Goal: Task Accomplishment & Management: Manage account settings

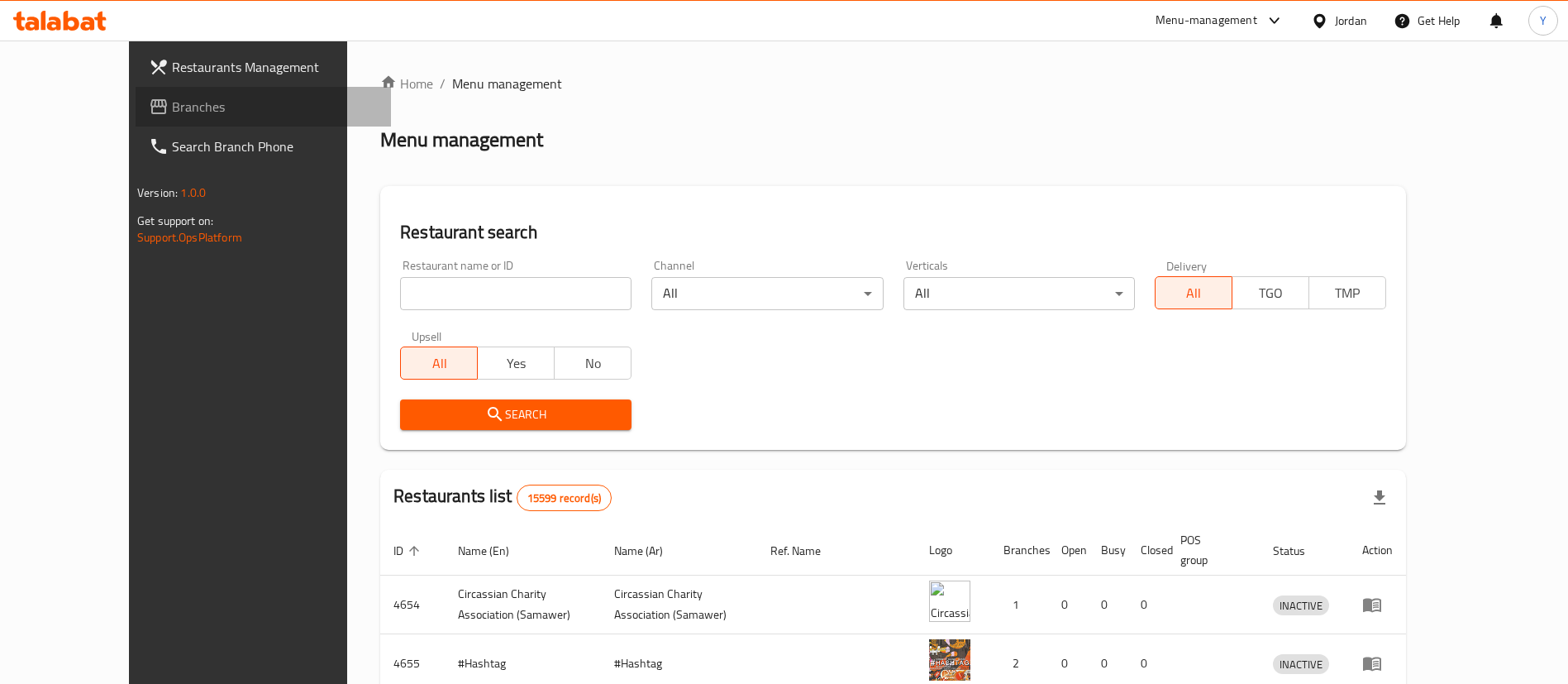
click at [172, 106] on span "Branches" at bounding box center [275, 107] width 206 height 20
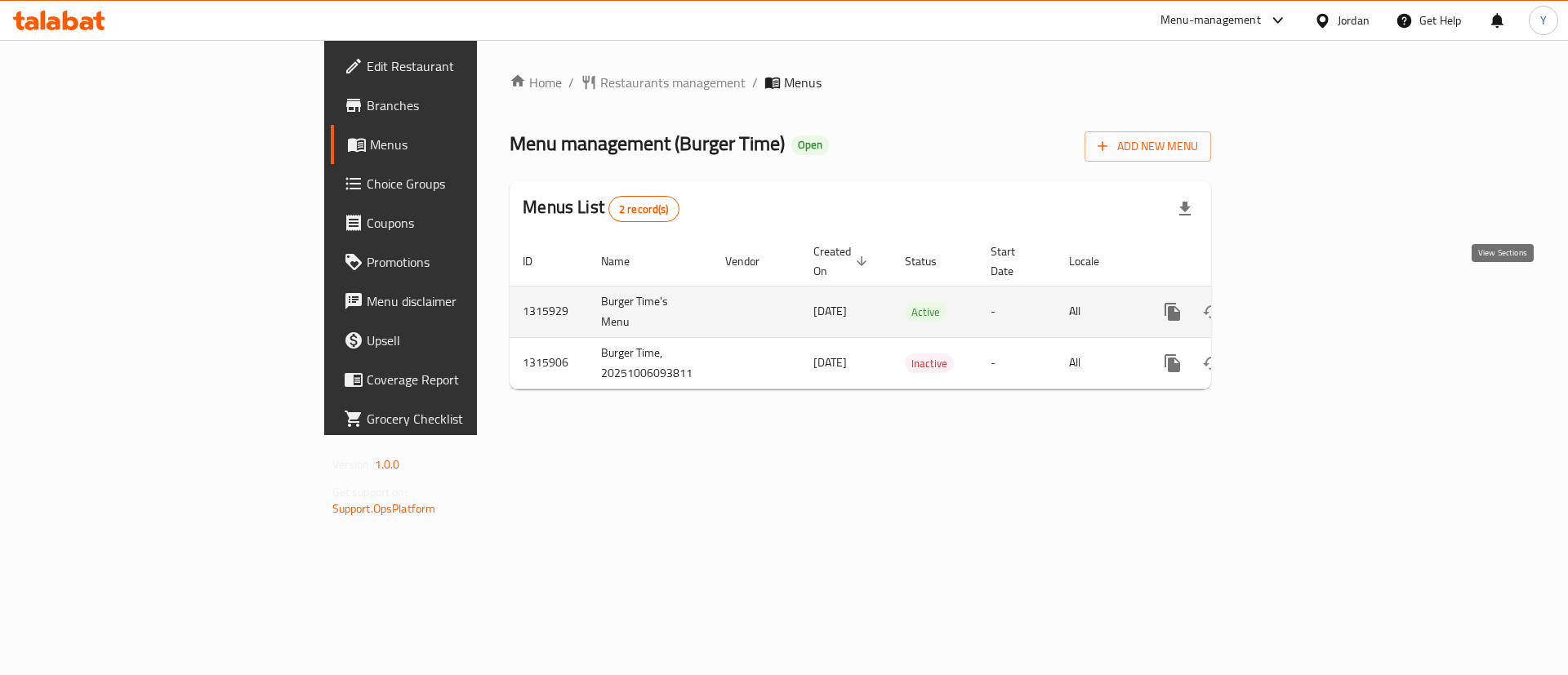
click at [1300, 302] on icon "enhanced table" at bounding box center [1290, 311] width 20 height 20
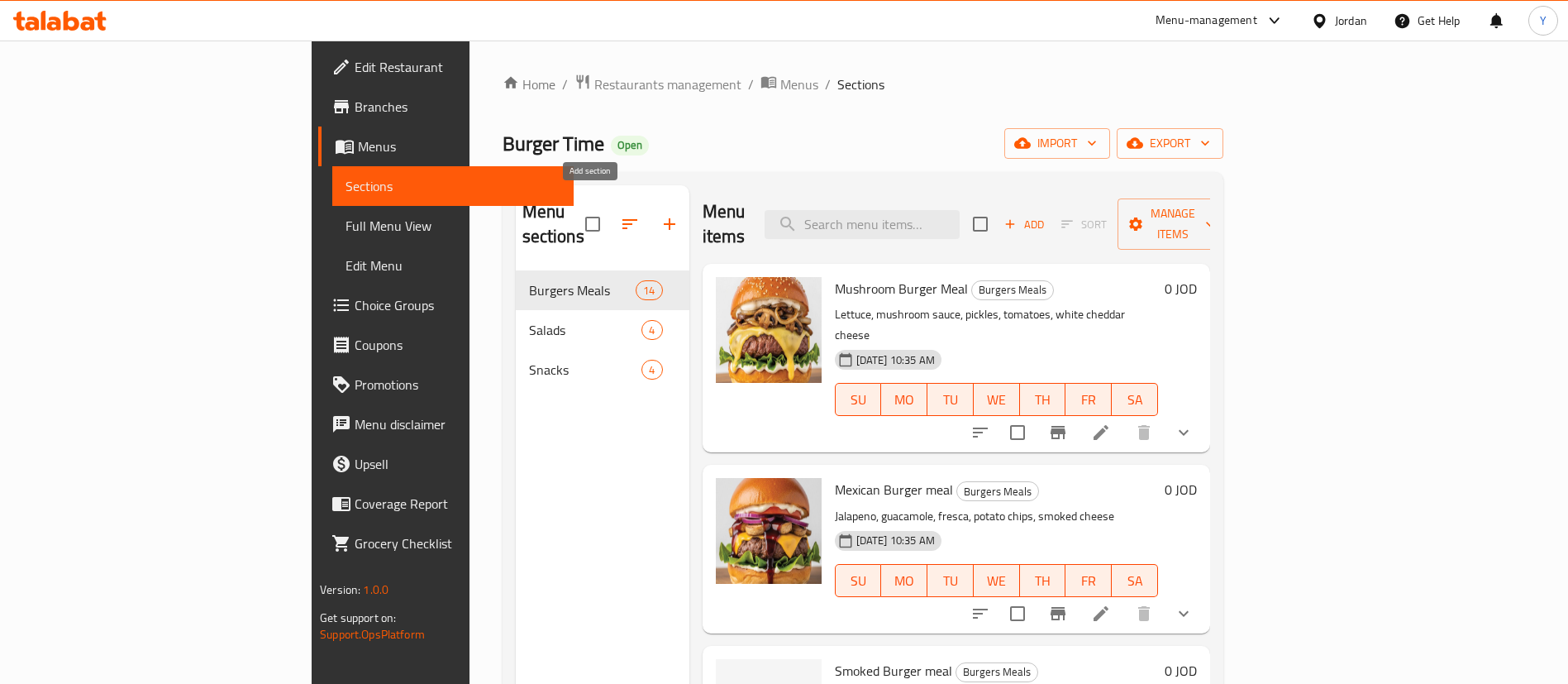
click at [660, 214] on icon "button" at bounding box center [669, 224] width 20 height 20
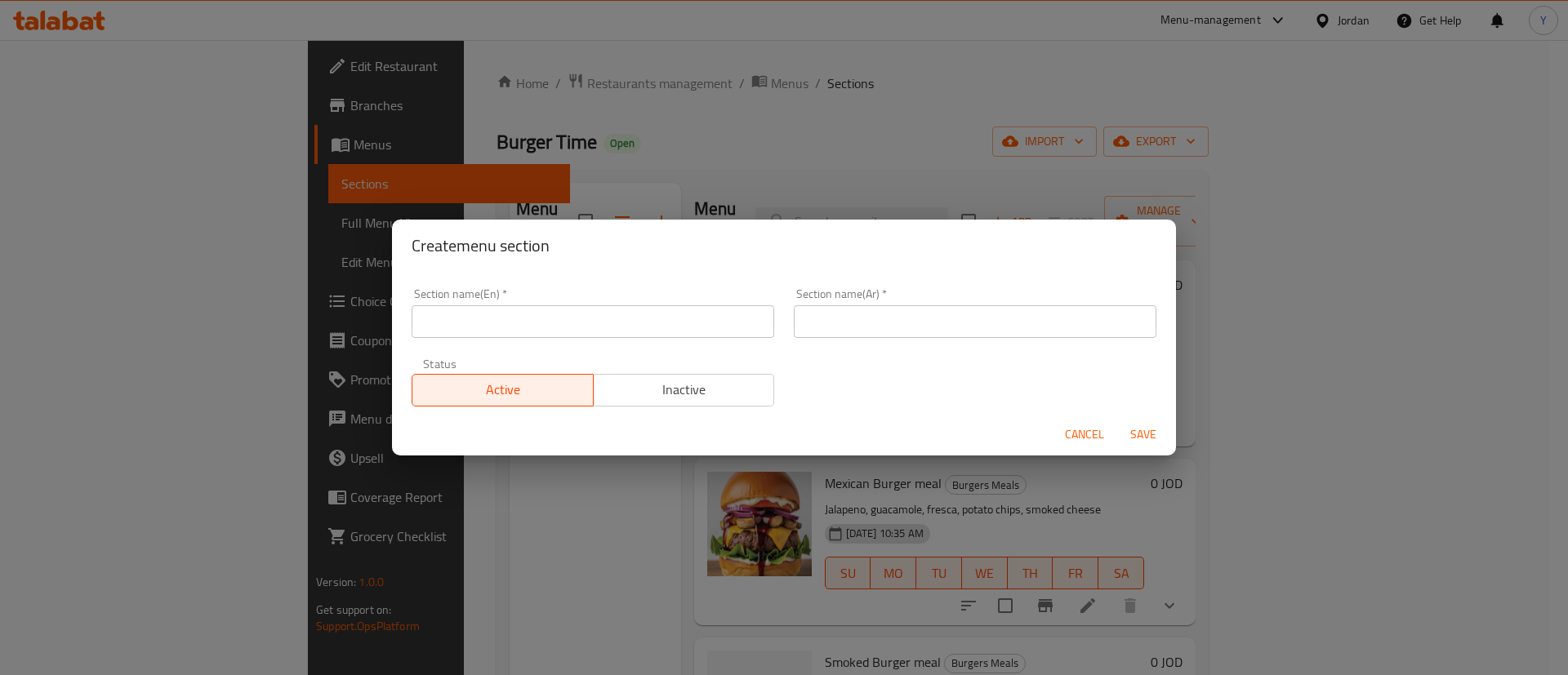
click at [523, 324] on input "text" at bounding box center [593, 322] width 363 height 33
type input "Burger S"
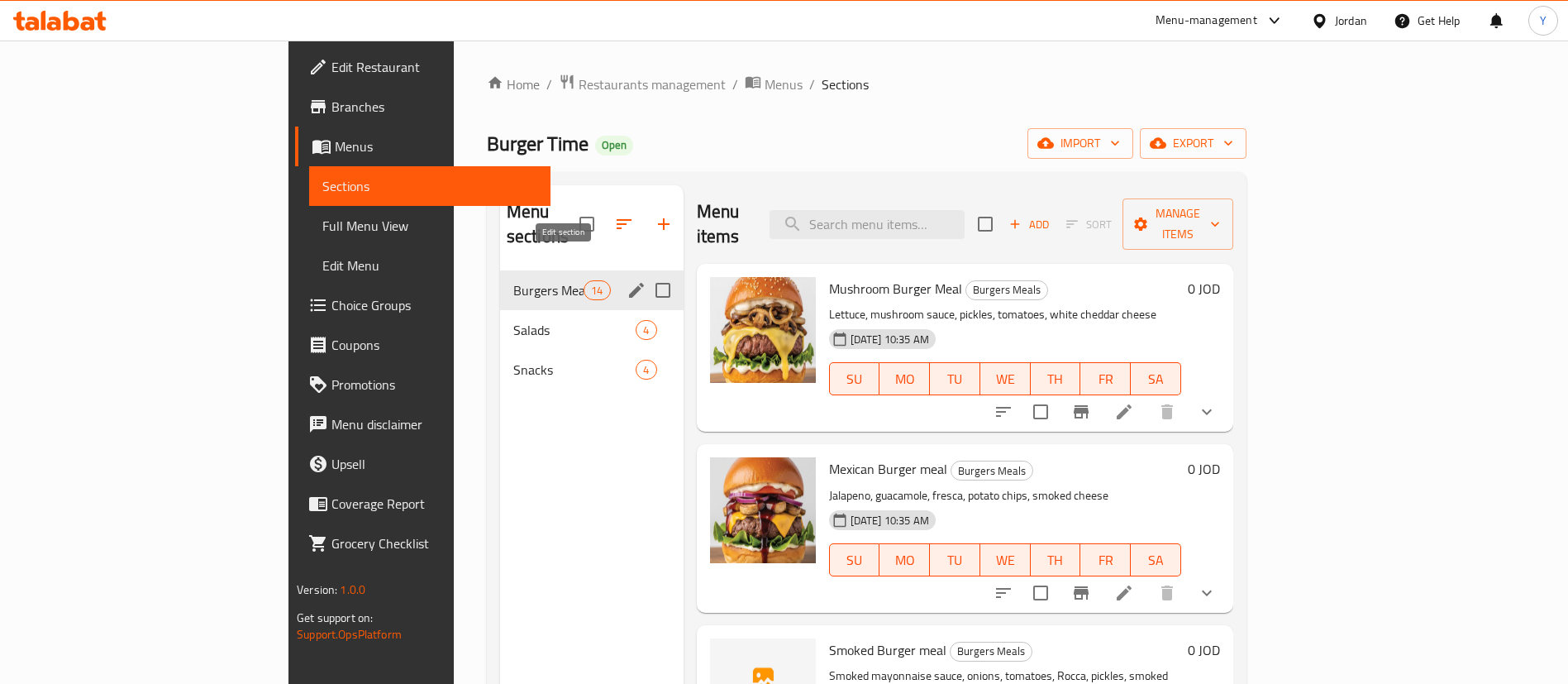
click at [626, 280] on icon "edit" at bounding box center [636, 290] width 20 height 20
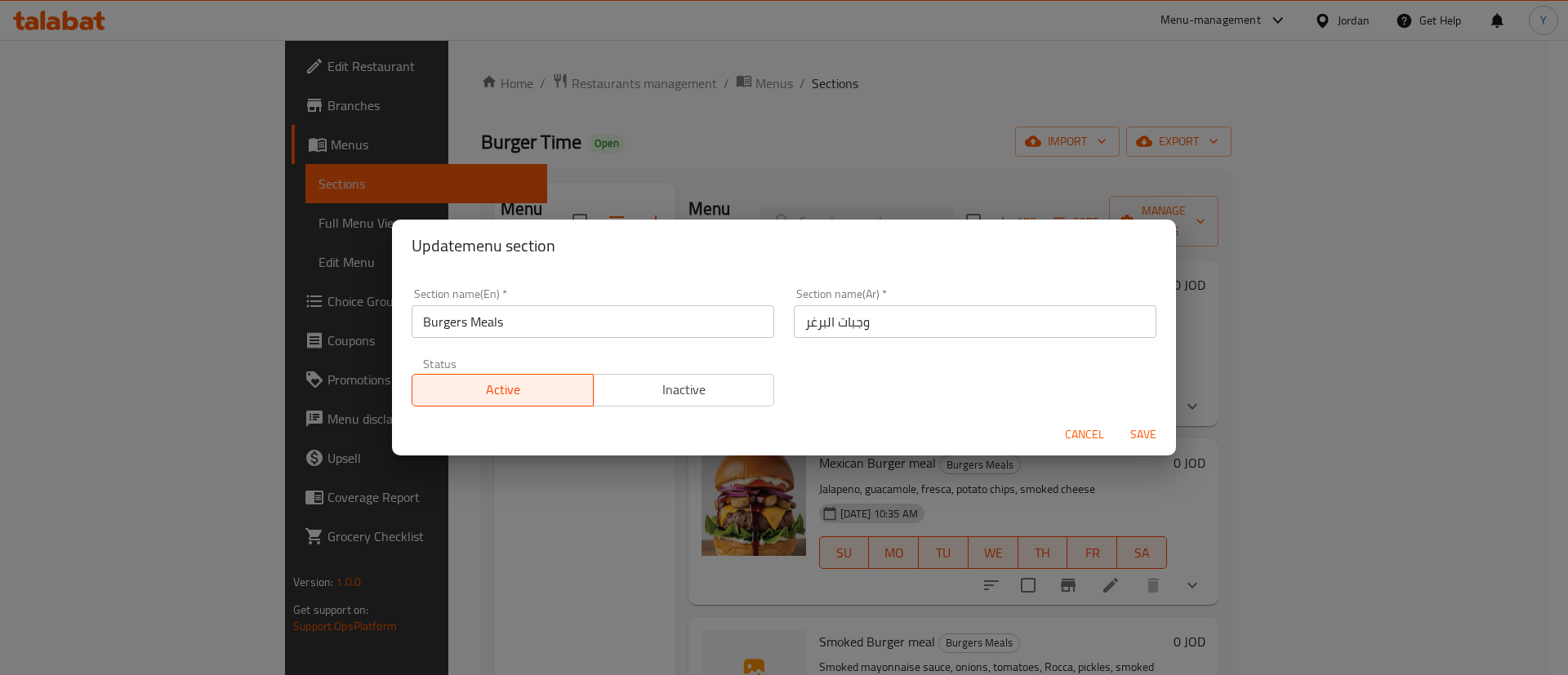
click at [469, 324] on input "Burgers Meals" at bounding box center [593, 322] width 363 height 33
type input "Burger Meals"
click at [1142, 438] on span "Save" at bounding box center [1142, 434] width 39 height 20
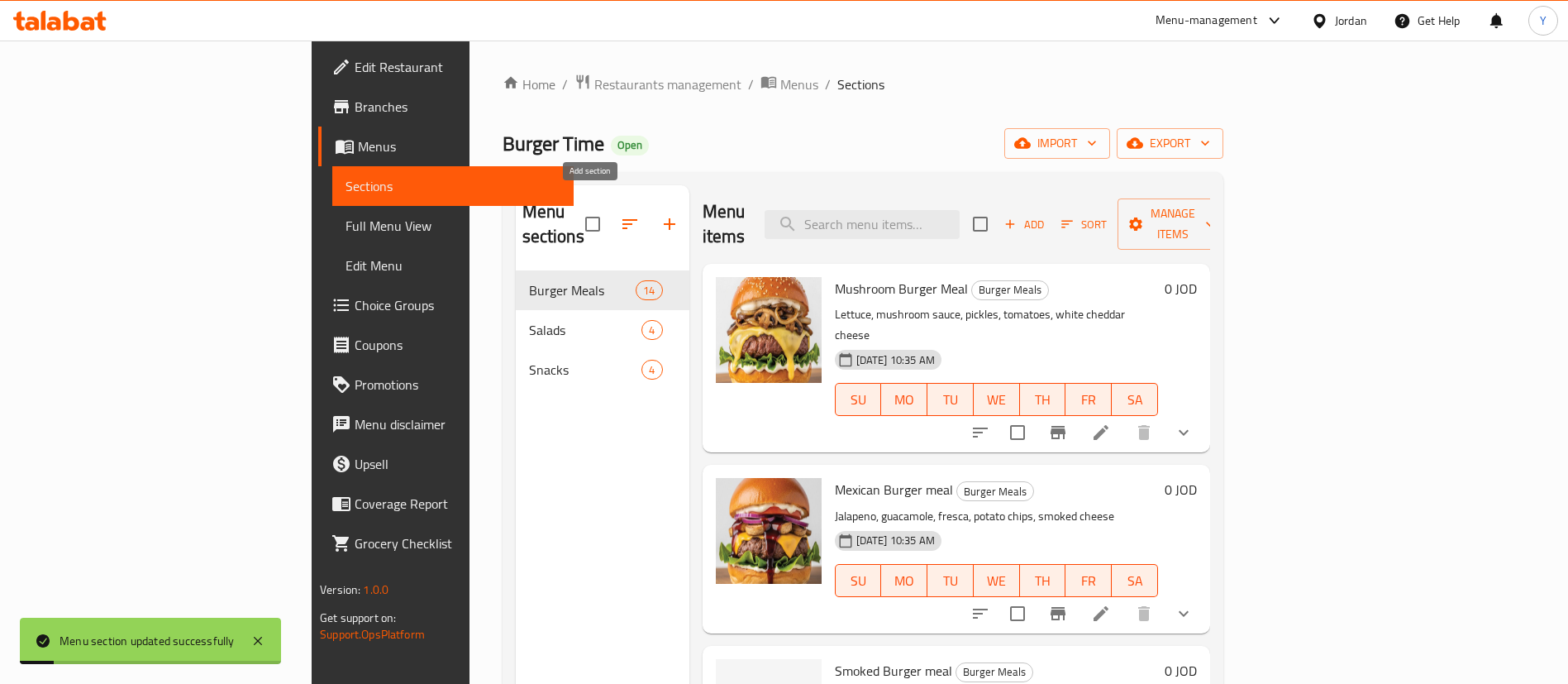
click at [660, 214] on icon "button" at bounding box center [669, 224] width 20 height 20
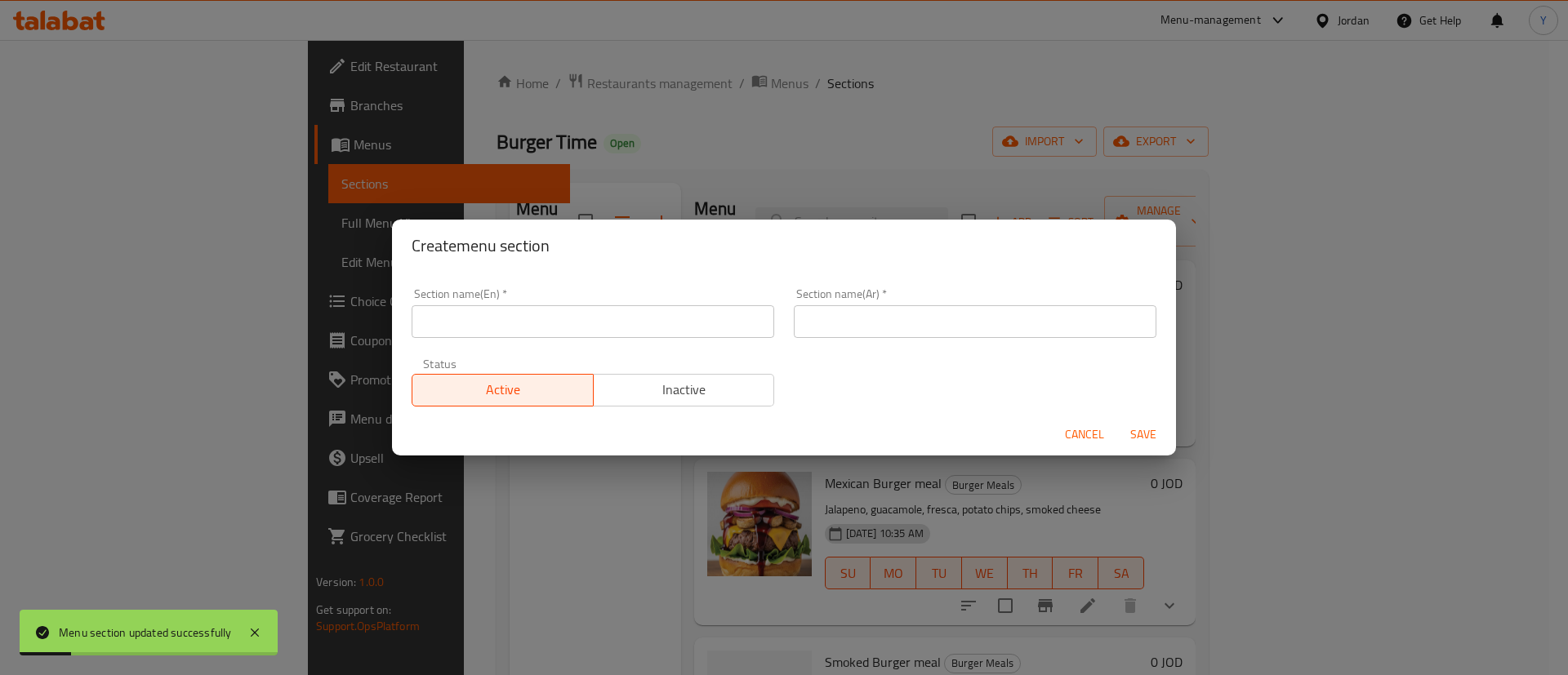
drag, startPoint x: 486, startPoint y: 328, endPoint x: 502, endPoint y: 332, distance: 16.5
click at [487, 328] on input "text" at bounding box center [593, 322] width 363 height 33
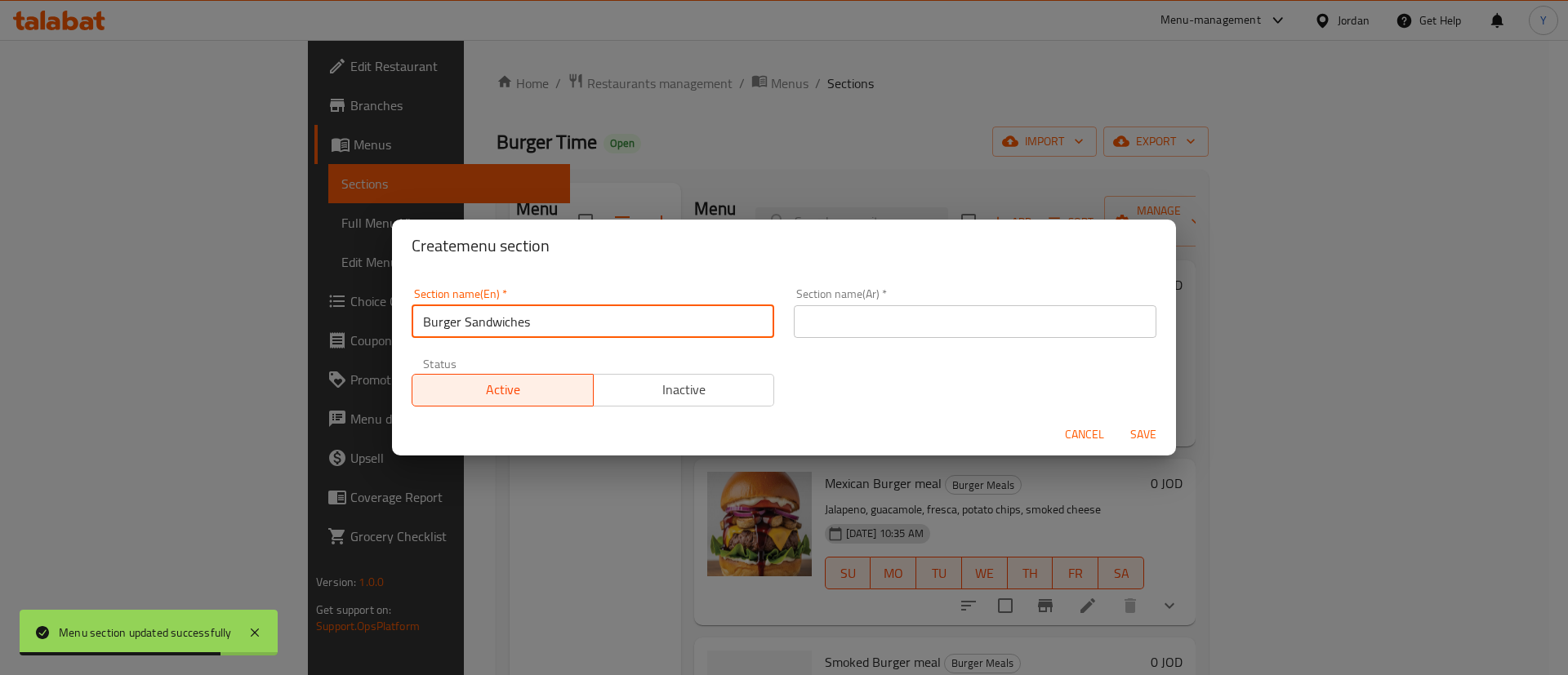
drag, startPoint x: 568, startPoint y: 325, endPoint x: 325, endPoint y: 325, distance: 243.0
click at [343, 325] on div "Create menu section Section name(En)   * Burger Sandwiches Section name(En) * S…" at bounding box center [784, 338] width 1568 height 675
type input "Burger Sandwiches"
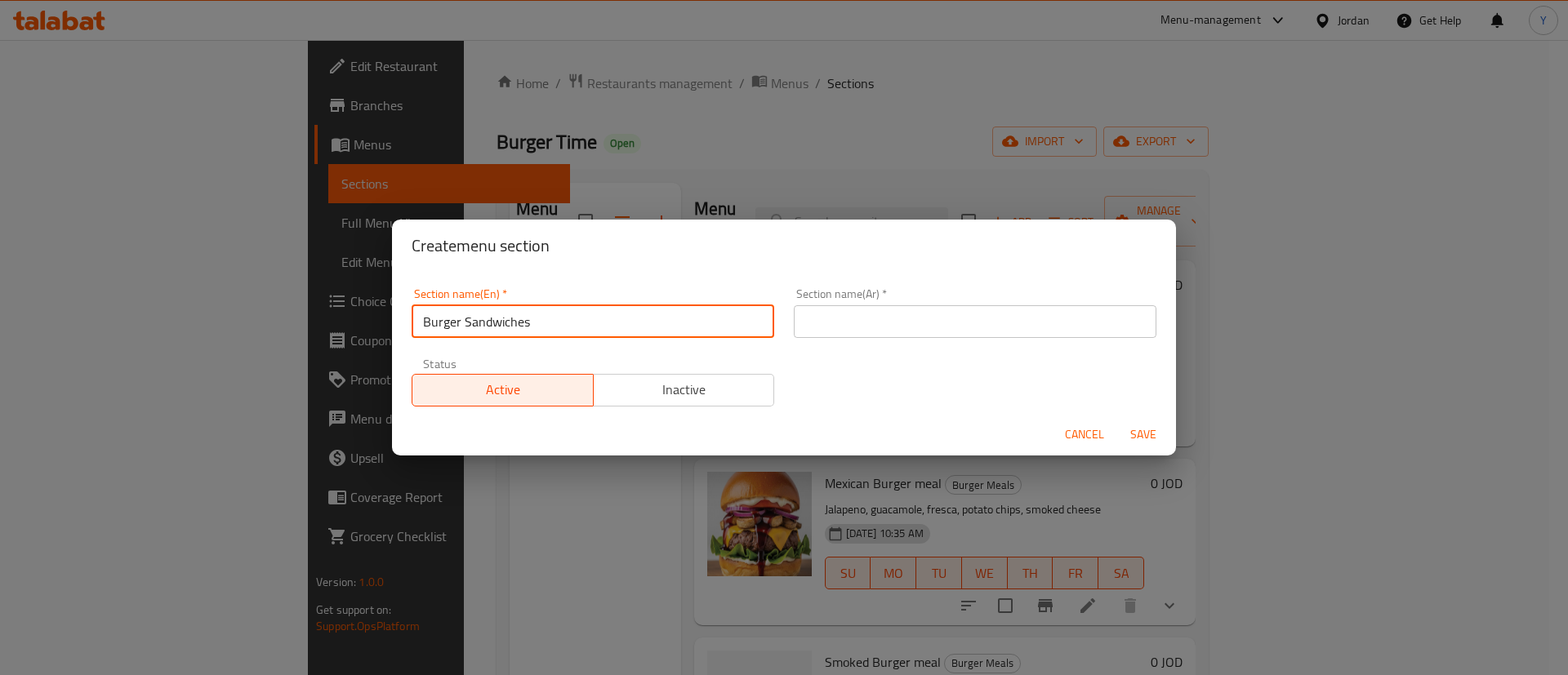
click at [846, 331] on input "text" at bounding box center [975, 322] width 363 height 33
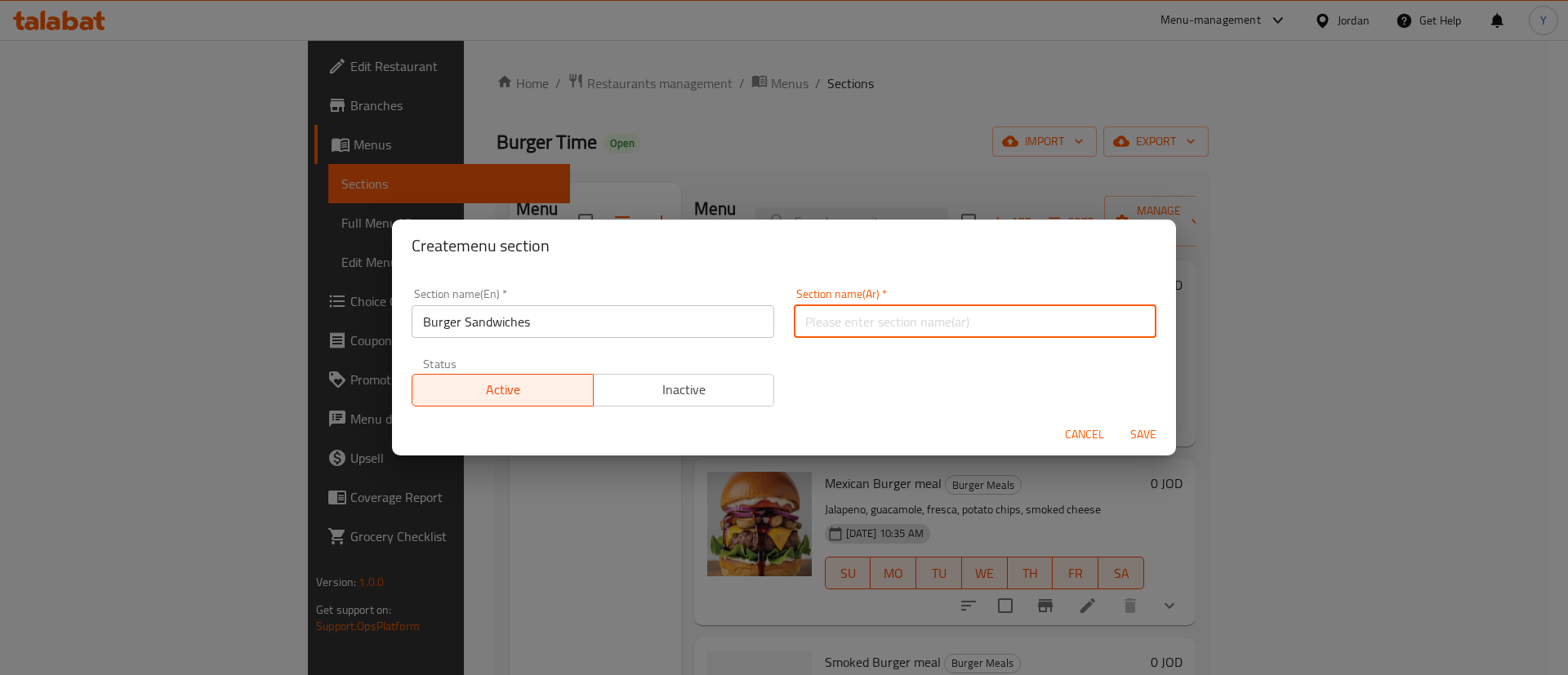
paste input "ساندويشات البرجر"
type input "ساندويشات البرجر"
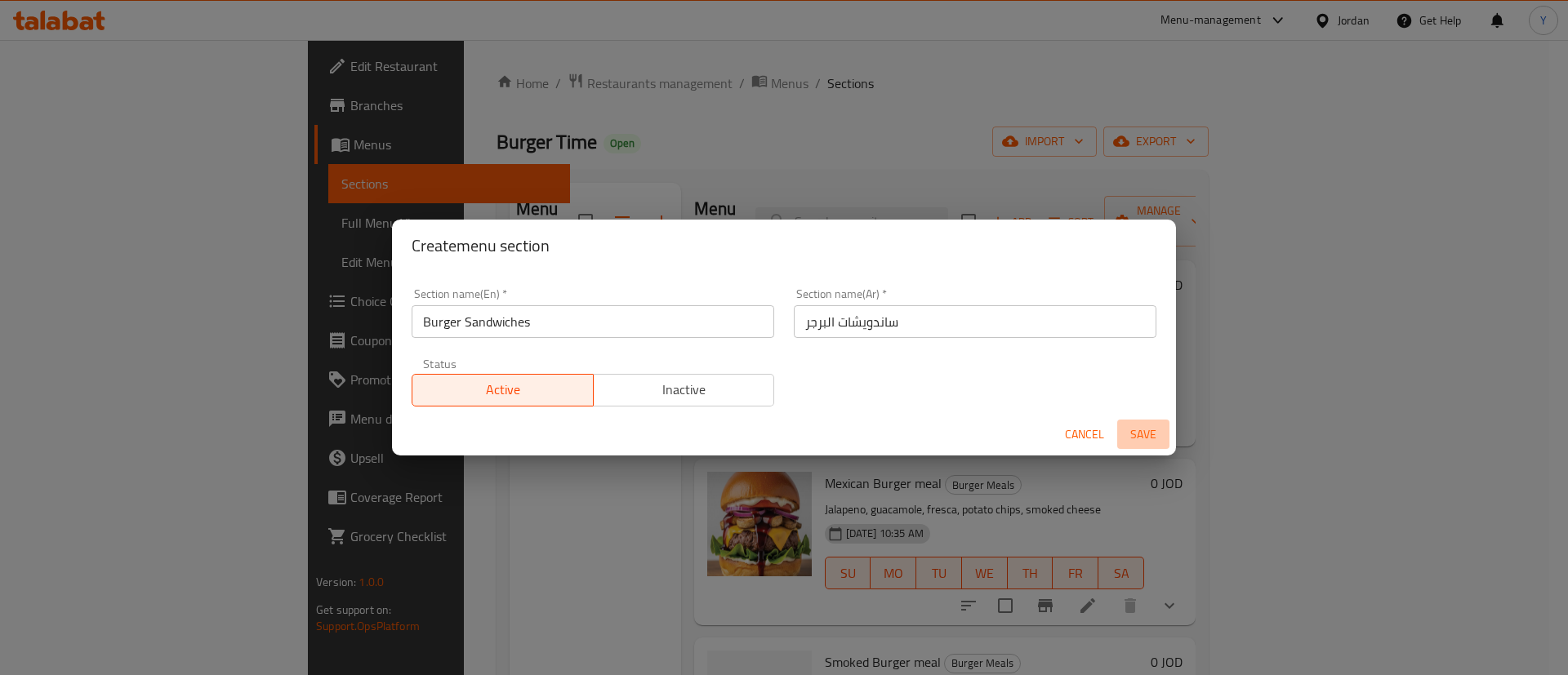
click at [1136, 430] on span "Save" at bounding box center [1142, 434] width 39 height 20
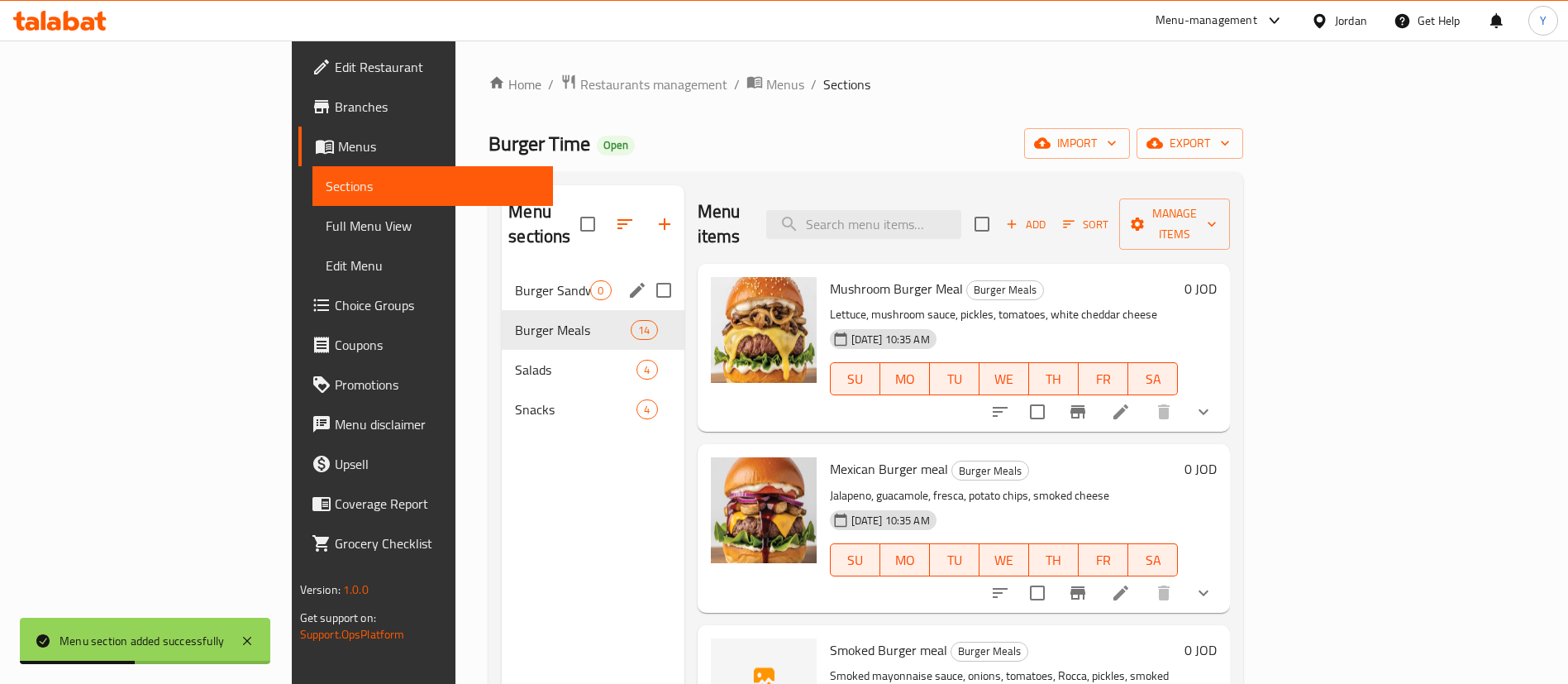
click at [515, 280] on span "Burger Sandwiches" at bounding box center [552, 290] width 75 height 20
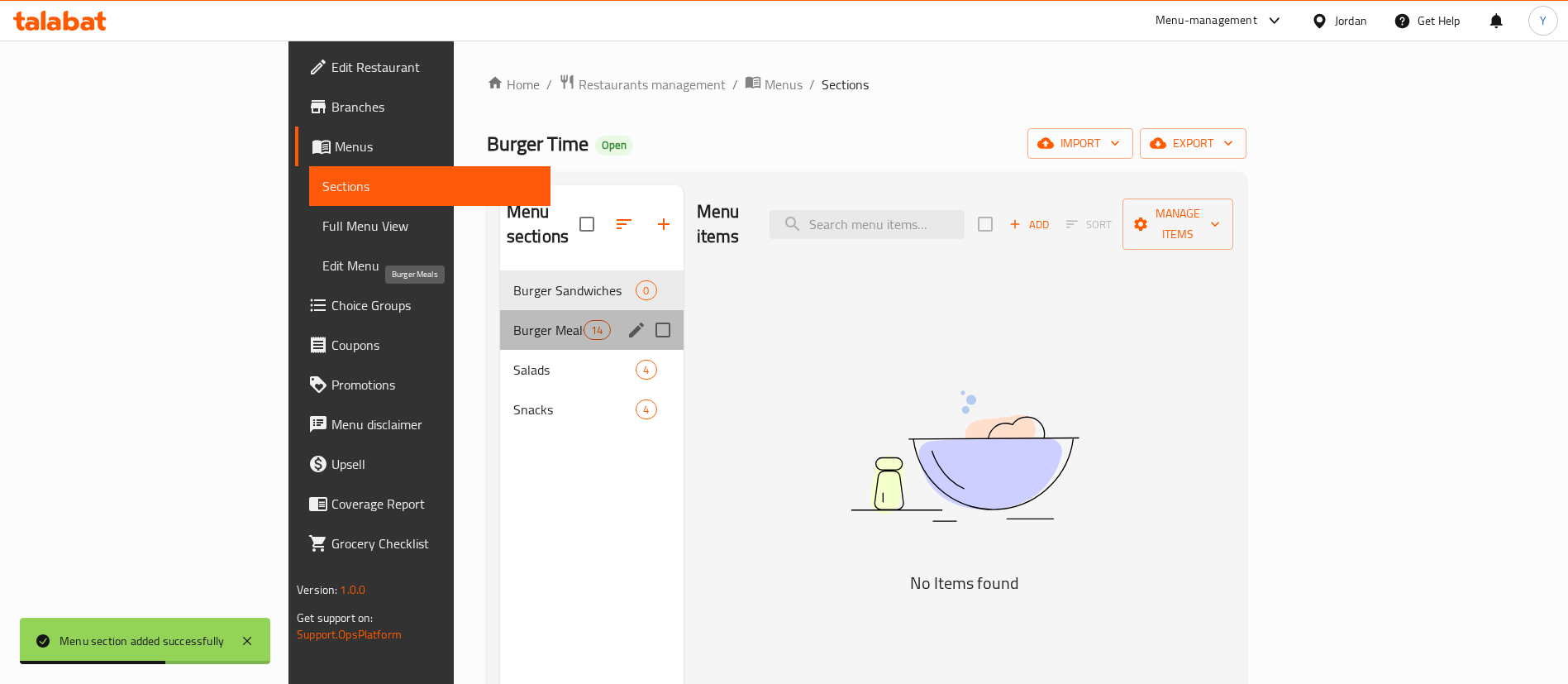
click at [514, 320] on span "Burger Meals" at bounding box center [549, 330] width 70 height 20
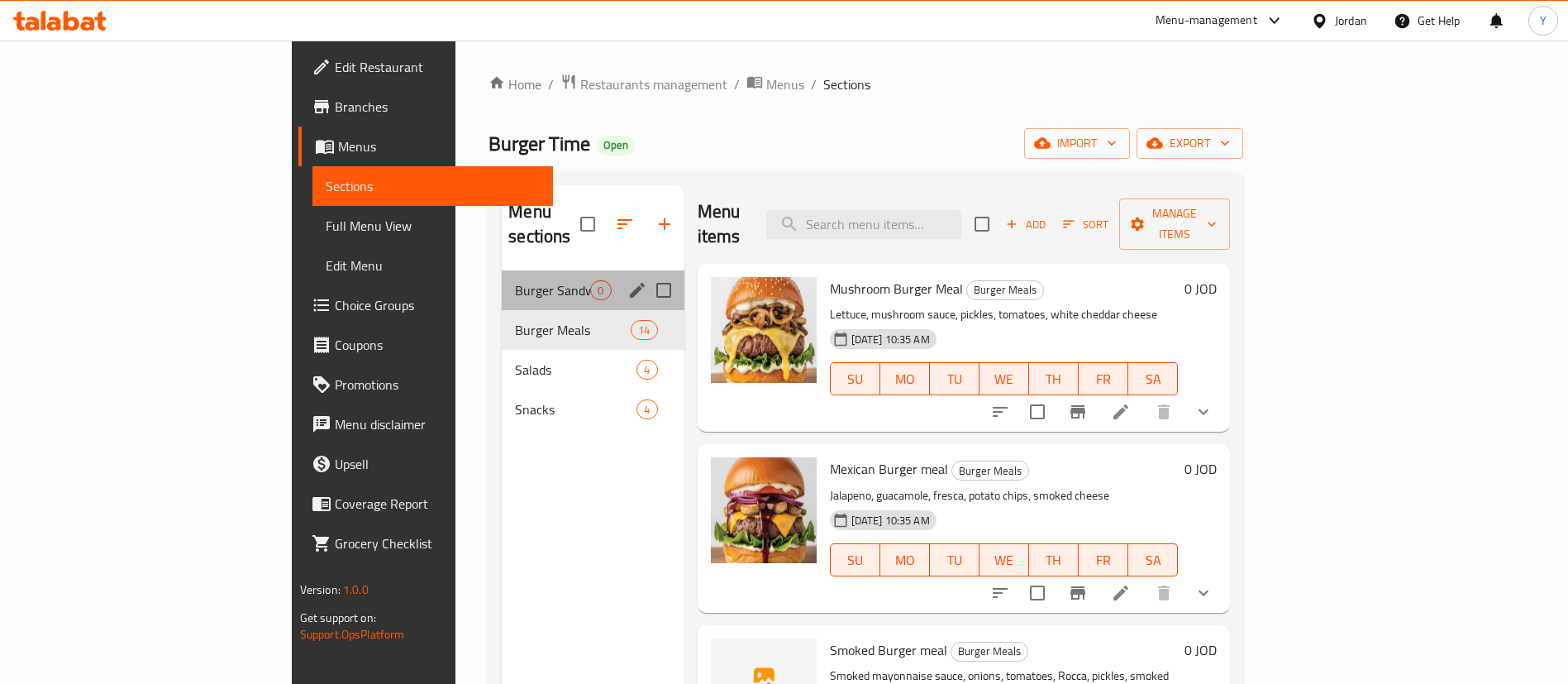
drag, startPoint x: 434, startPoint y: 252, endPoint x: 406, endPoint y: 284, distance: 42.5
click at [502, 271] on div "Burger Sandwiches 0" at bounding box center [593, 290] width 181 height 40
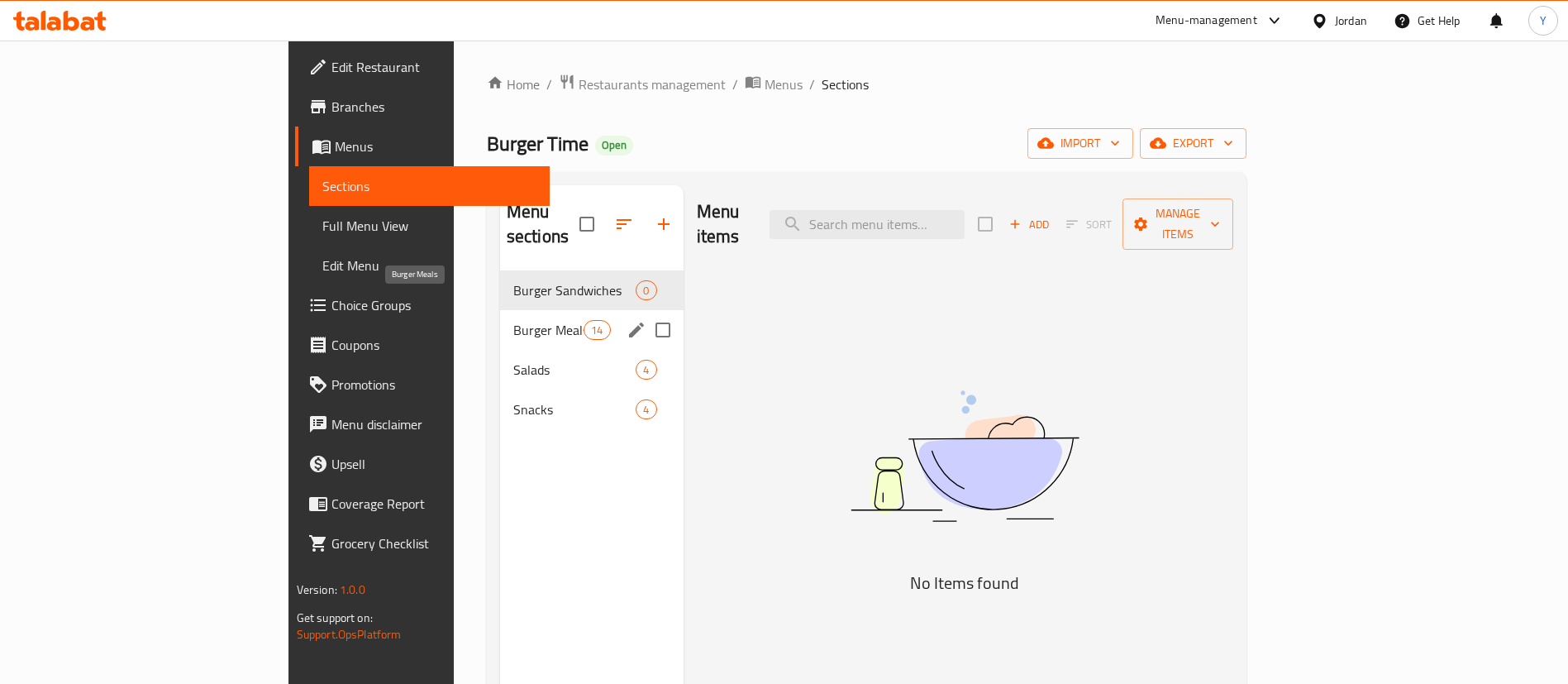
click at [514, 320] on span "Burger Meals" at bounding box center [549, 330] width 70 height 20
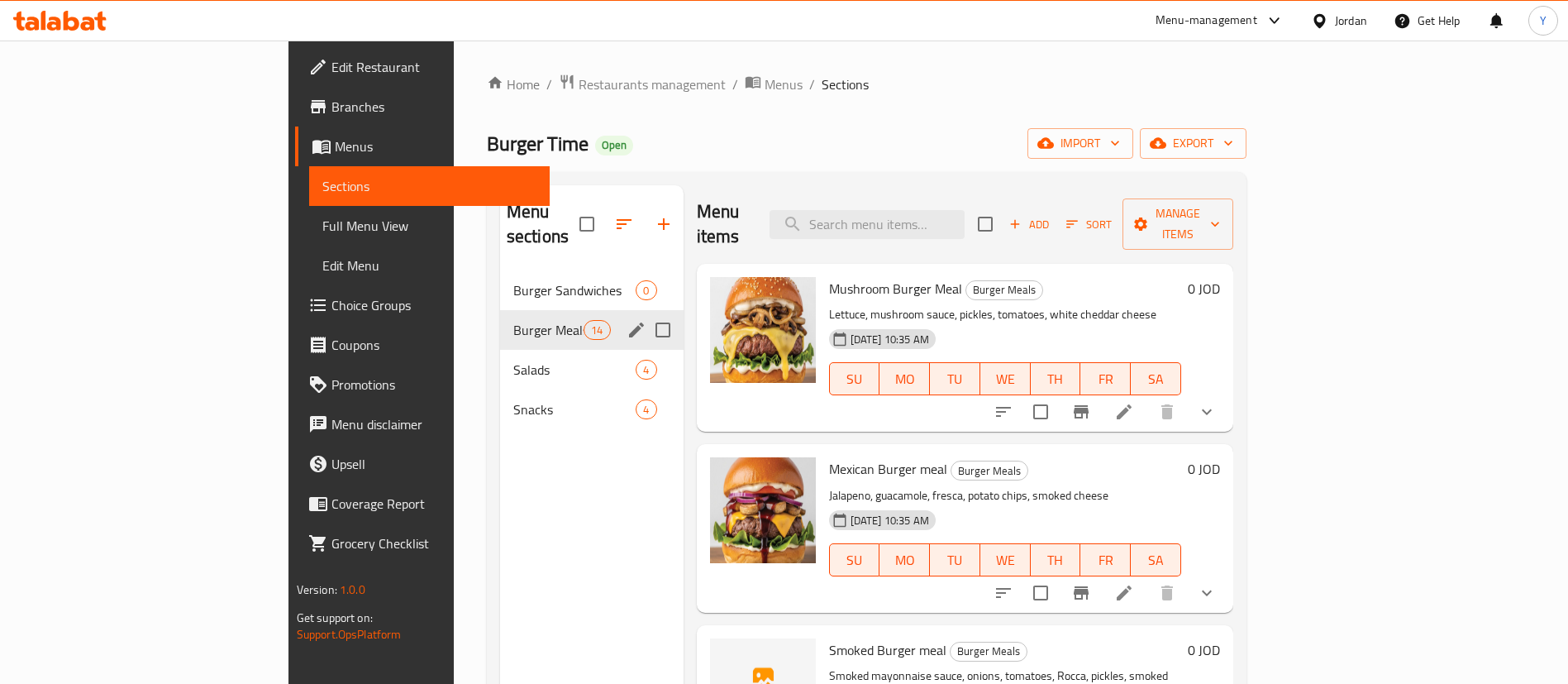
click at [514, 280] on span "Burger Sandwiches" at bounding box center [575, 290] width 123 height 20
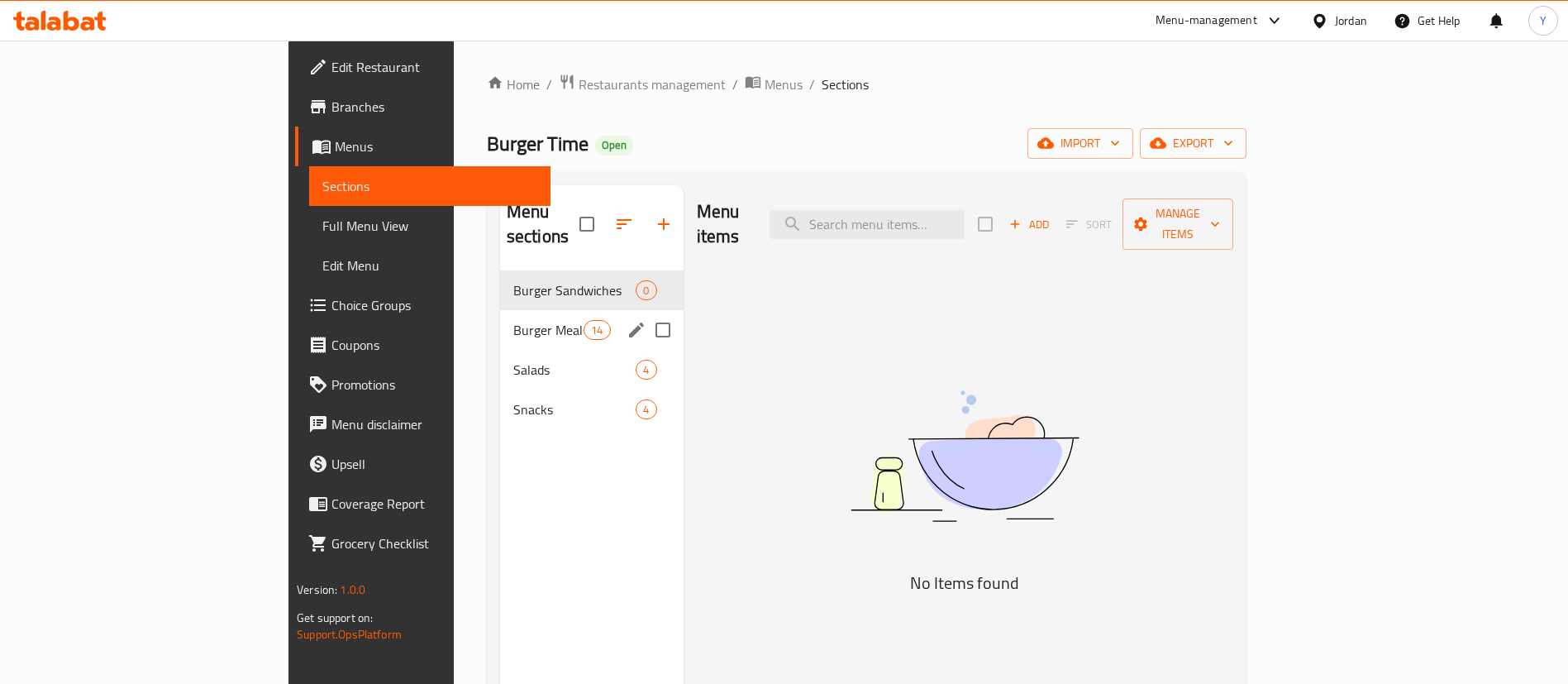
click at [514, 320] on span "Burger Meals" at bounding box center [549, 330] width 70 height 20
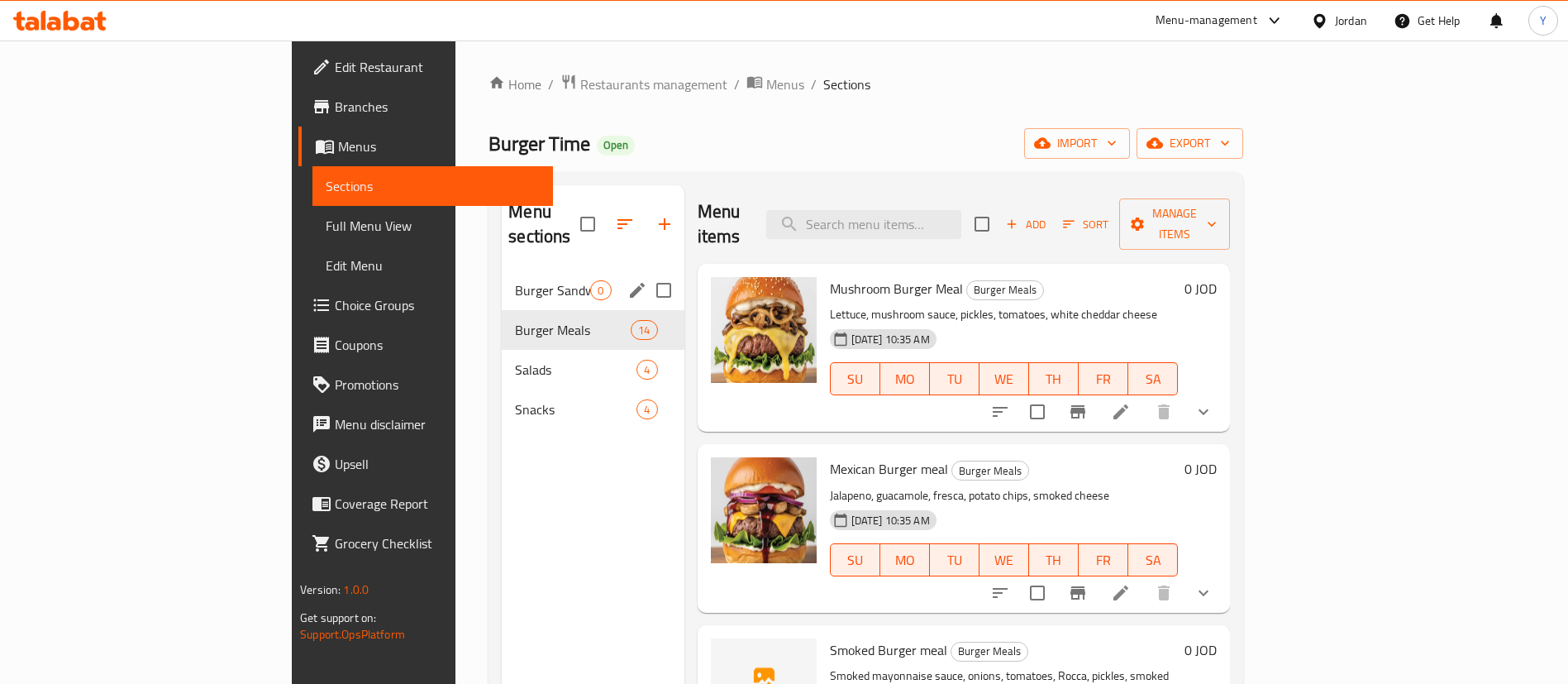
click at [502, 280] on div "Burger Sandwiches 0" at bounding box center [593, 290] width 181 height 40
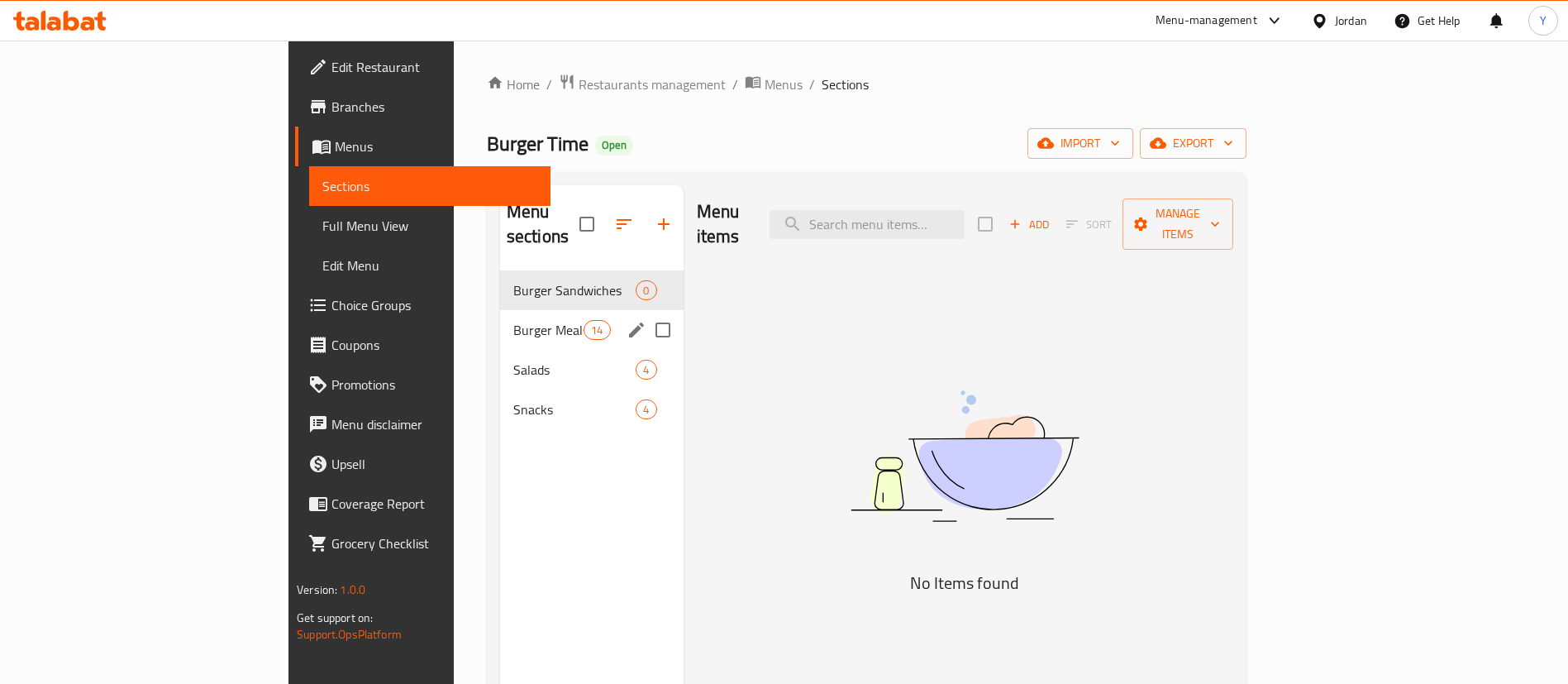
click at [514, 320] on span "Burger Meals" at bounding box center [549, 330] width 70 height 20
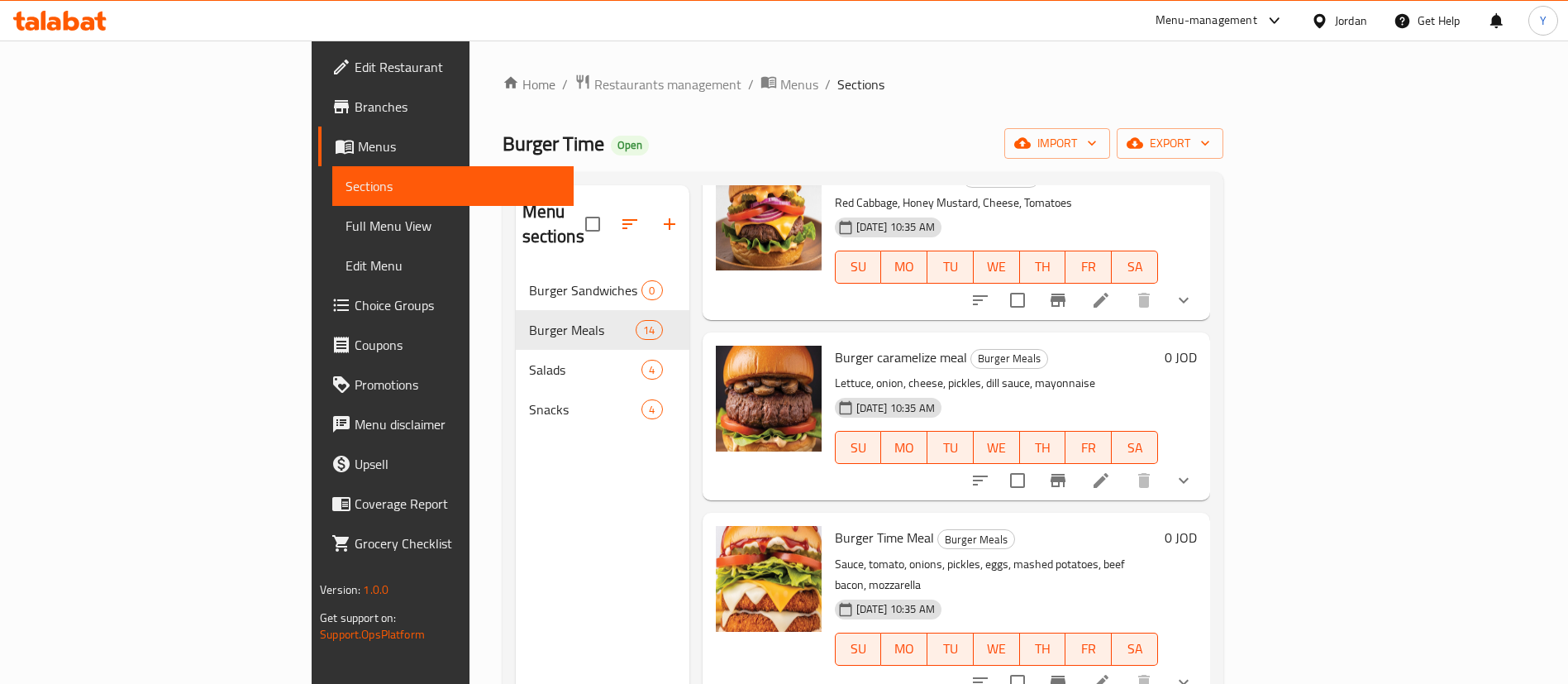
scroll to position [745, 0]
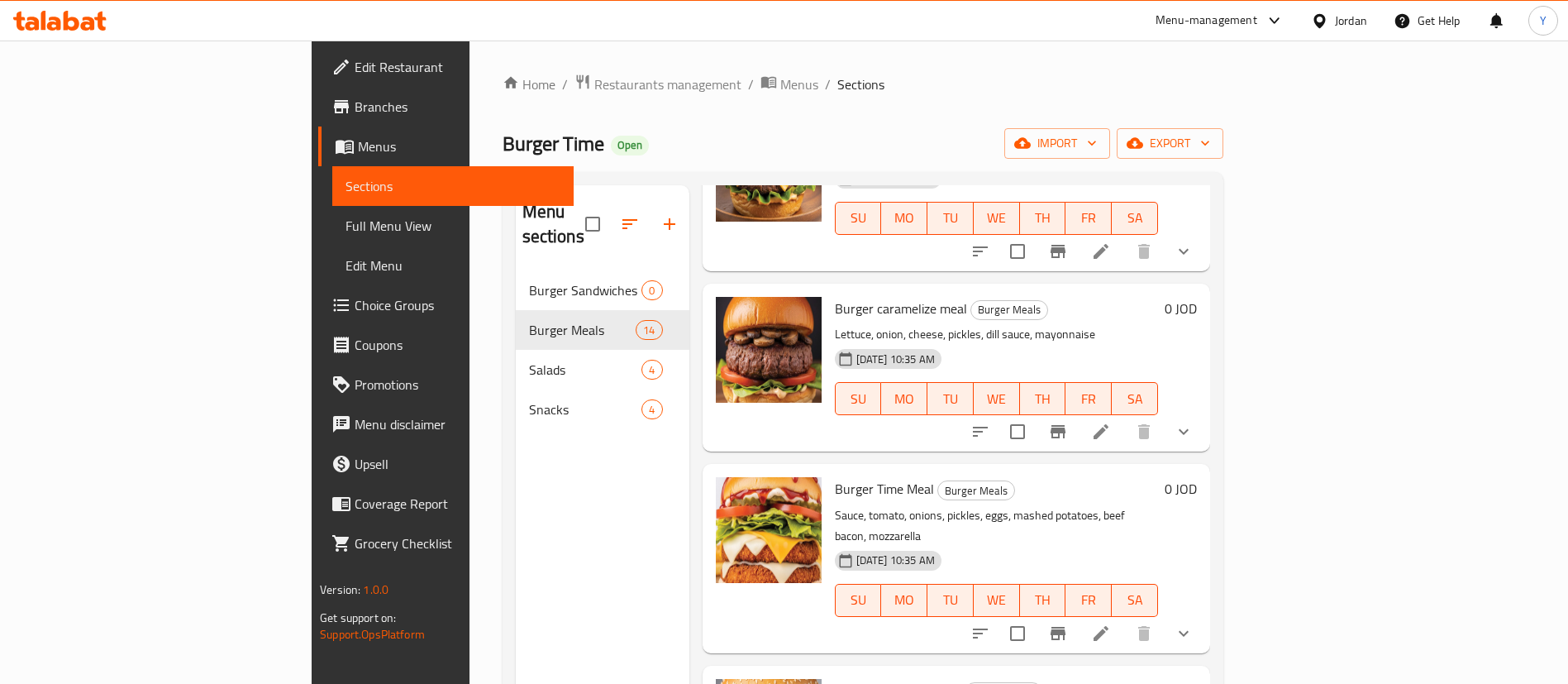
drag, startPoint x: 704, startPoint y: 339, endPoint x: 691, endPoint y: 271, distance: 69.2
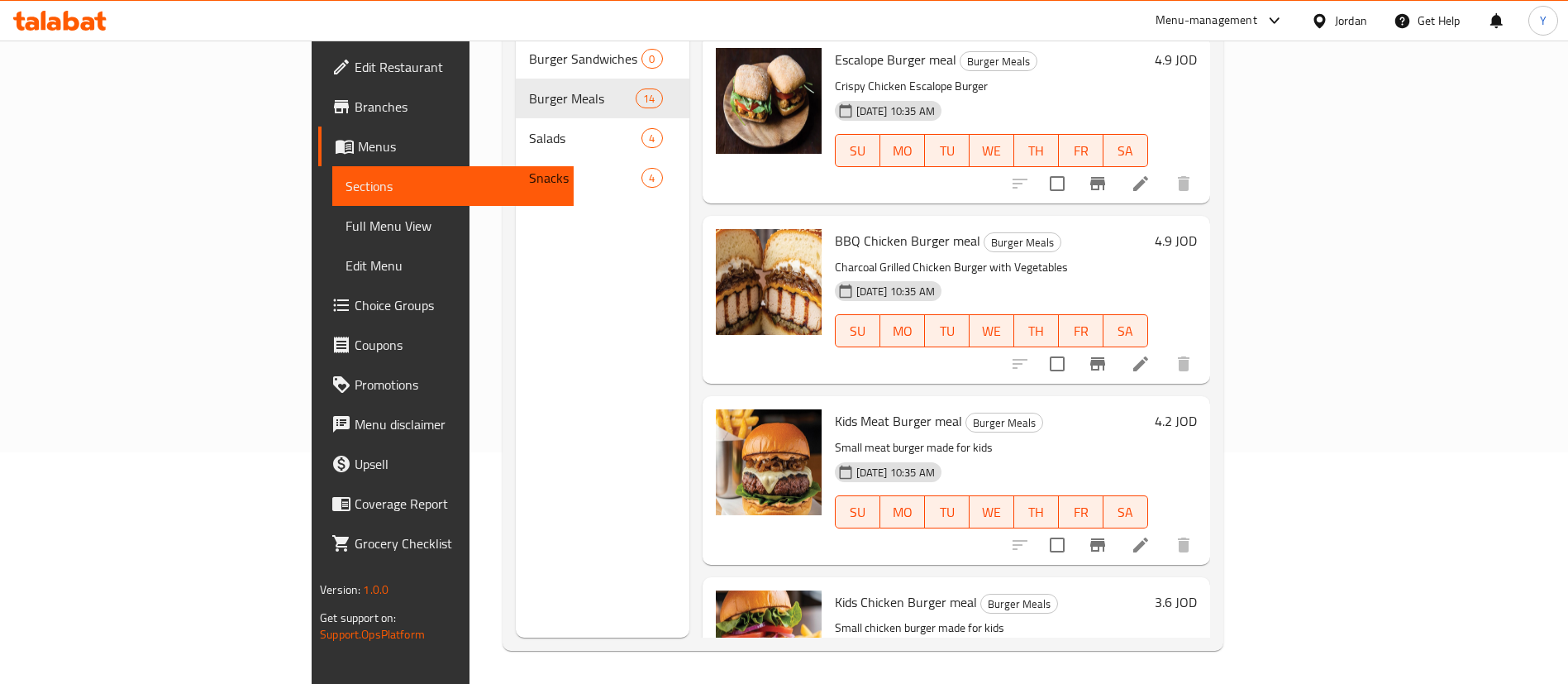
scroll to position [0, 0]
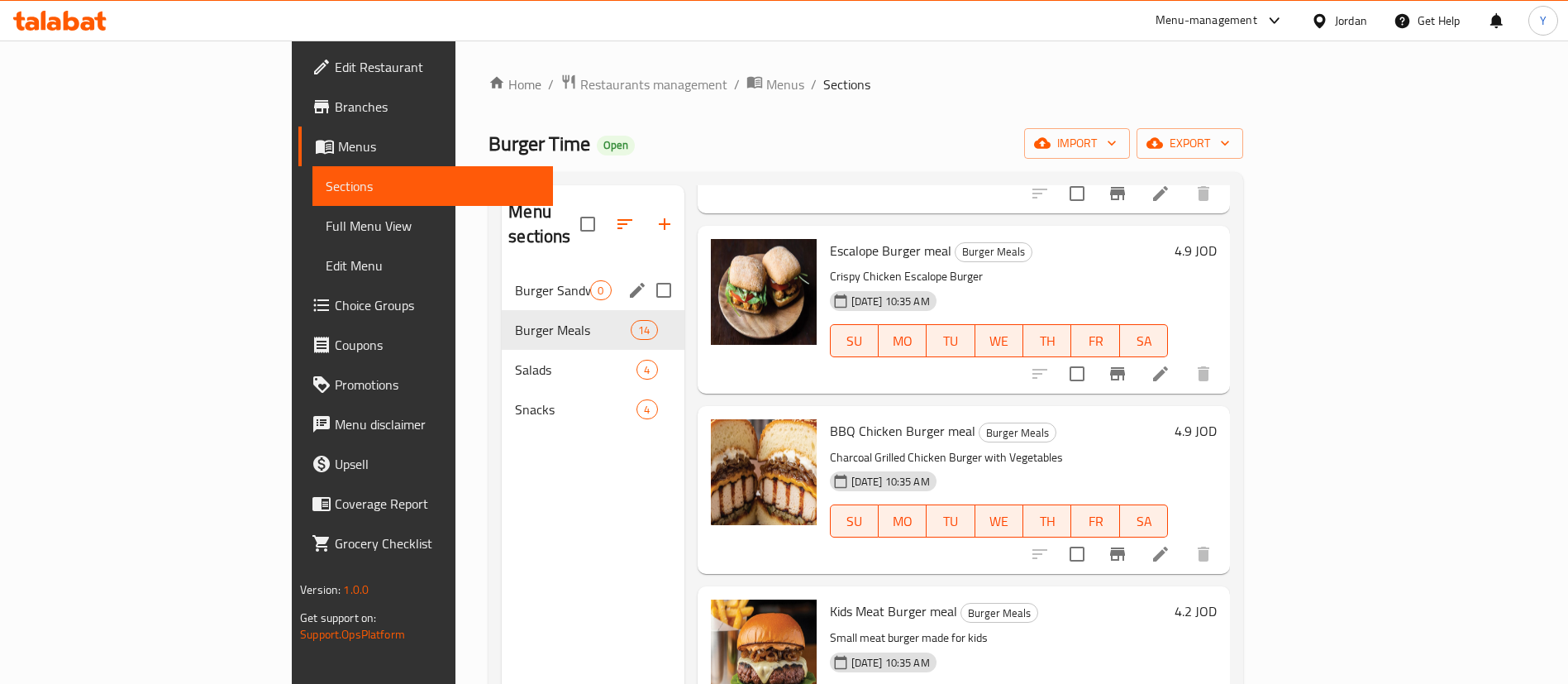
click at [515, 280] on span "Burger Sandwiches" at bounding box center [552, 290] width 75 height 20
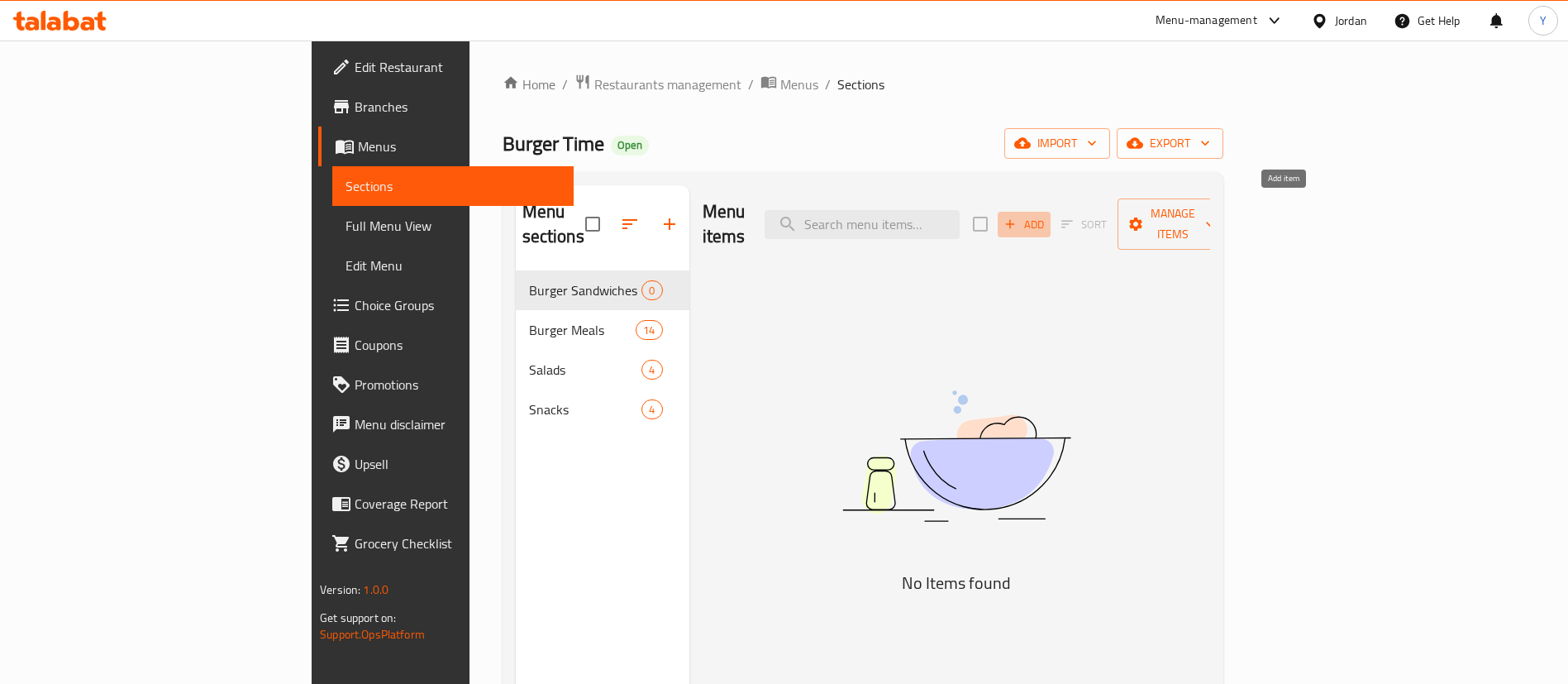
click at [1047, 215] on span "Add" at bounding box center [1024, 225] width 45 height 19
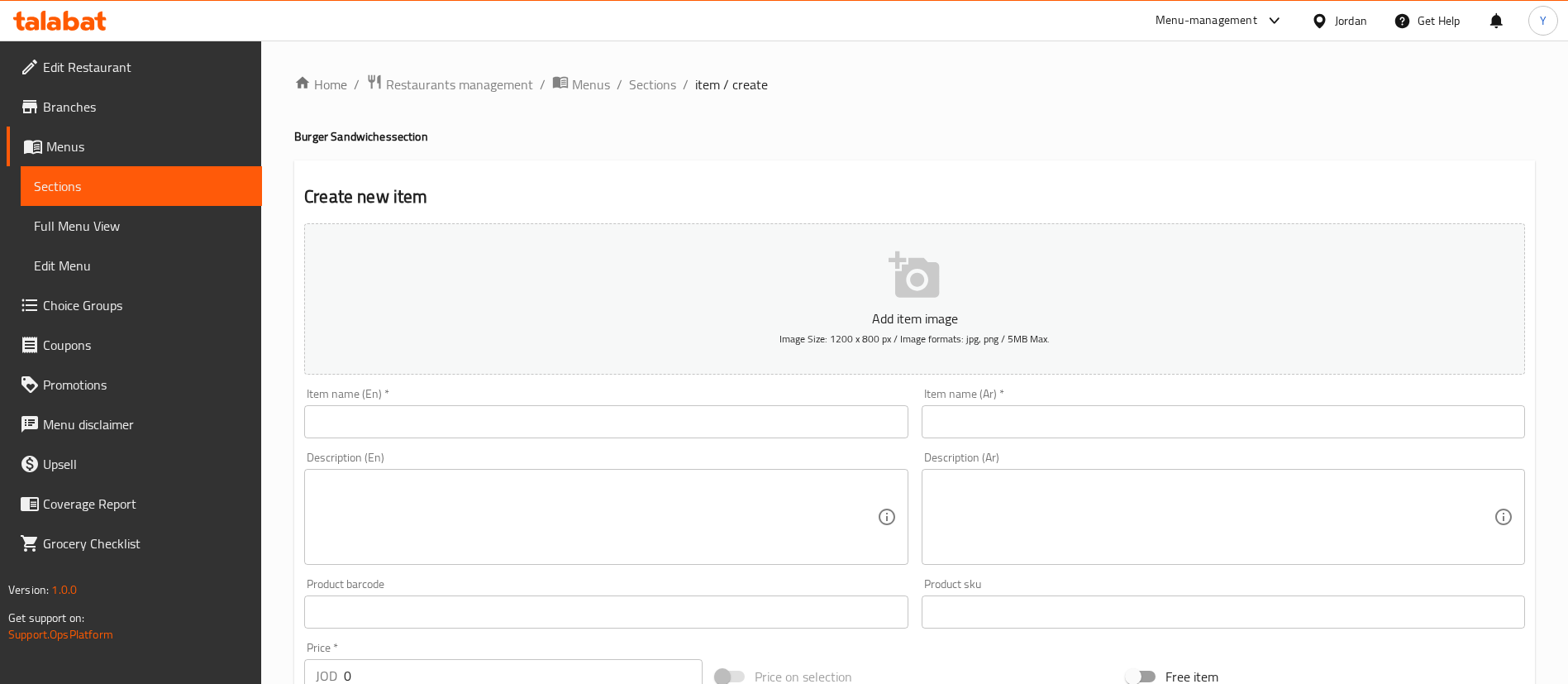
click at [435, 420] on input "text" at bounding box center [605, 422] width 603 height 33
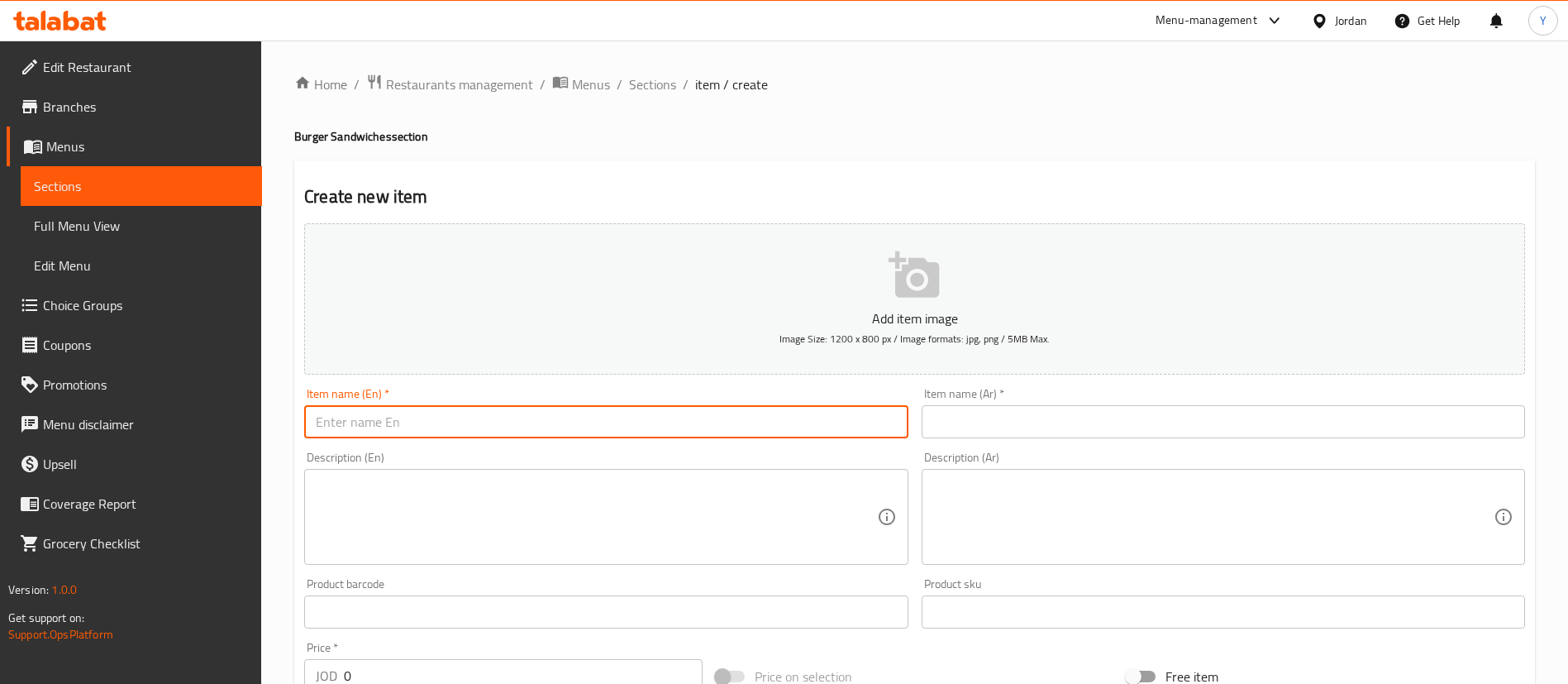
paste input "Mushroom Burger"
type input "Mushroom Burger Sandwich"
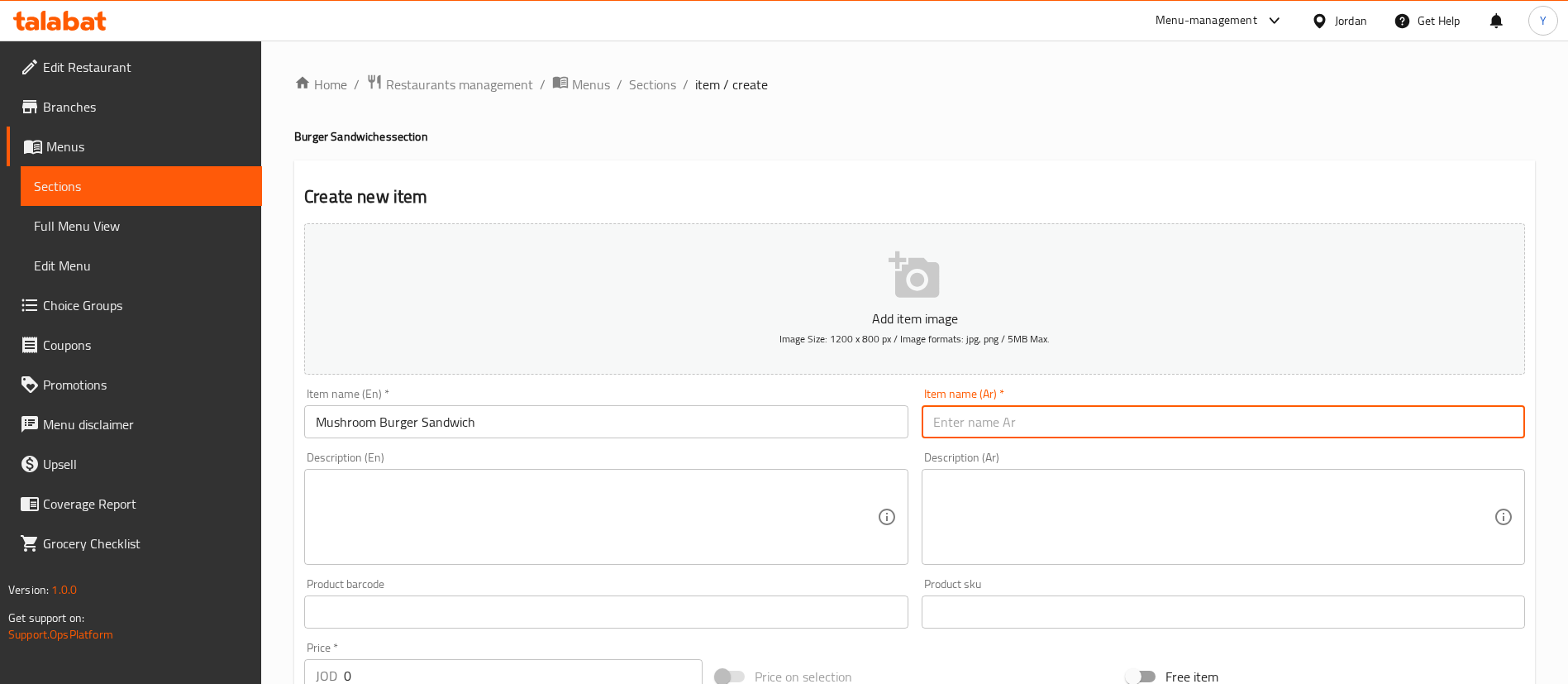
click at [1048, 426] on input "text" at bounding box center [1223, 422] width 603 height 33
paste input "ماشروم برجر"
type input "ماشروم برجر ساندويش"
click at [625, 544] on textarea at bounding box center [596, 517] width 560 height 78
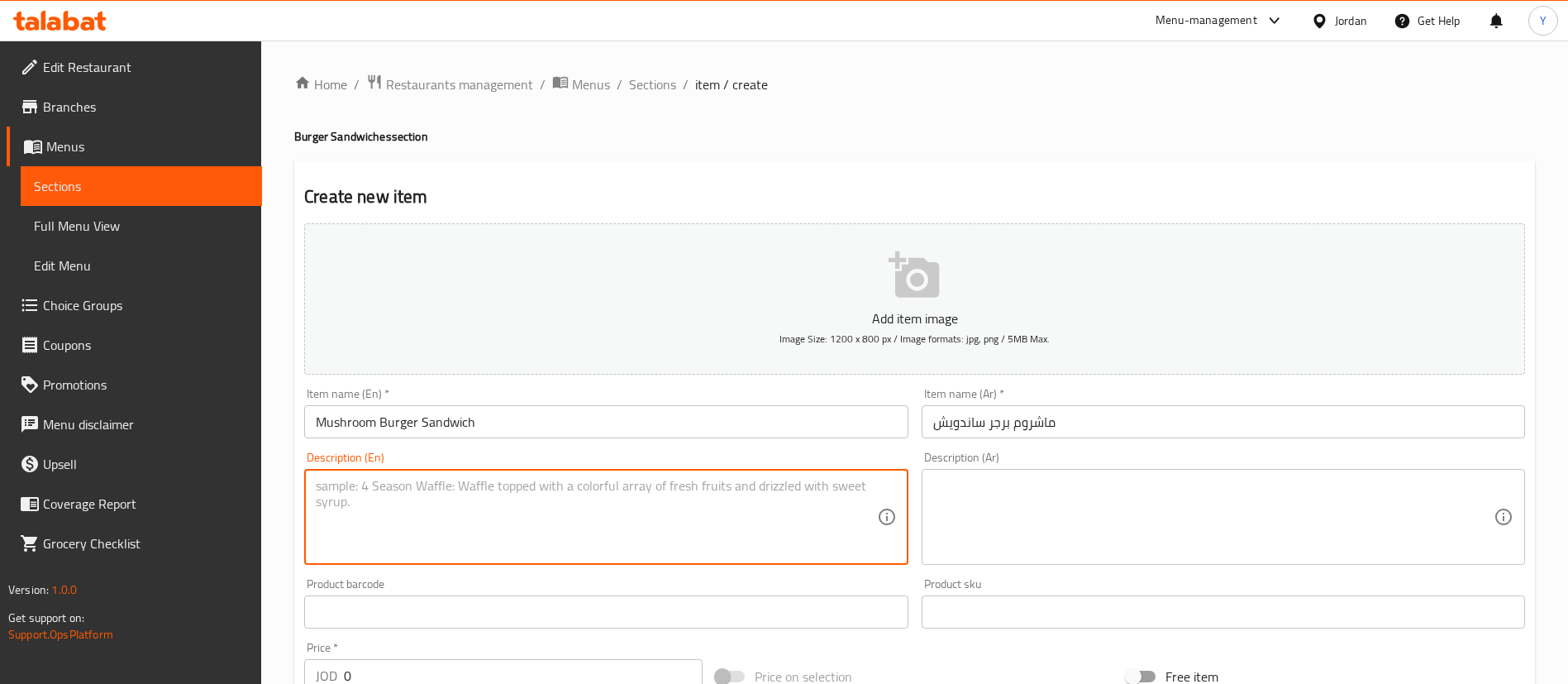
paste textarea "Lettuce, mushroom sauce, pickles, tomatoes, white cheddar cheese"
type textarea "Lettuce, mushroom sauce, pickles, tomatoes, white cheddar cheese"
click at [1201, 517] on textarea at bounding box center [1214, 517] width 560 height 78
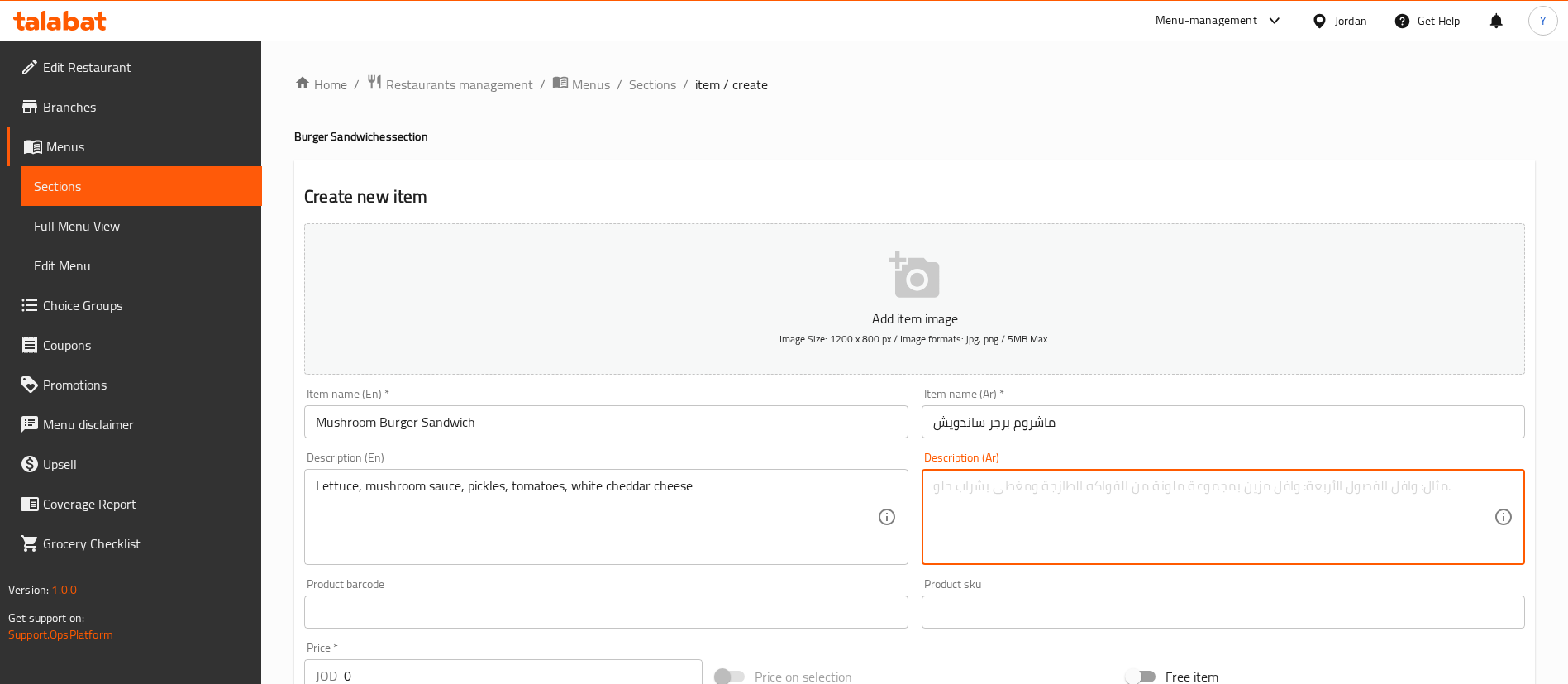
paste textarea "خس ، صلصة فطر، مخلل، طماطم، جبنة شيدر بيضاء"
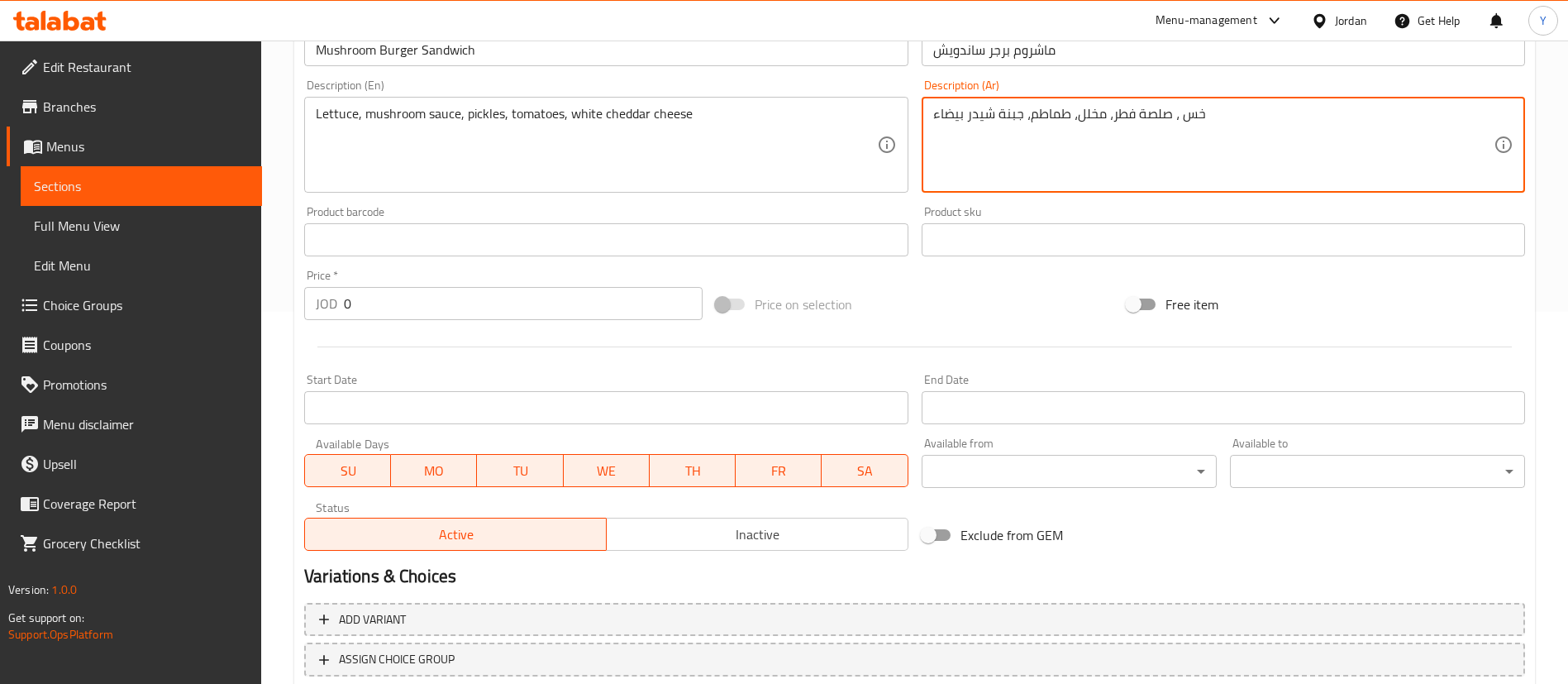
type textarea "خس ، صلصة فطر، مخلل، طماطم، جبنة شيدر بيضاء"
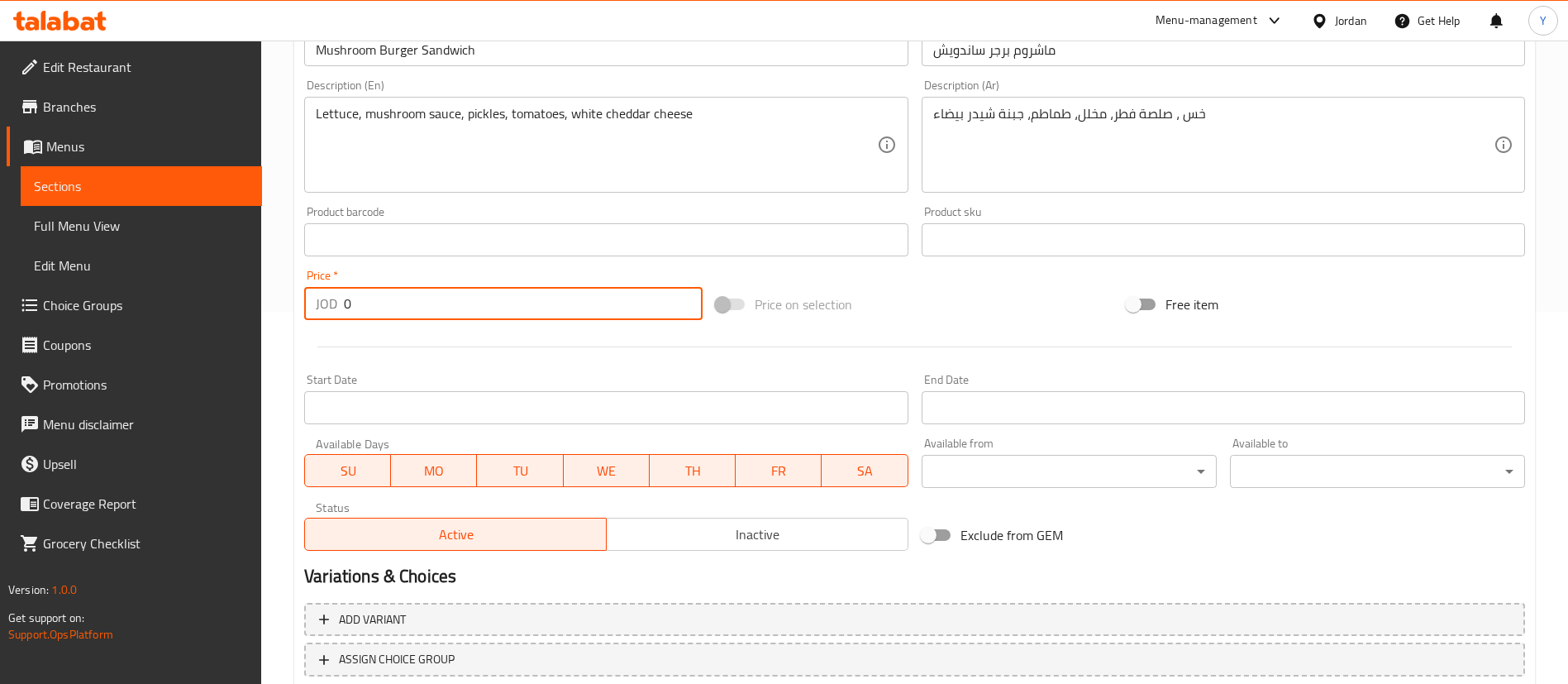
drag, startPoint x: 357, startPoint y: 292, endPoint x: 173, endPoint y: 311, distance: 185.0
click at [298, 298] on div "Price   * JOD 0 Price *" at bounding box center [503, 294] width 411 height 63
click at [456, 347] on div at bounding box center [914, 347] width 1234 height 41
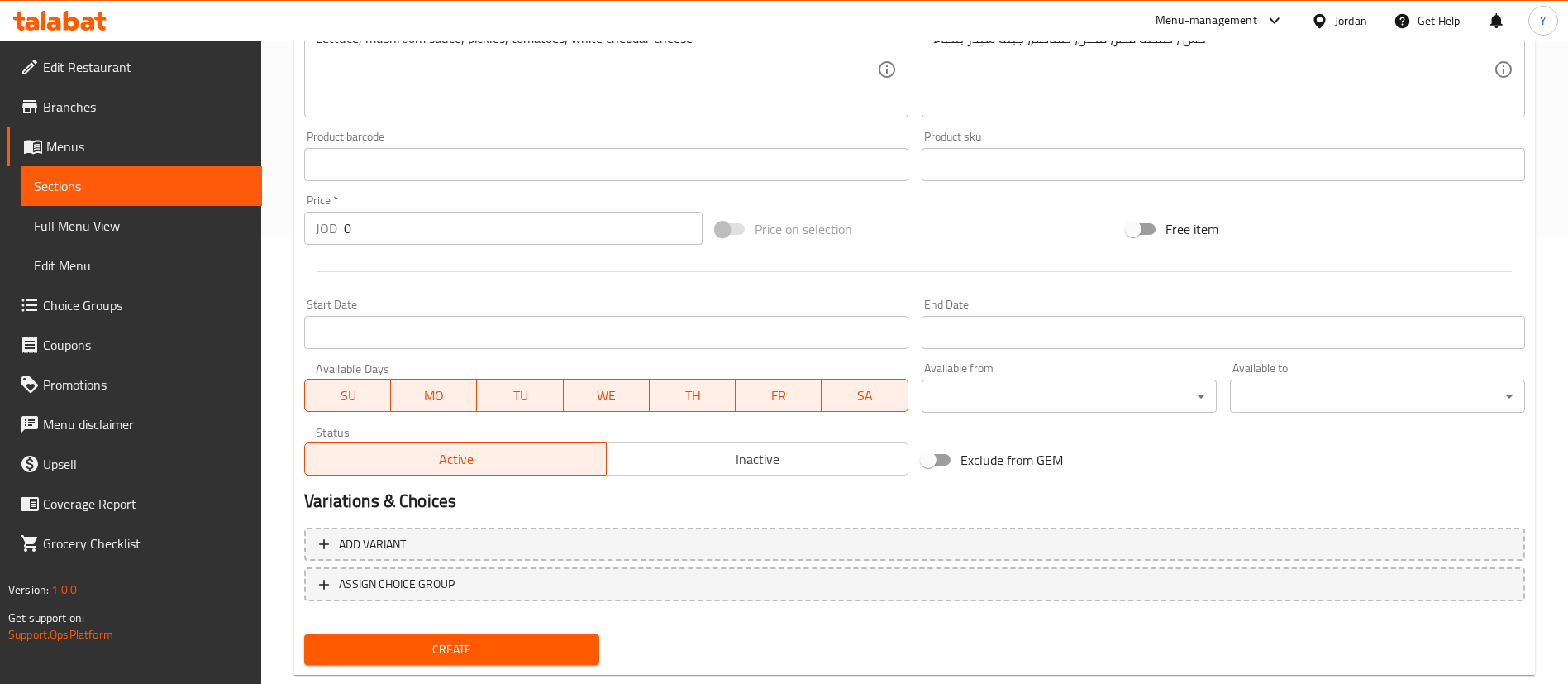
scroll to position [485, 0]
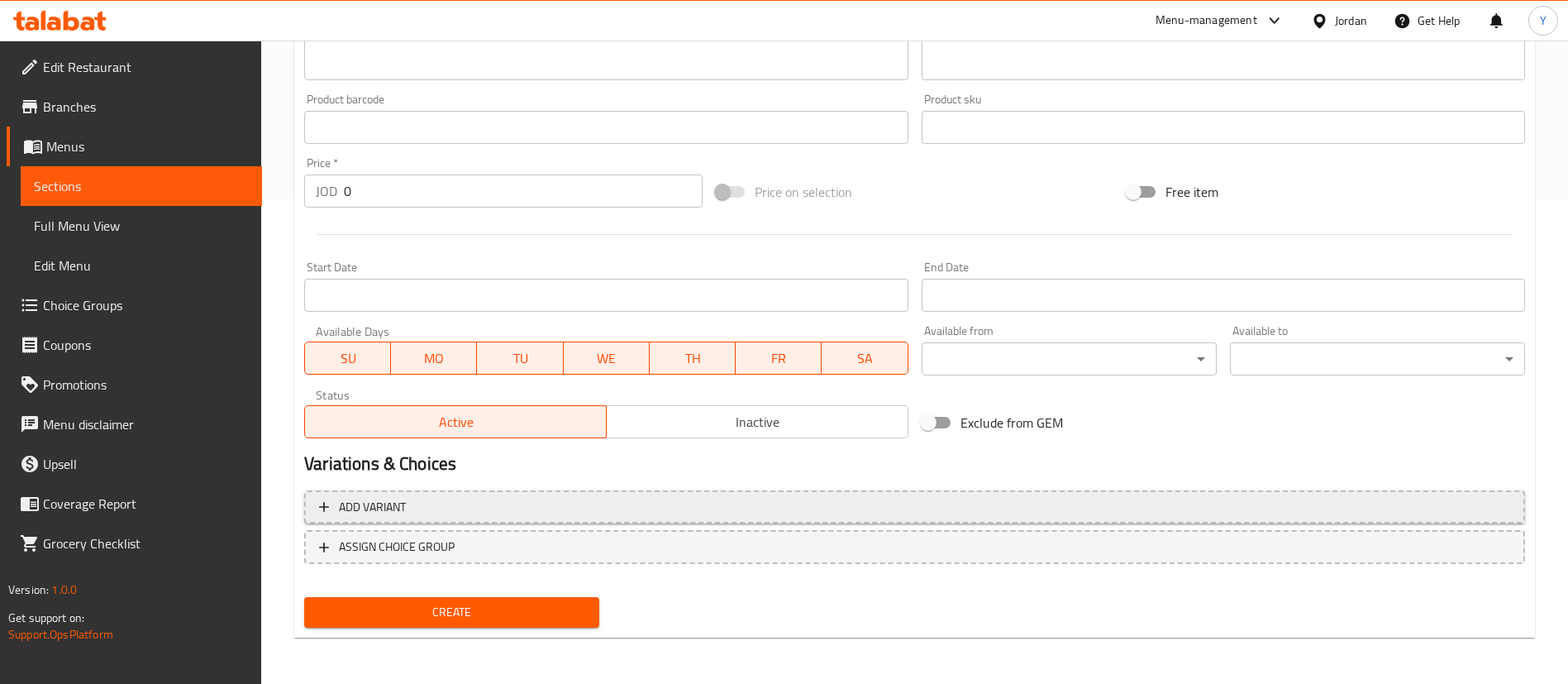
click at [412, 501] on span "Add variant" at bounding box center [914, 507] width 1191 height 20
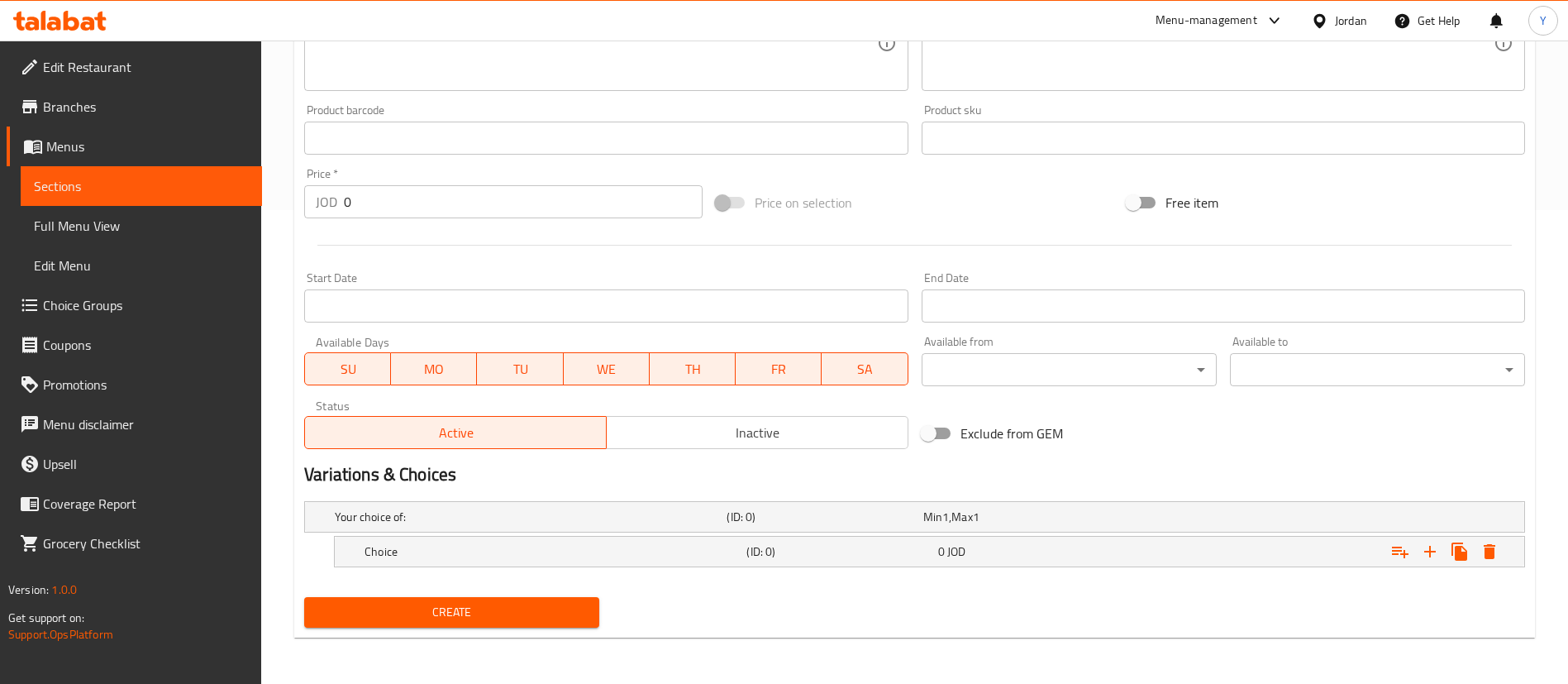
scroll to position [474, 0]
click at [484, 571] on nav at bounding box center [914, 577] width 1221 height 13
click at [490, 557] on h5 "Choice" at bounding box center [552, 552] width 375 height 17
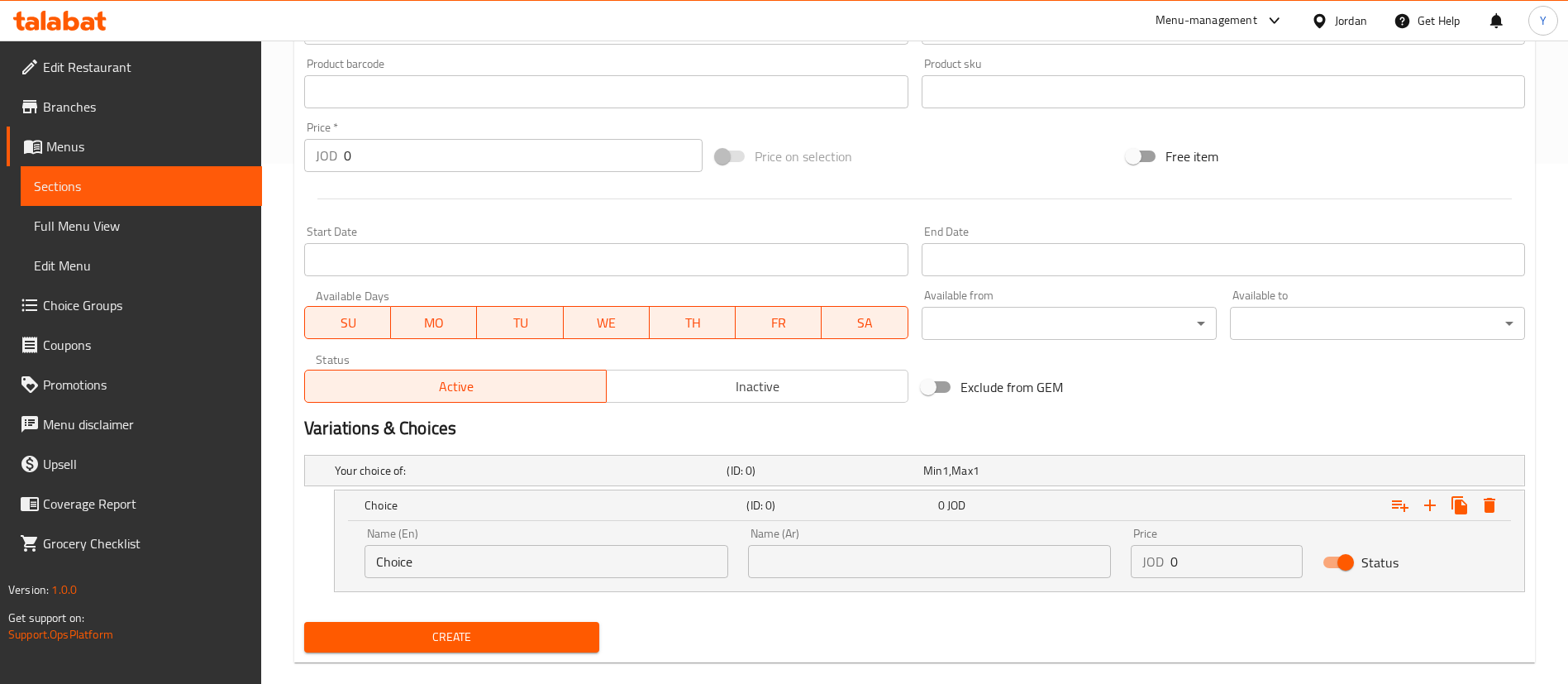
scroll to position [546, 0]
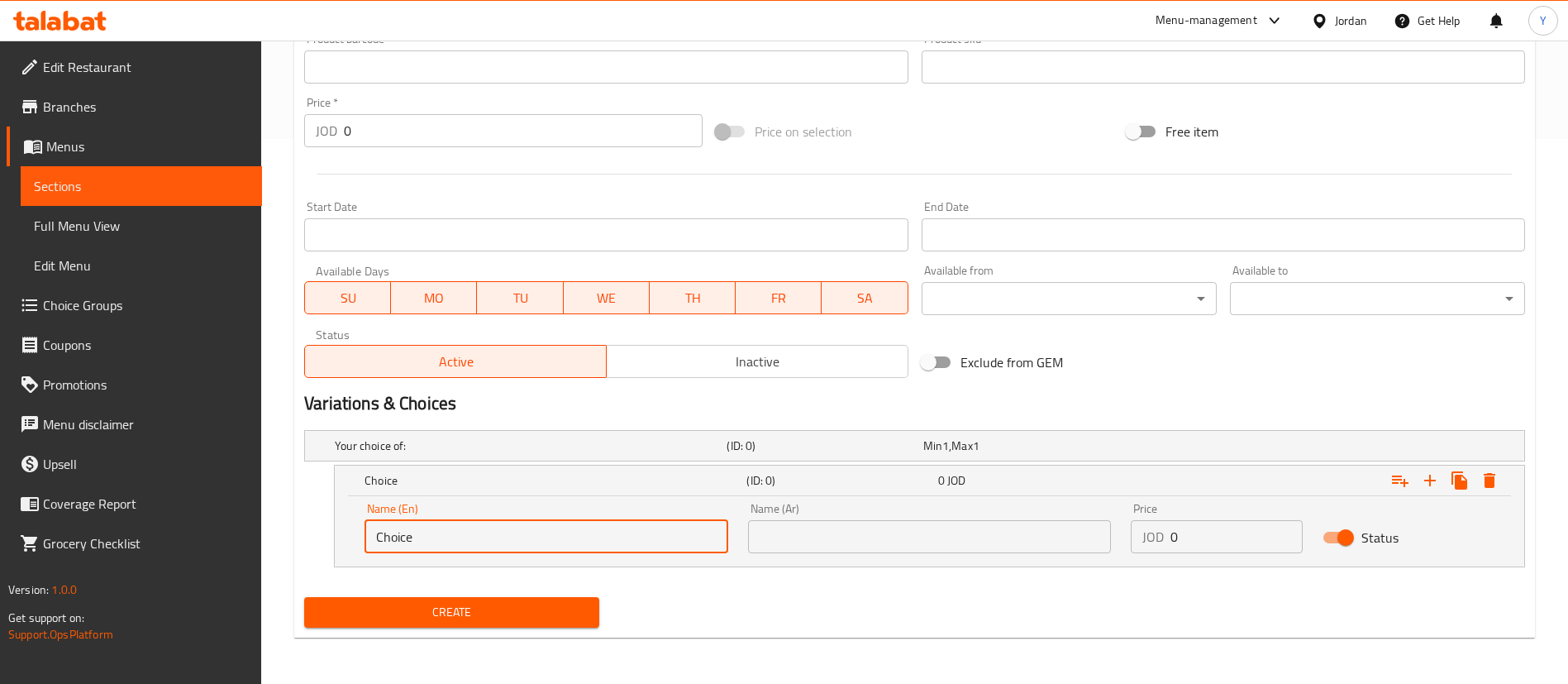
drag, startPoint x: 443, startPoint y: 545, endPoint x: 199, endPoint y: 531, distance: 244.4
click at [200, 531] on div "Edit Restaurant Branches Menus Sections Full Menu View Edit Menu Choice Groups …" at bounding box center [784, 89] width 1568 height 1189
type input "150g"
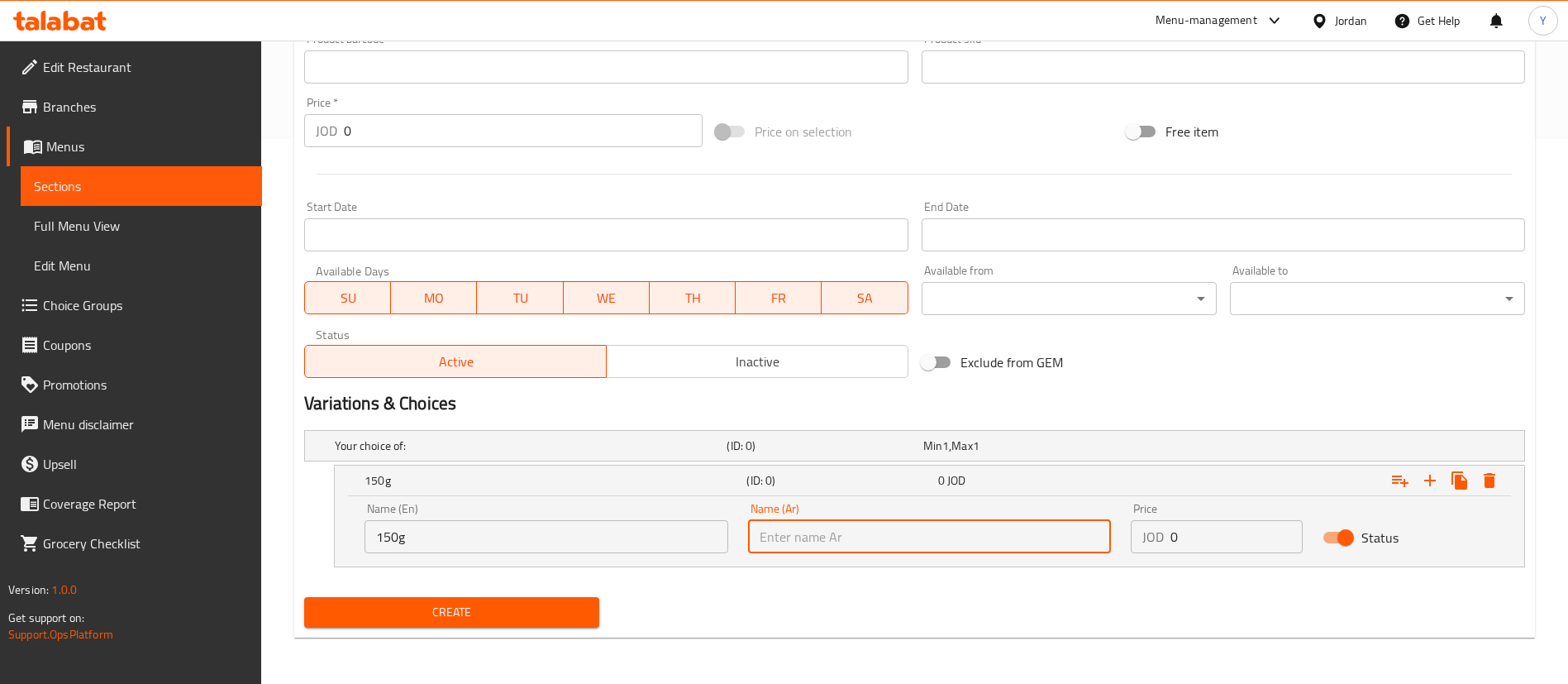
click at [894, 532] on input "text" at bounding box center [929, 537] width 364 height 33
type input "150 غم"
click at [1199, 533] on input "0" at bounding box center [1237, 537] width 132 height 33
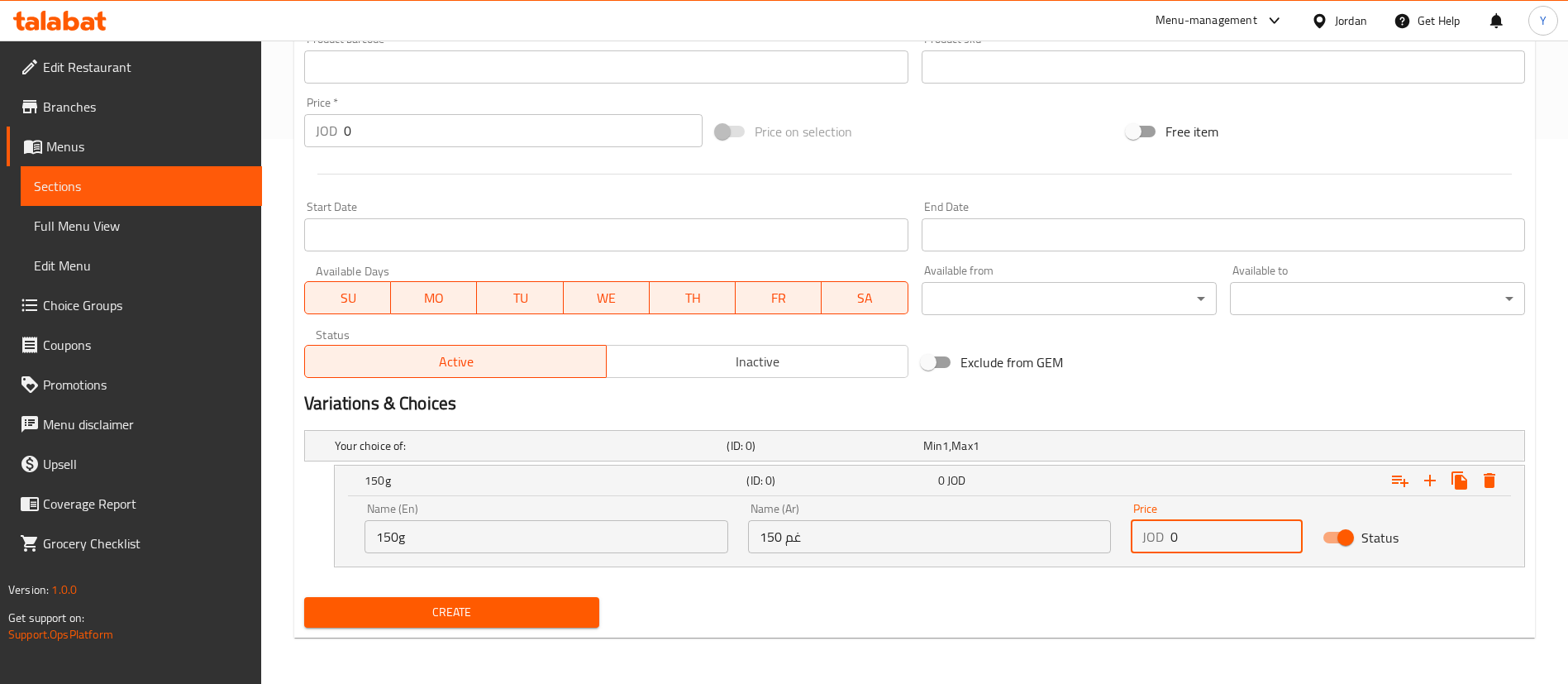
drag, startPoint x: 1205, startPoint y: 533, endPoint x: 1056, endPoint y: 518, distance: 149.8
click at [1071, 519] on div "Name (En) 150g Name (En) Name (Ar) 150 غم Name (Ar) Price JOD 0 Price Status" at bounding box center [930, 528] width 1150 height 71
click at [958, 606] on div "Create" at bounding box center [914, 613] width 1234 height 44
click at [1215, 544] on input "4.4" at bounding box center [1237, 537] width 132 height 33
type input "4.2"
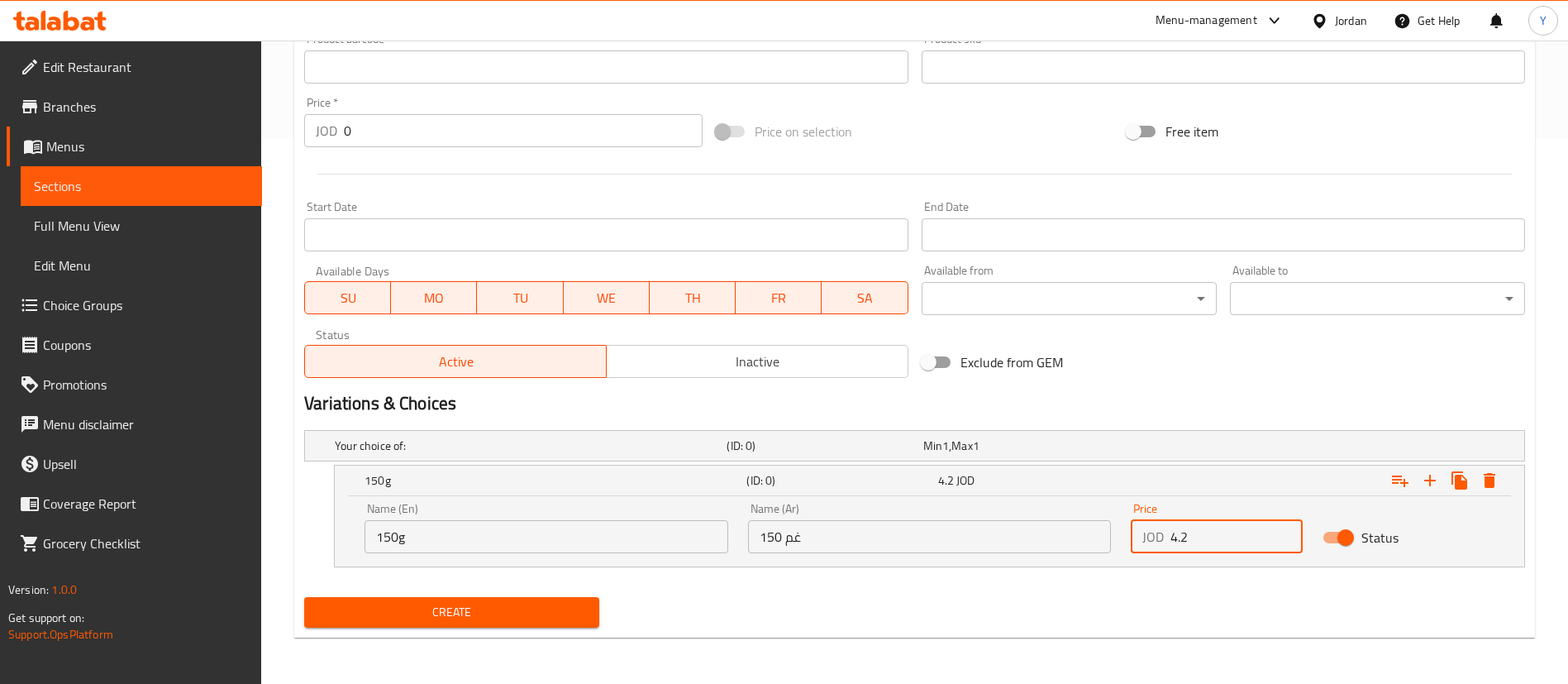
click at [1165, 605] on div "Create" at bounding box center [914, 613] width 1234 height 44
click at [1206, 540] on input "4.2" at bounding box center [1237, 537] width 132 height 33
click at [1432, 483] on icon "Expand" at bounding box center [1430, 480] width 20 height 20
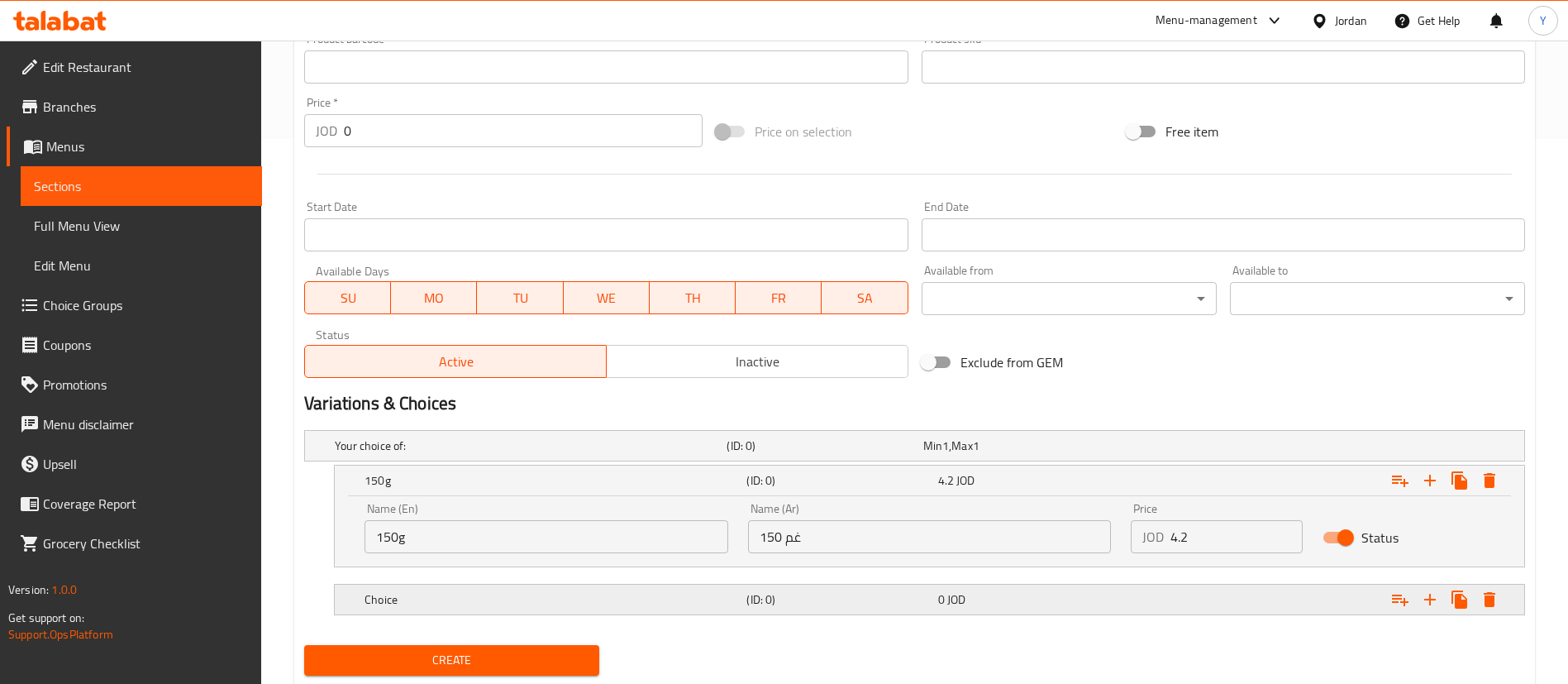
click at [482, 596] on h5 "Choice" at bounding box center [552, 599] width 375 height 17
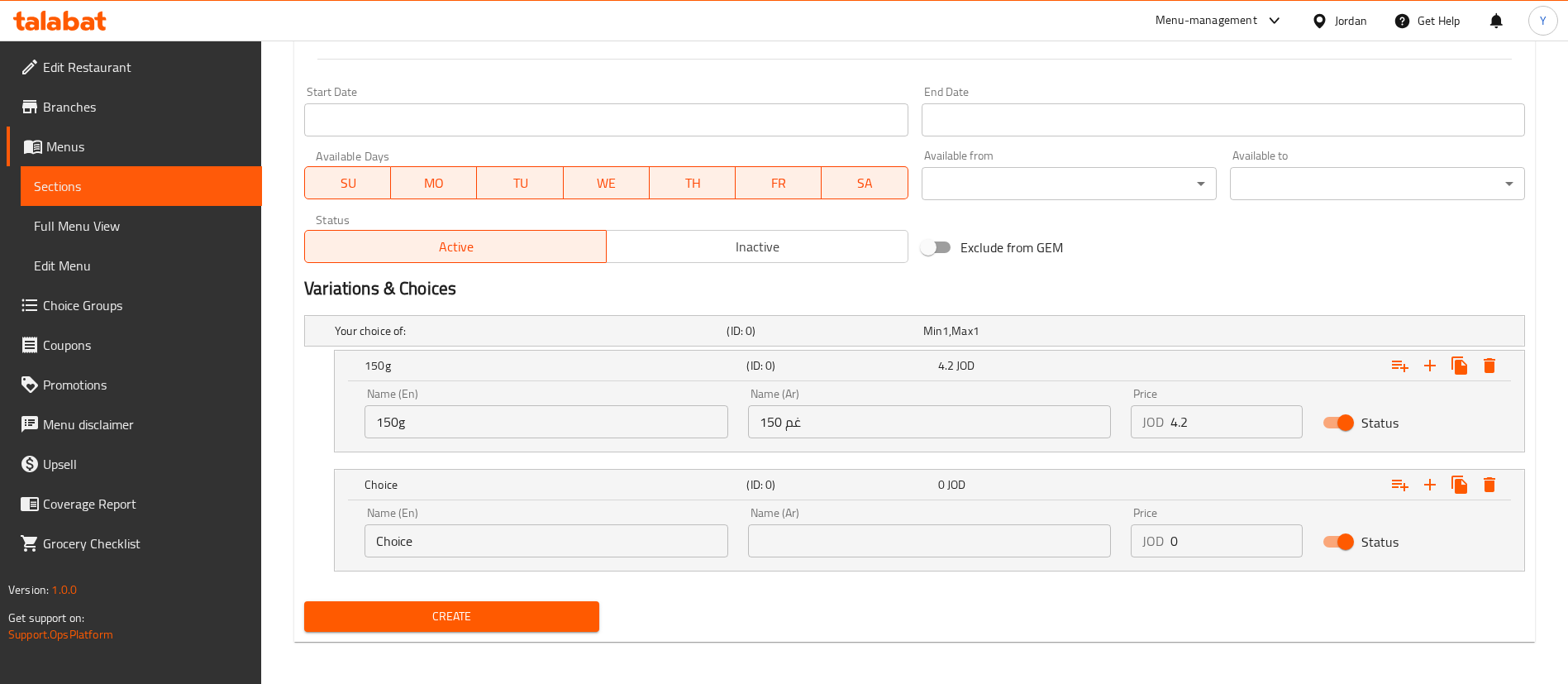
scroll to position [664, 0]
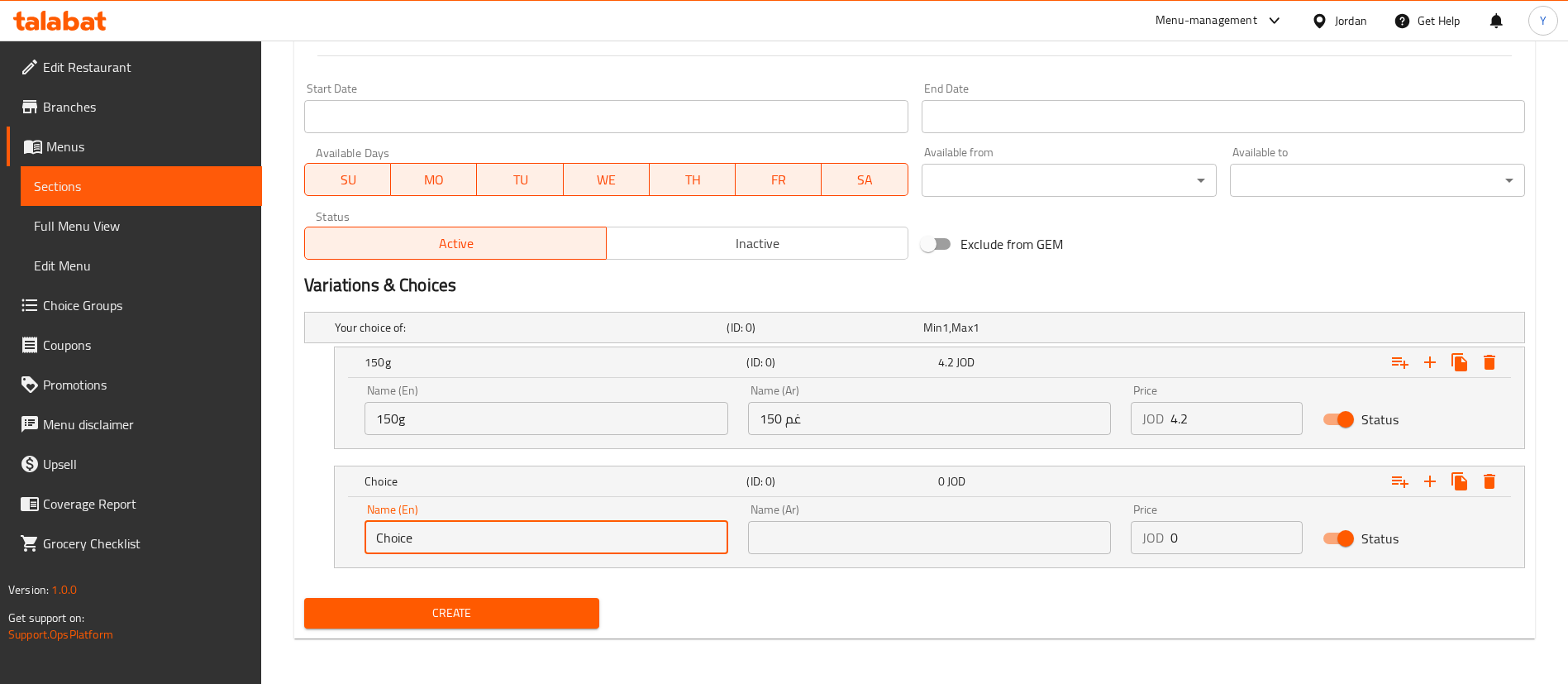
drag, startPoint x: 450, startPoint y: 534, endPoint x: 201, endPoint y: 522, distance: 249.3
click at [199, 522] on div "Edit Restaurant Branches Menus Sections Full Menu View Edit Menu Choice Groups …" at bounding box center [784, 31] width 1568 height 1308
type input "200g"
click at [859, 523] on input "text" at bounding box center [929, 538] width 364 height 33
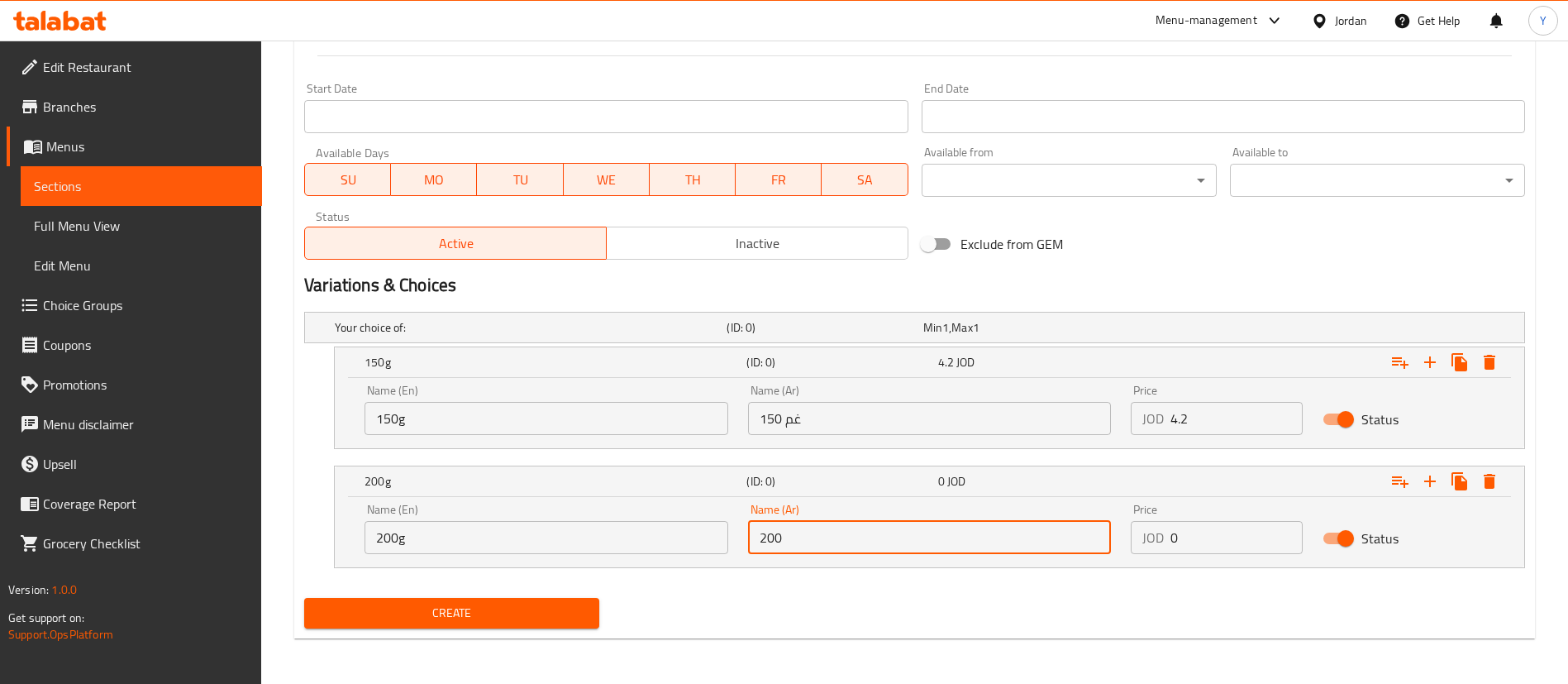
type input "200 غم"
click at [1269, 541] on input "0" at bounding box center [1237, 538] width 132 height 33
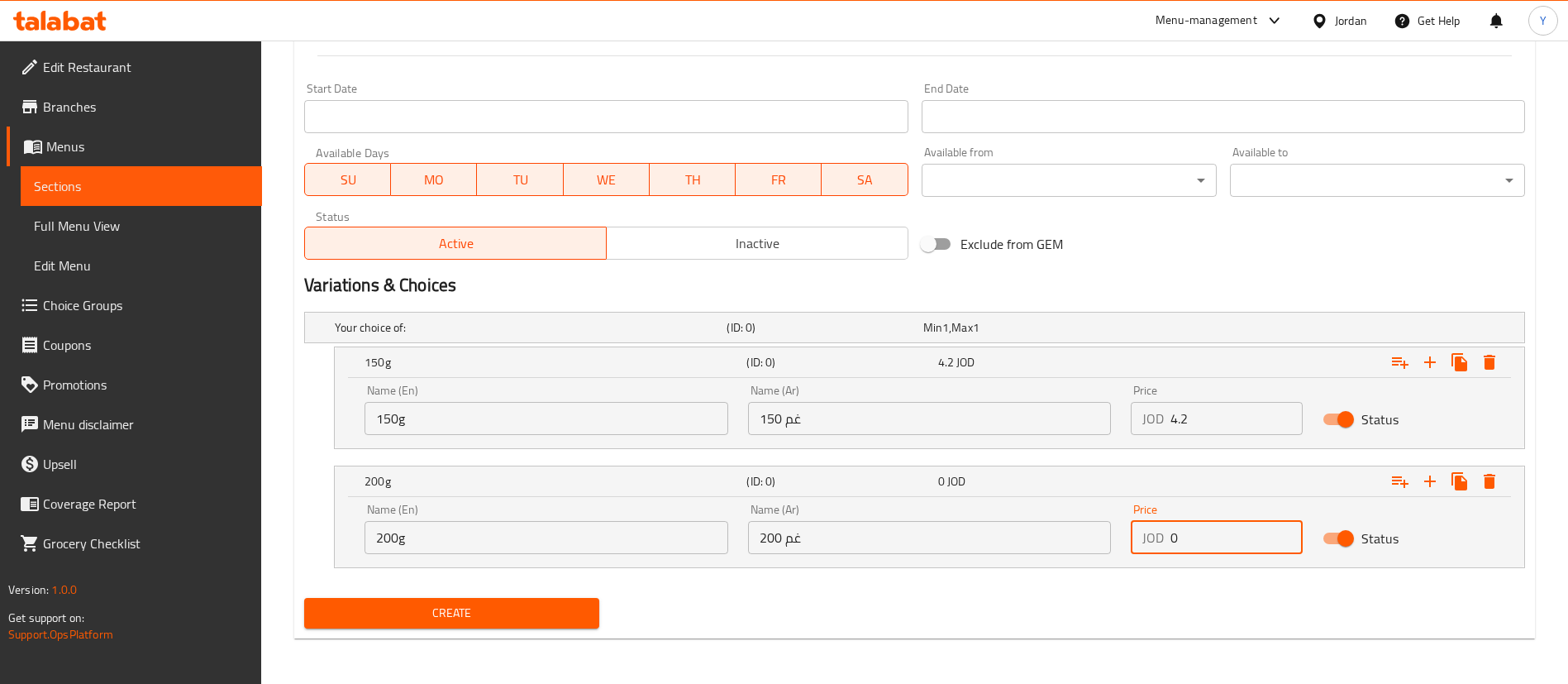
drag, startPoint x: 1081, startPoint y: 551, endPoint x: 1047, endPoint y: 551, distance: 34.0
click at [1061, 551] on div "Name (En) 200g Name (En) Name (Ar) 200 غم Name (Ar) Price JOD 0 Price Status" at bounding box center [930, 529] width 1150 height 71
type input "4.8"
click at [491, 636] on div "Create new item Add item image Image Size: 1200 x 800 px / Image formats: jpg, …" at bounding box center [914, 67] width 1241 height 1141
click at [504, 616] on span "Create" at bounding box center [451, 613] width 269 height 20
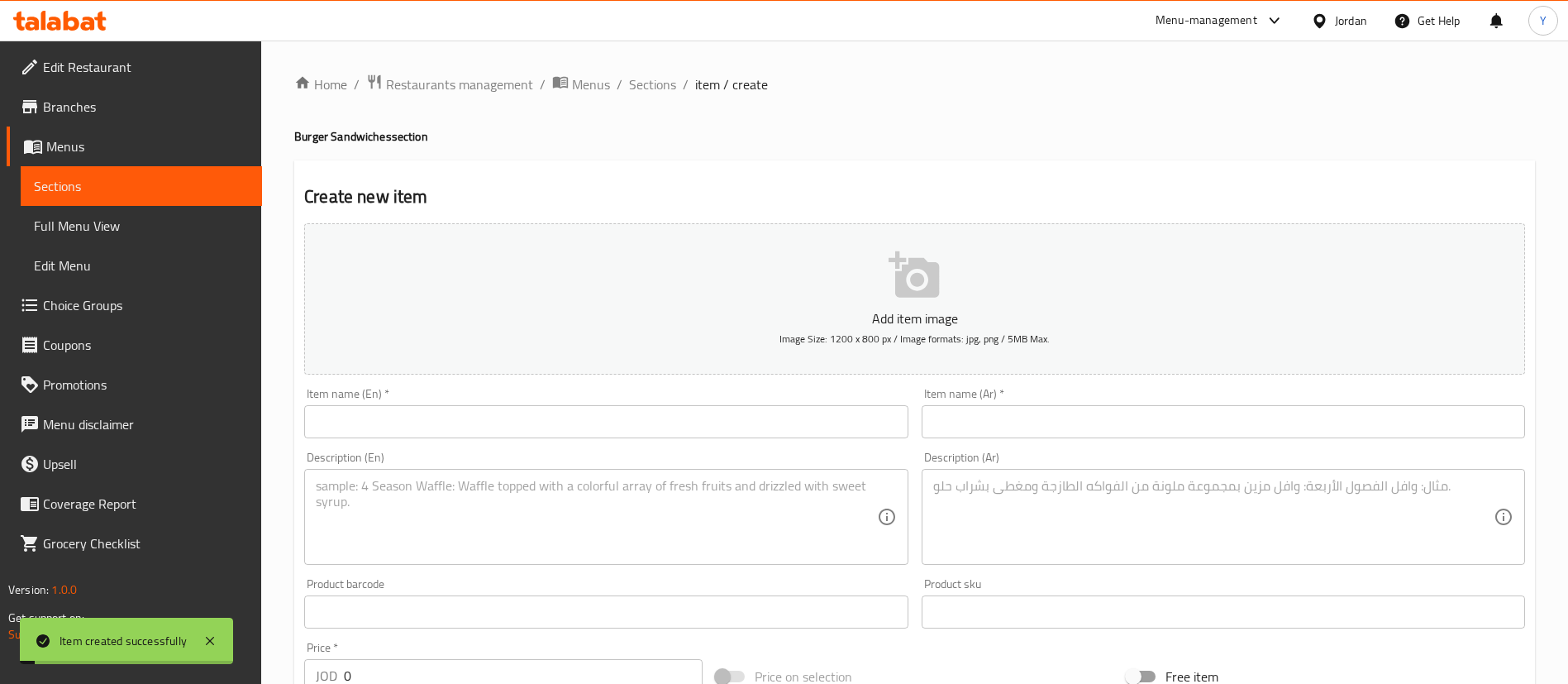
scroll to position [124, 0]
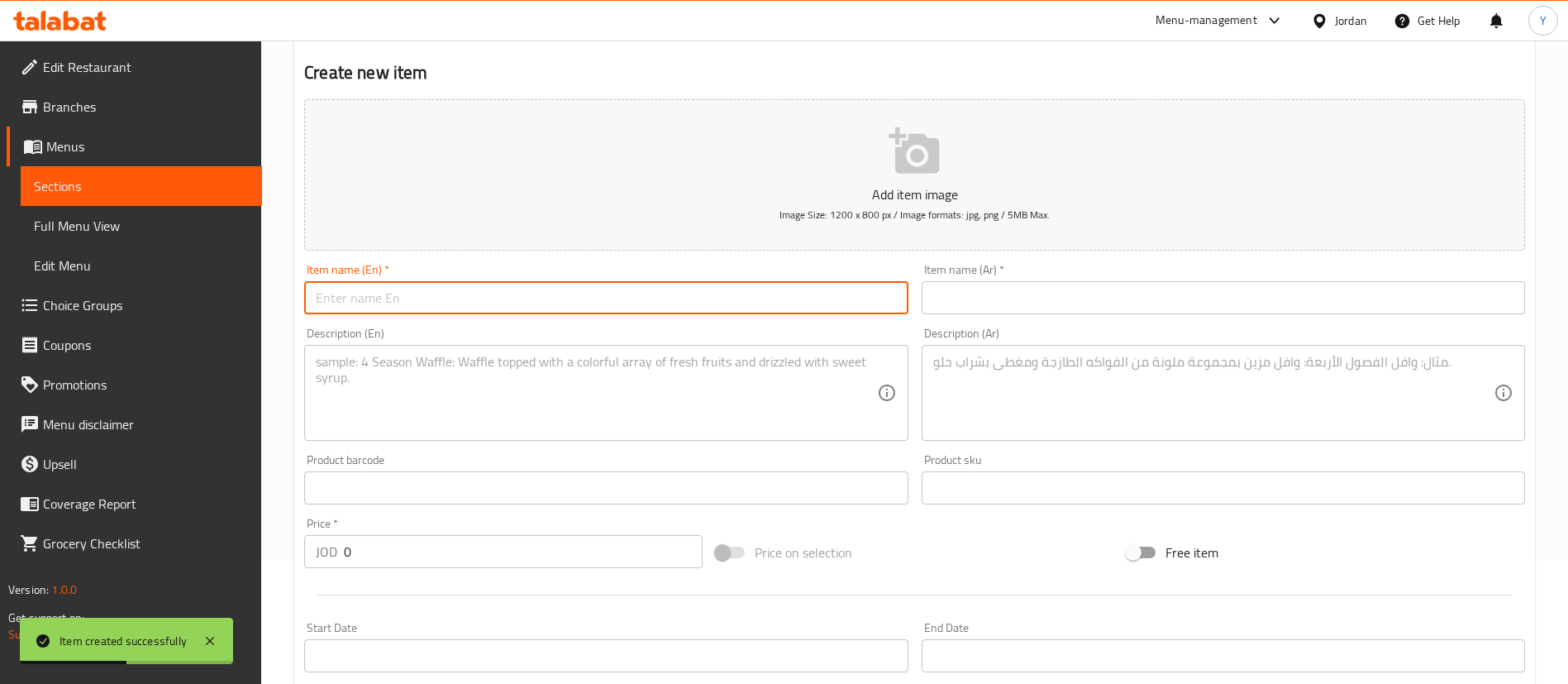
drag, startPoint x: 410, startPoint y: 298, endPoint x: 419, endPoint y: 316, distance: 20.1
click at [410, 298] on input "text" at bounding box center [605, 298] width 603 height 33
paste input "Mexican Burger"
type input "Mexican burger Sandwich"
click at [1108, 288] on input "text" at bounding box center [1223, 298] width 603 height 33
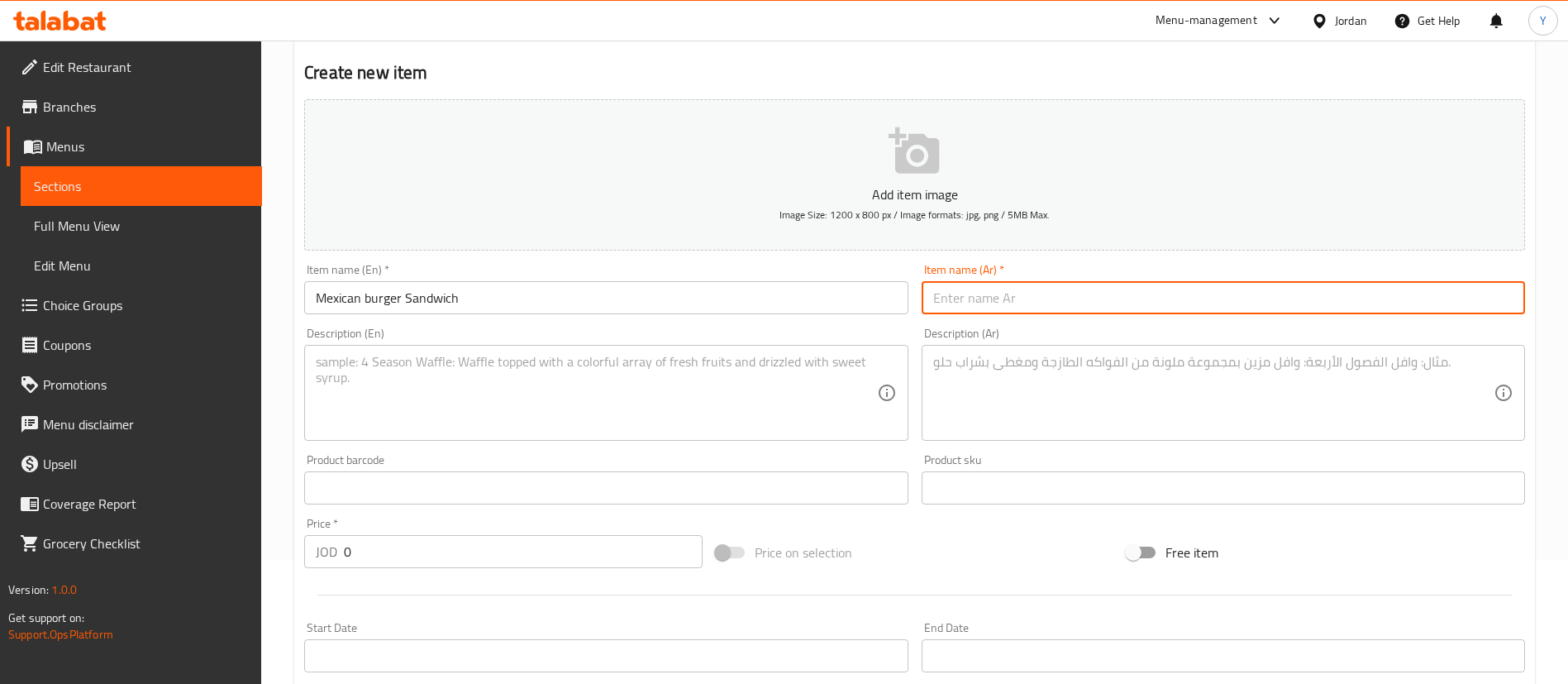
paste input "برجر مكسيكي"
type input "برجر مكسيكي ساندويش"
click at [599, 409] on textarea at bounding box center [596, 393] width 560 height 78
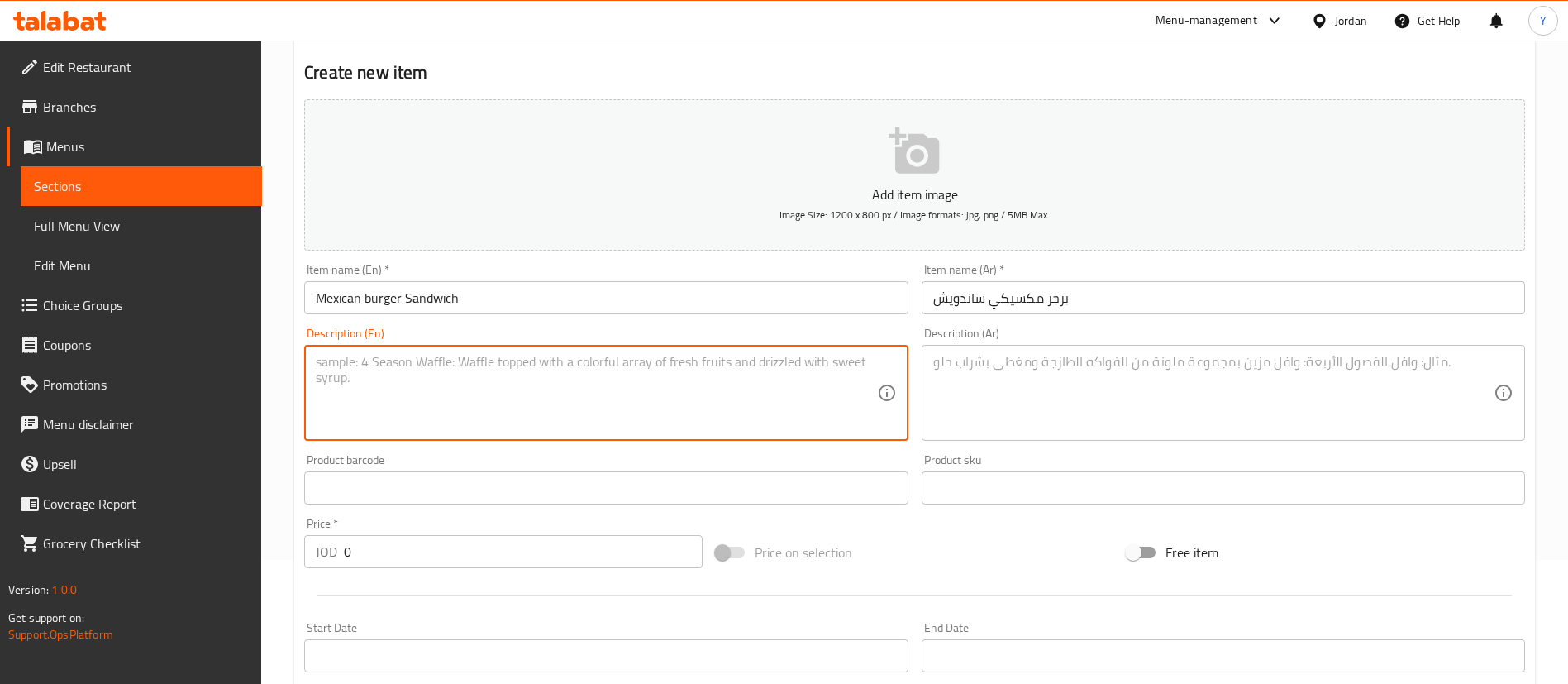
paste textarea "Jalapeno, guacamole, fresca, potato chips, smoked cheese"
type textarea "Jalapeno, guacamole, fresca, potato chips, smoked cheese"
drag, startPoint x: 1021, startPoint y: 389, endPoint x: 979, endPoint y: 377, distance: 43.7
click at [1021, 389] on textarea at bounding box center [1214, 393] width 560 height 78
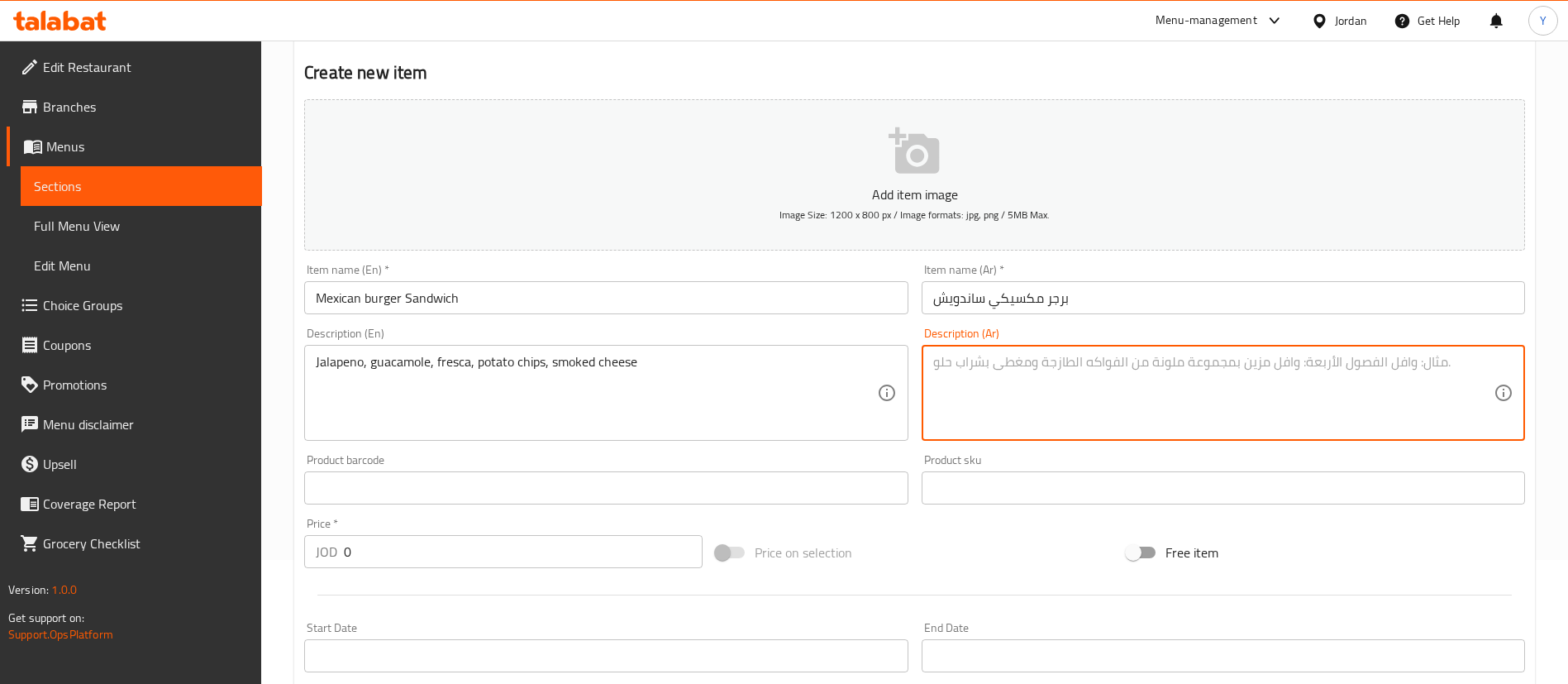
paste textarea "جلابينو، جواكامولي، فريسكا، رقائق البطاطس، جبن مدخن"
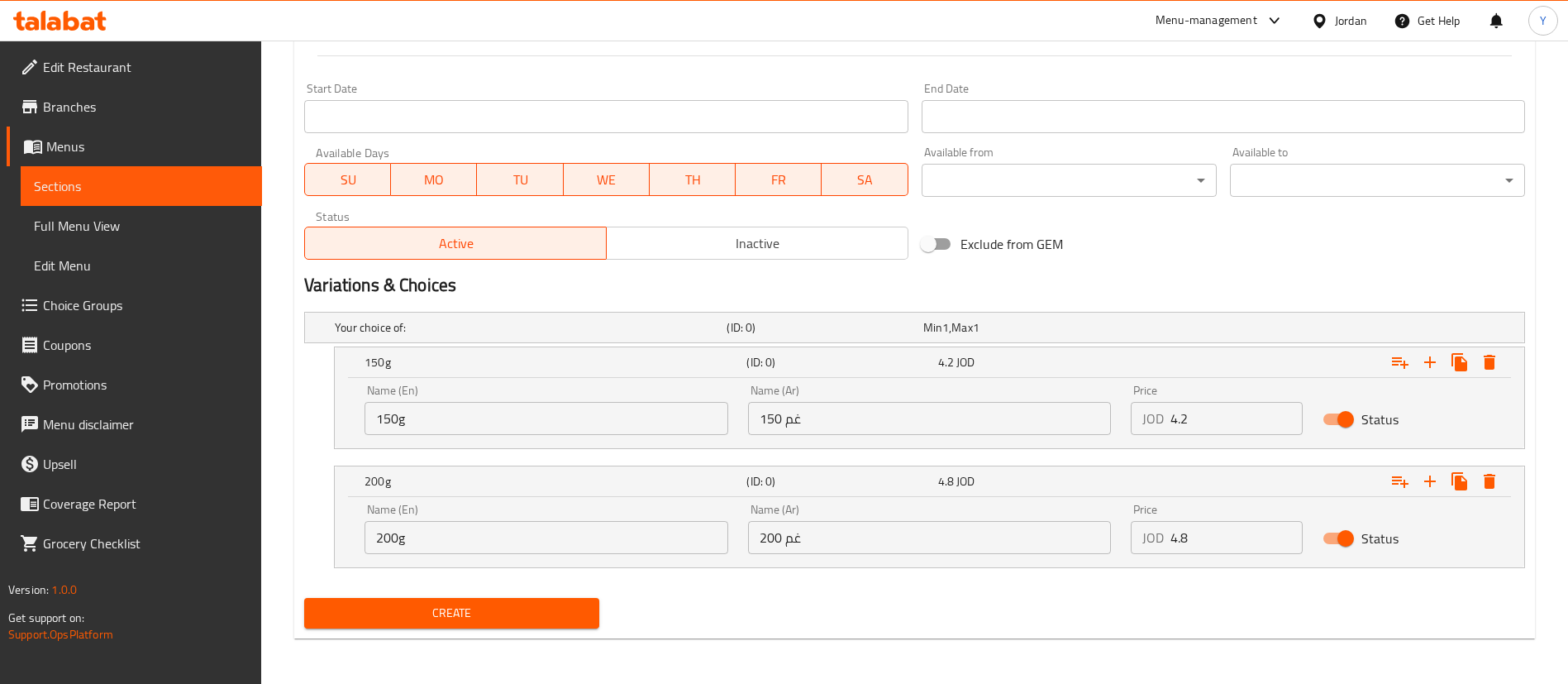
scroll to position [665, 0]
type textarea "جلابينو، جواكامولي، فريسكا، رقائق البطاطس، جبن مدخن"
drag, startPoint x: 404, startPoint y: 423, endPoint x: 195, endPoint y: 420, distance: 209.0
click at [256, 424] on div "Edit Restaurant Branches Menus Sections Full Menu View Edit Menu Choice Groups …" at bounding box center [784, 30] width 1568 height 1308
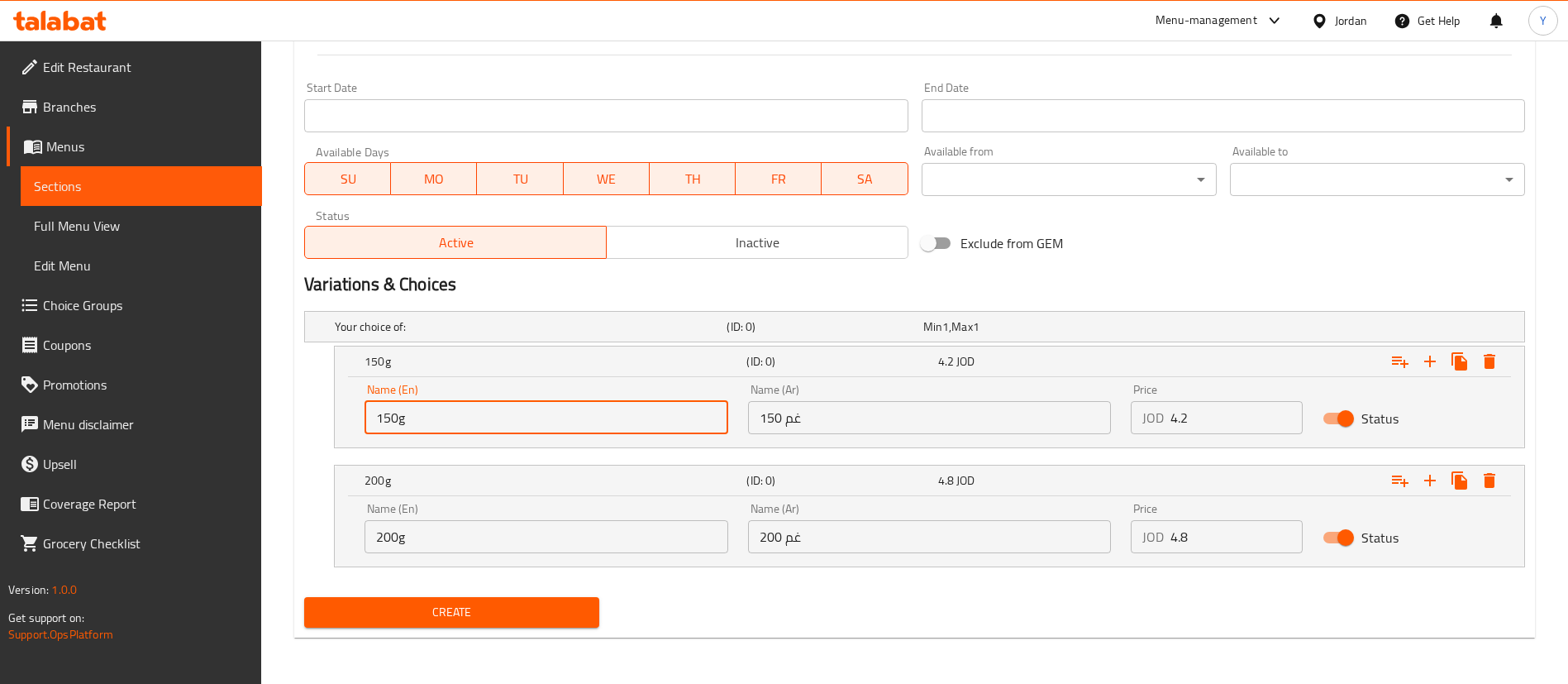
click at [428, 411] on input "150g" at bounding box center [546, 418] width 364 height 33
drag, startPoint x: 451, startPoint y: 416, endPoint x: 206, endPoint y: 393, distance: 246.1
click at [246, 391] on div "Edit Restaurant Branches Menus Sections Full Menu View Edit Menu Choice Groups …" at bounding box center [784, 30] width 1568 height 1308
type input "Choice"
click at [515, 413] on input "Choice" at bounding box center [546, 418] width 364 height 33
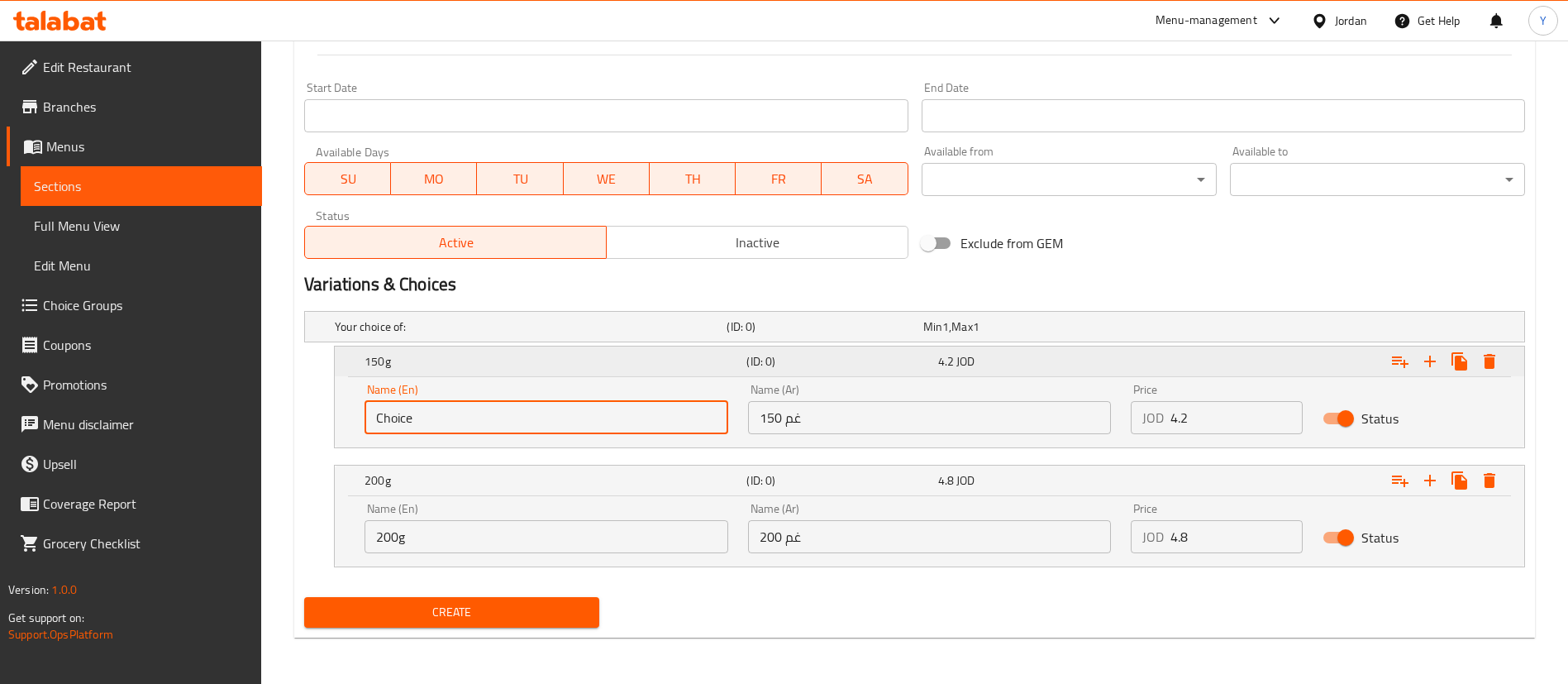
click at [573, 361] on h5 "150g" at bounding box center [552, 361] width 375 height 17
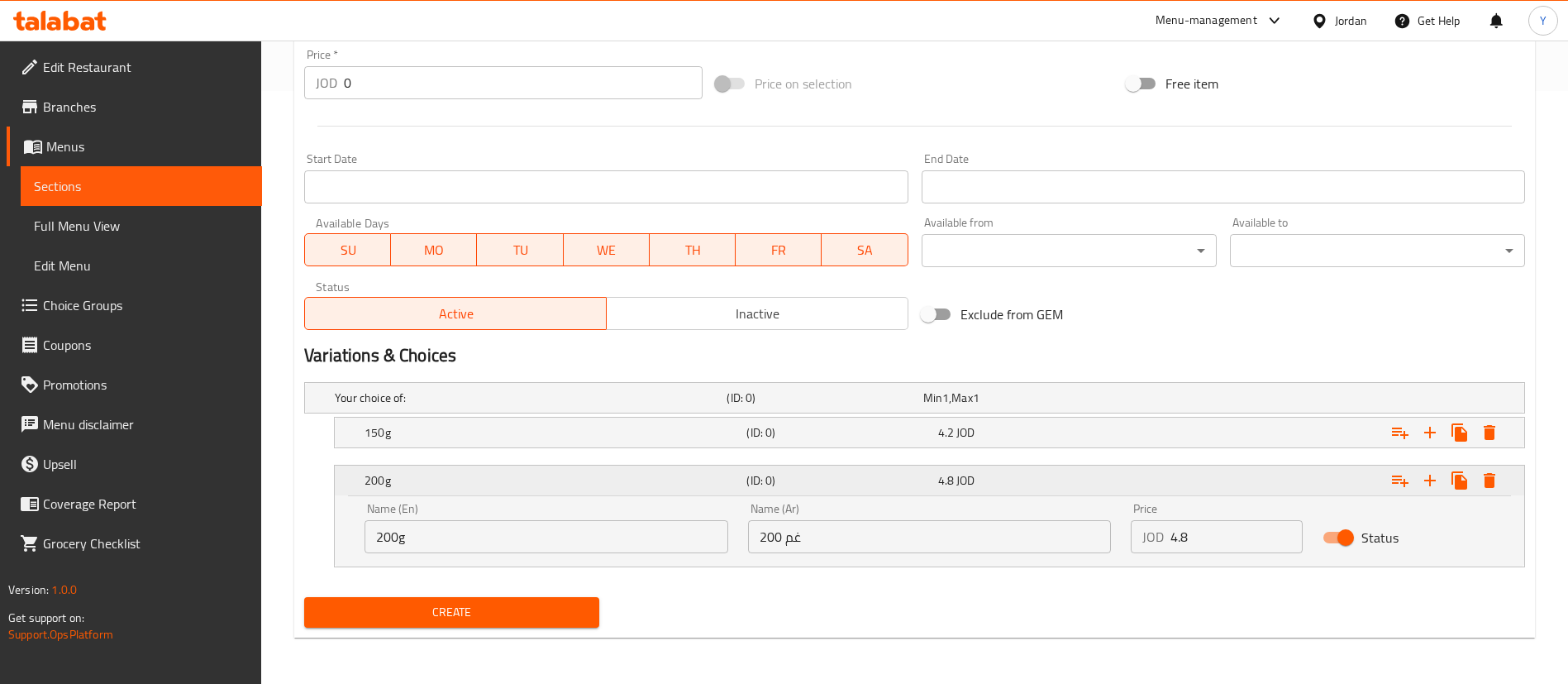
click at [464, 480] on h5 "200g" at bounding box center [552, 480] width 375 height 17
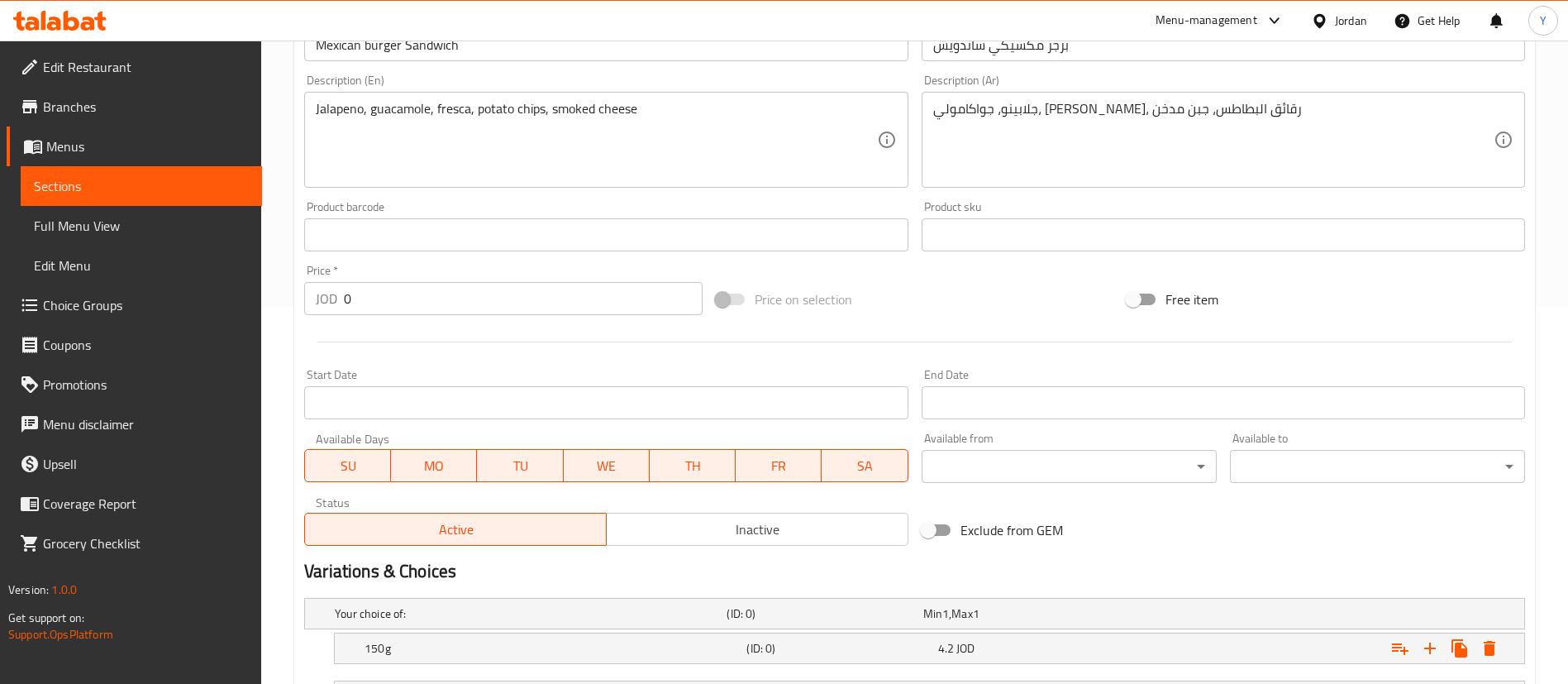
scroll to position [522, 0]
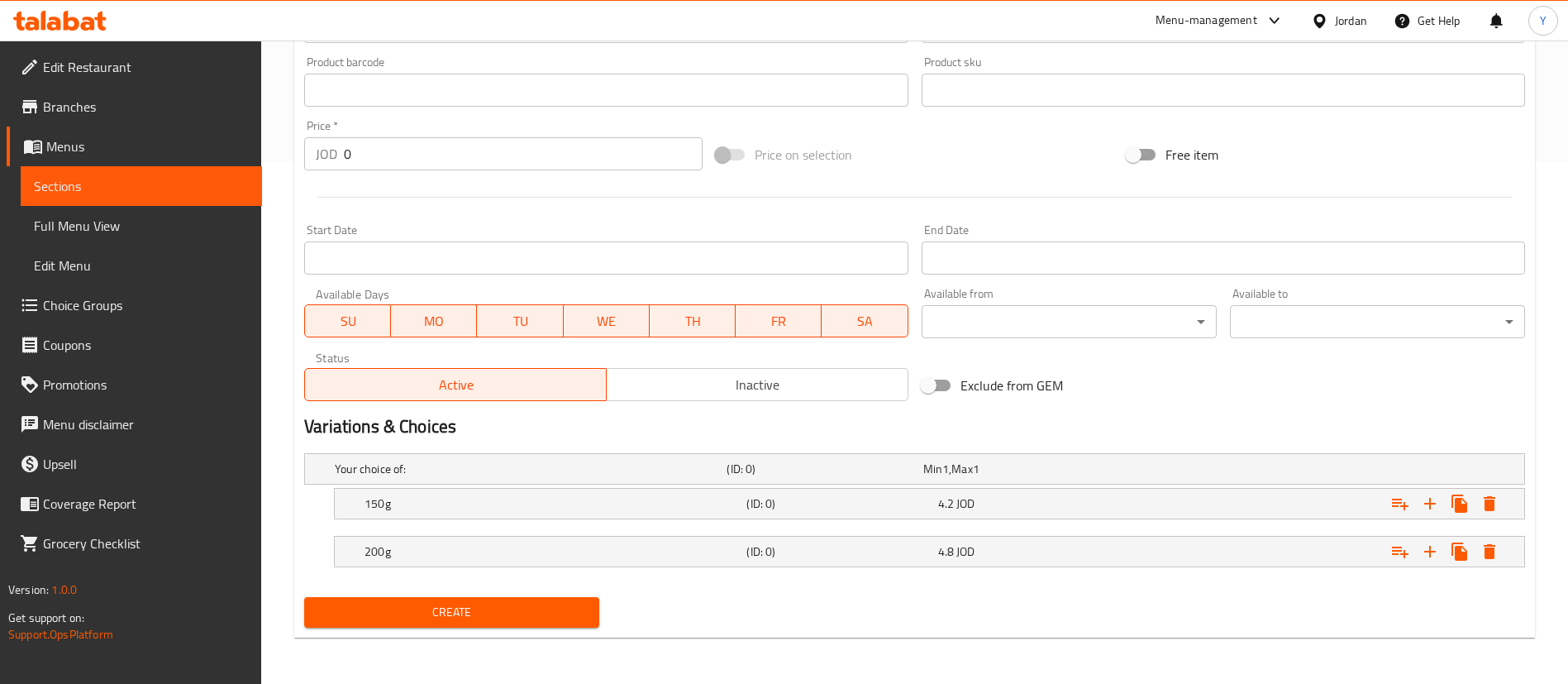
click at [411, 591] on div "Create" at bounding box center [452, 613] width 308 height 44
click at [412, 599] on button "Create" at bounding box center [451, 613] width 295 height 31
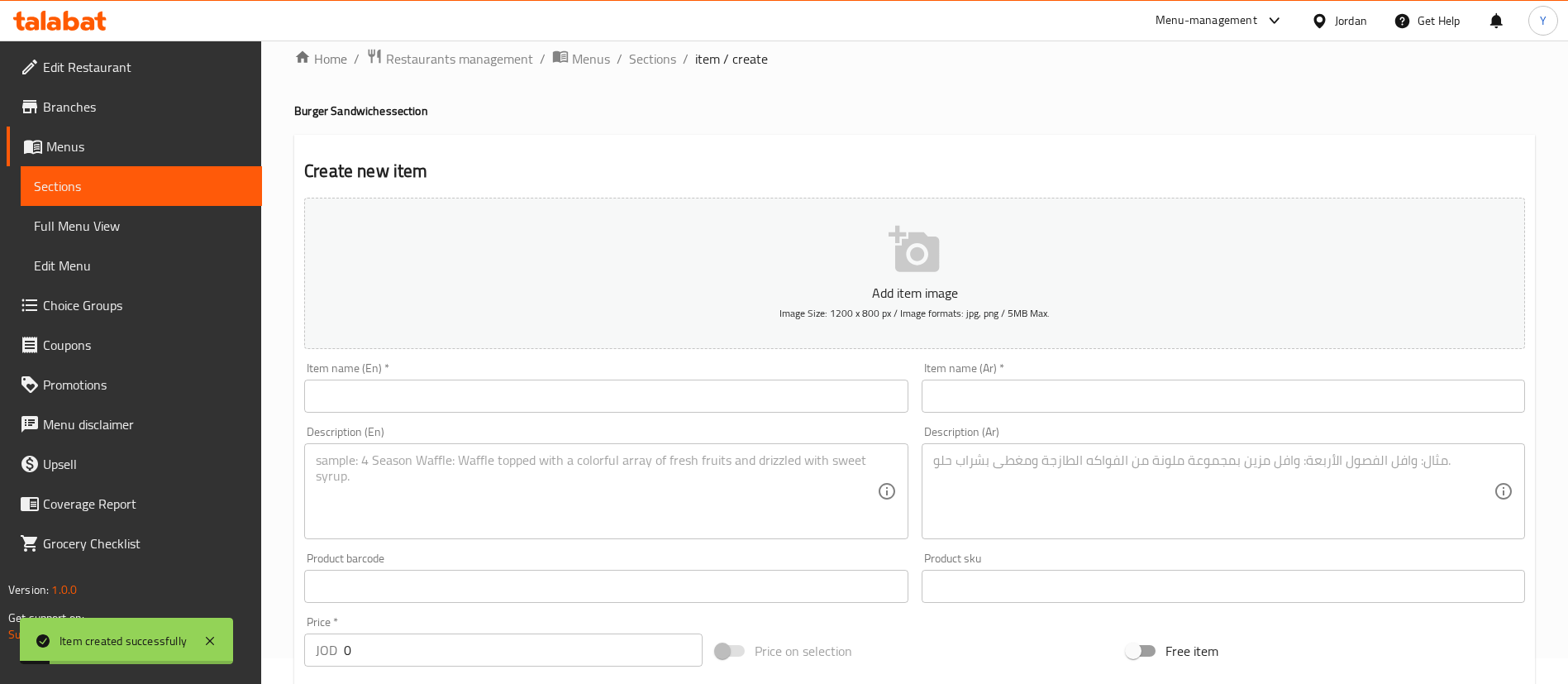
scroll to position [0, 0]
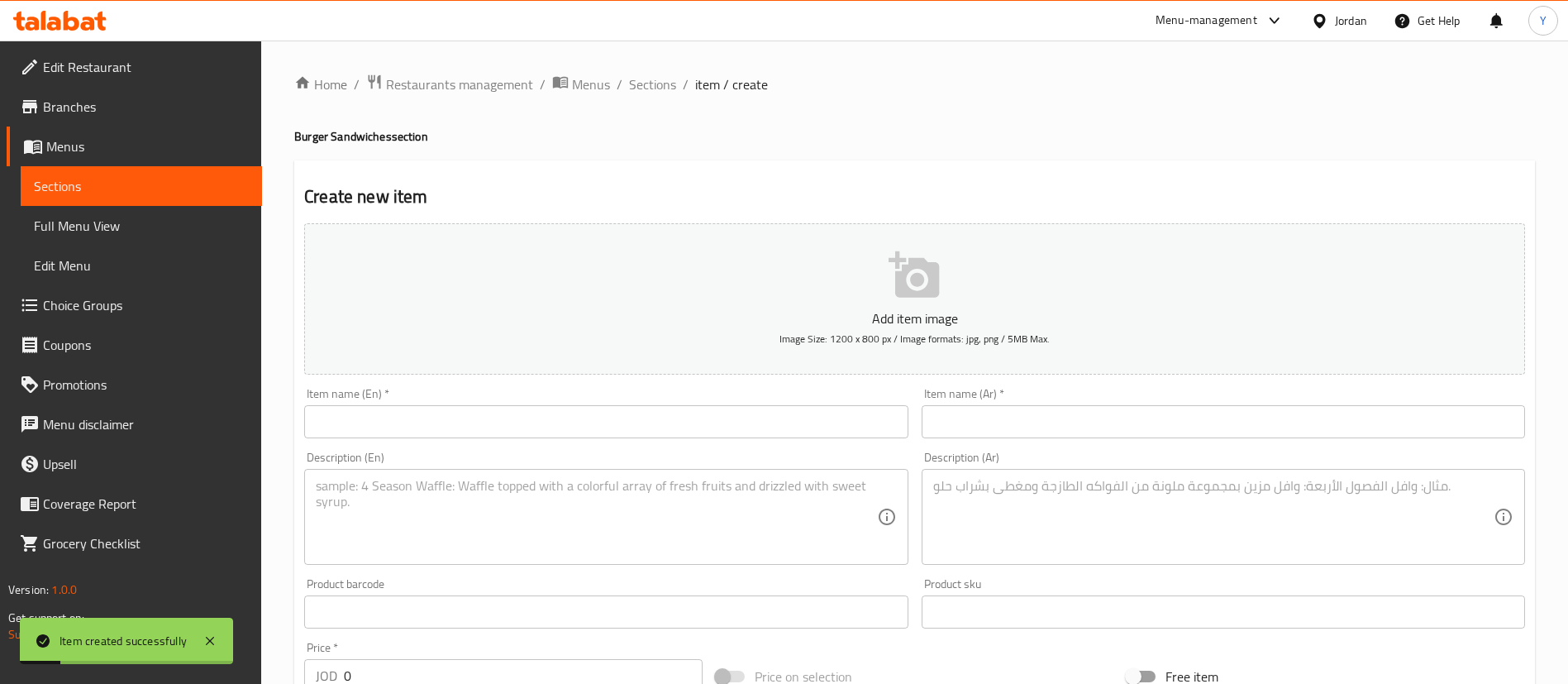
click at [449, 407] on input "text" at bounding box center [605, 422] width 603 height 33
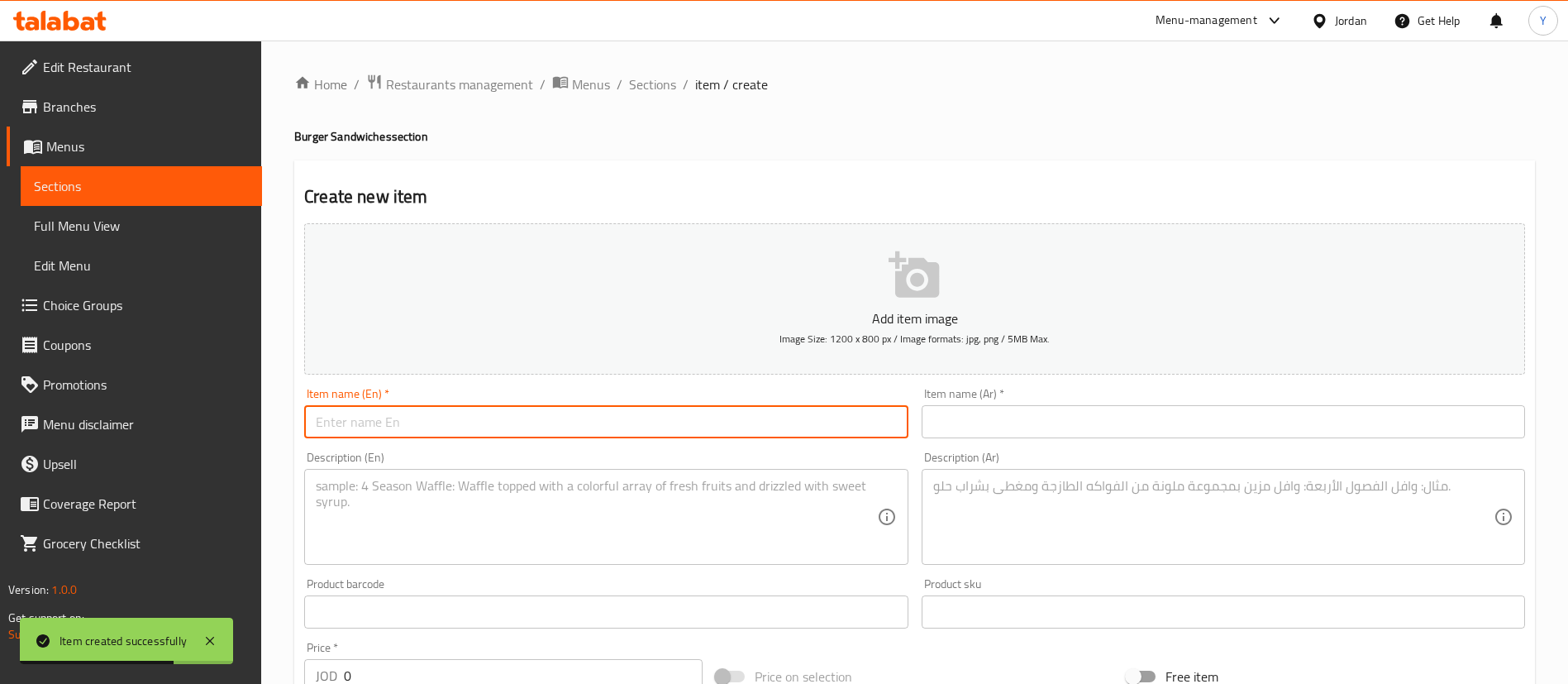
paste input "Smoked Burger"
type input "Smoked Burger Sandwich"
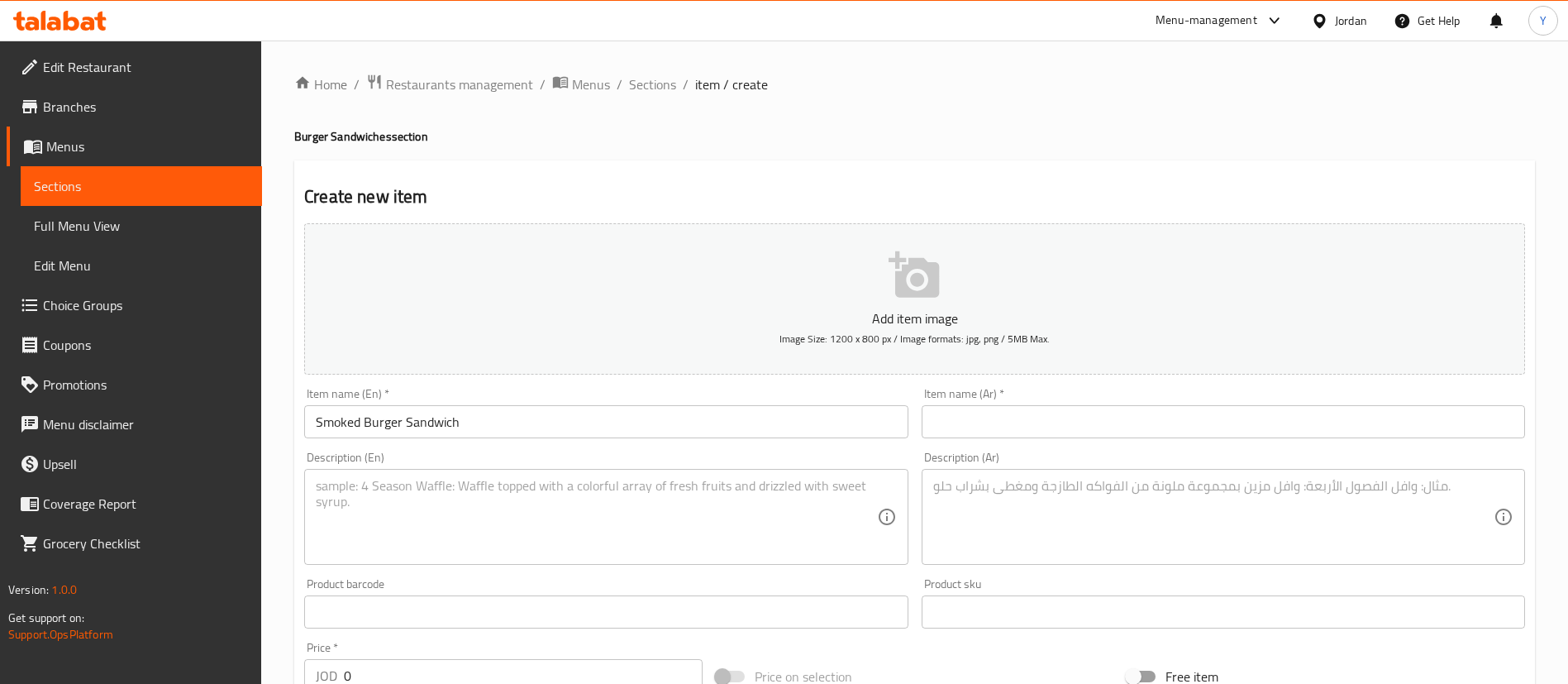
click at [1038, 439] on div "Item name (Ar)   * Item name (Ar) *" at bounding box center [1224, 413] width 617 height 63
drag, startPoint x: 1024, startPoint y: 412, endPoint x: 955, endPoint y: 425, distance: 70.2
click at [1024, 412] on input "text" at bounding box center [1223, 422] width 603 height 33
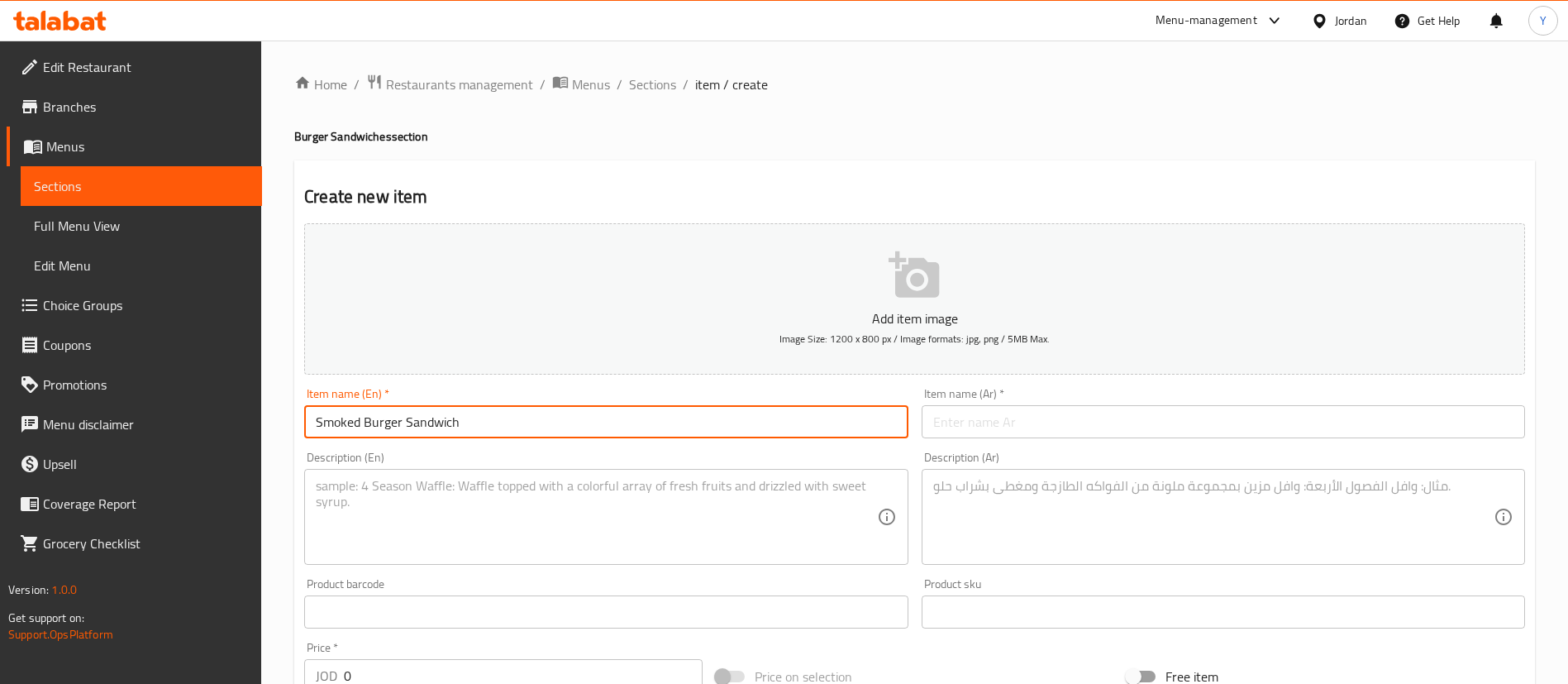
drag, startPoint x: 300, startPoint y: 422, endPoint x: 178, endPoint y: 418, distance: 122.1
click at [178, 418] on div "Edit Restaurant Branches Menus Sections Full Menu View Edit Menu Choice Groups …" at bounding box center [784, 623] width 1568 height 1165
click at [1073, 416] on input "text" at bounding box center [1223, 422] width 603 height 33
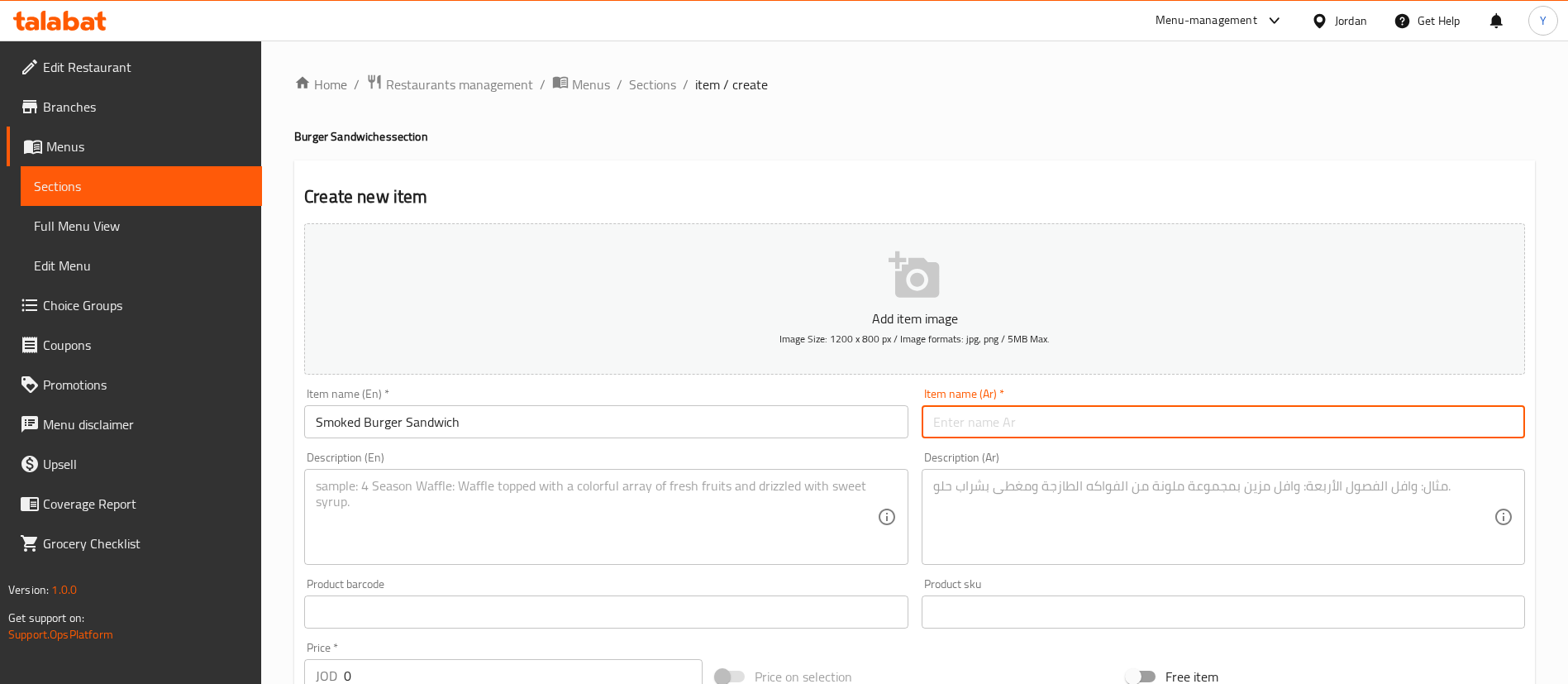
paste input "ساندوتش برجر مدخن"
type input "ساندوتش برجر مدخن"
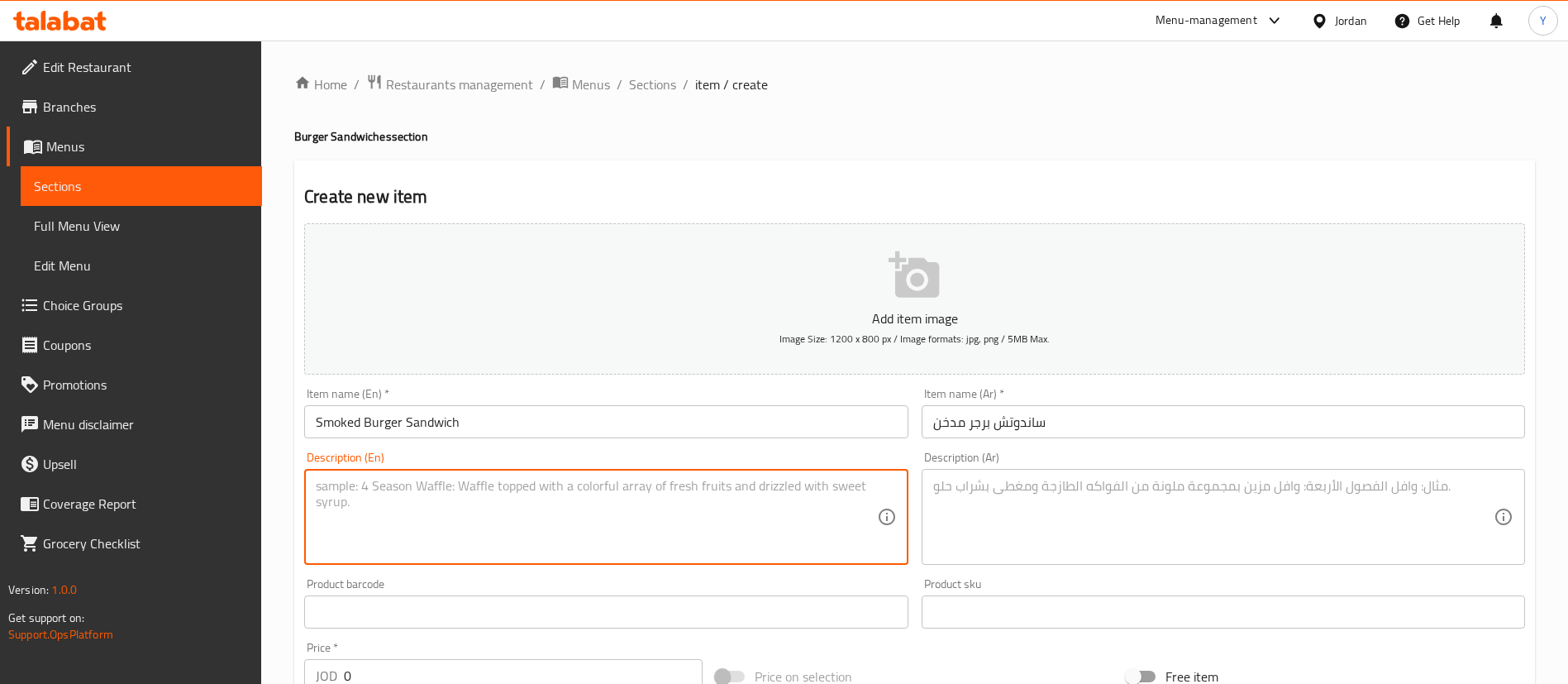
click at [630, 494] on textarea at bounding box center [596, 517] width 560 height 78
paste textarea "Smoked mayonnaise sauce, onions, tomatoes, Rocca, pickles, smoked cheese"
type textarea "Smoked mayonnaise sauce, onions, tomatoes, Rocca, pickles, smoked cheese"
drag, startPoint x: 1108, startPoint y: 505, endPoint x: 1098, endPoint y: 505, distance: 10.0
click at [1108, 505] on textarea at bounding box center [1214, 517] width 560 height 78
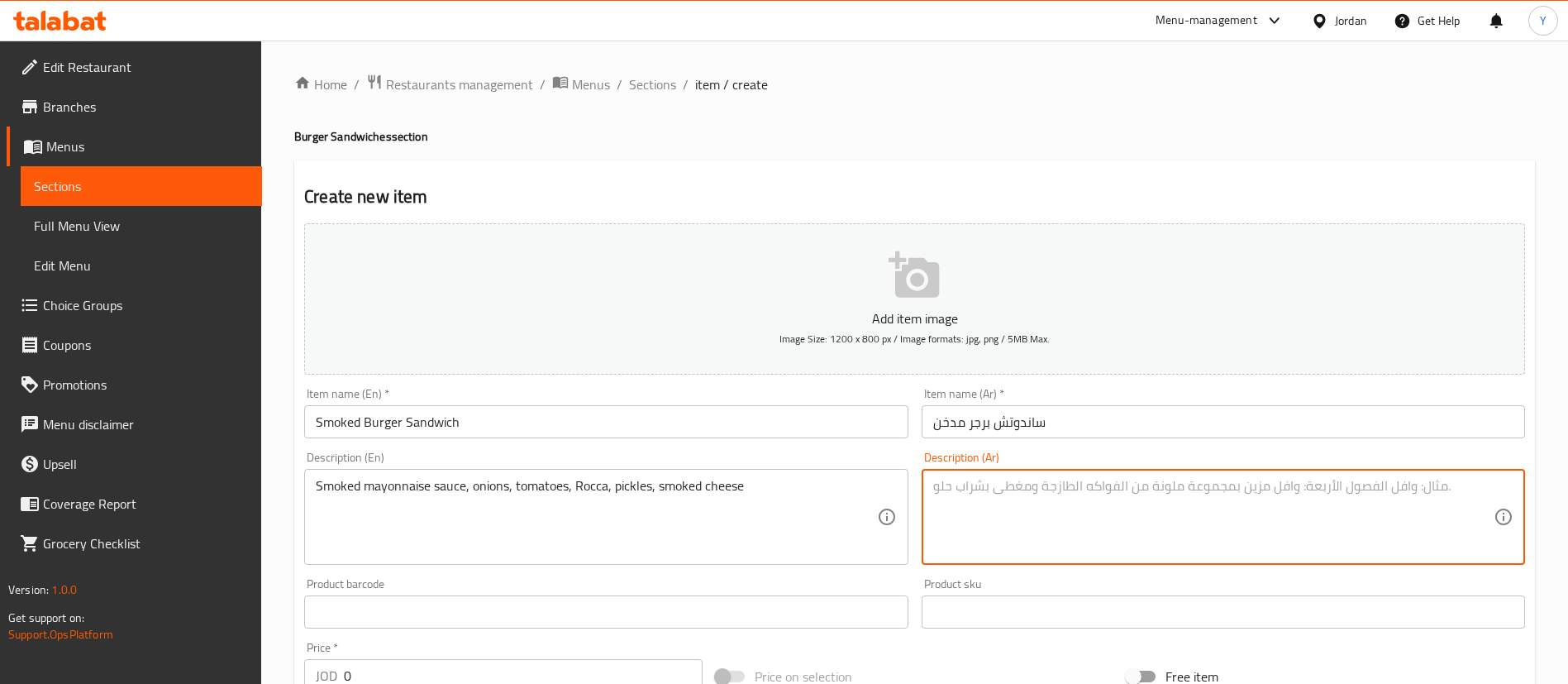
paste textarea "صلصة مايونيز مدخنة، بصل، طماطم، روكا، مخلل، جبن مدخن"
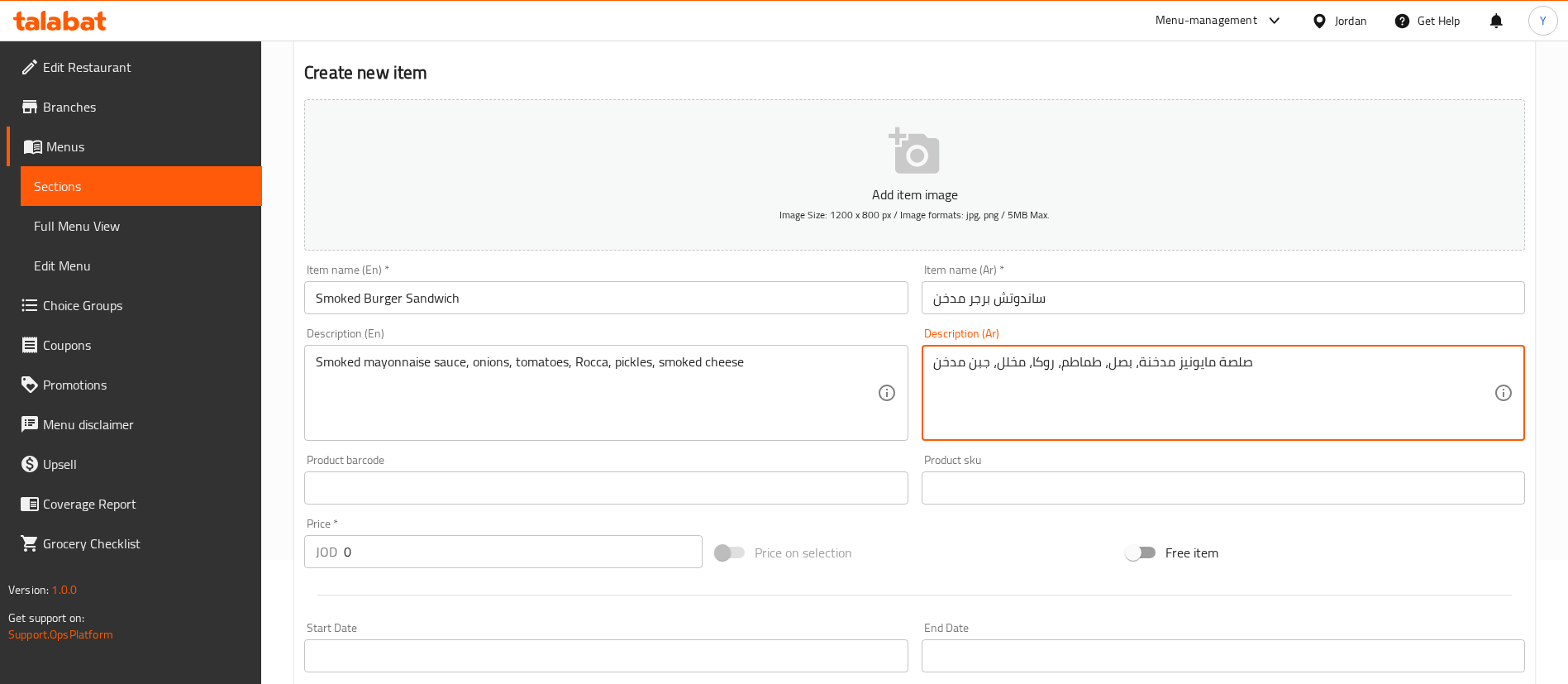
scroll to position [249, 0]
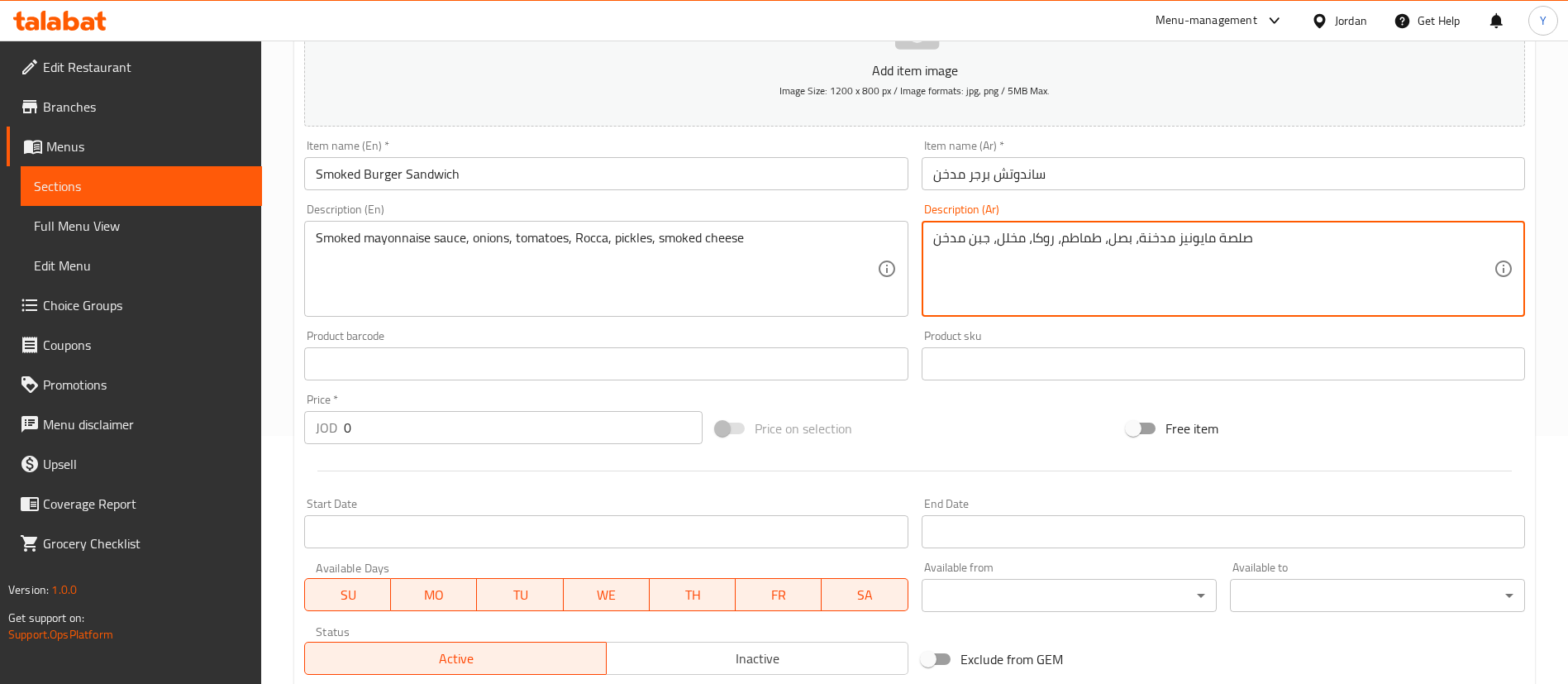
type textarea "صلصة مايونيز مدخنة، بصل، طماطم، روكا، مخلل، جبن مدخن"
drag, startPoint x: 385, startPoint y: 441, endPoint x: 115, endPoint y: 442, distance: 270.0
click at [265, 428] on div "Home / Restaurants management / Menus / Sections / item / create Burger Sandwic…" at bounding box center [915, 375] width 1307 height 1165
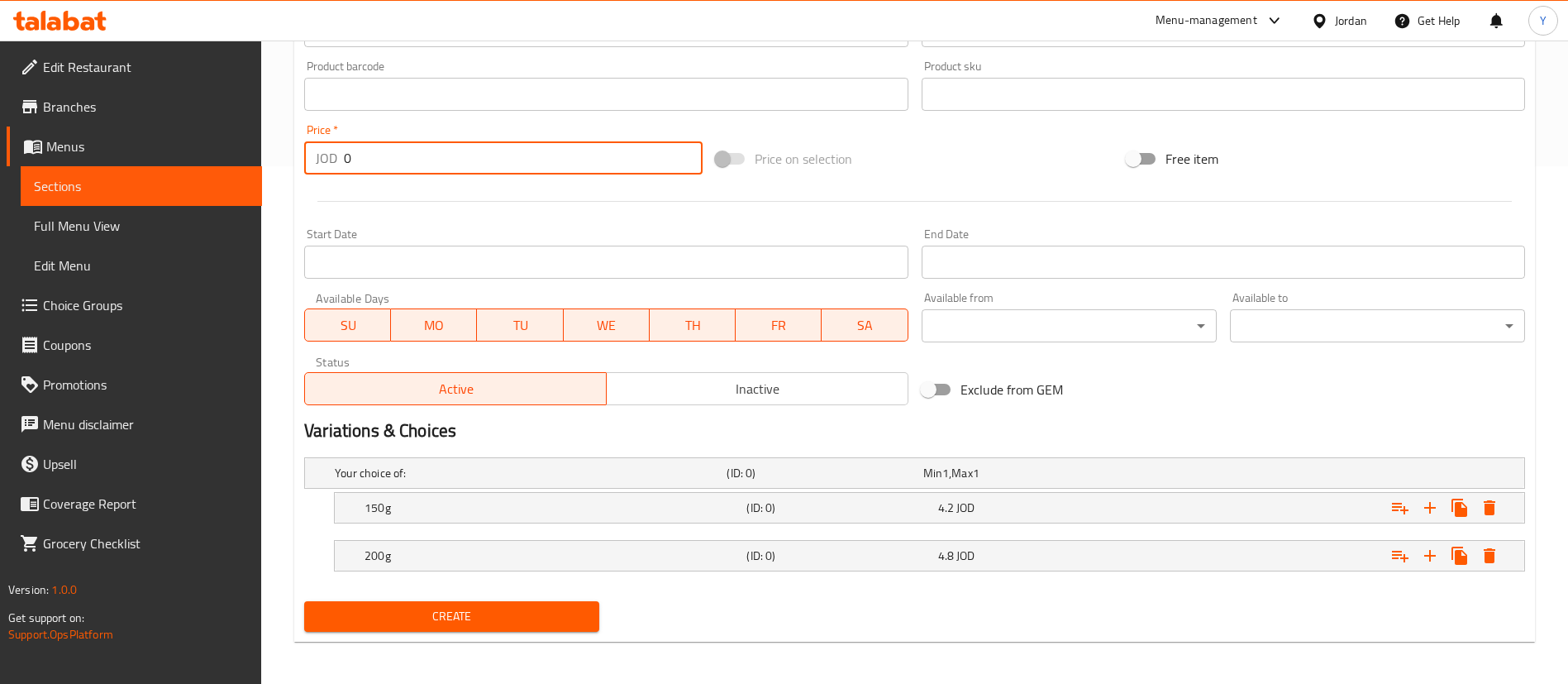
scroll to position [522, 0]
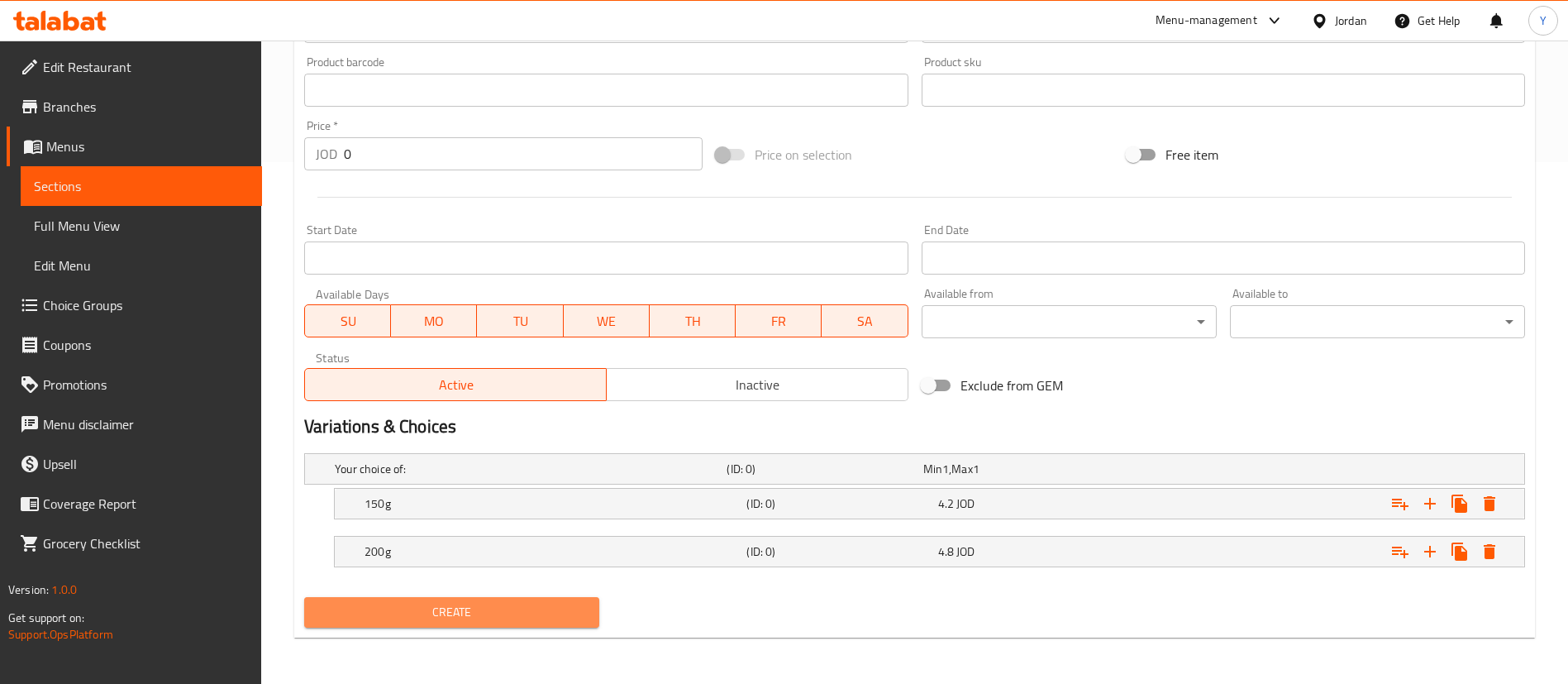
click at [462, 599] on button "Create" at bounding box center [451, 613] width 295 height 31
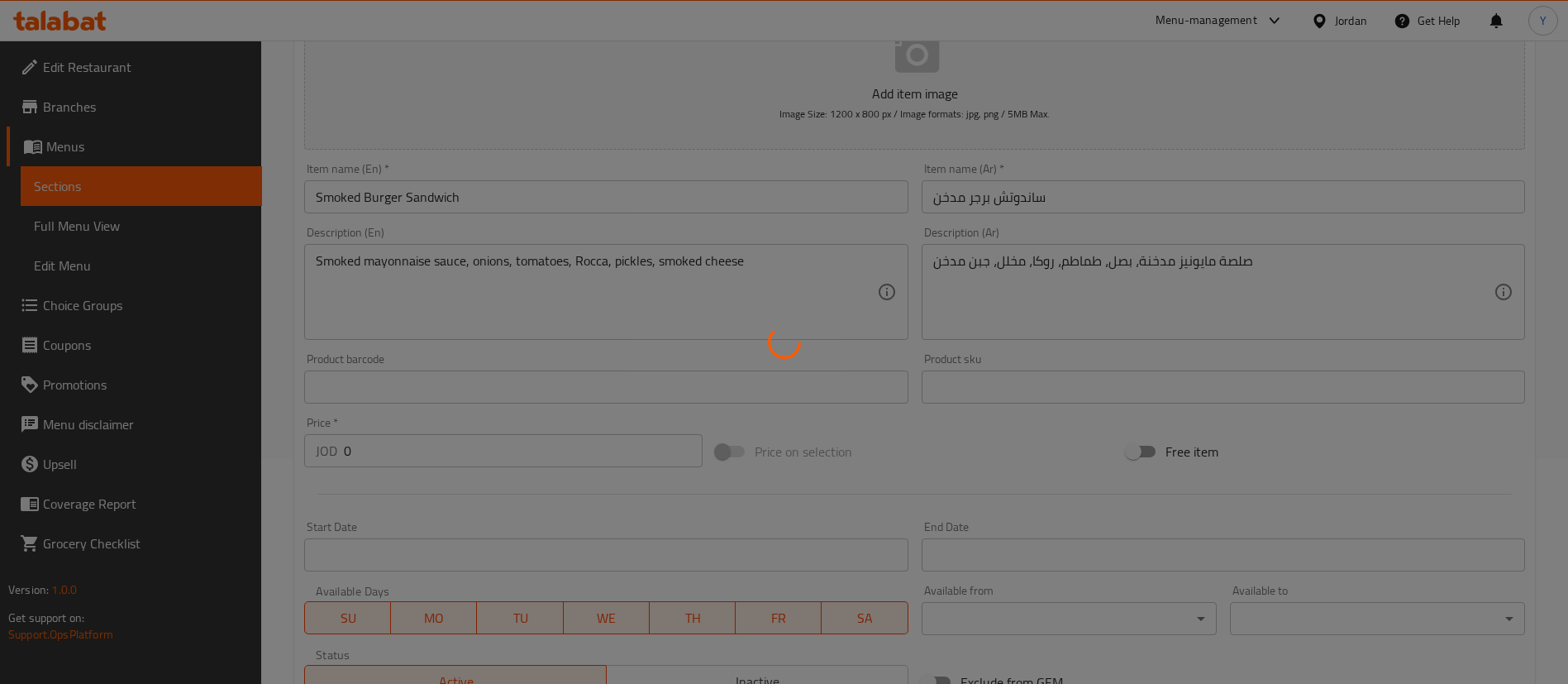
scroll to position [150, 0]
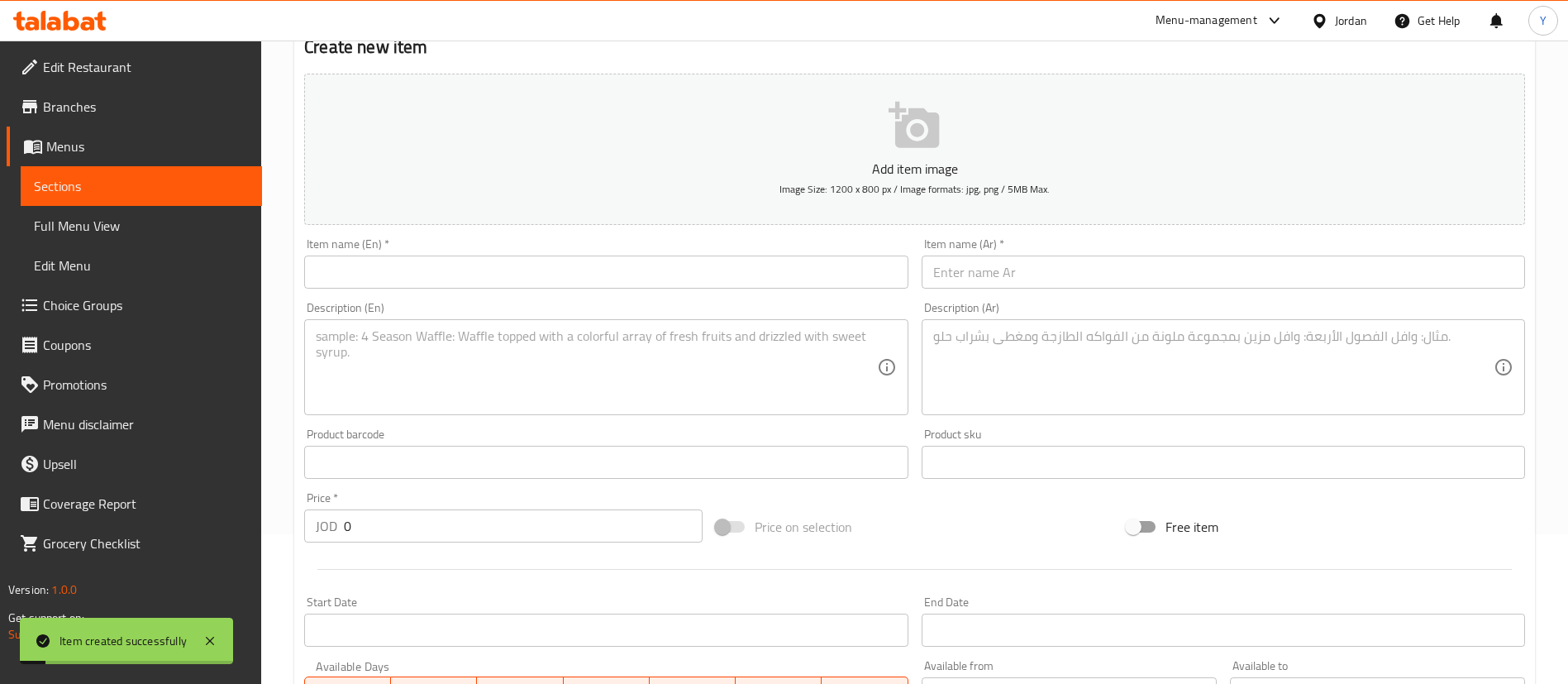
click at [424, 273] on input "text" at bounding box center [605, 272] width 603 height 33
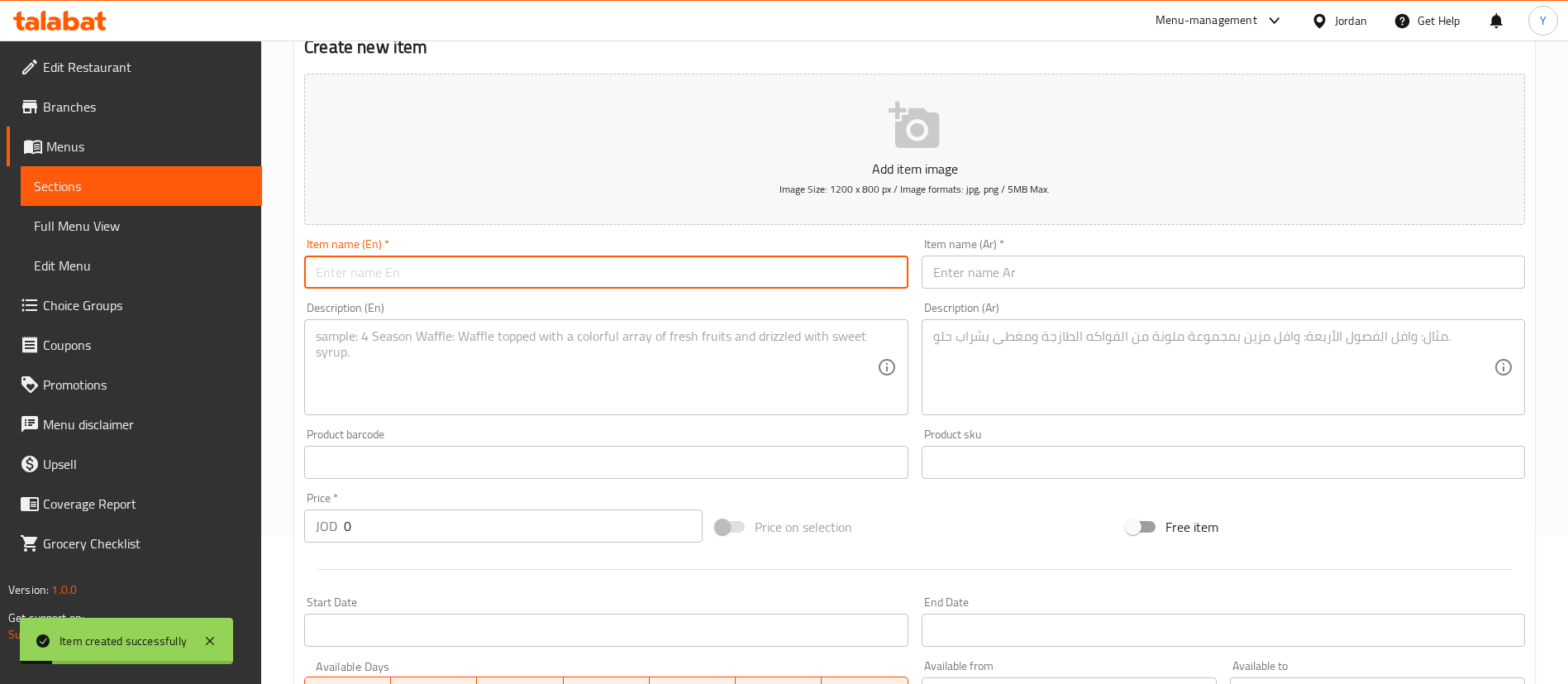
paste input "Germany Burger"
drag, startPoint x: 517, startPoint y: 276, endPoint x: 141, endPoint y: 279, distance: 376.0
click at [153, 276] on div "Edit Restaurant Branches Menus Sections Full Menu View Edit Menu Choice Groups …" at bounding box center [784, 473] width 1568 height 1165
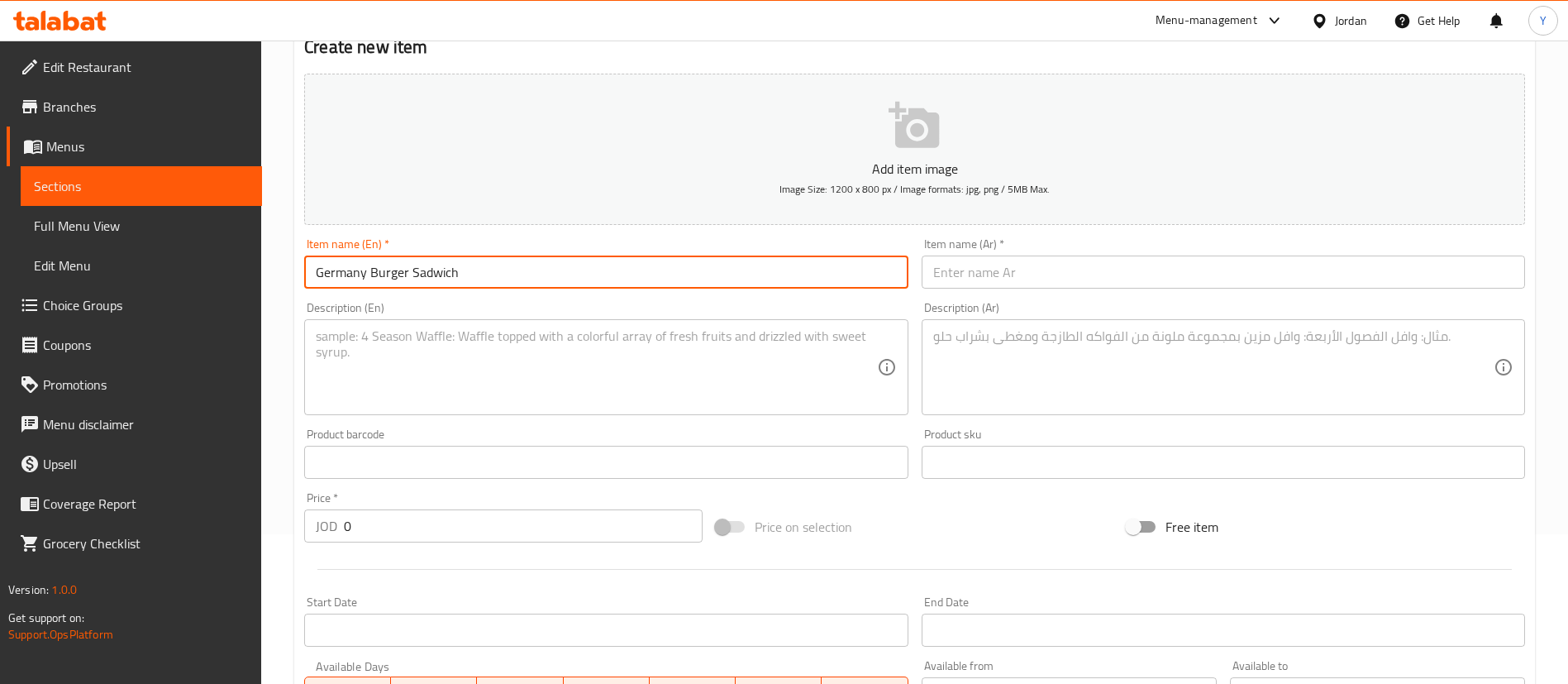
click at [433, 279] on input "Germany Burger Sadwich" at bounding box center [605, 272] width 603 height 33
click at [441, 279] on input "Germany Burger Sadwich" at bounding box center [605, 272] width 603 height 33
click at [511, 278] on input "Germany Burger Sadwich" at bounding box center [605, 272] width 603 height 33
drag, startPoint x: 501, startPoint y: 272, endPoint x: 0, endPoint y: 290, distance: 501.3
click at [0, 290] on div "Edit Restaurant Branches Menus Sections Full Menu View Edit Menu Choice Groups …" at bounding box center [784, 473] width 1568 height 1165
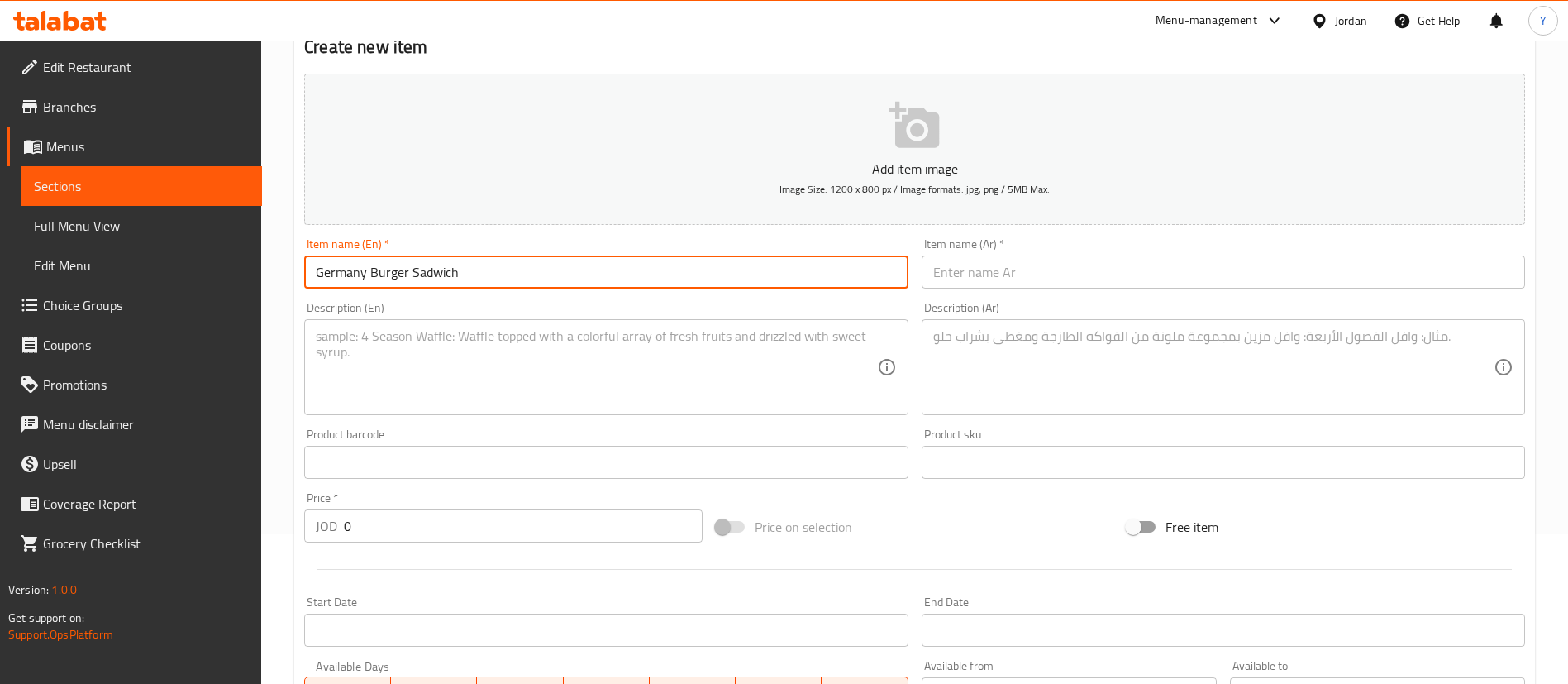
paste input "Burger San"
click at [361, 269] on input "German Burger Sandwich" at bounding box center [605, 272] width 603 height 33
type input "Germany Burger Sandwich"
click at [993, 277] on input "text" at bounding box center [1223, 272] width 603 height 33
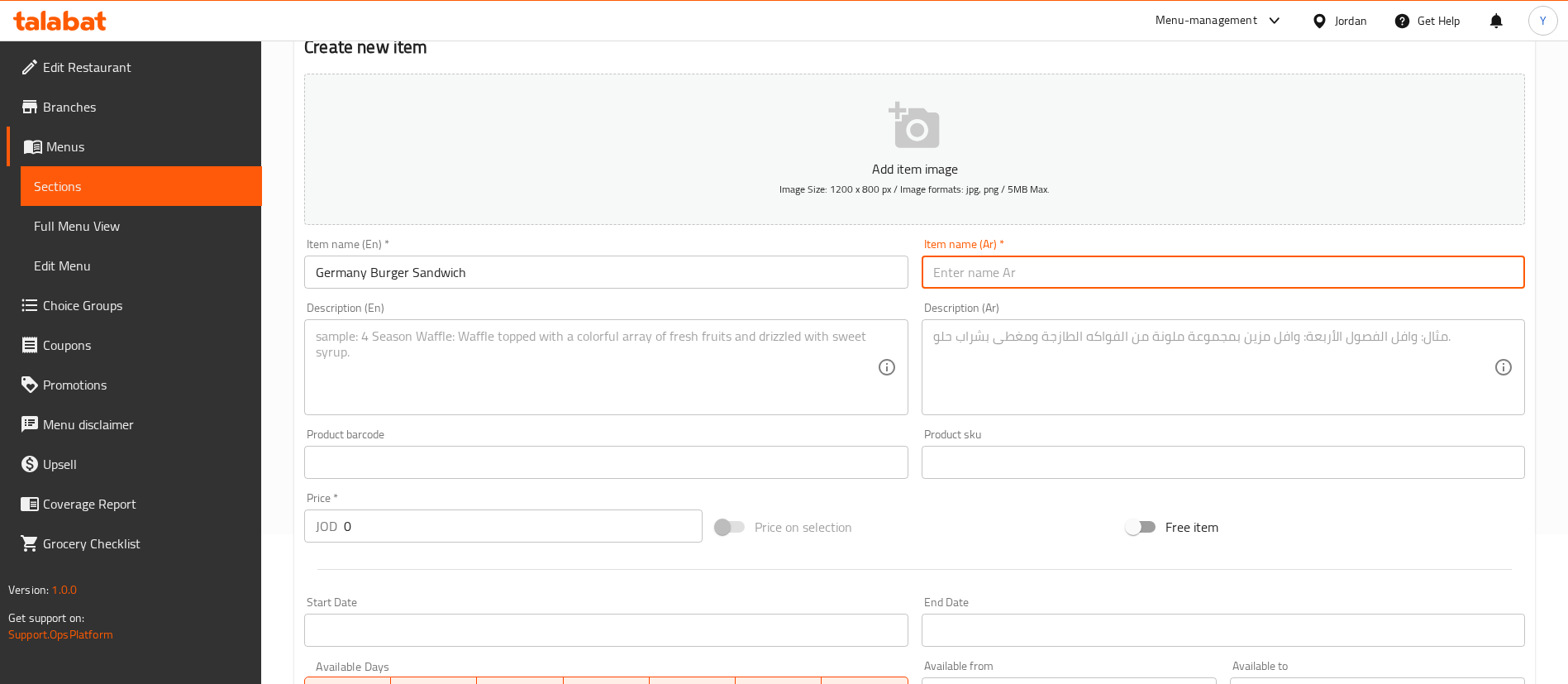
paste input "ساندويتش برجر ألماني"
type input "ساندويتش برجر ألماني"
click at [628, 359] on textarea at bounding box center [596, 368] width 560 height 78
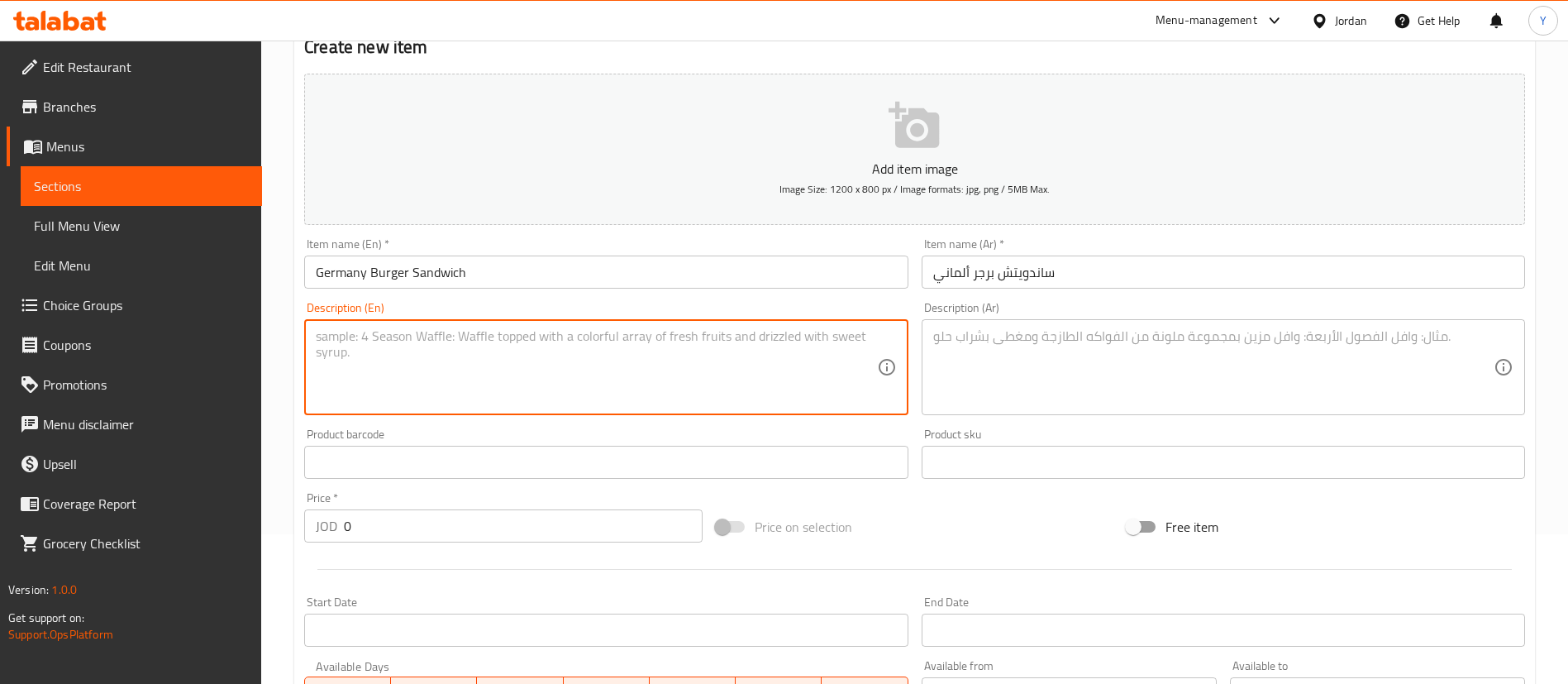
paste textarea "Red Cabbage, Honey Mustard, Cheese, Tomatoes"
type textarea "Red Cabbage, Honey Mustard, Cheese, Tomatoes"
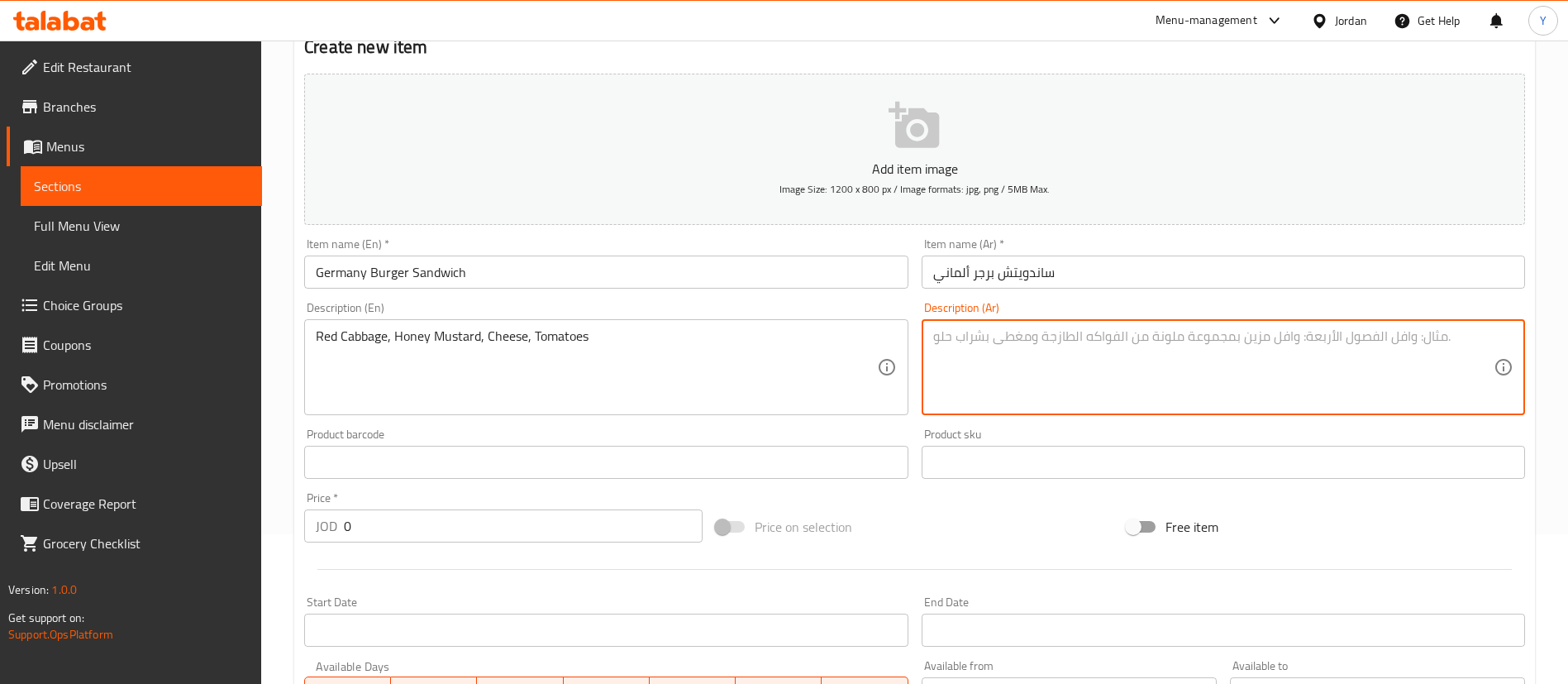
click at [1012, 341] on textarea at bounding box center [1214, 368] width 560 height 78
paste textarea "ملفوف احمر، خردل العسل، جبنة، طماطم"
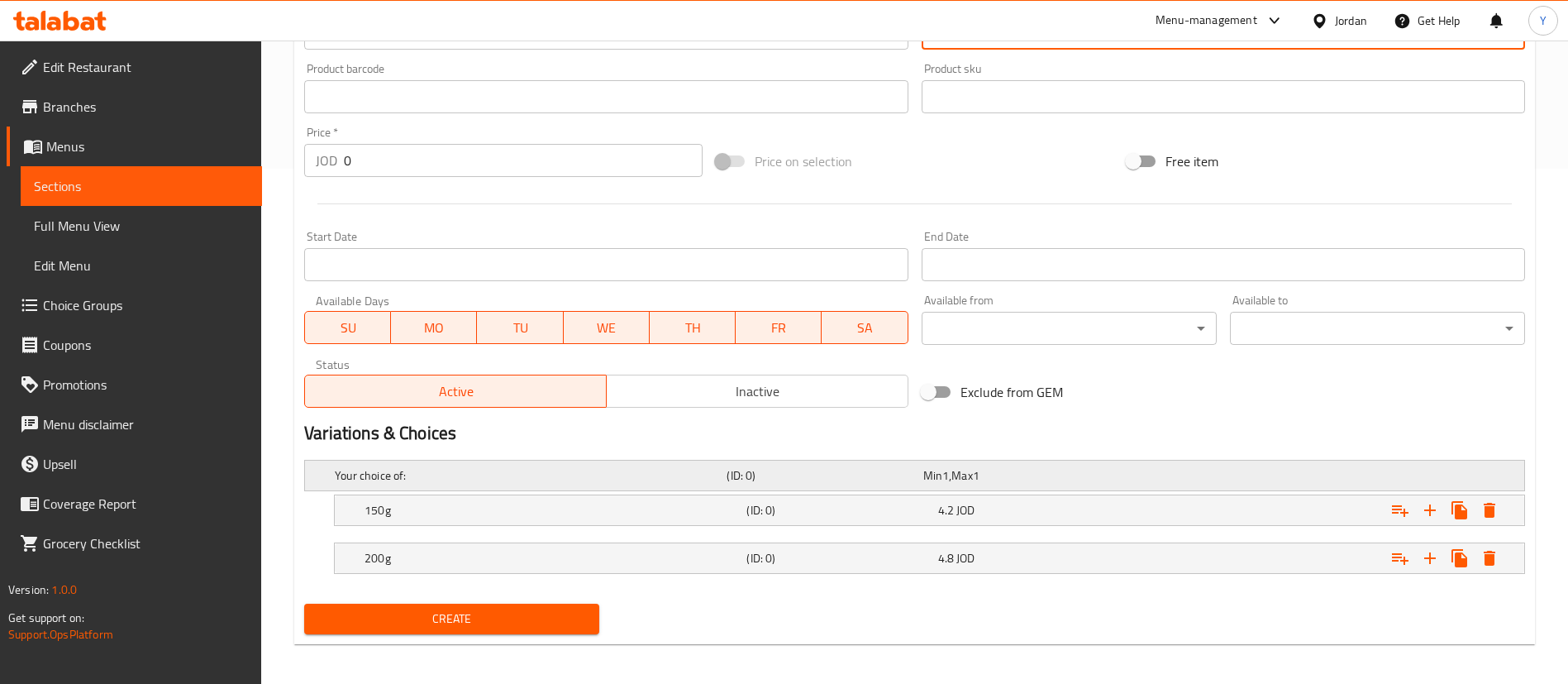
scroll to position [522, 0]
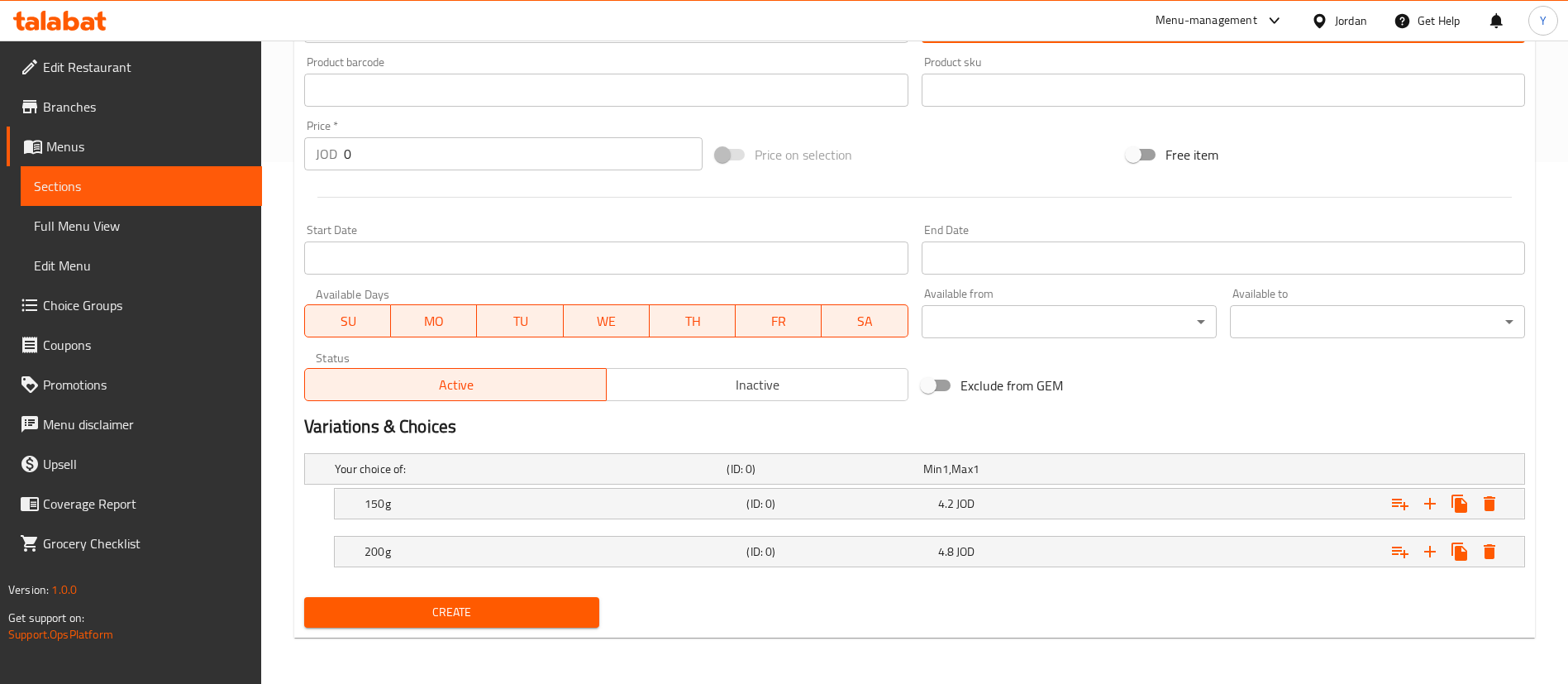
type textarea "ملفوف احمر، خردل العسل، جبنة، طماطم"
click at [432, 612] on span "Create" at bounding box center [451, 612] width 269 height 20
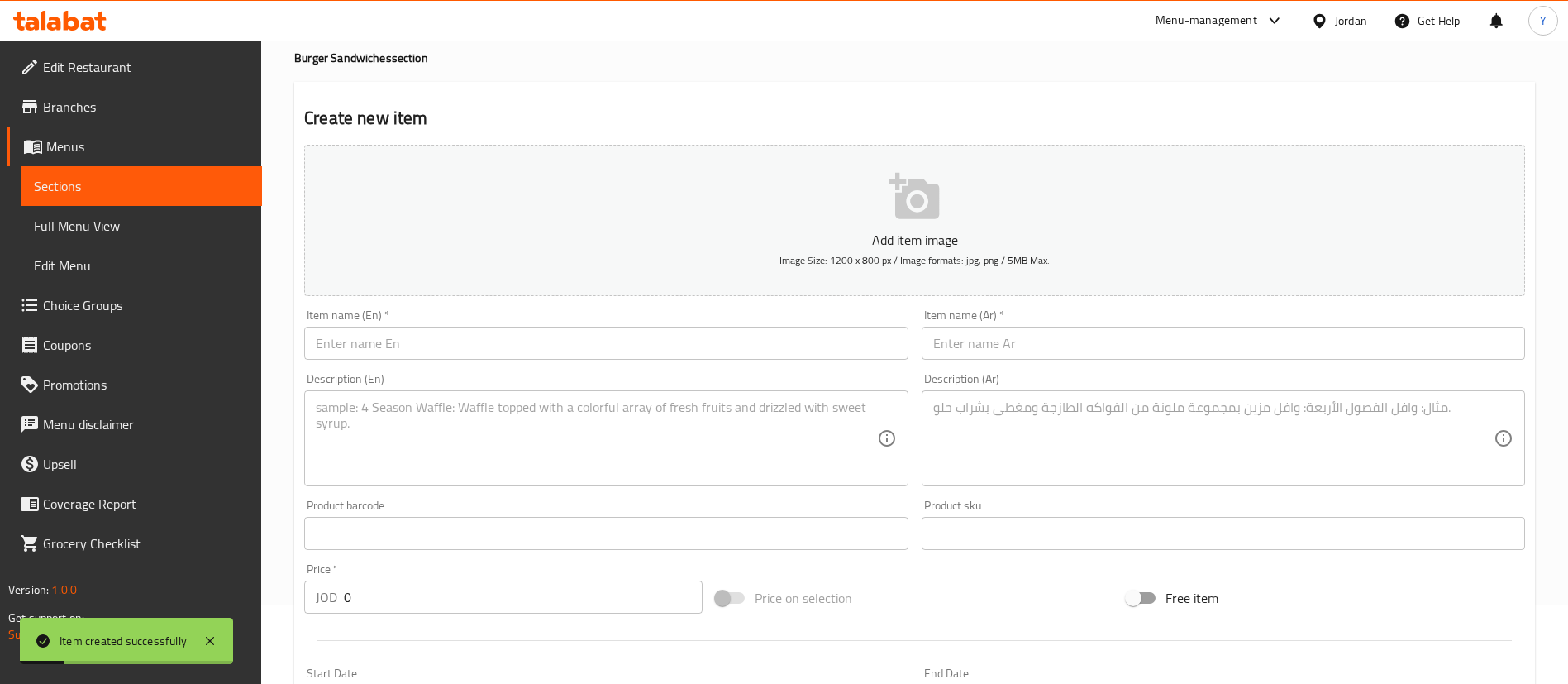
scroll to position [0, 0]
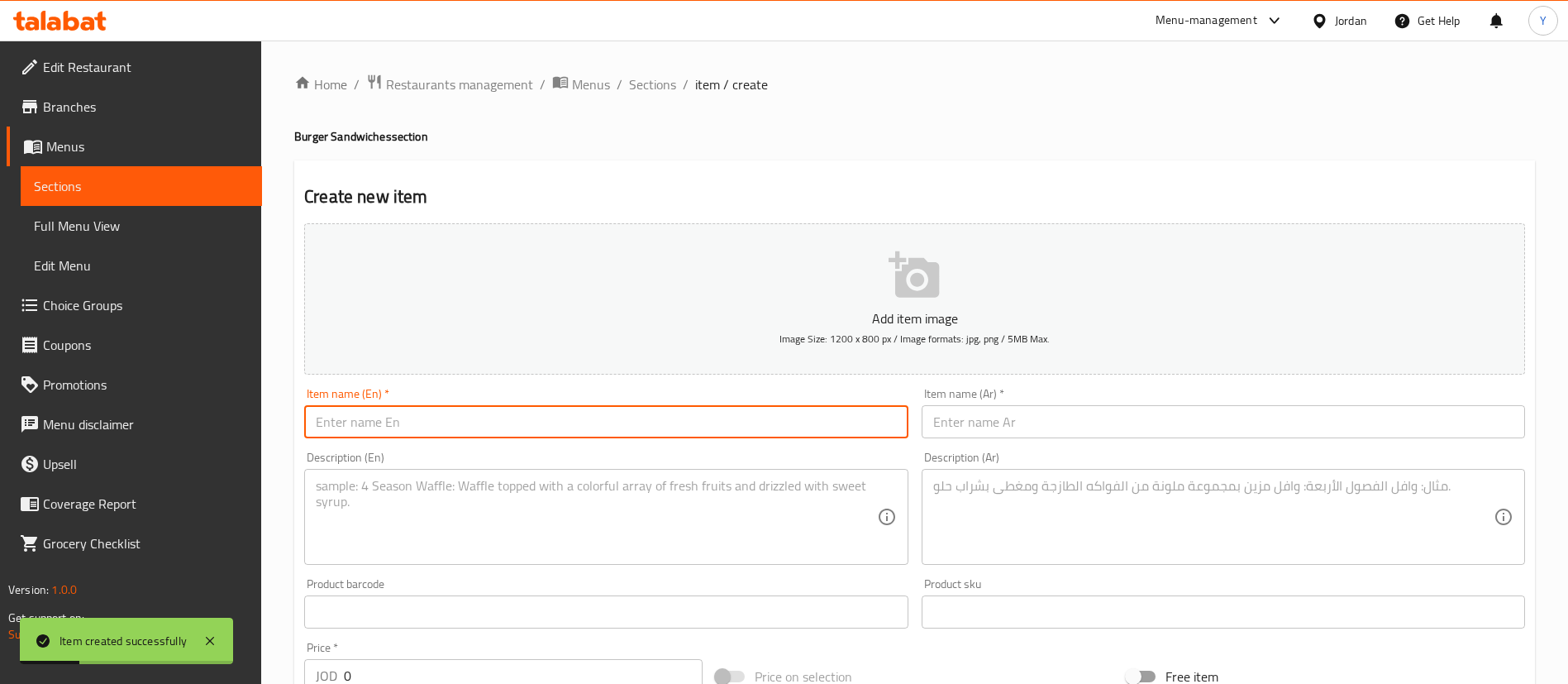
click at [443, 419] on input "text" at bounding box center [605, 422] width 603 height 33
paste input "Burger caramelize"
drag, startPoint x: 288, startPoint y: 426, endPoint x: 0, endPoint y: 432, distance: 288.1
click at [2, 433] on div "Edit Restaurant Branches Menus Sections Full Menu View Edit Menu Choice Groups …" at bounding box center [784, 623] width 1568 height 1165
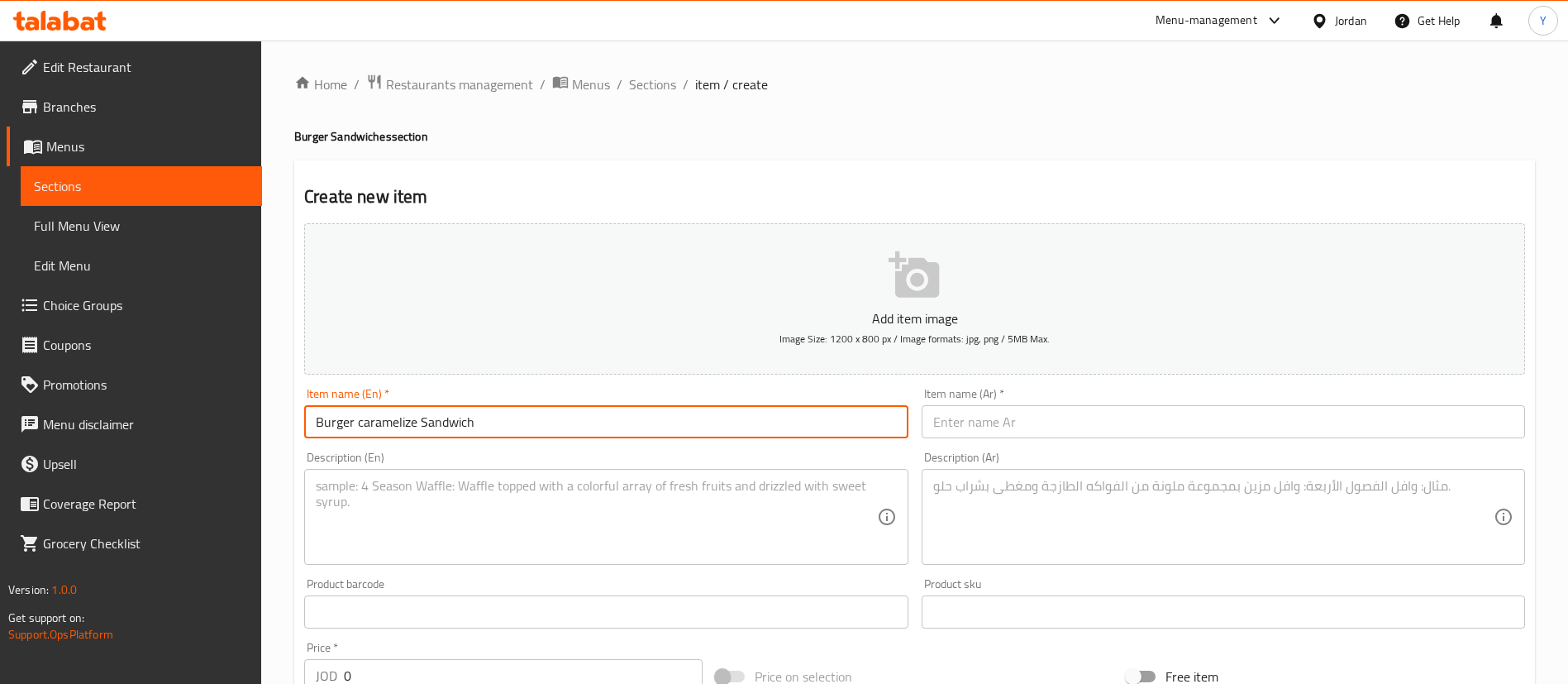
type input "Burger caramelize Sandwich"
click at [1057, 435] on input "text" at bounding box center [1223, 422] width 603 height 33
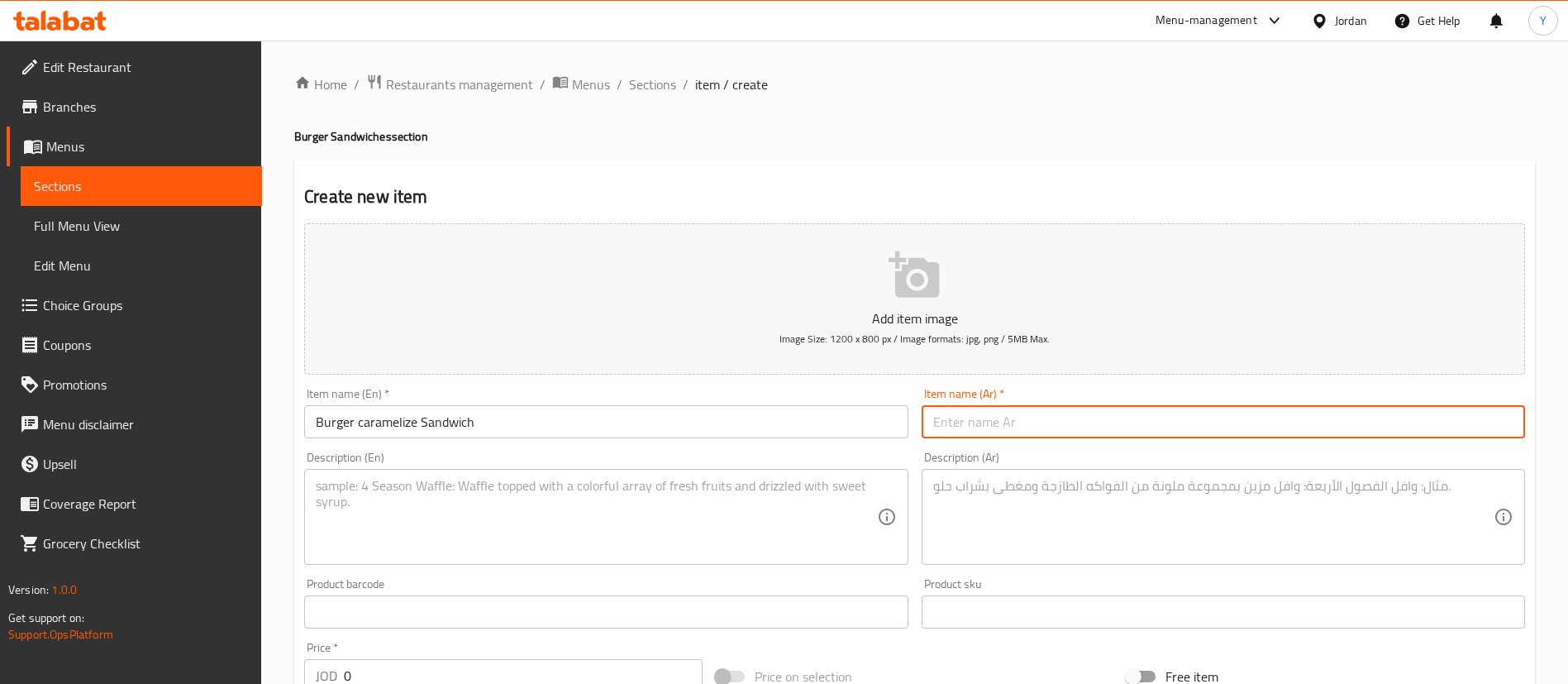
paste input "ساندويتش برجر كراميل"
drag, startPoint x: 972, startPoint y: 428, endPoint x: 836, endPoint y: 423, distance: 136.1
click at [836, 423] on div "Add item image Image Size: 1200 x 800 px / Image formats: jpg, png / 5MB Max. I…" at bounding box center [914, 573] width 1234 height 713
type input "ساندويتش برجر مكرمل"
click at [666, 507] on textarea at bounding box center [596, 517] width 560 height 78
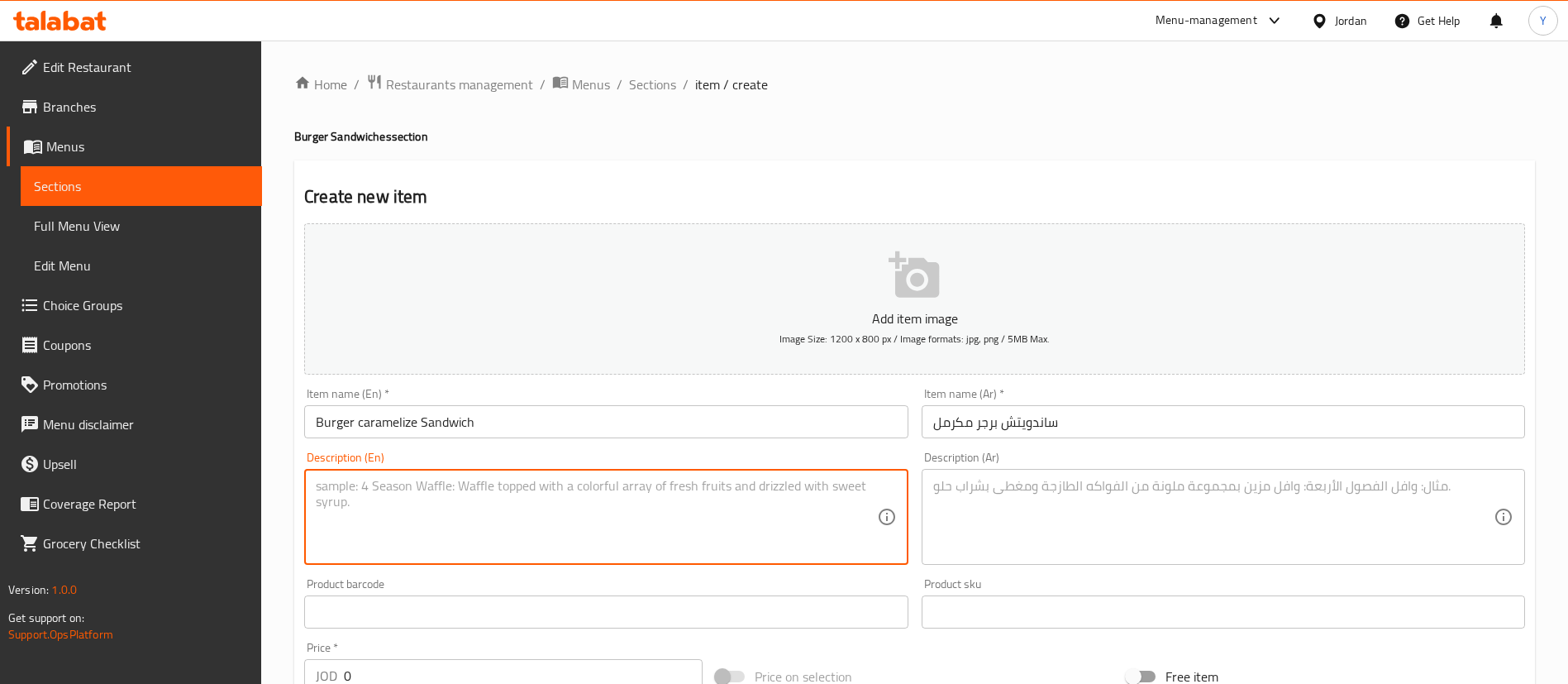
paste textarea "Lettuce, onion, cheese, pickles, dill sauce, mayonnaise"
type textarea "Lettuce, onion, cheese, pickles, dill sauce, mayonnaise"
click at [1082, 517] on textarea at bounding box center [1214, 517] width 560 height 78
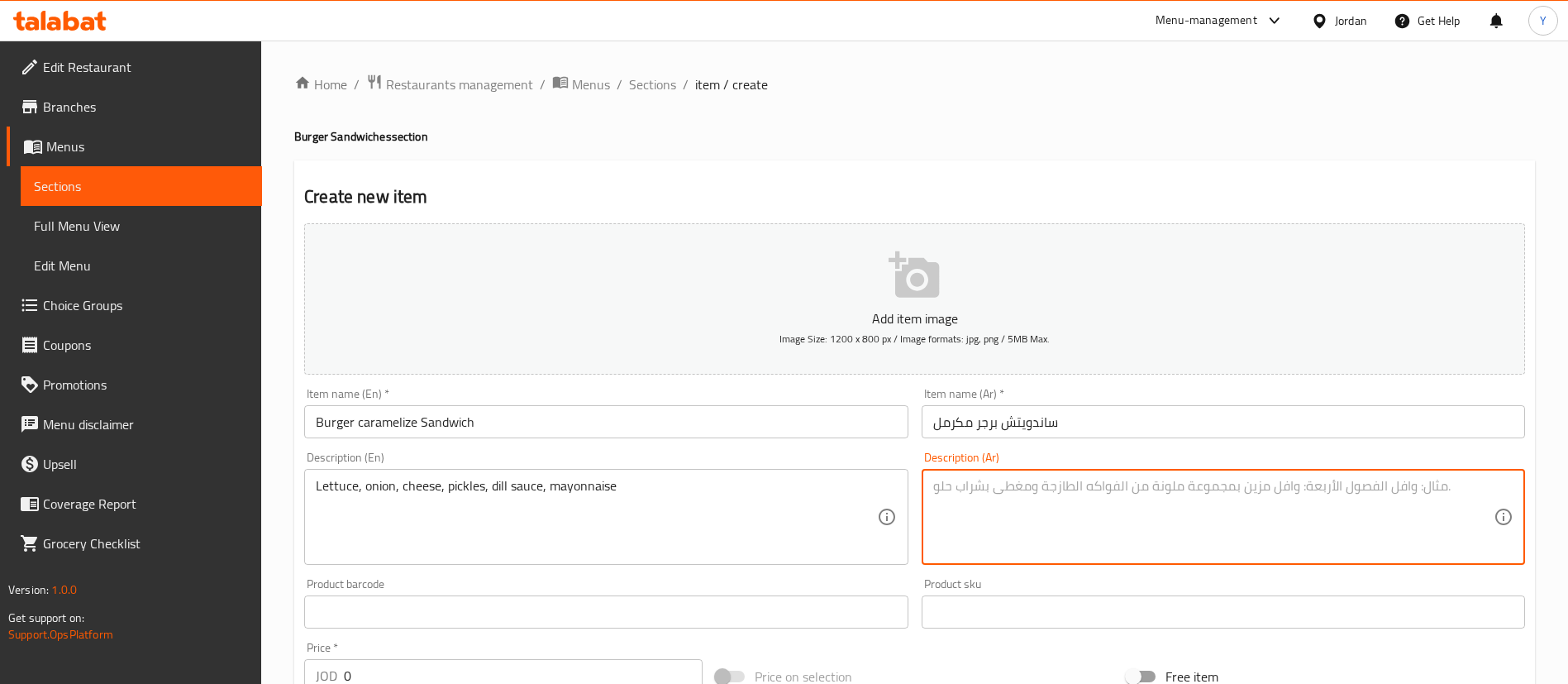
paste textarea "خس، بصل، جبنة، مخلل، صلصة شبت، مايونيز"
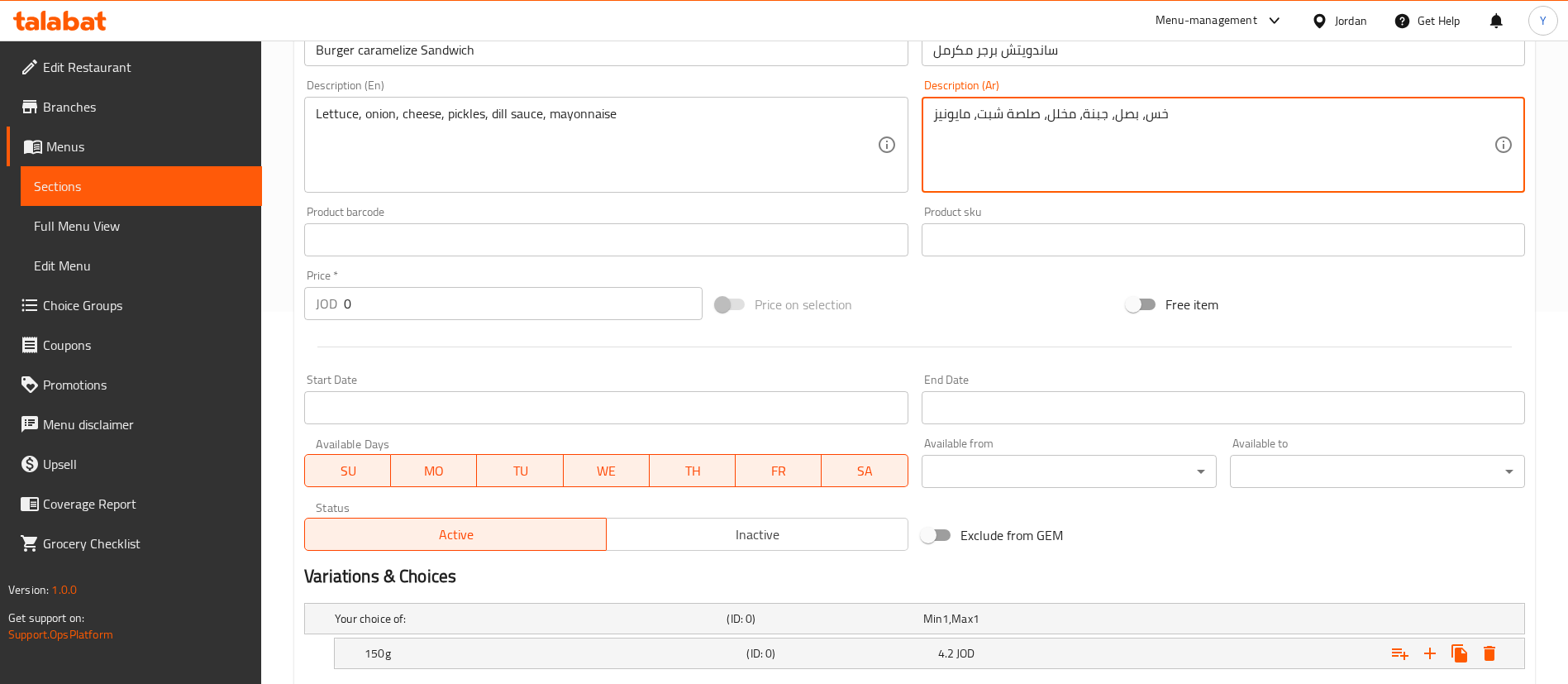
scroll to position [522, 0]
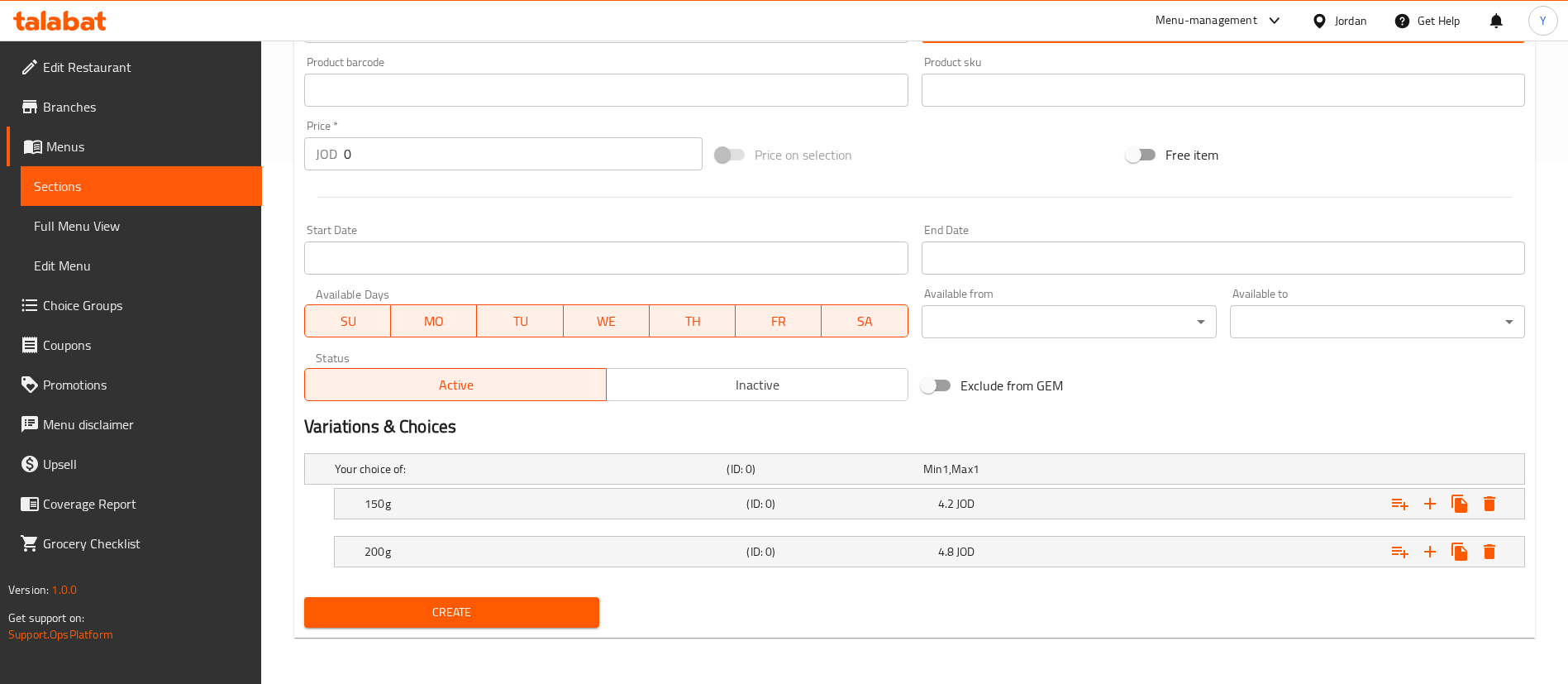
type textarea "خس، بصل، جبنة، مخلل، صلصة شبت، مايونيز"
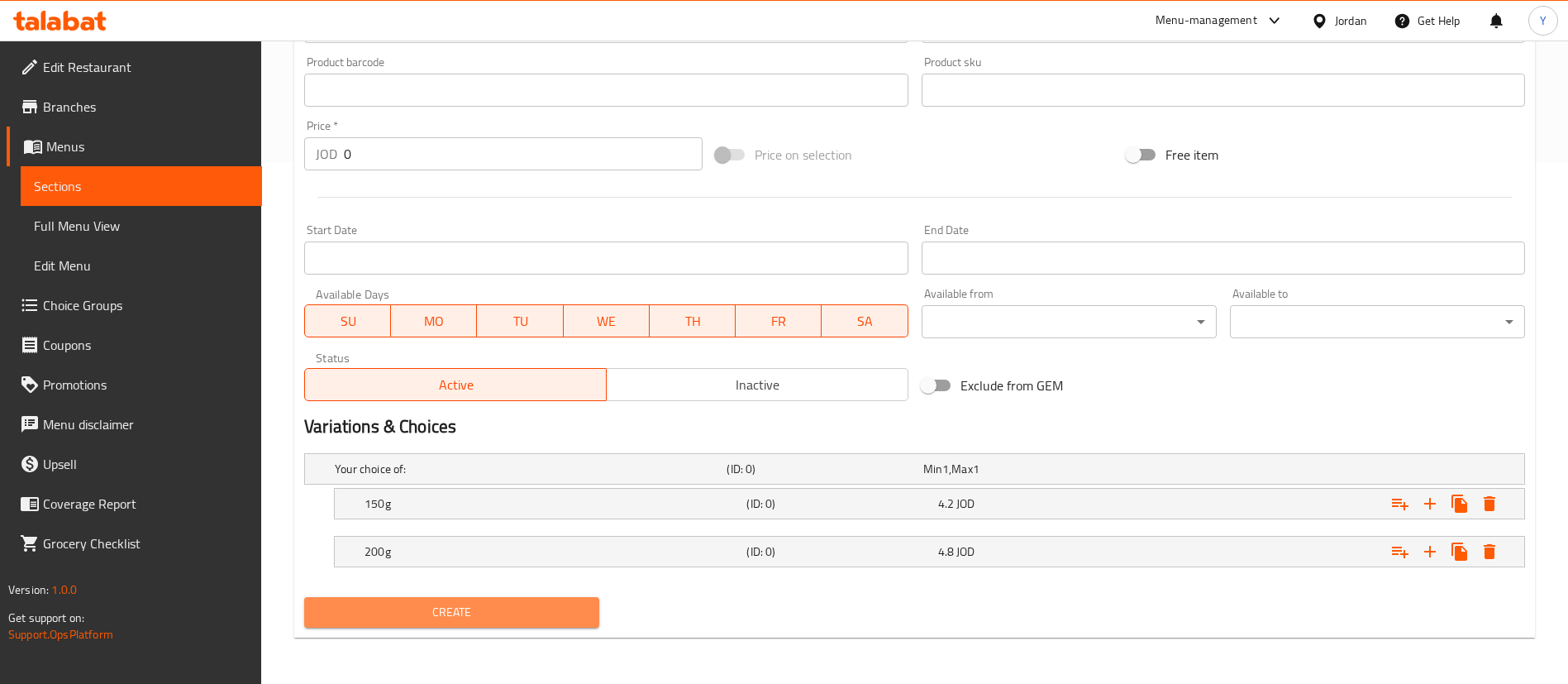
click at [454, 618] on span "Create" at bounding box center [451, 612] width 269 height 20
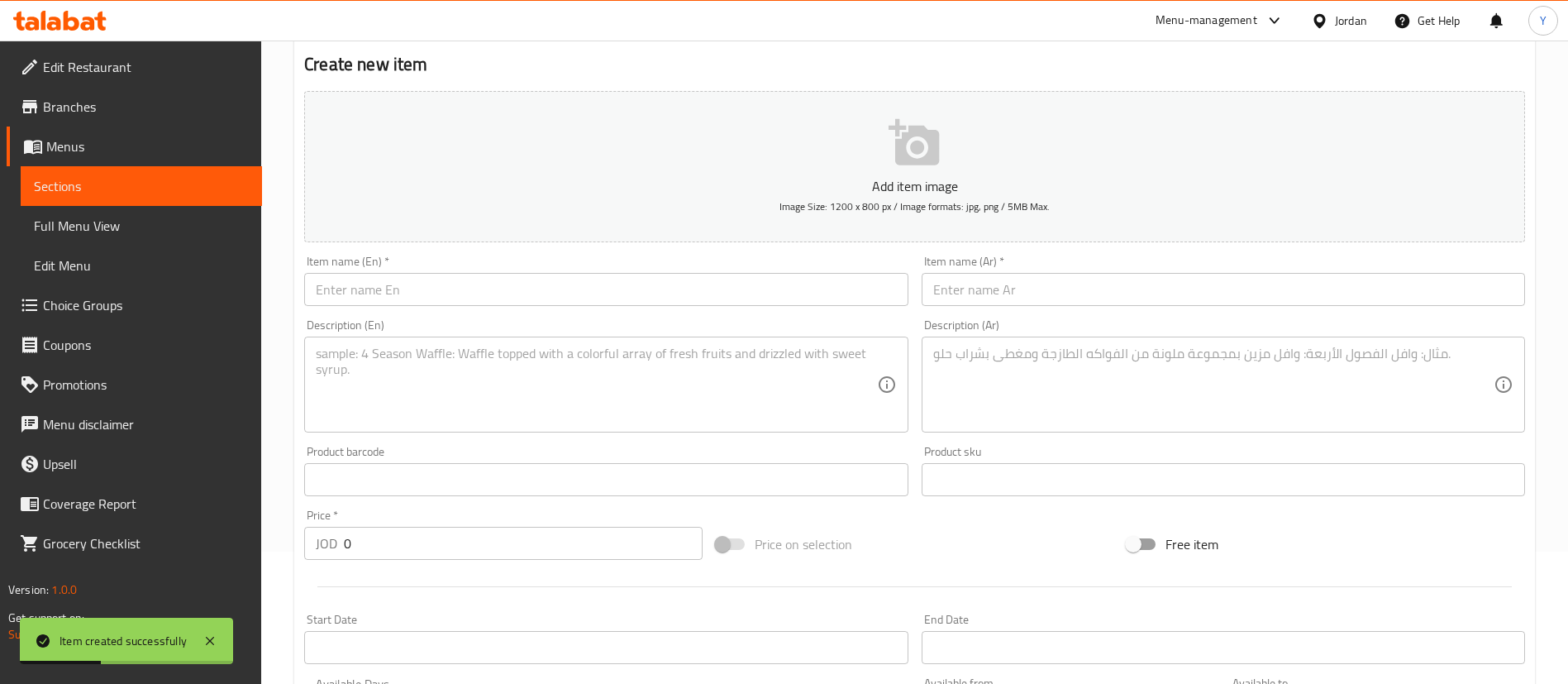
scroll to position [26, 0]
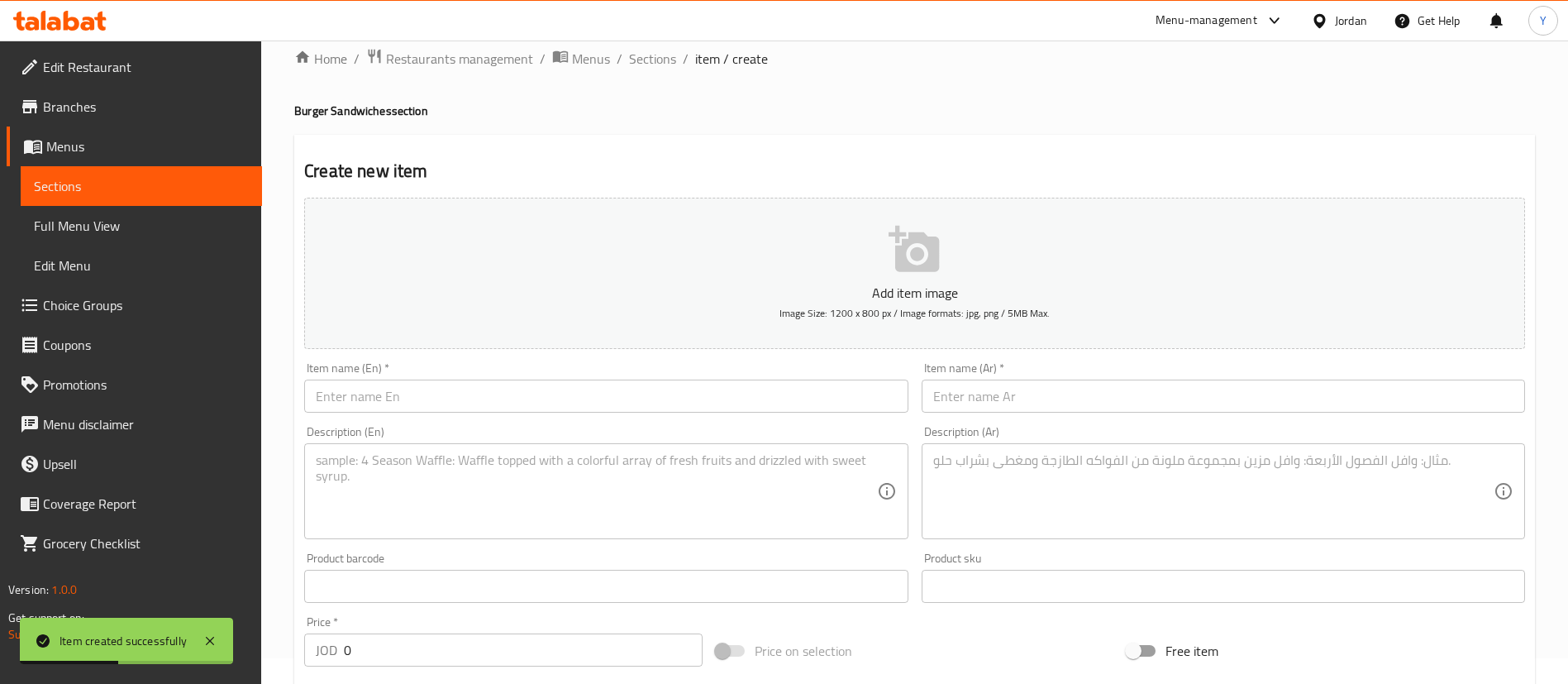
click at [440, 397] on input "text" at bounding box center [605, 397] width 603 height 33
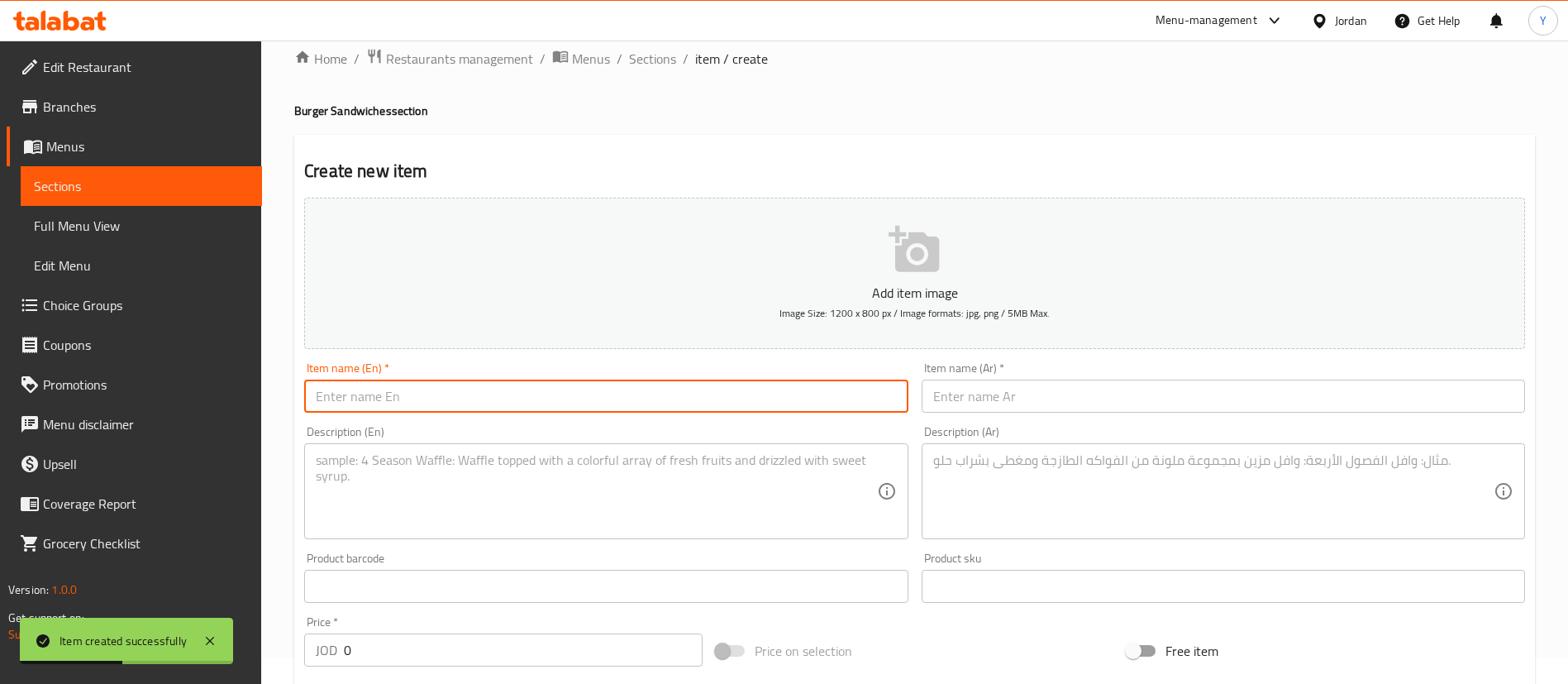
paste input "Dynamite Burger"
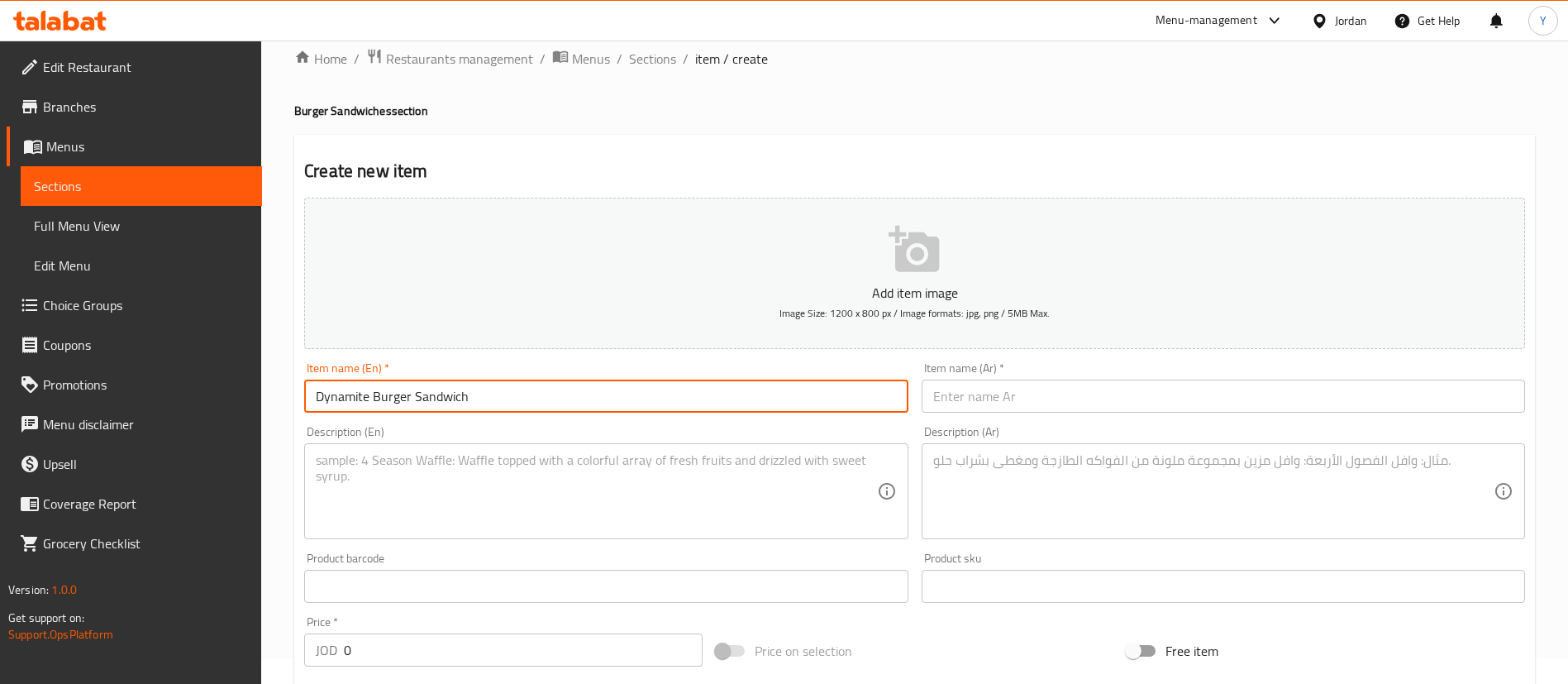
drag, startPoint x: 281, startPoint y: 375, endPoint x: 58, endPoint y: 370, distance: 223.1
click at [98, 375] on div "Edit Restaurant Branches Menus Sections Full Menu View Edit Menu Choice Groups …" at bounding box center [784, 598] width 1568 height 1165
type input "Dynamite Burger Sandwich"
click at [1089, 411] on input "text" at bounding box center [1223, 397] width 603 height 33
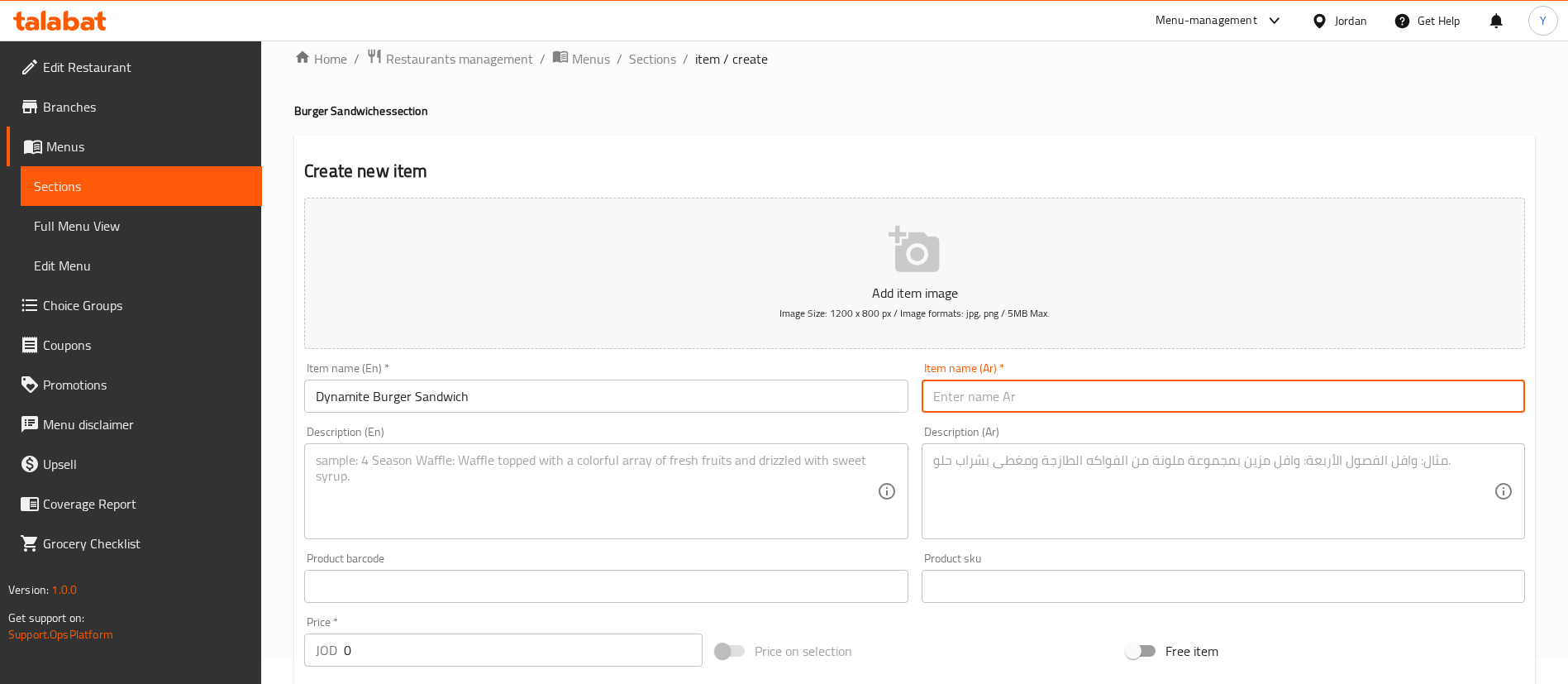
paste input "ساندويتش برجر ديناميت"
type input "ساندويتش برجر ديناميت"
drag, startPoint x: 622, startPoint y: 511, endPoint x: 477, endPoint y: 368, distance: 203.7
click at [622, 511] on textarea at bounding box center [596, 491] width 560 height 78
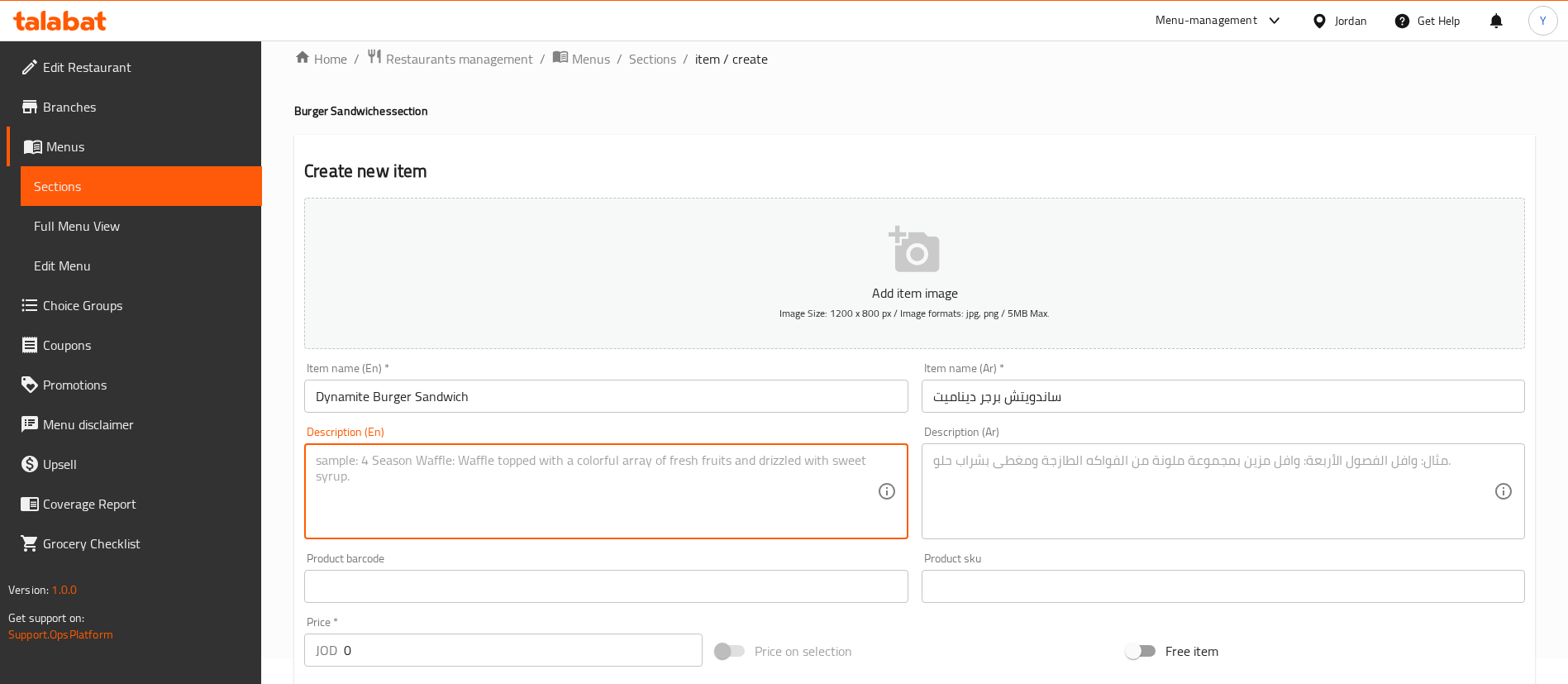
paste textarea "Dynamite sauce, lettuce, tomatoes, onions, pickles, jalapenos, cheese"
type textarea "Dynamite sauce, lettuce, tomatoes, onions, pickles, jalapenos, cheese"
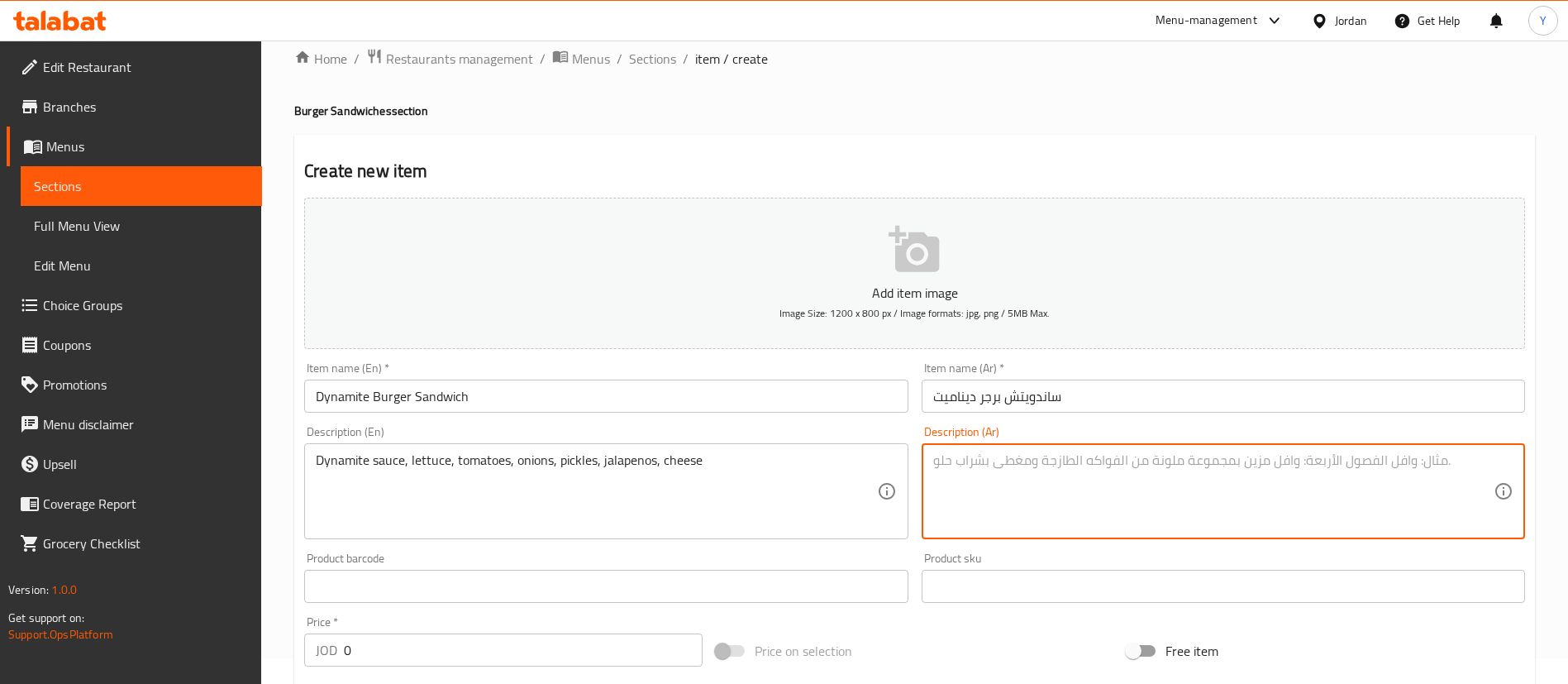
click at [1106, 500] on textarea at bounding box center [1214, 491] width 560 height 78
paste textarea "صلصة داينامايت، خس، طماطم، بصل، مخلل، هلابينو، جبن"
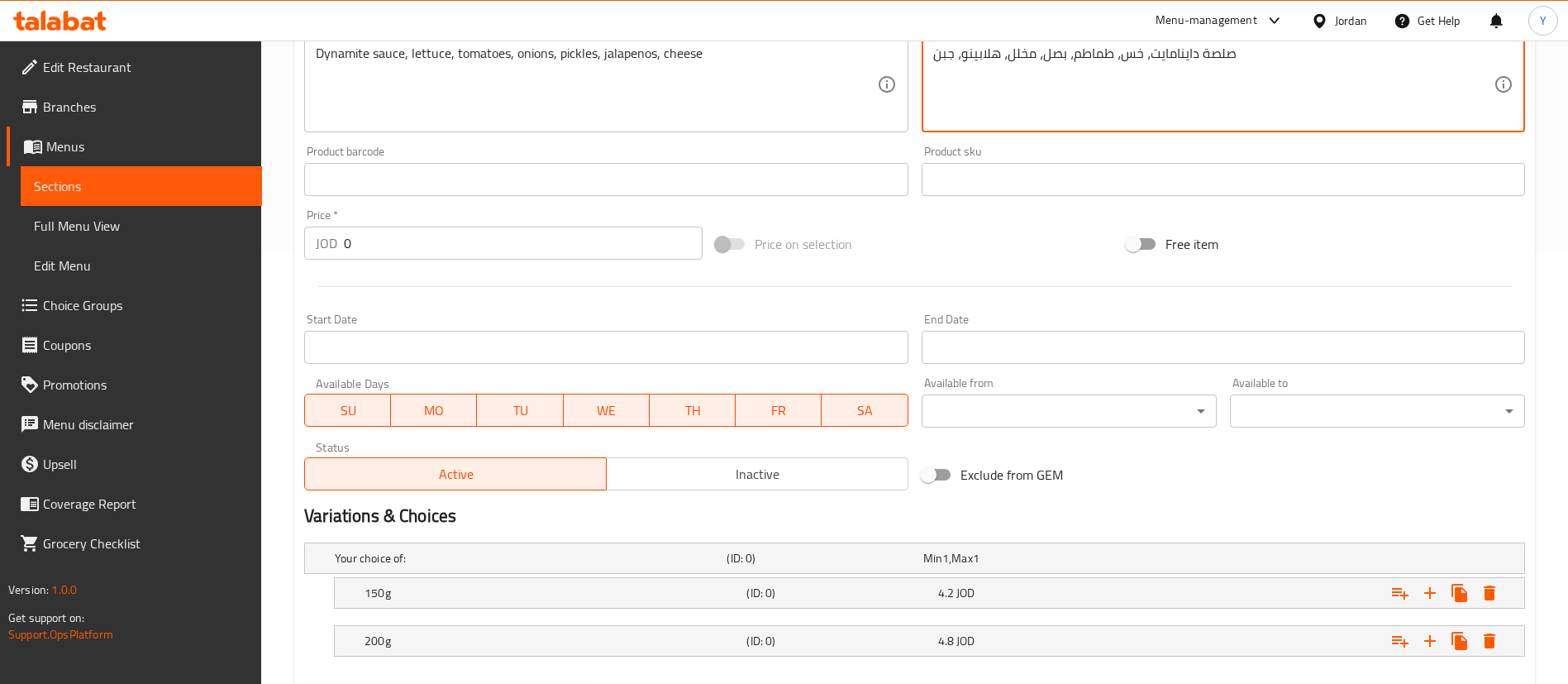
scroll to position [522, 0]
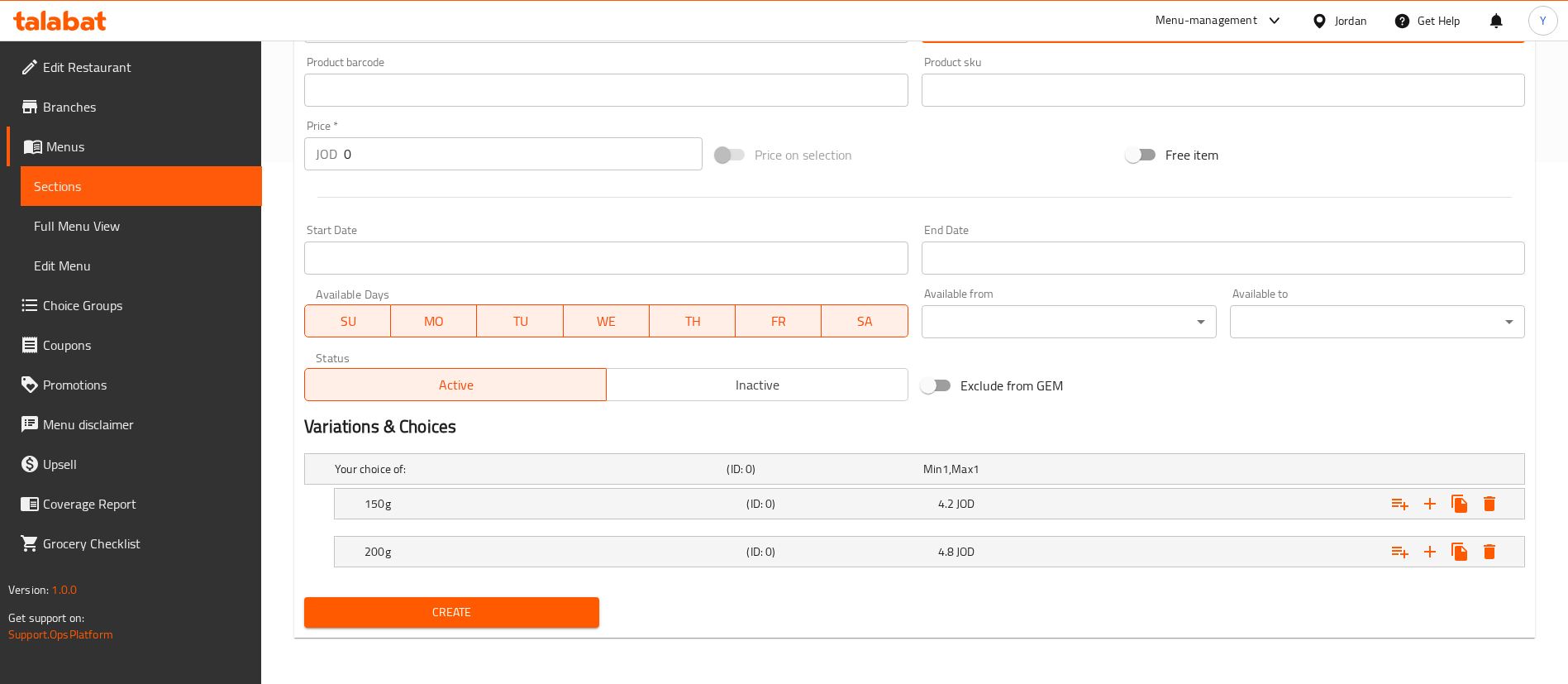
type textarea "صلصة داينامايت، خس، طماطم، بصل، مخلل، هلابينو، جبن"
drag, startPoint x: 438, startPoint y: 621, endPoint x: 425, endPoint y: 628, distance: 14.8
click at [438, 621] on span "Create" at bounding box center [451, 612] width 269 height 20
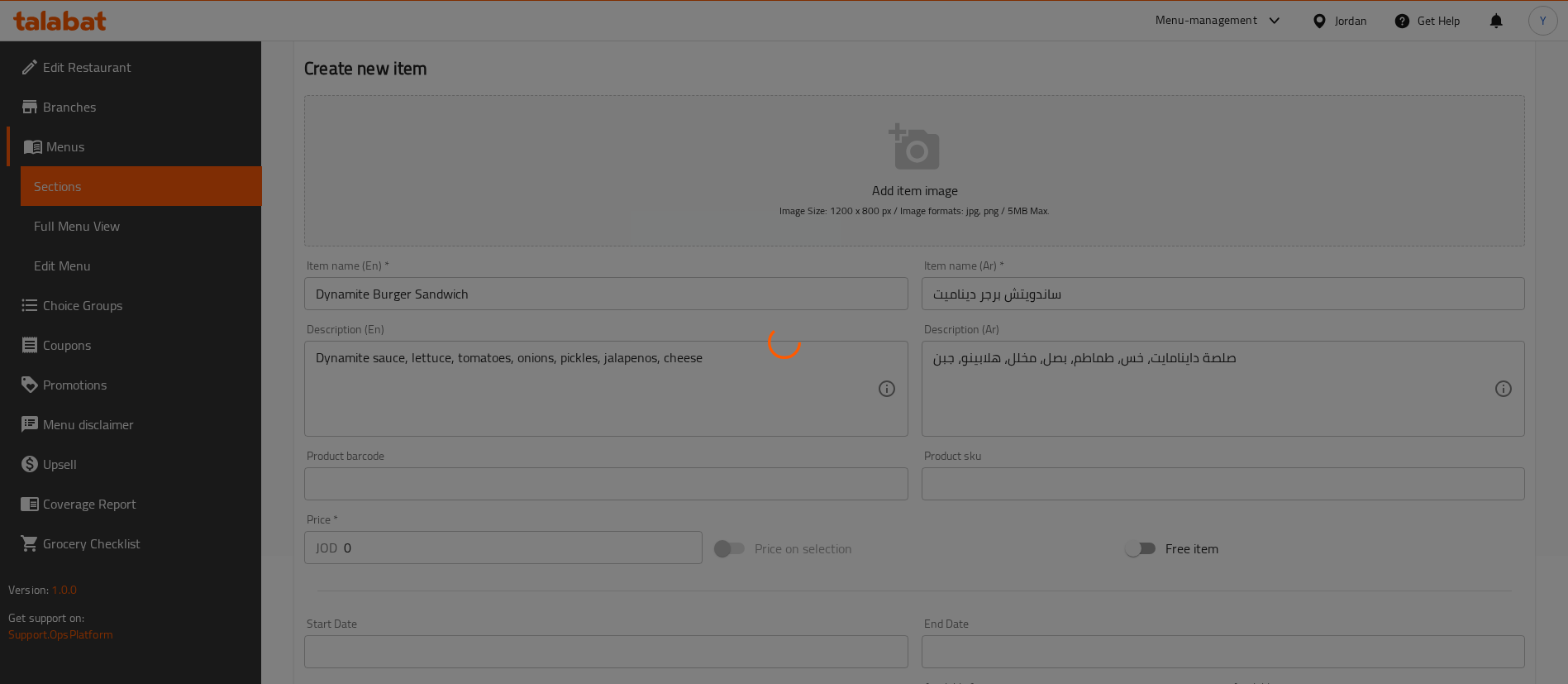
scroll to position [0, 0]
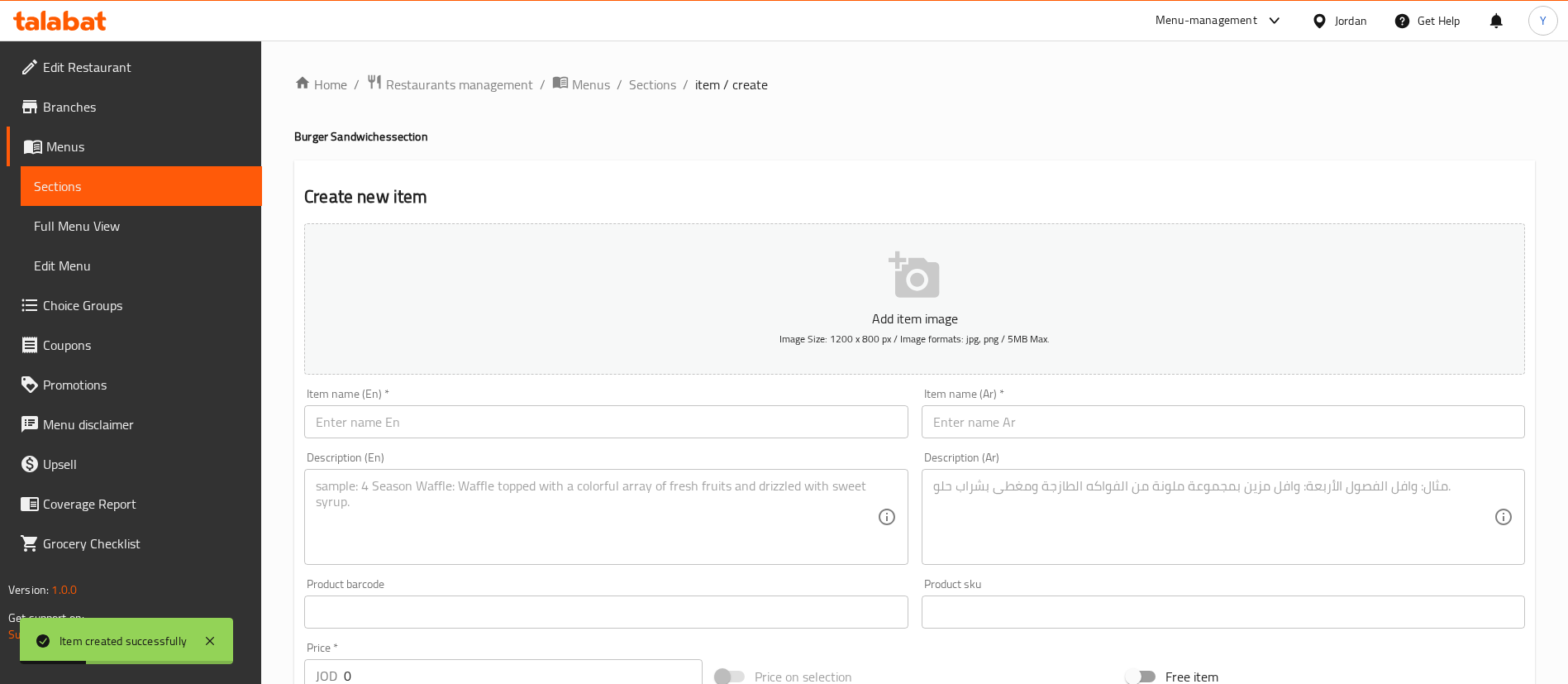
click at [397, 413] on input "text" at bounding box center [605, 422] width 603 height 33
paste input "Cheese burger"
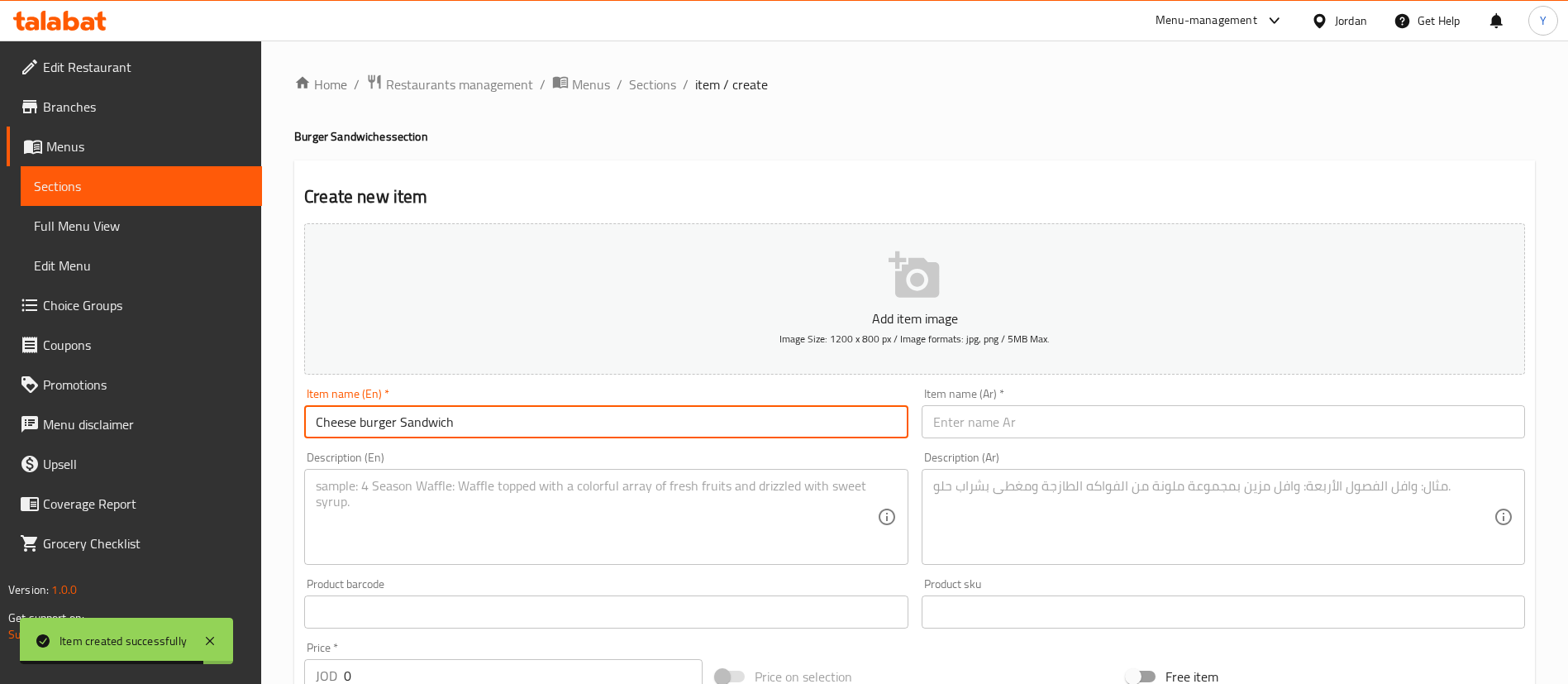
drag, startPoint x: 507, startPoint y: 435, endPoint x: 163, endPoint y: 401, distance: 345.7
click at [168, 401] on div "Edit Restaurant Branches Menus Sections Full Menu View Edit Menu Choice Groups …" at bounding box center [784, 623] width 1568 height 1165
type input "Cheese burger Sandwich"
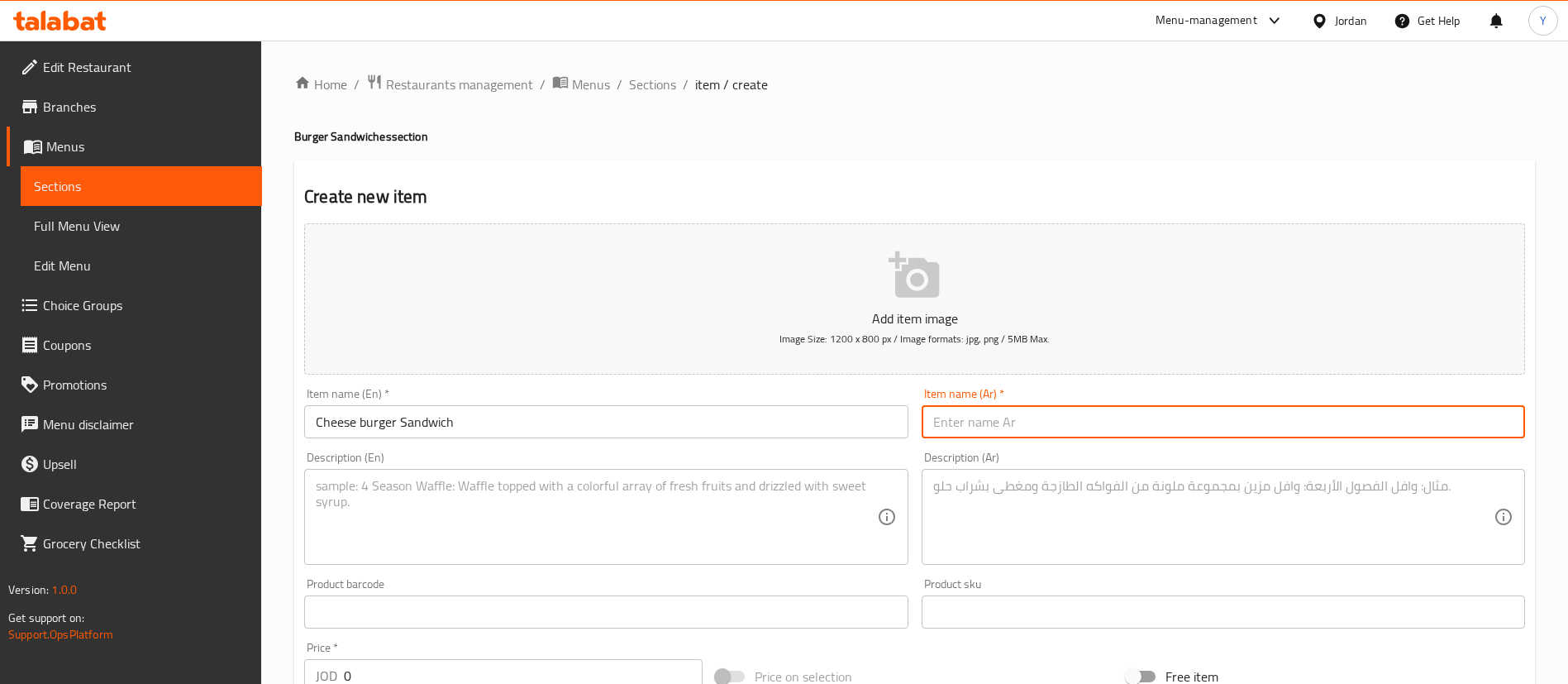
drag, startPoint x: 1009, startPoint y: 424, endPoint x: 868, endPoint y: 438, distance: 141.7
click at [1009, 424] on input "text" at bounding box center [1223, 422] width 603 height 33
paste input "ساندويتش برجر بالجبنة"
type input "ساندويتش برجر بالجبنة"
drag, startPoint x: 603, startPoint y: 512, endPoint x: 571, endPoint y: 498, distance: 34.9
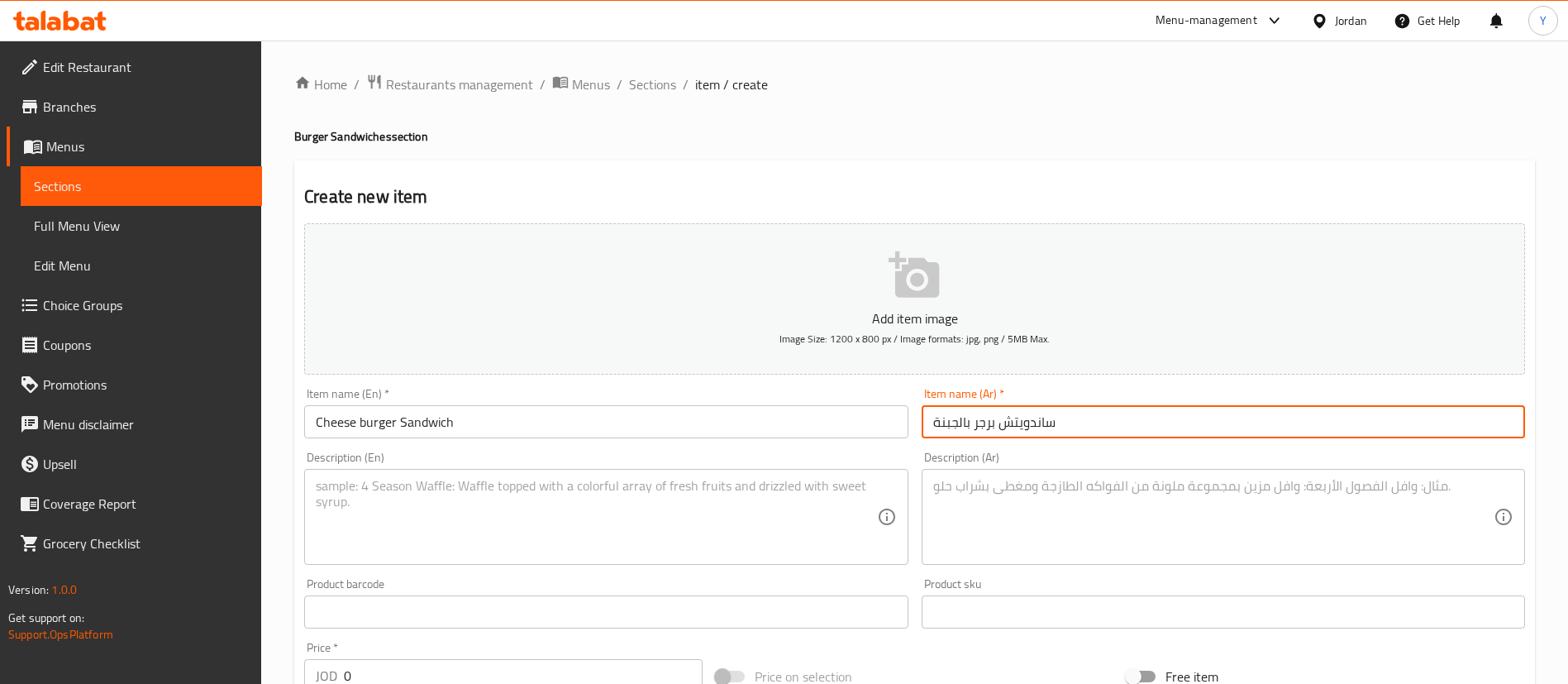
click at [603, 512] on textarea at bounding box center [596, 517] width 560 height 78
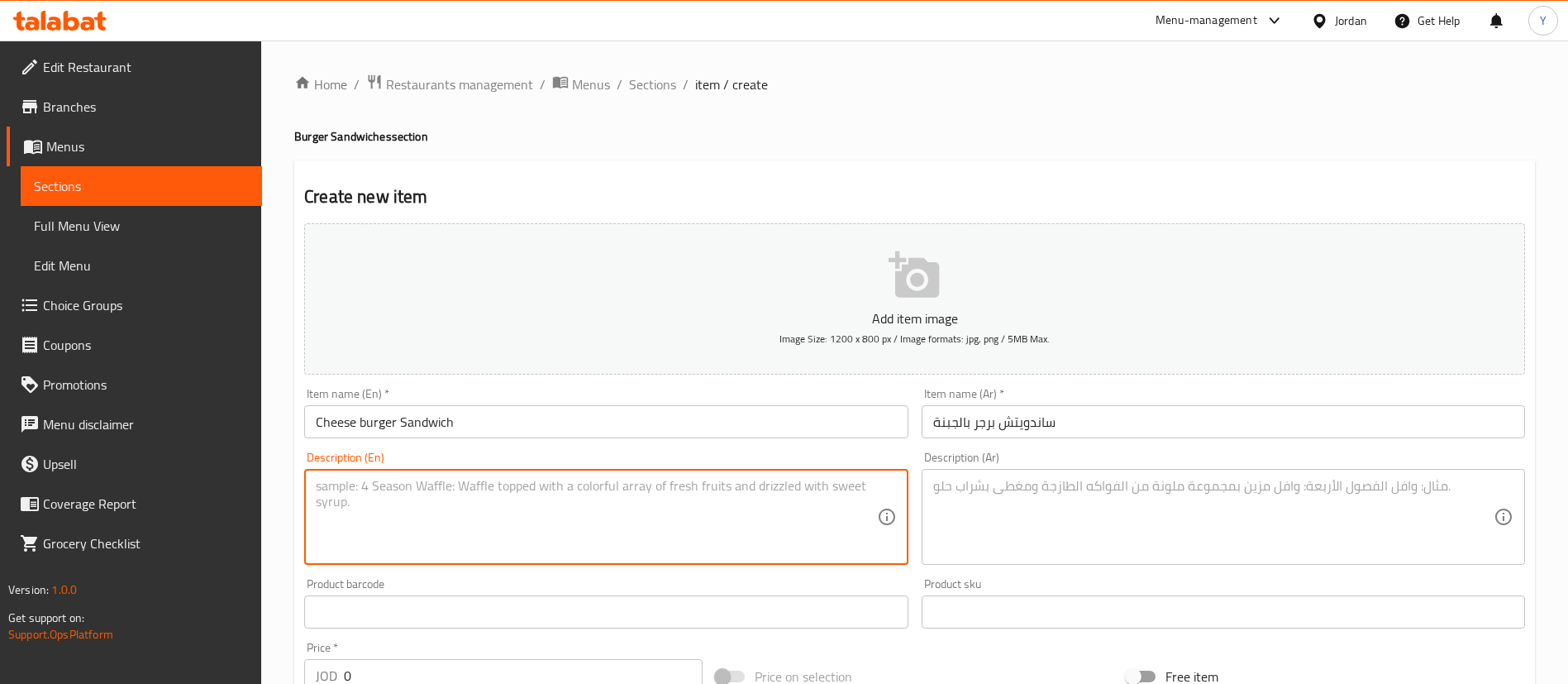
paste textarea "Meat burger with a hearty slice of cheese"
type textarea "Meat burger with a hearty slice of cheese"
click at [1102, 529] on textarea at bounding box center [1214, 517] width 560 height 78
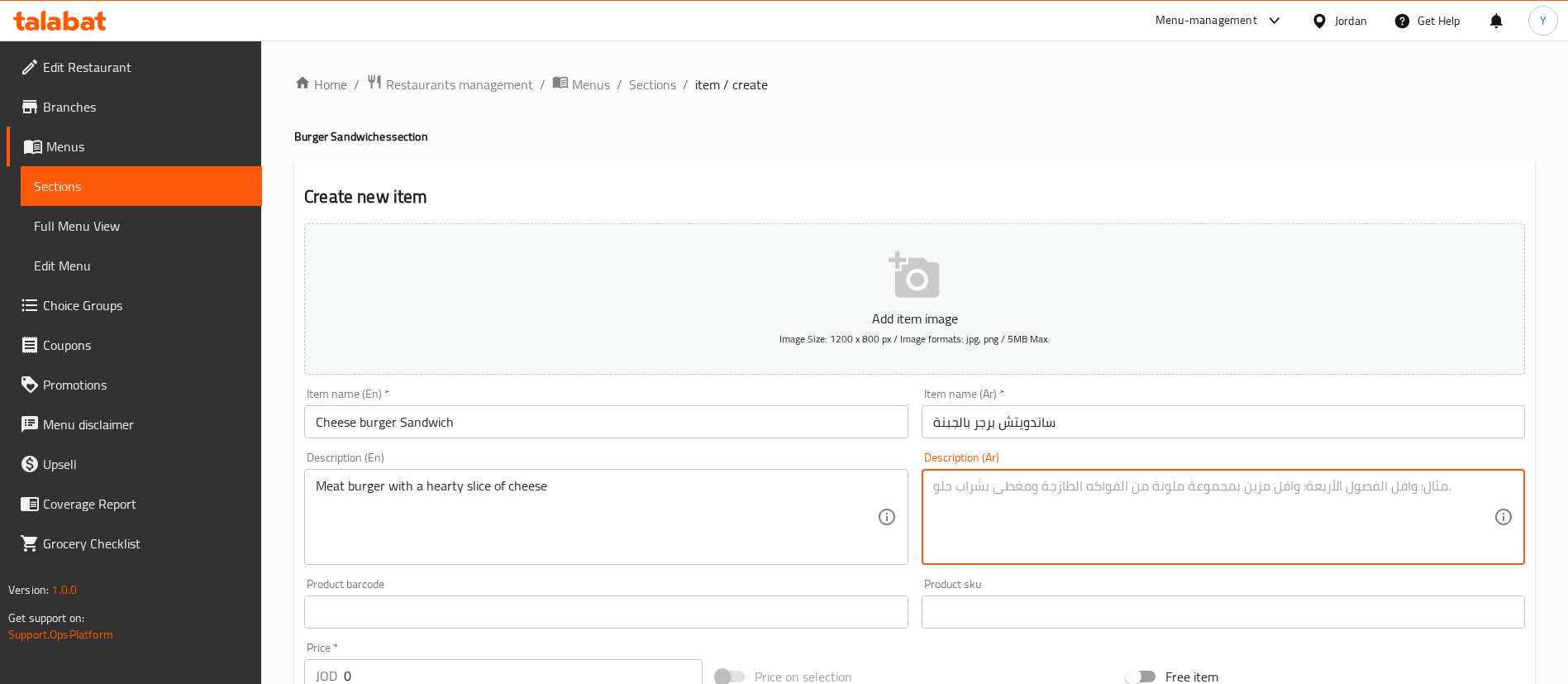
paste textarea "ساندويتش برجر بالجبنة"
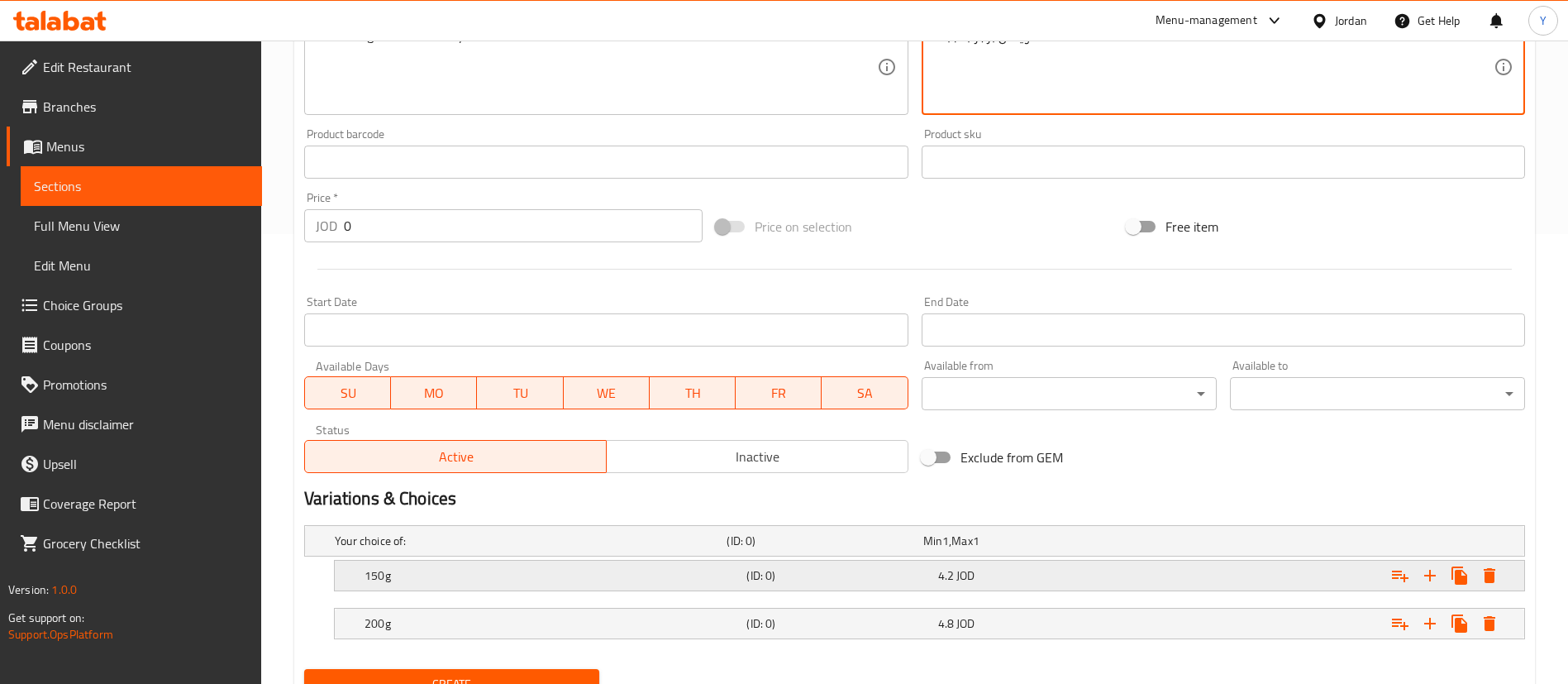
scroll to position [522, 0]
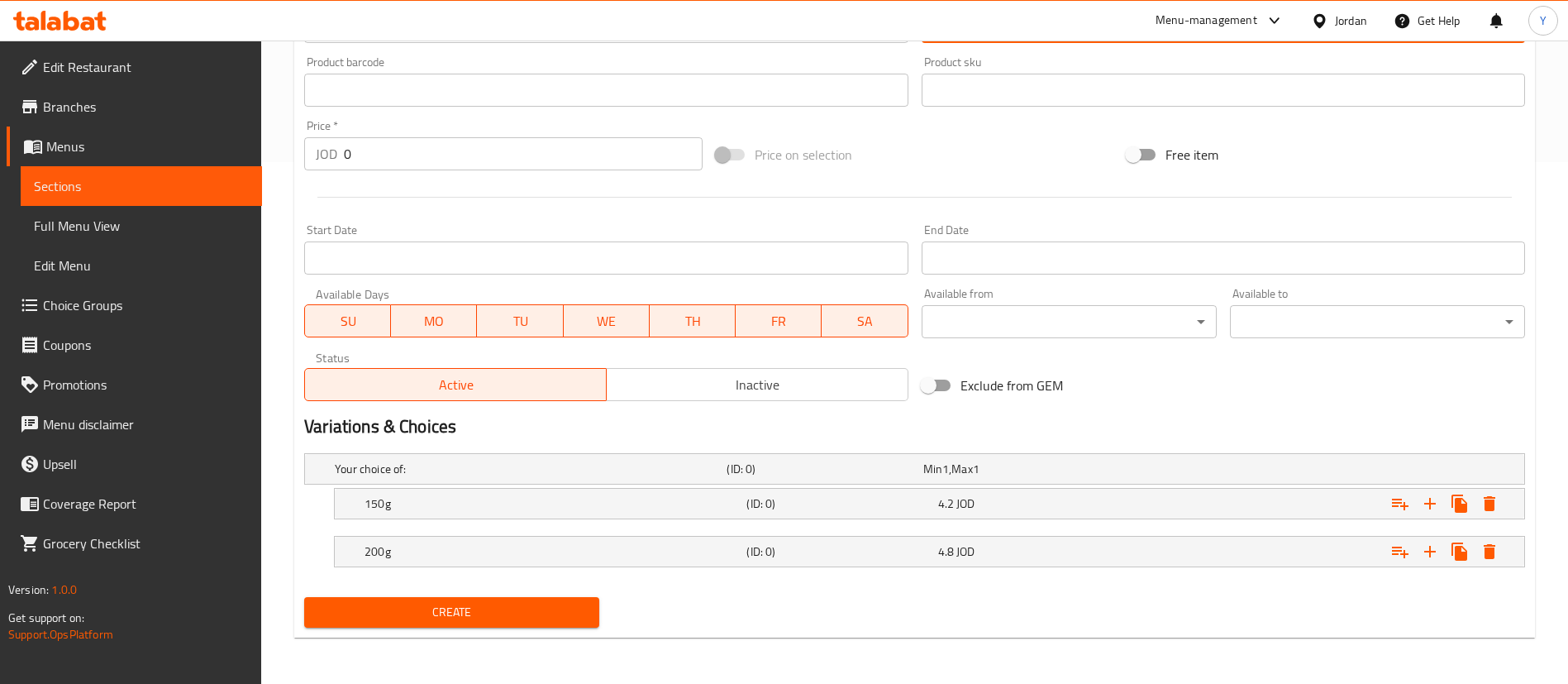
type textarea "ساندويتش برجر بالجبنة"
click at [447, 613] on span "Create" at bounding box center [451, 612] width 269 height 20
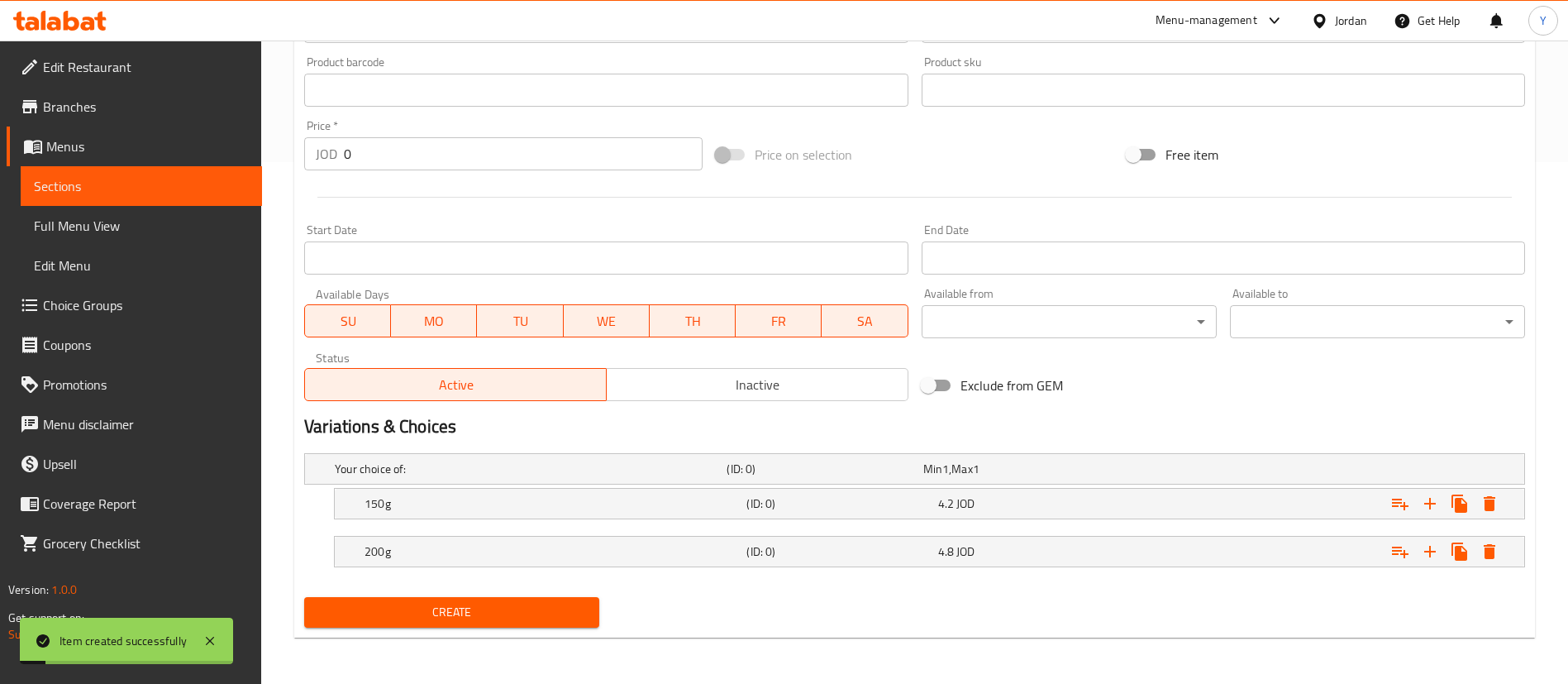
click at [96, 182] on span "Sections" at bounding box center [141, 186] width 215 height 20
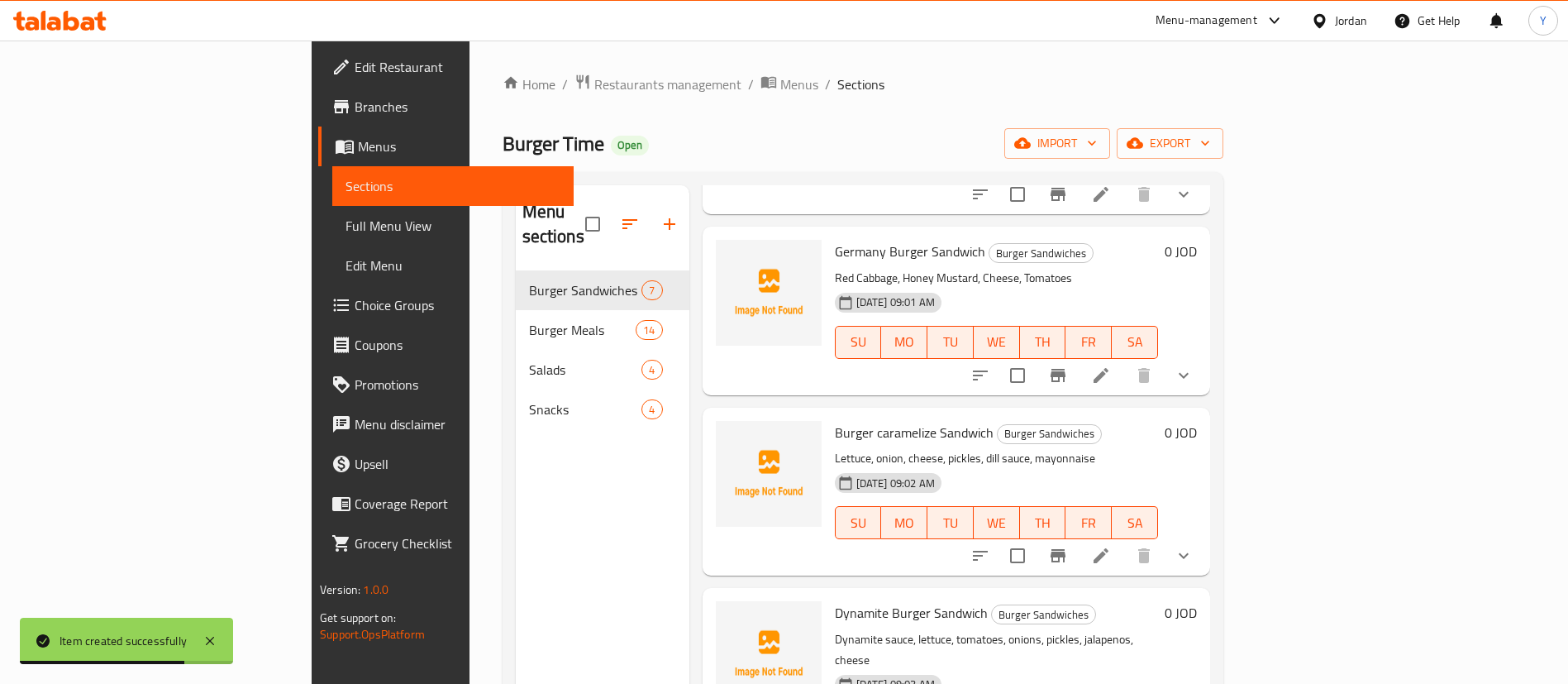
scroll to position [124, 0]
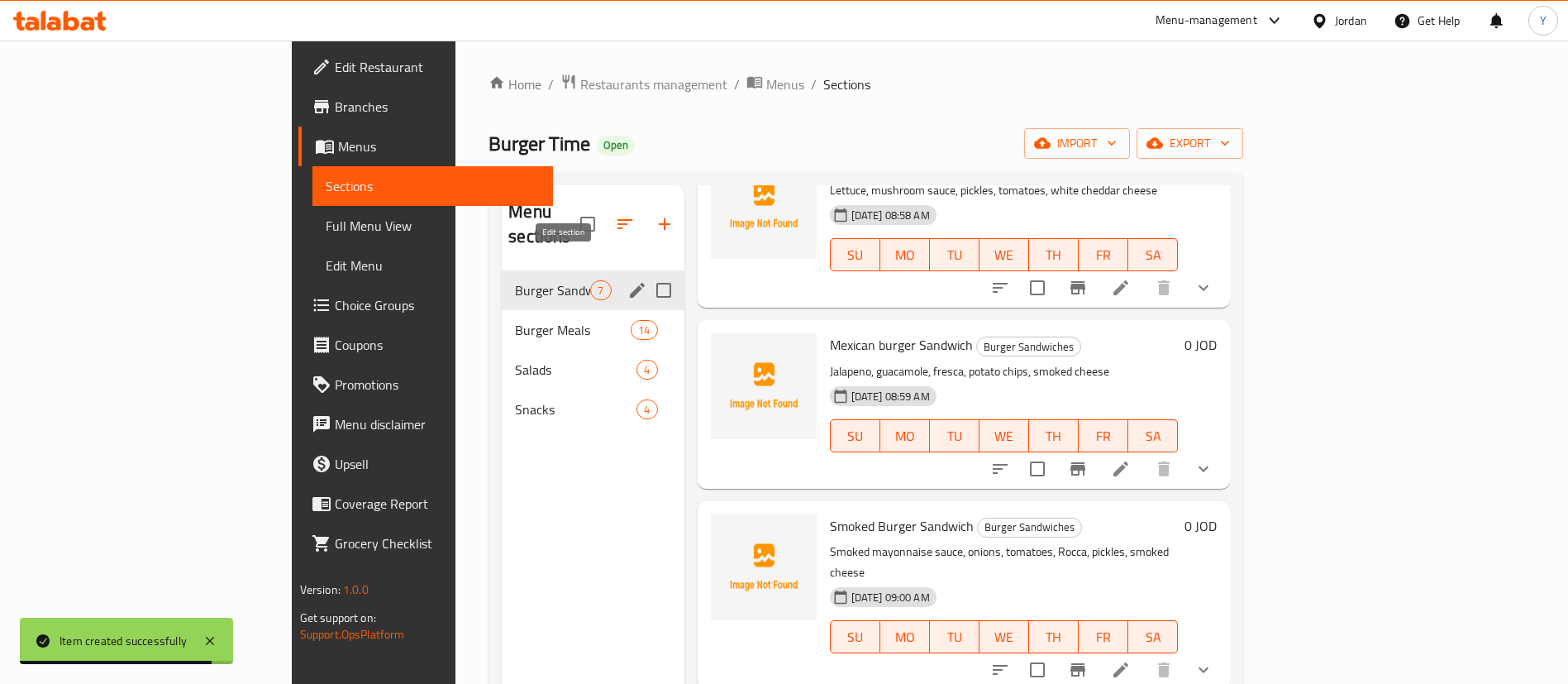
click at [630, 283] on icon "edit" at bounding box center [637, 290] width 15 height 15
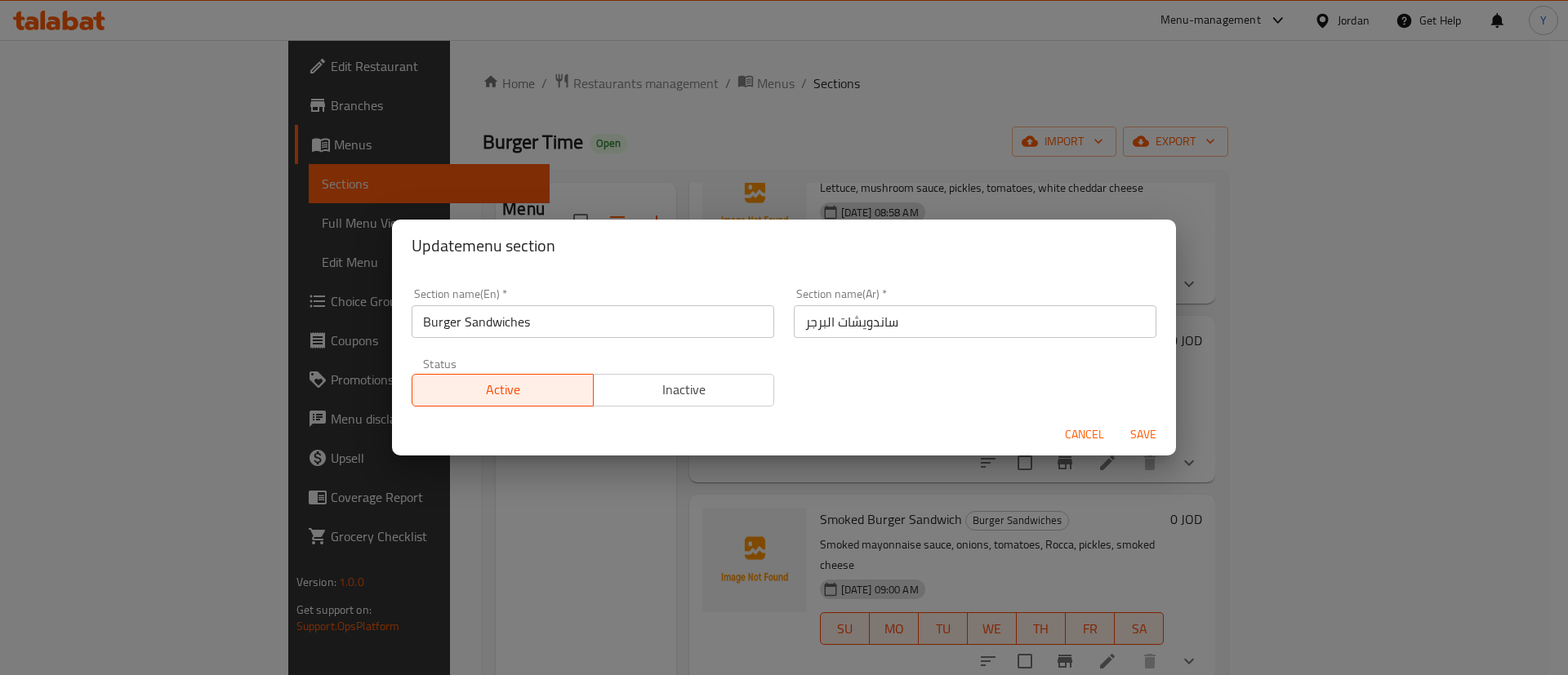
click at [420, 325] on input "Burger Sandwiches" at bounding box center [593, 322] width 363 height 33
click at [576, 318] on input "Beef Burger Sandwiches" at bounding box center [593, 322] width 363 height 33
drag, startPoint x: 448, startPoint y: 322, endPoint x: 338, endPoint y: 330, distance: 110.3
click at [338, 330] on div "Update menu section Section name(En)   * Beef Burger Sandwiches Section name(En…" at bounding box center [784, 338] width 1568 height 675
type input "Meat Burger Sandwiches"
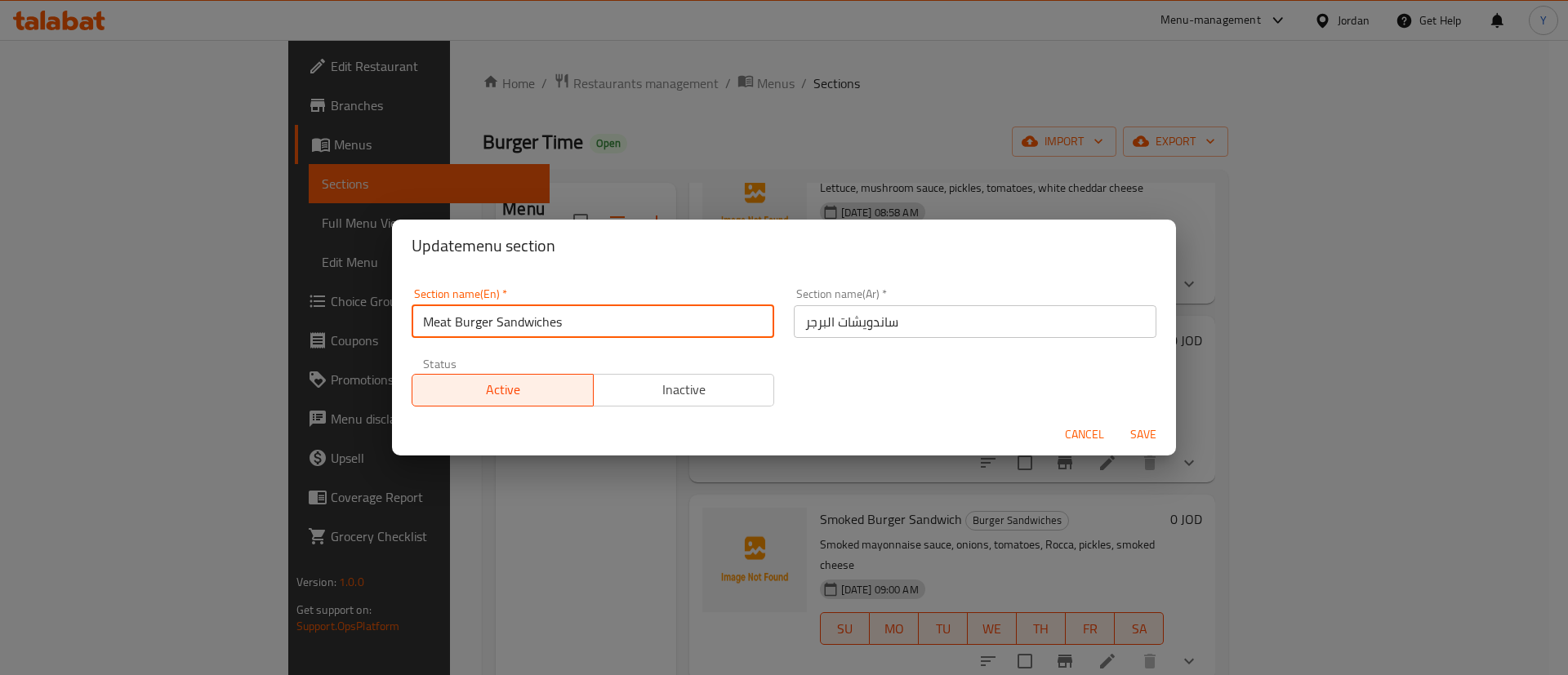
click at [794, 325] on input "ساندويشات البرجر" at bounding box center [975, 322] width 363 height 33
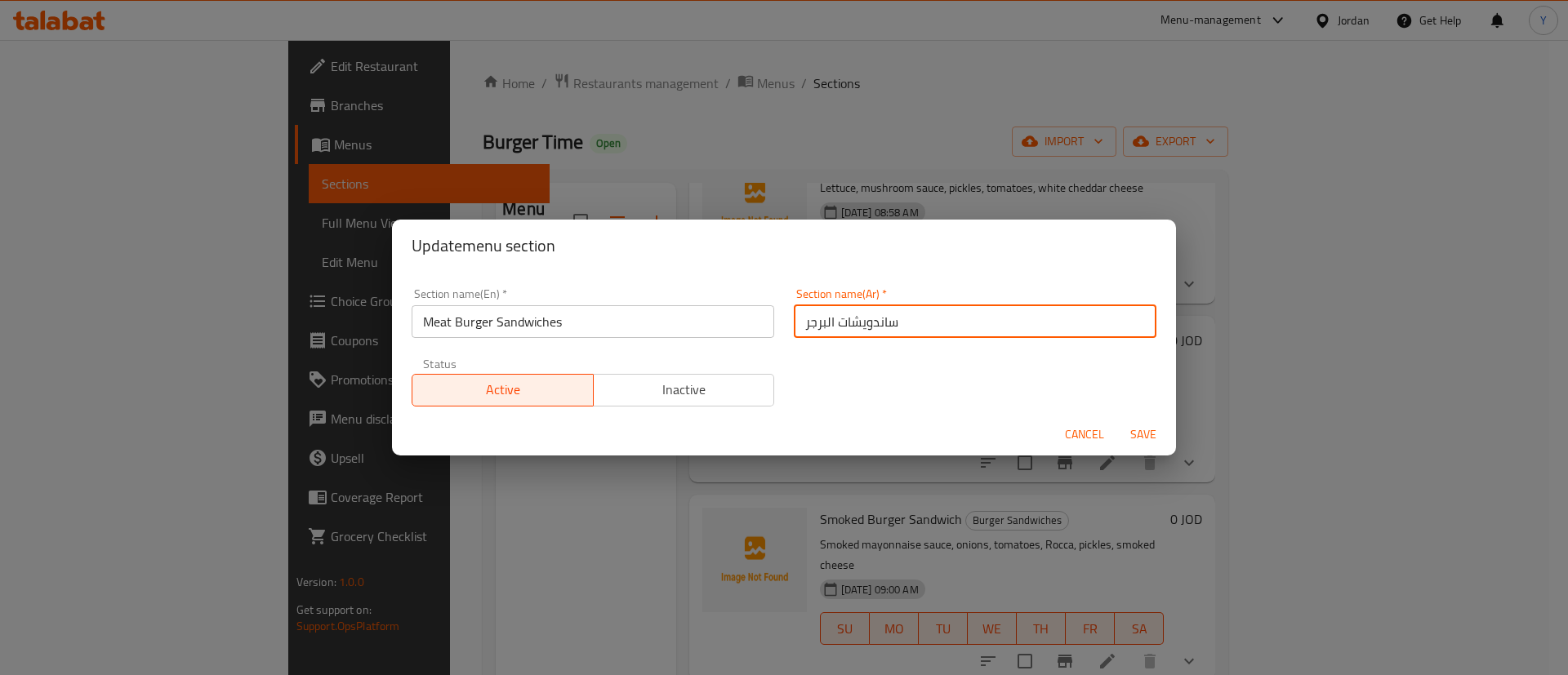
drag, startPoint x: 826, startPoint y: 323, endPoint x: 721, endPoint y: 324, distance: 105.0
click at [721, 324] on div "Section name(En)   * Meat Burger Sandwiches Section name(En) * Section name(Ar)…" at bounding box center [784, 347] width 764 height 138
type input "ساندويشات برغر اللحم"
click at [1117, 419] on button "Save" at bounding box center [1143, 434] width 52 height 30
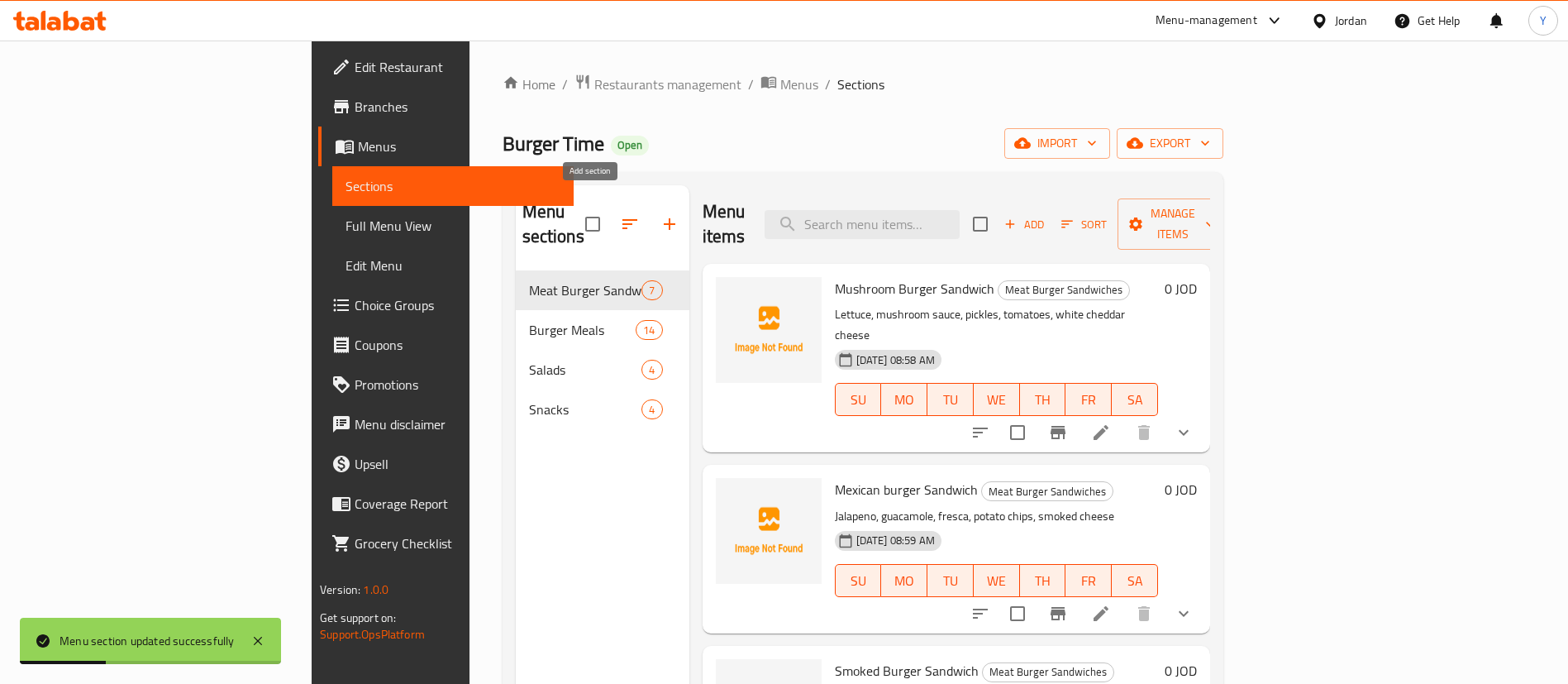
click at [660, 214] on icon "button" at bounding box center [669, 224] width 20 height 20
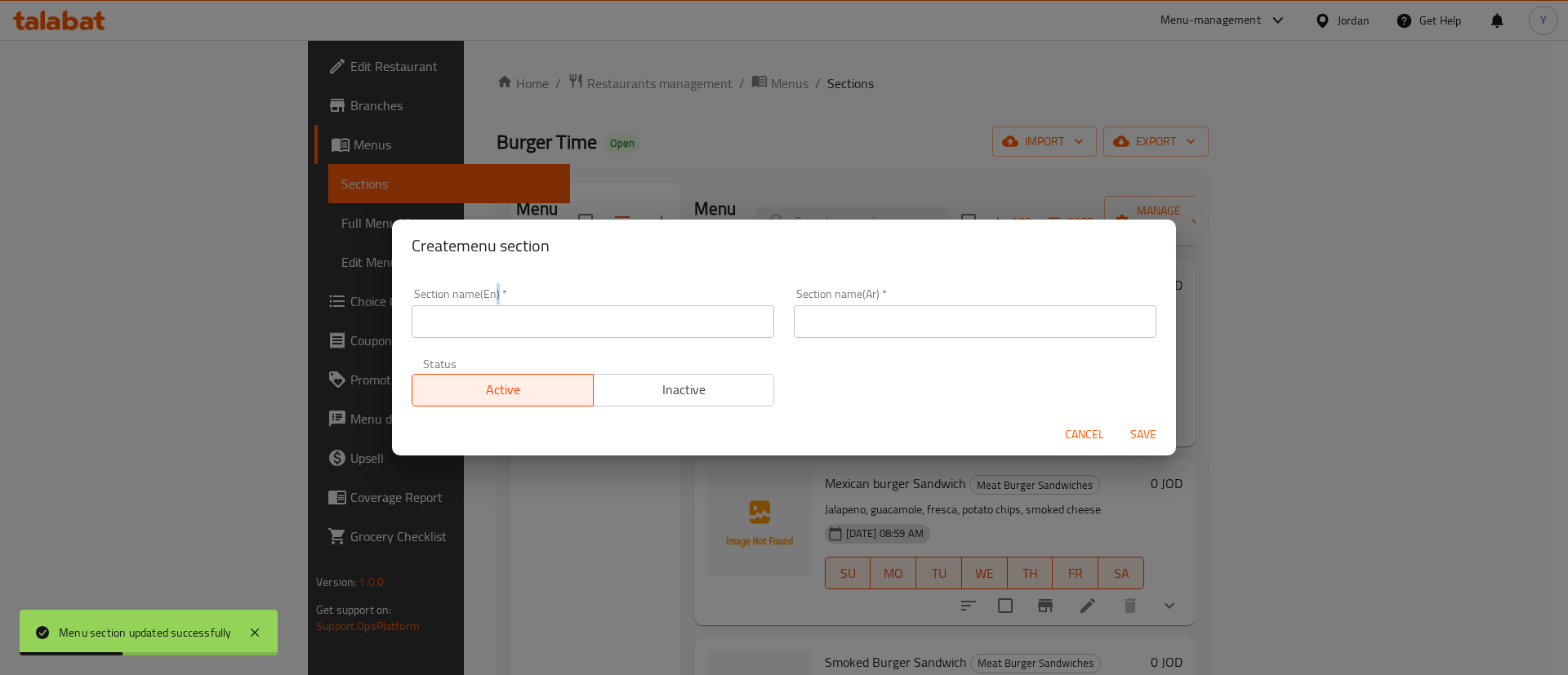
click at [497, 301] on div "Section name(En)   * Section name(En) *" at bounding box center [593, 312] width 363 height 50
click at [501, 324] on input "text" at bounding box center [593, 322] width 363 height 33
type input "}"
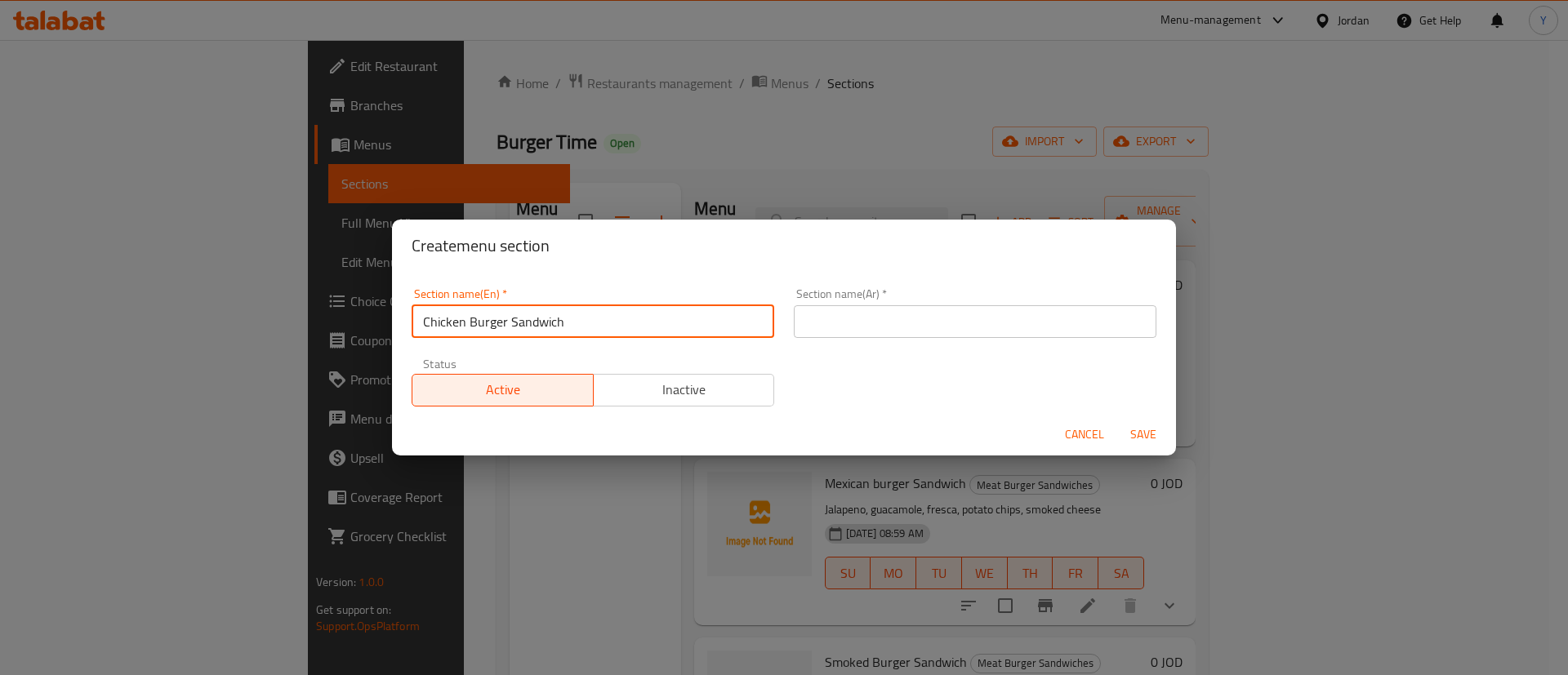
drag, startPoint x: 561, startPoint y: 325, endPoint x: 307, endPoint y: 306, distance: 254.7
click at [325, 306] on div "Create menu section Section name(En)   * Chicken Burger Sandwich Section name(E…" at bounding box center [784, 338] width 1568 height 675
type input "Chicken Burger Sandwich"
click at [894, 299] on div "Section name(Ar)   * Section name(Ar) *" at bounding box center [975, 312] width 363 height 50
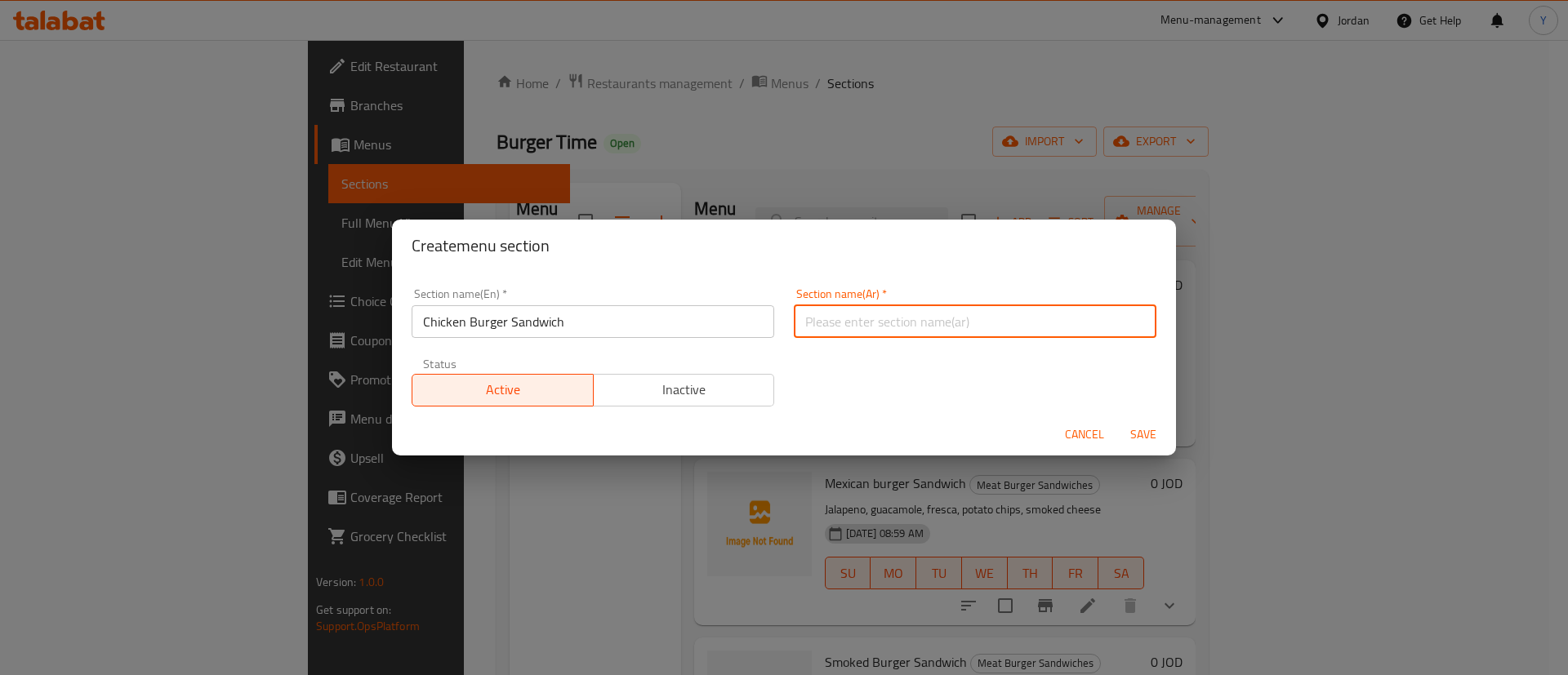
drag, startPoint x: 890, startPoint y: 322, endPoint x: 865, endPoint y: 340, distance: 30.8
click at [890, 323] on input "text" at bounding box center [975, 322] width 363 height 33
paste input "ساندوتش برجر دجاج"
type input "ساندوتش برجر دجاج"
click at [1142, 441] on span "Save" at bounding box center [1142, 434] width 39 height 20
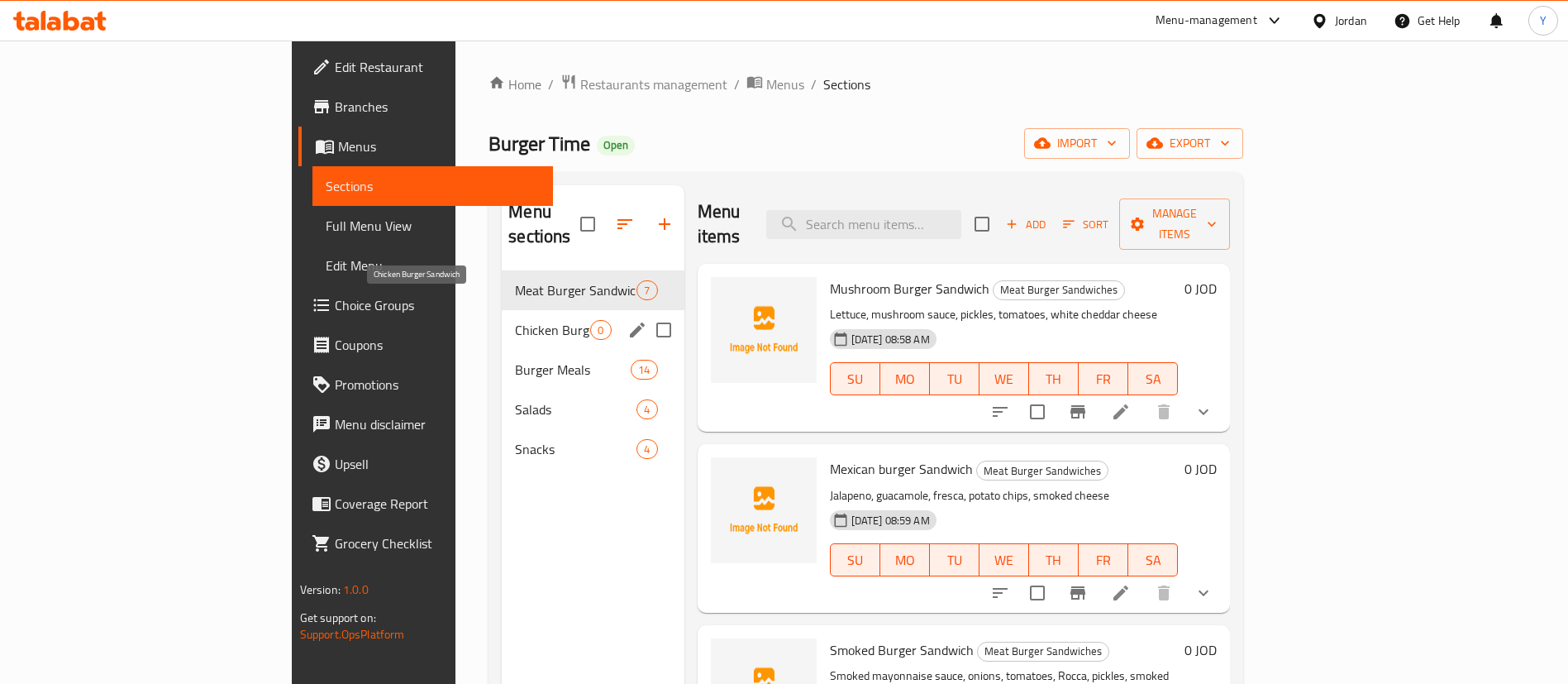
drag, startPoint x: 477, startPoint y: 298, endPoint x: 809, endPoint y: 288, distance: 332.2
click at [515, 320] on span "Chicken Burger Sandwich" at bounding box center [552, 330] width 75 height 20
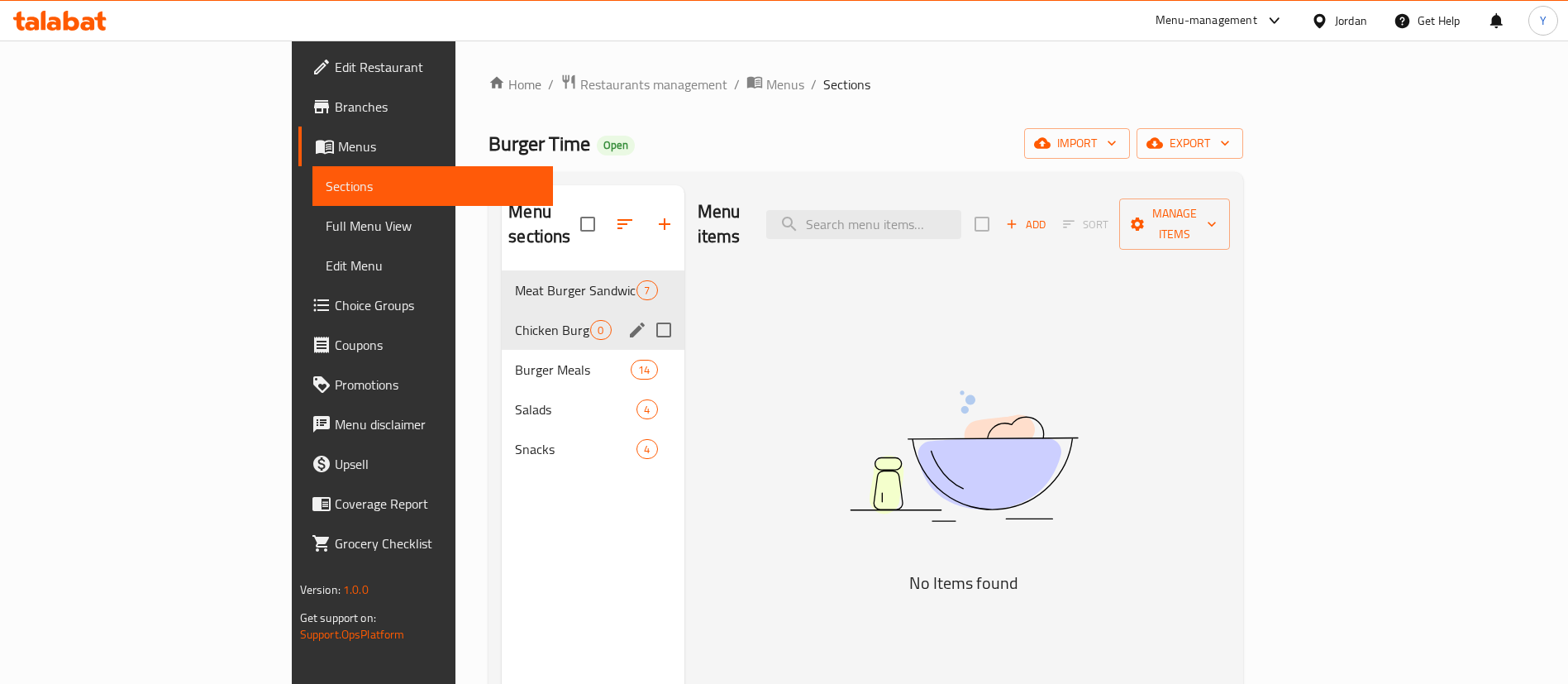
drag, startPoint x: 403, startPoint y: 291, endPoint x: 449, endPoint y: 302, distance: 47.3
click at [502, 310] on div "Chicken Burger Sandwich 0" at bounding box center [593, 330] width 181 height 40
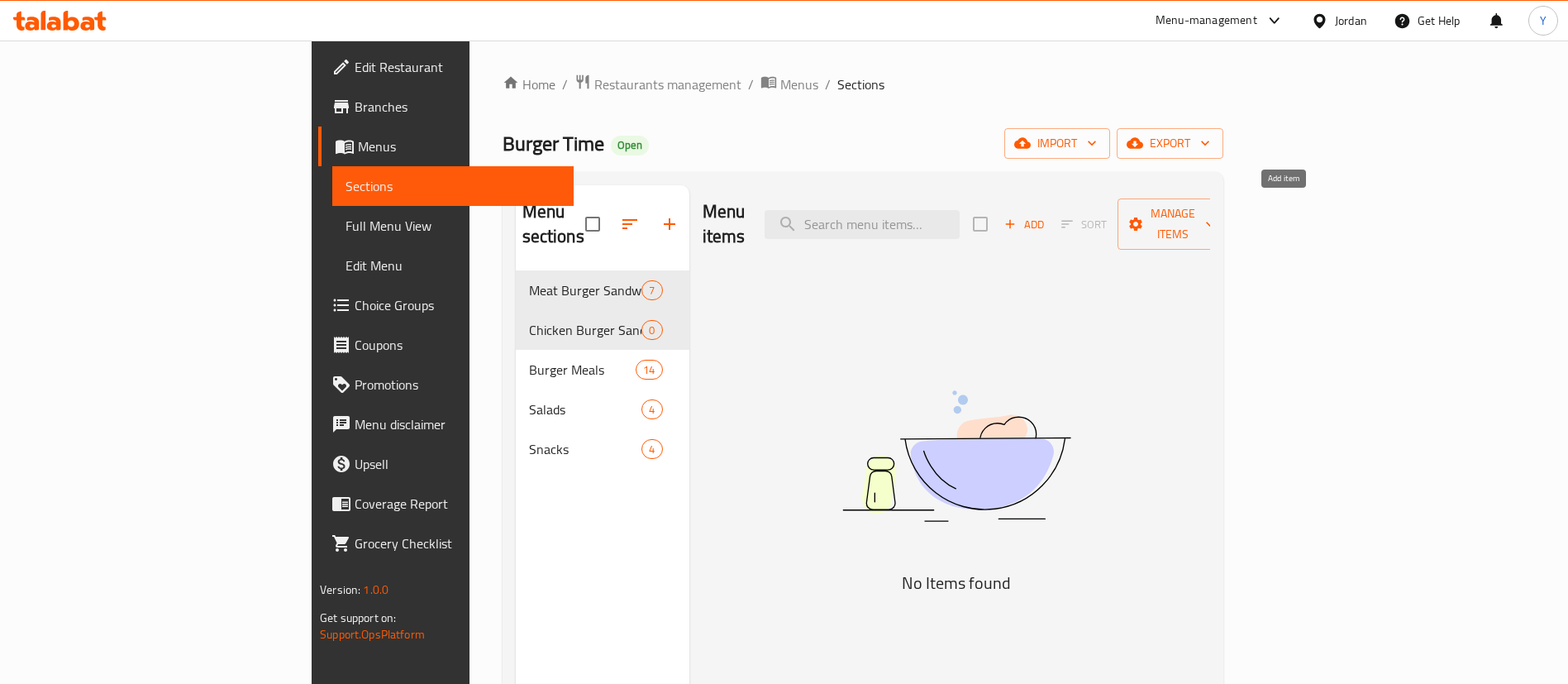
click at [1047, 218] on span "Add" at bounding box center [1024, 225] width 45 height 19
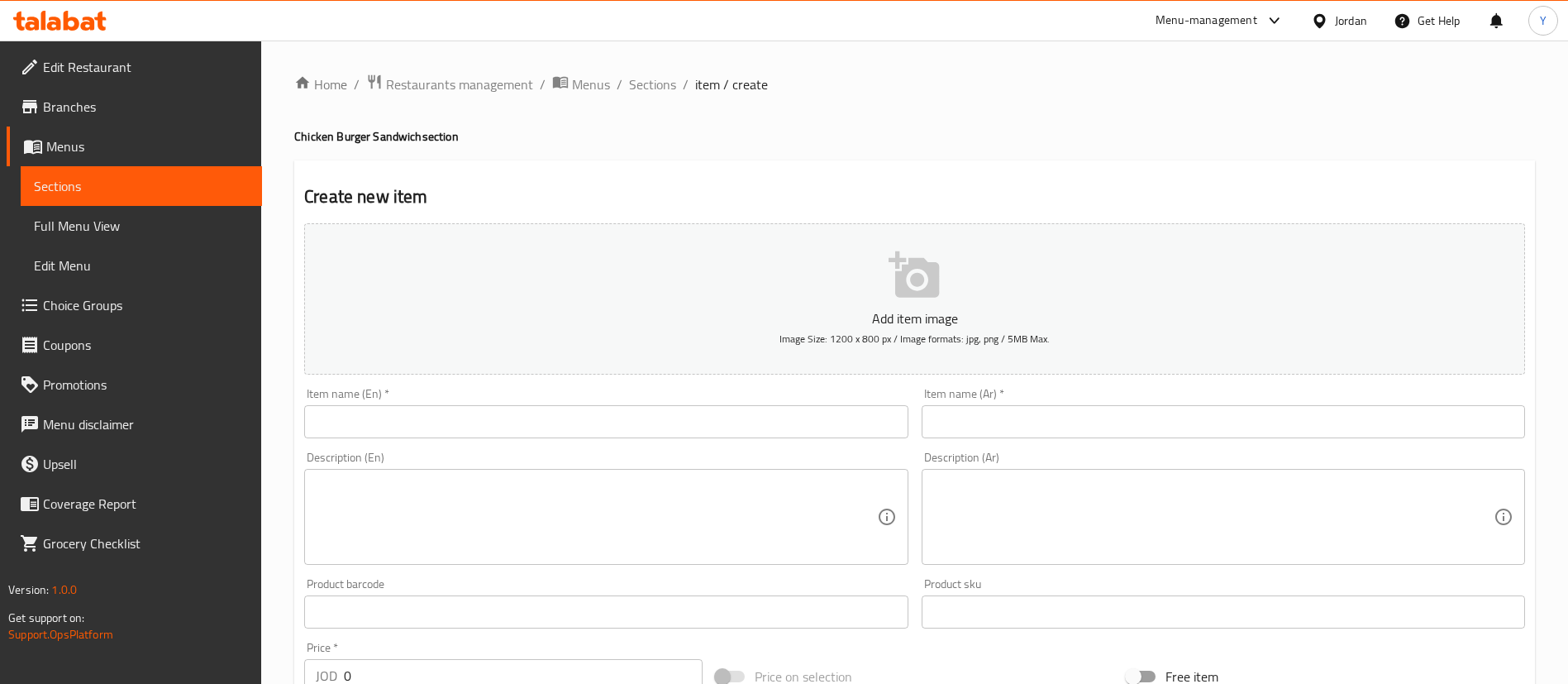
click at [505, 416] on input "text" at bounding box center [605, 422] width 603 height 33
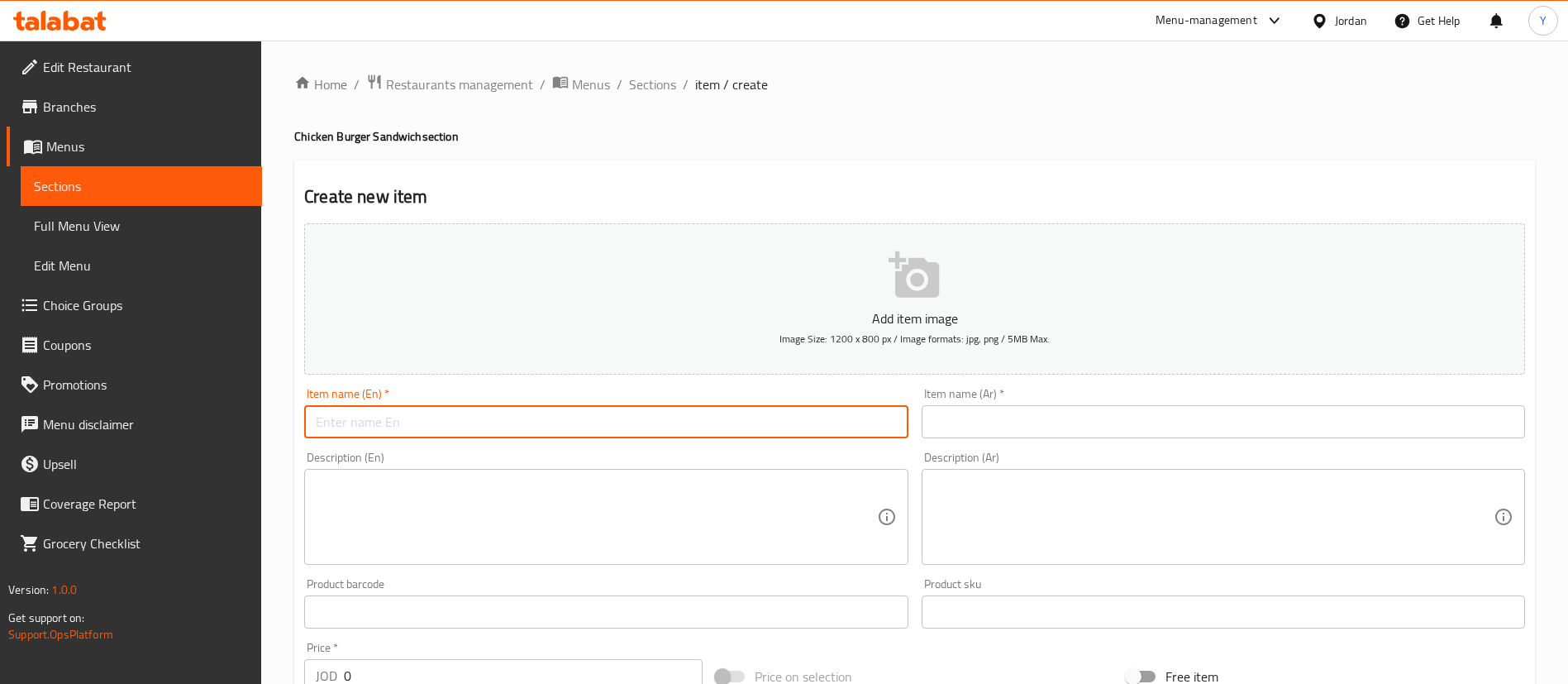
paste input "Burger Time"
drag, startPoint x: 529, startPoint y: 406, endPoint x: 78, endPoint y: 417, distance: 451.1
click at [78, 417] on div "Edit Restaurant Branches Menus Sections Full Menu View Edit Menu Choice Groups …" at bounding box center [784, 605] width 1568 height 1128
type input "Burger Time Sandwich"
drag, startPoint x: 973, startPoint y: 413, endPoint x: 1004, endPoint y: 414, distance: 31.0
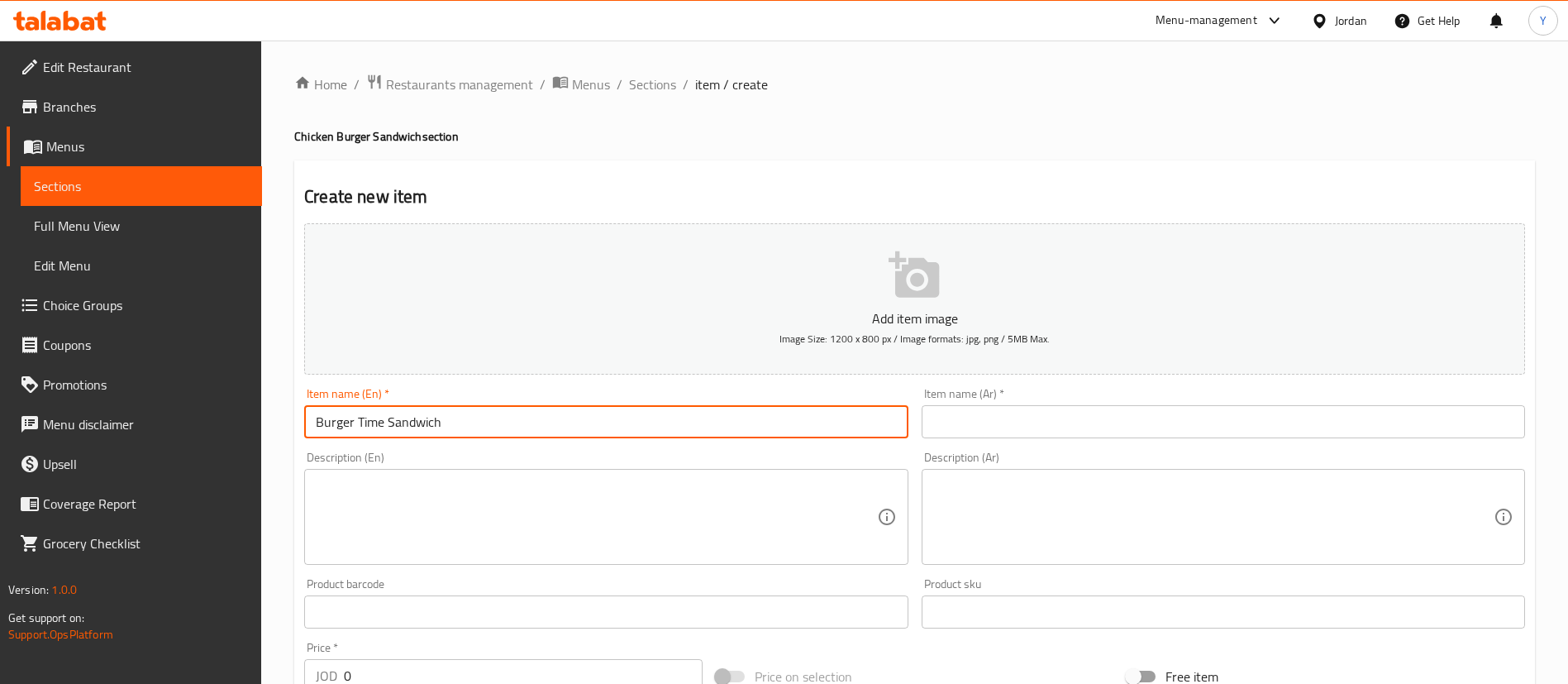
click at [973, 413] on input "text" at bounding box center [1223, 422] width 603 height 33
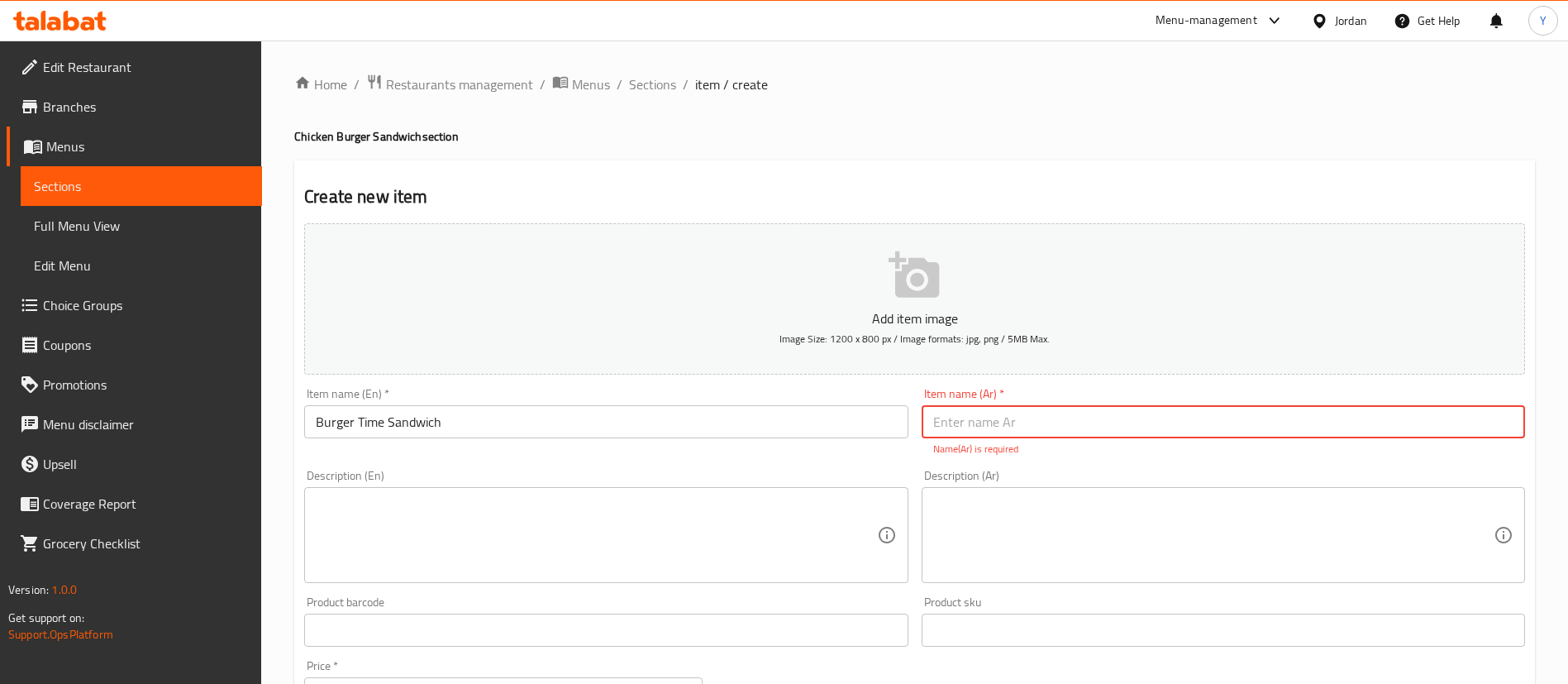
paste input "ساندويتش برجر تايم"
type input "ساندويتش برجر تايم"
click at [629, 541] on textarea at bounding box center [596, 535] width 560 height 78
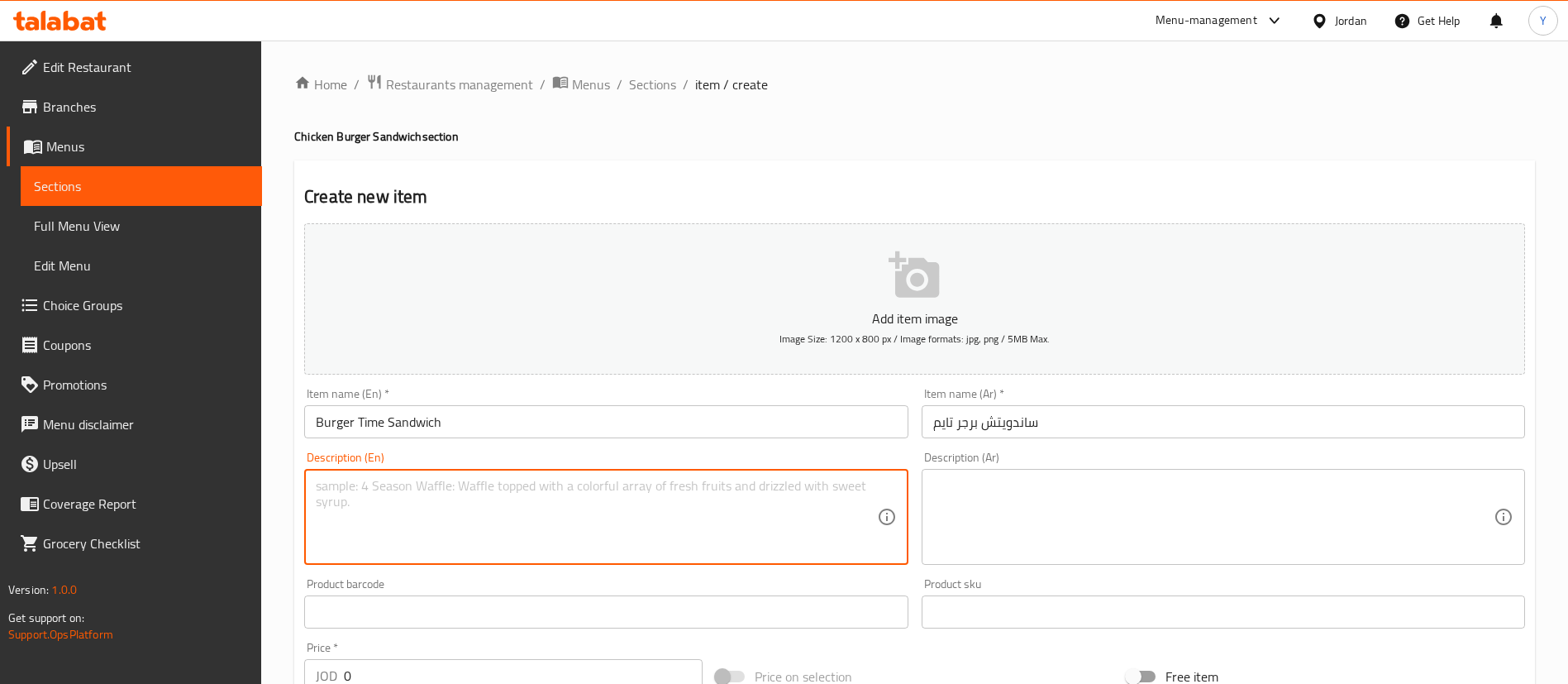
paste textarea "Sauce, tomato, onions, pickles, eggs, mashed potatoes, beef bacon, mozzarella"
type textarea "Sauce, tomato, onions, pickles, eggs, mashed potatoes, beef bacon, mozzarella"
click at [1108, 484] on textarea at bounding box center [1214, 517] width 560 height 78
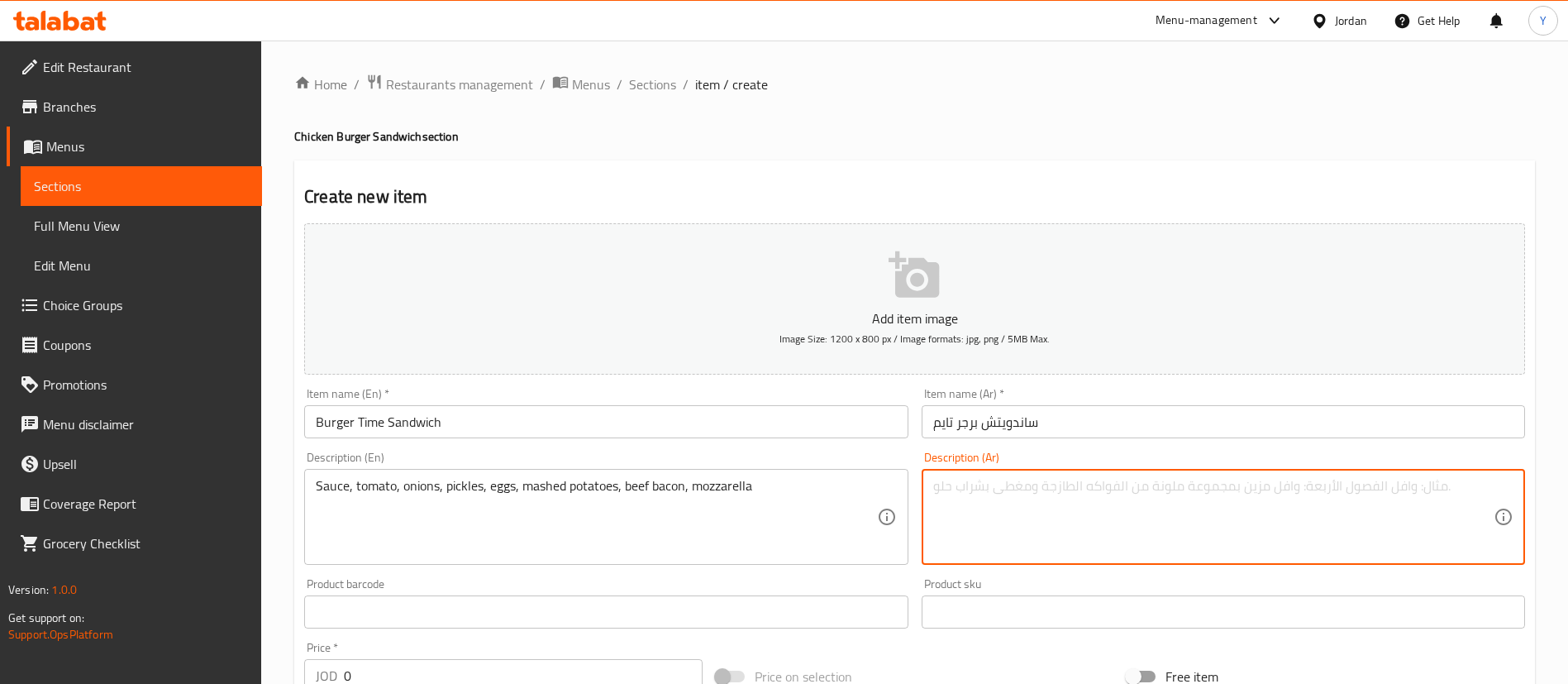
paste textarea "صلصة ، طماطم، بصل، مخلل، بيض، بطاطا مهروسة، لحم بقري مقدد، موزريلا"
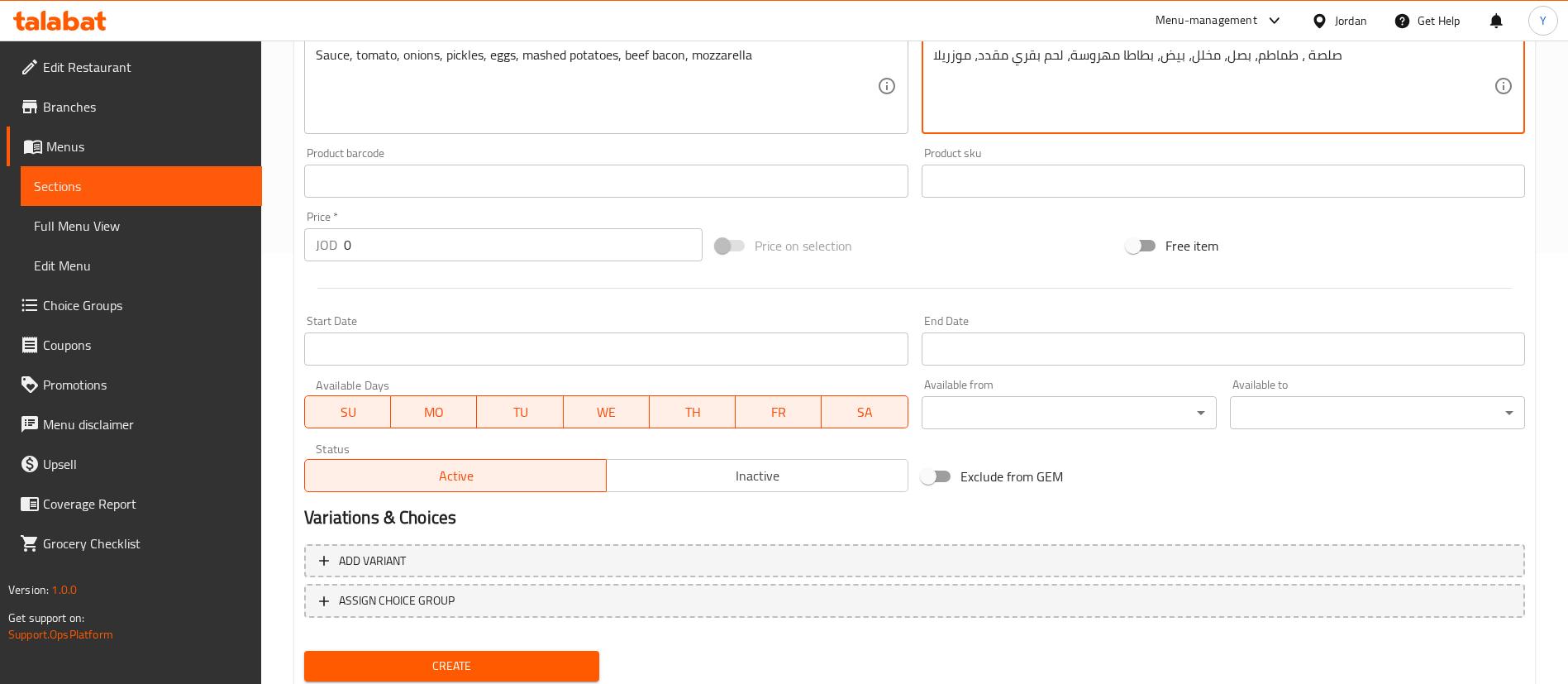
scroll to position [485, 0]
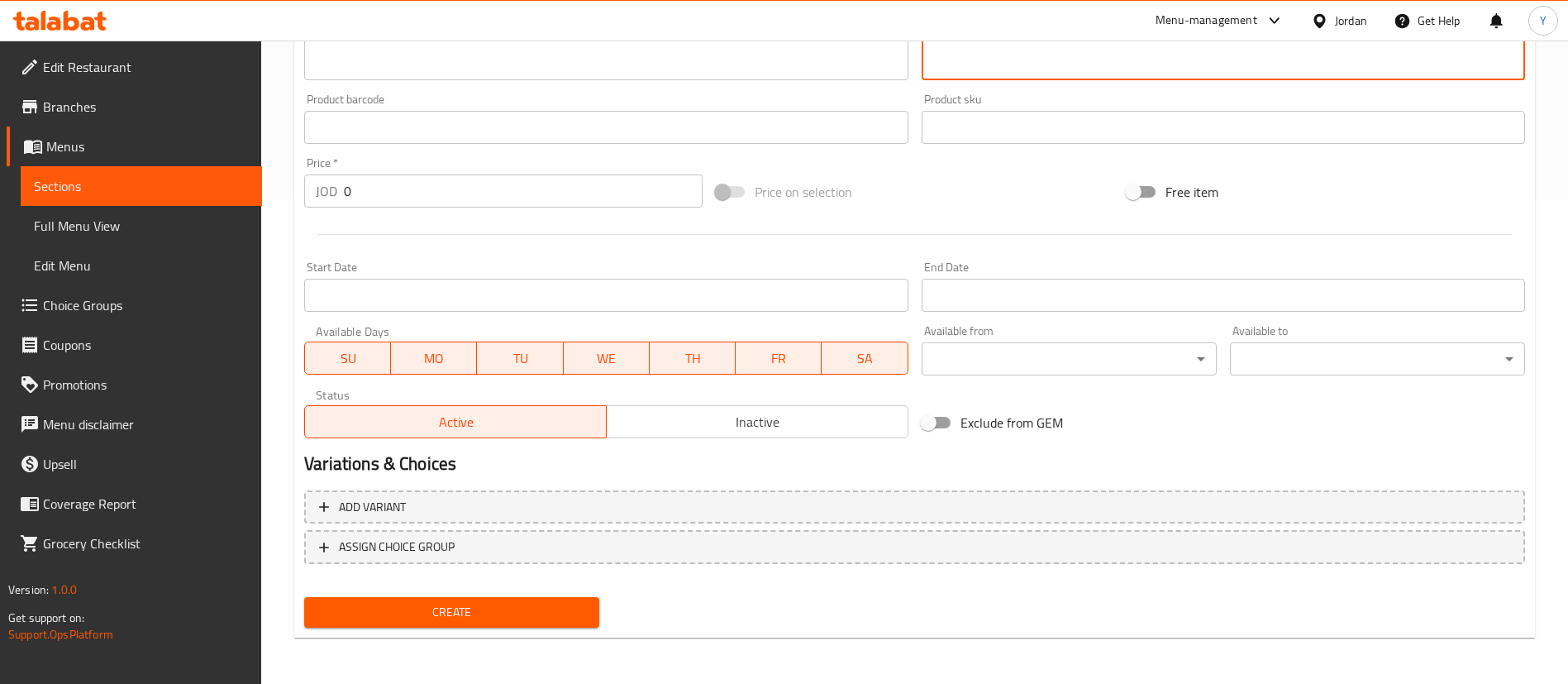
type textarea "صلصة ، طماطم، بصل، مخلل، بيض، بطاطا مهروسة، لحم بقري مقدد، موزريلا"
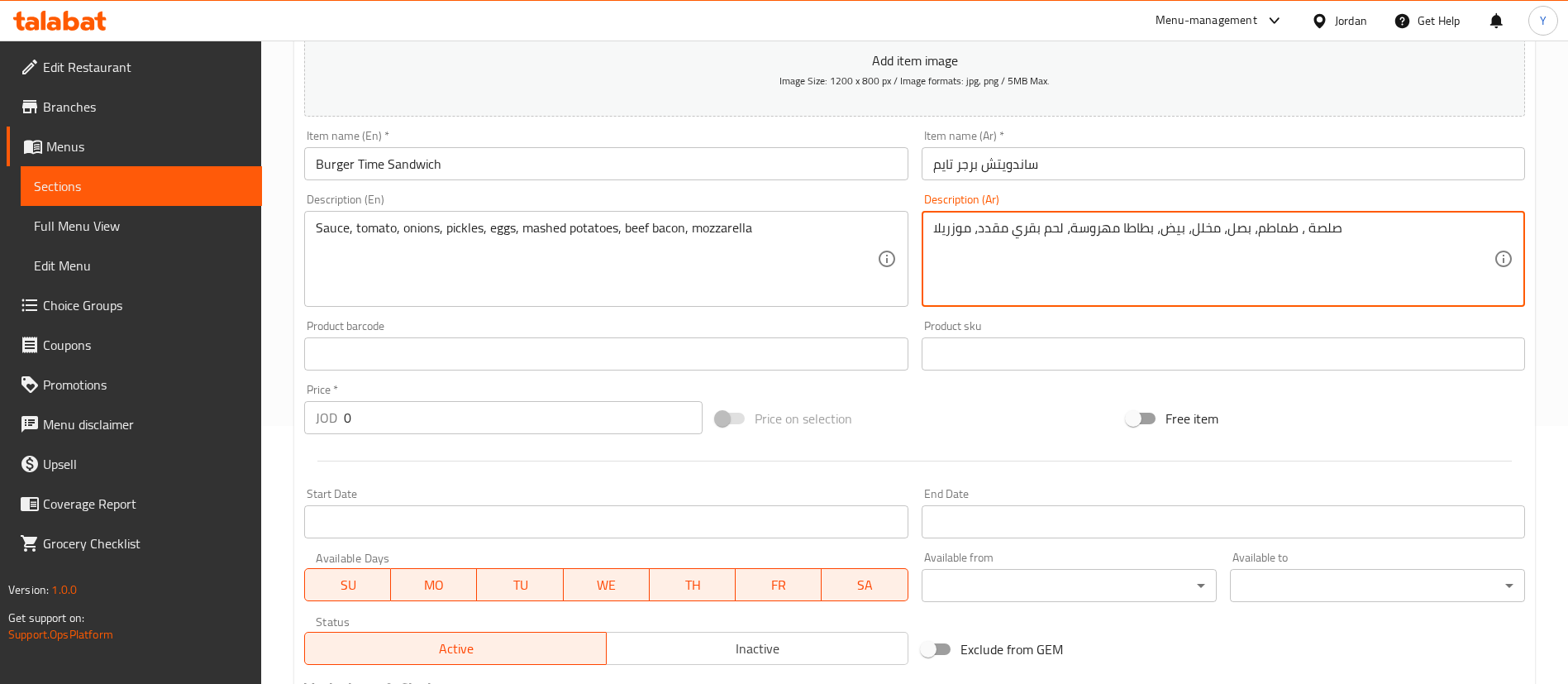
scroll to position [0, 0]
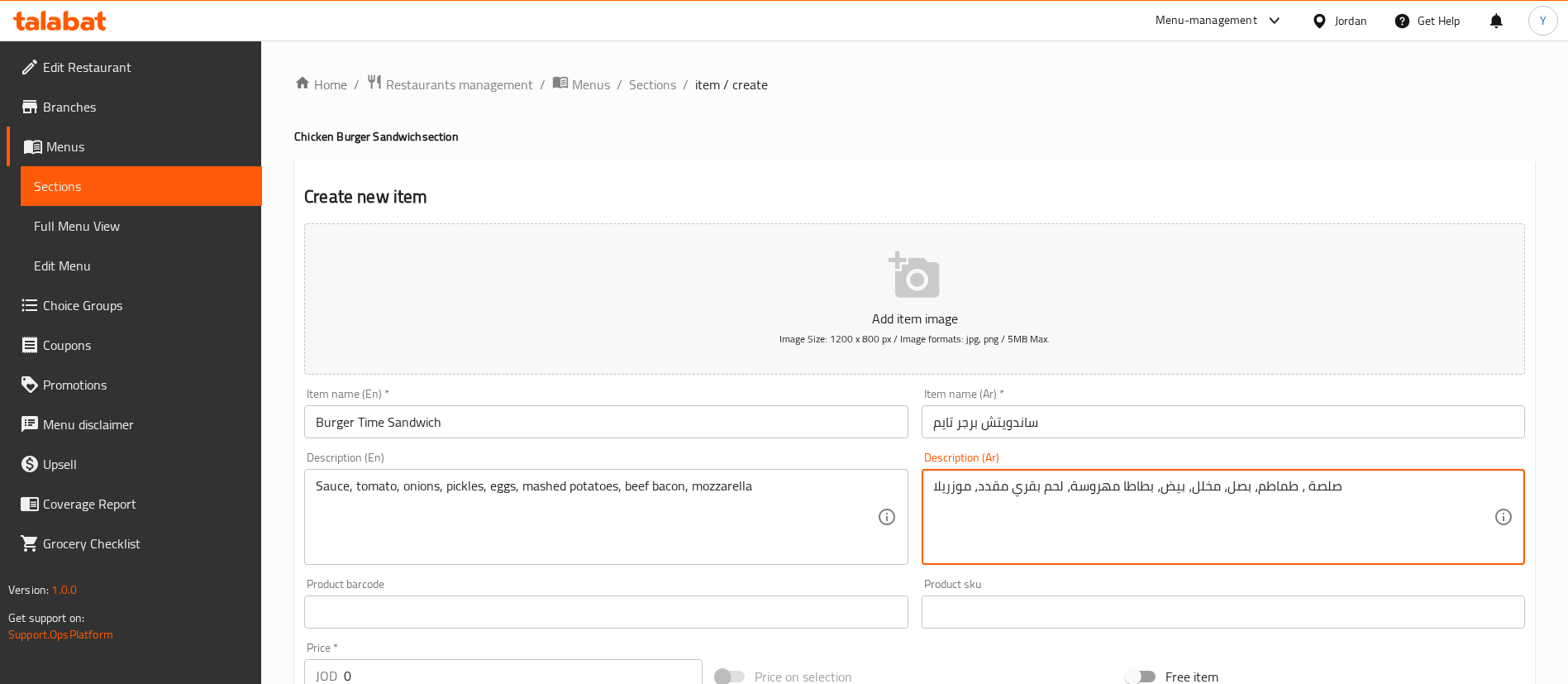
click at [62, 147] on span "Menus" at bounding box center [148, 146] width 203 height 20
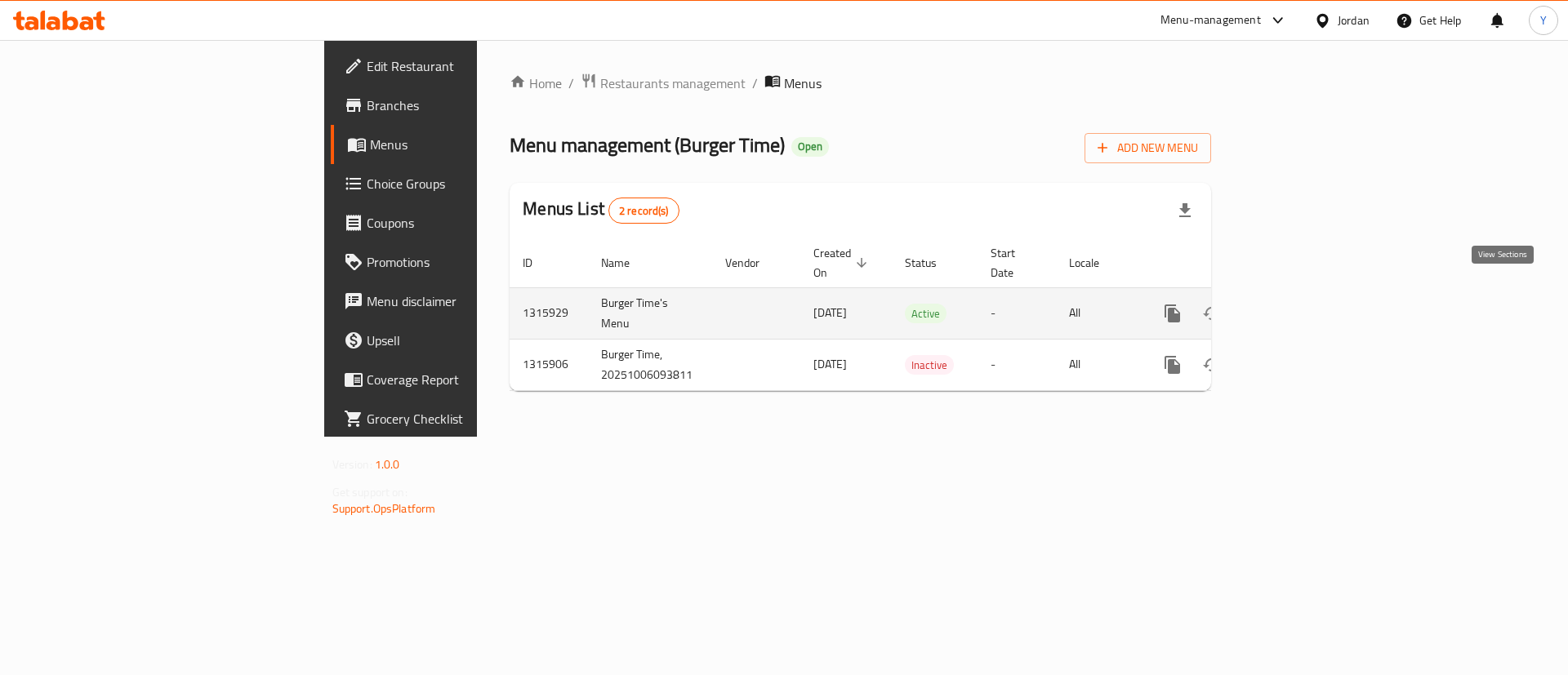
click at [1300, 304] on icon "enhanced table" at bounding box center [1290, 313] width 20 height 20
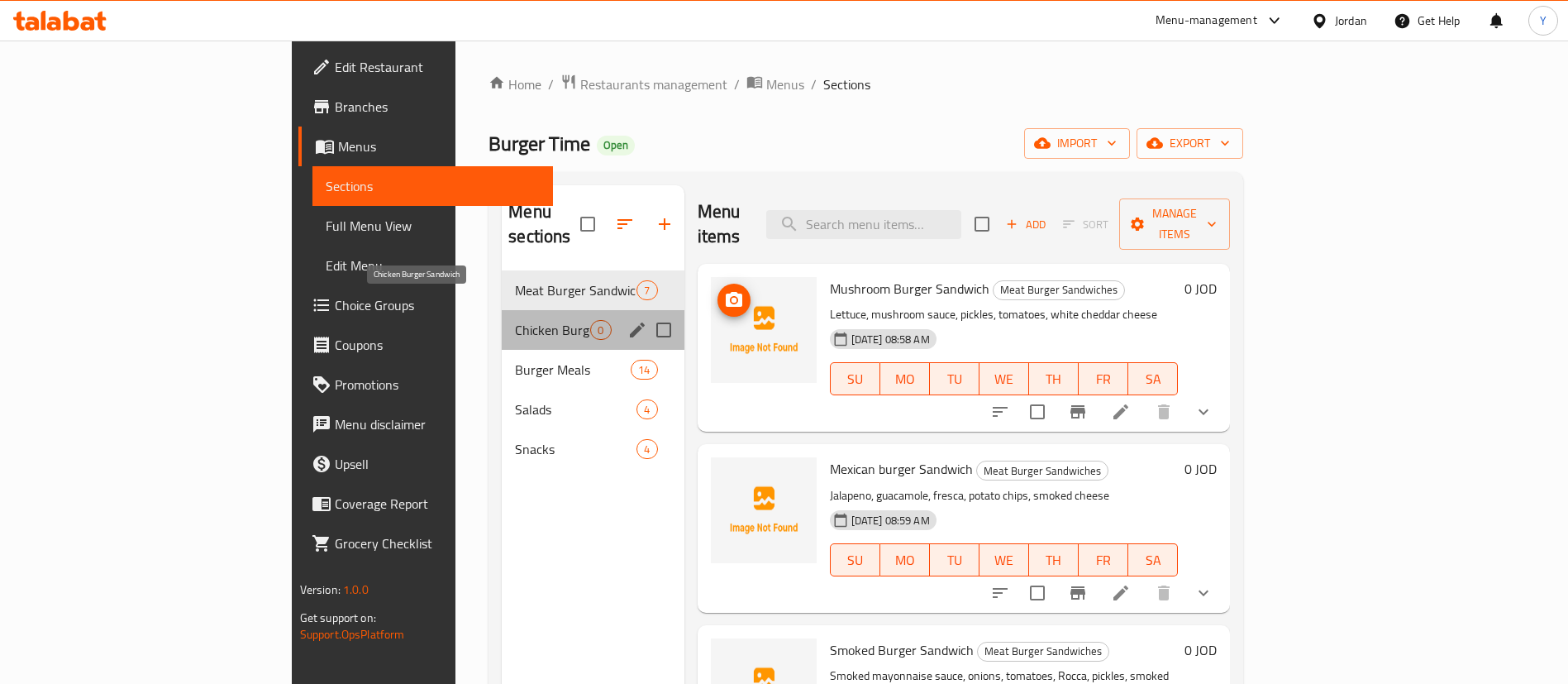
click at [515, 320] on span "Chicken Burger Sandwich" at bounding box center [552, 330] width 75 height 20
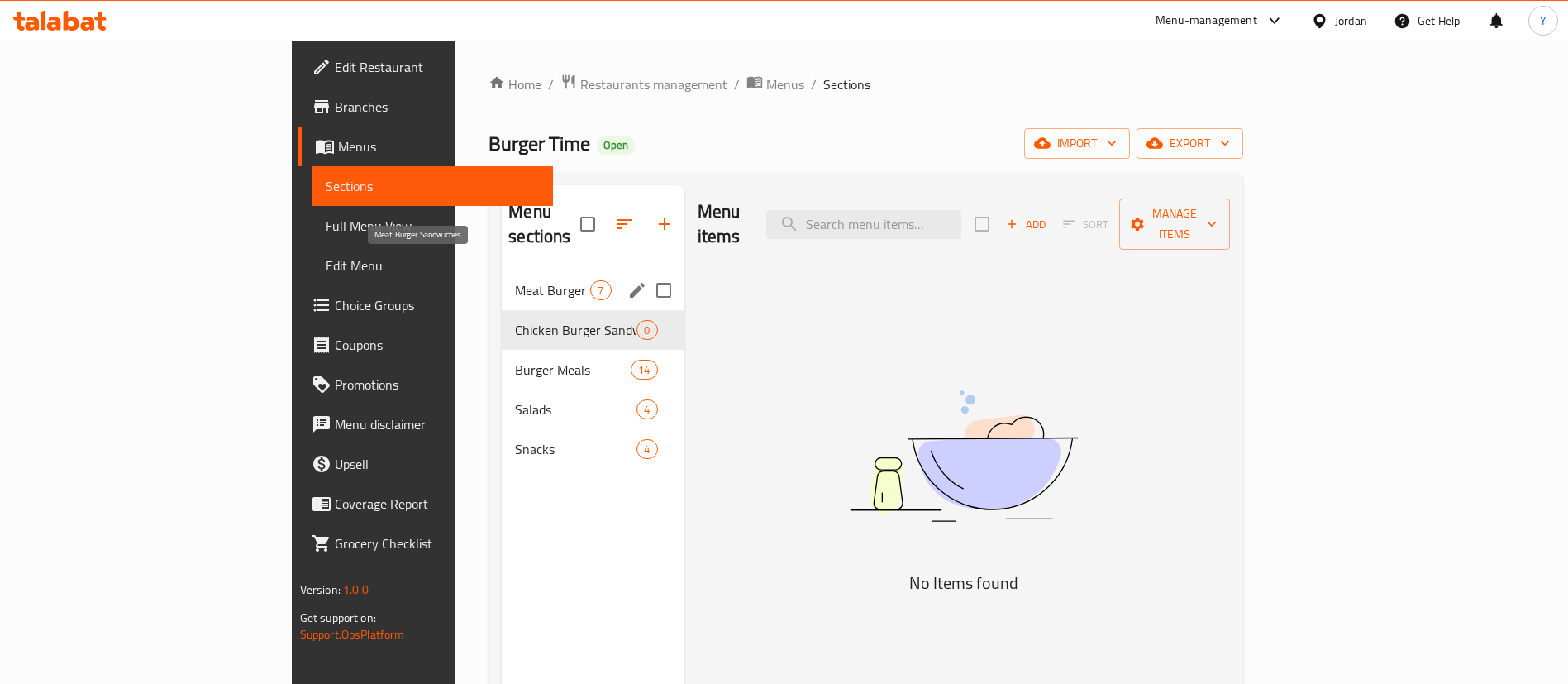
click at [515, 280] on span "Meat Burger Sandwiches" at bounding box center [552, 290] width 75 height 20
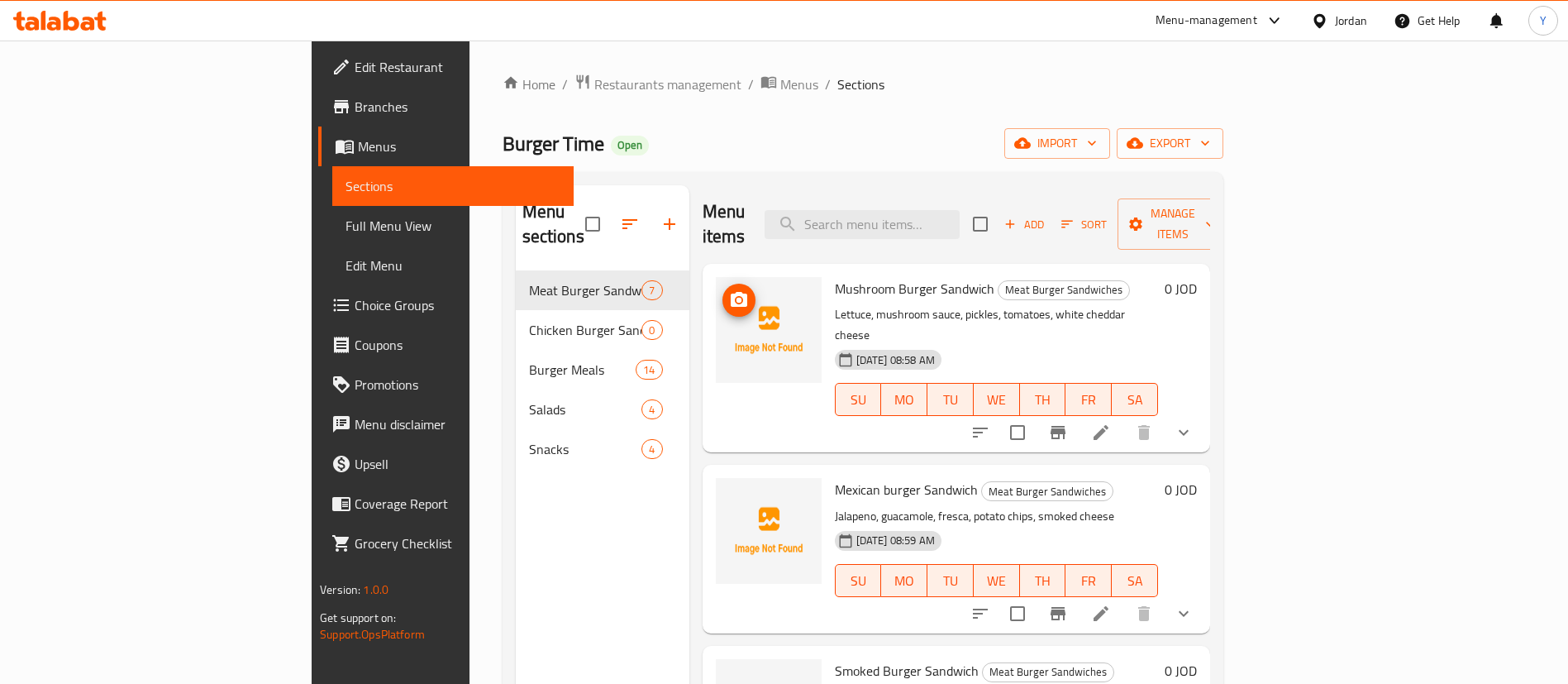
click at [729, 290] on icon "upload picture" at bounding box center [739, 300] width 20 height 20
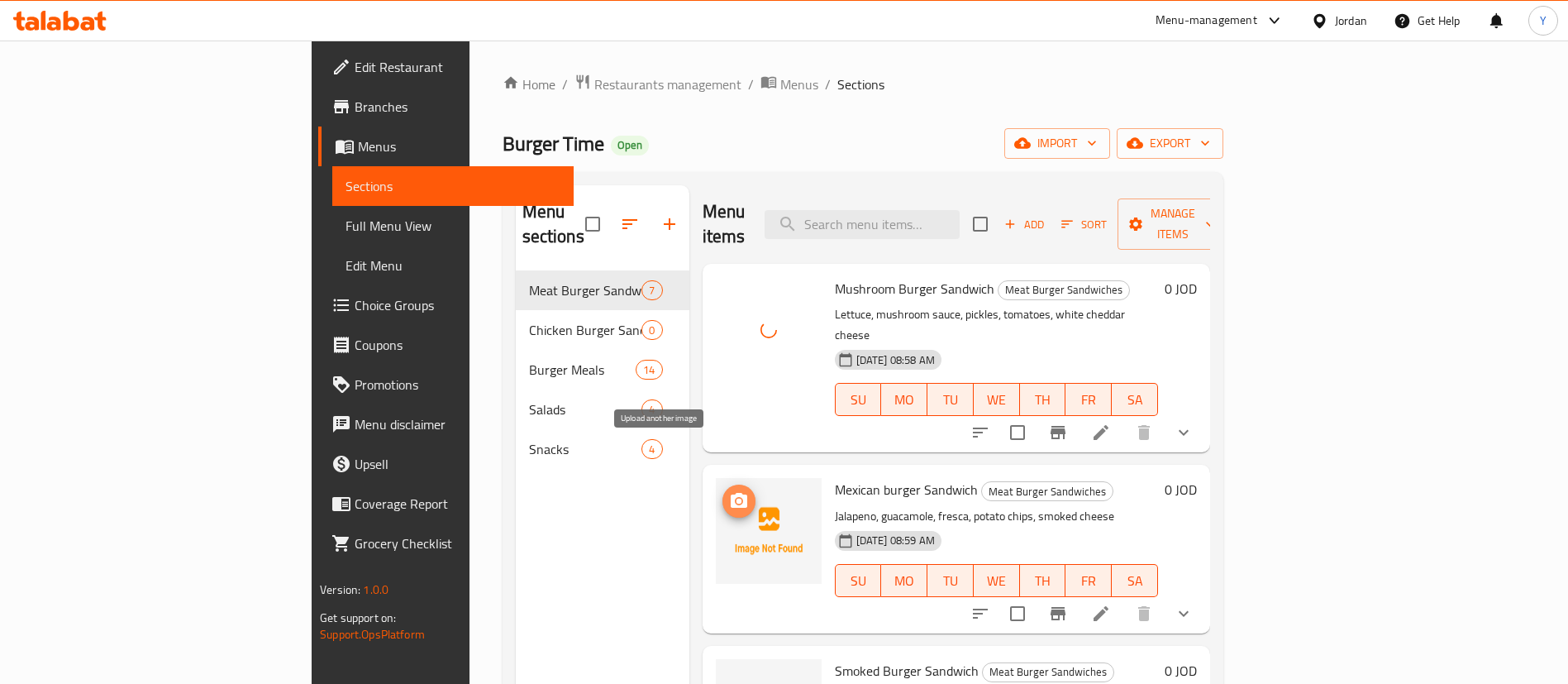
click at [731, 493] on icon "upload picture" at bounding box center [739, 500] width 17 height 15
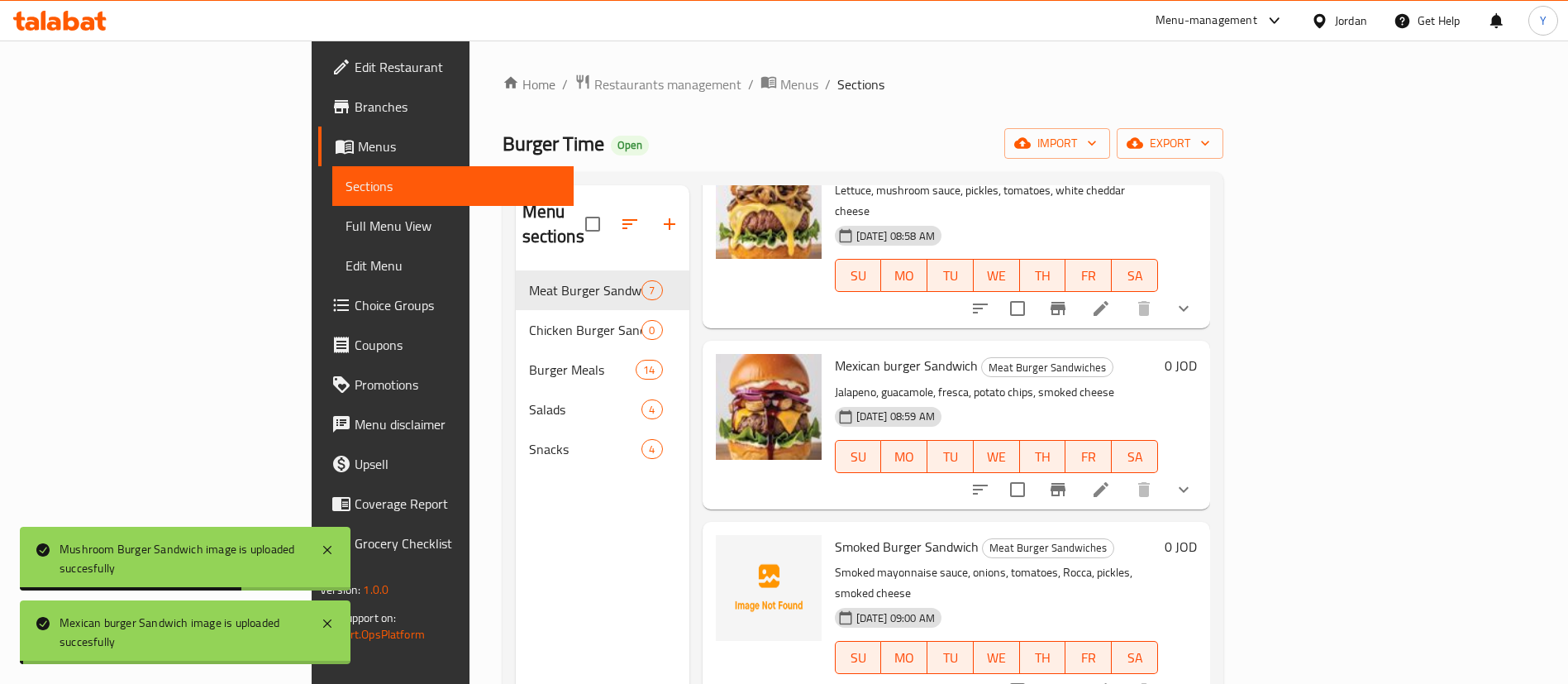
scroll to position [372, 0]
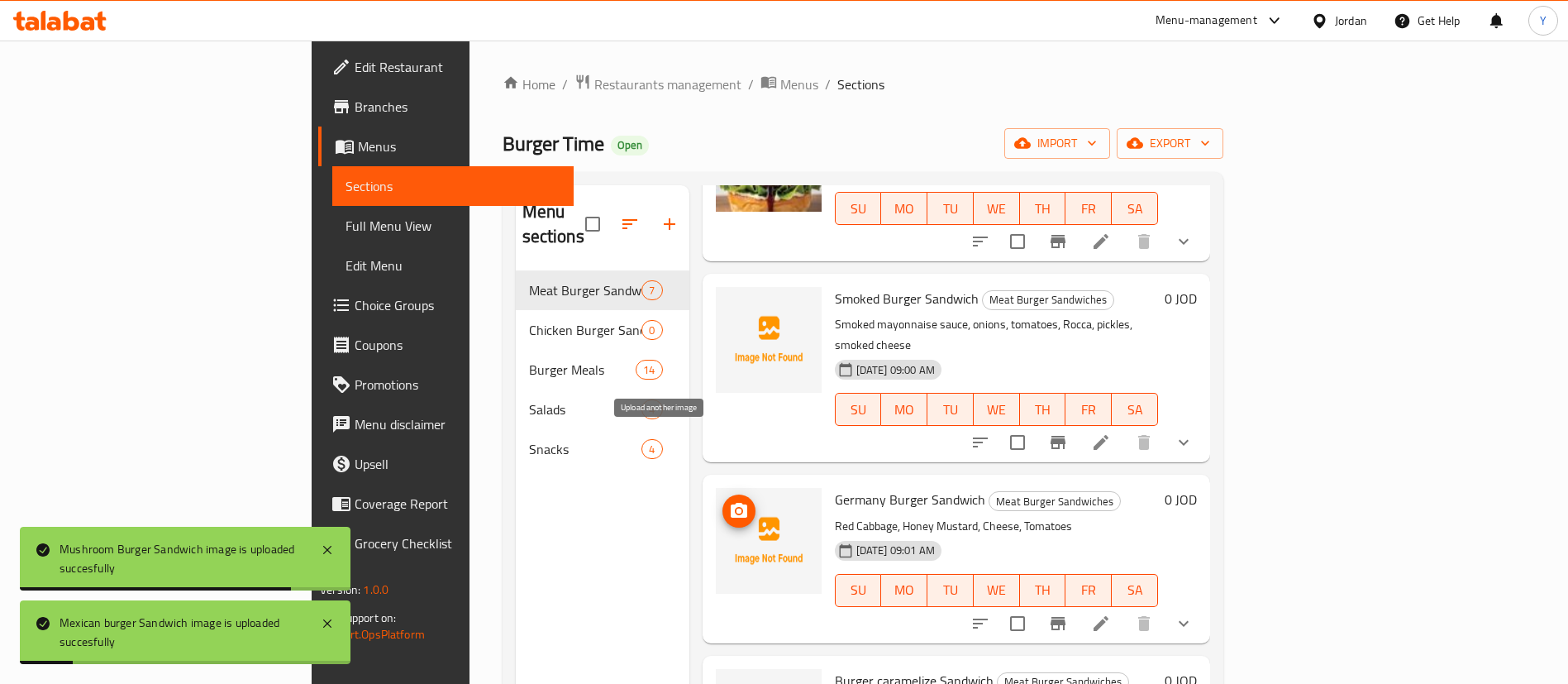
click at [729, 502] on icon "upload picture" at bounding box center [739, 511] width 20 height 20
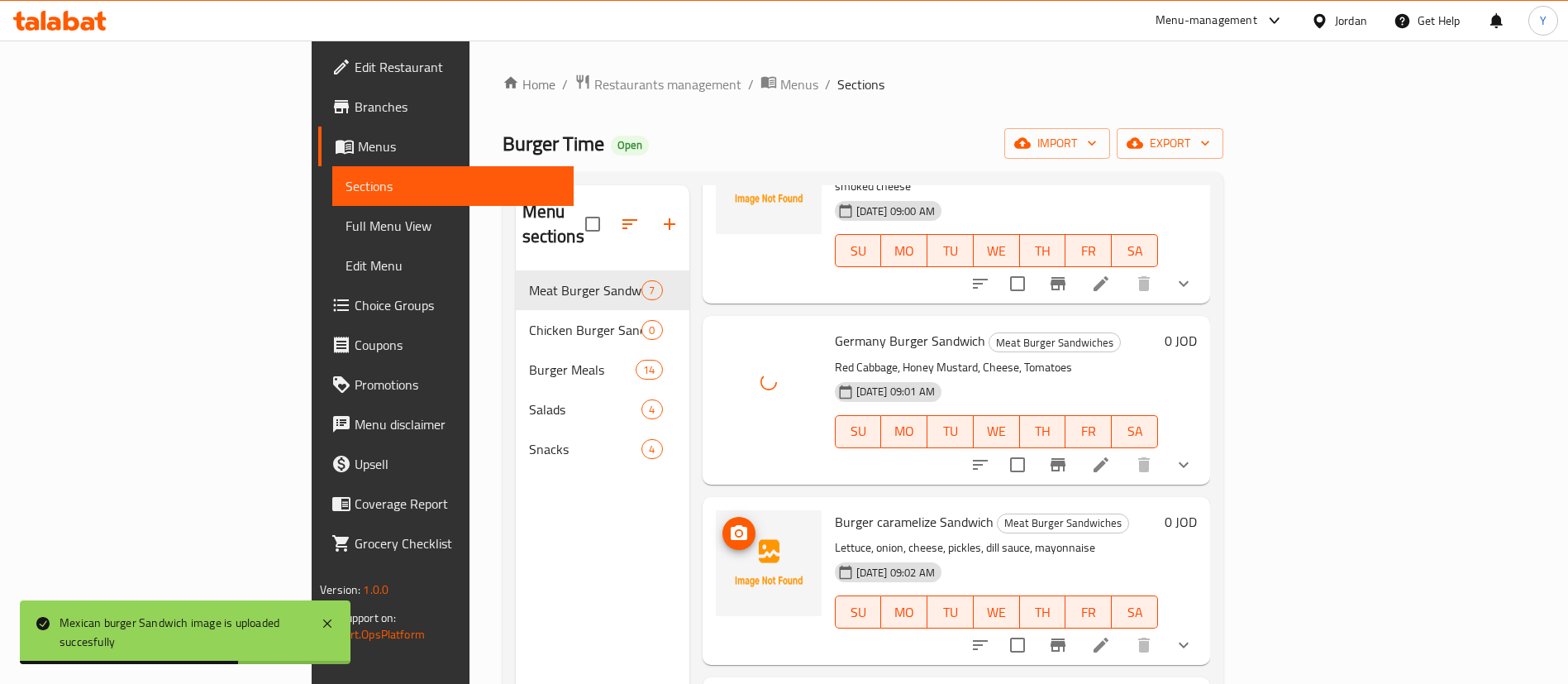
scroll to position [621, 0]
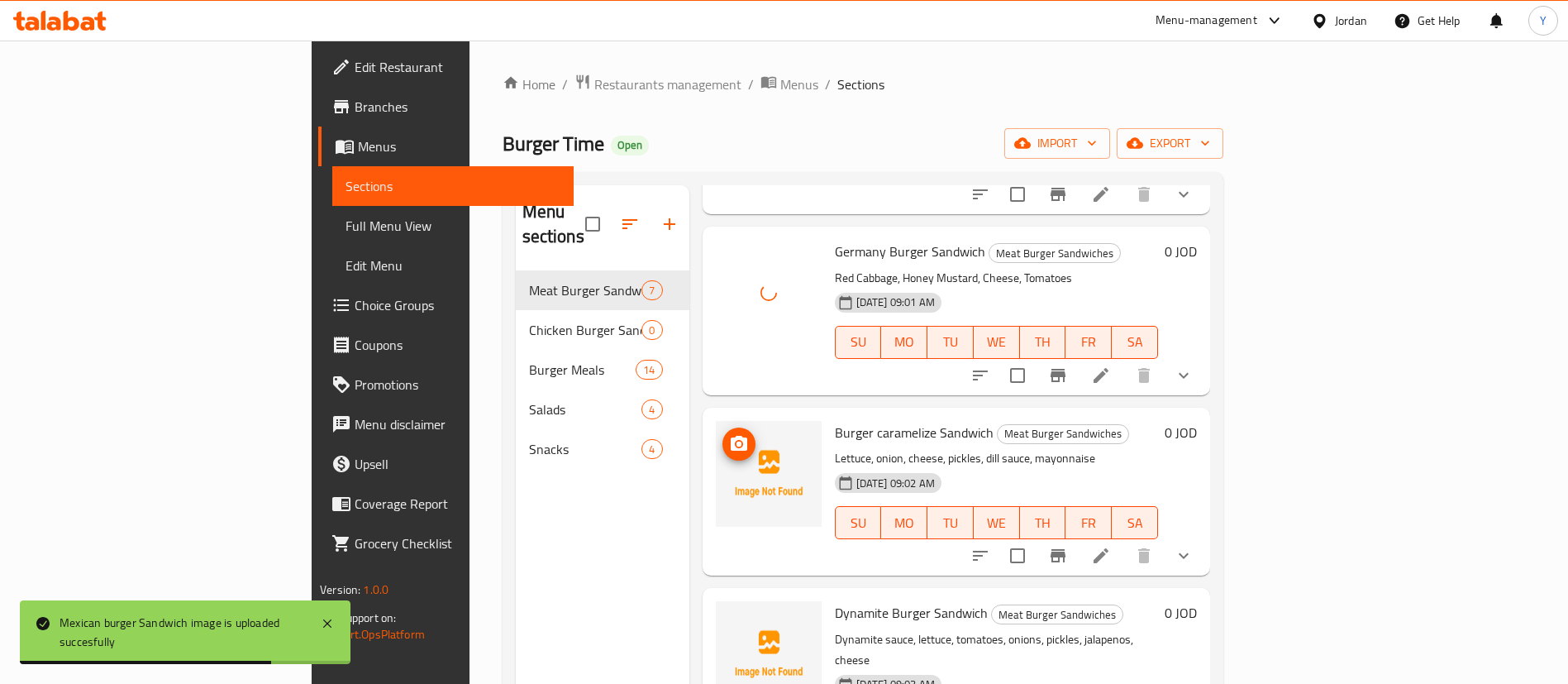
click at [729, 435] on icon "upload picture" at bounding box center [739, 444] width 20 height 20
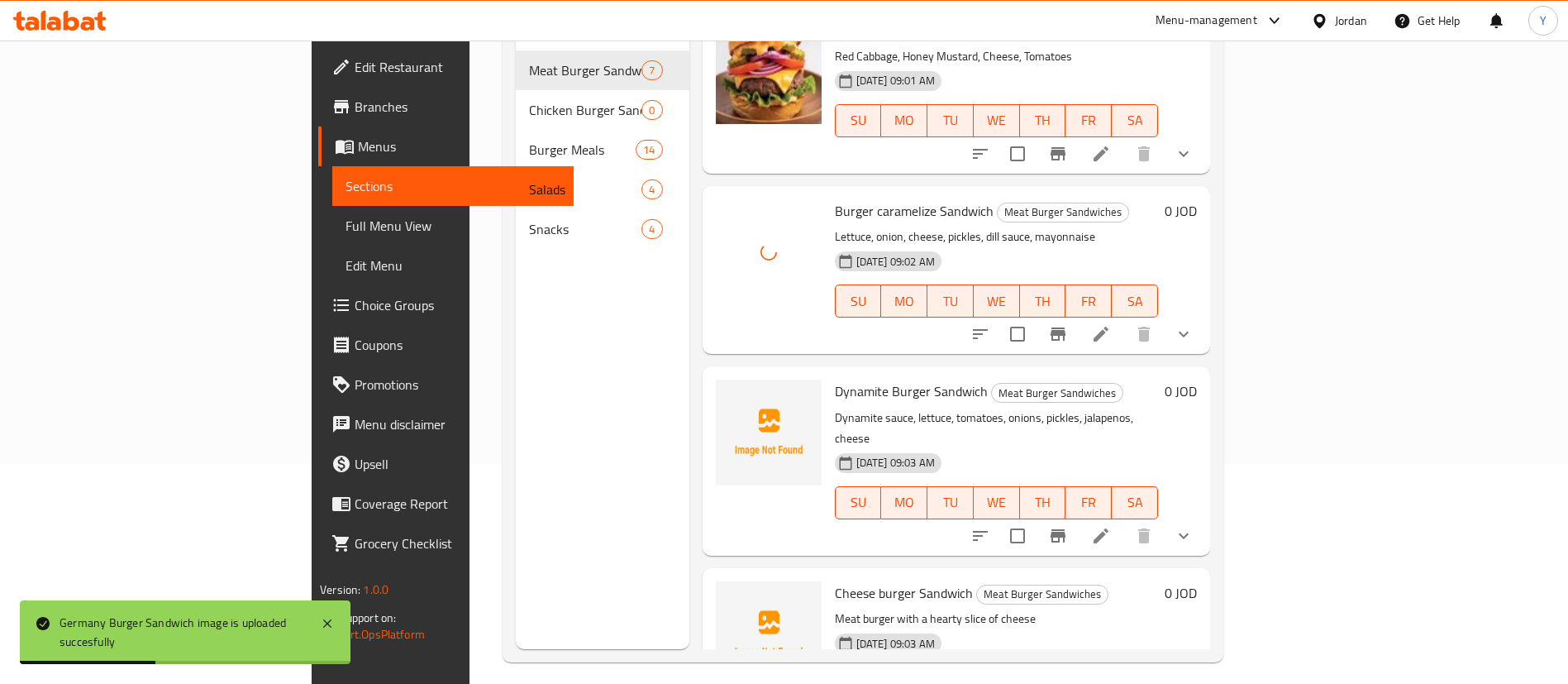
scroll to position [232, 0]
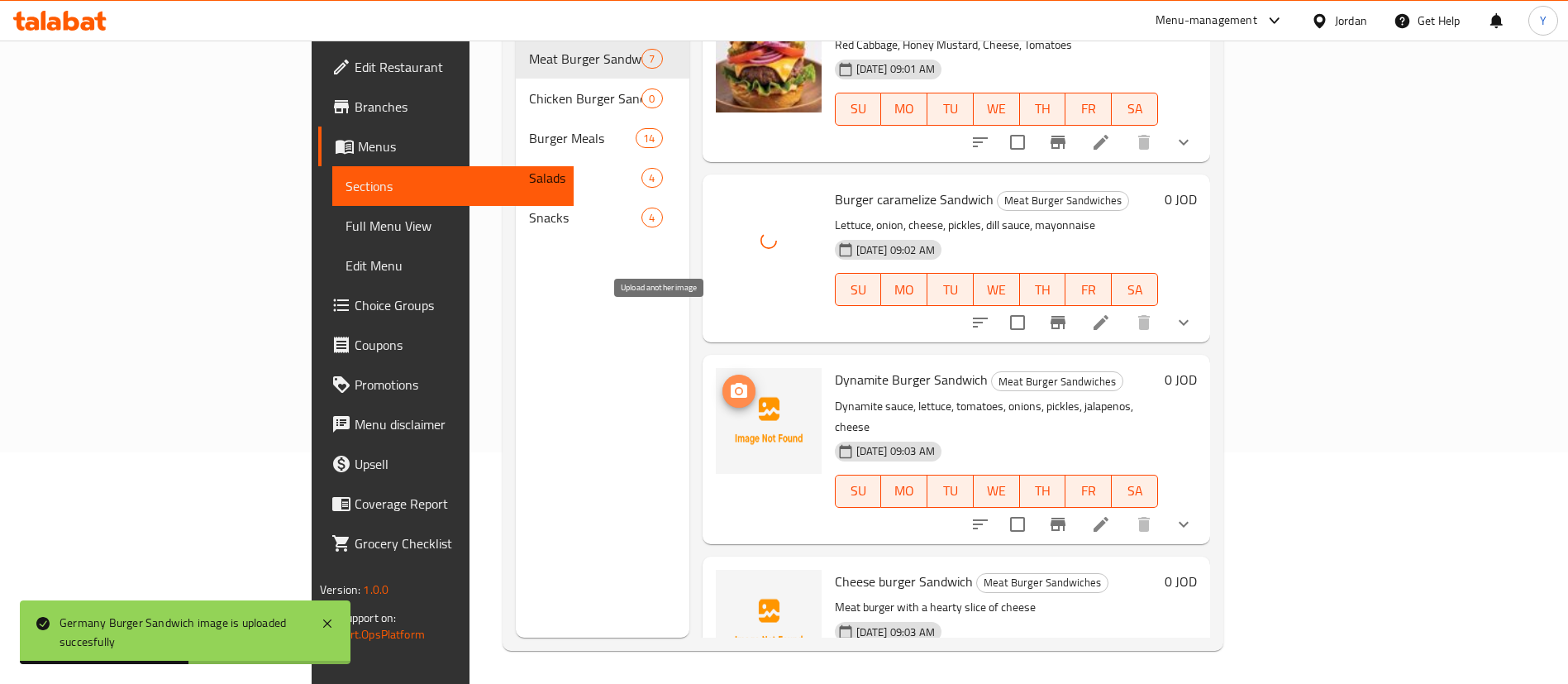
click at [722, 382] on span "upload picture" at bounding box center [739, 391] width 33 height 20
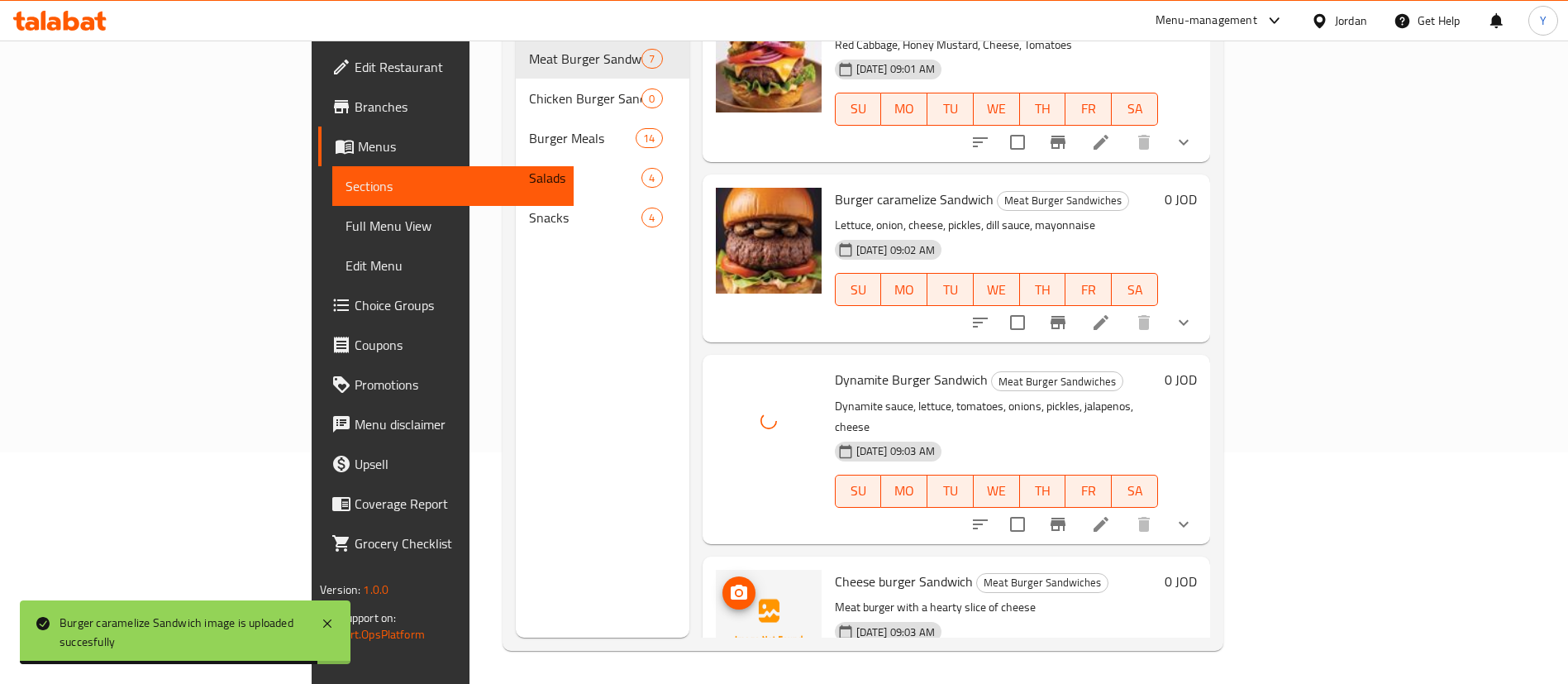
click at [722, 576] on button "upload picture" at bounding box center [739, 593] width 33 height 33
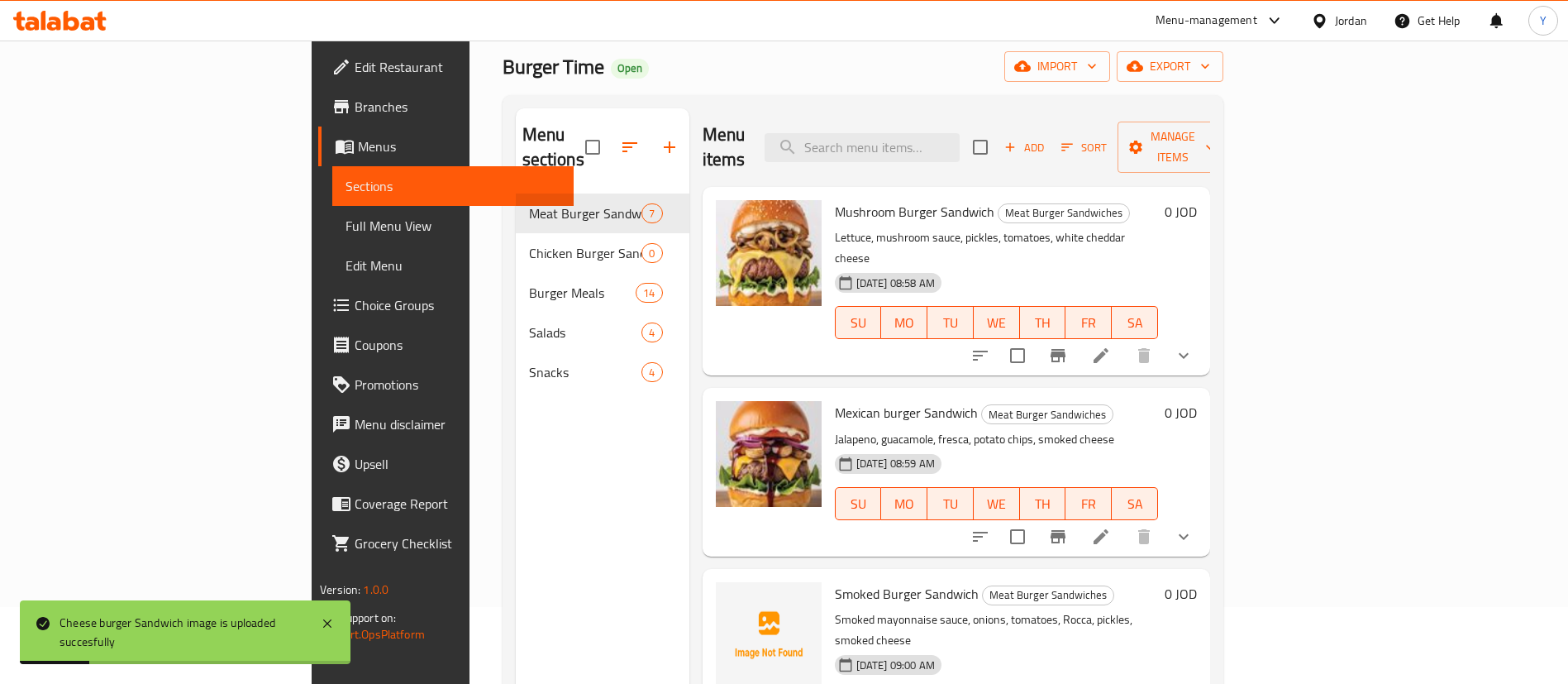
scroll to position [0, 0]
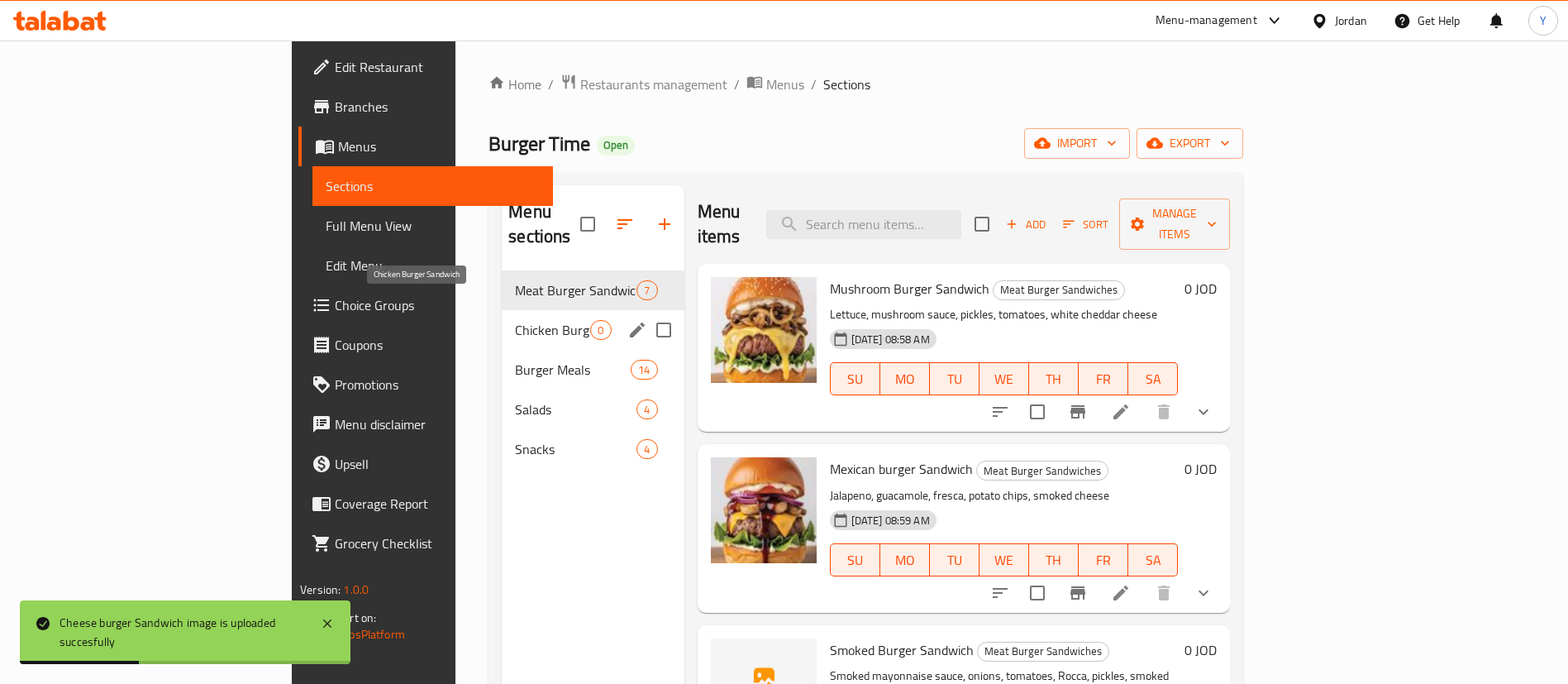
click at [515, 320] on span "Chicken Burger Sandwich" at bounding box center [552, 330] width 75 height 20
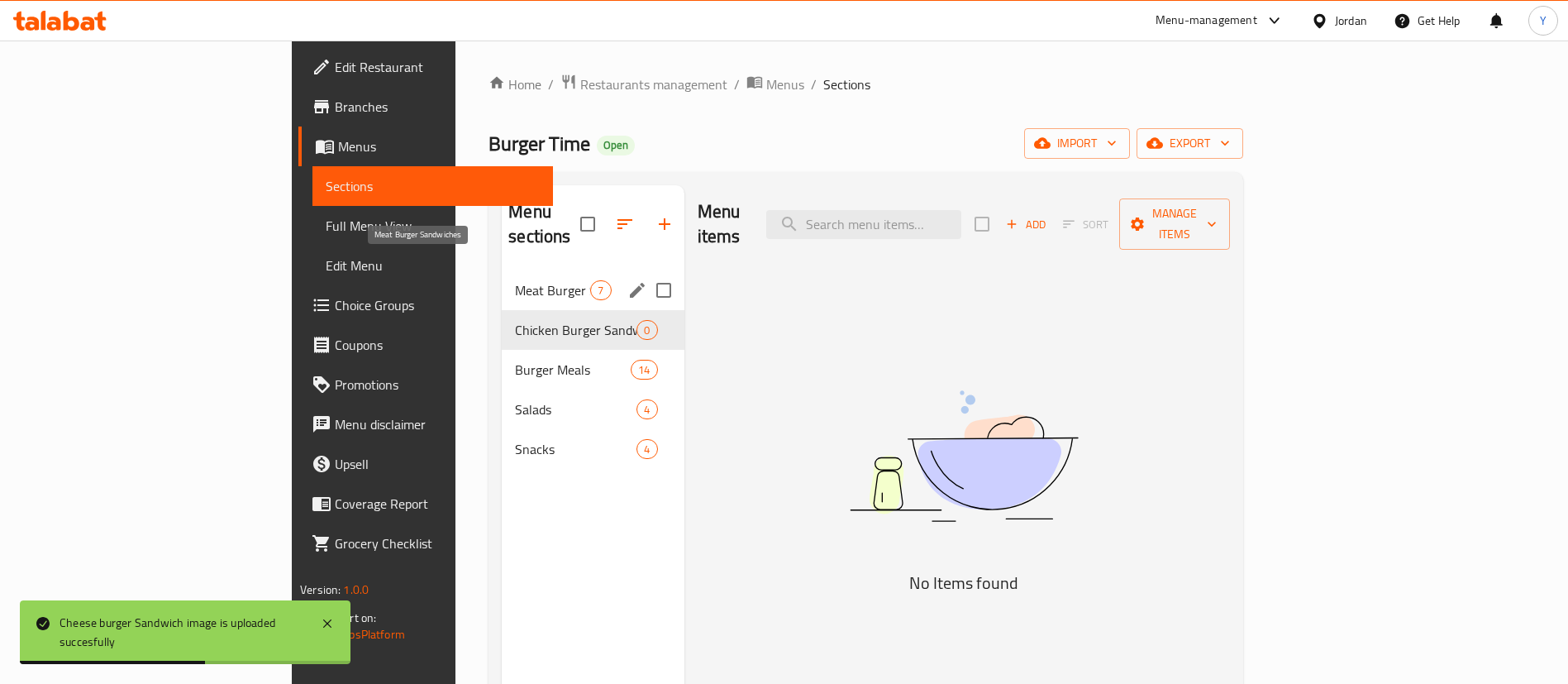
click at [515, 280] on span "Meat Burger Sandwiches" at bounding box center [552, 290] width 75 height 20
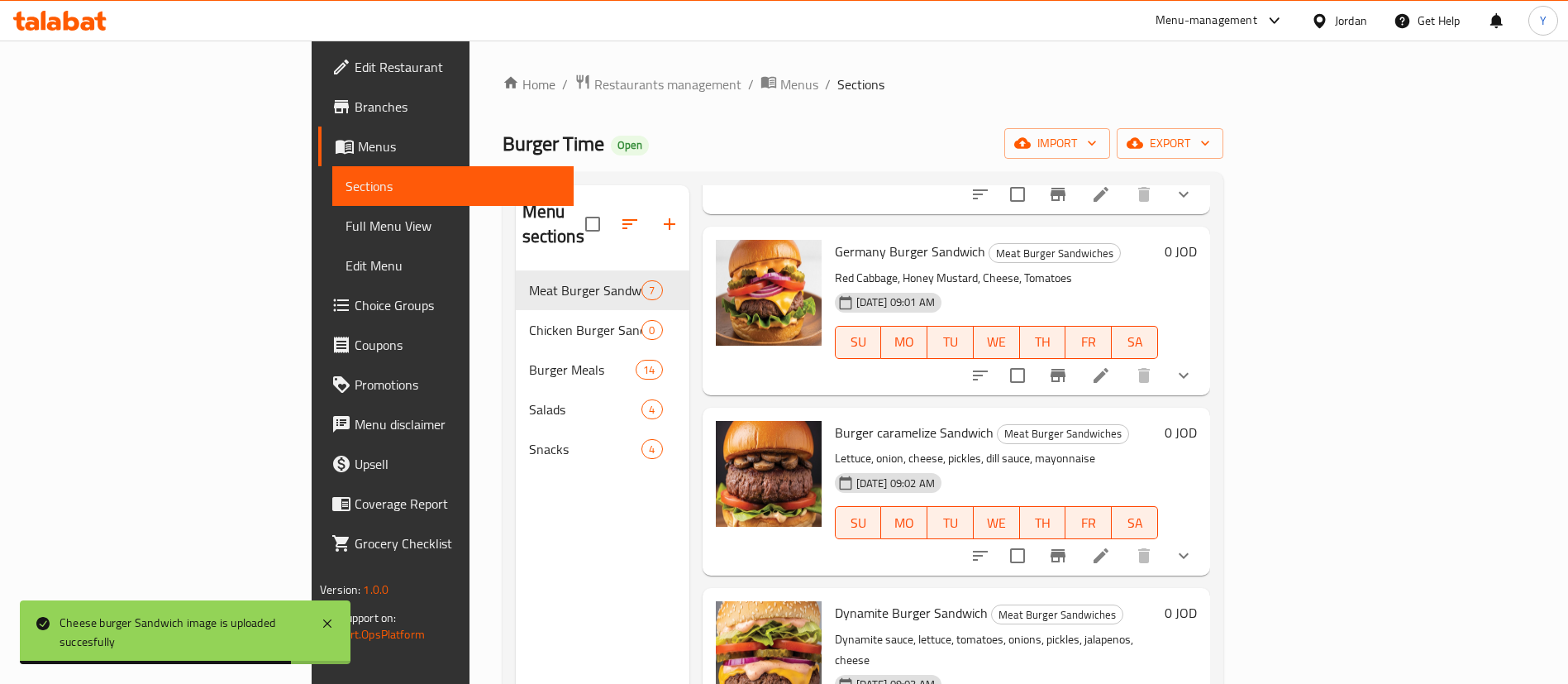
scroll to position [622, 0]
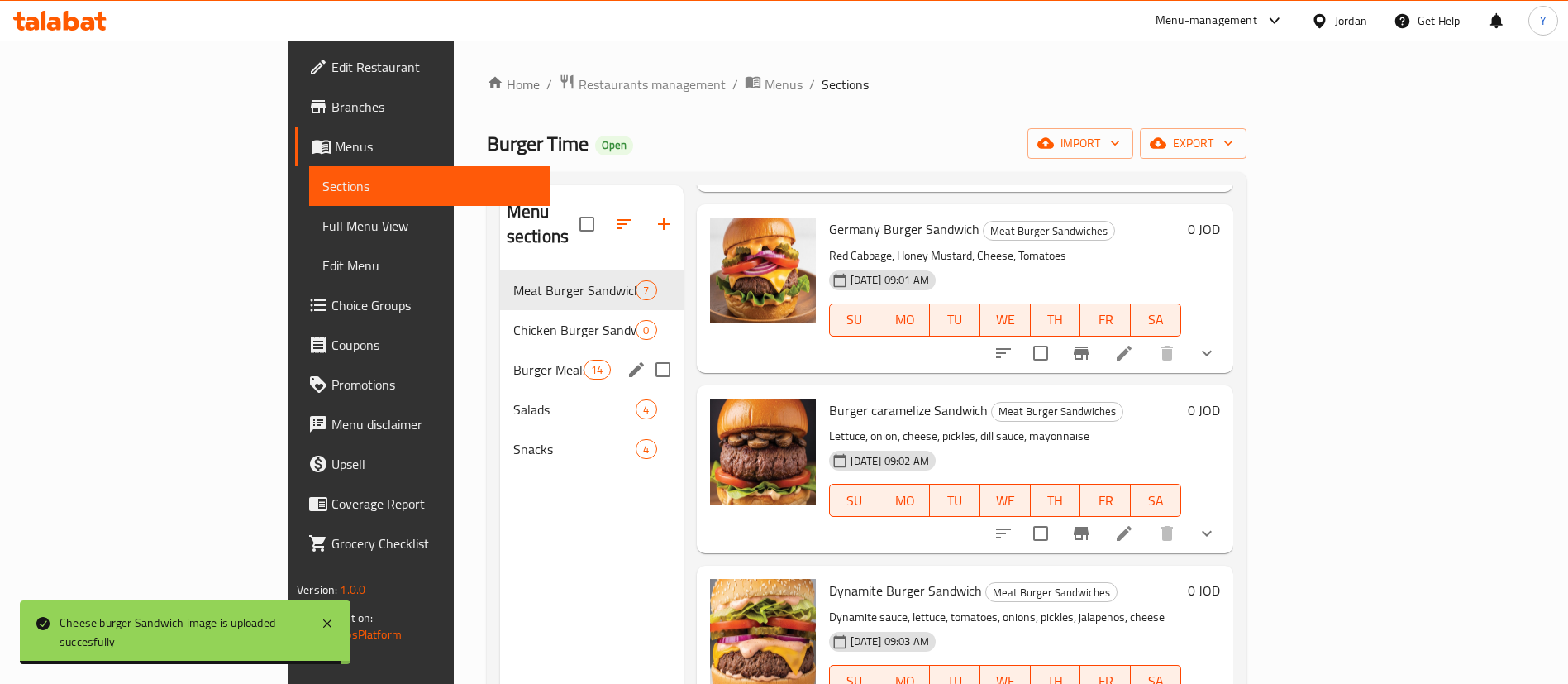
click at [514, 360] on span "Burger Meals" at bounding box center [549, 369] width 70 height 20
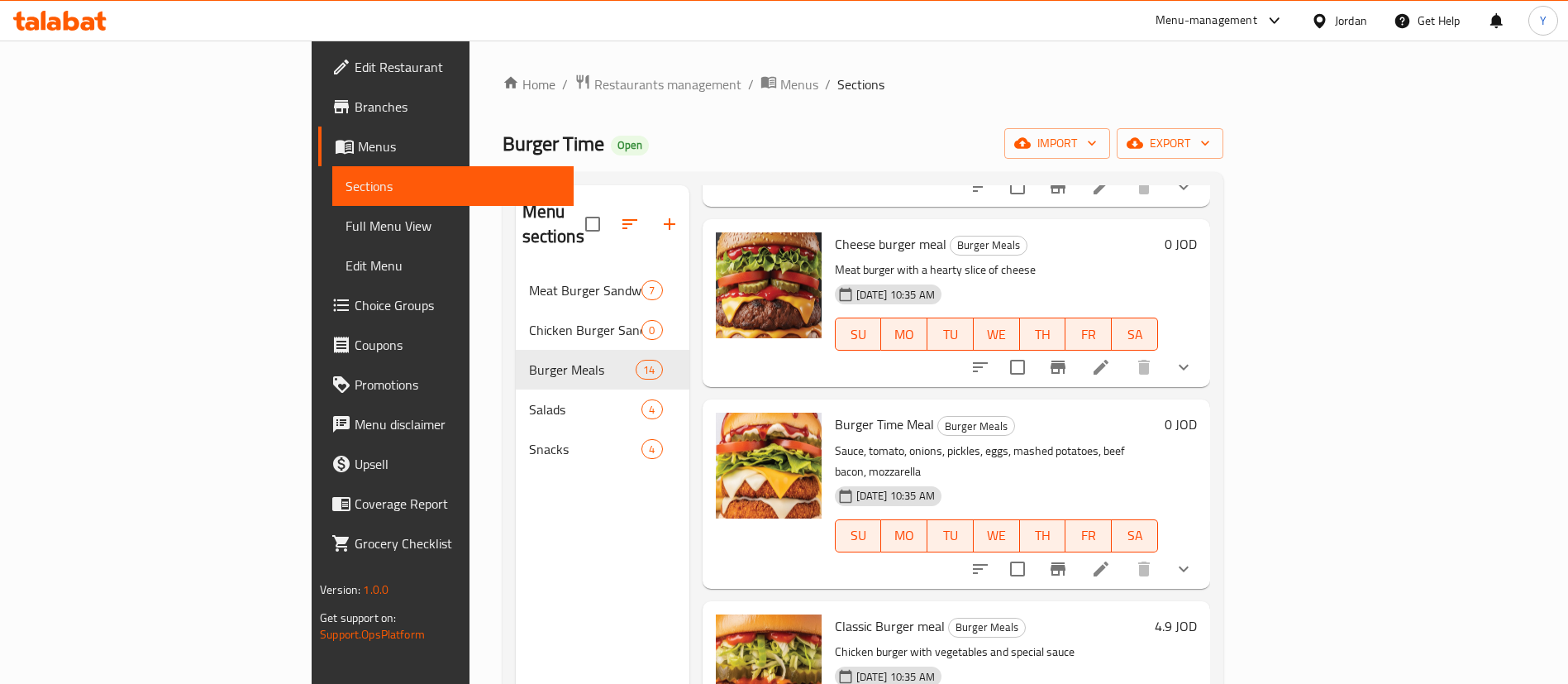
scroll to position [1243, 0]
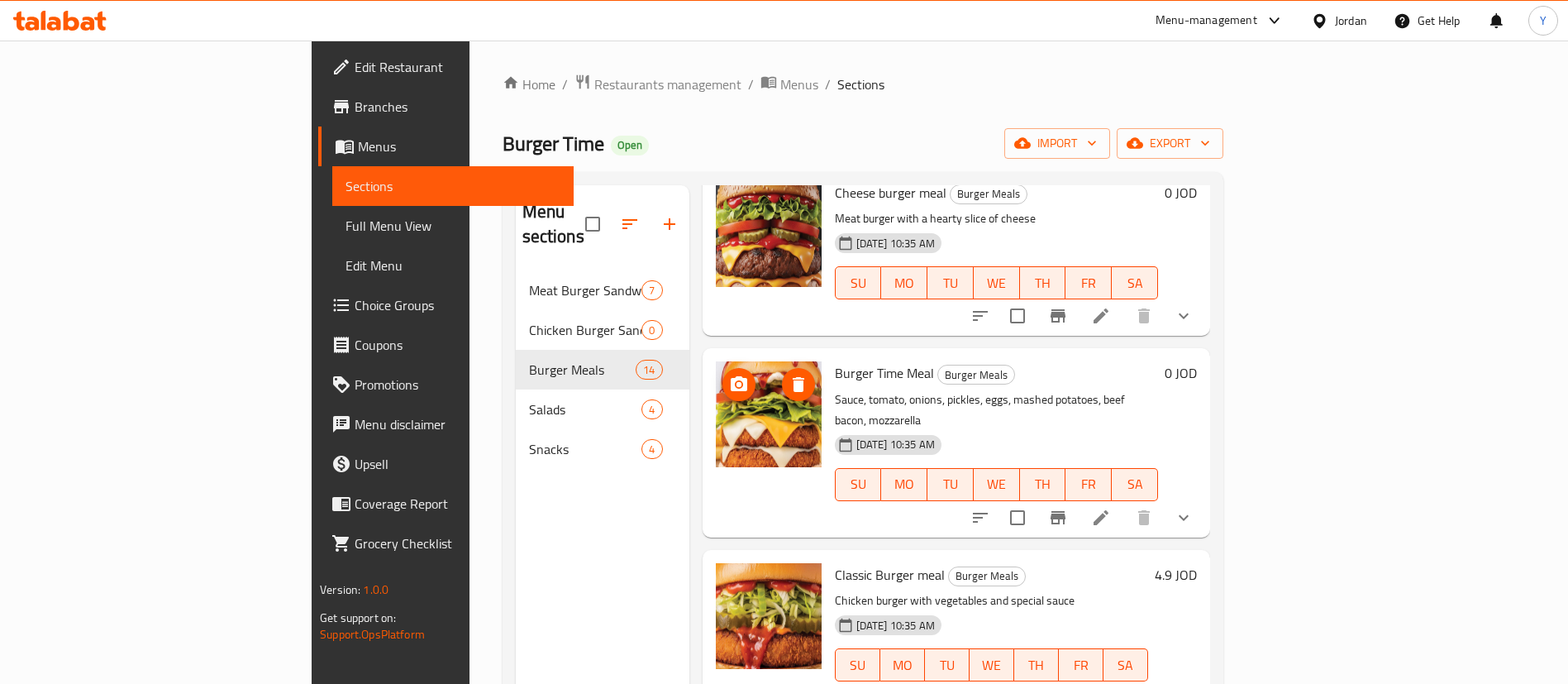
click at [731, 376] on icon "upload picture" at bounding box center [739, 383] width 17 height 15
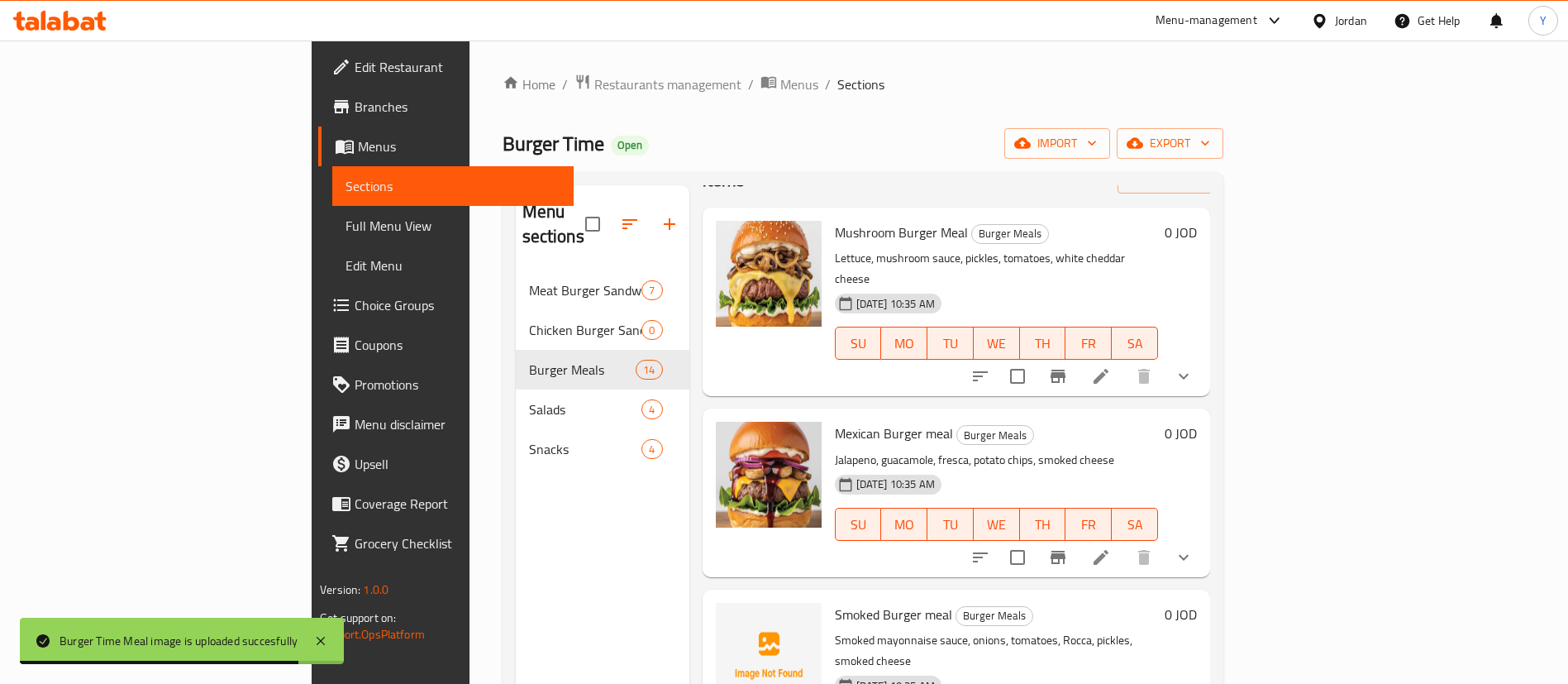
scroll to position [0, 0]
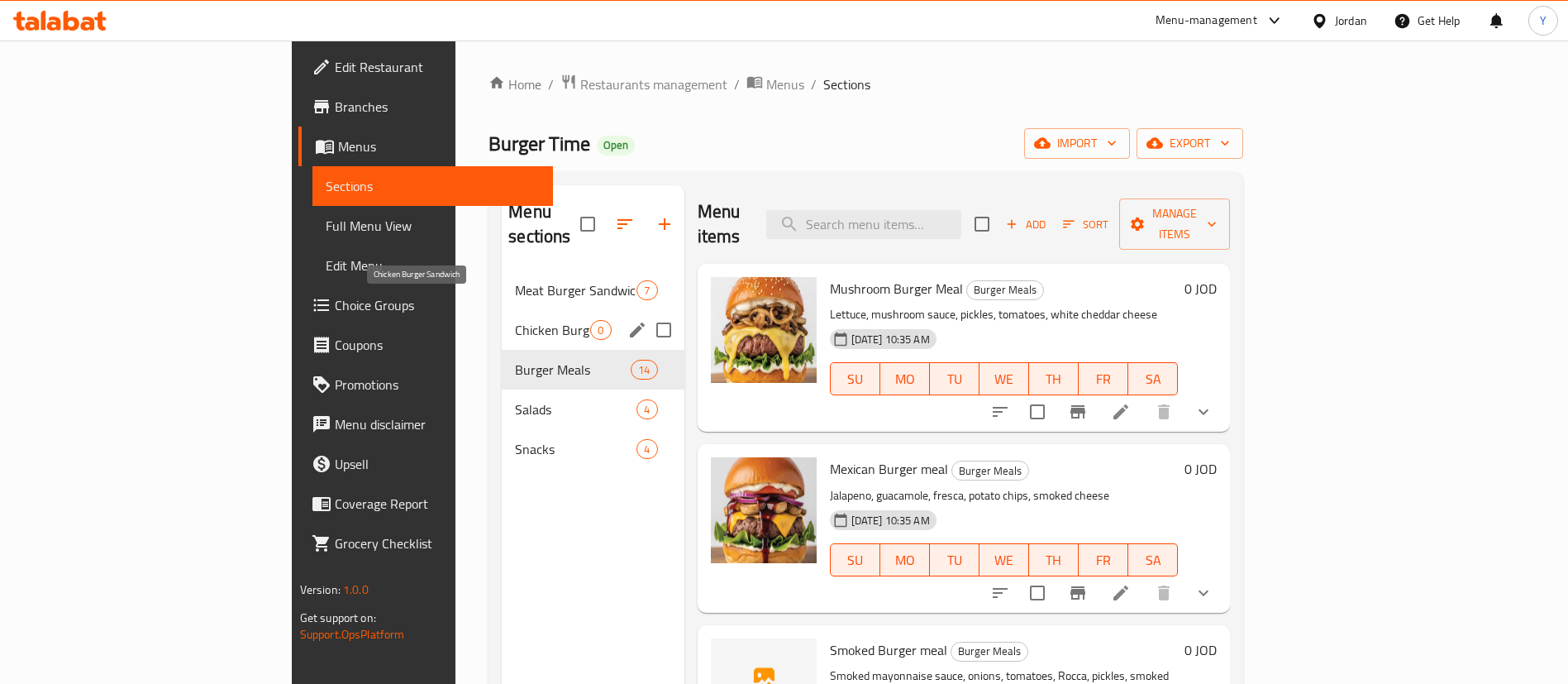
drag, startPoint x: 377, startPoint y: 309, endPoint x: 573, endPoint y: 309, distance: 196.0
click at [515, 320] on span "Chicken Burger Sandwich" at bounding box center [552, 330] width 75 height 20
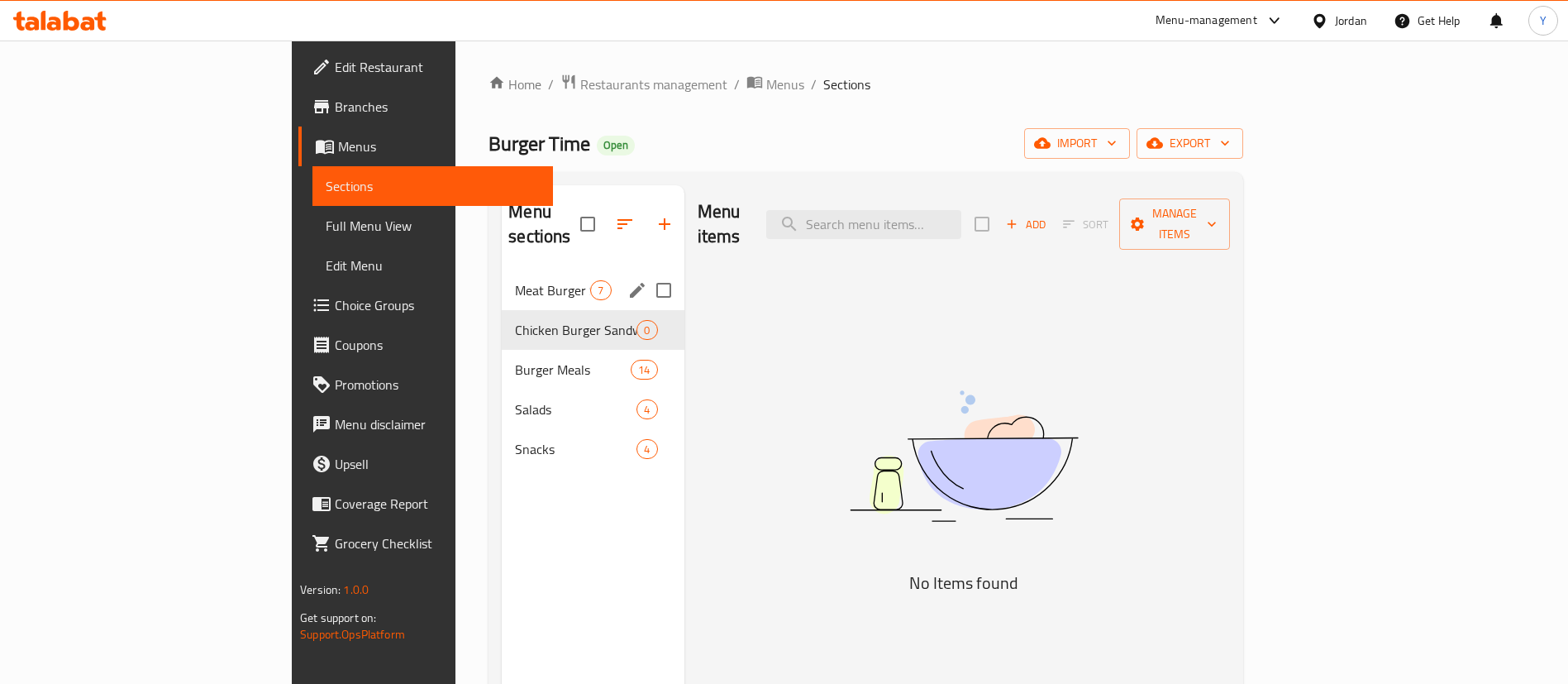
click at [515, 280] on span "Meat Burger Sandwiches" at bounding box center [552, 290] width 75 height 20
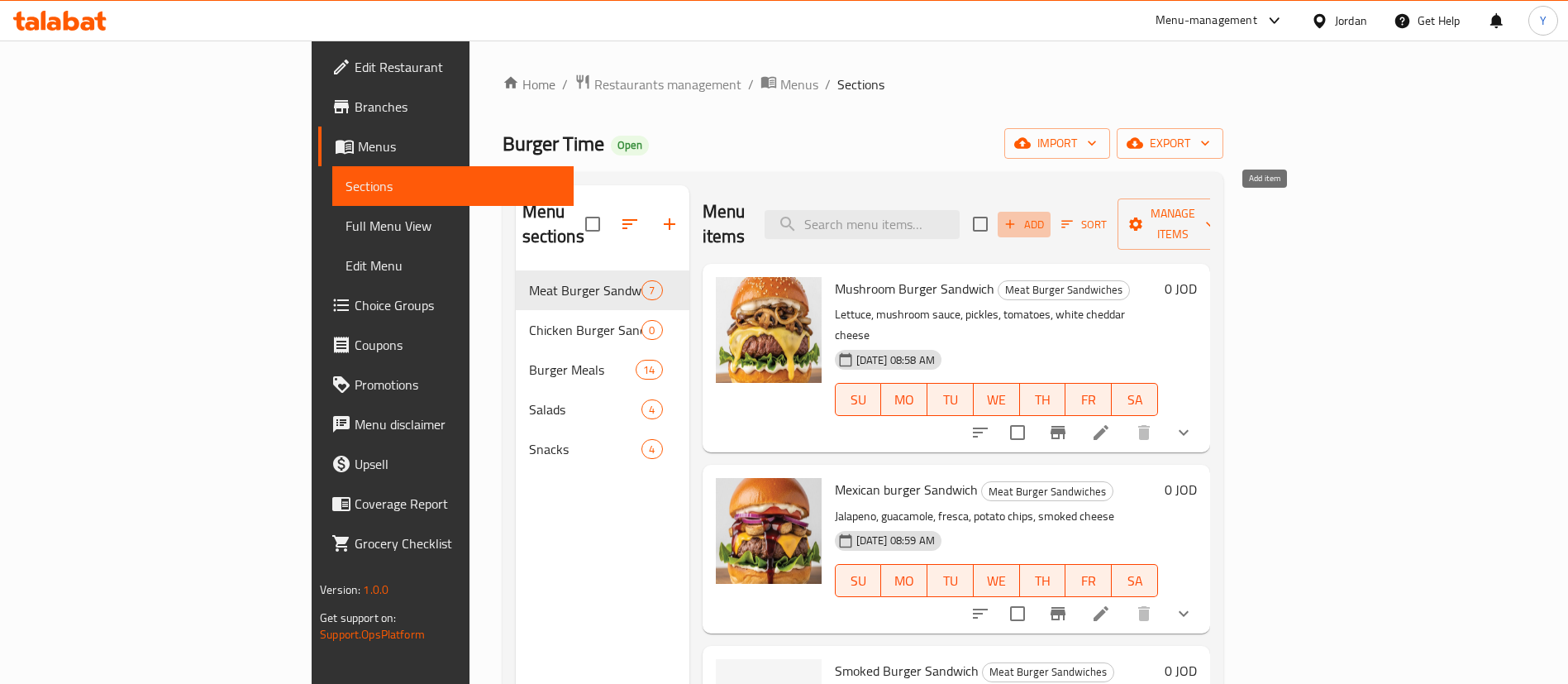
click at [1047, 215] on span "Add" at bounding box center [1024, 225] width 45 height 19
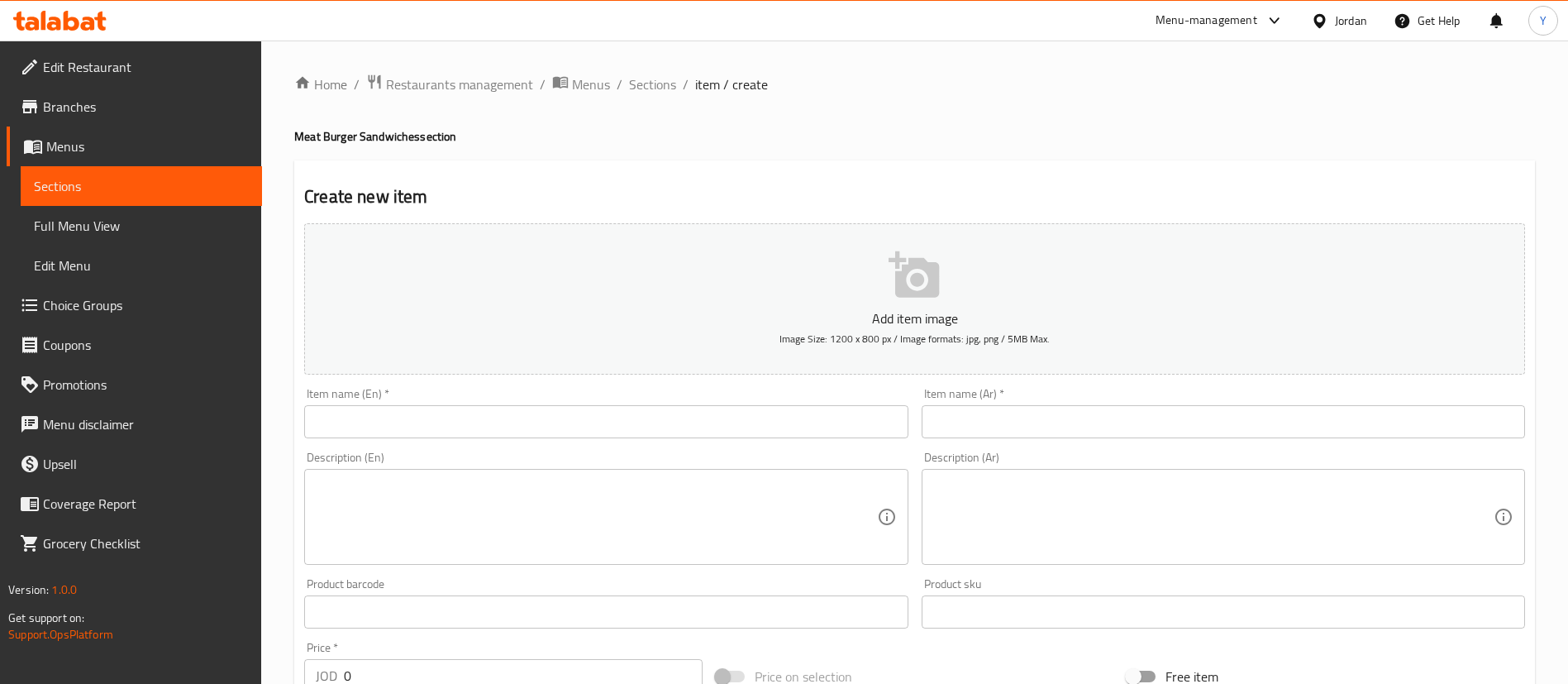
click at [407, 435] on input "text" at bounding box center [605, 422] width 603 height 33
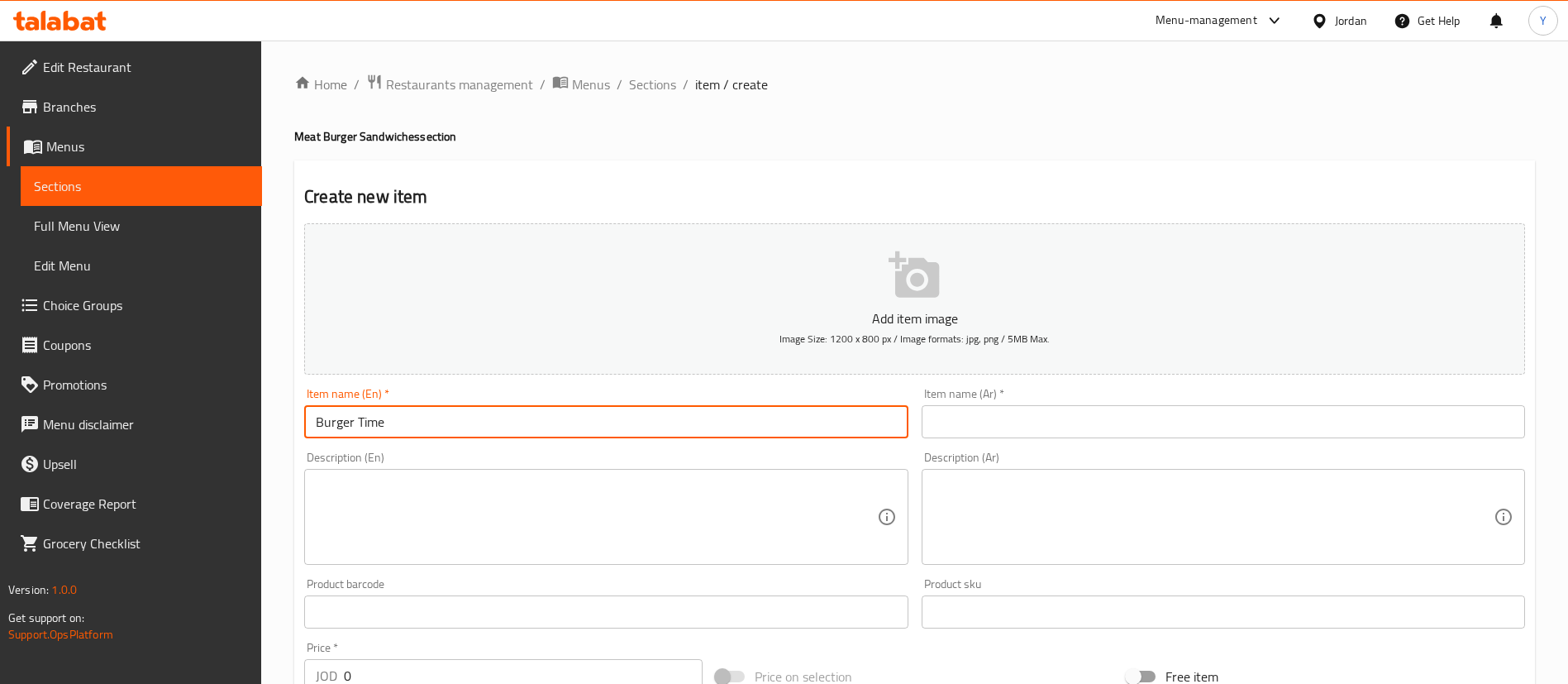
type input "Burger Time Sandwich"
click at [1090, 443] on div "Item name (Ar)   * Item name (Ar) *" at bounding box center [1224, 413] width 617 height 63
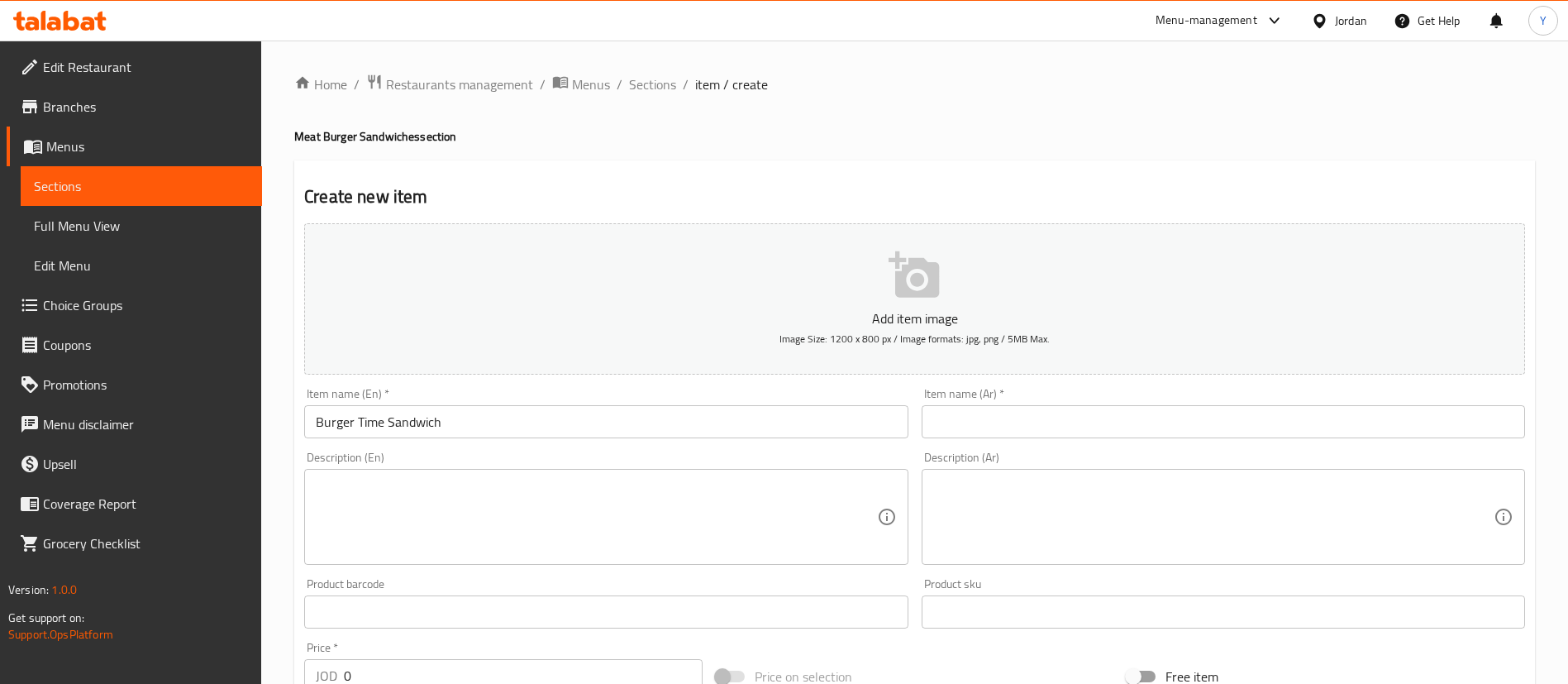
click at [1064, 427] on input "text" at bounding box center [1223, 422] width 603 height 33
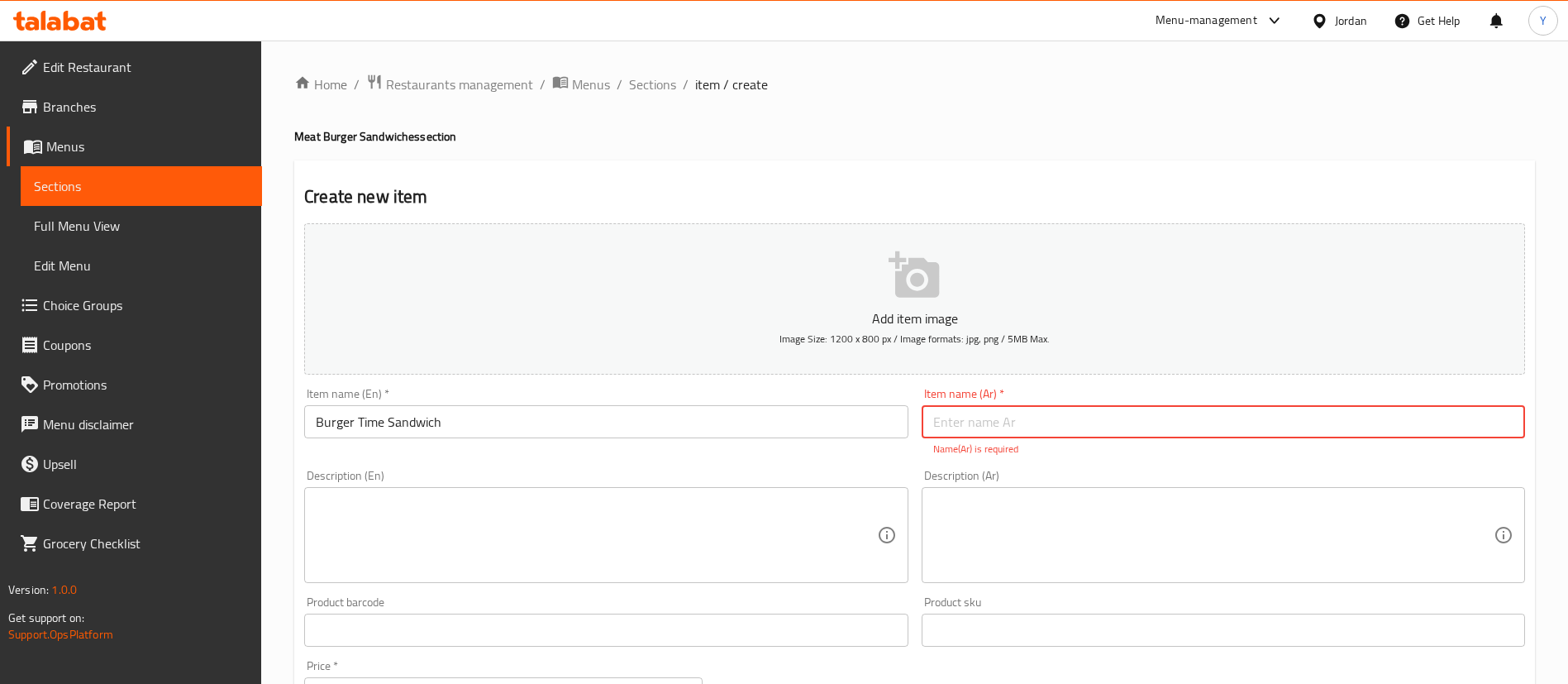
paste input "برغر تايم وجبه"
drag, startPoint x: 964, startPoint y: 423, endPoint x: 756, endPoint y: 425, distance: 208.0
click at [756, 425] on div "Add item image Image Size: 1200 x 800 px / Image formats: jpg, png / 5MB Max. I…" at bounding box center [914, 583] width 1234 height 732
type input "برغر تايم ساندويش"
click at [581, 586] on div "Add item image Image Size: 1200 x 800 px / Image formats: jpg, png / 5MB Max. I…" at bounding box center [914, 583] width 1234 height 732
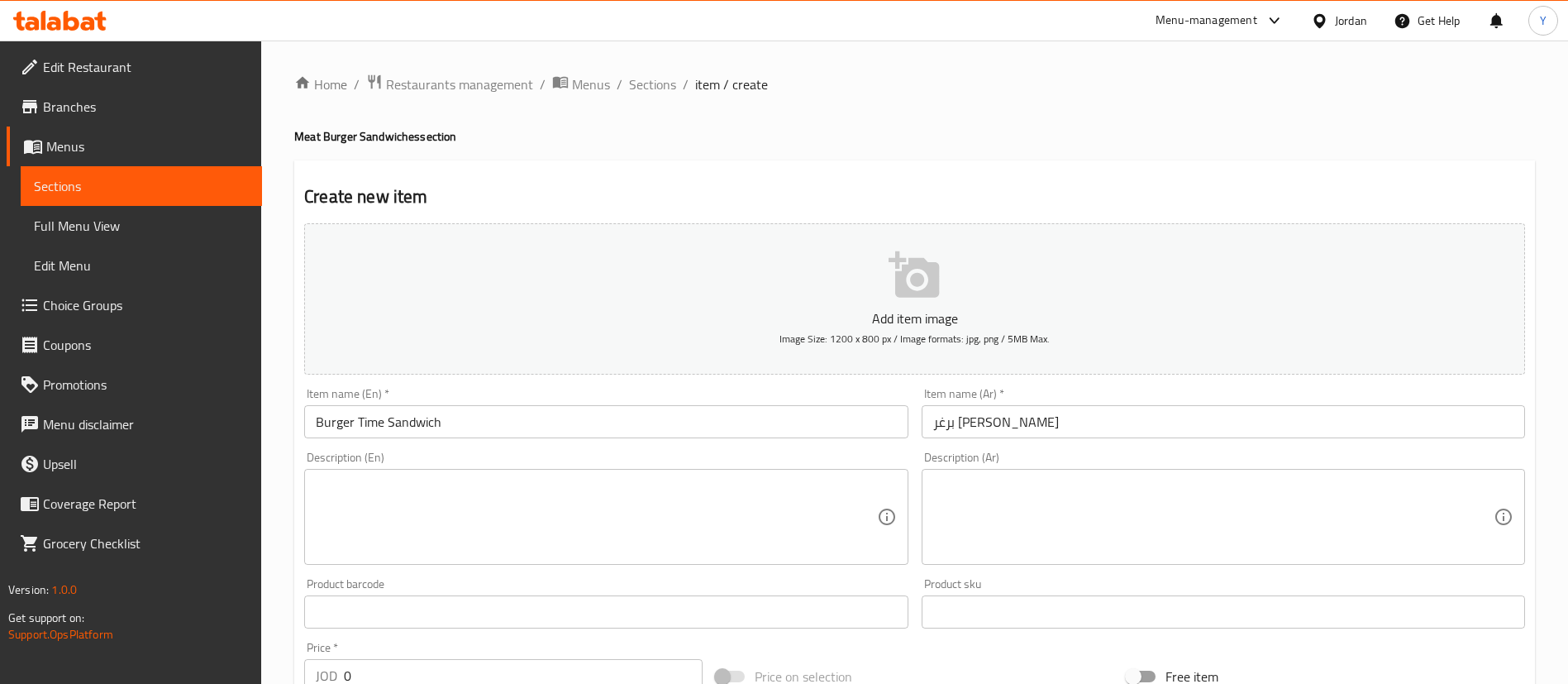
drag, startPoint x: 522, startPoint y: 518, endPoint x: 452, endPoint y: 477, distance: 81.1
click at [522, 517] on textarea at bounding box center [596, 517] width 560 height 78
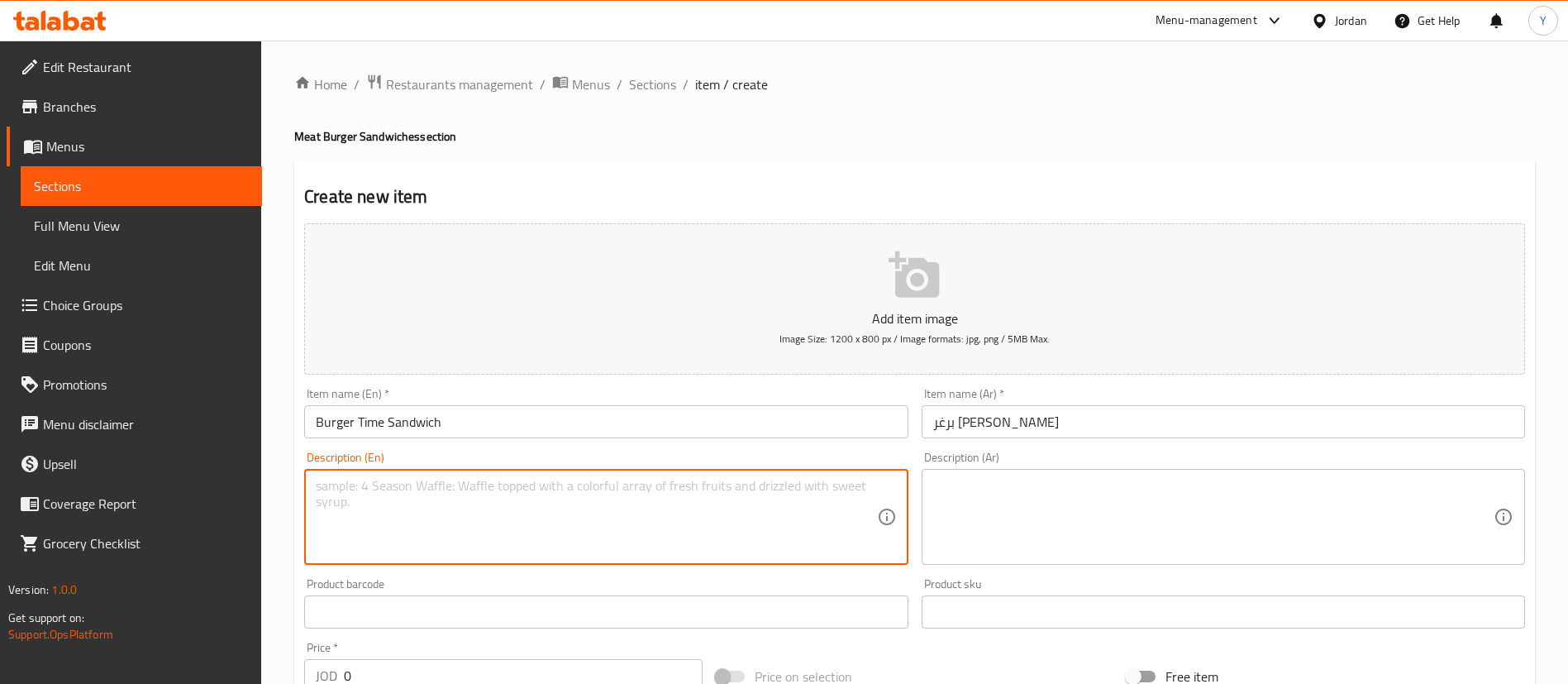
paste textarea "Sauce, tomato, onions, pickles, eggs, mashed potatoes, beef bacon, mozzarella"
type textarea "Sauce, tomato, onions, pickles, eggs, mashed potatoes, beef bacon, mozzarella"
drag, startPoint x: 1038, startPoint y: 517, endPoint x: 995, endPoint y: 19, distance: 499.9
click at [1038, 517] on textarea at bounding box center [1214, 517] width 560 height 78
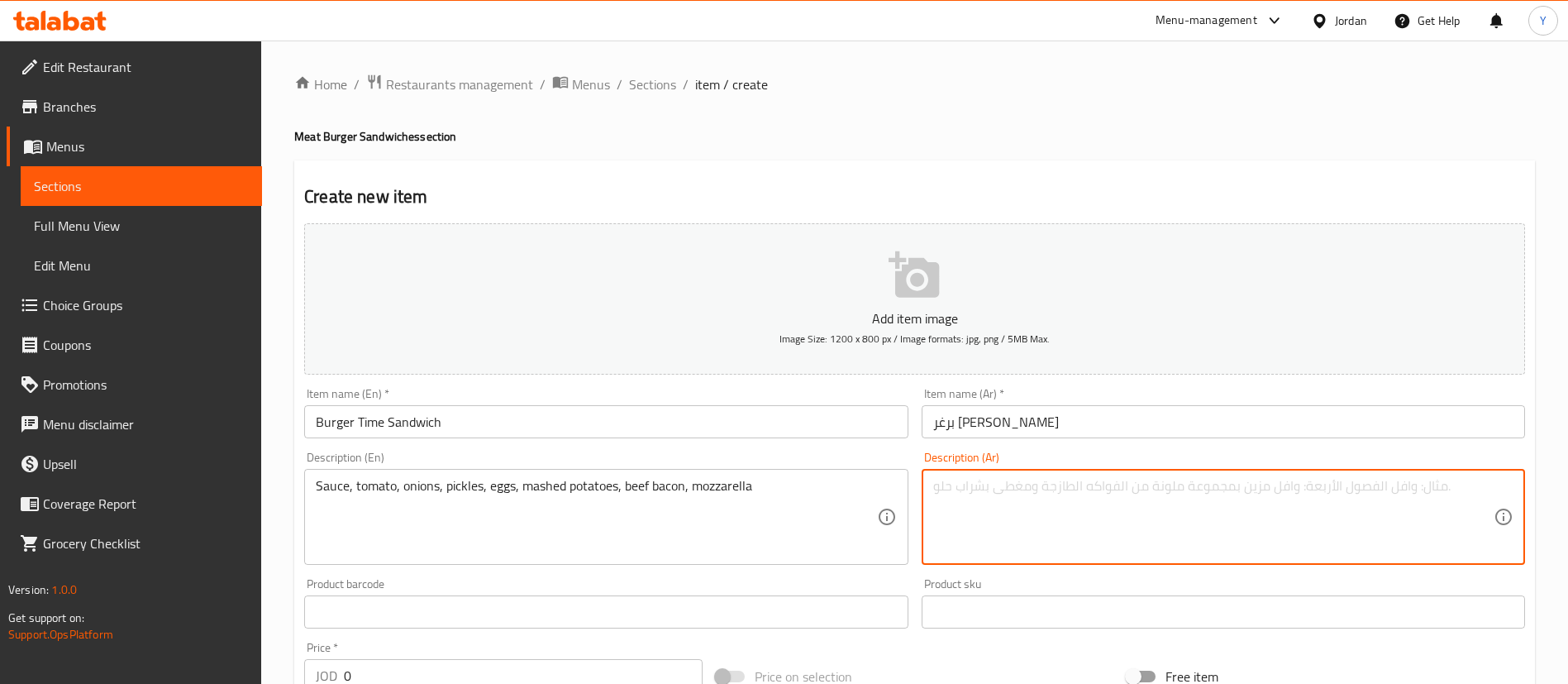
paste textarea "صلصة، طماطم، بصل، مخلل، بيض، بطاطس مهروسة، لحم بقري مقدد، موزاريلا"
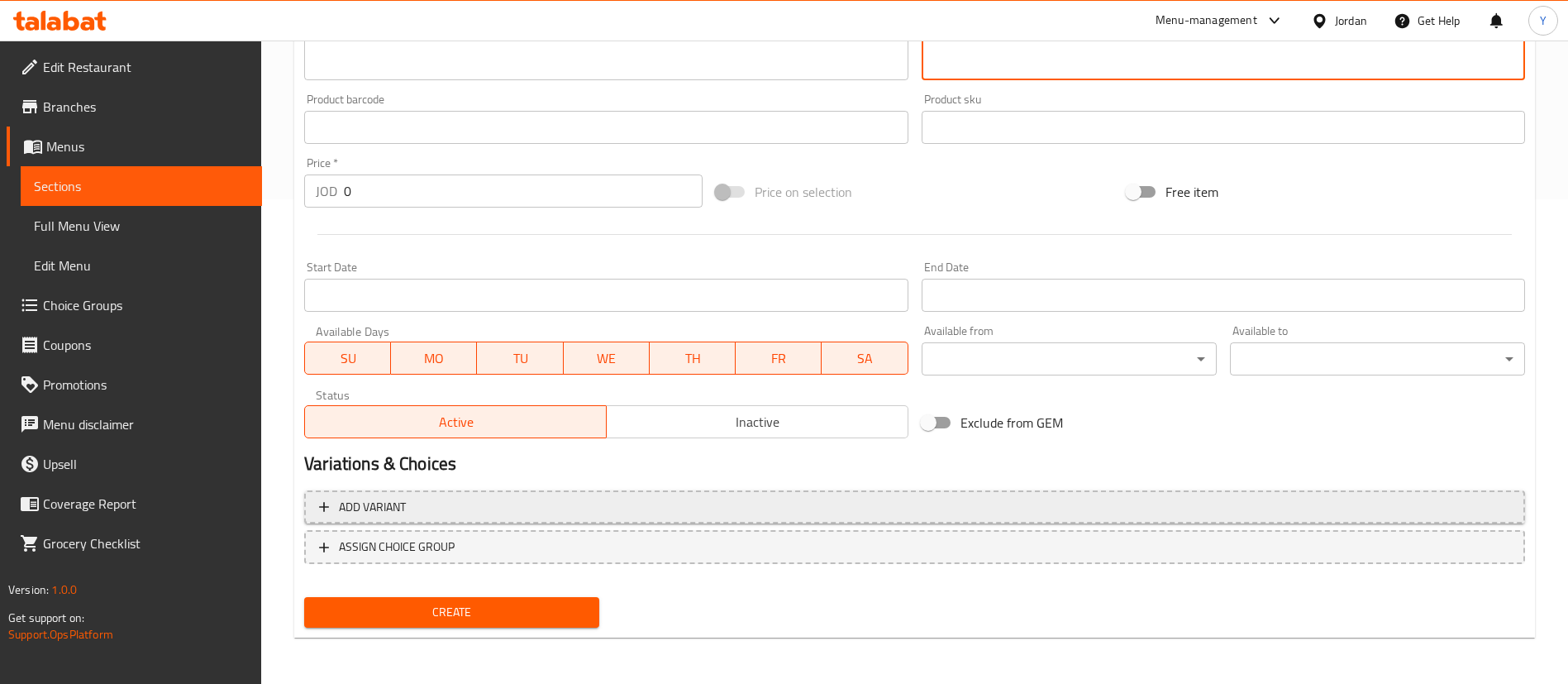
type textarea "صلصة، طماطم، بصل، مخلل، بيض، بطاطس مهروسة، لحم بقري مقدد، موزاريلا"
click at [442, 518] on button "Add variant" at bounding box center [914, 508] width 1221 height 33
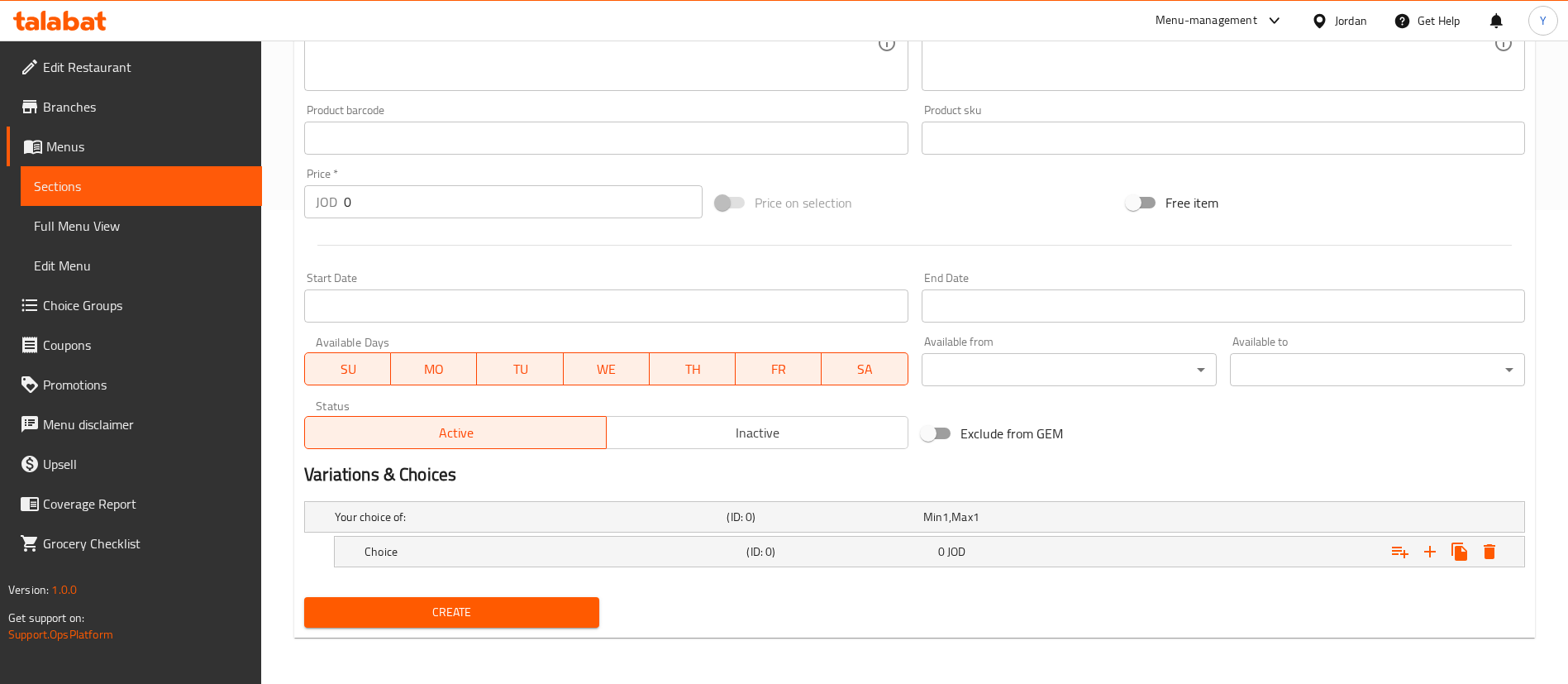
scroll to position [474, 0]
click at [547, 569] on div "Choice (ID: 0) 0 JOD" at bounding box center [935, 551] width 1147 height 36
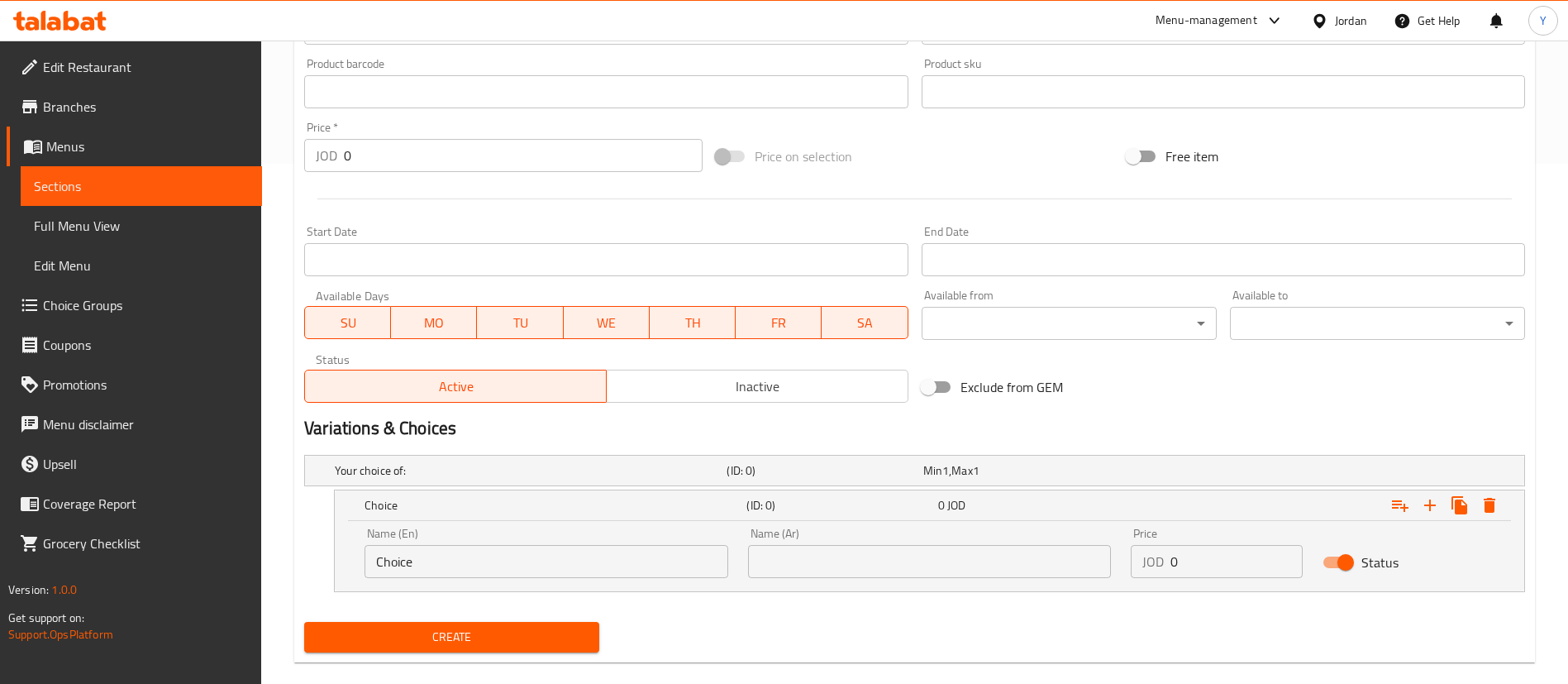
scroll to position [546, 0]
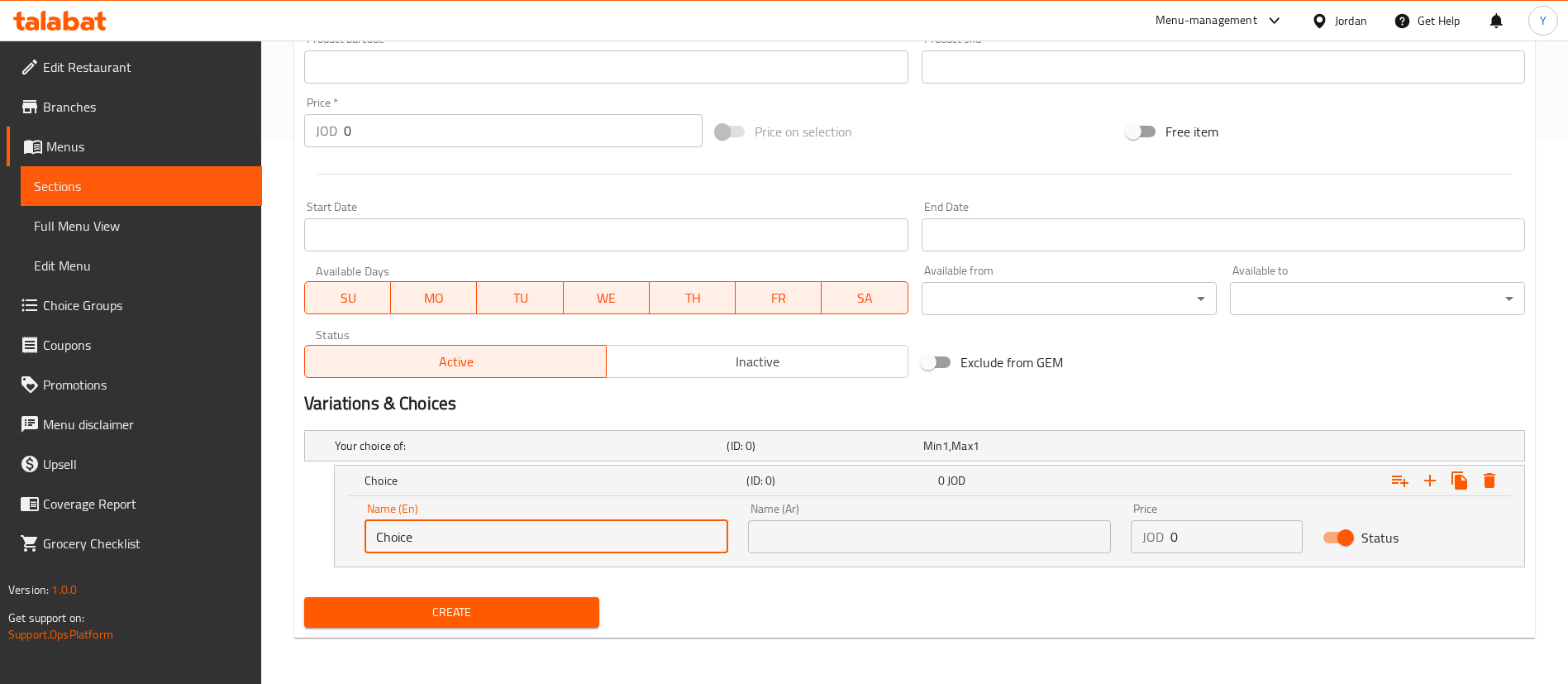
drag, startPoint x: 456, startPoint y: 532, endPoint x: 263, endPoint y: 524, distance: 193.2
click at [263, 524] on div "Home / Restaurants management / Menus / Sections / item / create Meat Burger Sa…" at bounding box center [915, 89] width 1307 height 1189
click at [412, 544] on input "150" at bounding box center [546, 537] width 364 height 33
type input "150g"
click at [843, 539] on input "text" at bounding box center [929, 537] width 364 height 33
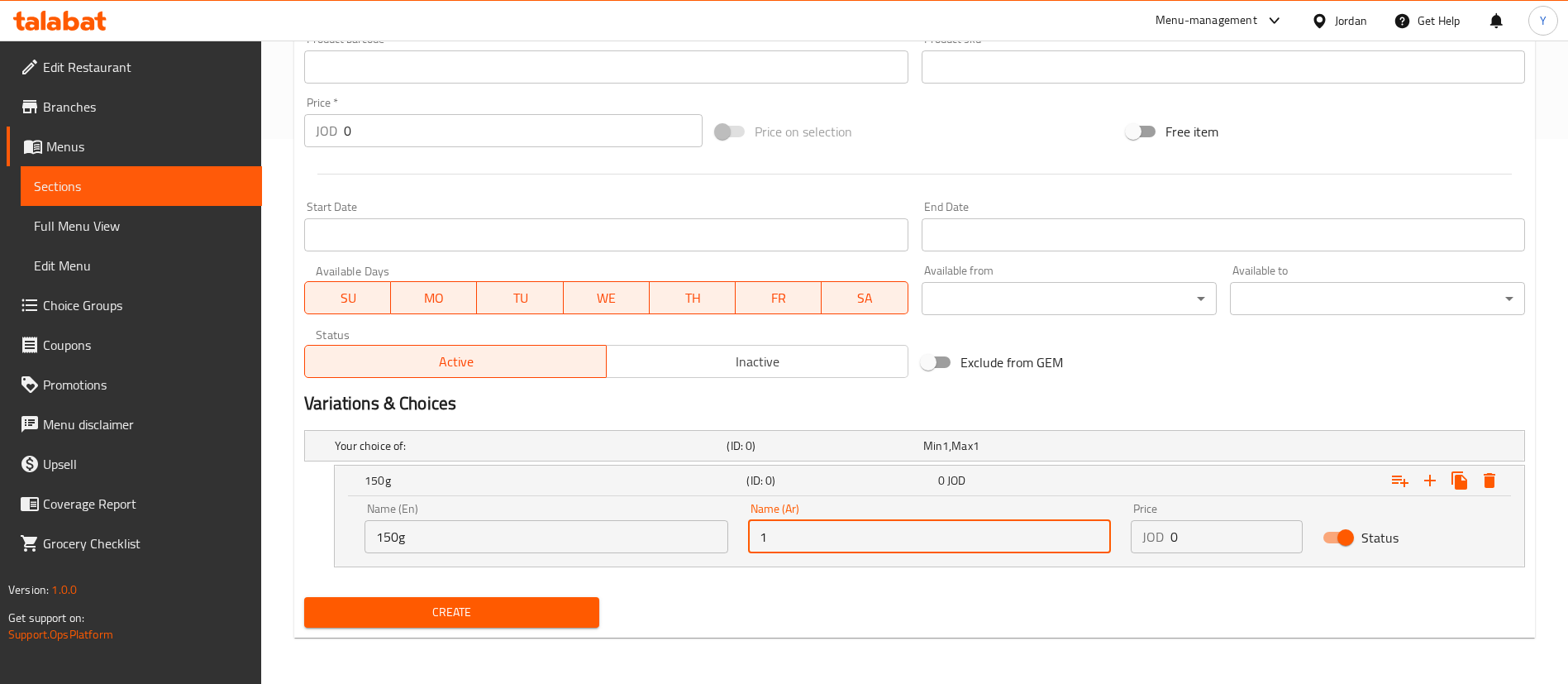
type input "150 غم"
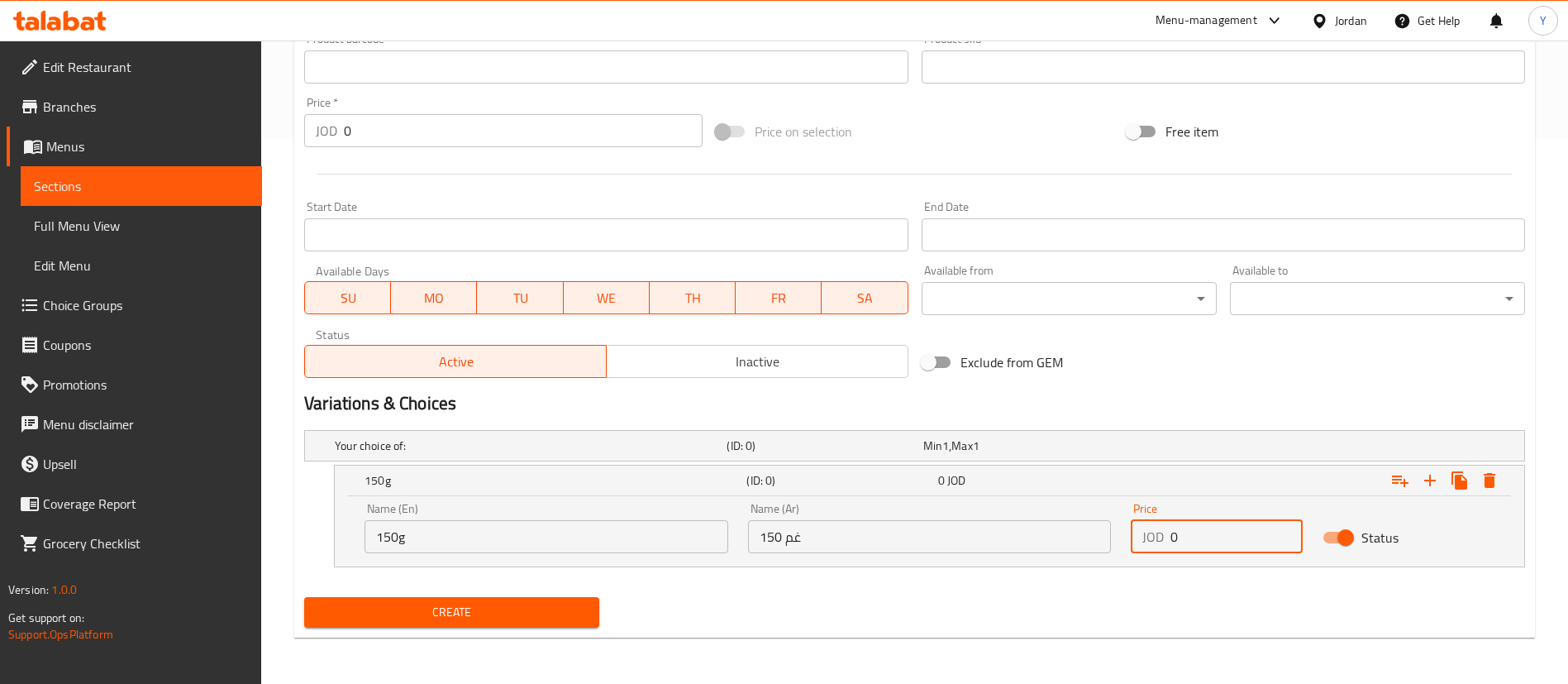
drag, startPoint x: 1214, startPoint y: 538, endPoint x: 964, endPoint y: 543, distance: 250.0
click at [965, 543] on div "Name (En) 150g Name (En) Name (Ar) 150 غم Name (Ar) Price JOD 0 Price Status" at bounding box center [930, 528] width 1150 height 71
type input "4.2"
click at [1430, 478] on icon "Expand" at bounding box center [1430, 480] width 11 height 11
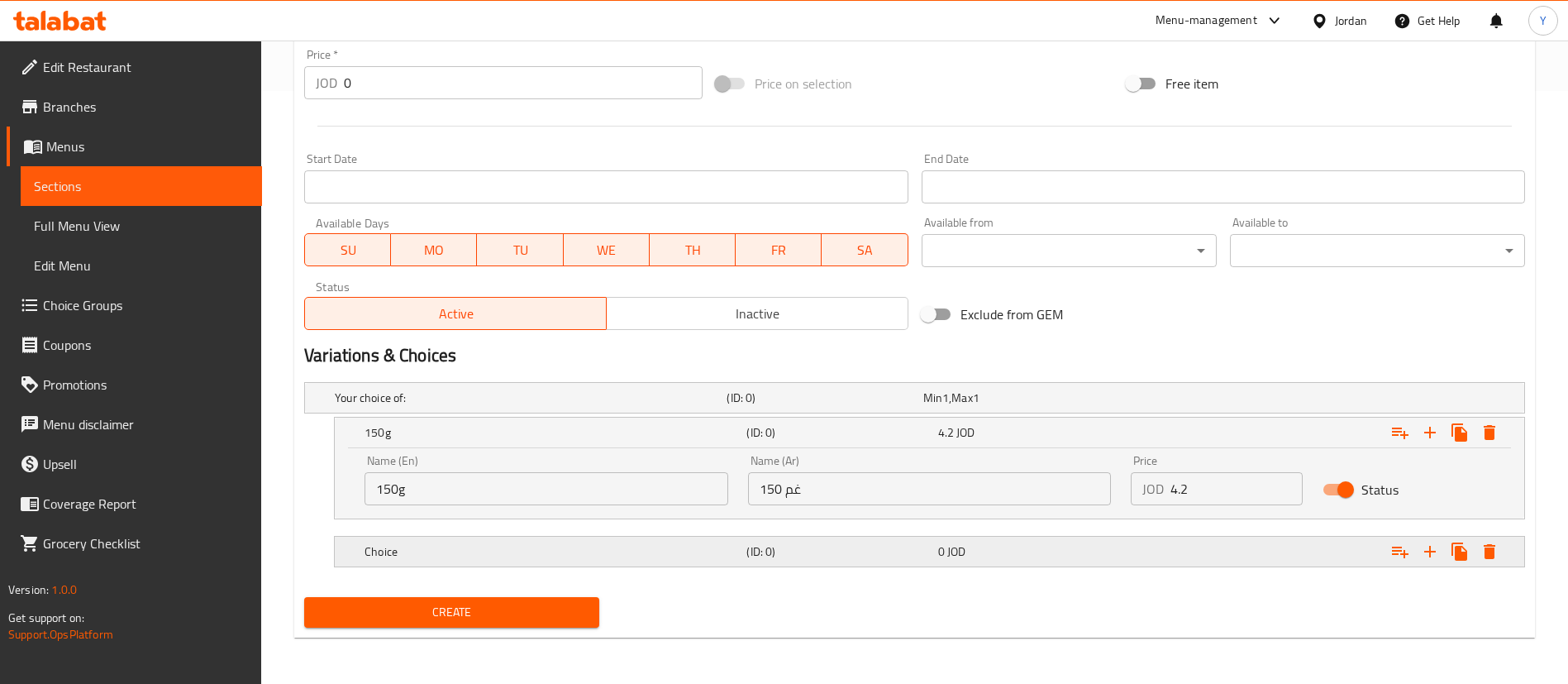
click at [498, 558] on h5 "Choice" at bounding box center [552, 552] width 375 height 17
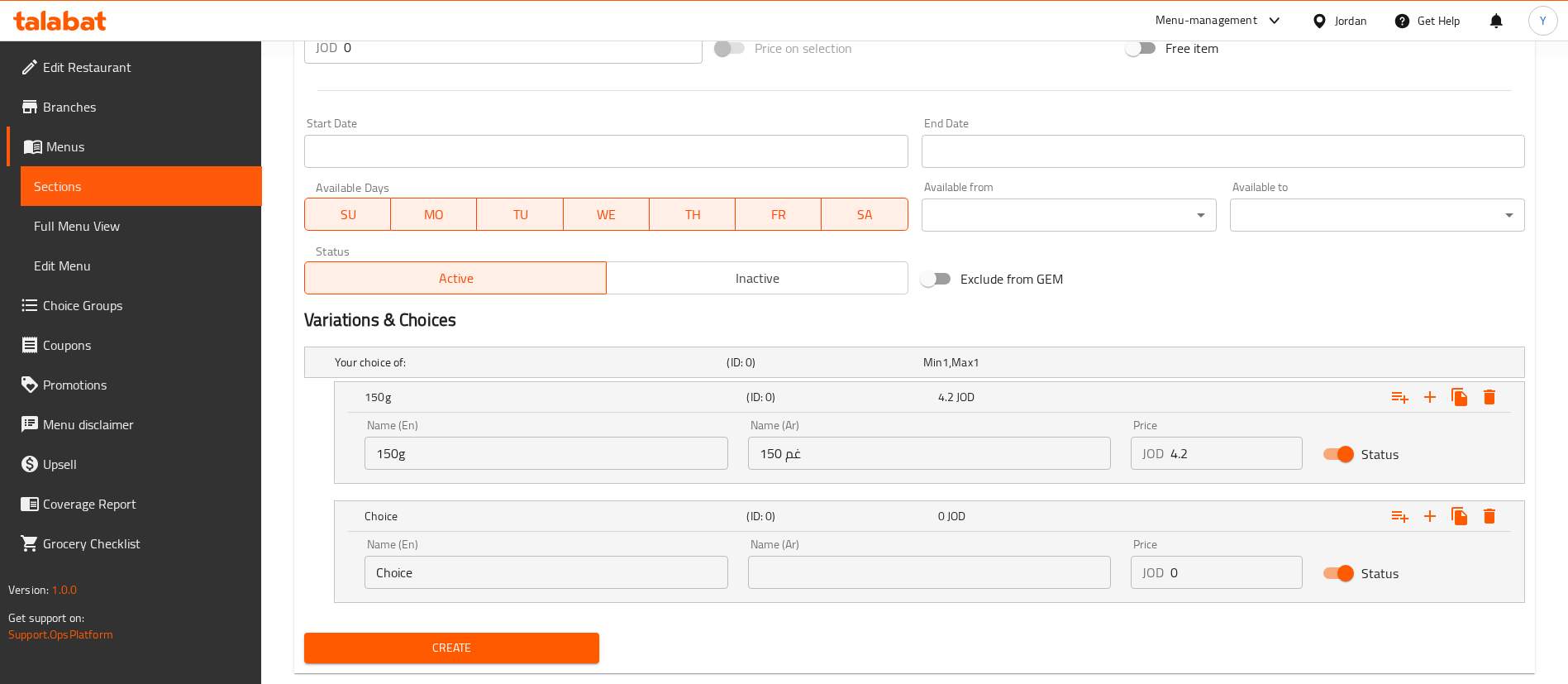
scroll to position [665, 0]
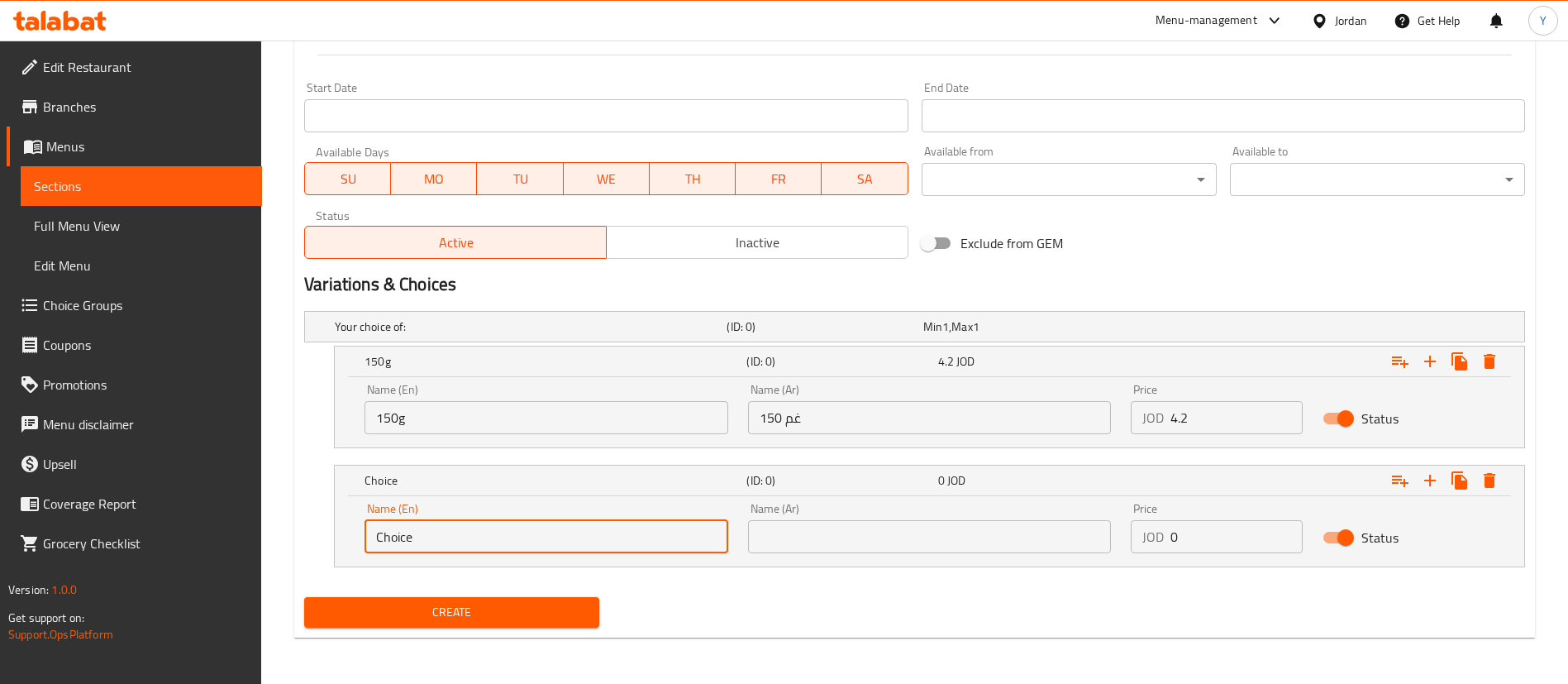
drag, startPoint x: 464, startPoint y: 547, endPoint x: 76, endPoint y: 543, distance: 388.0
click at [79, 544] on div "Edit Restaurant Branches Menus Sections Full Menu View Edit Menu Choice Groups …" at bounding box center [784, 30] width 1568 height 1308
type input "200g"
drag, startPoint x: 838, startPoint y: 548, endPoint x: 852, endPoint y: 546, distance: 14.1
click at [839, 548] on input "text" at bounding box center [929, 537] width 364 height 33
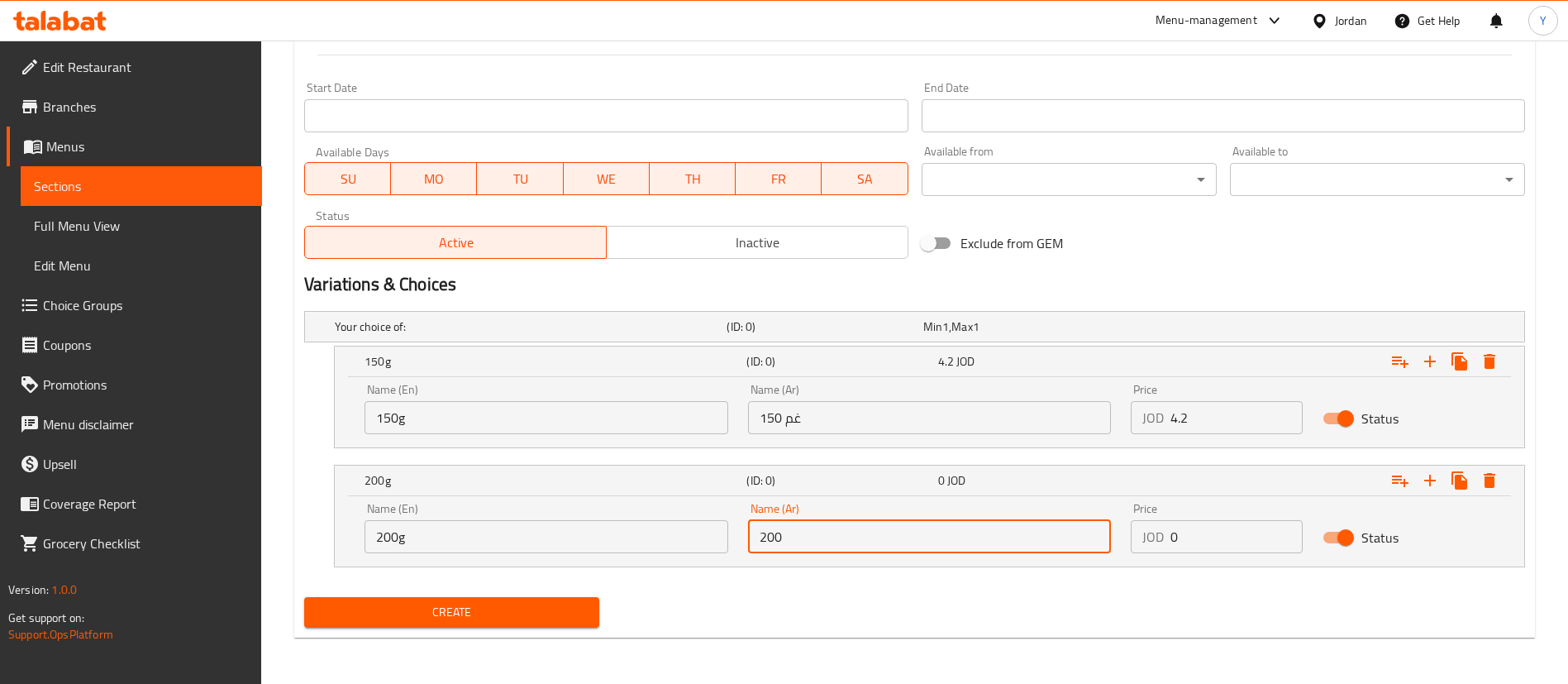
type input "200 غم"
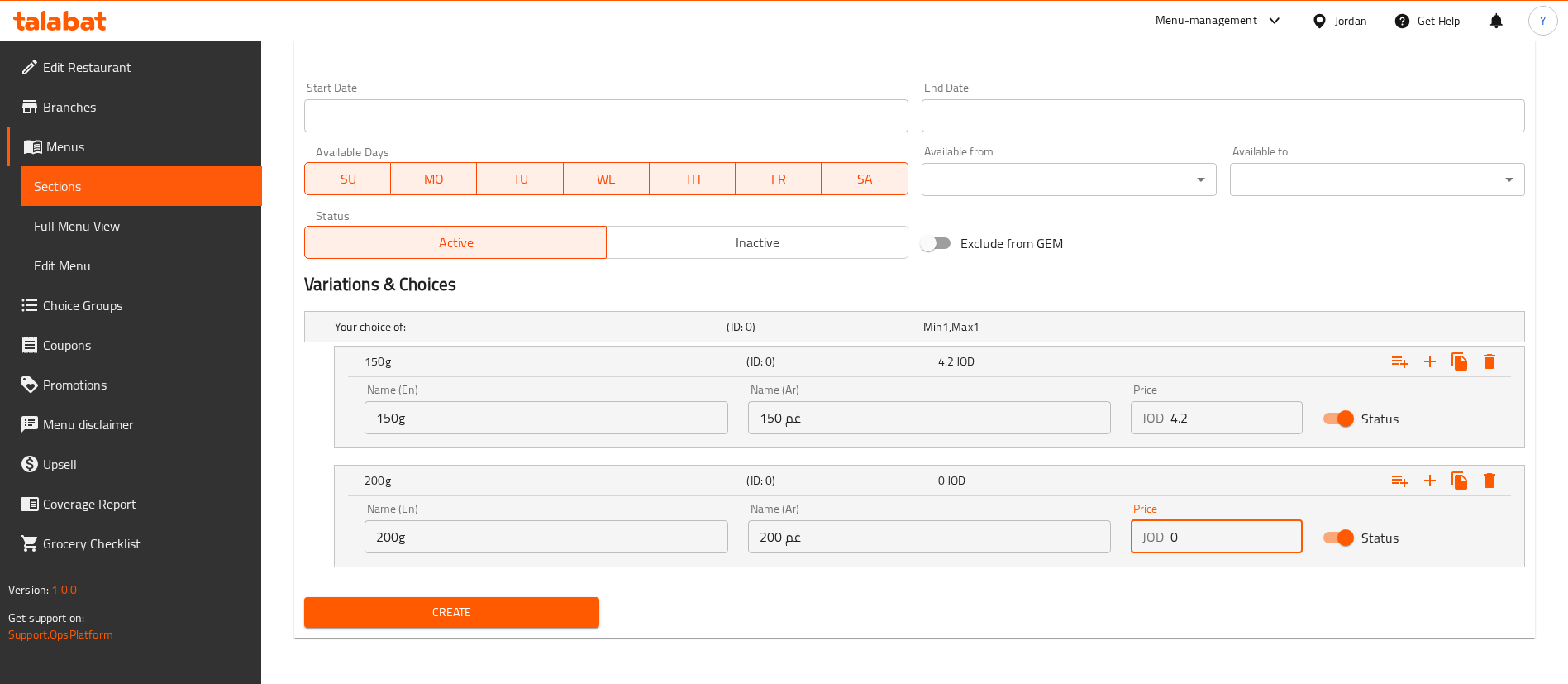
drag, startPoint x: 1096, startPoint y: 552, endPoint x: 1052, endPoint y: 555, distance: 44.1
click at [1051, 552] on div "Name (En) 200g Name (En) Name (Ar) 200 غم Name (Ar) Price JOD 0 Price Status" at bounding box center [930, 528] width 1150 height 71
type input "4.8"
click at [591, 614] on button "Create" at bounding box center [451, 613] width 295 height 31
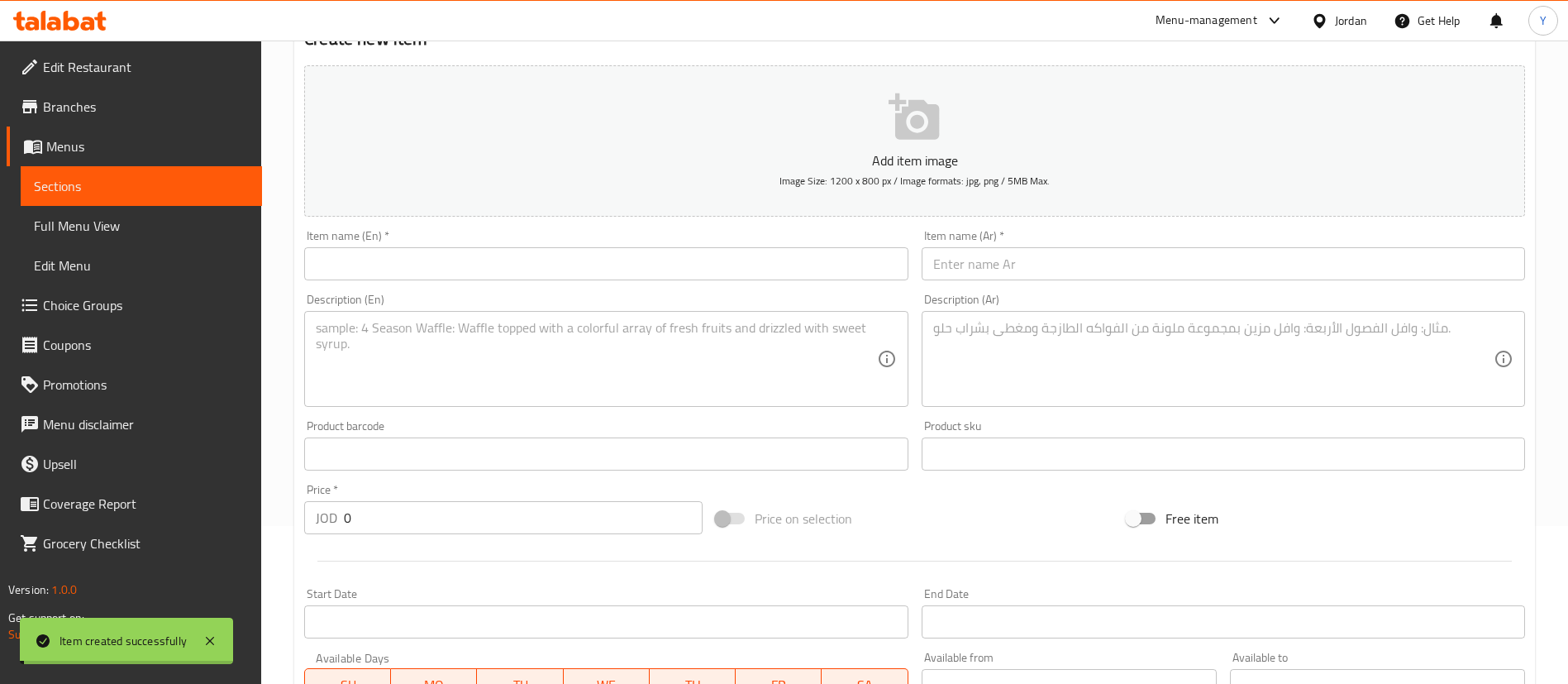
scroll to position [0, 0]
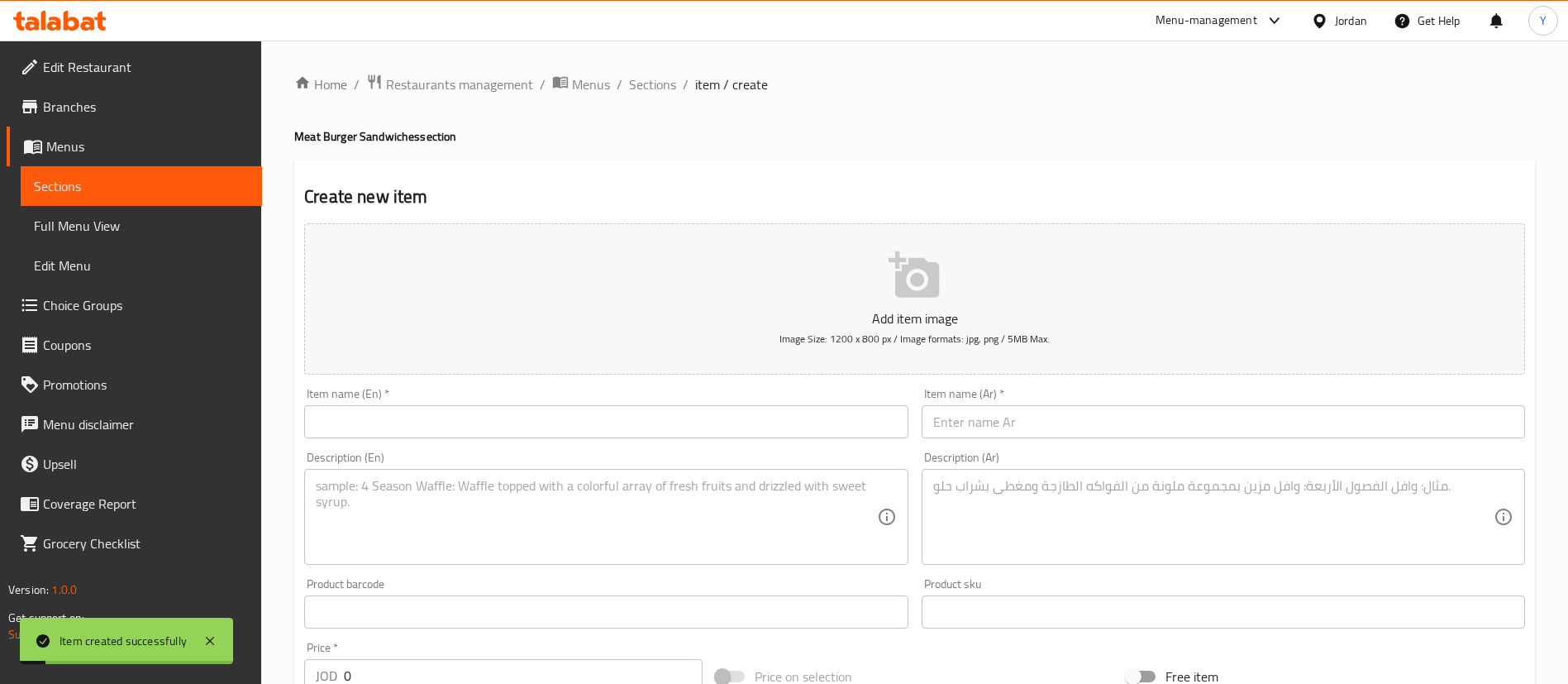
click at [214, 190] on span "Sections" at bounding box center [141, 186] width 215 height 20
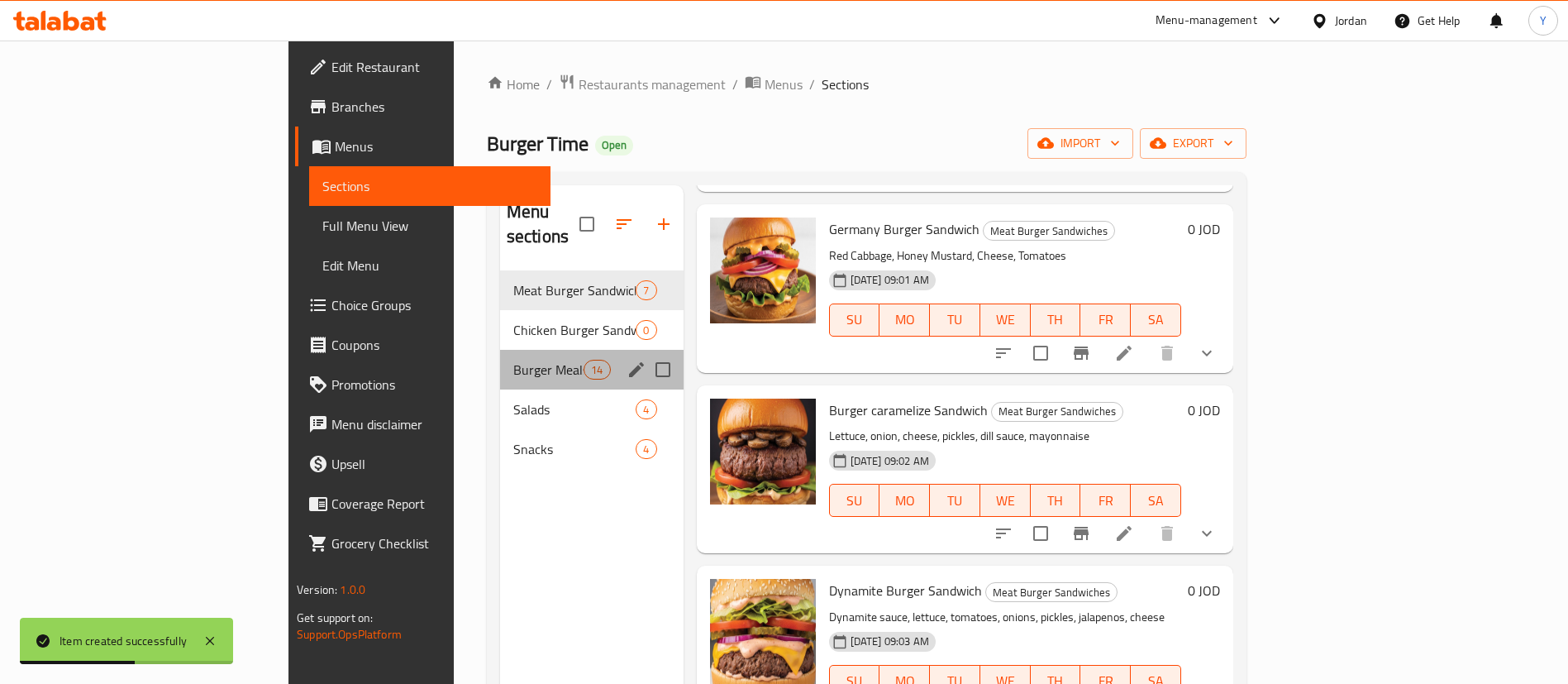
click at [500, 357] on div "Burger Meals 14" at bounding box center [592, 369] width 183 height 40
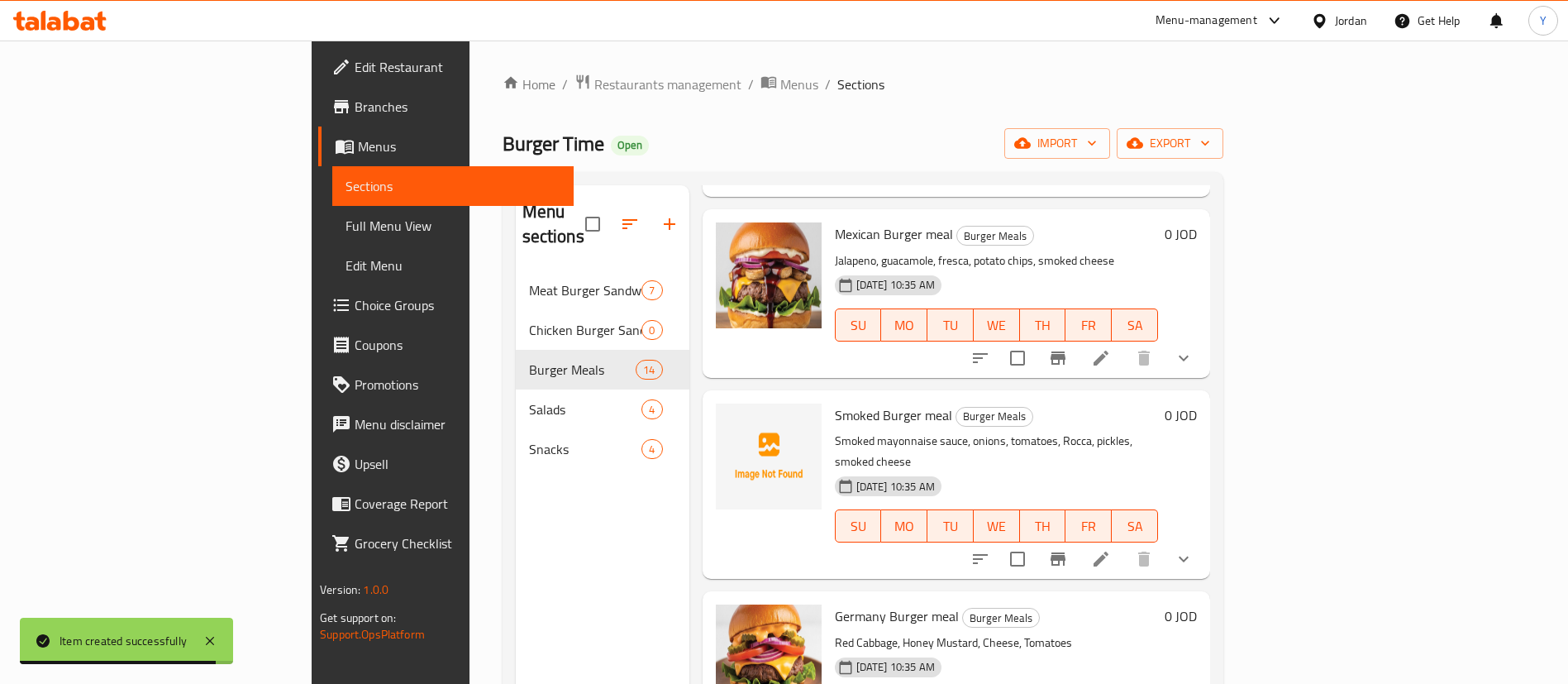
scroll to position [126, 0]
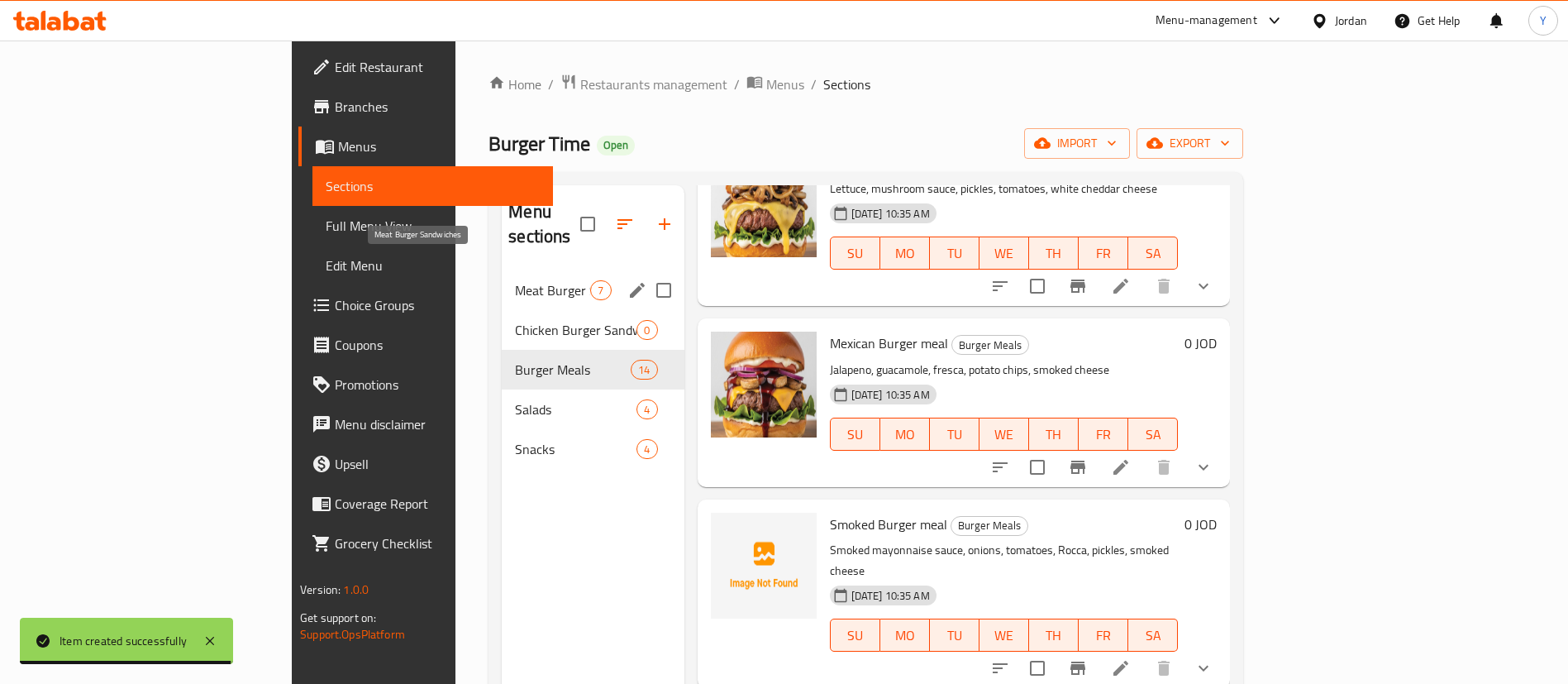
click at [515, 280] on span "Meat Burger Sandwiches" at bounding box center [552, 290] width 75 height 20
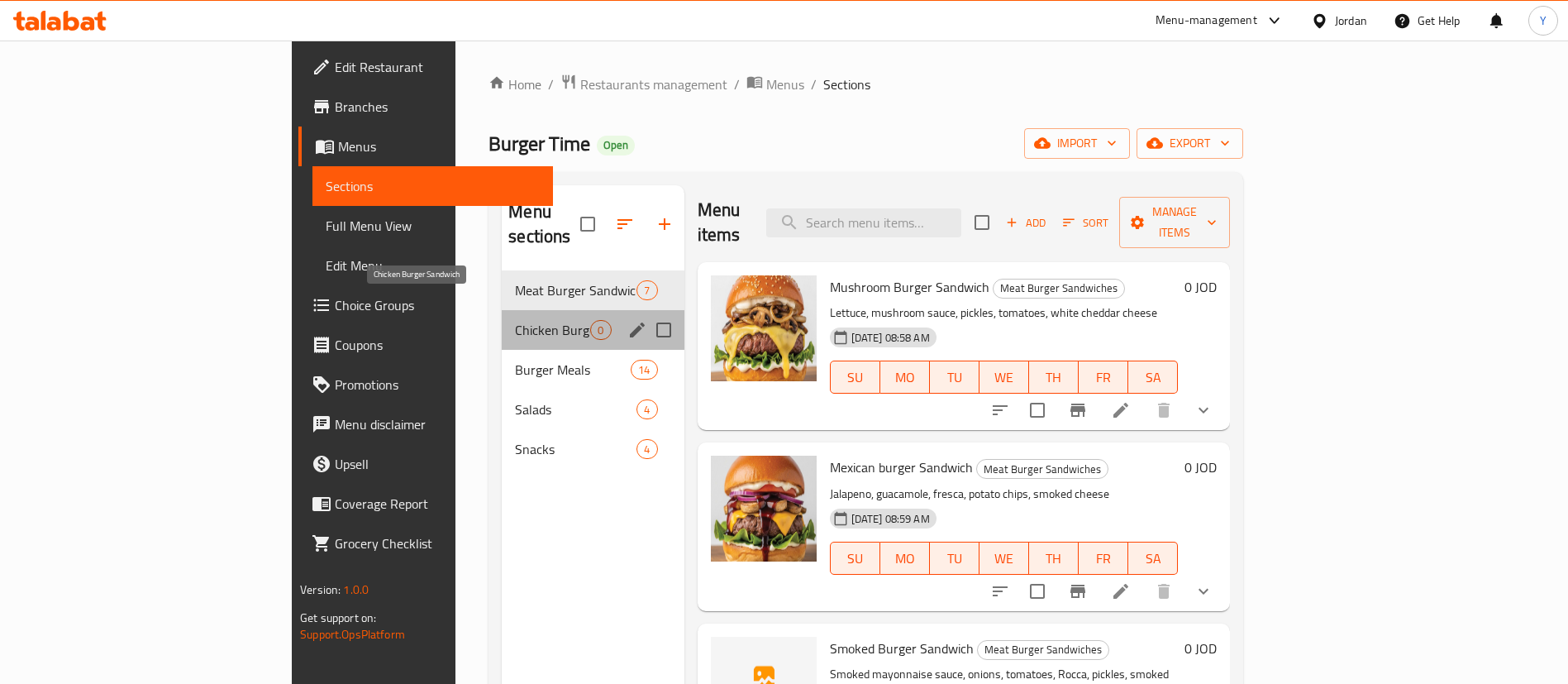
click at [515, 320] on span "Chicken Burger Sandwich" at bounding box center [552, 330] width 75 height 20
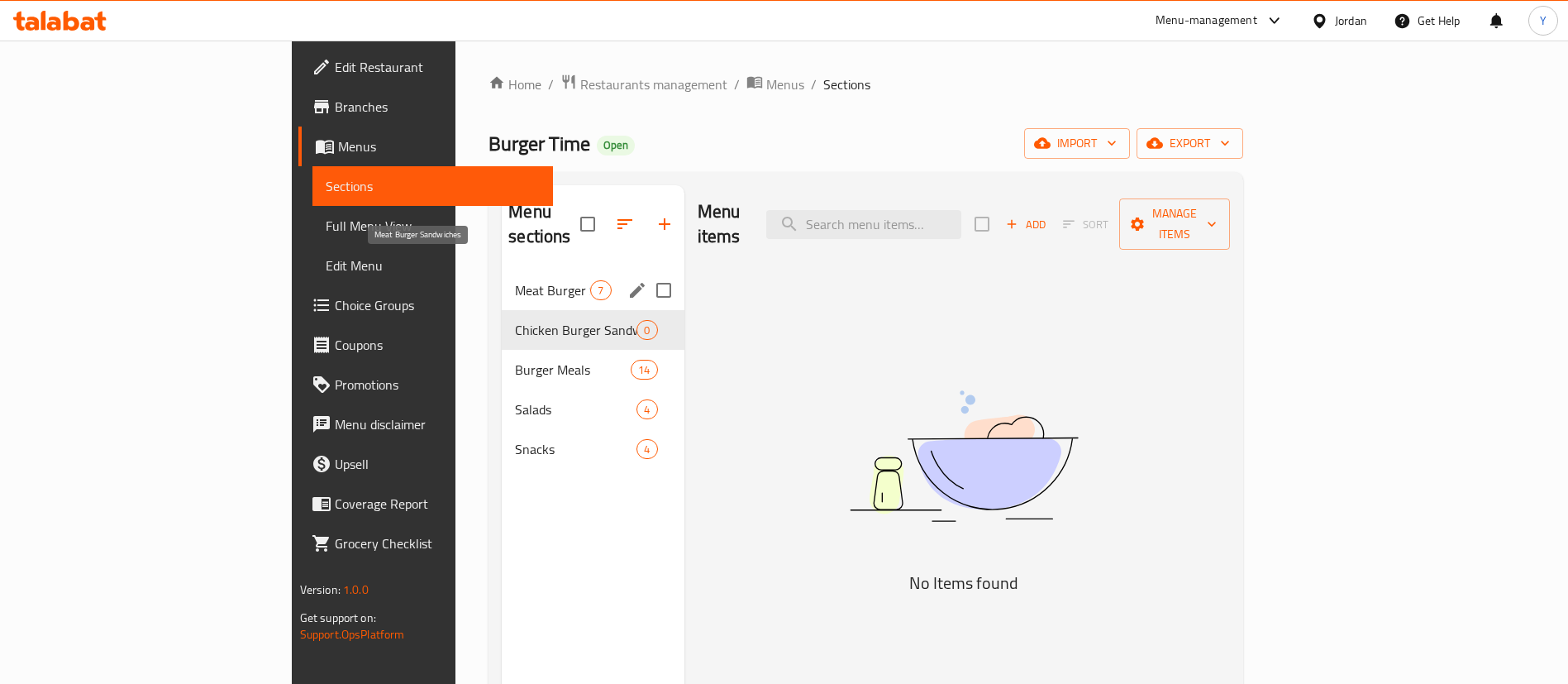
click at [515, 280] on span "Meat Burger Sandwiches" at bounding box center [552, 290] width 75 height 20
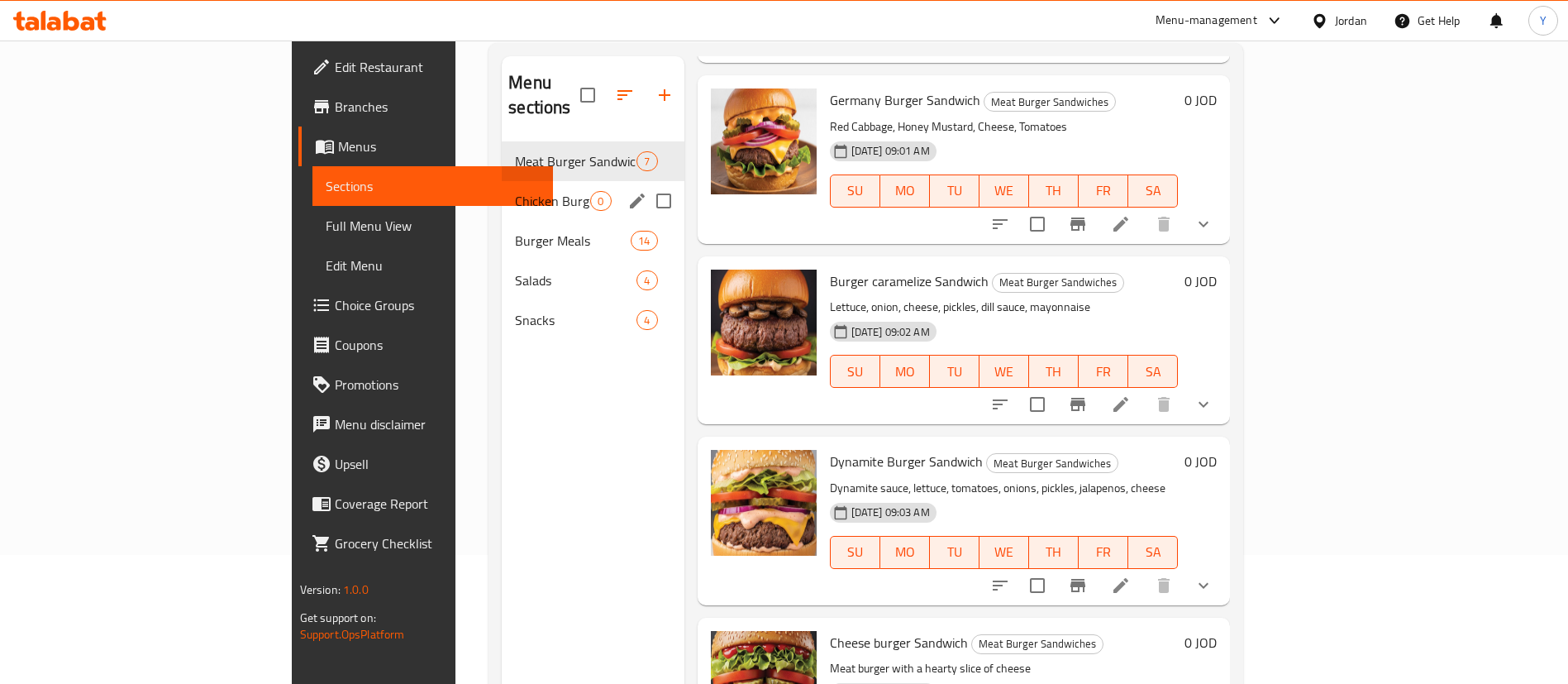
scroll to position [108, 0]
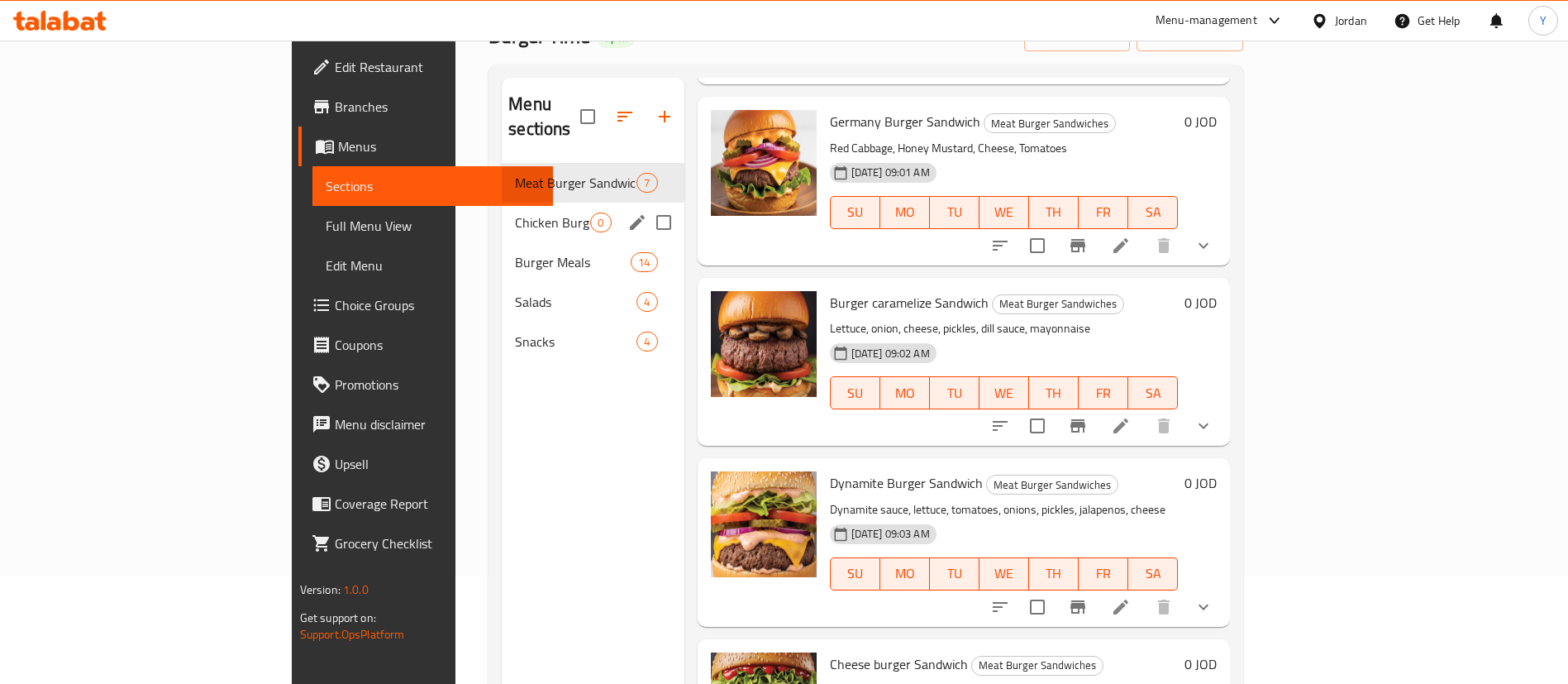
click at [515, 252] on span "Burger Meals" at bounding box center [573, 262] width 115 height 20
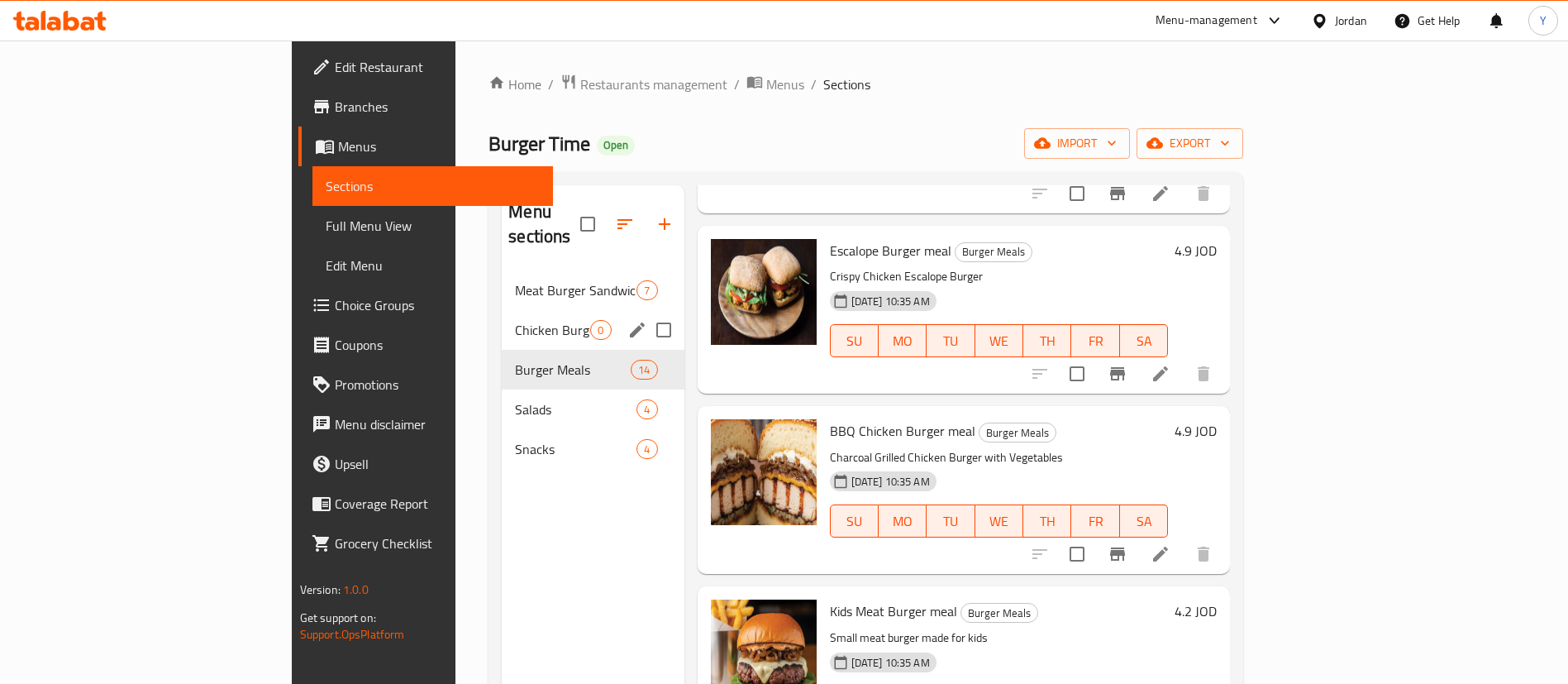
click at [515, 320] on span "Chicken Burger Sandwich" at bounding box center [552, 330] width 75 height 20
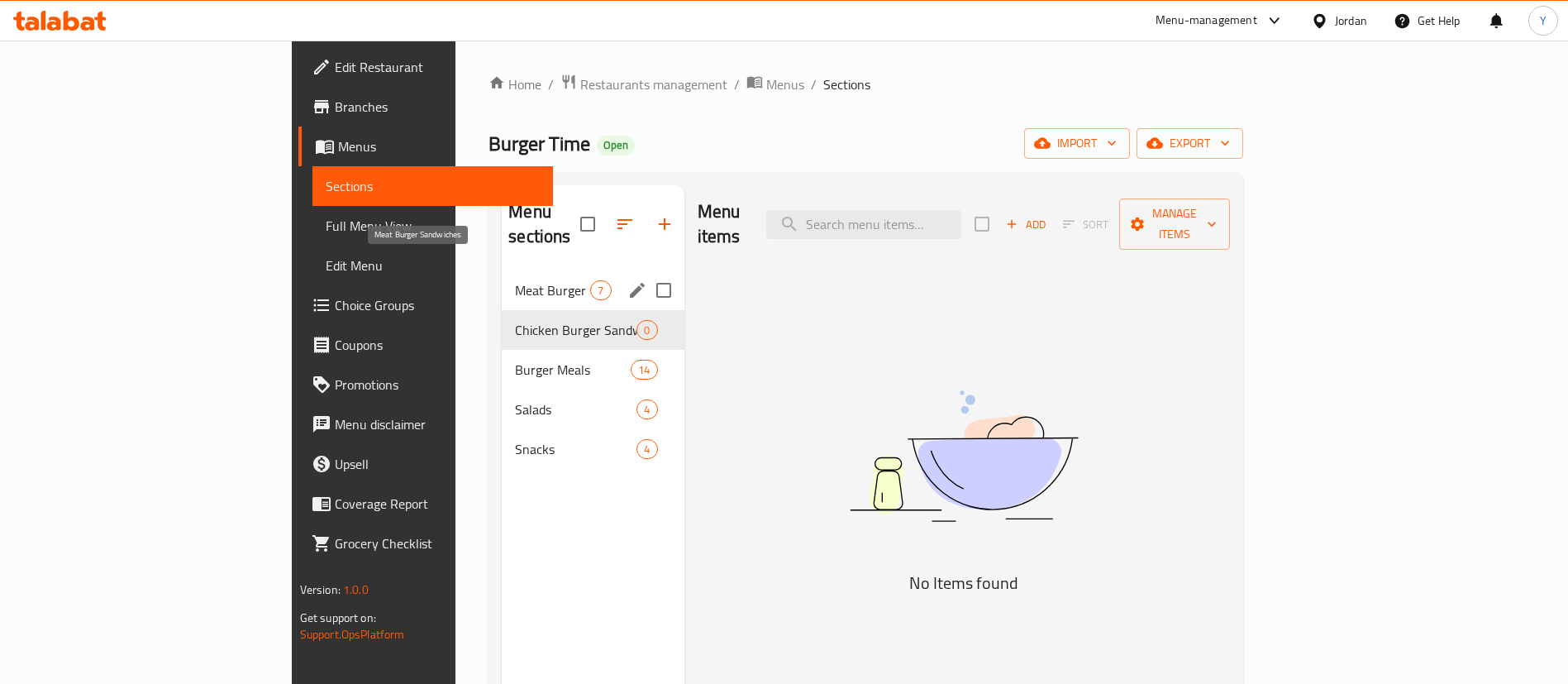
click at [515, 280] on span "Meat Burger Sandwiches" at bounding box center [552, 290] width 75 height 20
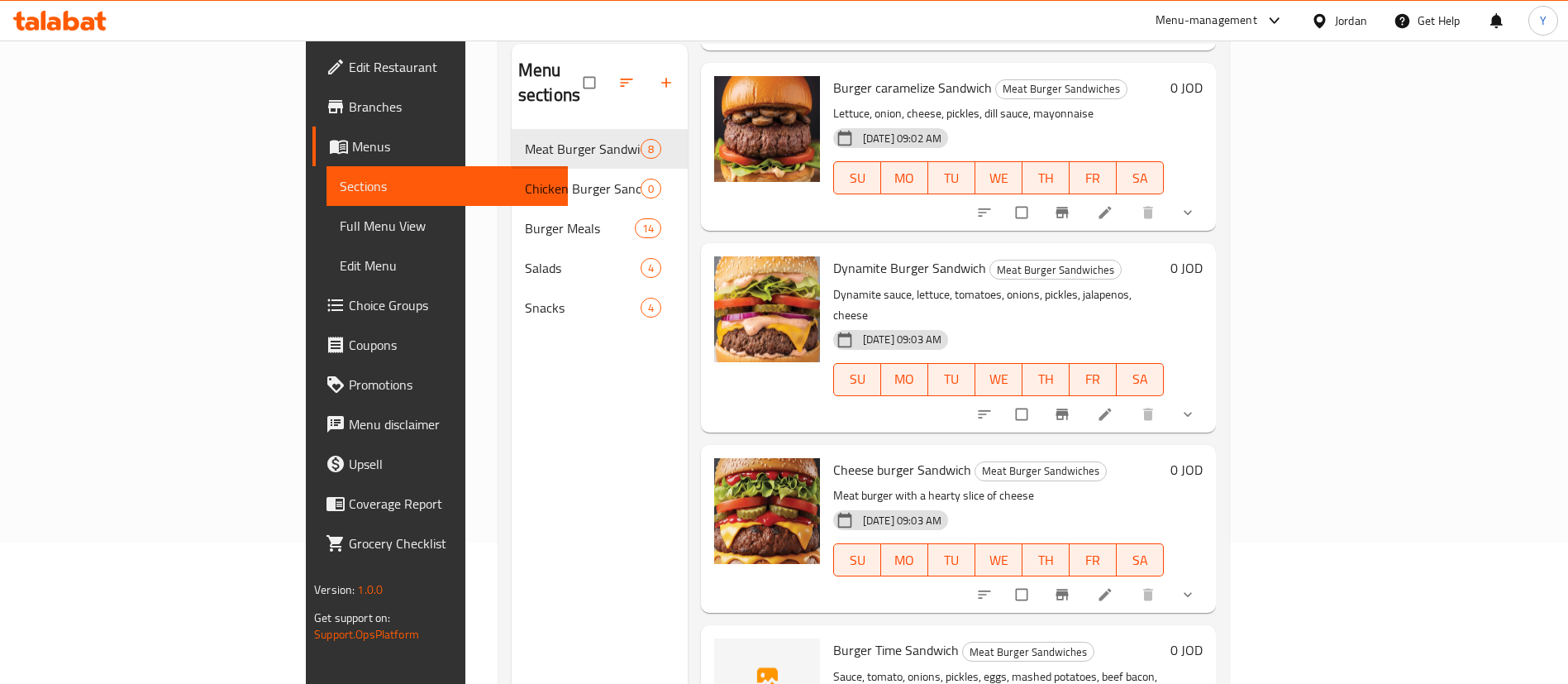
scroll to position [232, 0]
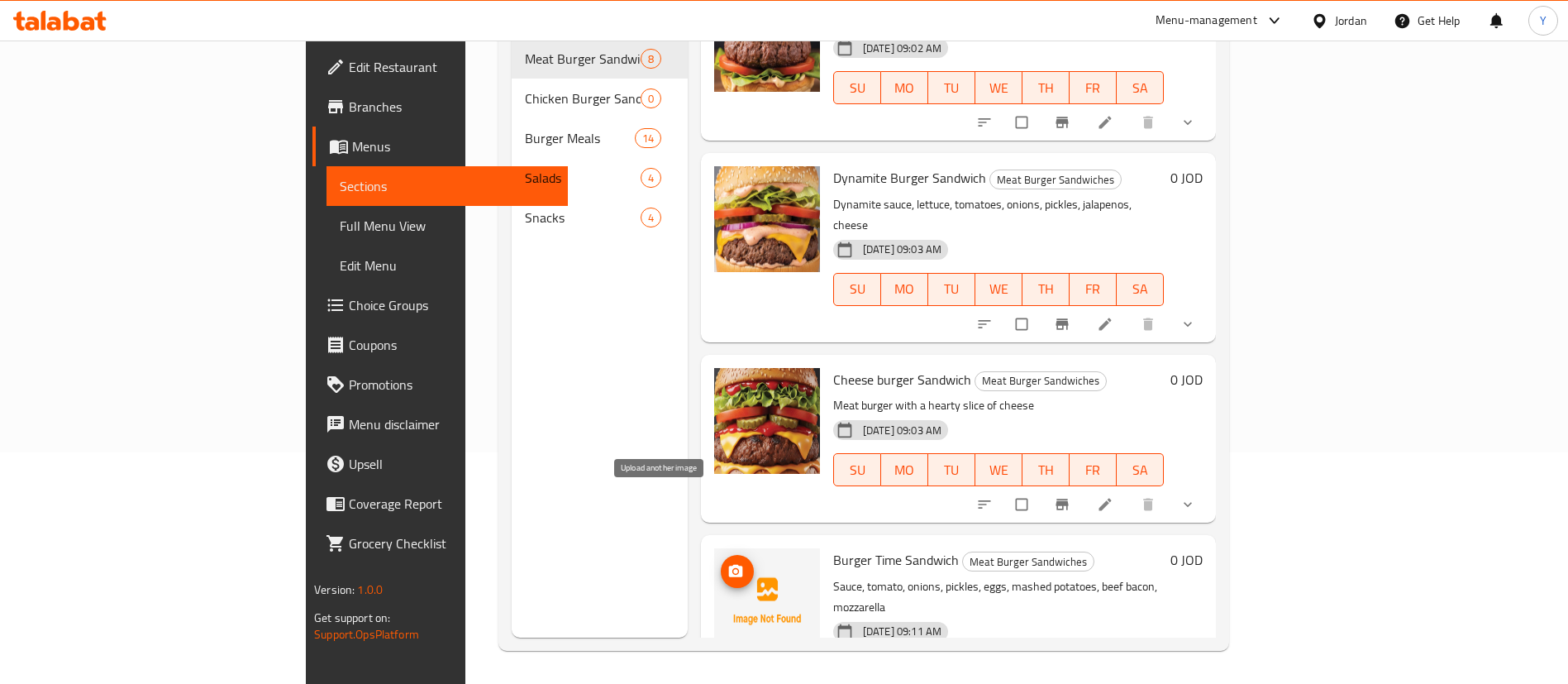
click at [729, 565] on icon "upload picture" at bounding box center [736, 571] width 14 height 12
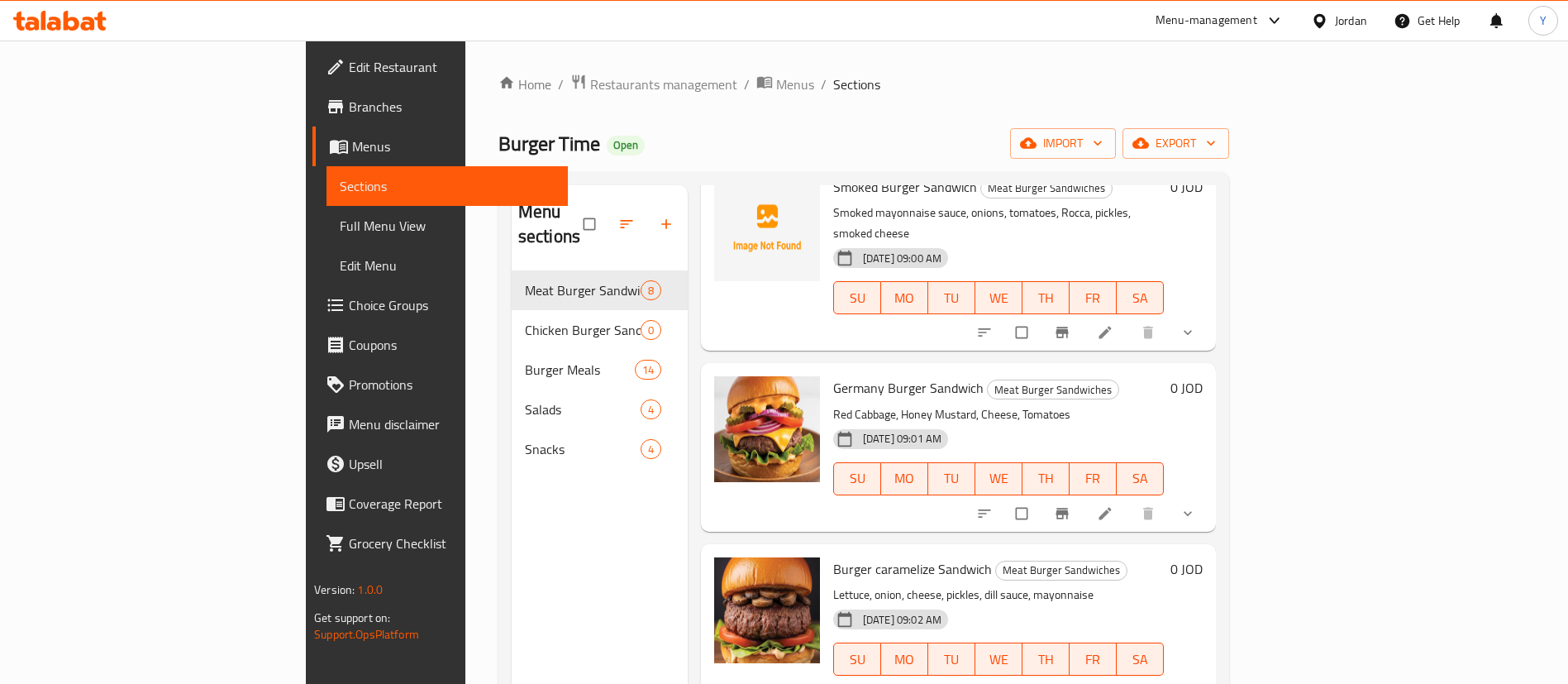
scroll to position [307, 0]
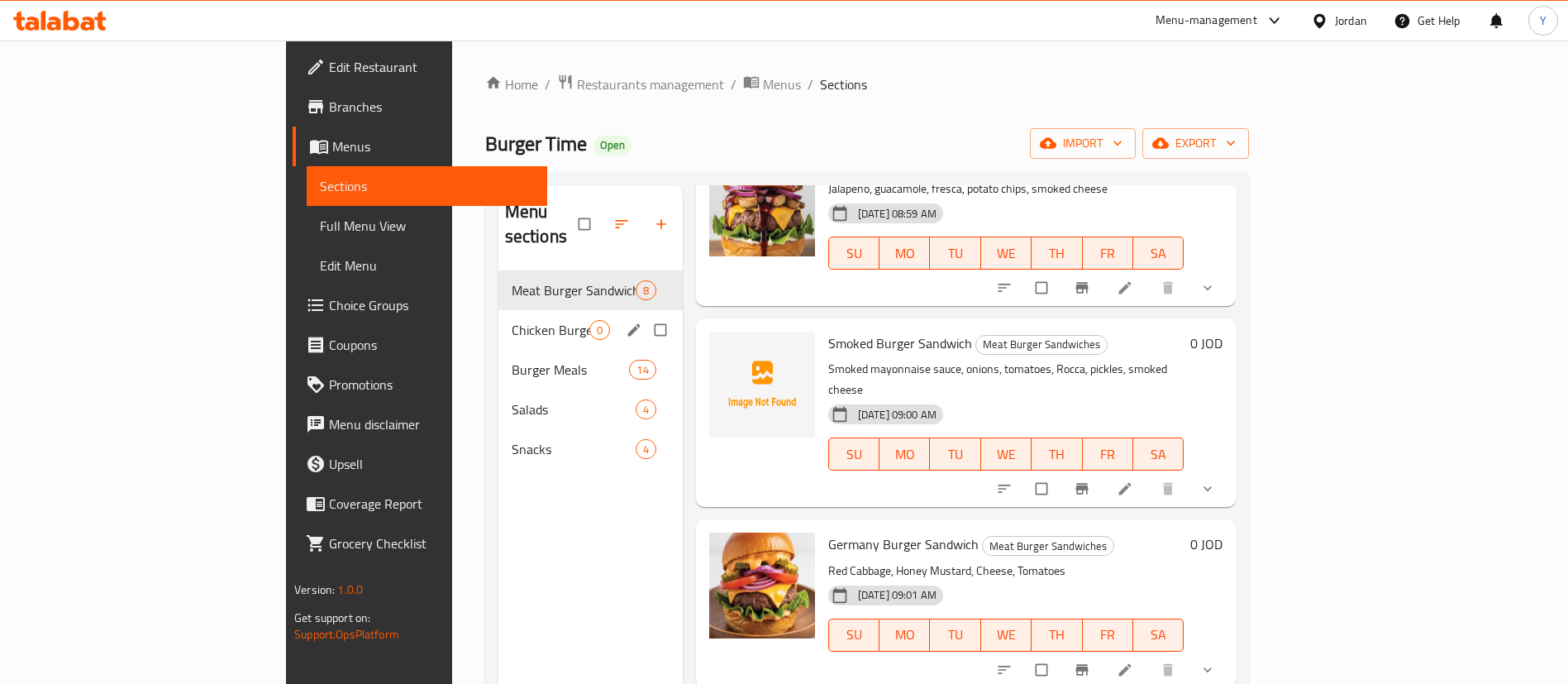
click at [512, 320] on span "Chicken Burger Sandwich" at bounding box center [551, 330] width 78 height 20
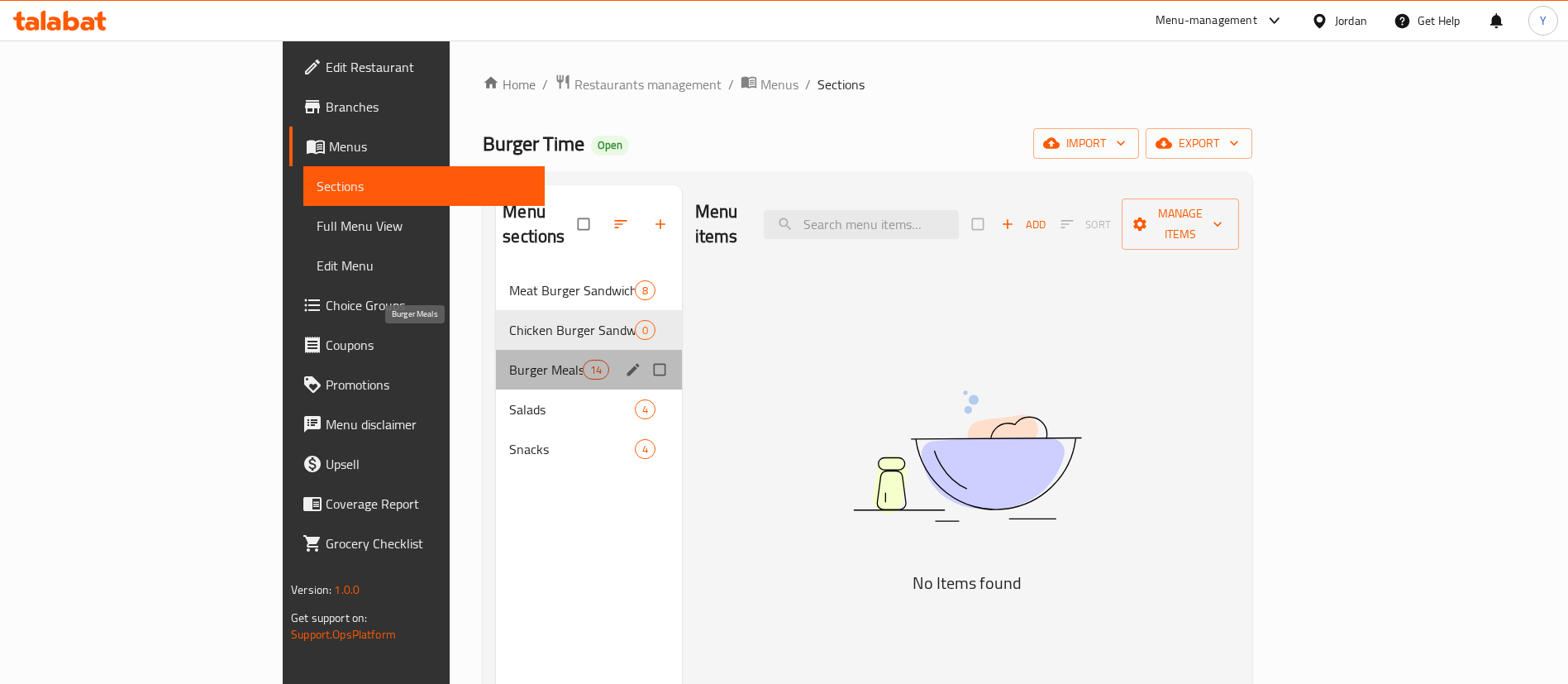
click at [509, 360] on span "Burger Meals" at bounding box center [545, 369] width 73 height 20
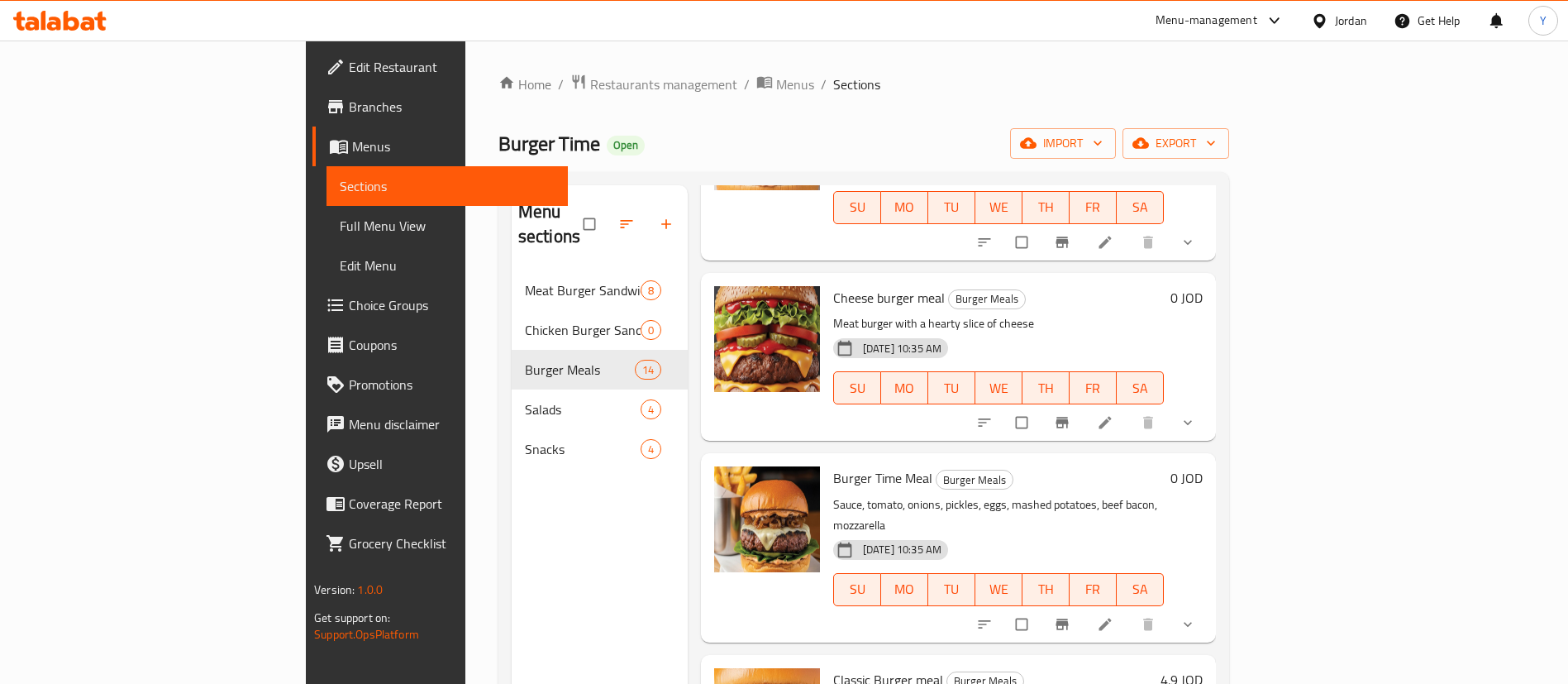
scroll to position [1365, 0]
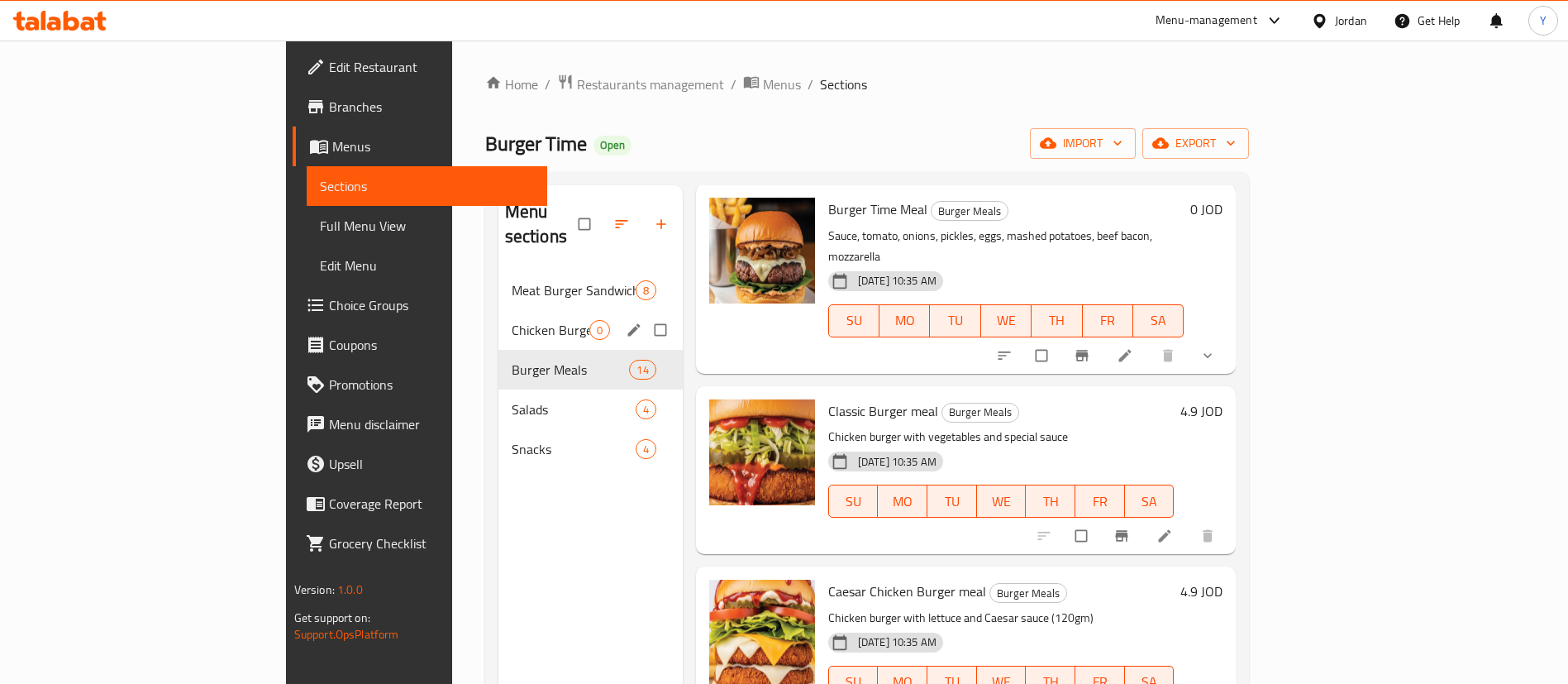
drag, startPoint x: 425, startPoint y: 301, endPoint x: 754, endPoint y: 251, distance: 332.8
click at [512, 320] on span "Chicken Burger Sandwich" at bounding box center [551, 330] width 78 height 20
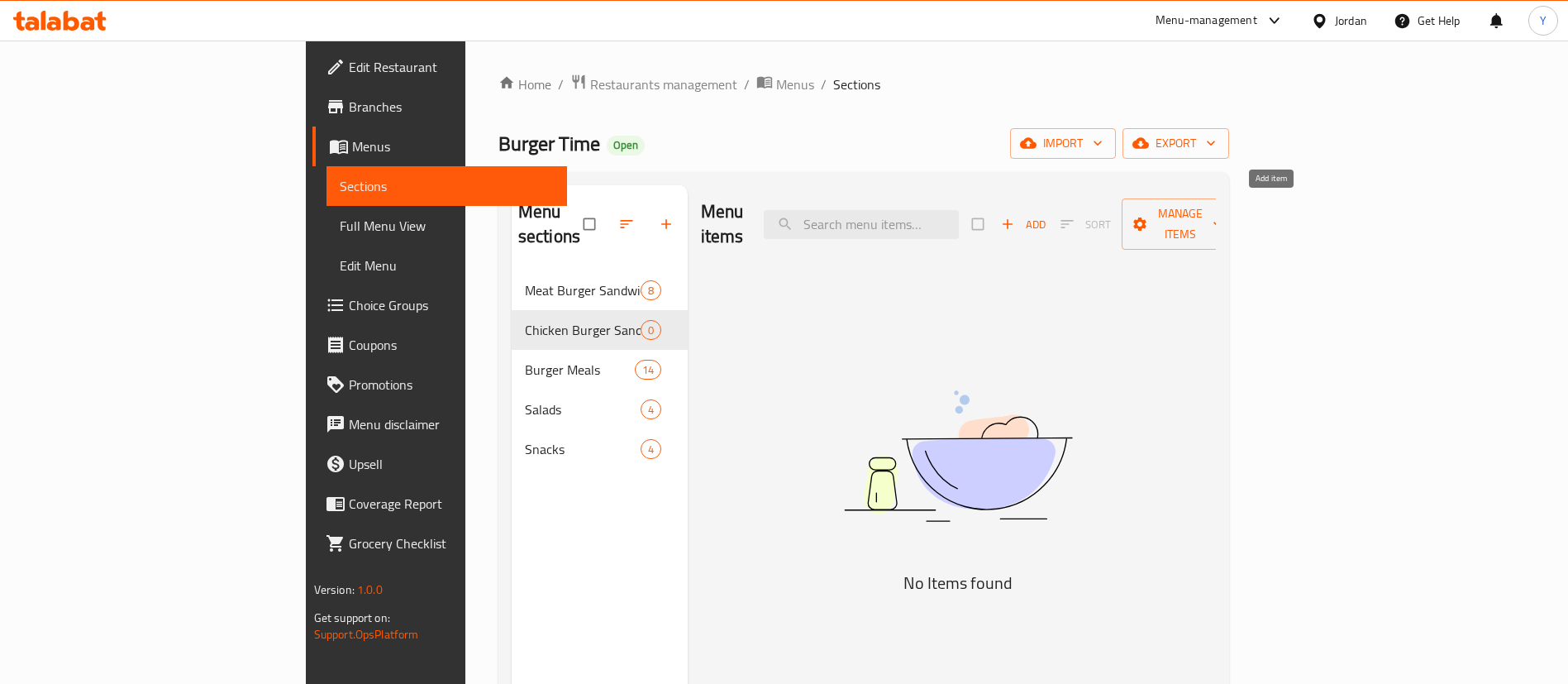
click at [1016, 216] on icon "button" at bounding box center [1008, 224] width 17 height 17
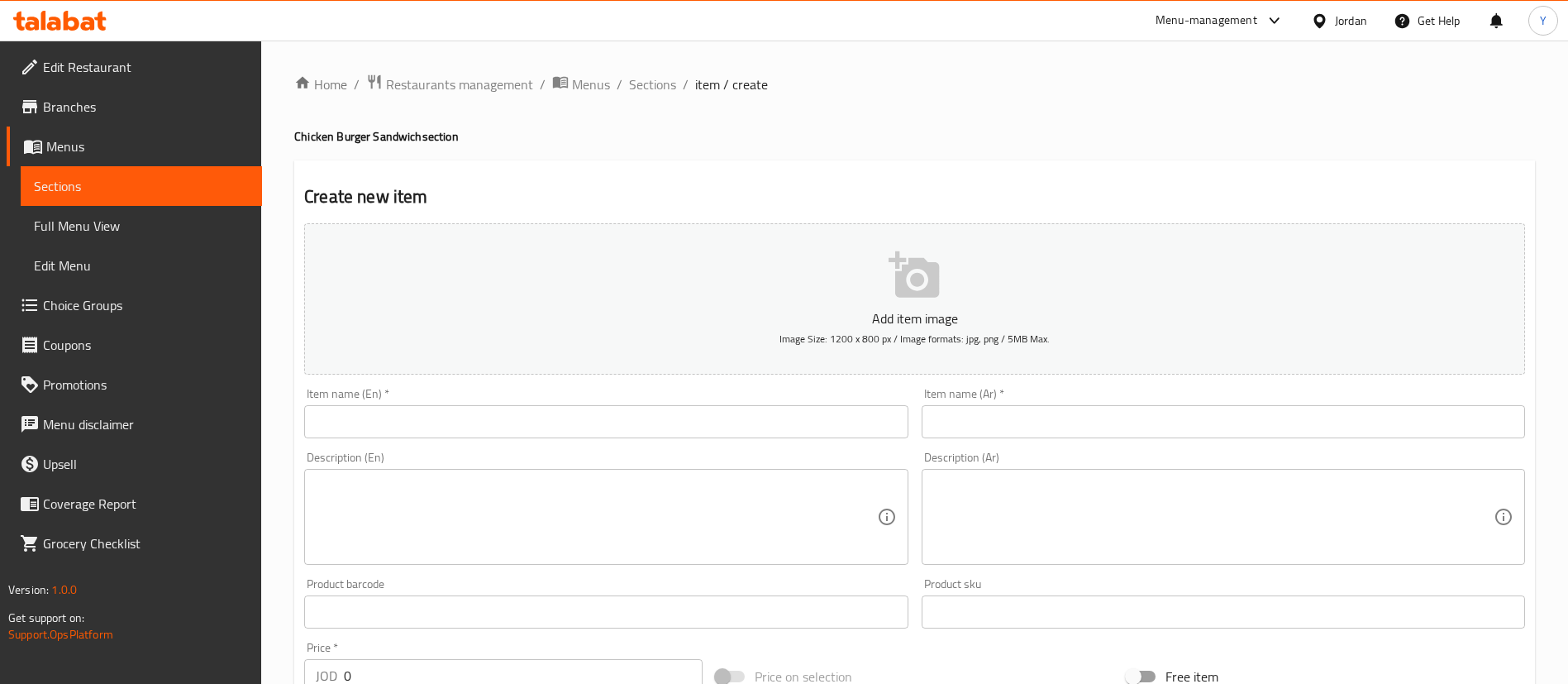
click at [432, 411] on input "text" at bounding box center [605, 422] width 603 height 33
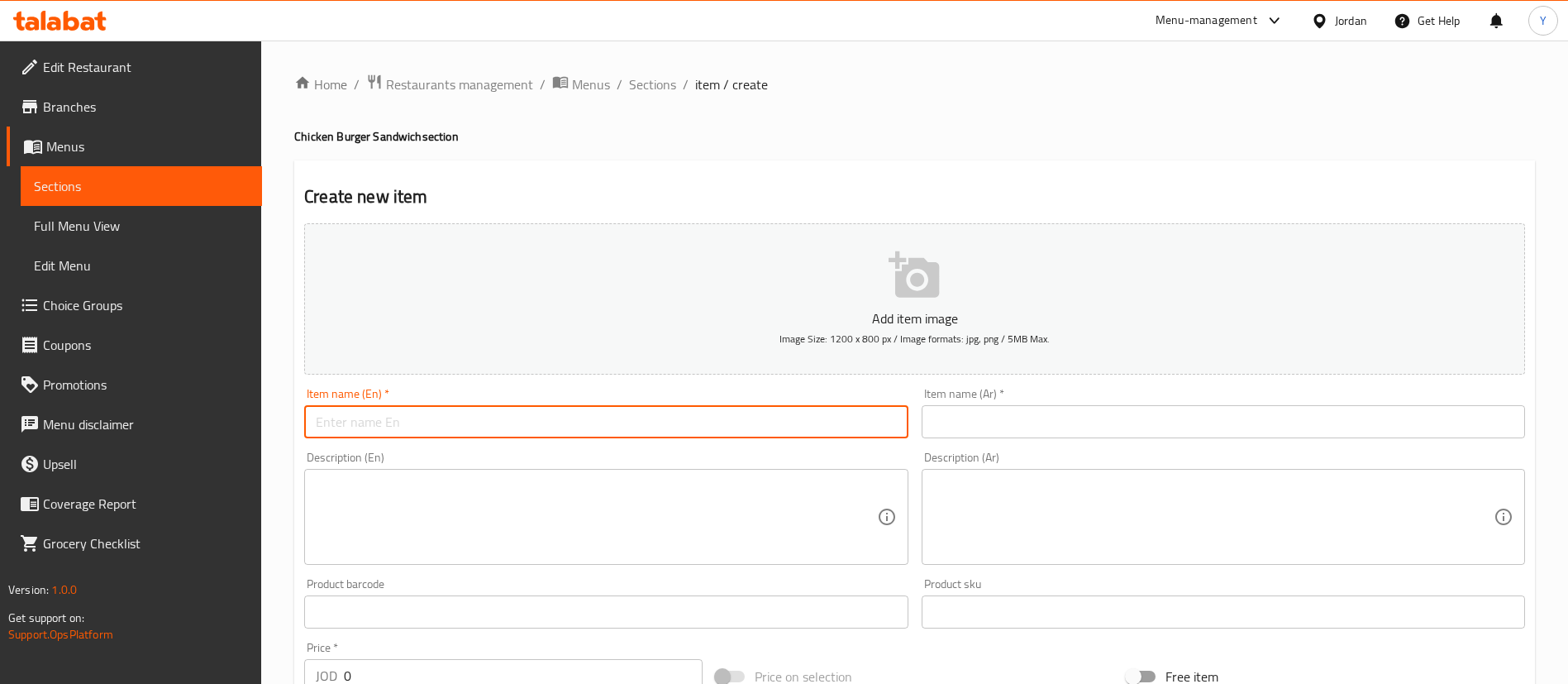
paste input "Classic Burger meal"
click at [1070, 424] on input "text" at bounding box center [1223, 422] width 603 height 33
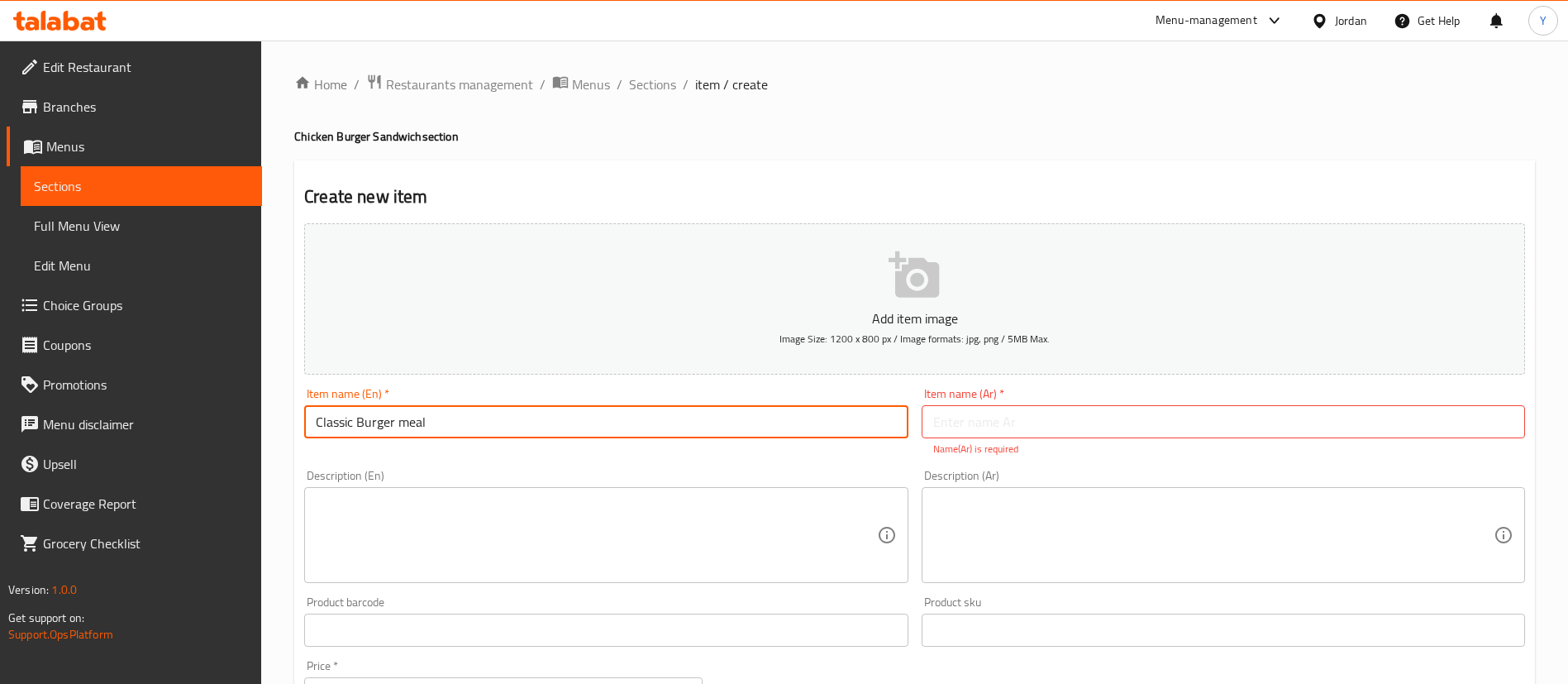
drag, startPoint x: 455, startPoint y: 432, endPoint x: 397, endPoint y: 423, distance: 58.7
click at [397, 423] on input "Classic Burger meal" at bounding box center [605, 422] width 603 height 33
type input "Classic Burger Sandwich"
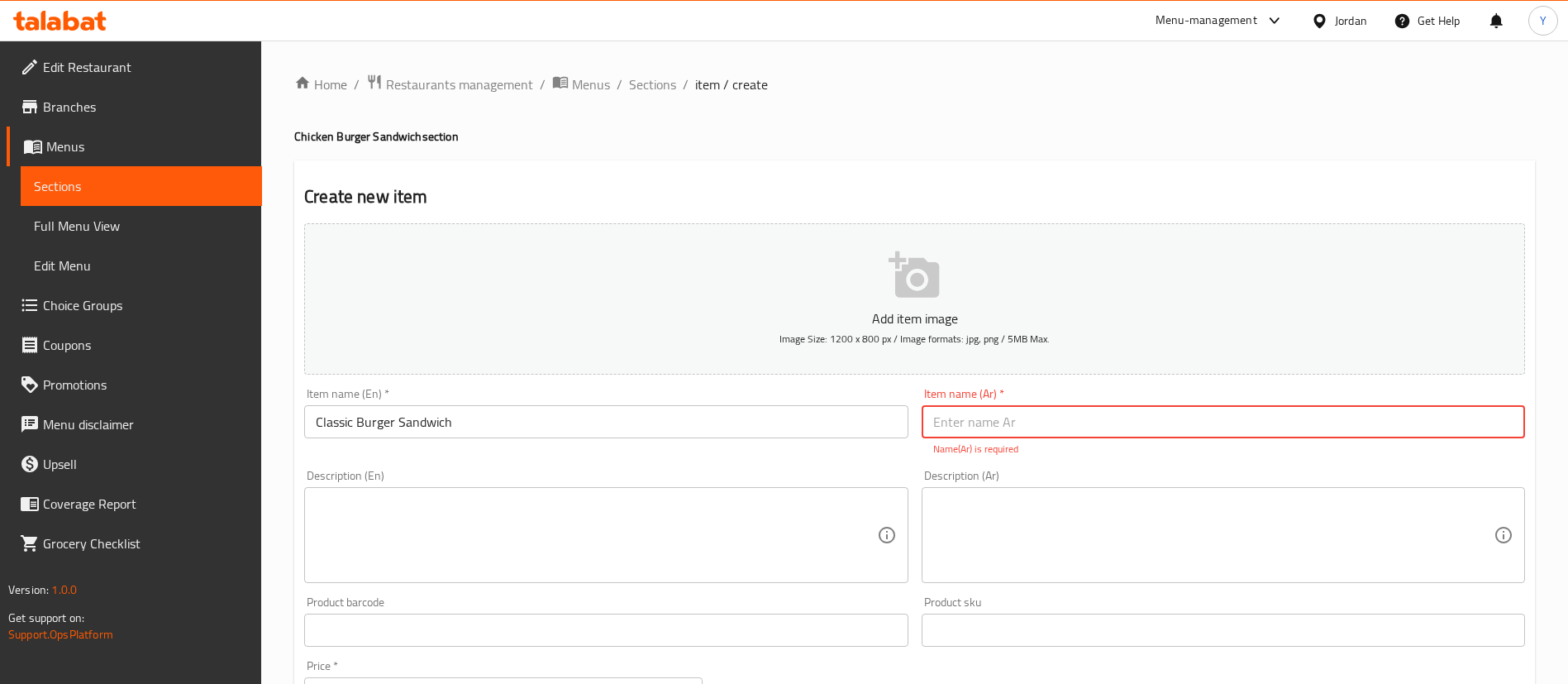
click at [969, 415] on input "text" at bounding box center [1223, 422] width 603 height 33
click at [507, 411] on input "Classic Burger Sandwich" at bounding box center [605, 422] width 603 height 33
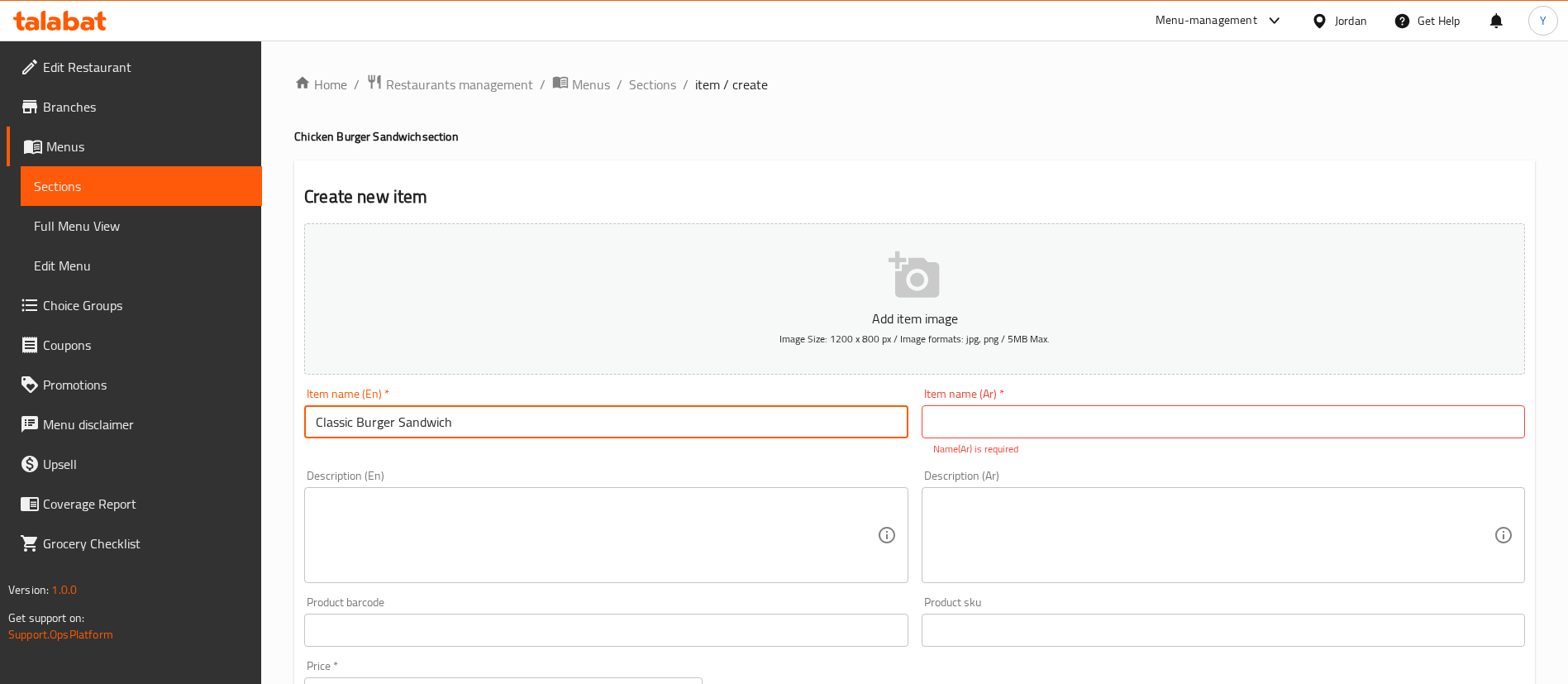
click at [507, 411] on input "Classic Burger Sandwich" at bounding box center [605, 422] width 603 height 33
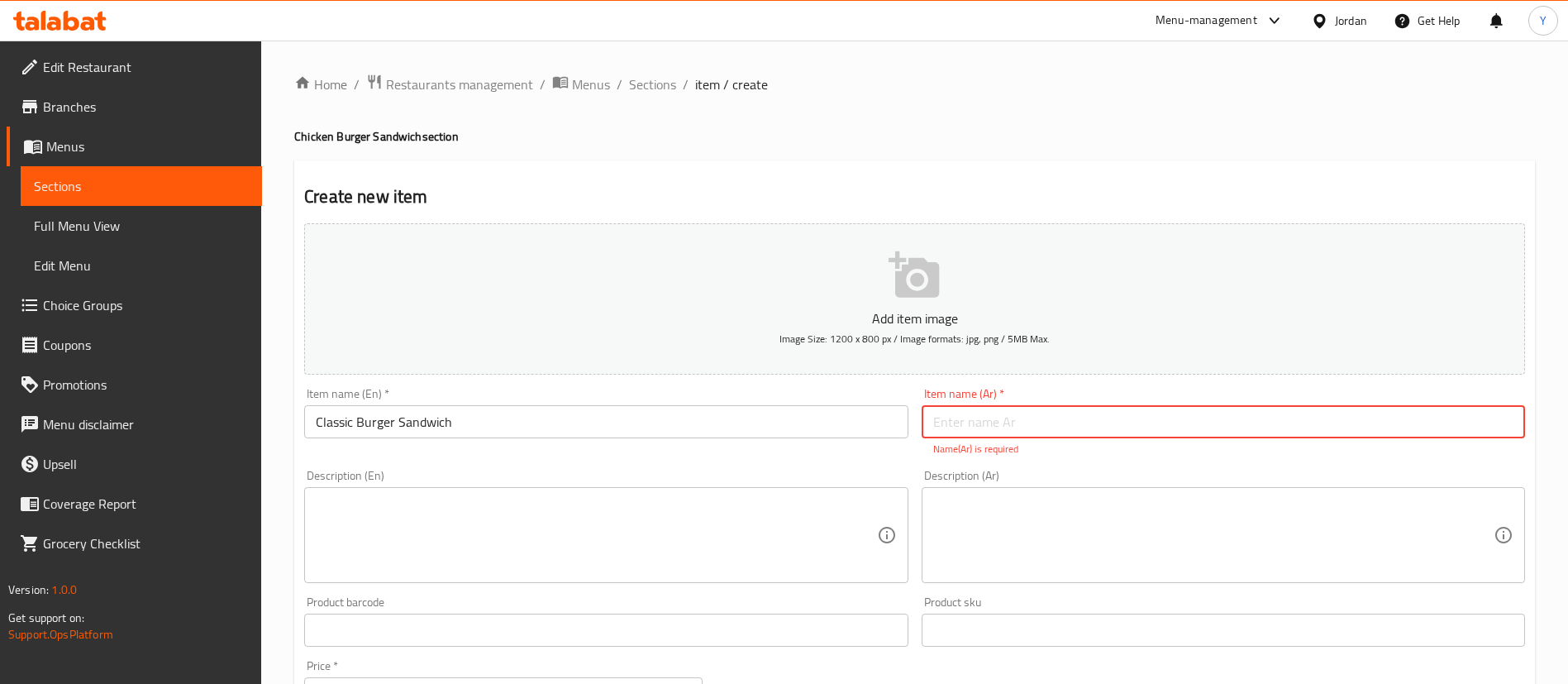
drag, startPoint x: 1001, startPoint y: 413, endPoint x: 916, endPoint y: 437, distance: 88.3
click at [1001, 413] on input "text" at bounding box center [1223, 422] width 603 height 33
paste input "ساندوتش برجر كلاسيك"
type input "ساندوتش برجر كلاسيك"
drag, startPoint x: 579, startPoint y: 544, endPoint x: 501, endPoint y: 516, distance: 82.9
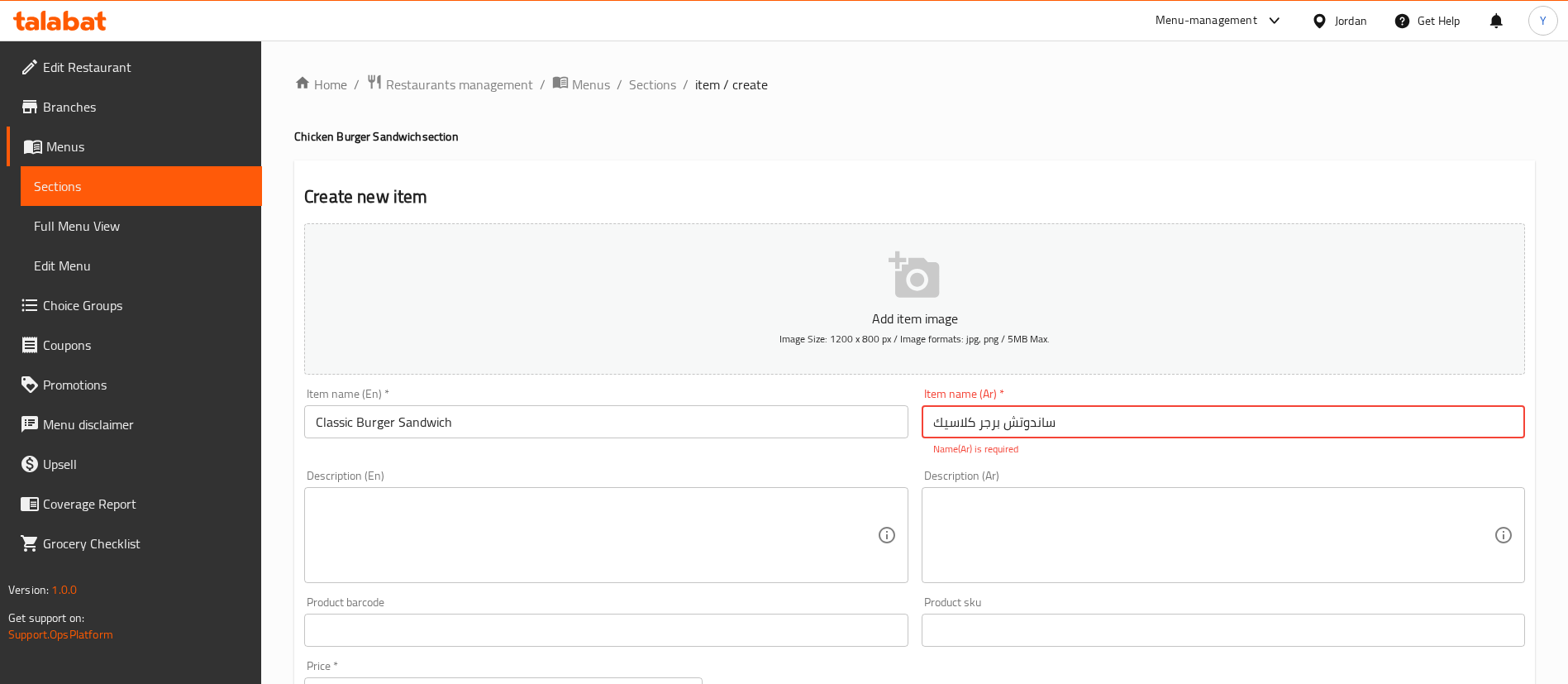
click at [579, 544] on textarea at bounding box center [596, 535] width 560 height 78
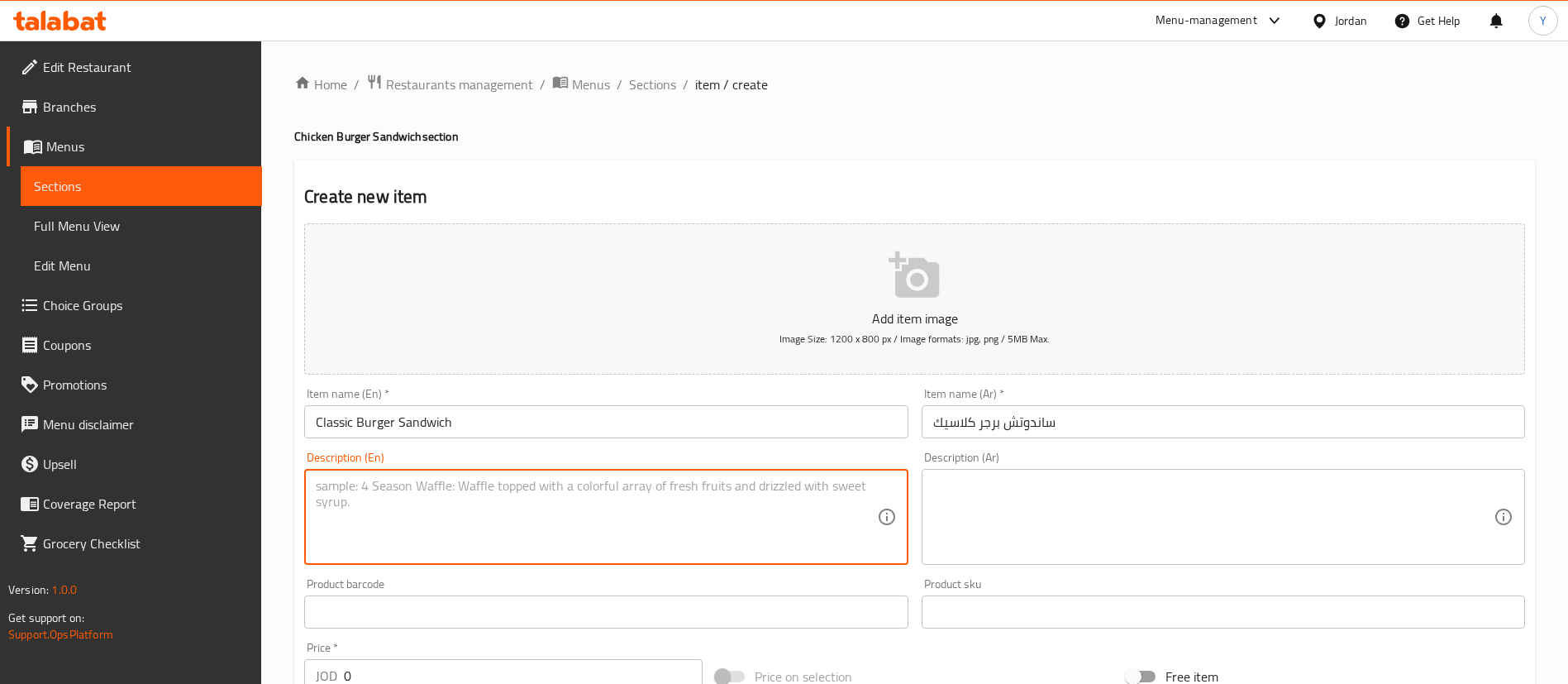
drag, startPoint x: 441, startPoint y: 492, endPoint x: 704, endPoint y: 494, distance: 263.0
click at [442, 493] on textarea at bounding box center [596, 517] width 560 height 78
paste textarea "Chicken burger with vegetables and special sauce"
type textarea "Chicken burger with vegetables and special sauce"
click at [1072, 494] on textarea at bounding box center [1214, 517] width 560 height 78
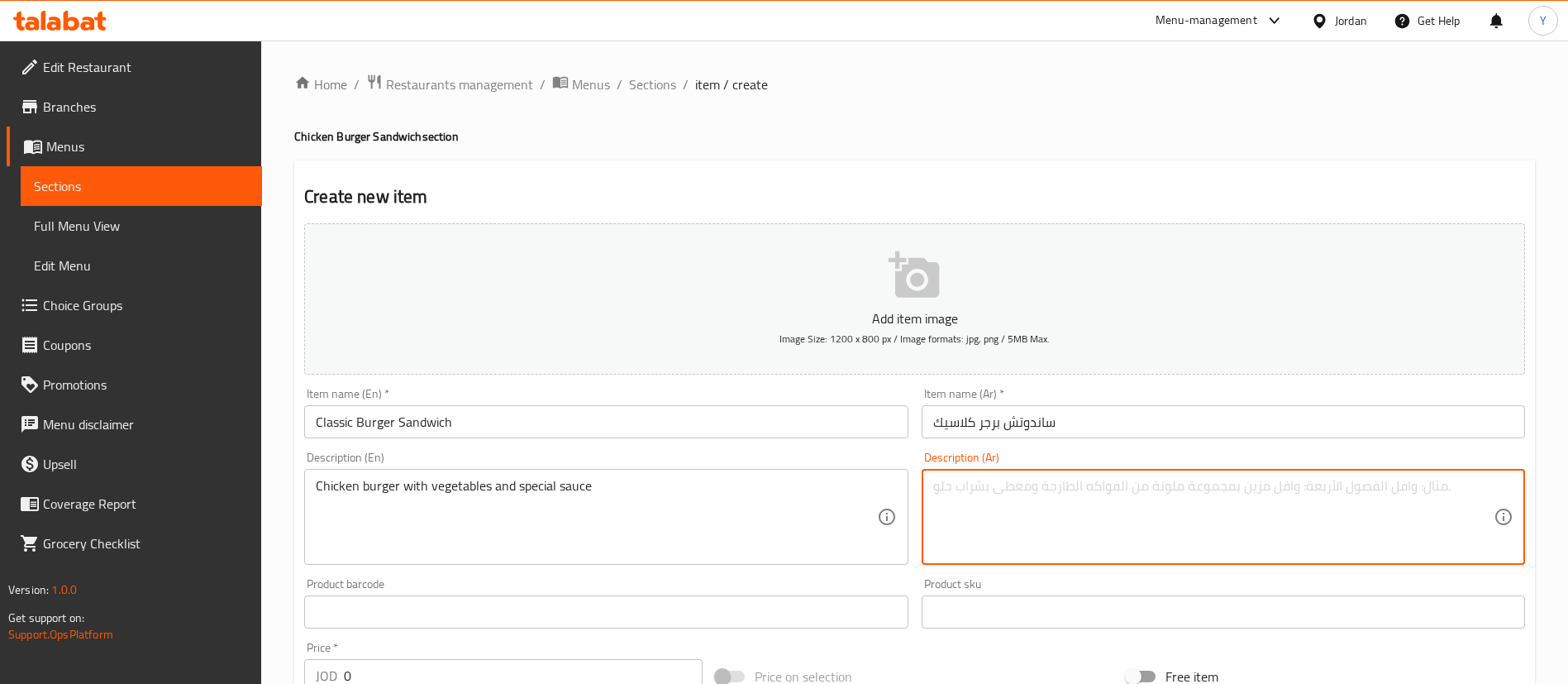
paste textarea "برغر دجاج مع خضار وصلصة خاصة"
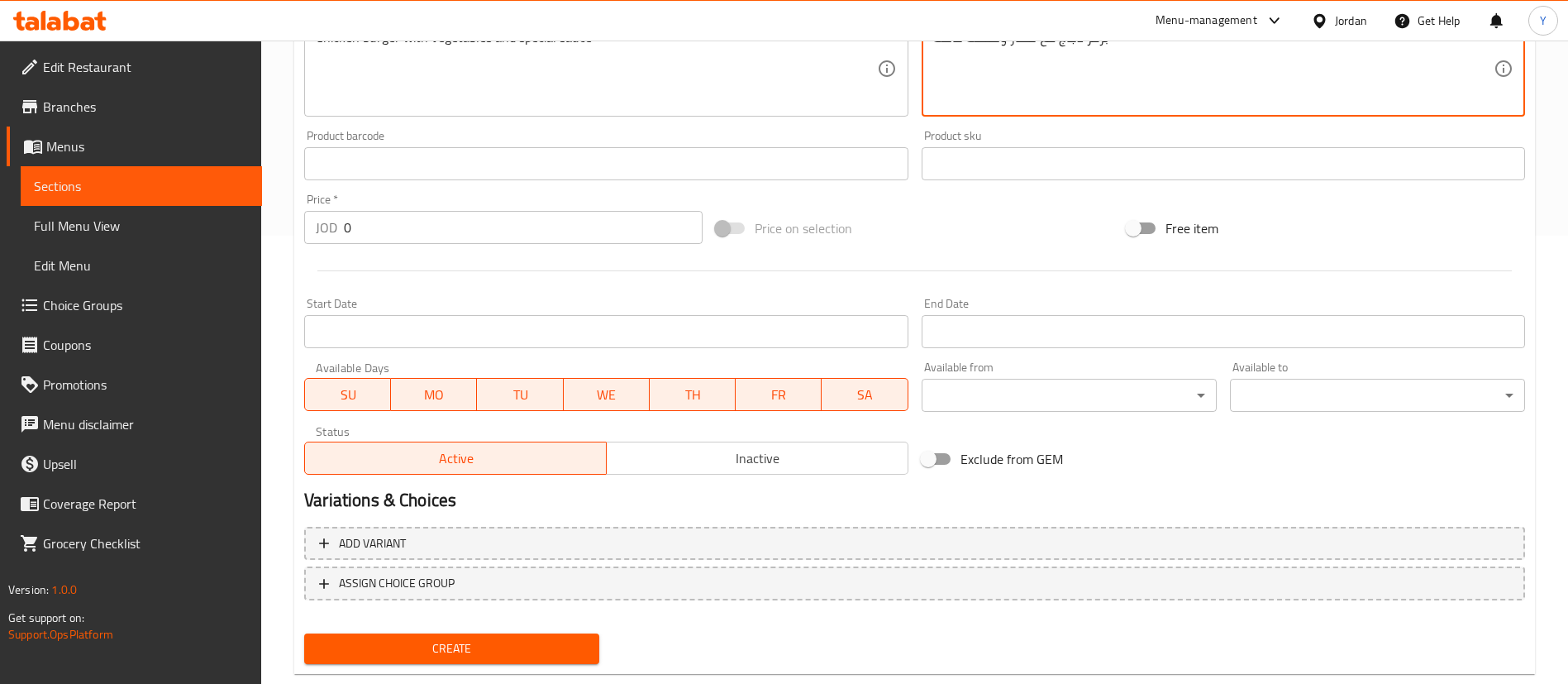
scroll to position [485, 0]
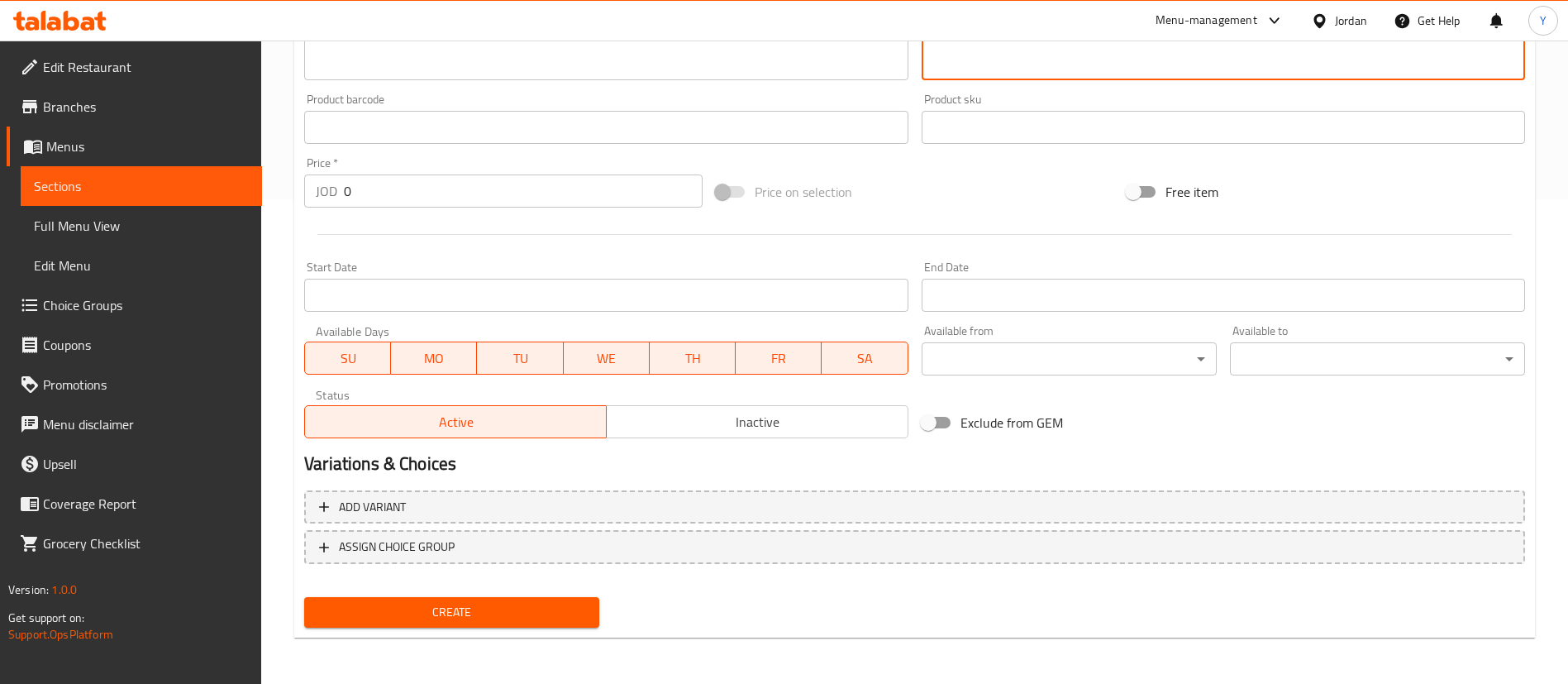
type textarea "برغر دجاج مع خضار وصلصة خاصة"
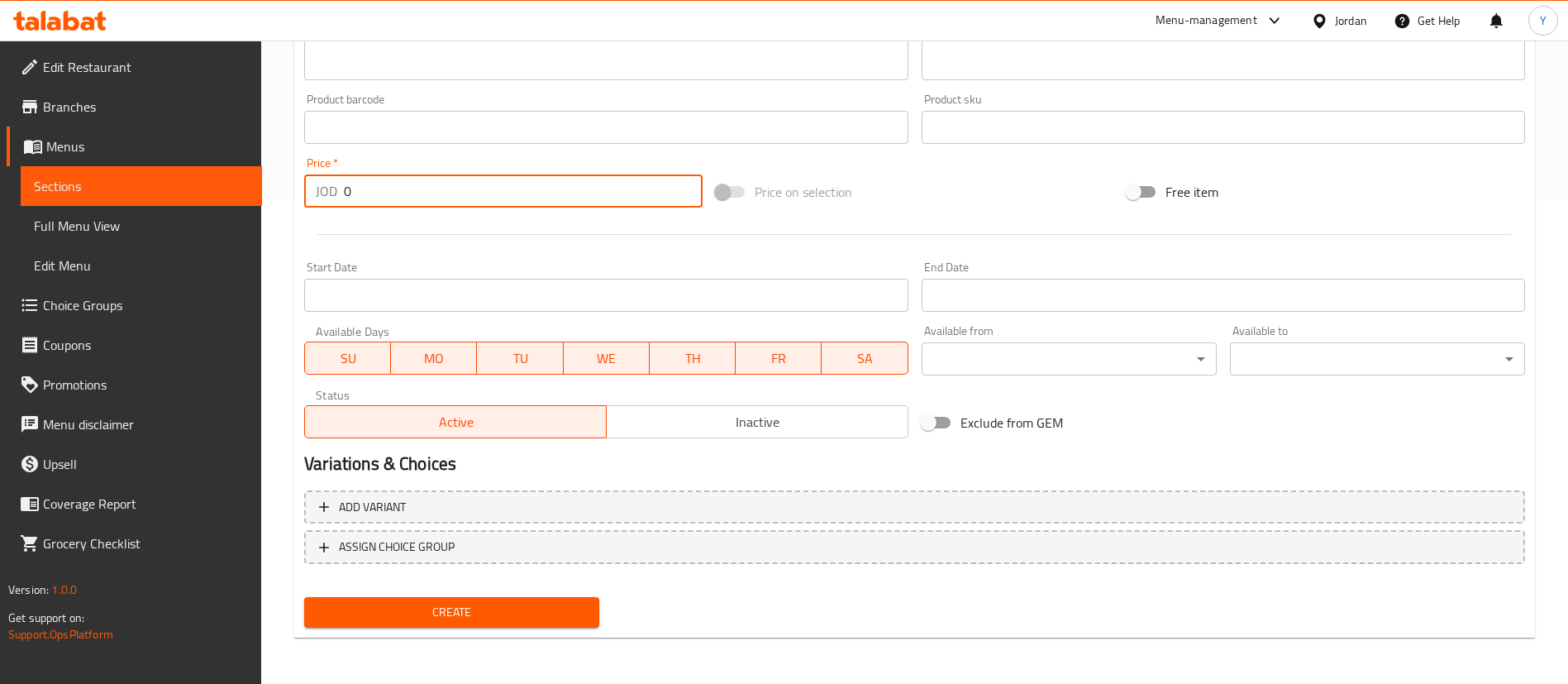
drag, startPoint x: 377, startPoint y: 188, endPoint x: 195, endPoint y: 190, distance: 182.0
click at [195, 190] on div "Edit Restaurant Branches Menus Sections Full Menu View Edit Menu Choice Groups …" at bounding box center [784, 120] width 1568 height 1128
type input "3.85"
click at [463, 616] on span "Create" at bounding box center [451, 612] width 269 height 20
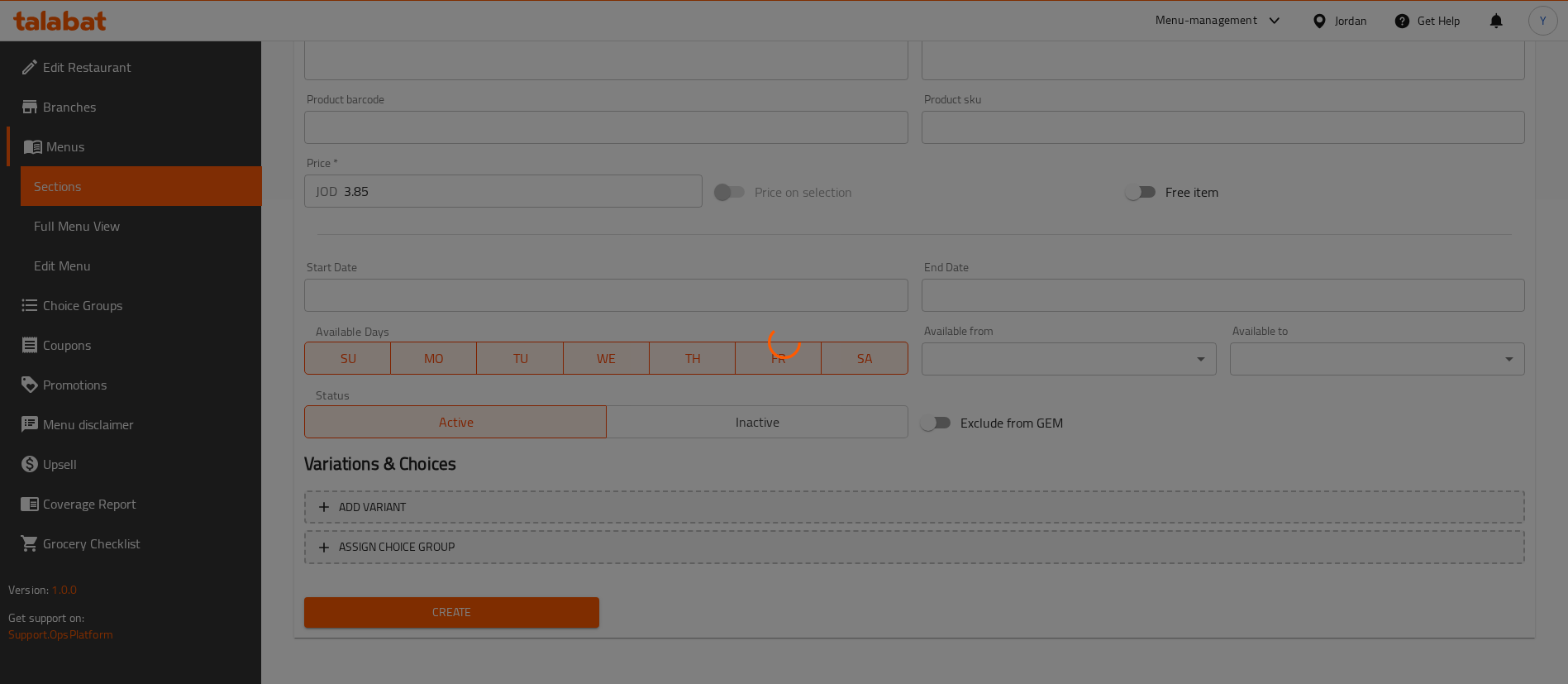
type input "0"
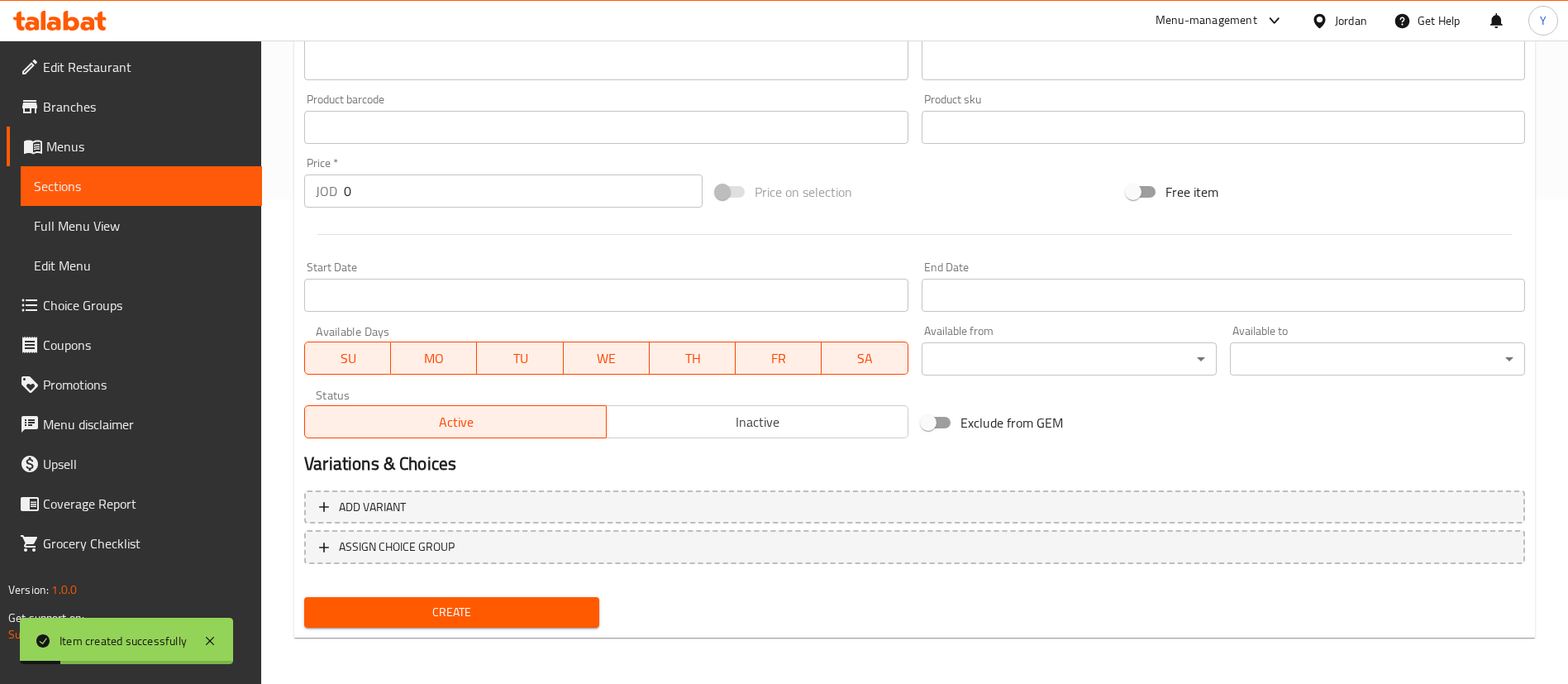
click at [183, 190] on span "Sections" at bounding box center [141, 186] width 215 height 20
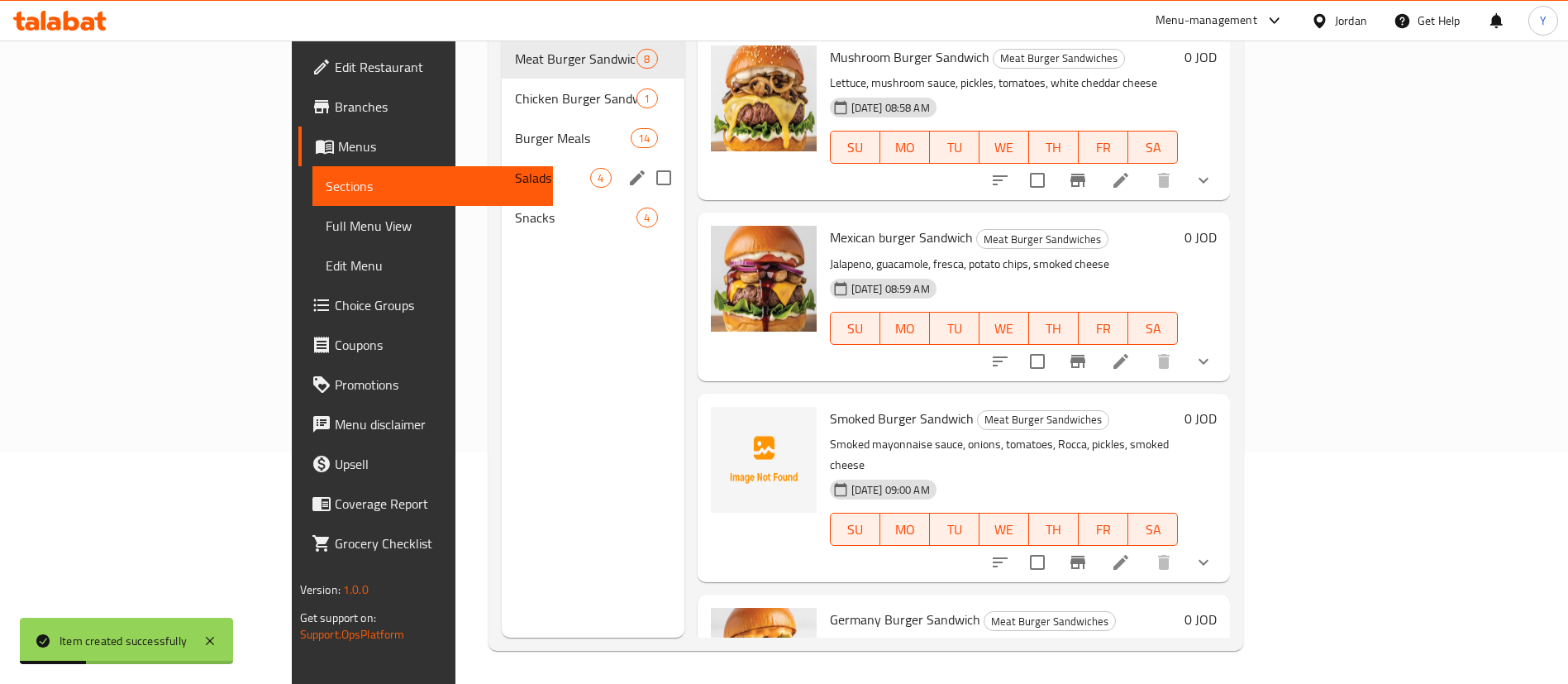
scroll to position [108, 0]
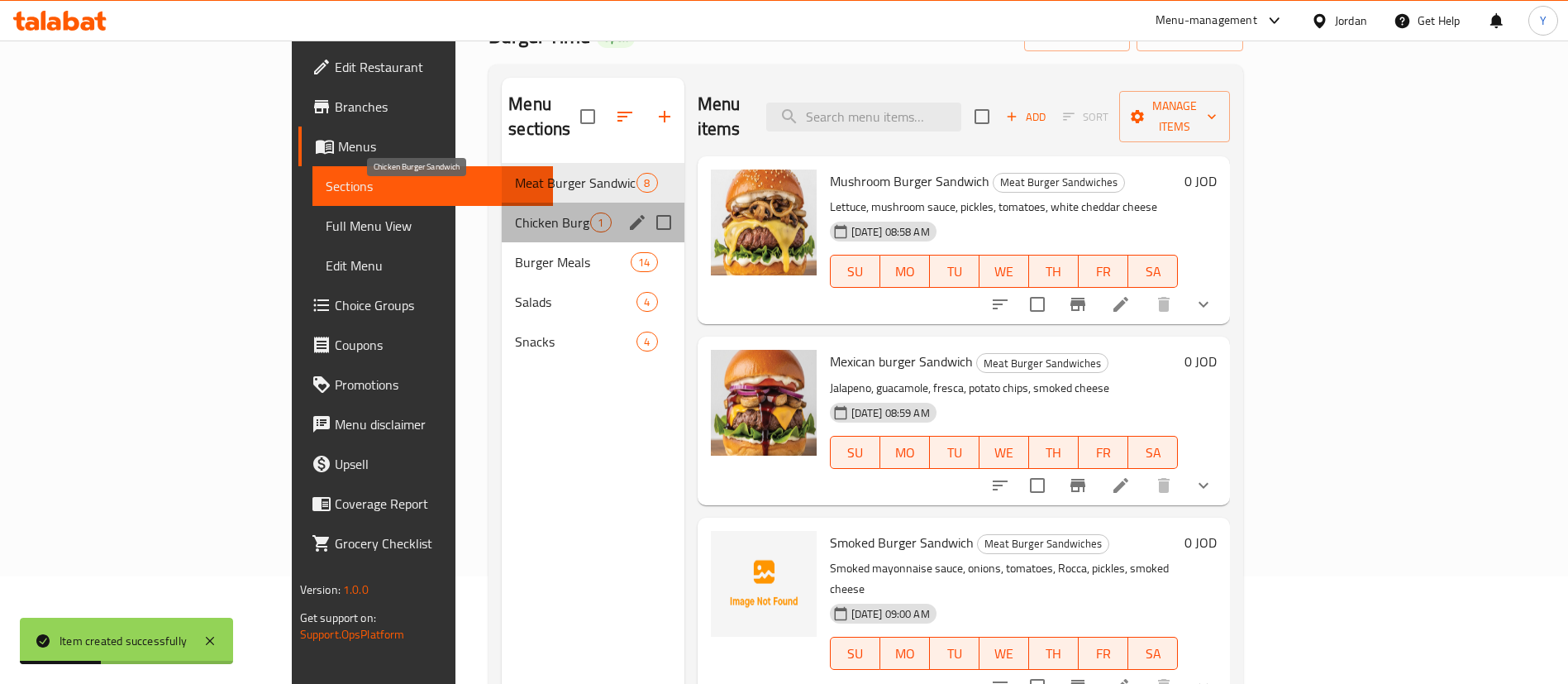
click at [515, 212] on span "Chicken Burger Sandwich" at bounding box center [552, 222] width 75 height 20
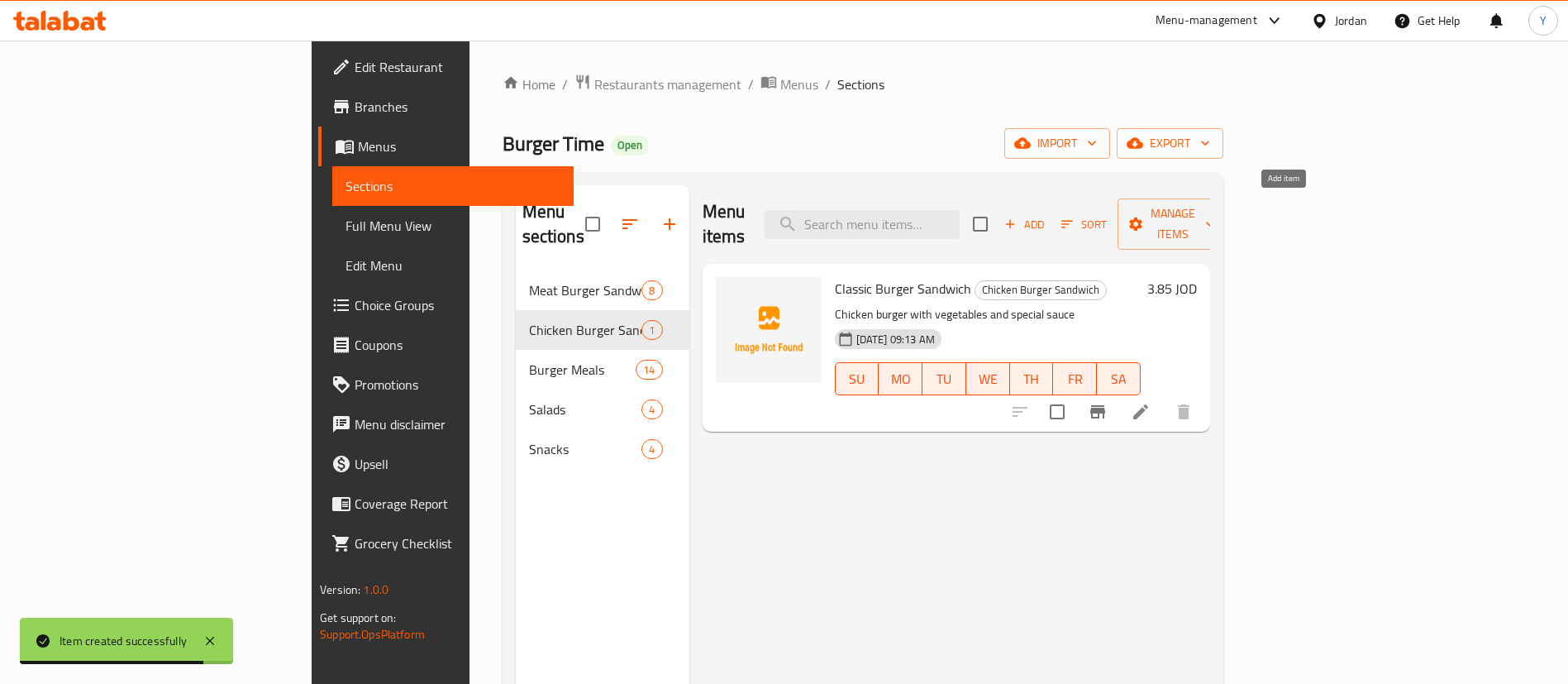
click at [1047, 215] on span "Add" at bounding box center [1024, 225] width 45 height 19
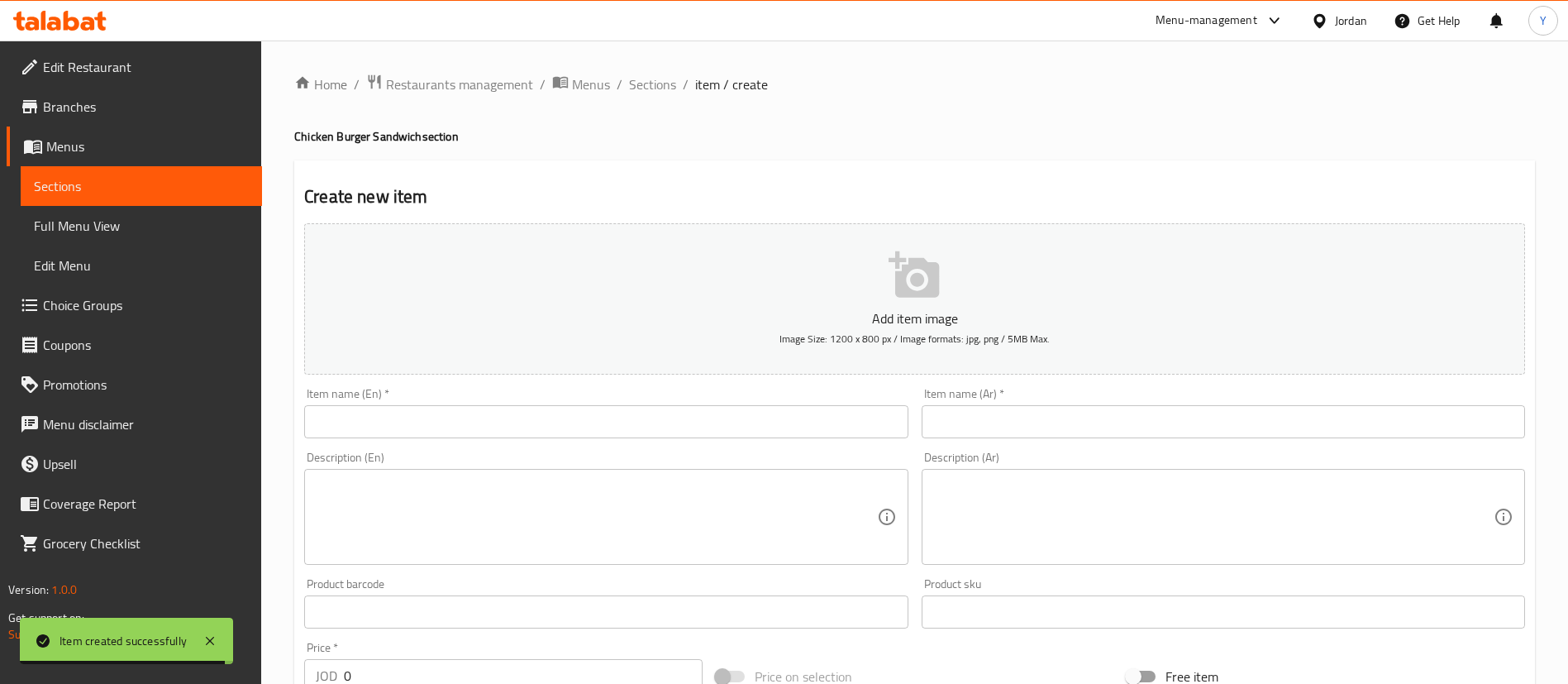
drag, startPoint x: 595, startPoint y: 420, endPoint x: 570, endPoint y: 423, distance: 25.2
click at [595, 420] on input "text" at bounding box center [605, 422] width 603 height 33
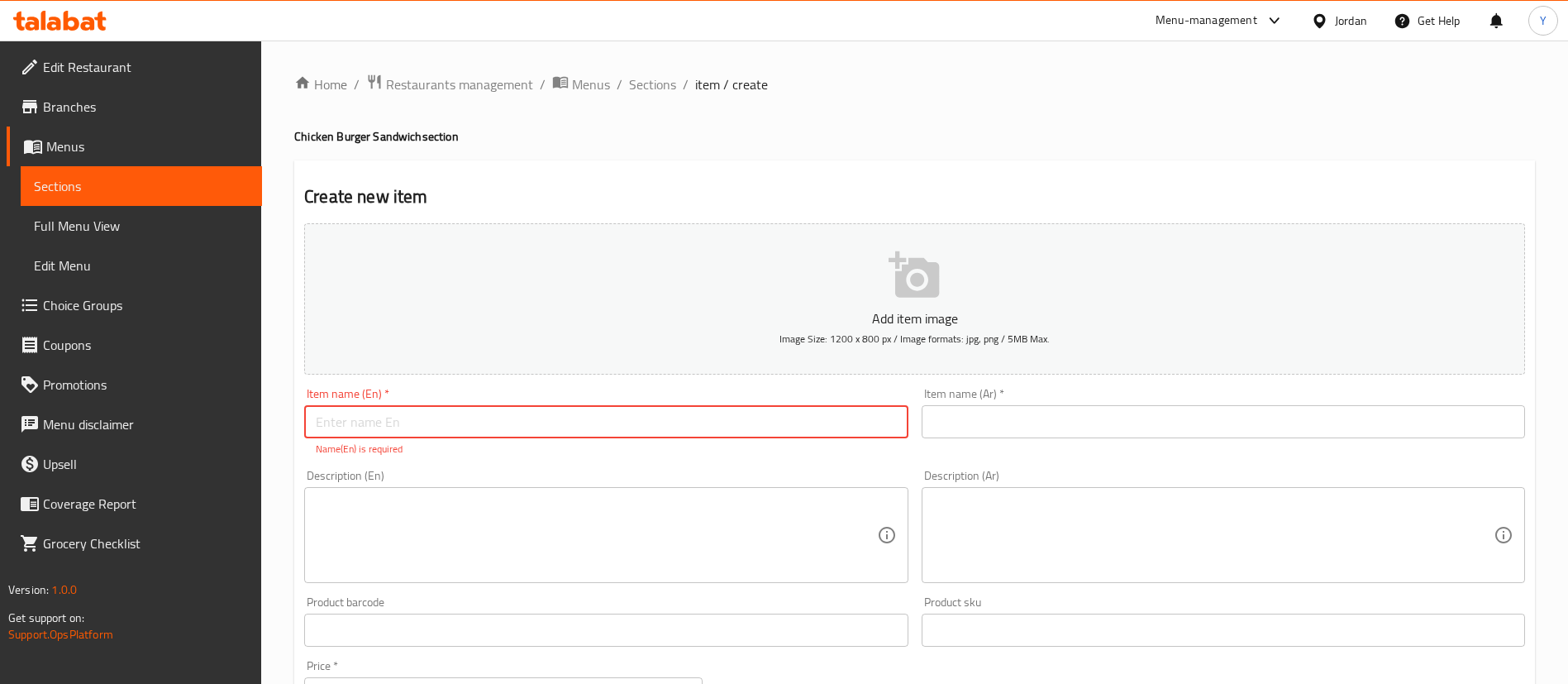
paste input "Caesar Chicken Burger"
drag, startPoint x: 505, startPoint y: 420, endPoint x: 80, endPoint y: 398, distance: 425.6
click at [80, 398] on div "Edit Restaurant Branches Menus Sections Full Menu View Edit Menu Choice Groups …" at bounding box center [784, 613] width 1568 height 1147
type input "Caesar Chicken Burger Sandwich"
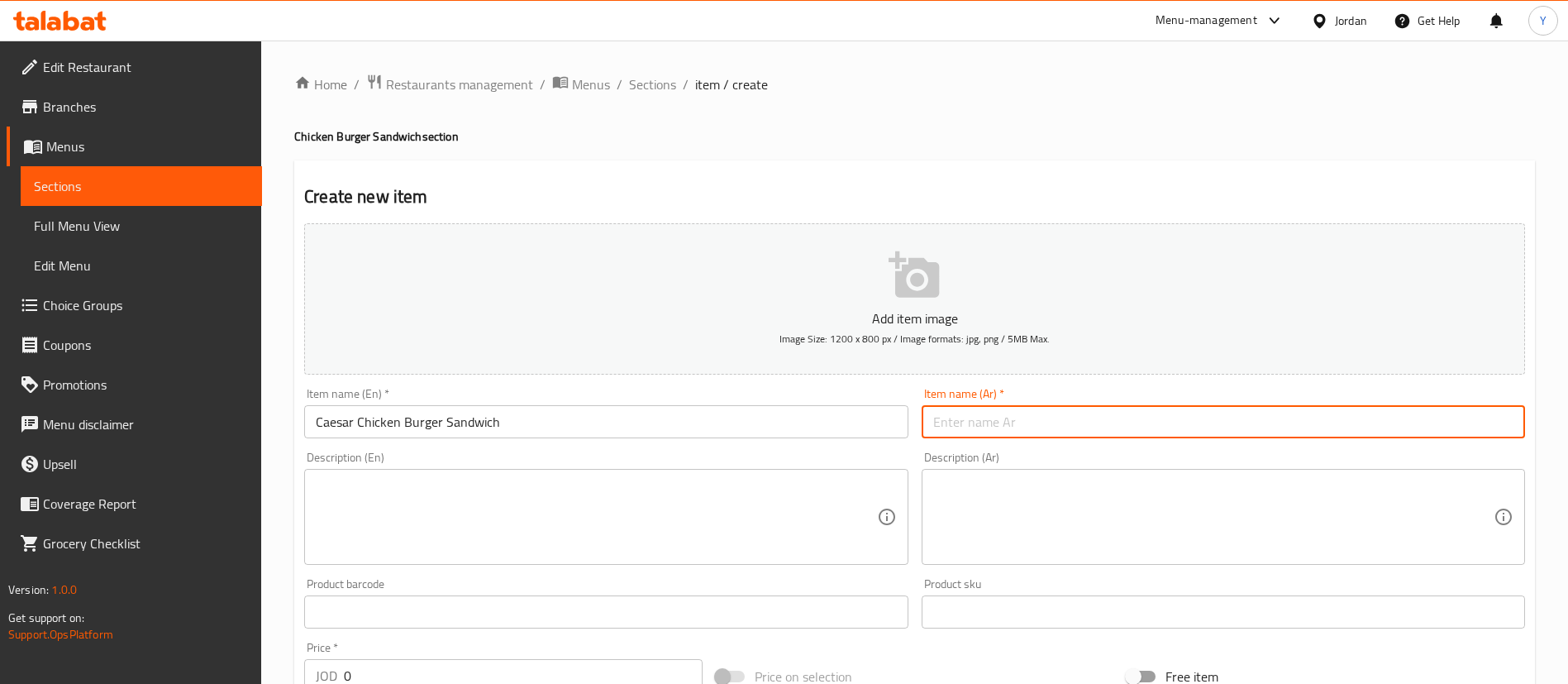
drag, startPoint x: 1077, startPoint y: 419, endPoint x: 976, endPoint y: 419, distance: 101.0
click at [1077, 418] on input "text" at bounding box center [1223, 422] width 603 height 33
paste input "ساندوتش برجر دجاج سيزر"
type input "ساندوتش برجر دجاج سيزر"
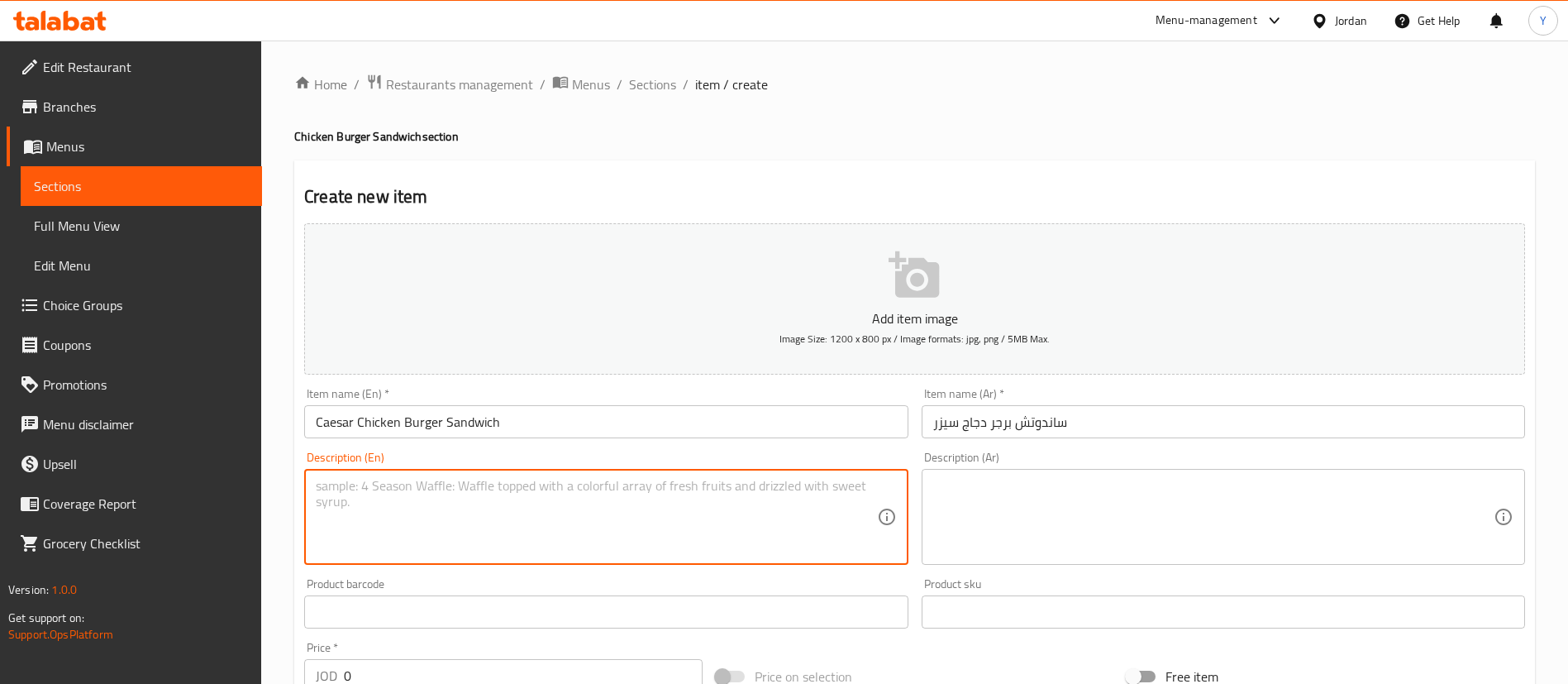
drag, startPoint x: 671, startPoint y: 512, endPoint x: 630, endPoint y: 472, distance: 57.3
click at [670, 512] on textarea at bounding box center [596, 517] width 560 height 78
paste textarea "Chicken burger with lettuce and Caesar sauce"
type textarea "Chicken burger with lettuce and Caesar sauce"
drag, startPoint x: 1119, startPoint y: 520, endPoint x: 1054, endPoint y: 504, distance: 66.9
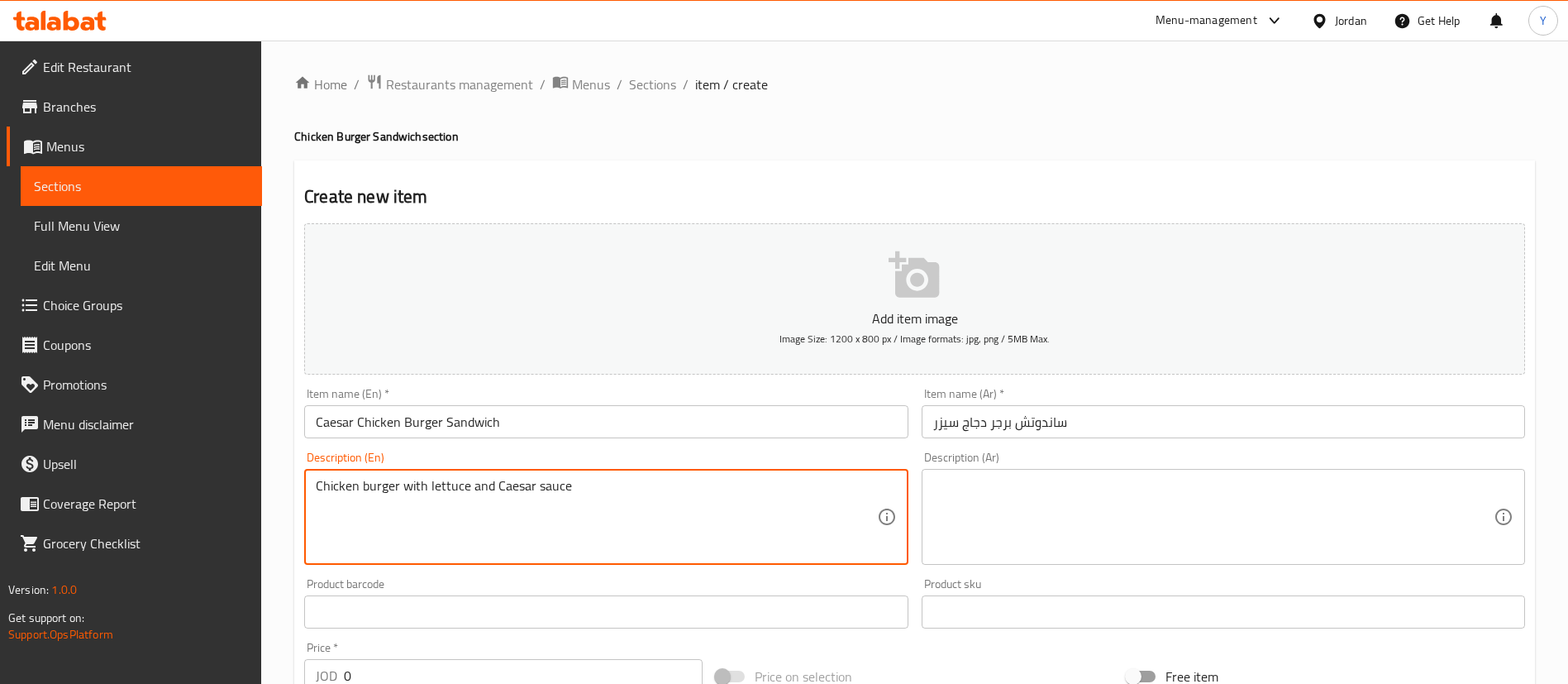
click at [1119, 520] on textarea at bounding box center [1214, 517] width 560 height 78
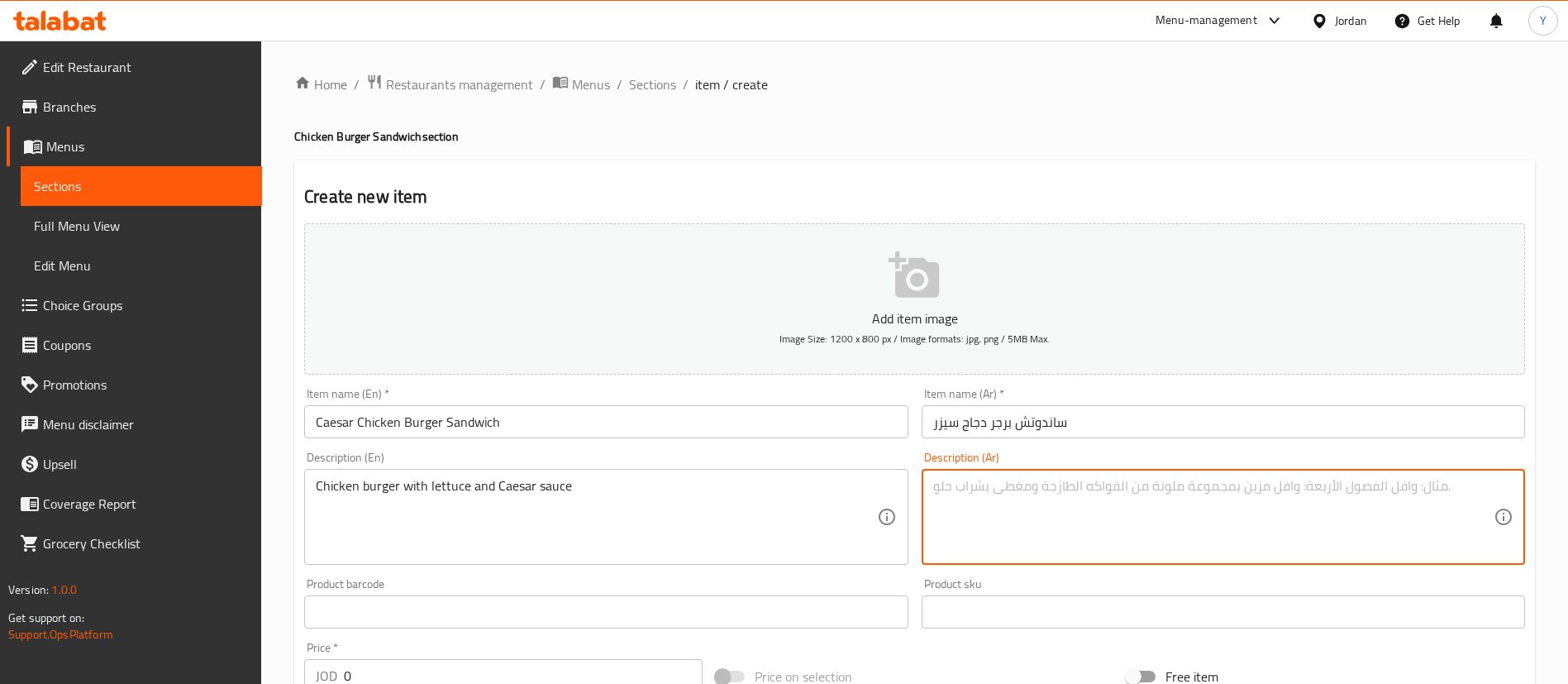
paste textarea "برغر دجاج مع خس وصوص سيزر"
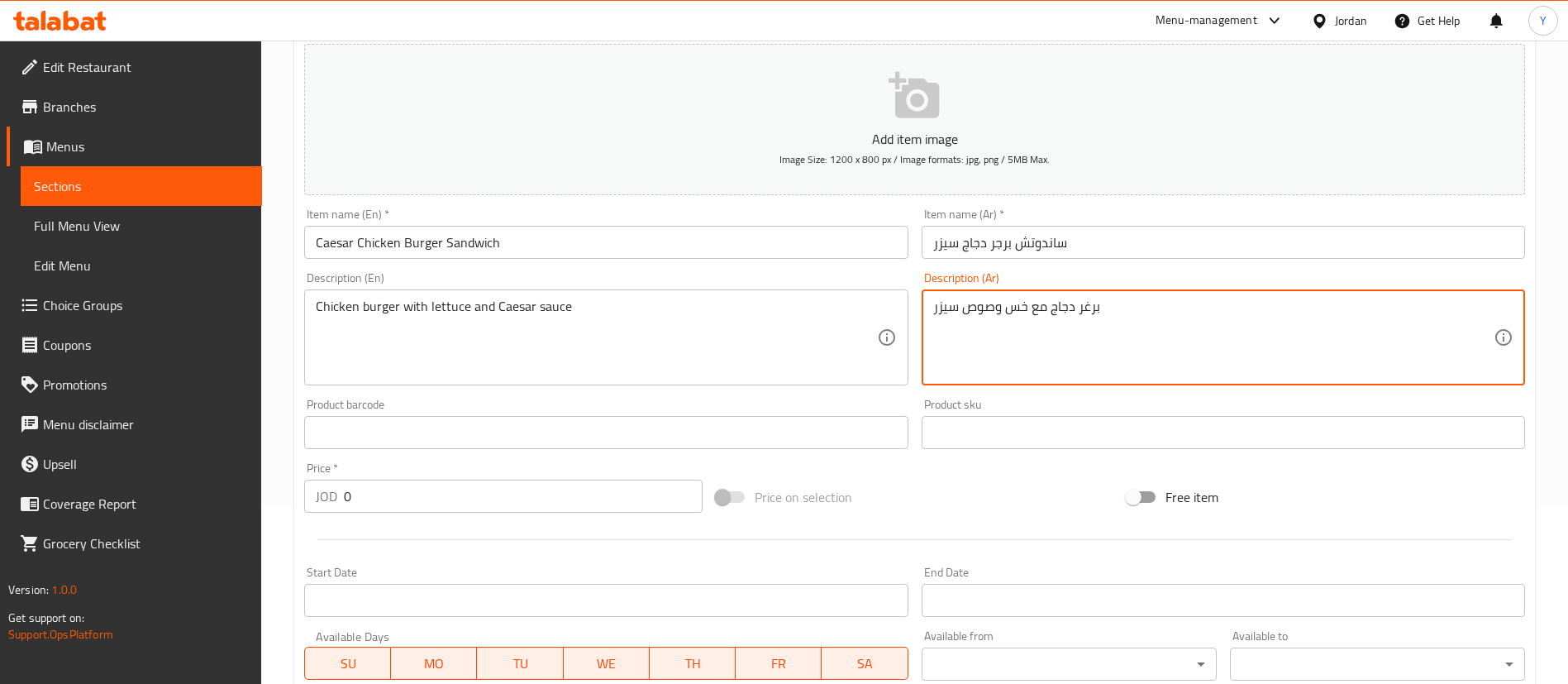
scroll to position [372, 0]
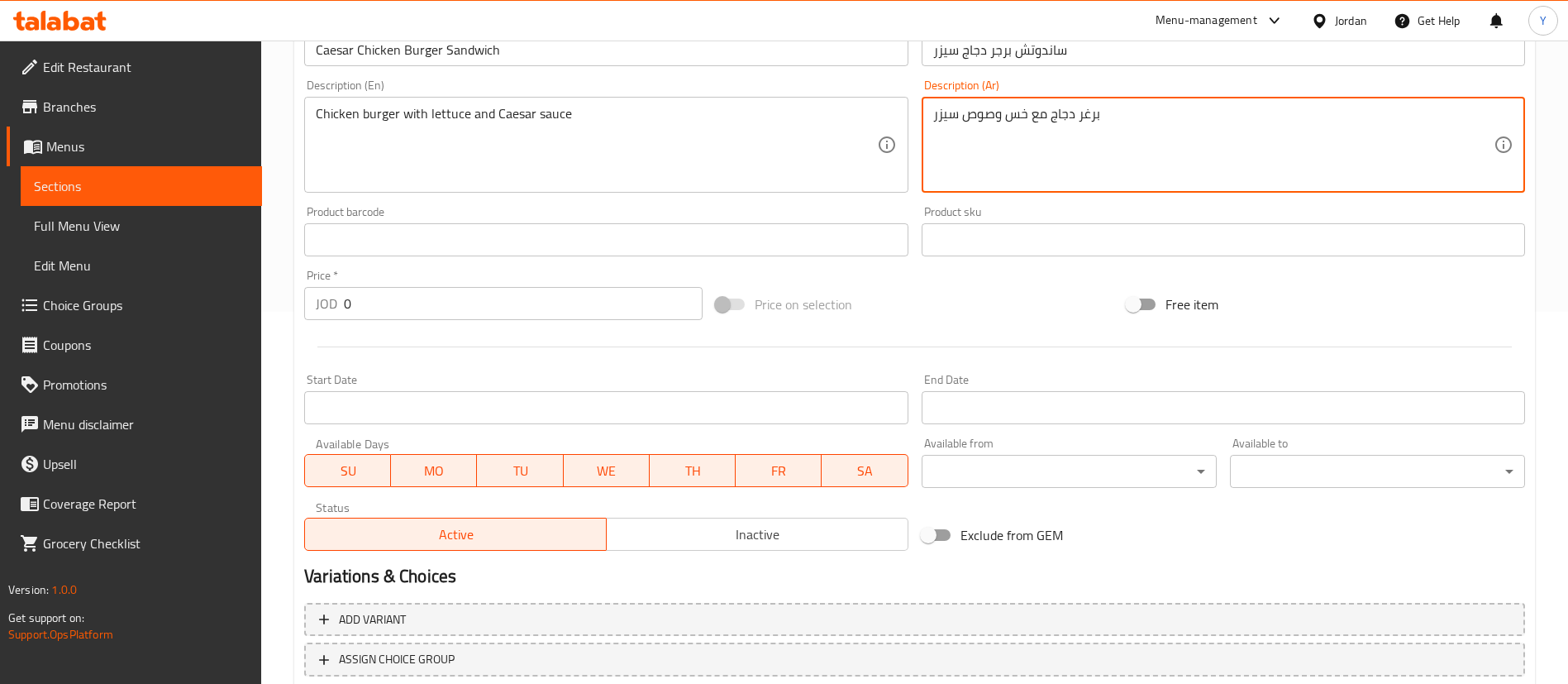
type textarea "برغر دجاج مع خس وصوص سيزر"
drag, startPoint x: 373, startPoint y: 300, endPoint x: 244, endPoint y: 301, distance: 129.0
click at [293, 299] on div "Home / Restaurants management / Menus / Sections / item / create Chicken Burger…" at bounding box center [915, 233] width 1307 height 1128
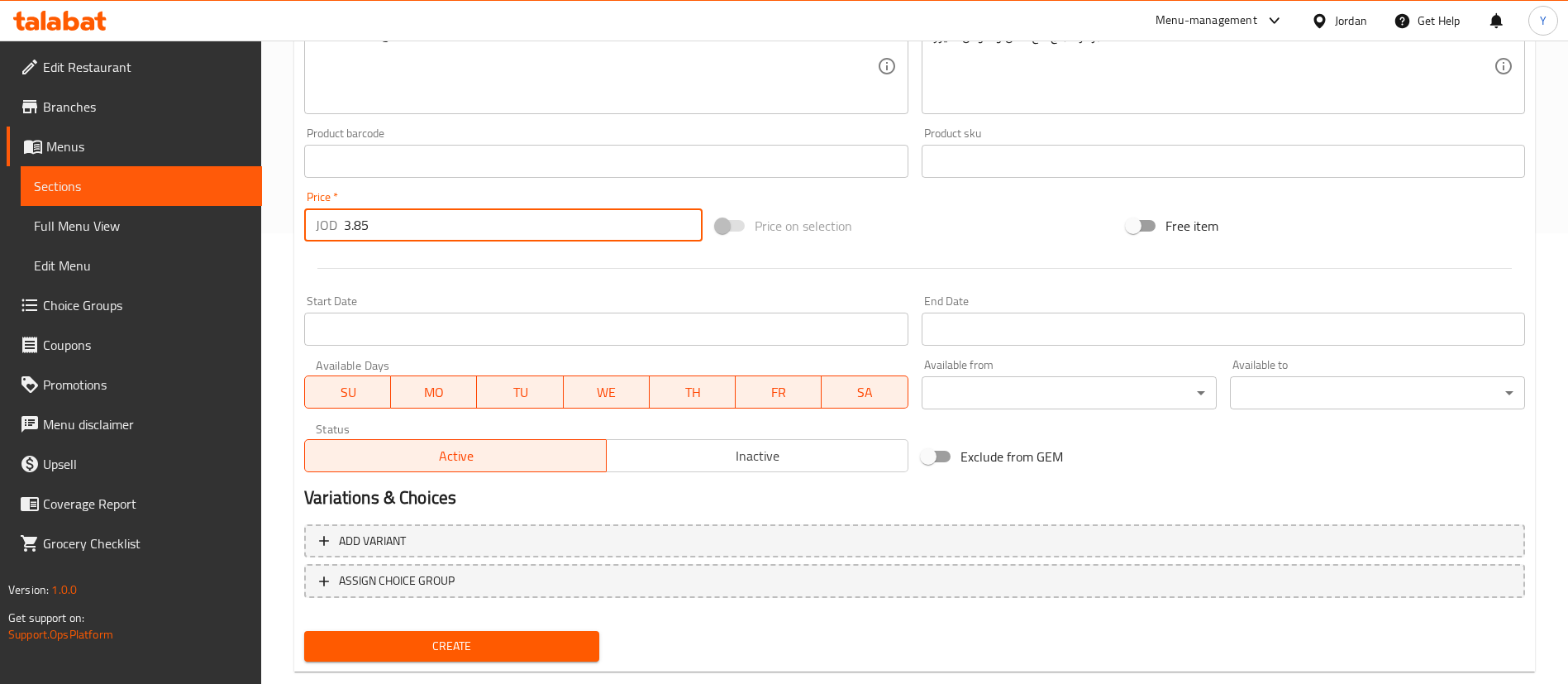
scroll to position [485, 0]
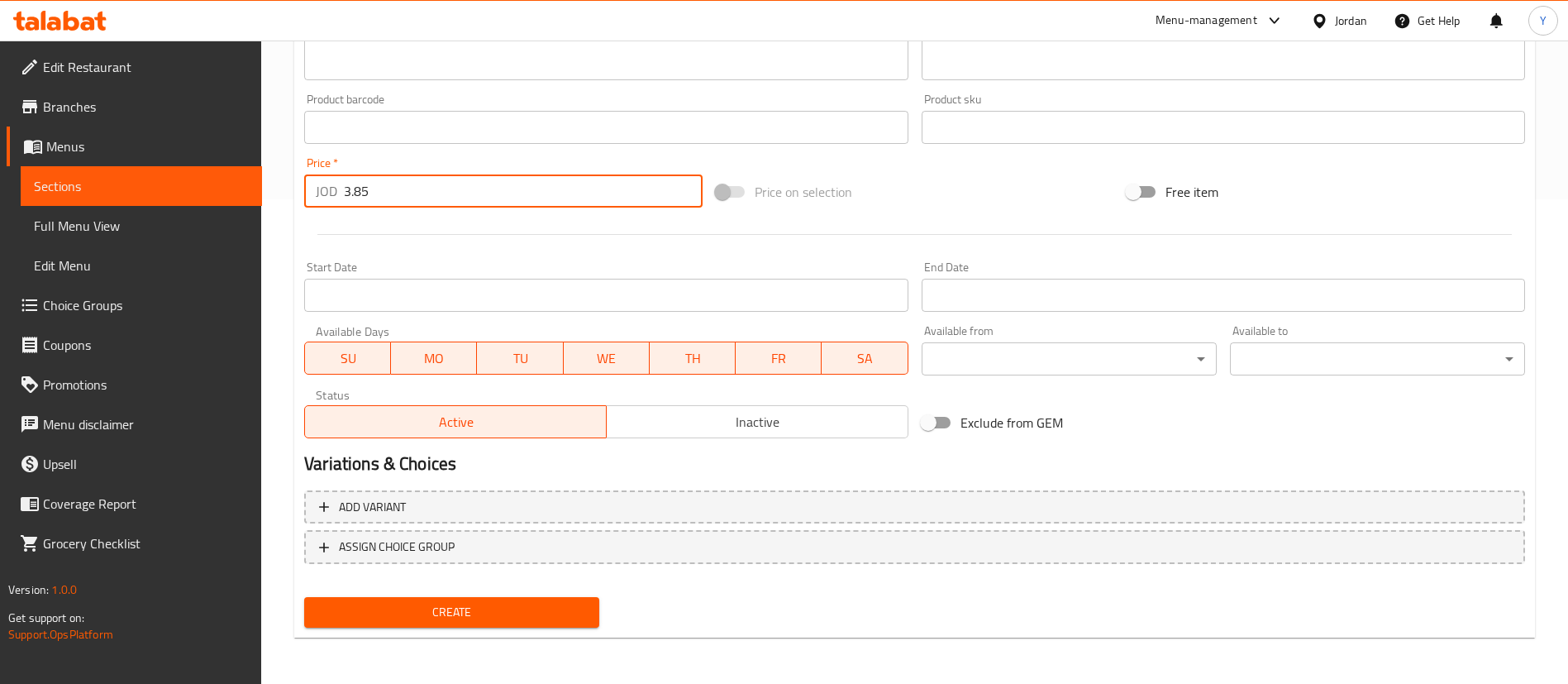
type input "3.85"
drag, startPoint x: 455, startPoint y: 609, endPoint x: 697, endPoint y: 620, distance: 242.2
click at [456, 610] on span "Create" at bounding box center [451, 612] width 269 height 20
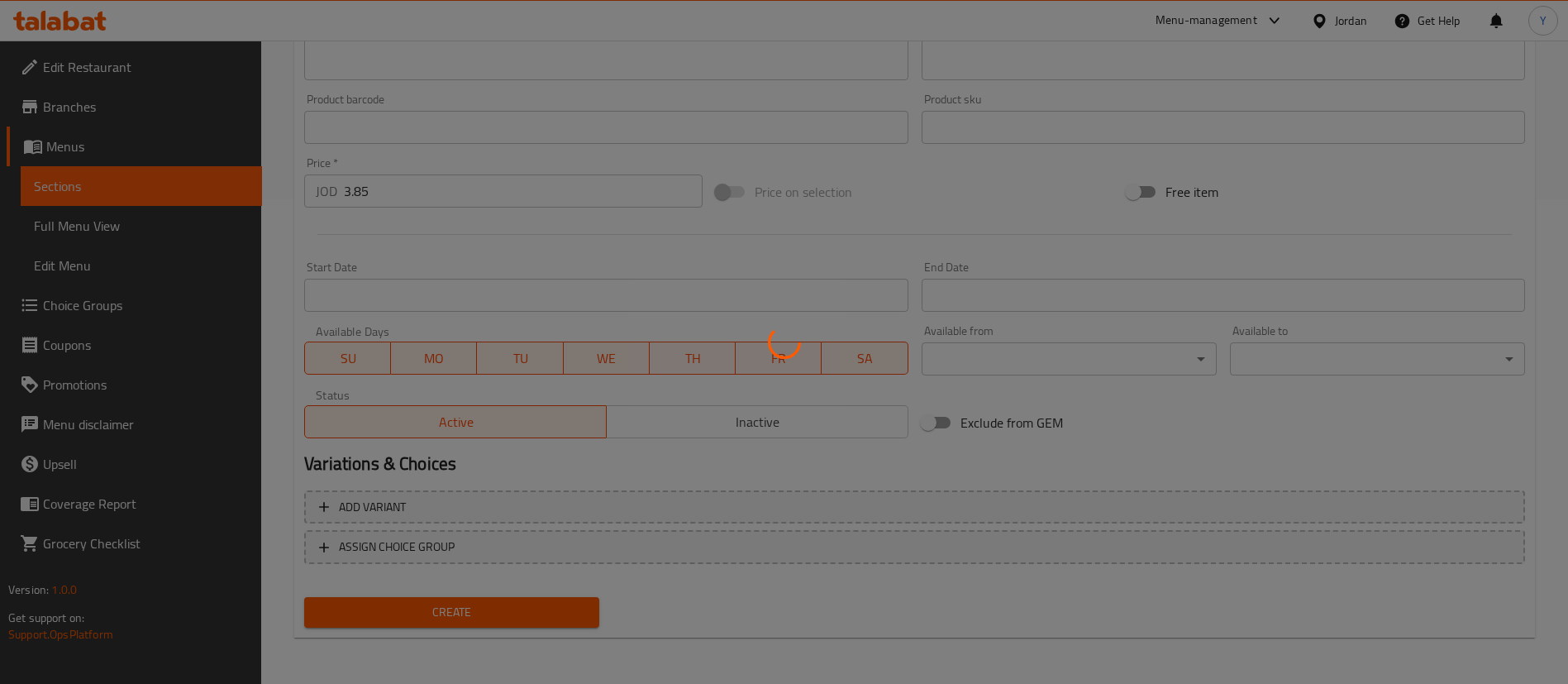
type input "0"
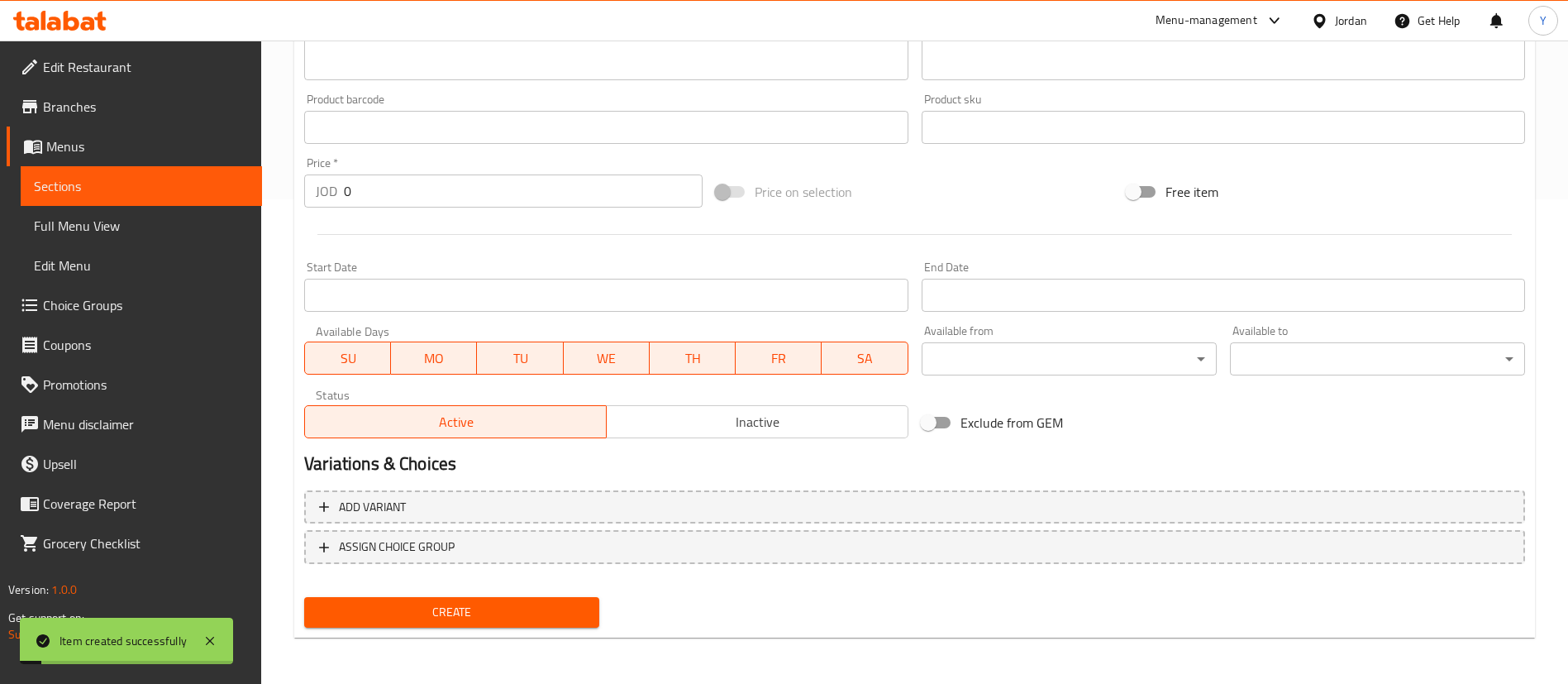
scroll to position [113, 0]
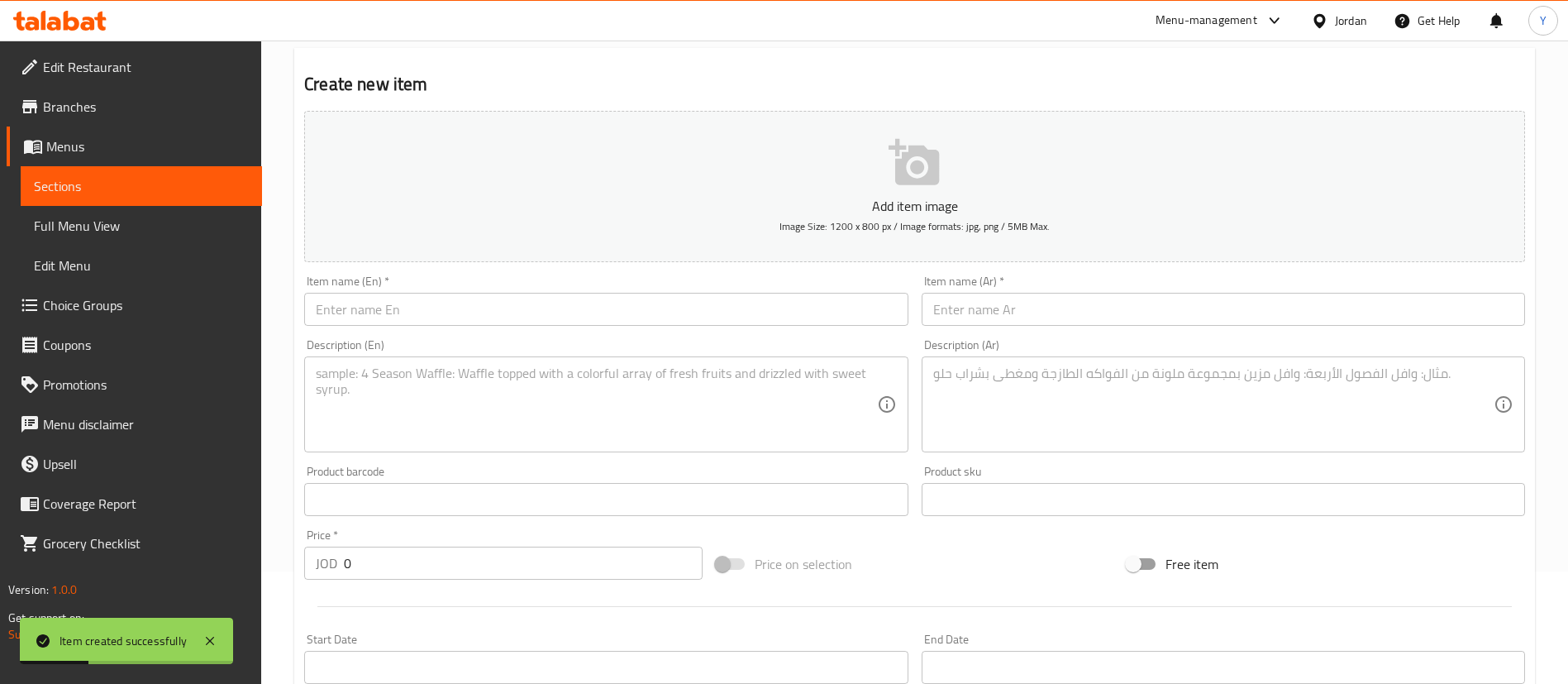
click at [106, 181] on span "Sections" at bounding box center [141, 186] width 215 height 20
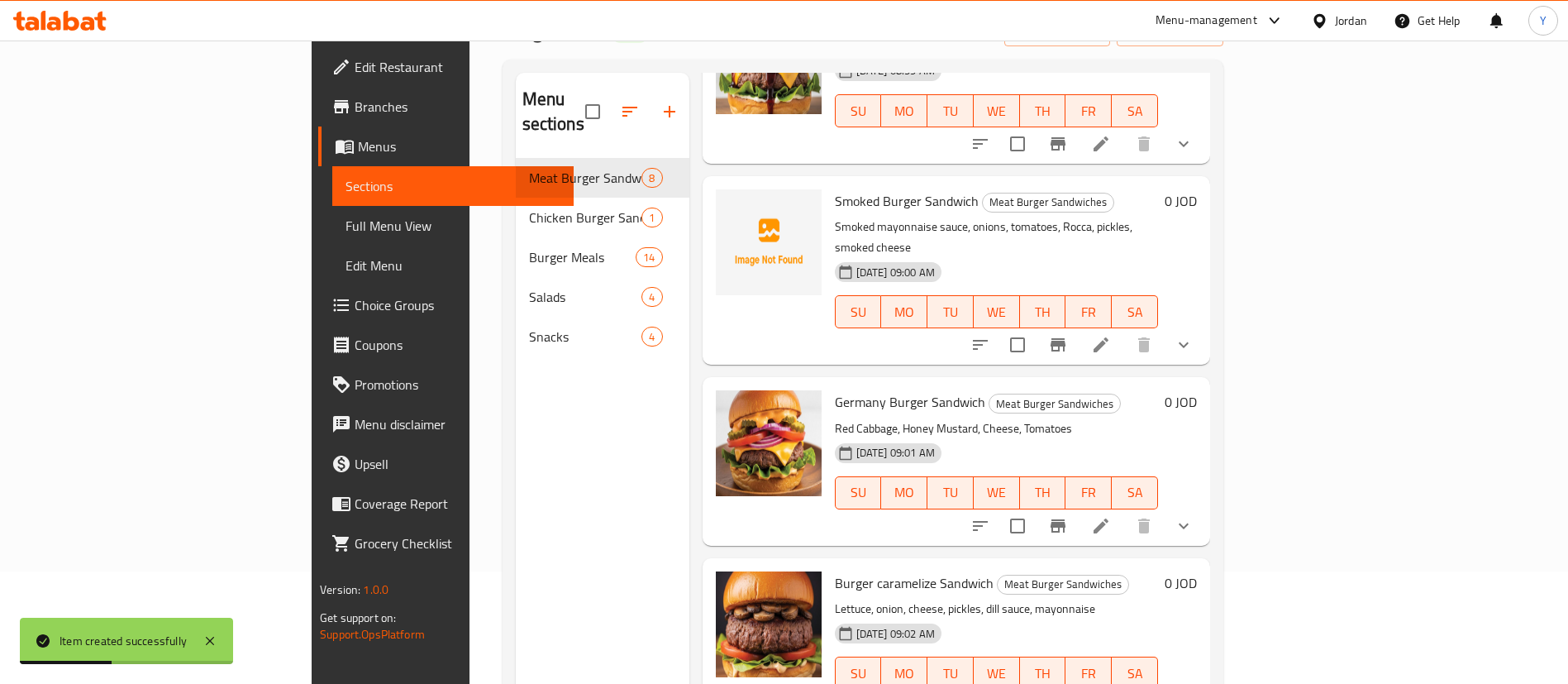
scroll to position [496, 0]
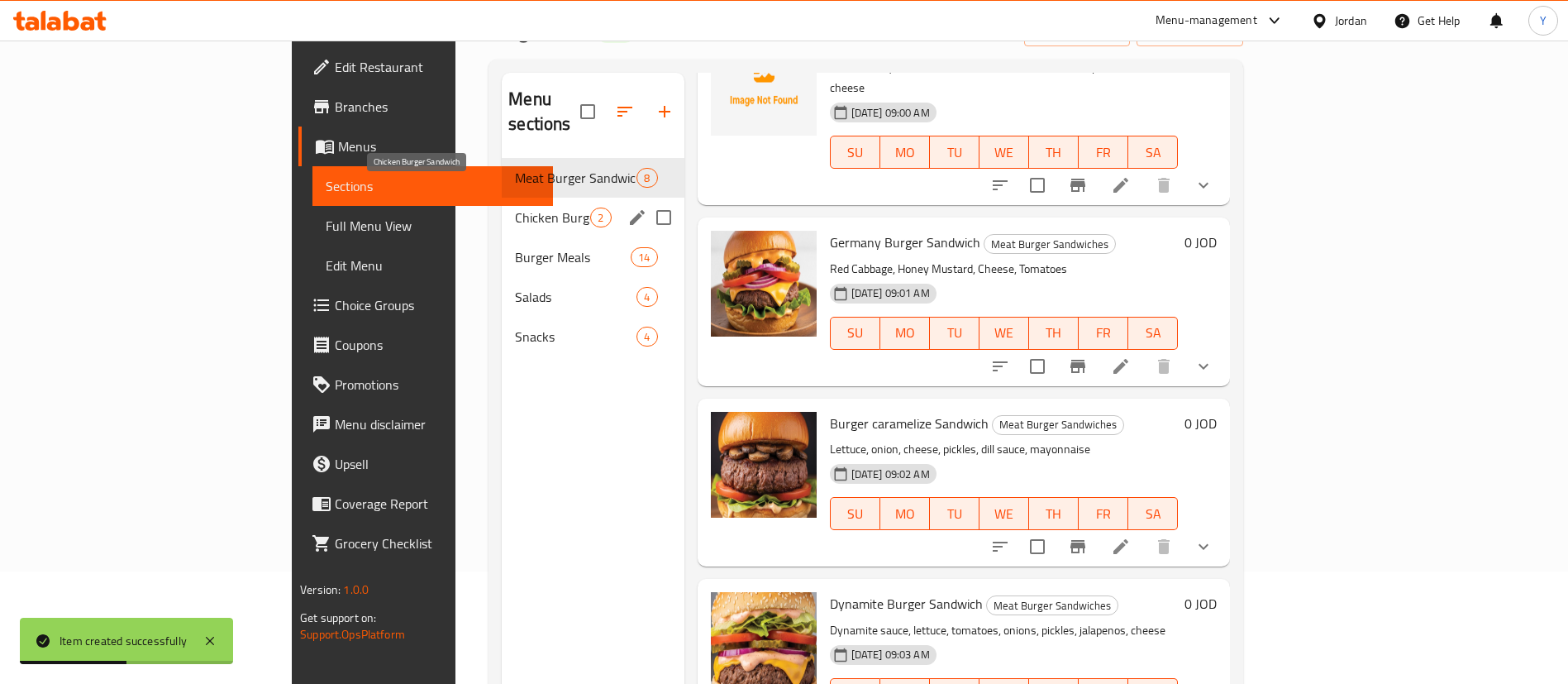
click at [515, 208] on span "Chicken Burger Sandwich" at bounding box center [552, 218] width 75 height 20
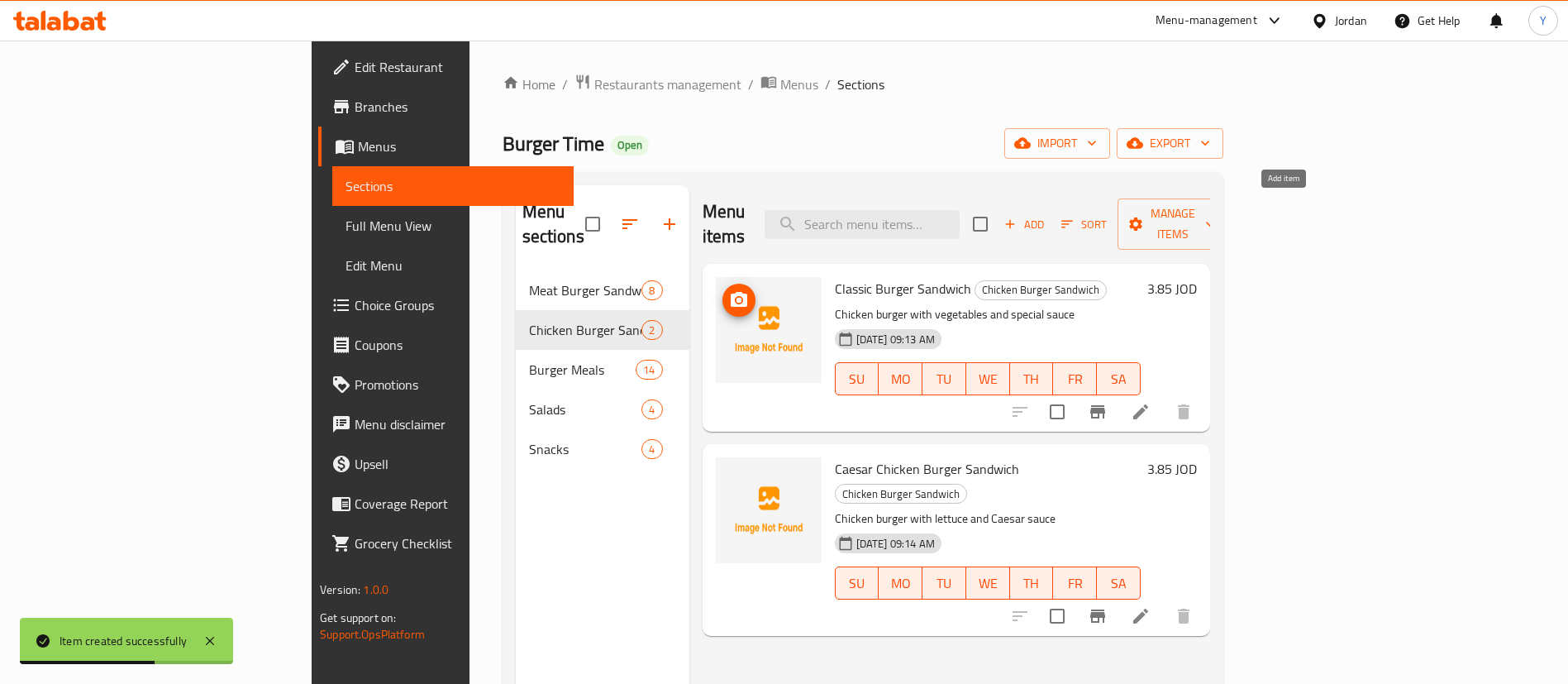
click at [1047, 215] on span "Add" at bounding box center [1024, 225] width 45 height 19
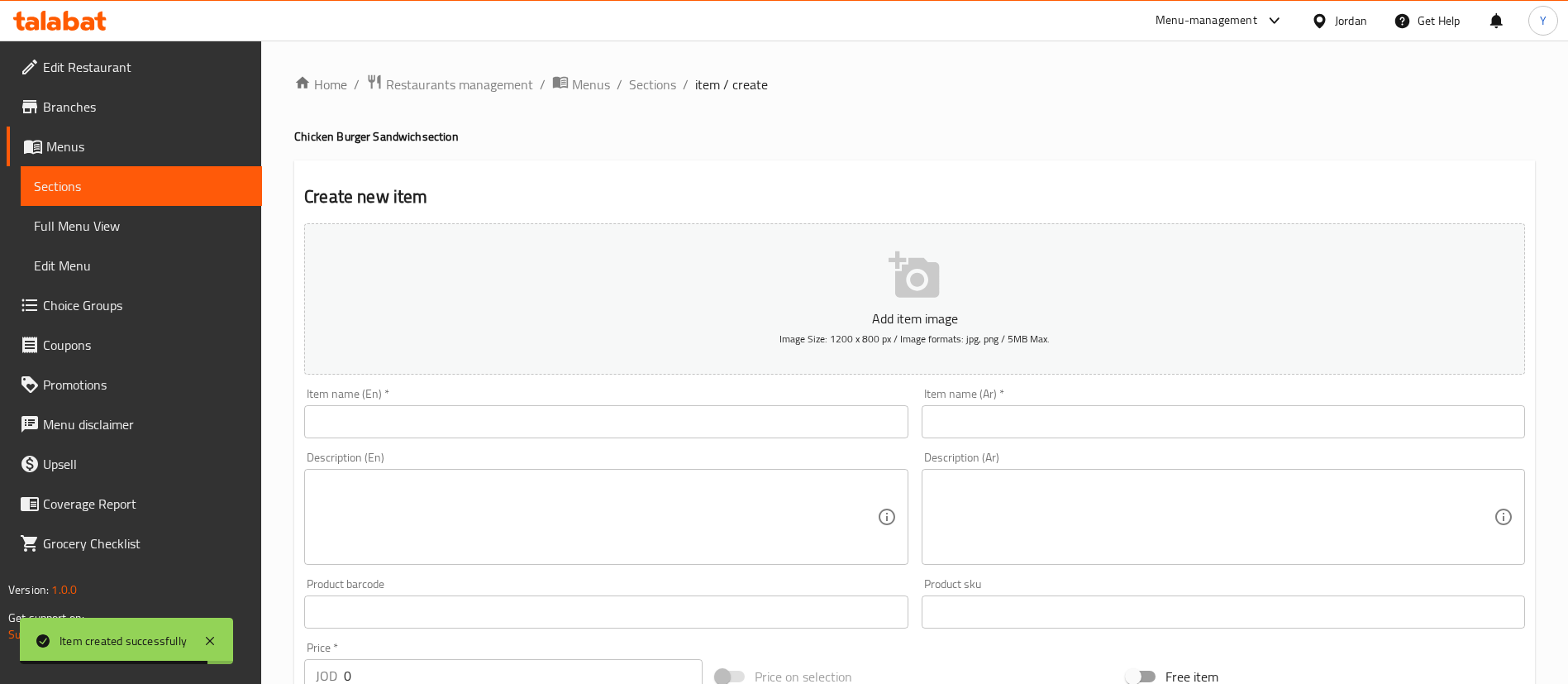
drag, startPoint x: 402, startPoint y: 422, endPoint x: 567, endPoint y: 432, distance: 165.3
click at [402, 422] on input "text" at bounding box center [605, 422] width 603 height 33
paste input "Escalope Burger"
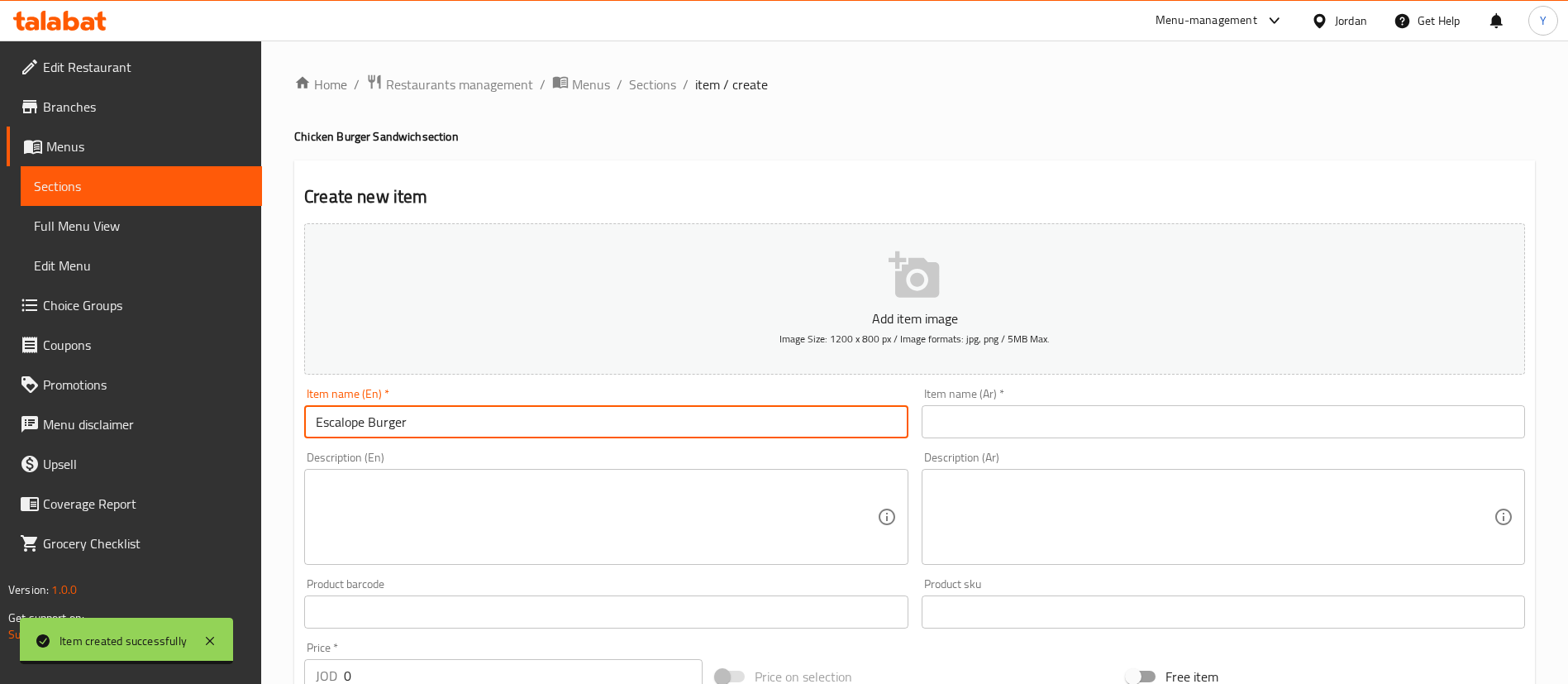
type input "Escalope Burger Sandwich"
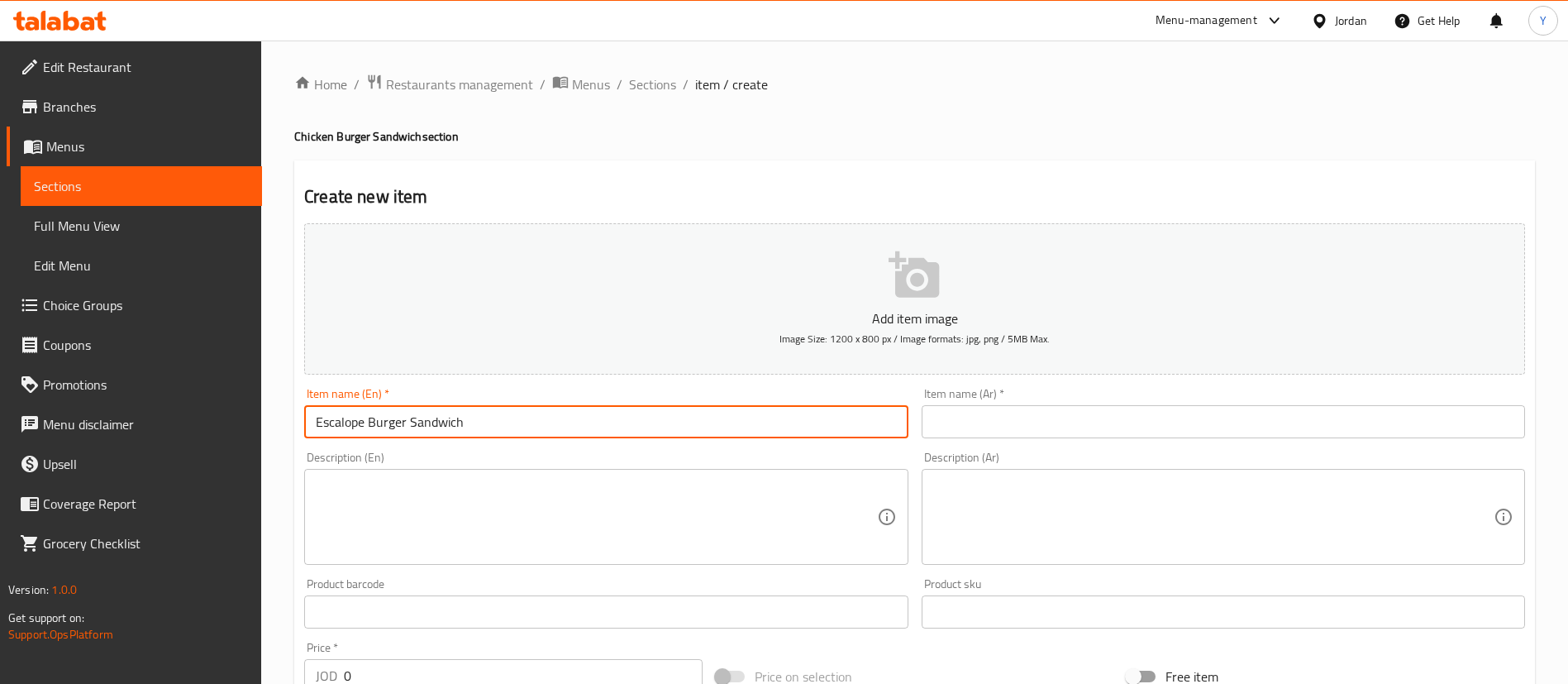
click at [1032, 445] on div "Description (Ar) Description (Ar)" at bounding box center [1224, 509] width 617 height 127
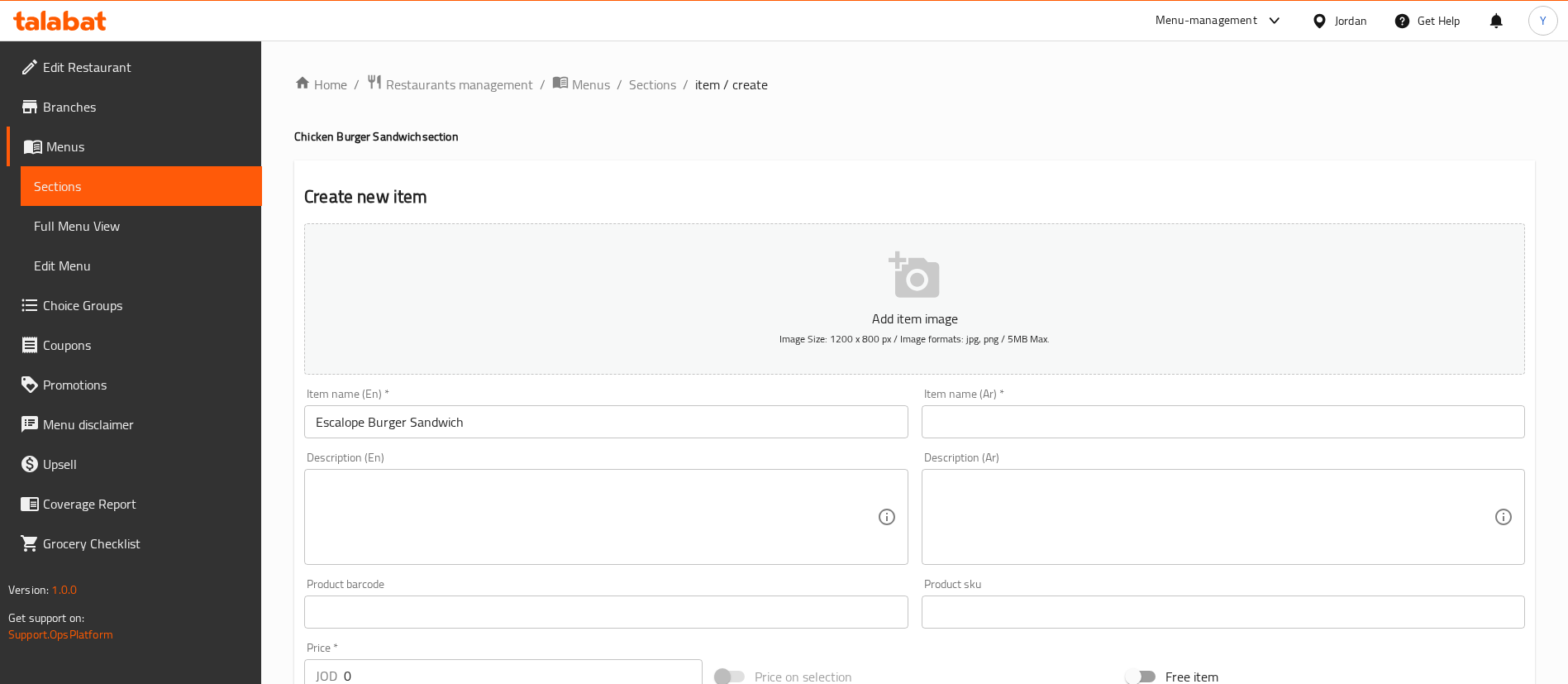
drag, startPoint x: 1003, startPoint y: 421, endPoint x: 969, endPoint y: 421, distance: 34.0
click at [1002, 421] on input "text" at bounding box center [1223, 422] width 603 height 33
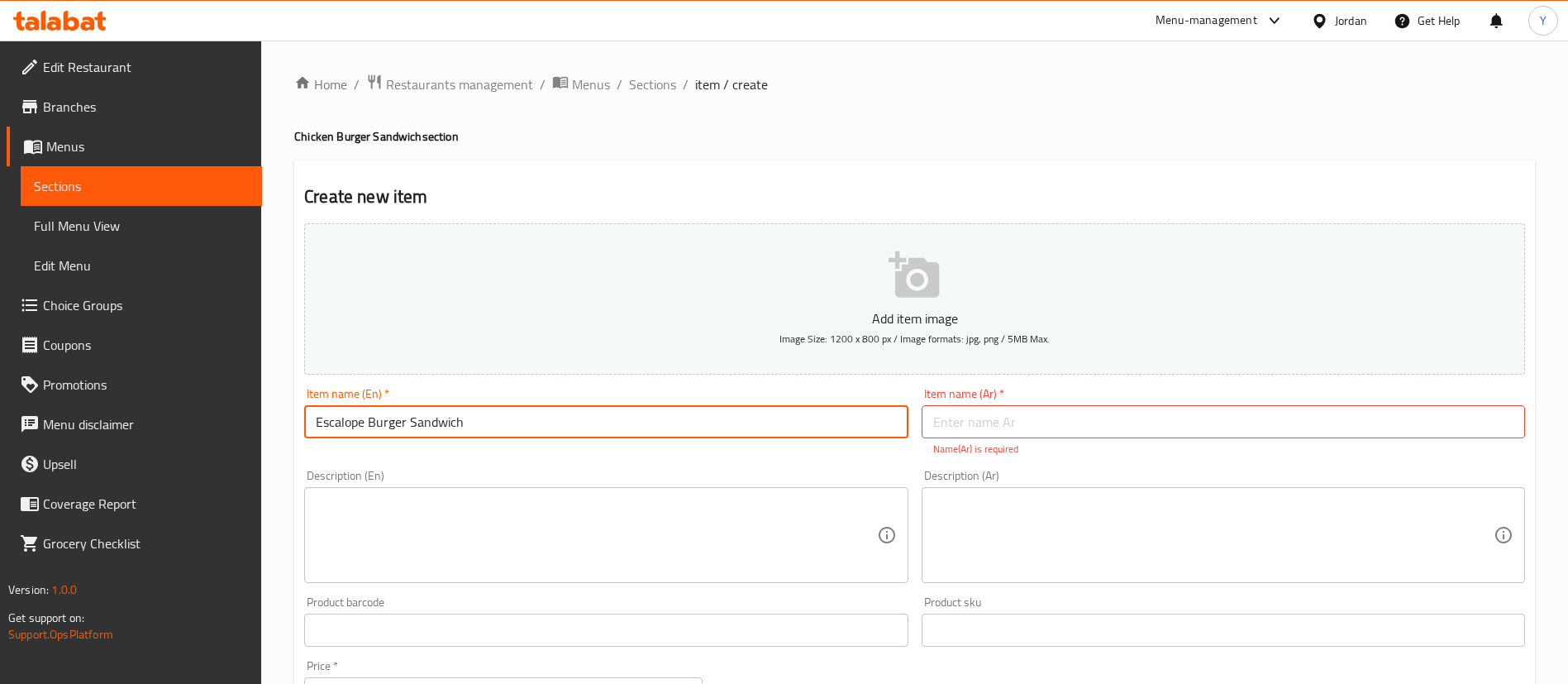
drag, startPoint x: 498, startPoint y: 432, endPoint x: 176, endPoint y: 428, distance: 322.0
click at [178, 428] on div "Edit Restaurant Branches Menus Sections Full Menu View Edit Menu Choice Groups …" at bounding box center [784, 613] width 1568 height 1147
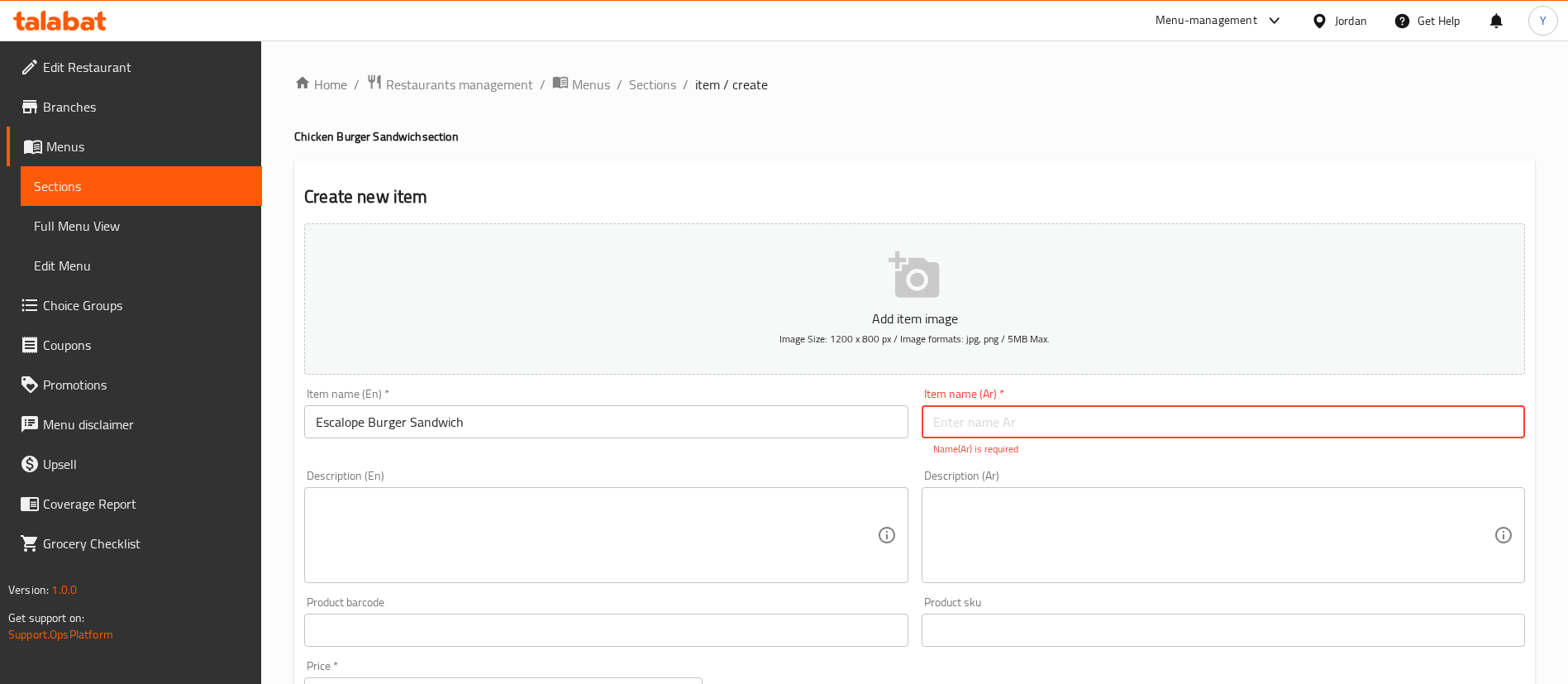
drag, startPoint x: 1019, startPoint y: 436, endPoint x: 722, endPoint y: 494, distance: 302.6
click at [1019, 436] on input "text" at bounding box center [1223, 422] width 603 height 33
paste input "ساندويتش برجر إسكالوب"
type input "ساندويتش برجر إسكالوب"
click at [677, 520] on textarea at bounding box center [596, 535] width 560 height 78
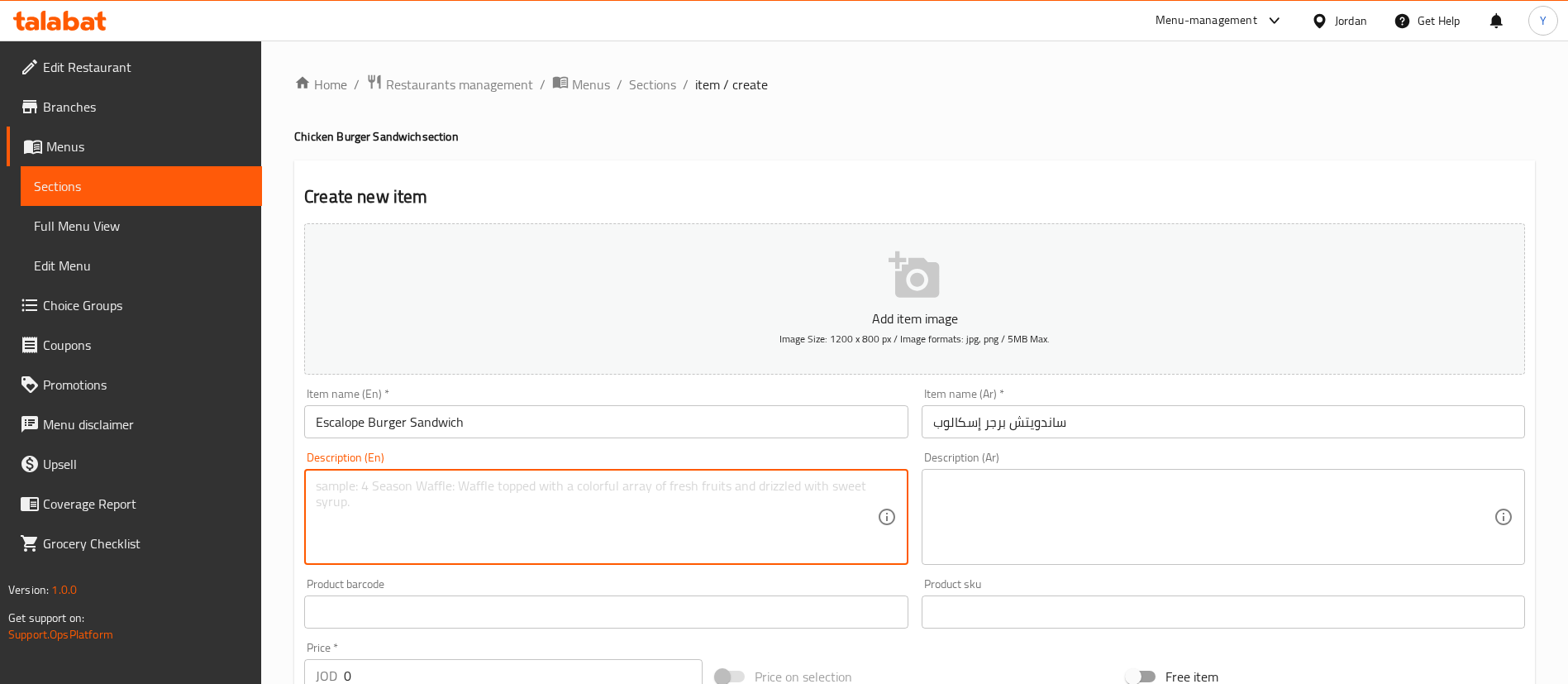
paste textarea "Crispy Chicken Escalope Burger"
type textarea "Crispy Chicken Escalope Burger"
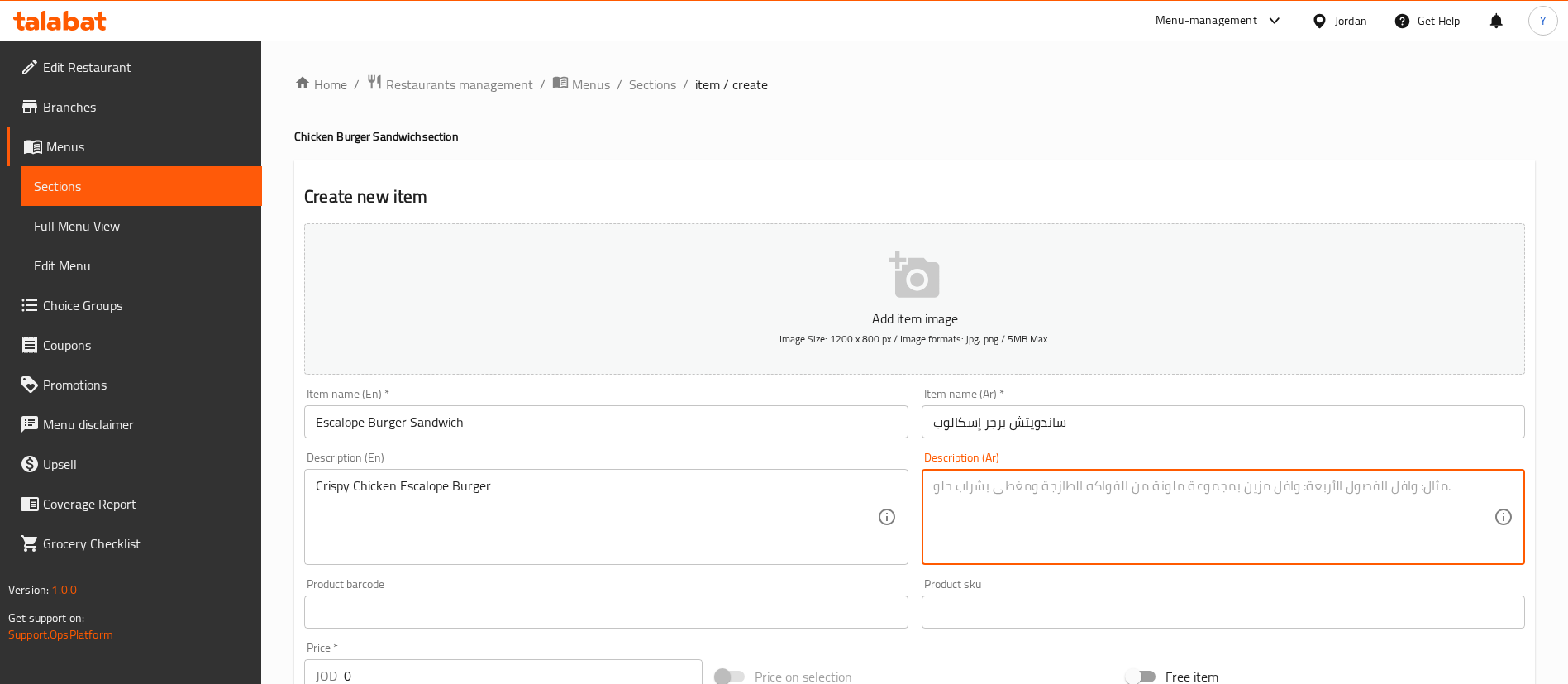
drag, startPoint x: 1075, startPoint y: 514, endPoint x: 1060, endPoint y: 502, distance: 19.2
click at [1075, 514] on textarea at bounding box center [1214, 517] width 560 height 78
paste textarea "برغر دجاج سكالوب مقرمش"
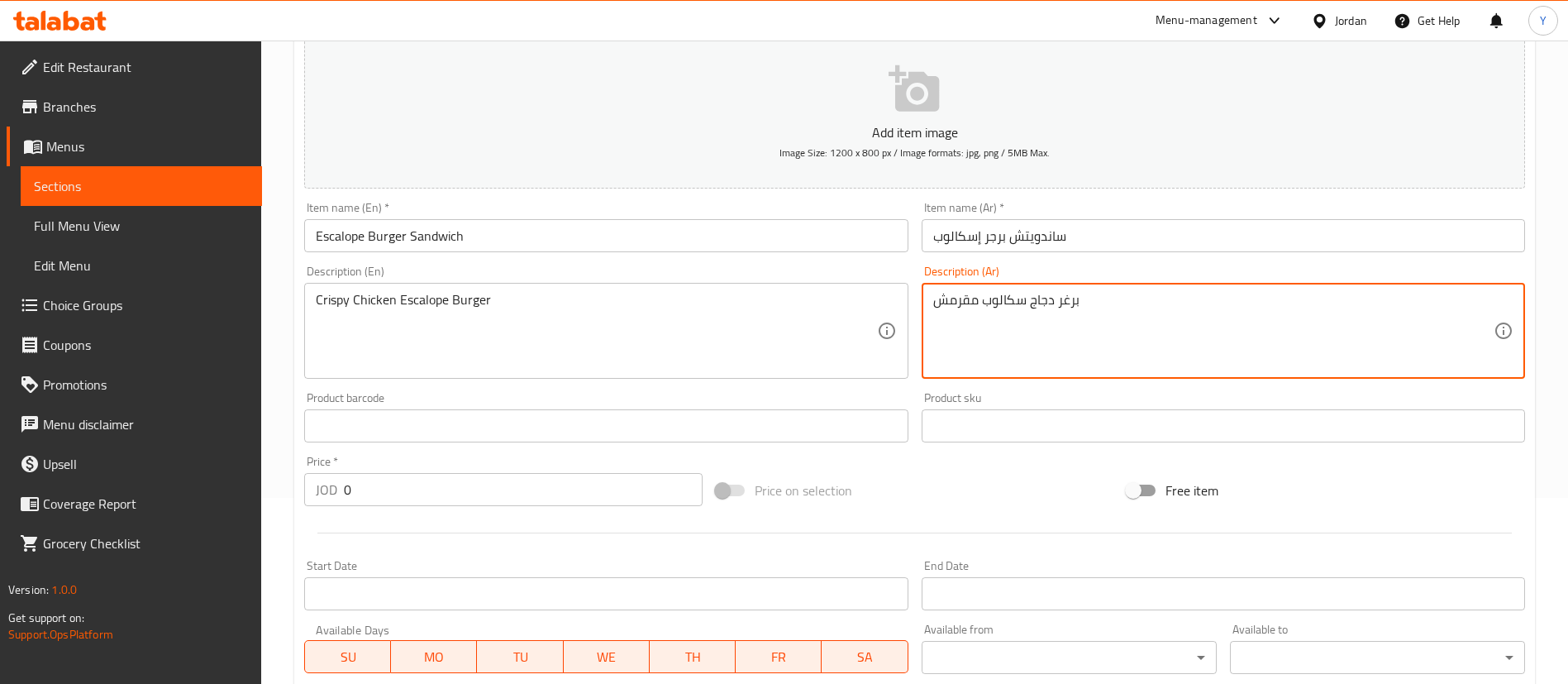
scroll to position [372, 0]
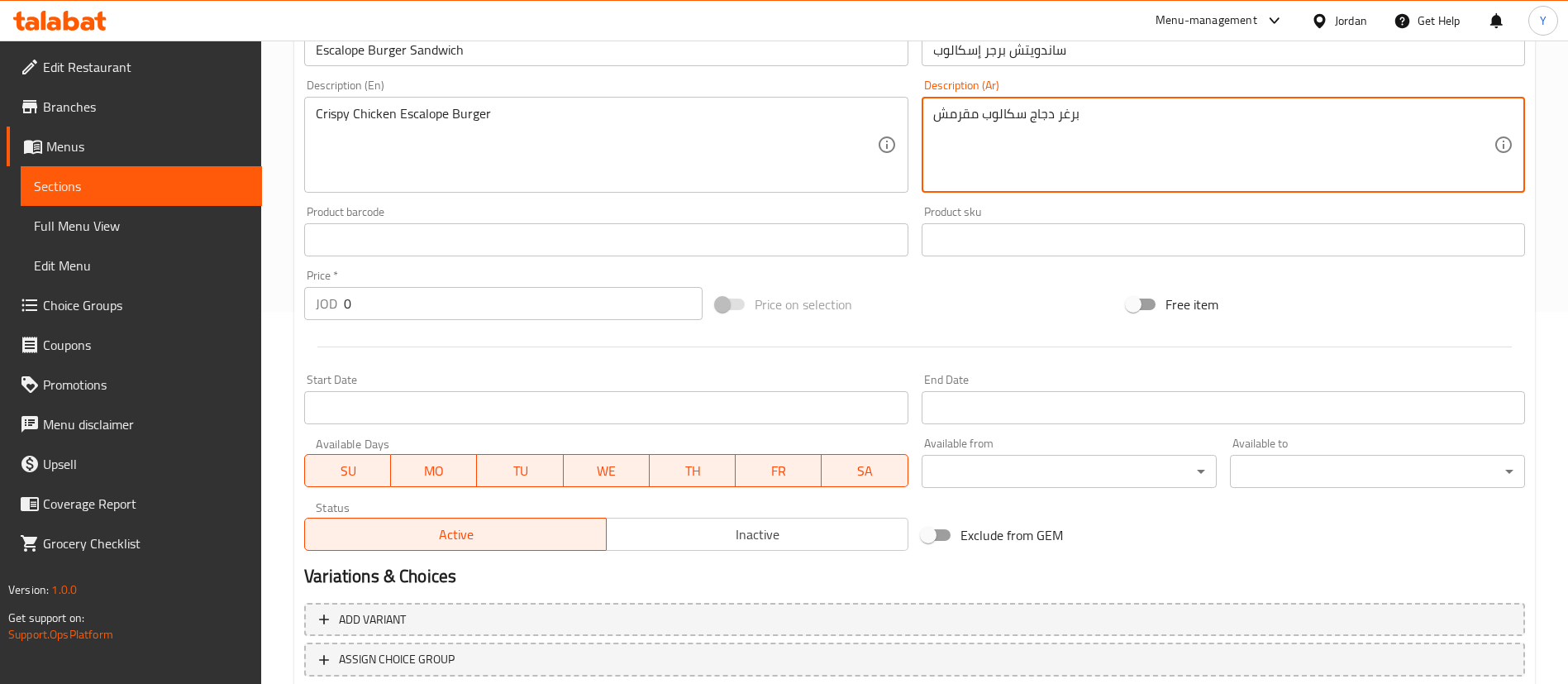
type textarea "برغر دجاج سكالوب مقرمش"
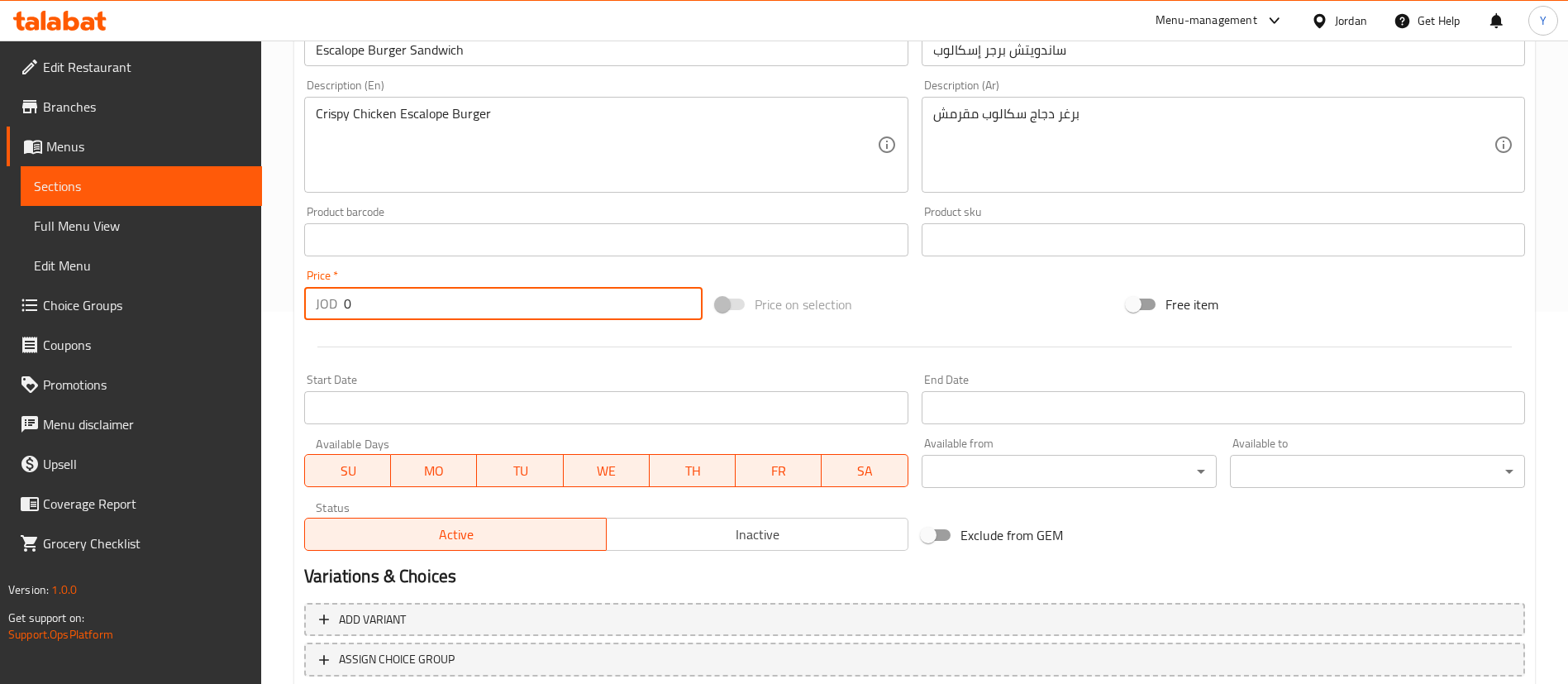
drag, startPoint x: 372, startPoint y: 294, endPoint x: 172, endPoint y: 296, distance: 200.0
click at [224, 295] on div "Edit Restaurant Branches Menus Sections Full Menu View Edit Menu Choice Groups …" at bounding box center [784, 233] width 1568 height 1128
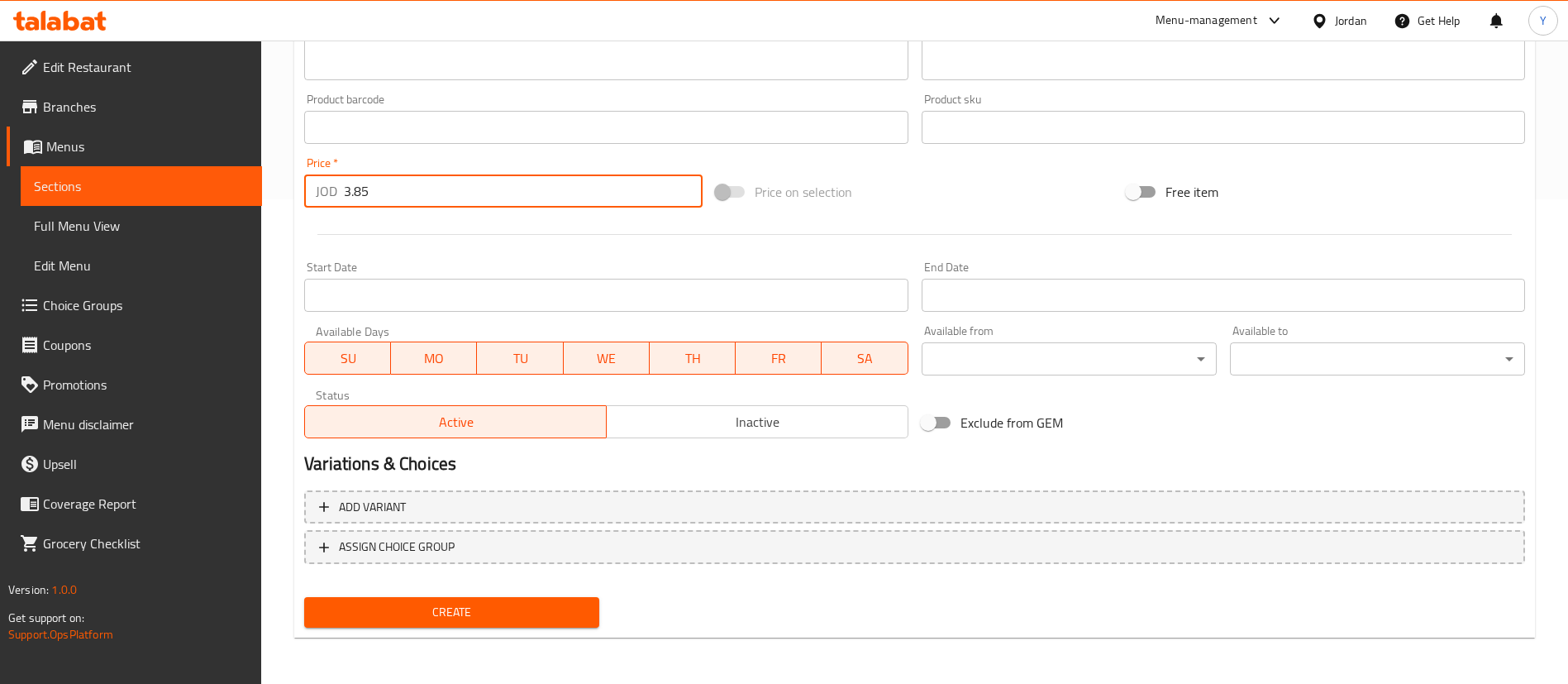
type input "3.85"
click at [484, 623] on button "Create" at bounding box center [451, 613] width 295 height 31
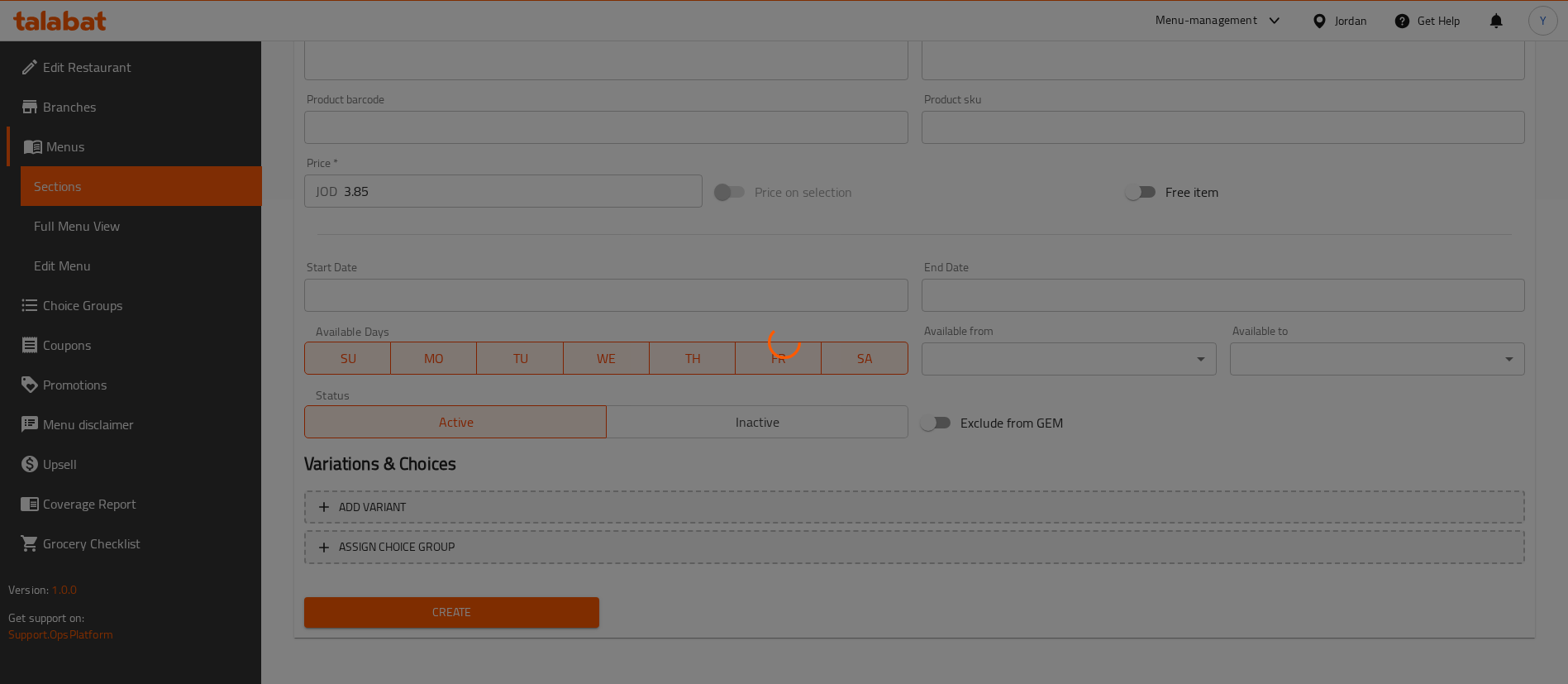
type input "0"
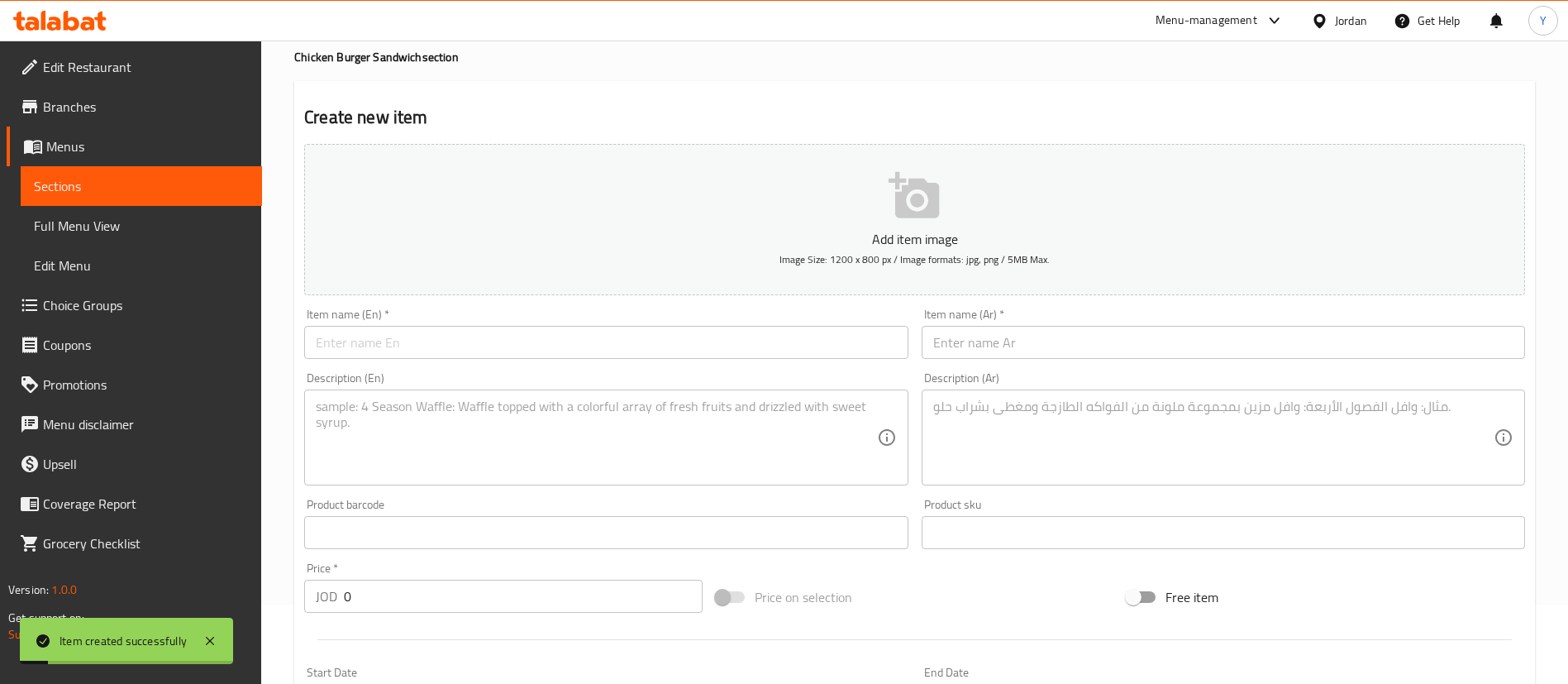
scroll to position [0, 0]
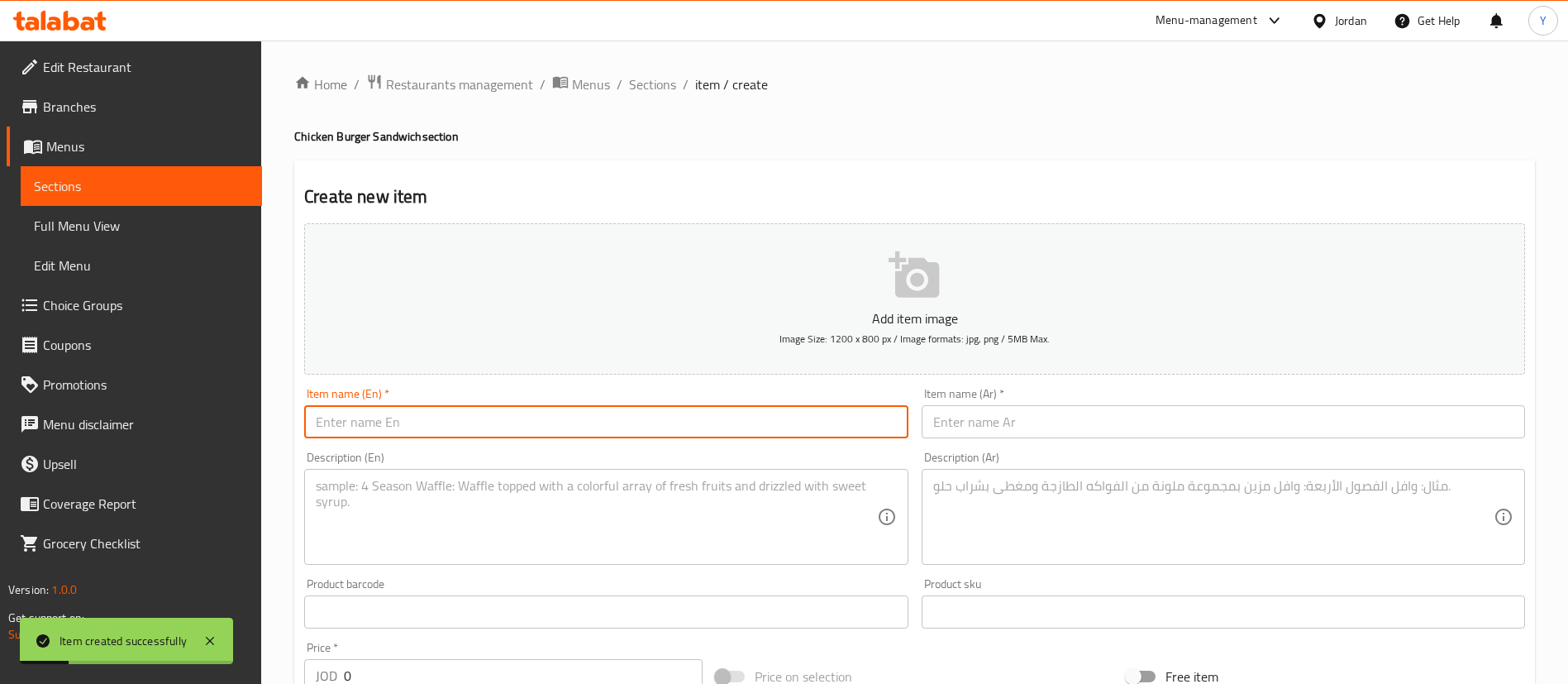
click at [432, 429] on input "text" at bounding box center [605, 422] width 603 height 33
paste input "BBQ Chicken Burger"
type input "BBQ Chicken Burger"
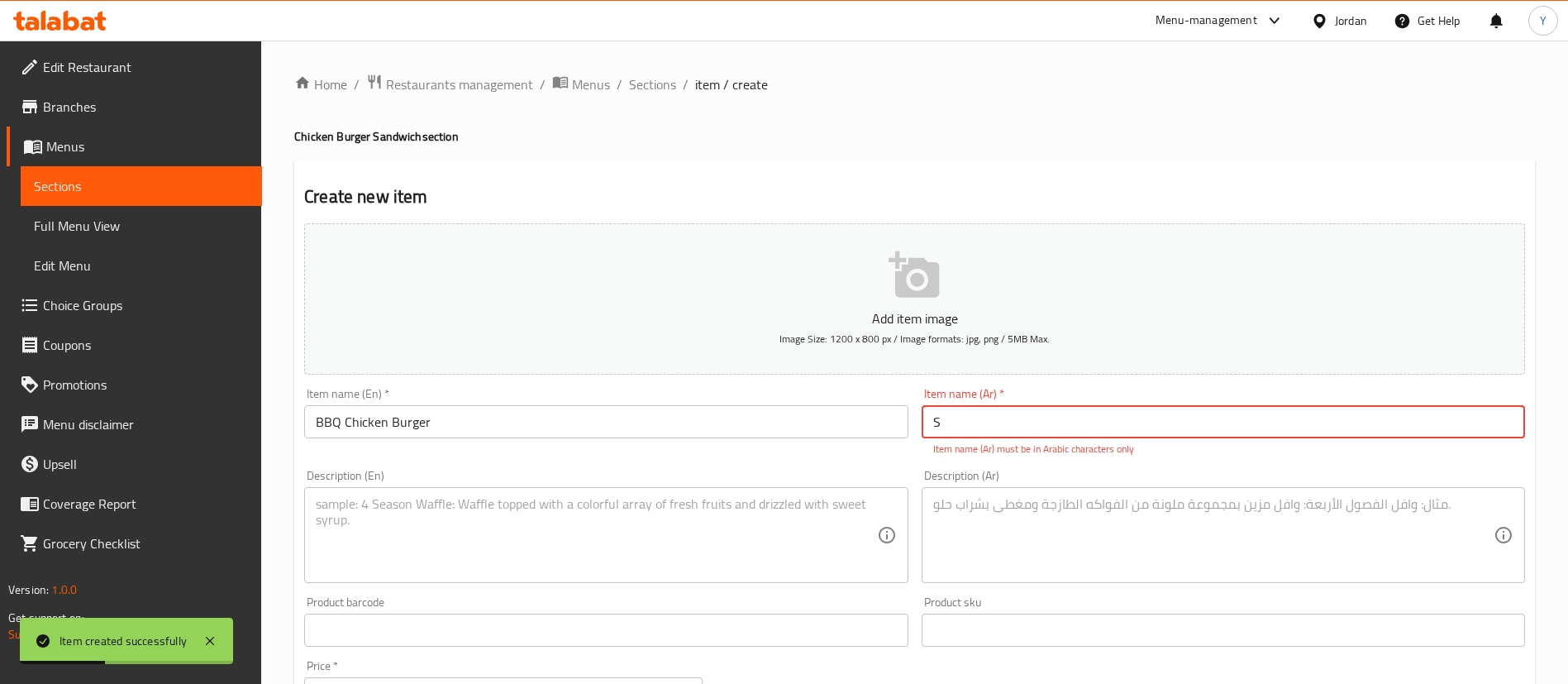
type input "Sa"
drag, startPoint x: 986, startPoint y: 420, endPoint x: 801, endPoint y: 384, distance: 188.5
click at [827, 394] on div "Add item image Image Size: 1200 x 800 px / Image formats: jpg, png / 5MB Max. I…" at bounding box center [914, 583] width 1234 height 732
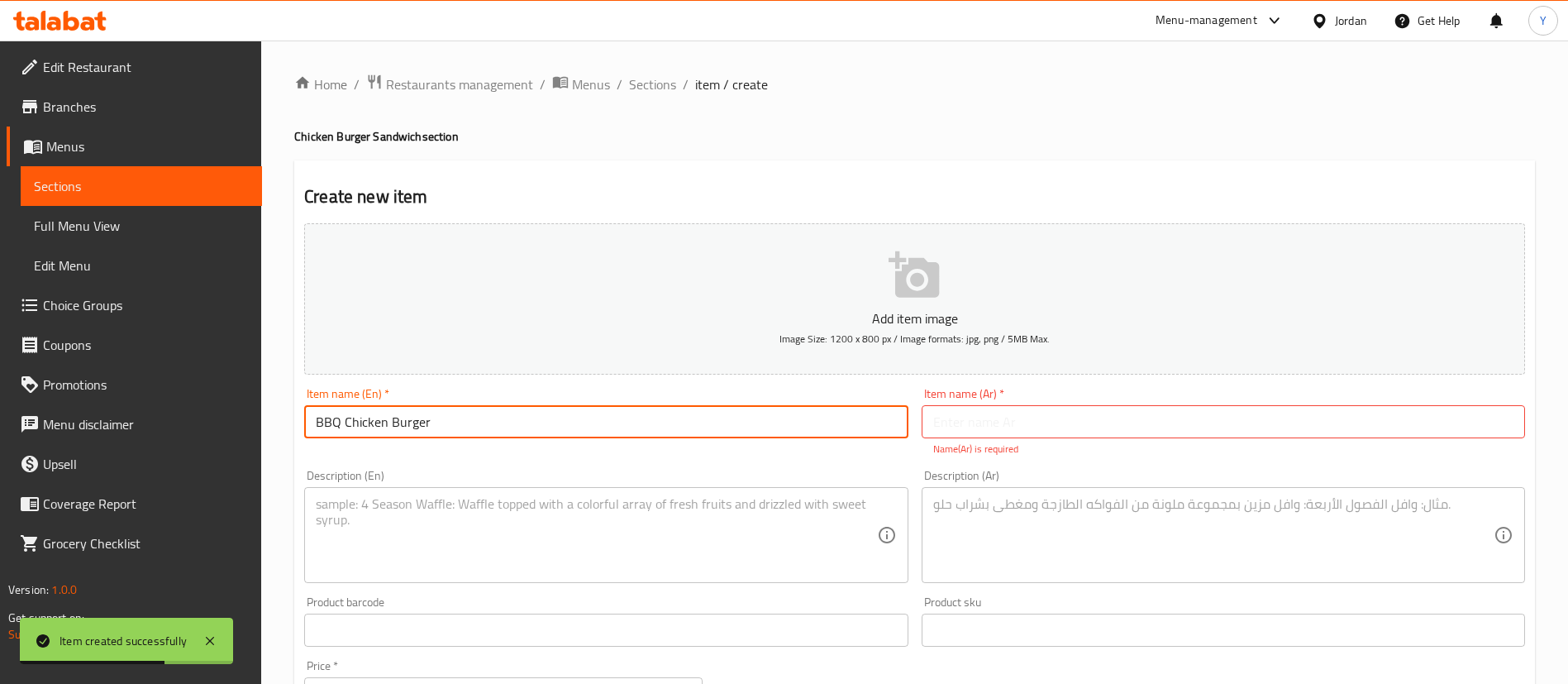
click at [569, 420] on input "BBQ Chicken Burger" at bounding box center [605, 422] width 603 height 33
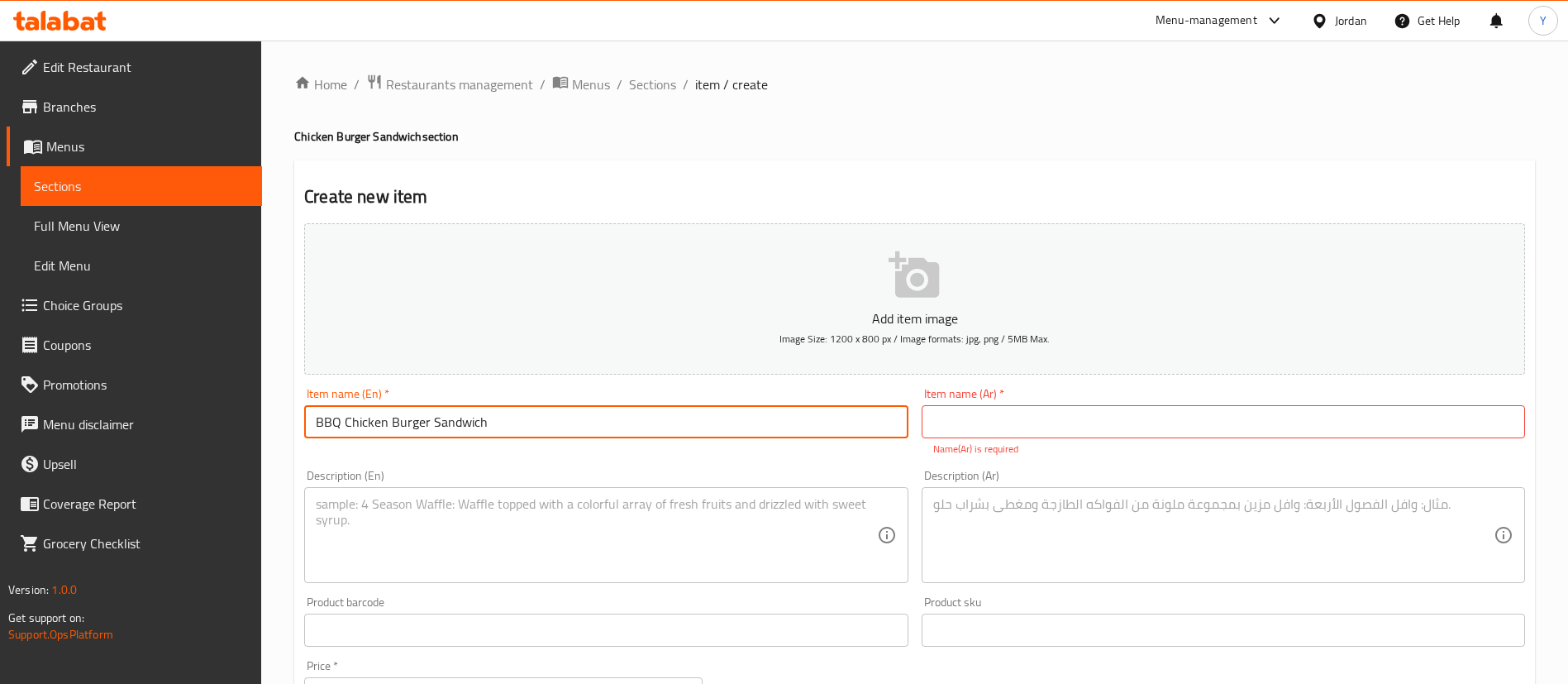
drag, startPoint x: 570, startPoint y: 420, endPoint x: 14, endPoint y: 411, distance: 556.1
click at [7, 405] on div "Edit Restaurant Branches Menus Sections Full Menu View Edit Menu Choice Groups …" at bounding box center [784, 613] width 1568 height 1147
type input "BBQ Chicken Burger Sandwich"
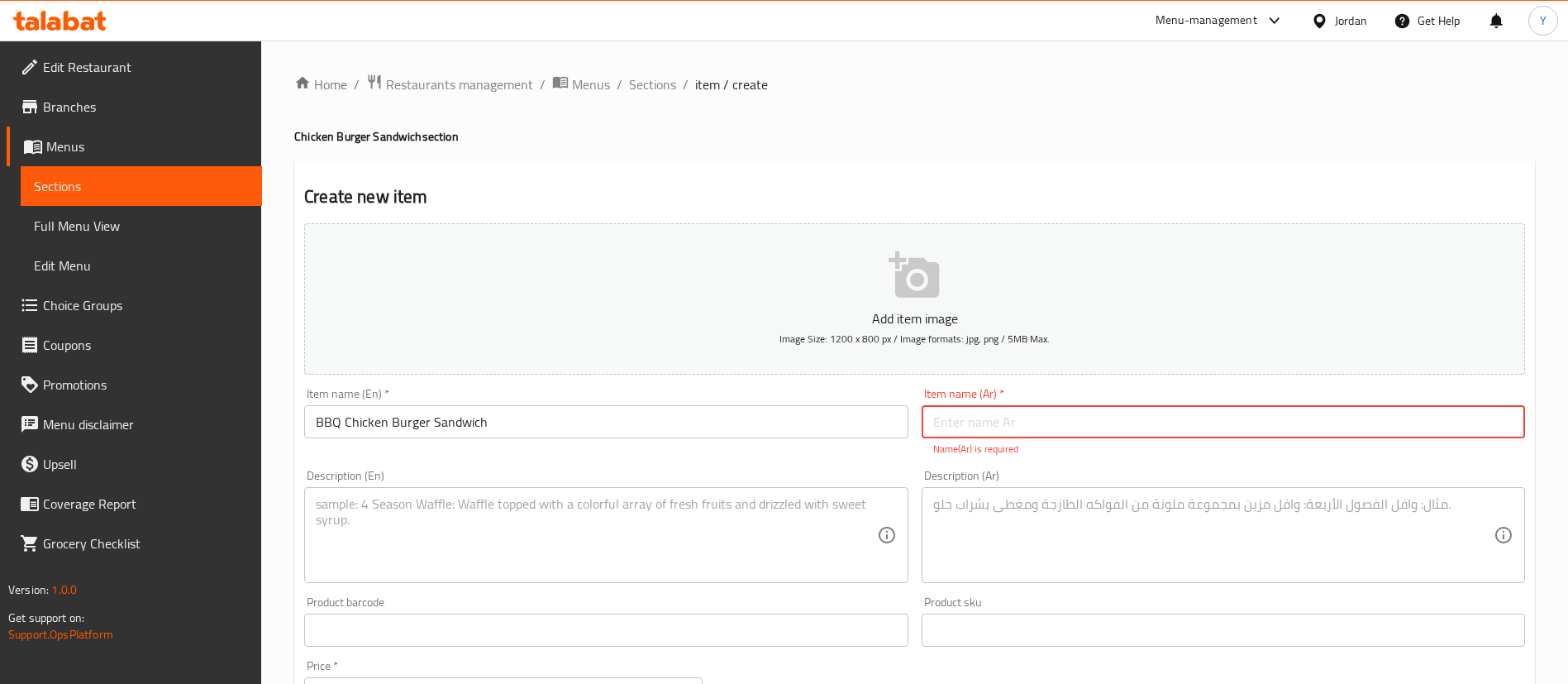
drag, startPoint x: 1046, startPoint y: 411, endPoint x: 717, endPoint y: 448, distance: 331.1
click at [1046, 411] on input "text" at bounding box center [1223, 422] width 603 height 33
paste input "ساندوتش برجر دجاج باربيكيو"
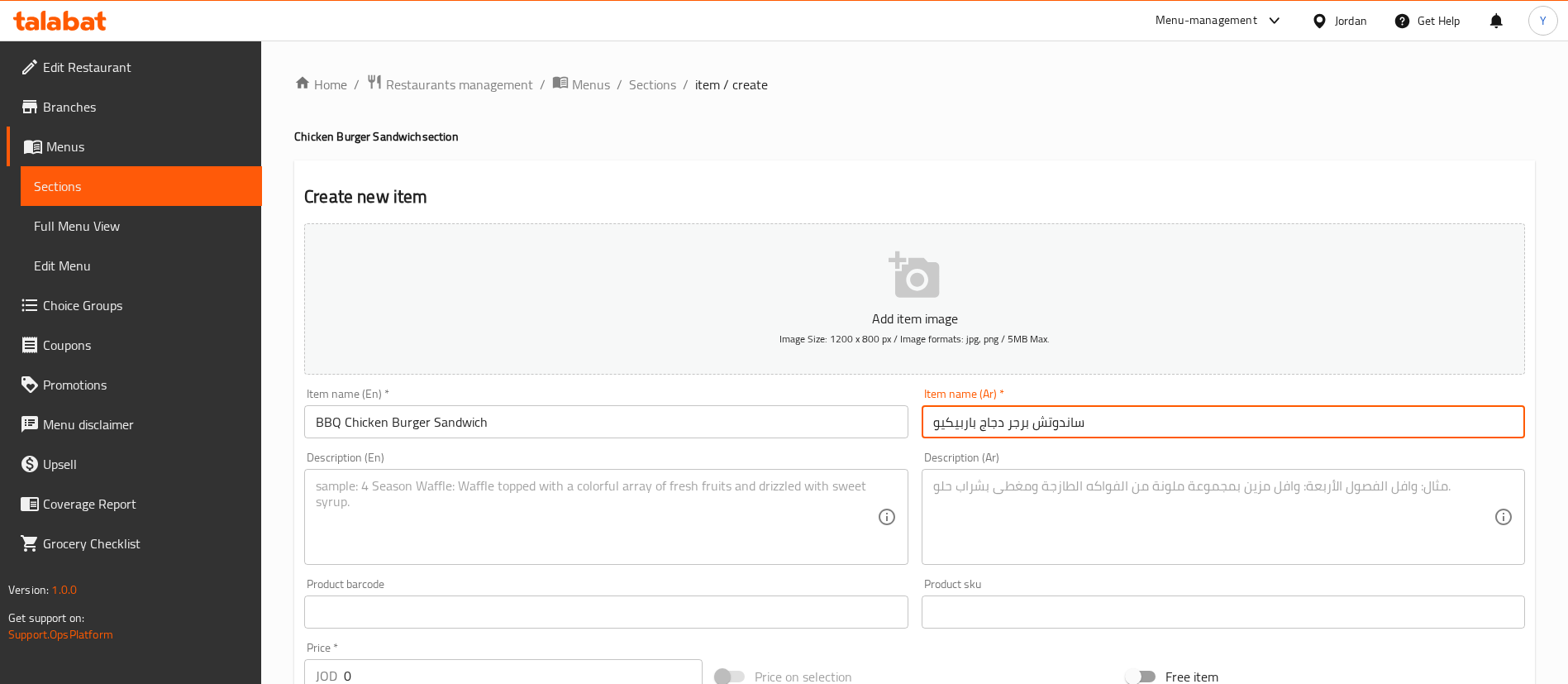
type input "ساندوتش برجر دجاج باربيكيو"
click at [656, 500] on textarea at bounding box center [596, 517] width 560 height 78
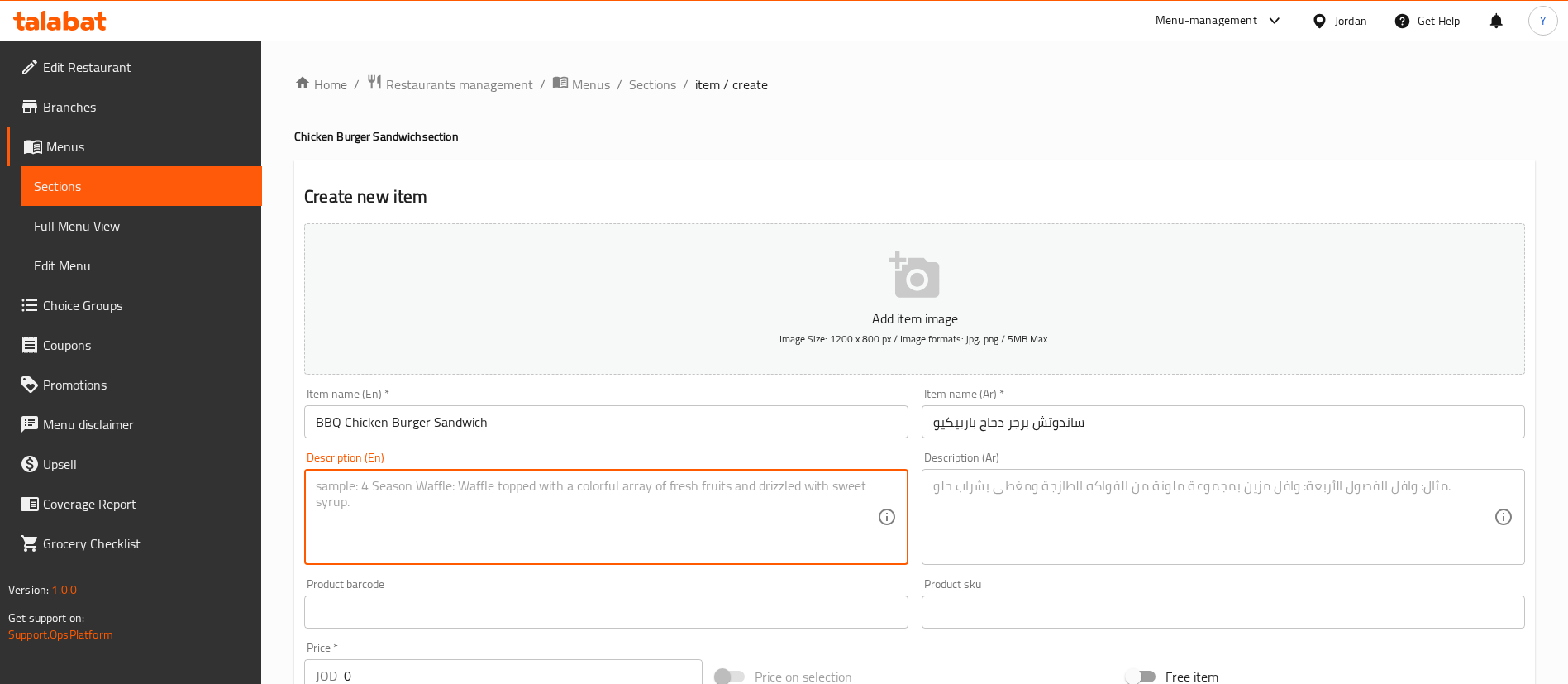
paste textarea "Charcoal Grilled Chicken Burger with Vegetables"
type textarea "Charcoal Grilled Chicken Burger with Vegetables"
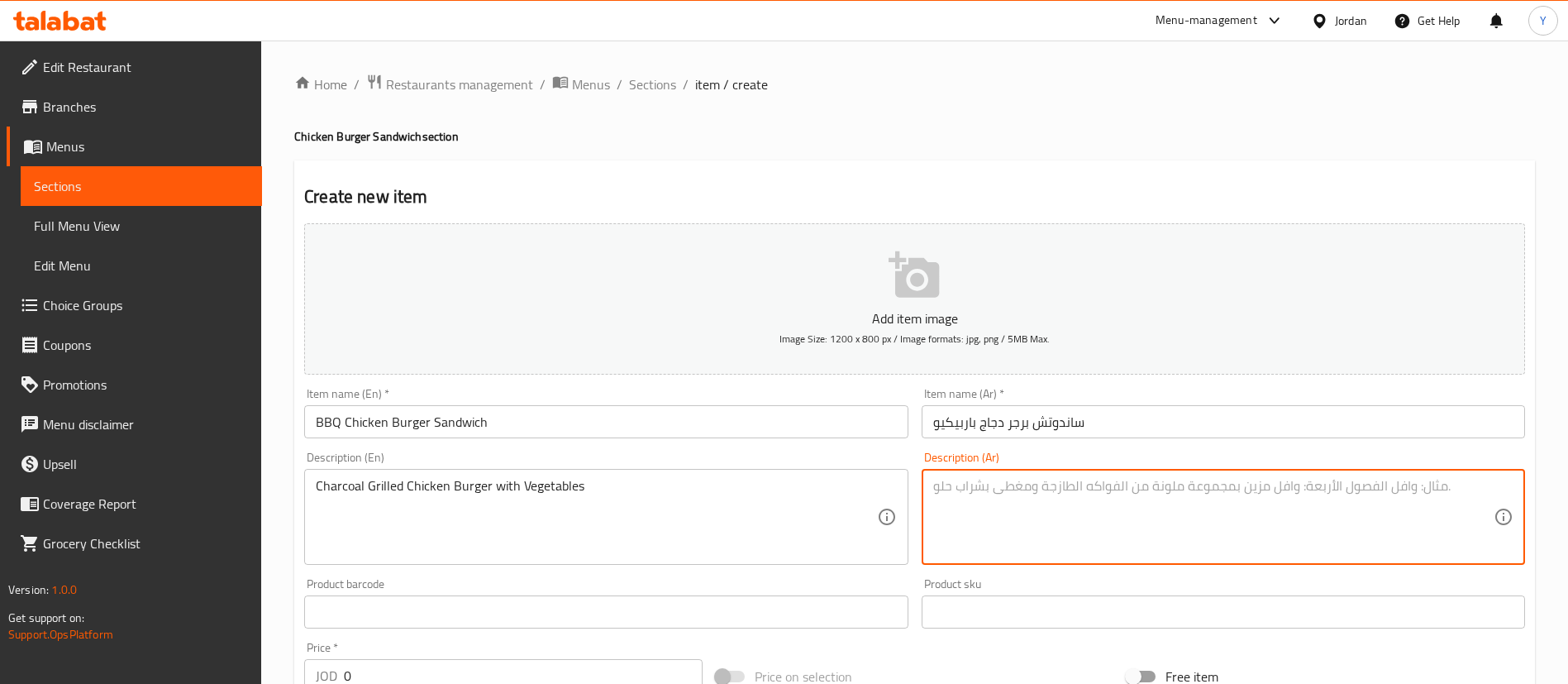
drag, startPoint x: 1058, startPoint y: 478, endPoint x: 1049, endPoint y: 479, distance: 9.1
click at [1058, 478] on textarea at bounding box center [1214, 517] width 560 height 78
paste textarea "برغر دجاج مشوي على الفحم مع خضار"
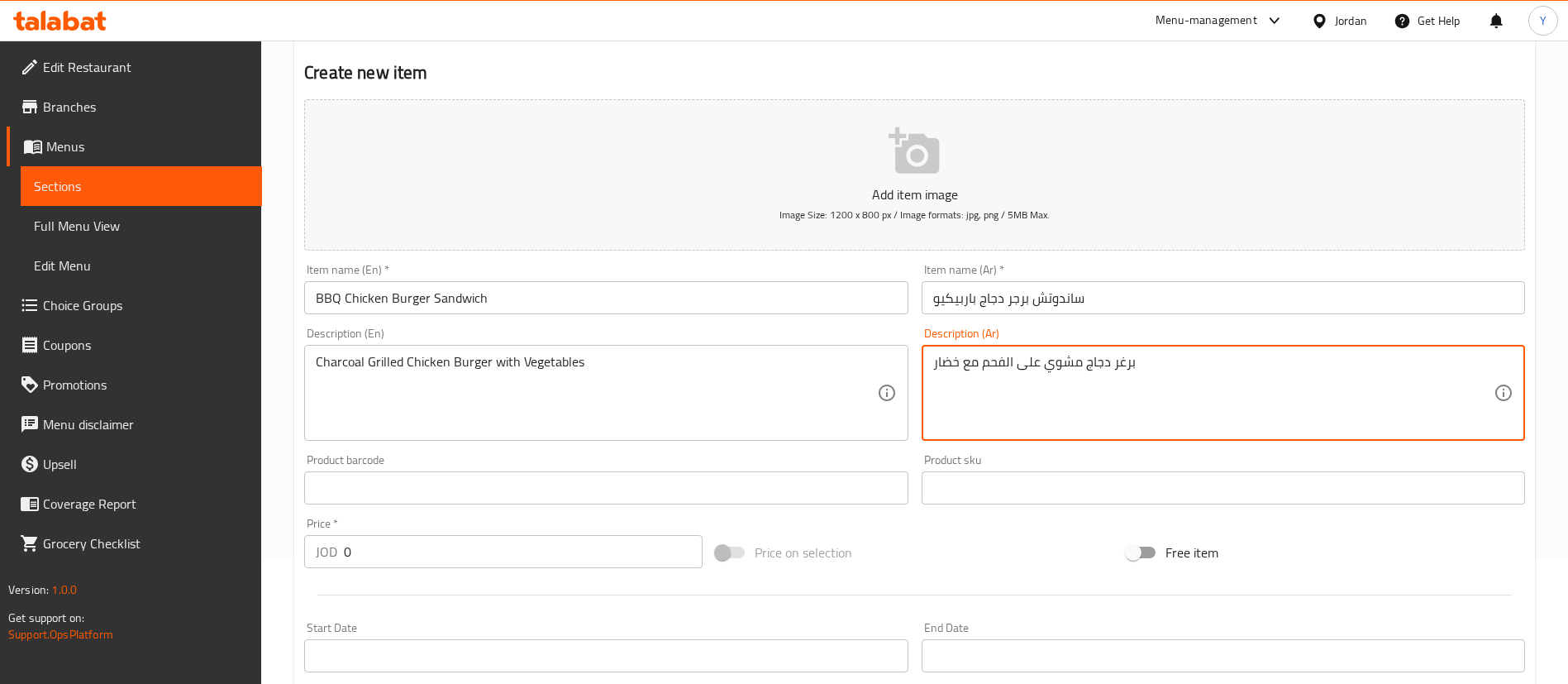
scroll to position [372, 0]
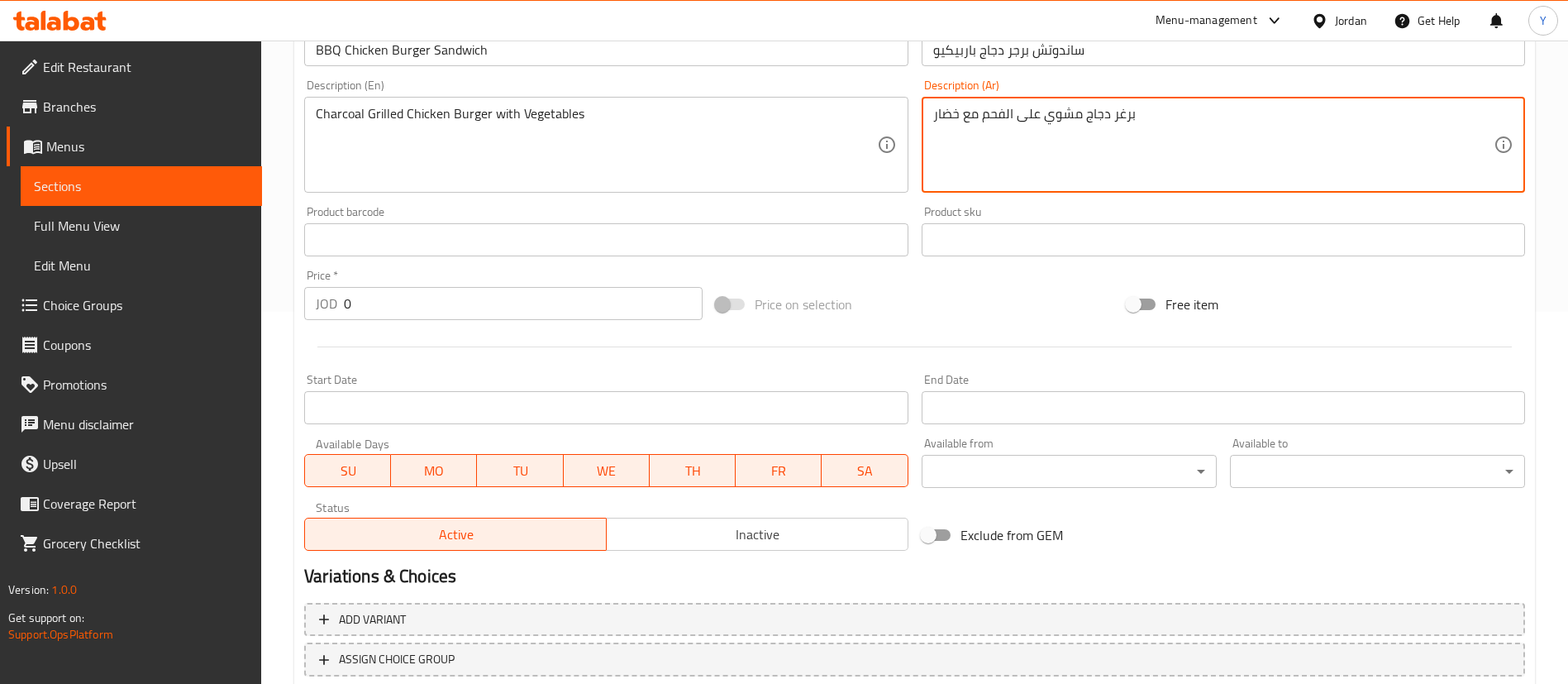
type textarea "برغر دجاج مشوي على الفحم مع خضار"
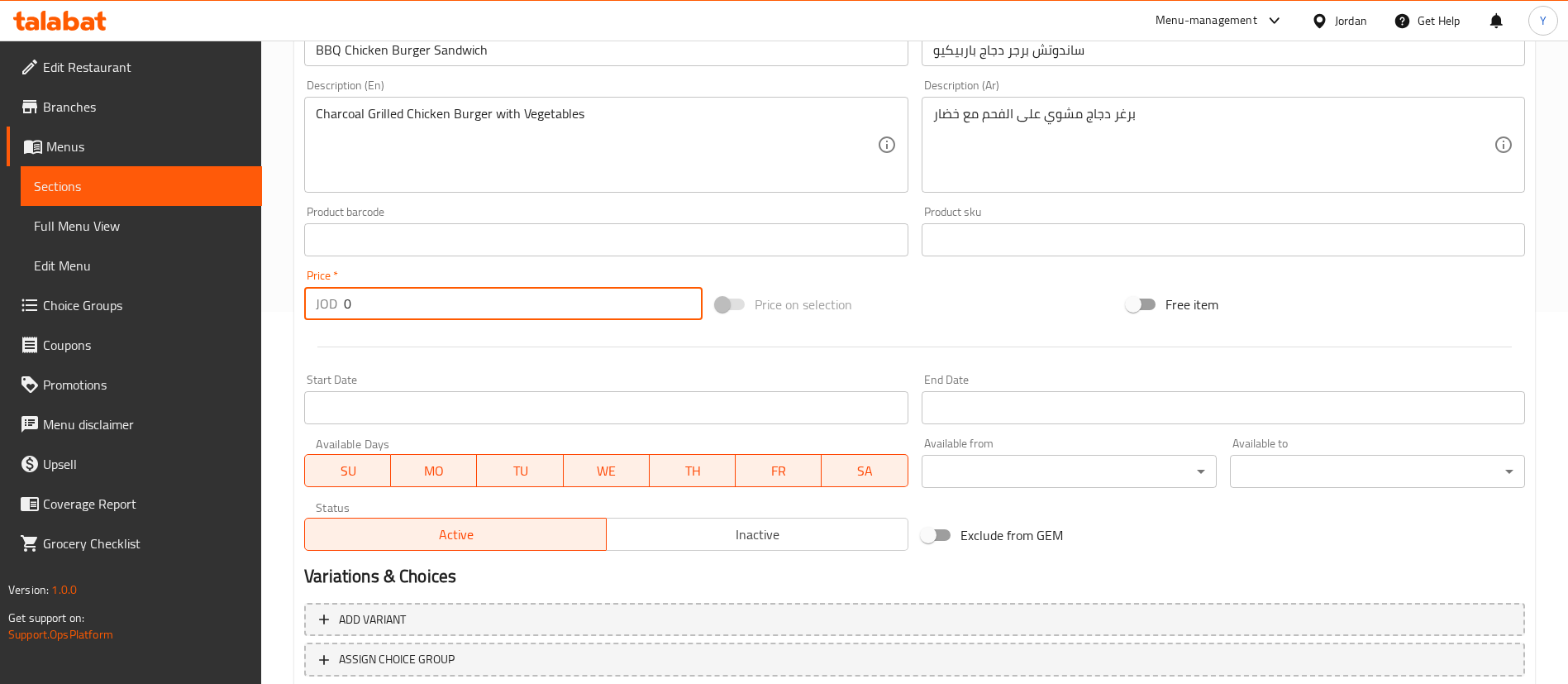
drag, startPoint x: 388, startPoint y: 309, endPoint x: 33, endPoint y: 297, distance: 355.2
click at [210, 304] on div "Edit Restaurant Branches Menus Sections Full Menu View Edit Menu Choice Groups …" at bounding box center [784, 233] width 1568 height 1128
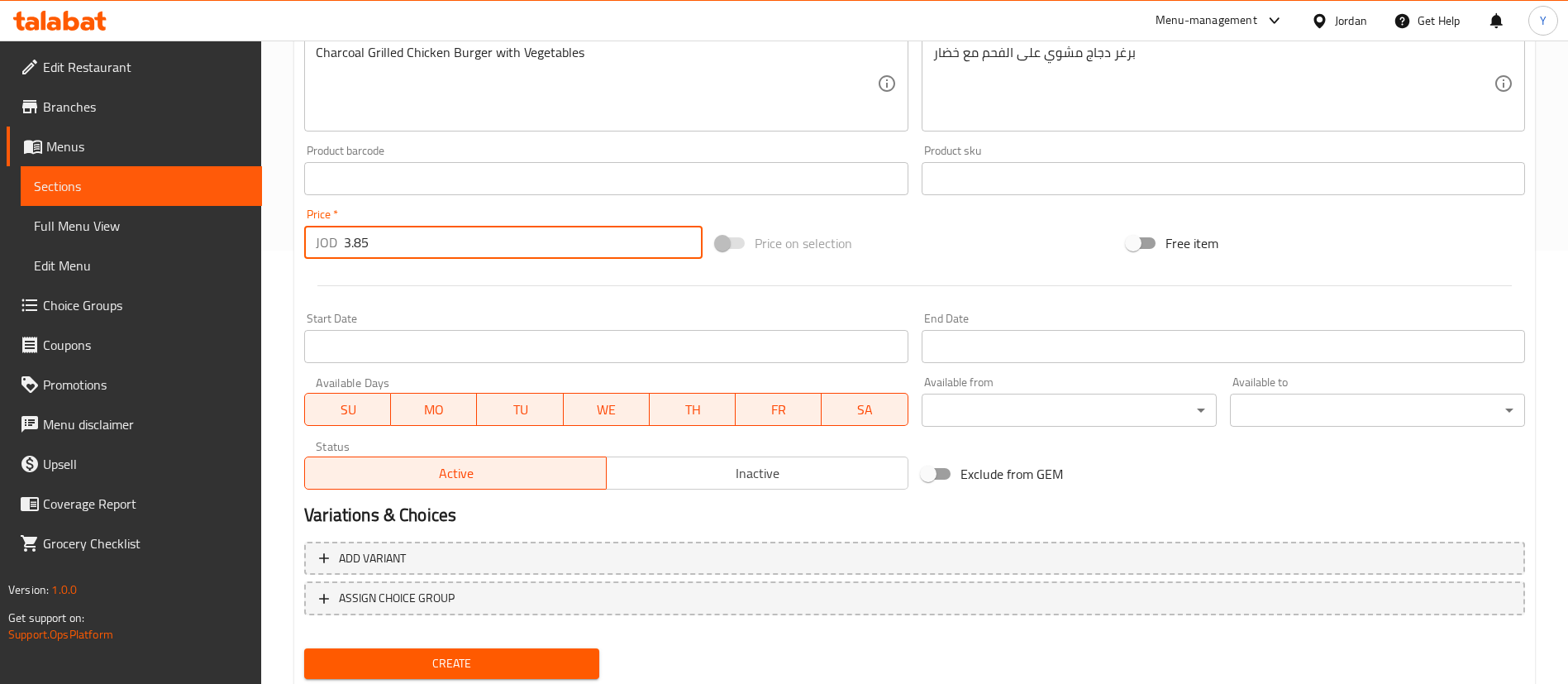
scroll to position [485, 0]
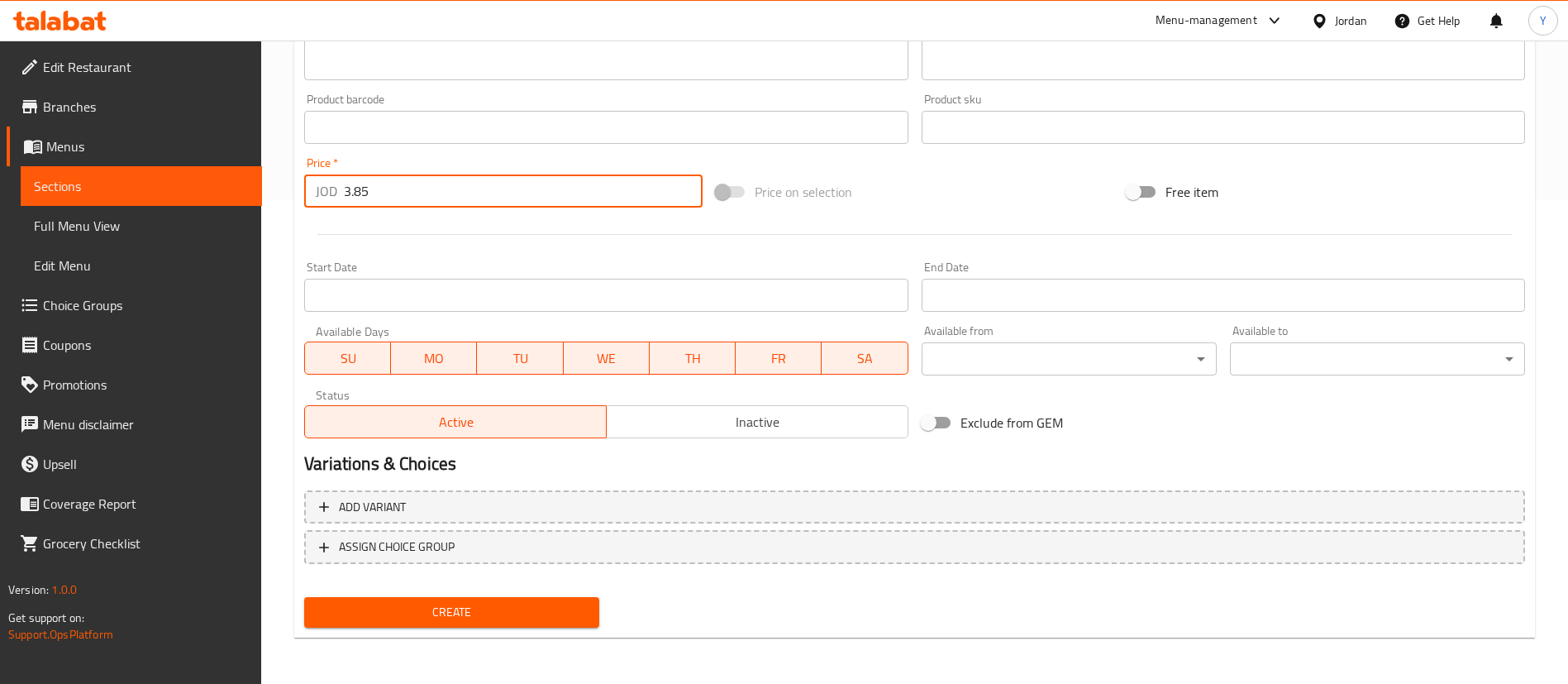
type input "3.85"
click at [438, 615] on span "Create" at bounding box center [451, 612] width 269 height 20
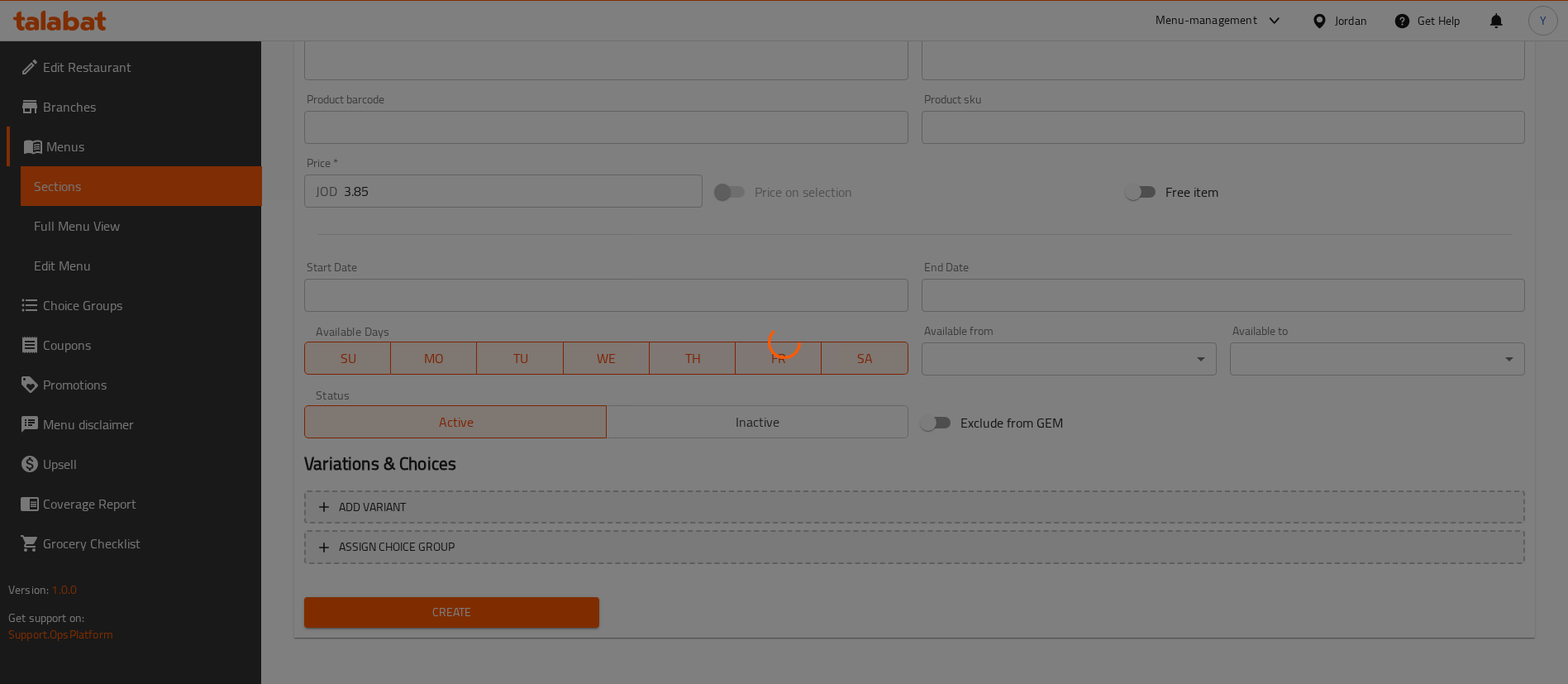
type input "0"
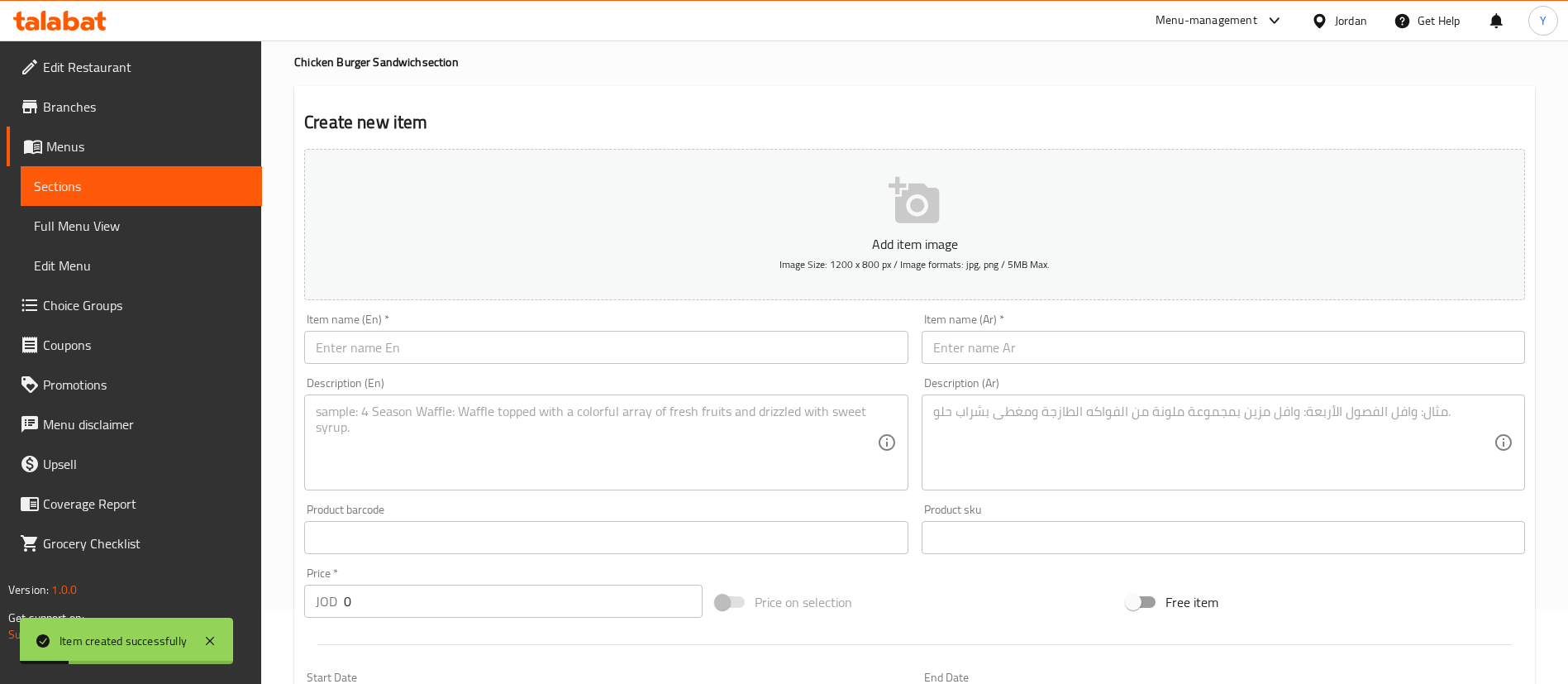
scroll to position [0, 0]
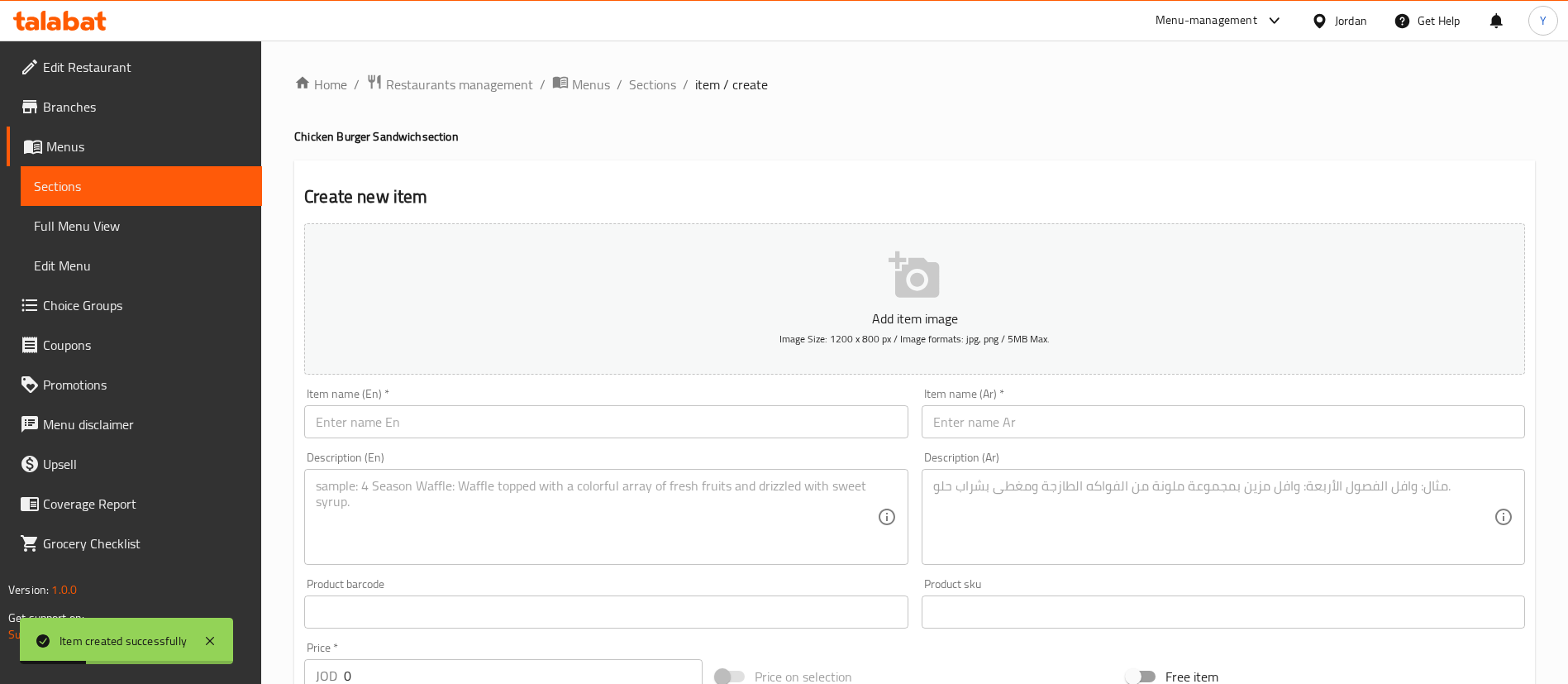
drag, startPoint x: 392, startPoint y: 413, endPoint x: 422, endPoint y: 413, distance: 30.0
click at [392, 413] on input "text" at bounding box center [605, 422] width 603 height 33
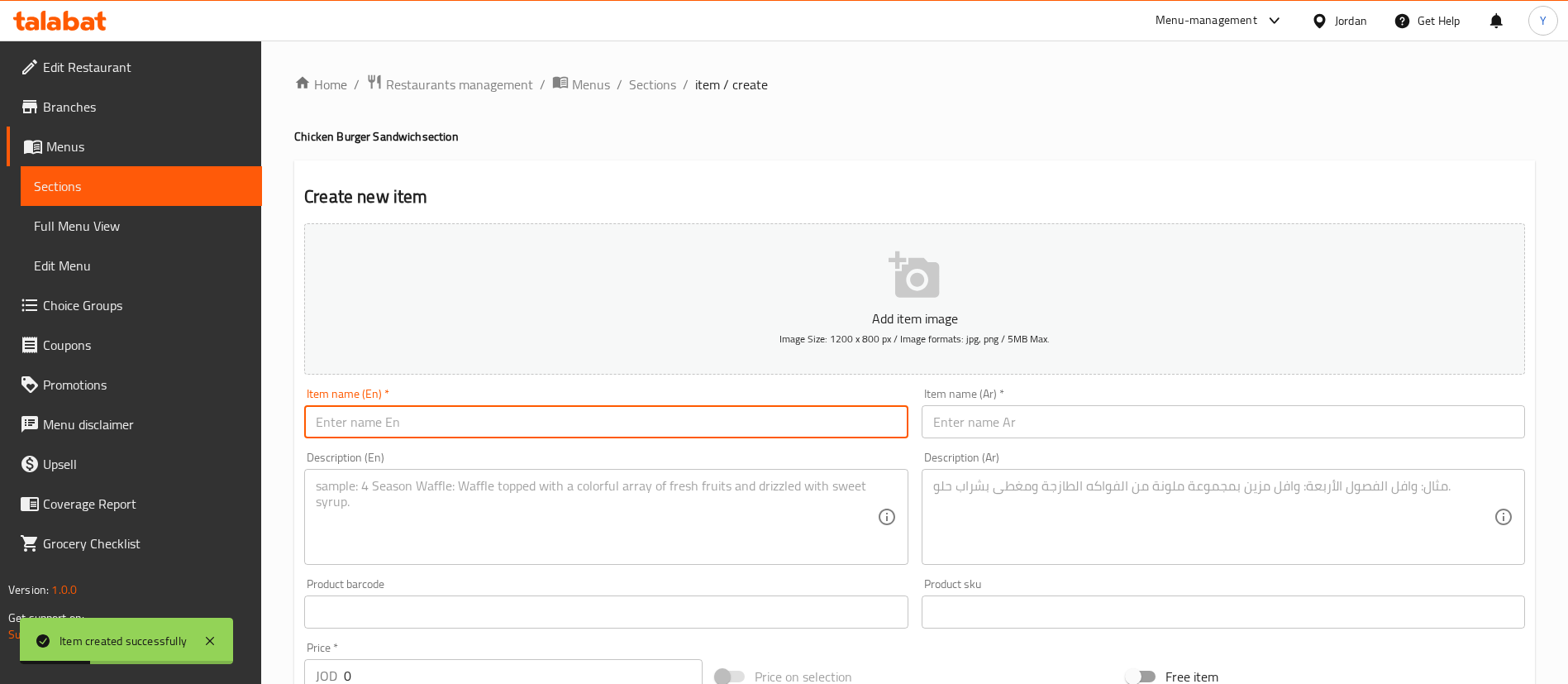
paste input "Kids Chicken Burger"
type input "Kids Chicken Burger Sandwich"
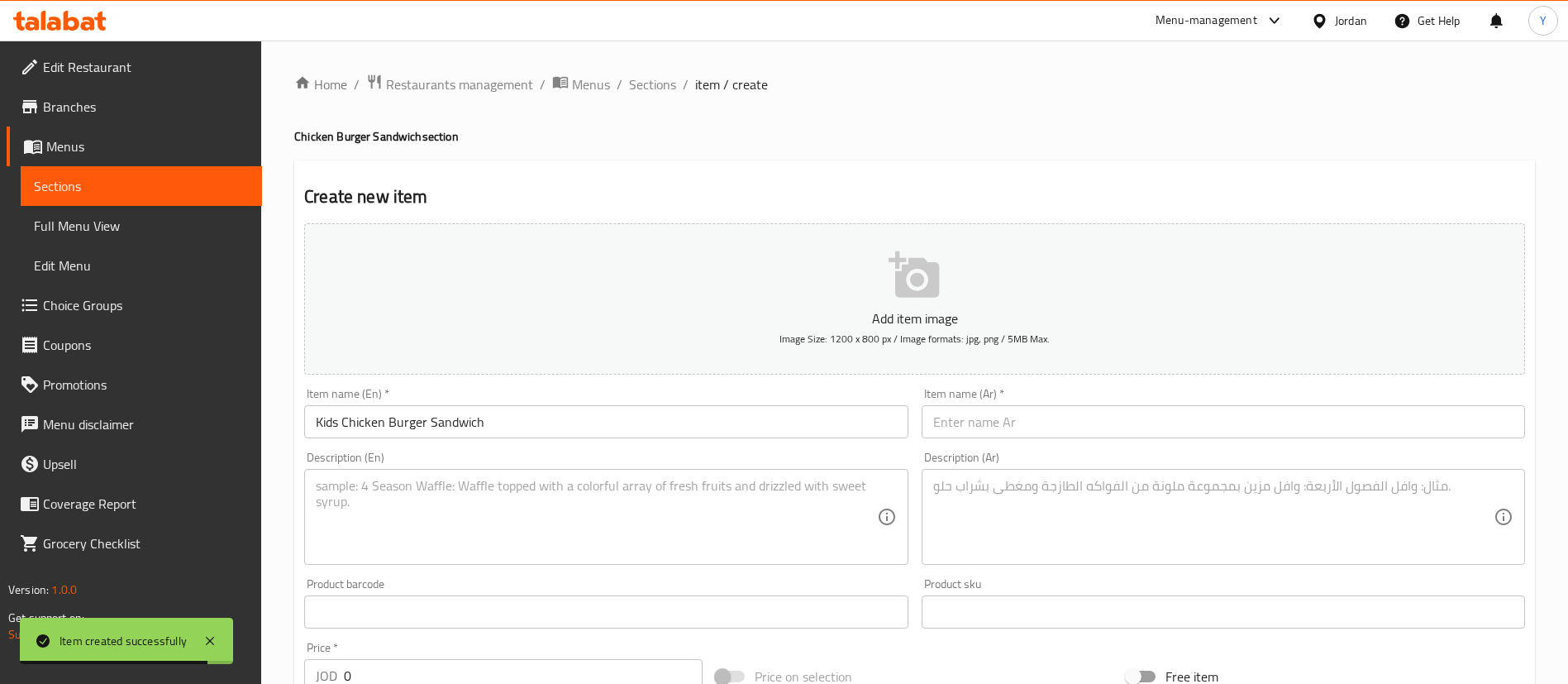
click at [516, 400] on div "Item name (En)   * Kids Chicken Burger Sandwich Item name (En) *" at bounding box center [605, 413] width 603 height 50
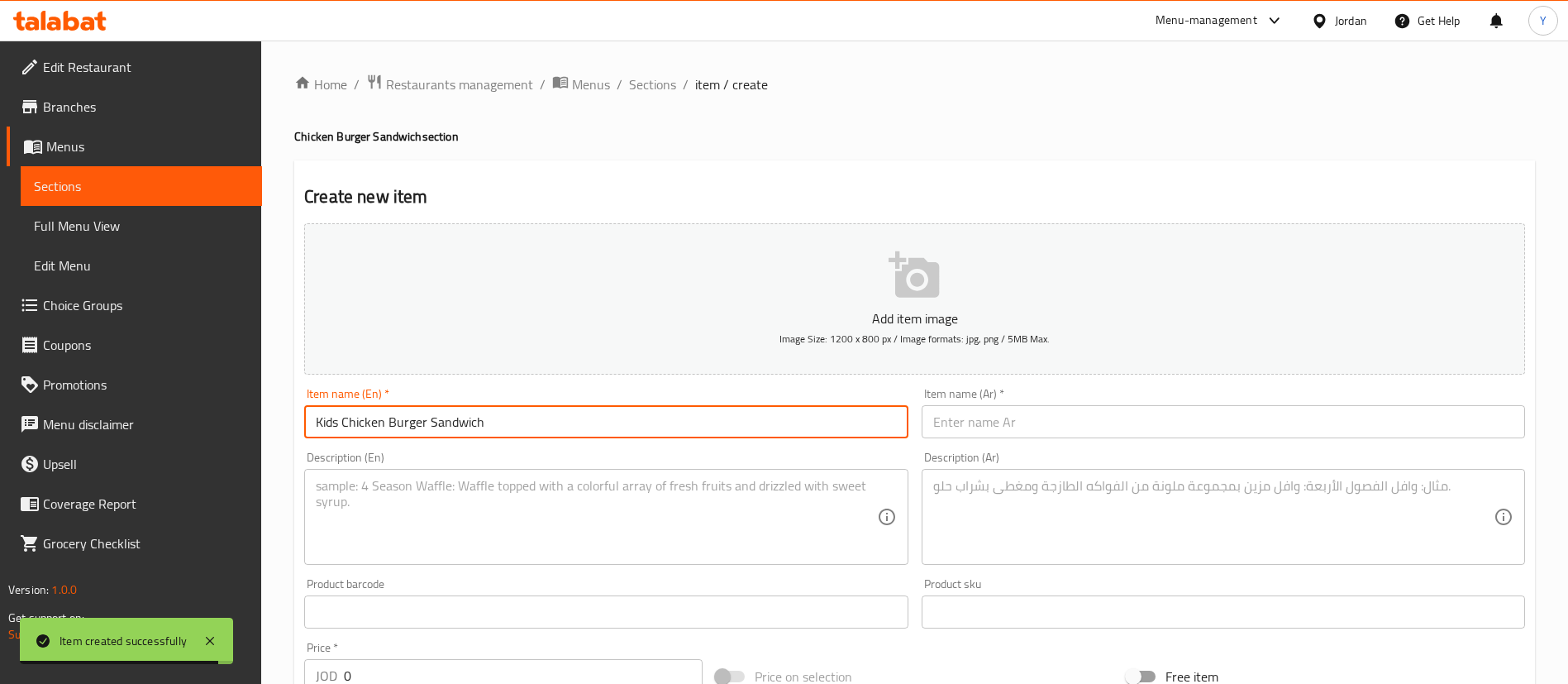
drag, startPoint x: 558, startPoint y: 424, endPoint x: 133, endPoint y: 411, distance: 425.2
click at [137, 411] on div "Edit Restaurant Branches Menus Sections Full Menu View Edit Menu Choice Groups …" at bounding box center [784, 605] width 1568 height 1128
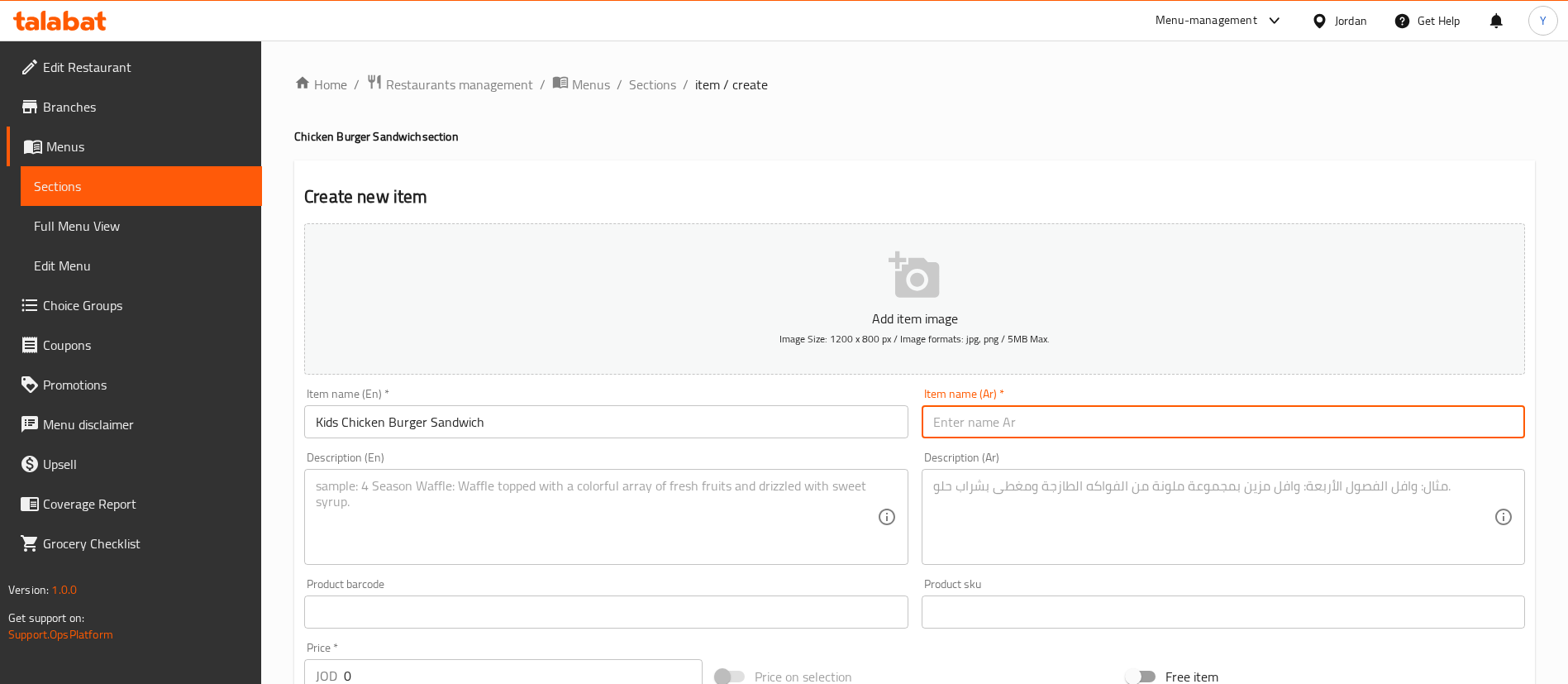
drag, startPoint x: 1059, startPoint y: 428, endPoint x: 913, endPoint y: 431, distance: 146.0
click at [1059, 428] on input "text" at bounding box center [1223, 422] width 603 height 33
paste input "ساندوتش برجر دجاج للأطفال"
type input "ساندوتش برجر دجاج للأطفال"
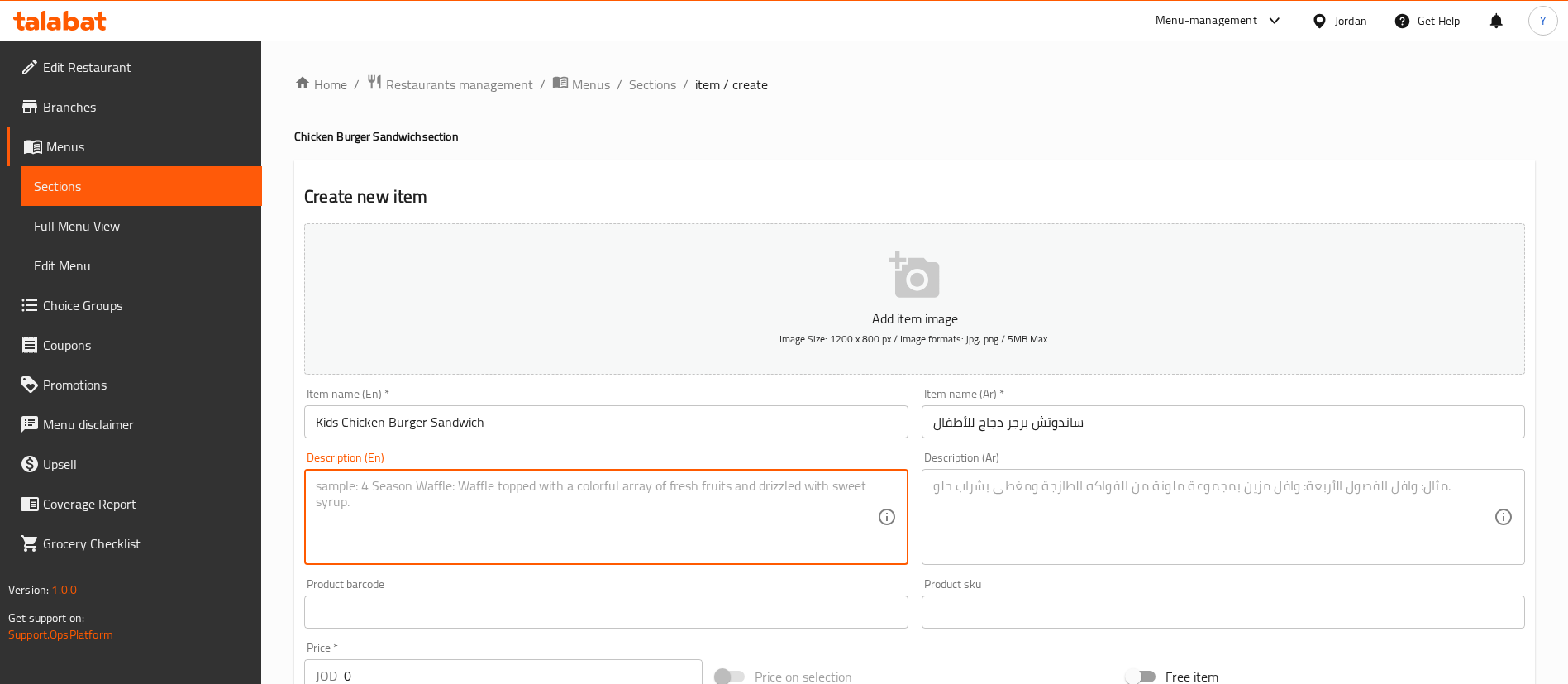
click at [679, 507] on textarea at bounding box center [596, 517] width 560 height 78
paste textarea "Small chicken burger made for kids"
type textarea "Small chicken burger made for kids"
click at [1008, 514] on textarea at bounding box center [1214, 517] width 560 height 78
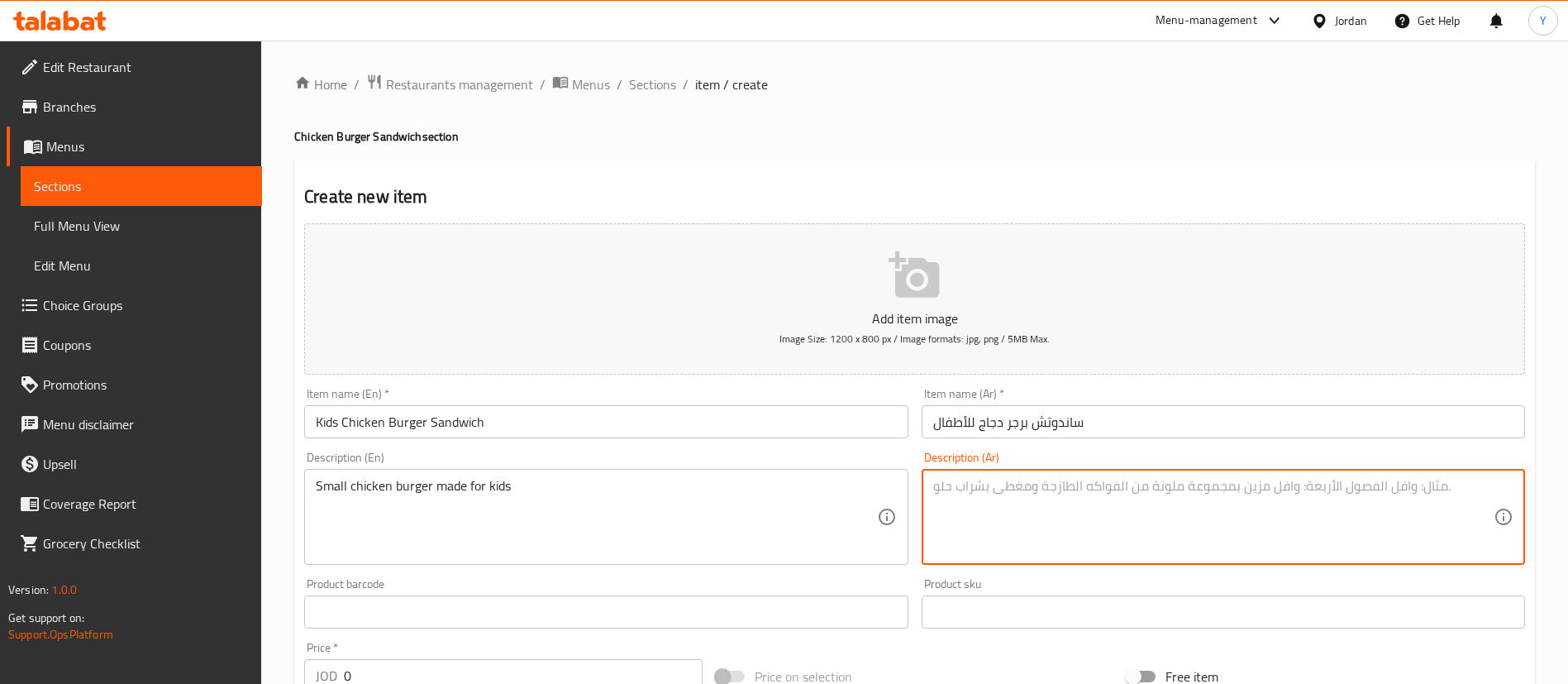
paste textarea "برغر صغير من الدجاج مخصص للأطفال"
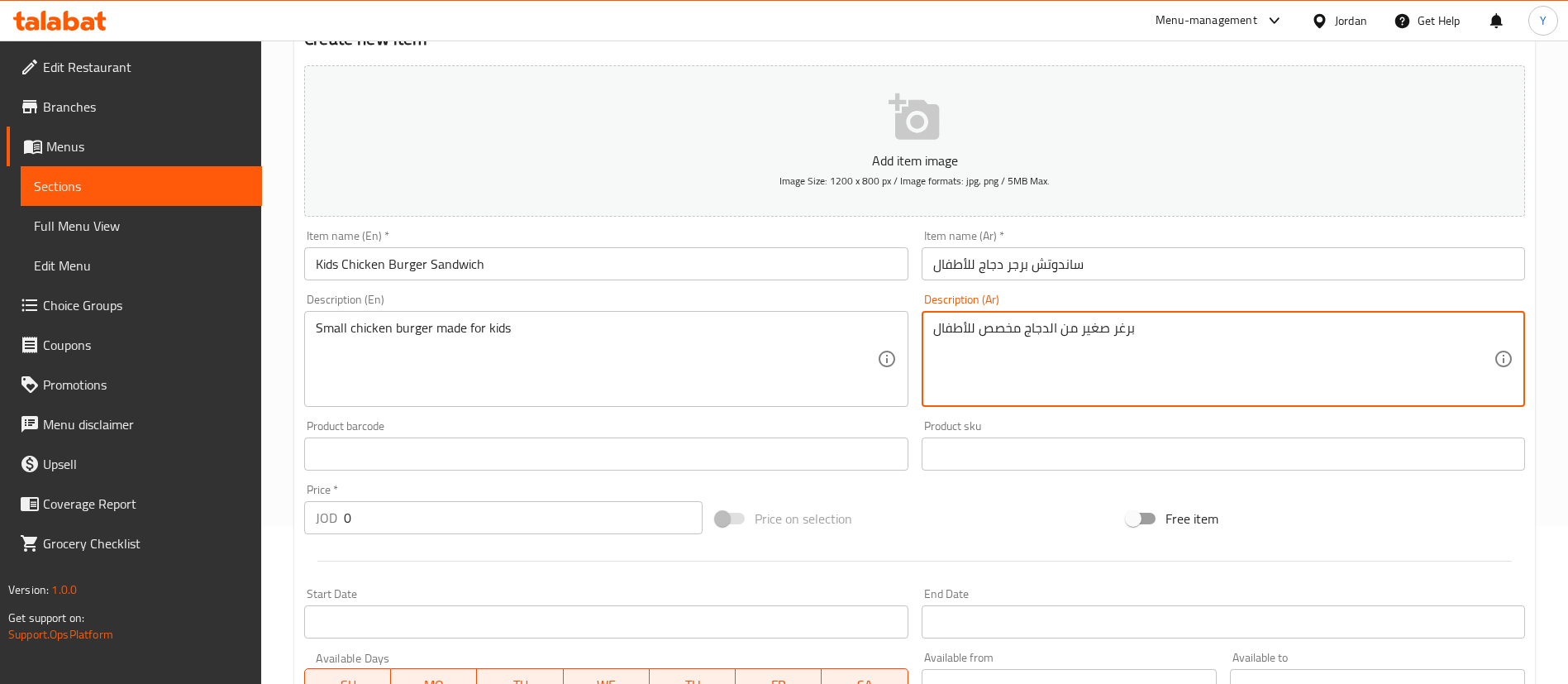
scroll to position [249, 0]
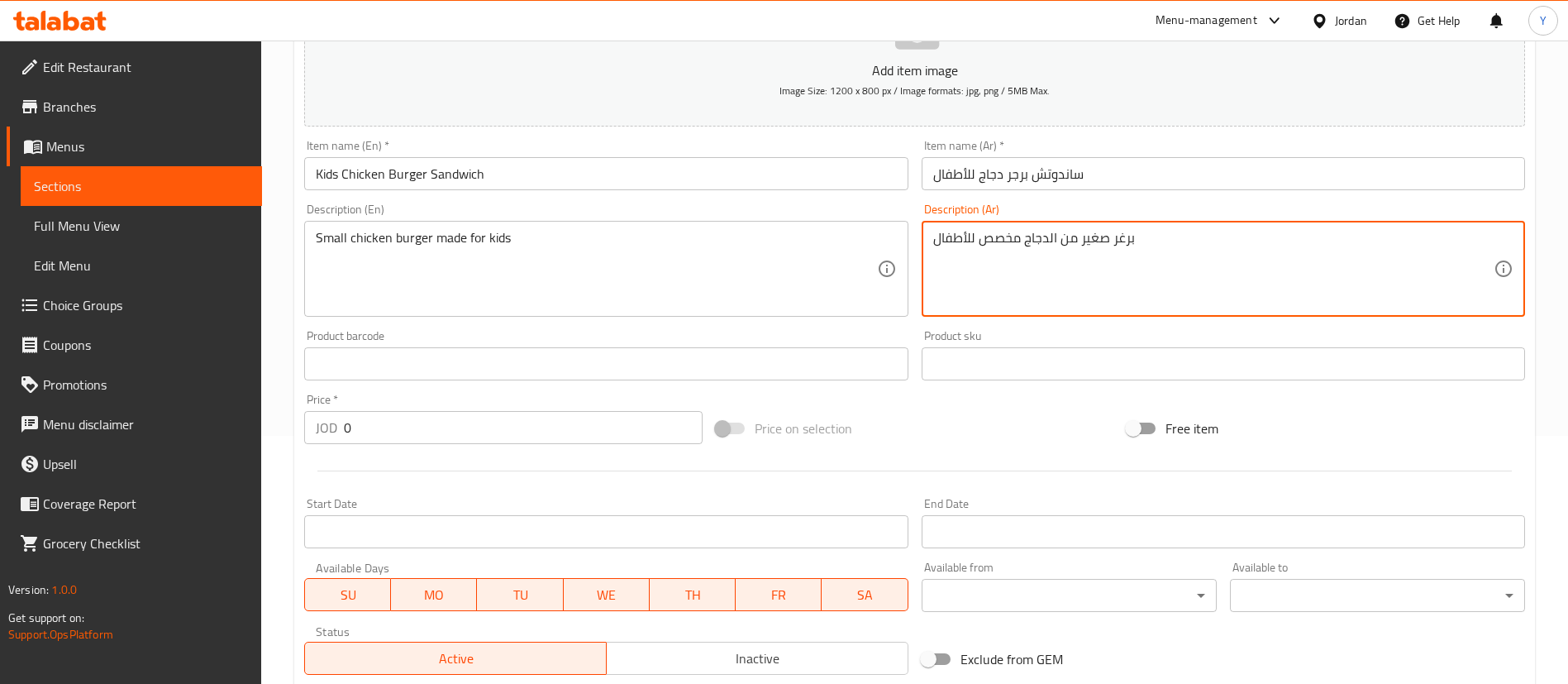
type textarea "برغر صغير من الدجاج مخصص للأطفال"
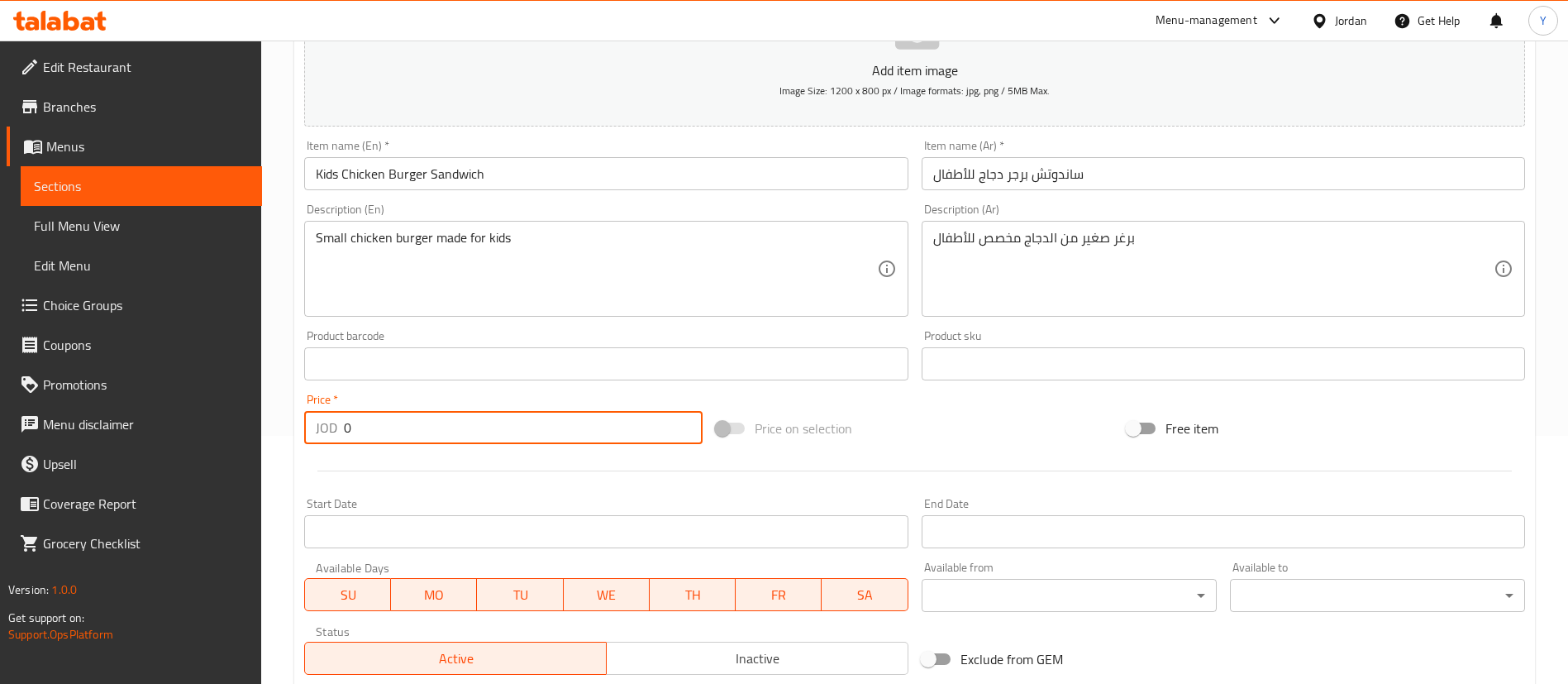
drag, startPoint x: 410, startPoint y: 427, endPoint x: 127, endPoint y: 380, distance: 286.9
click at [288, 421] on div "Home / Restaurants management / Menus / Sections / item / create Chicken Burger…" at bounding box center [915, 356] width 1307 height 1128
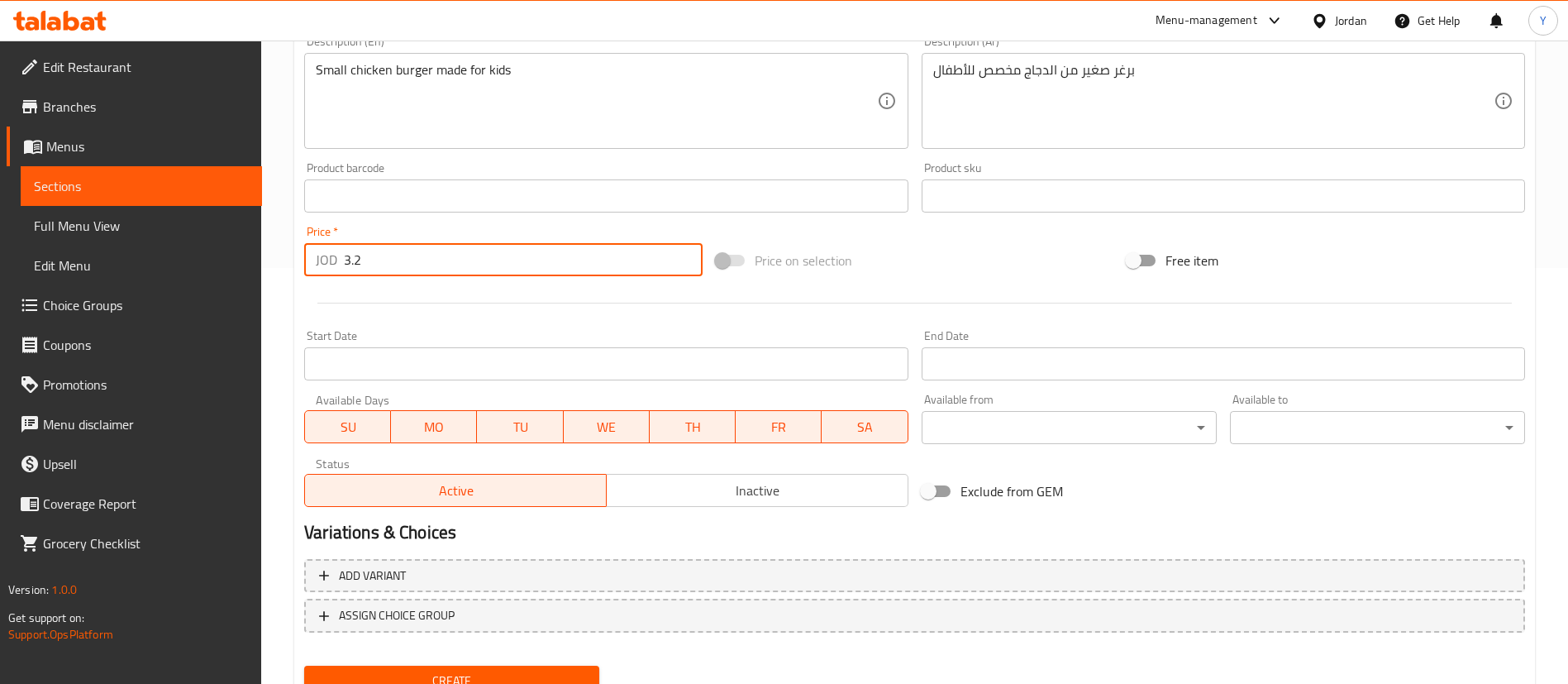
scroll to position [485, 0]
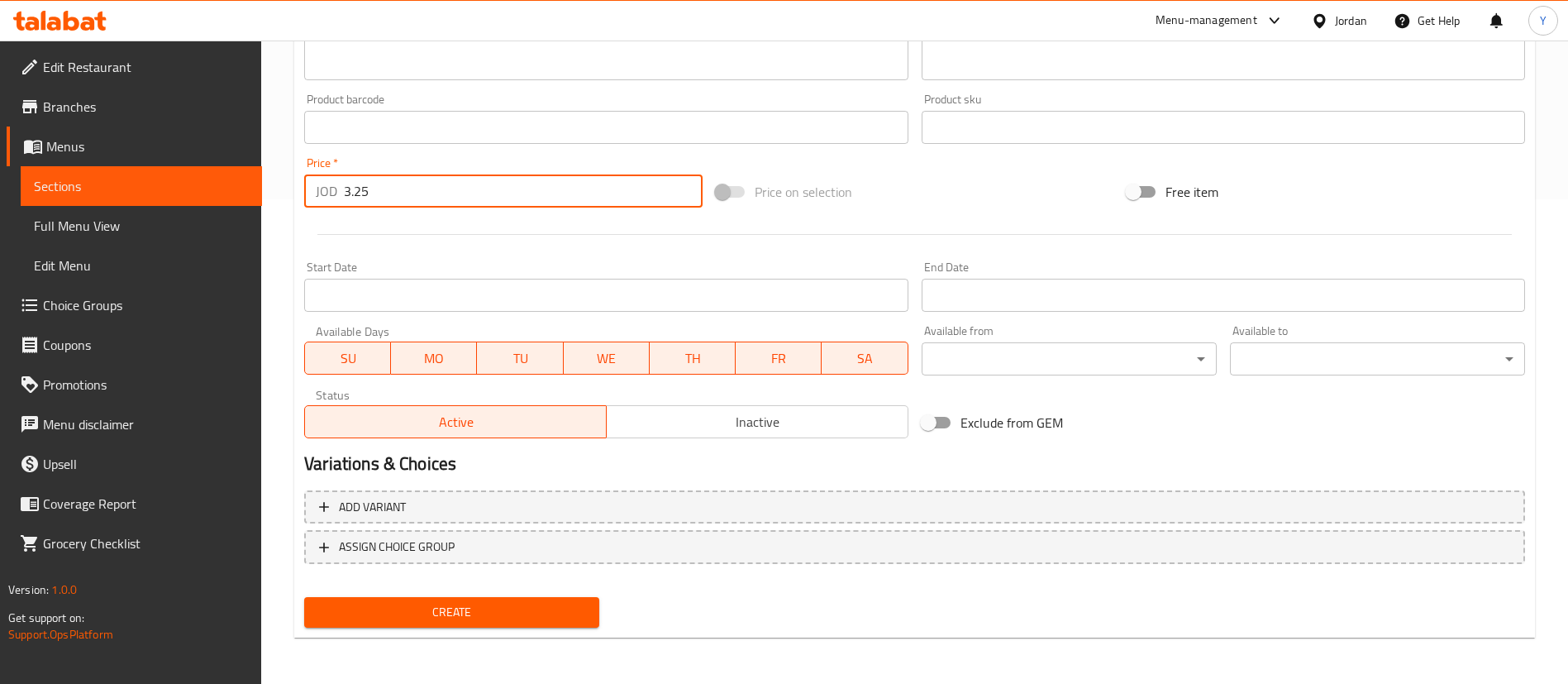
type input "3.25"
click at [502, 614] on span "Create" at bounding box center [451, 612] width 269 height 20
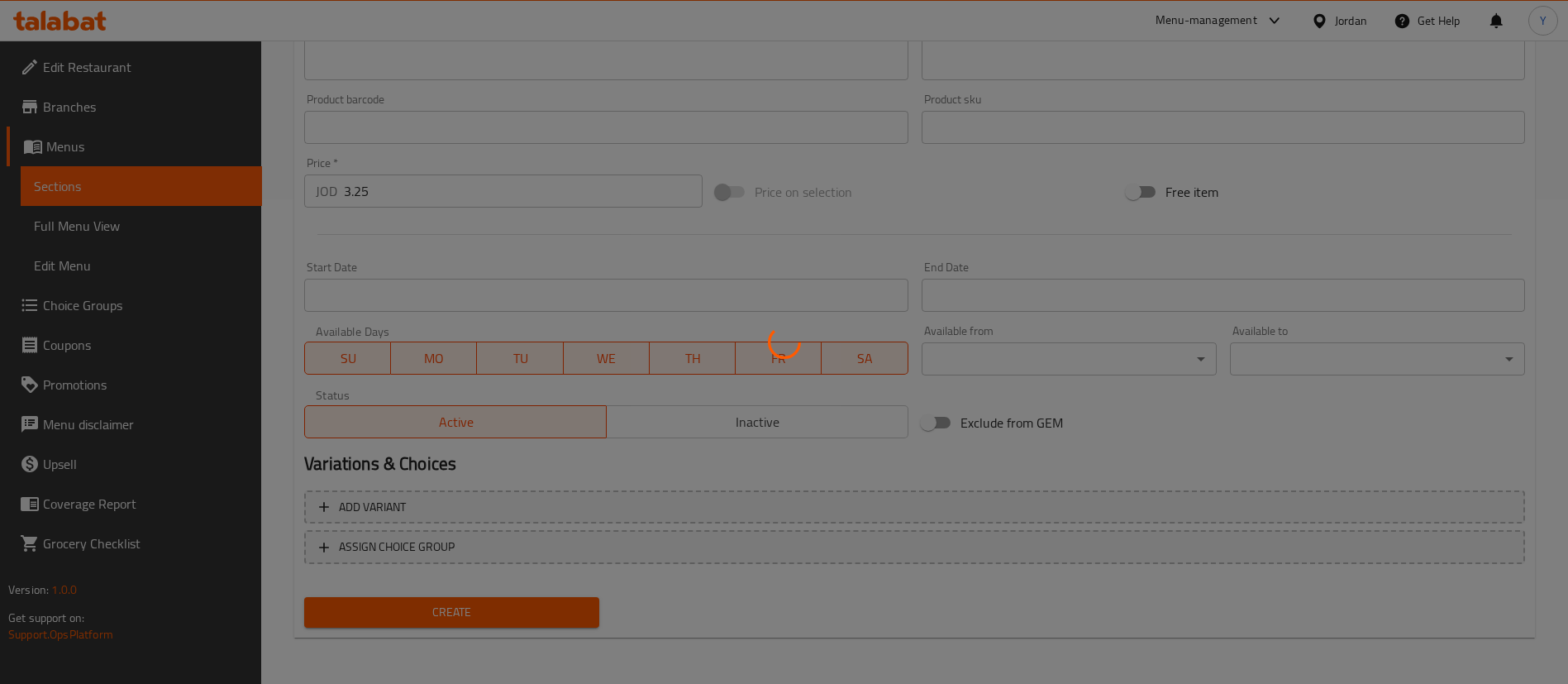
type input "0"
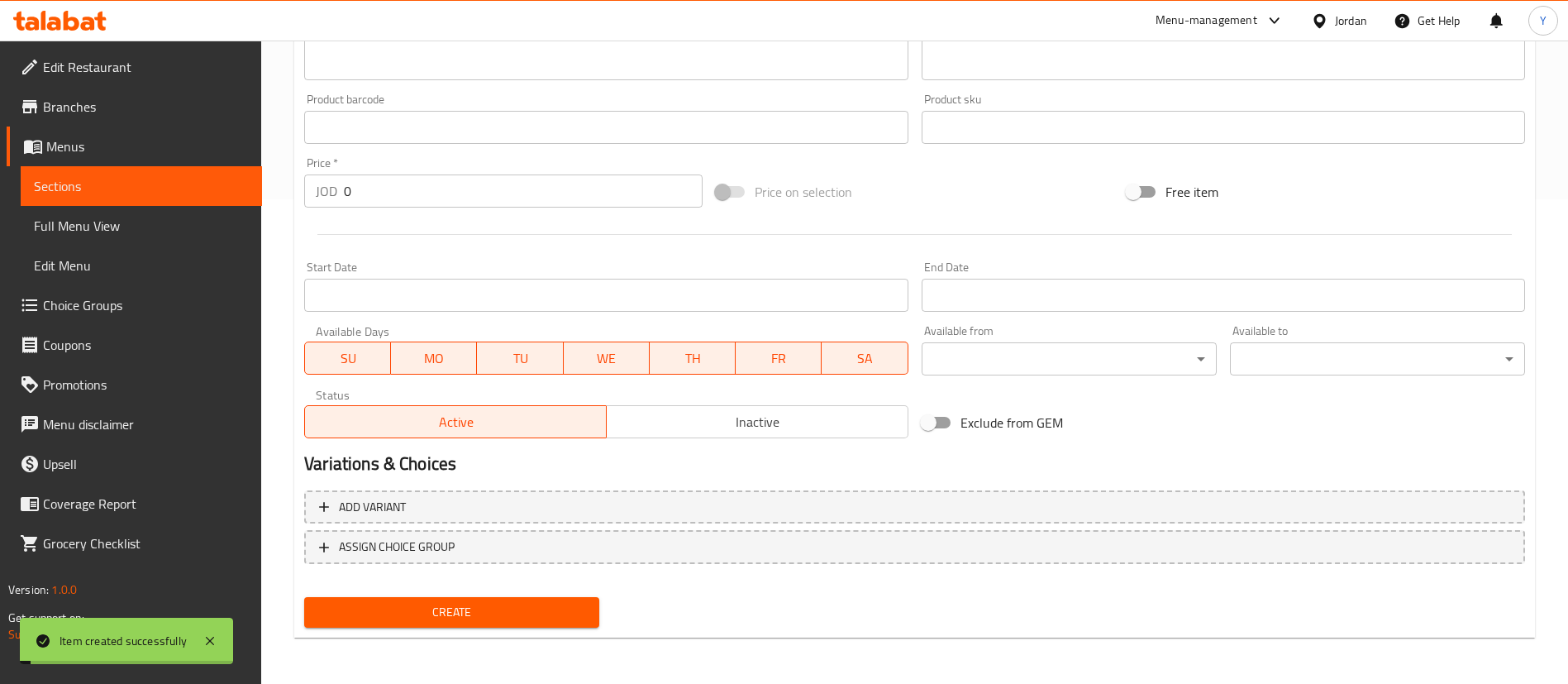
click at [149, 185] on span "Sections" at bounding box center [141, 186] width 215 height 20
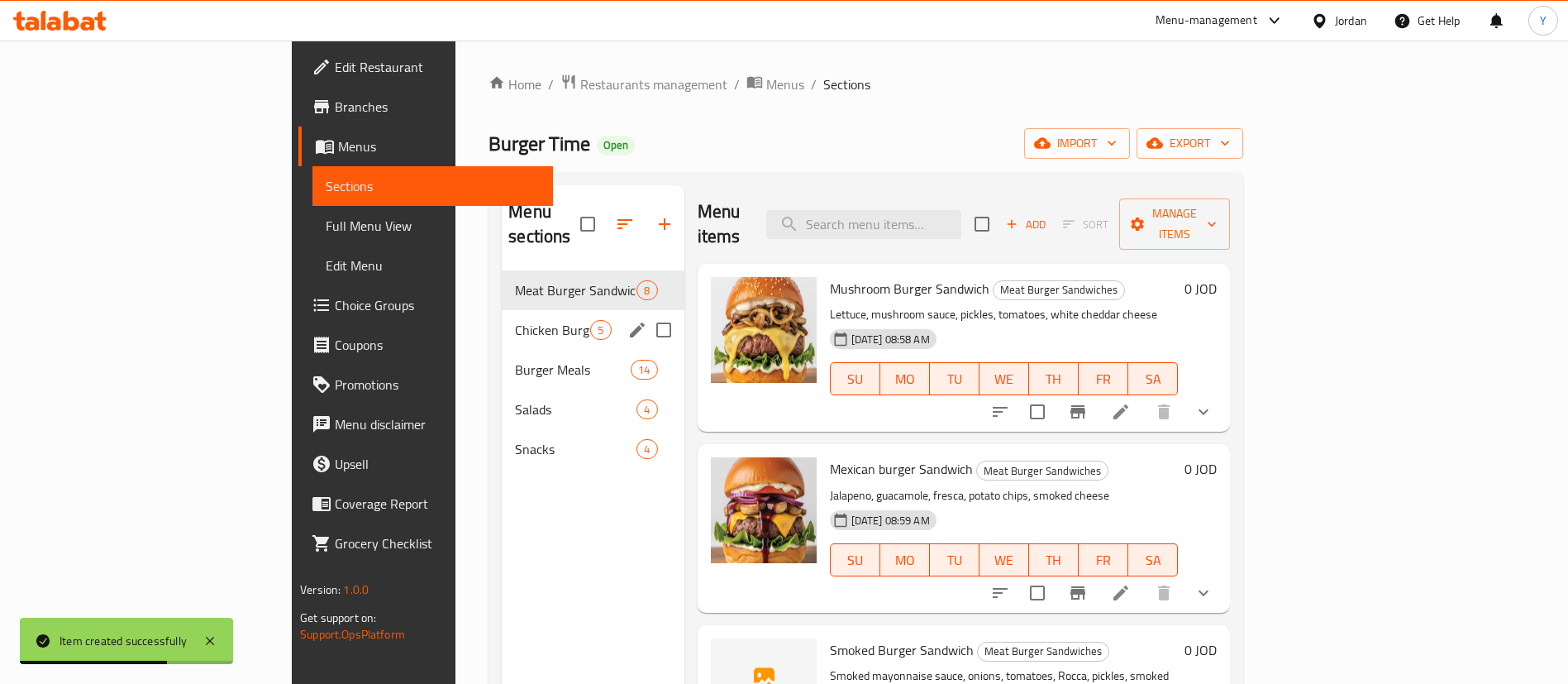
click at [515, 320] on span "Chicken Burger Sandwich" at bounding box center [552, 330] width 75 height 20
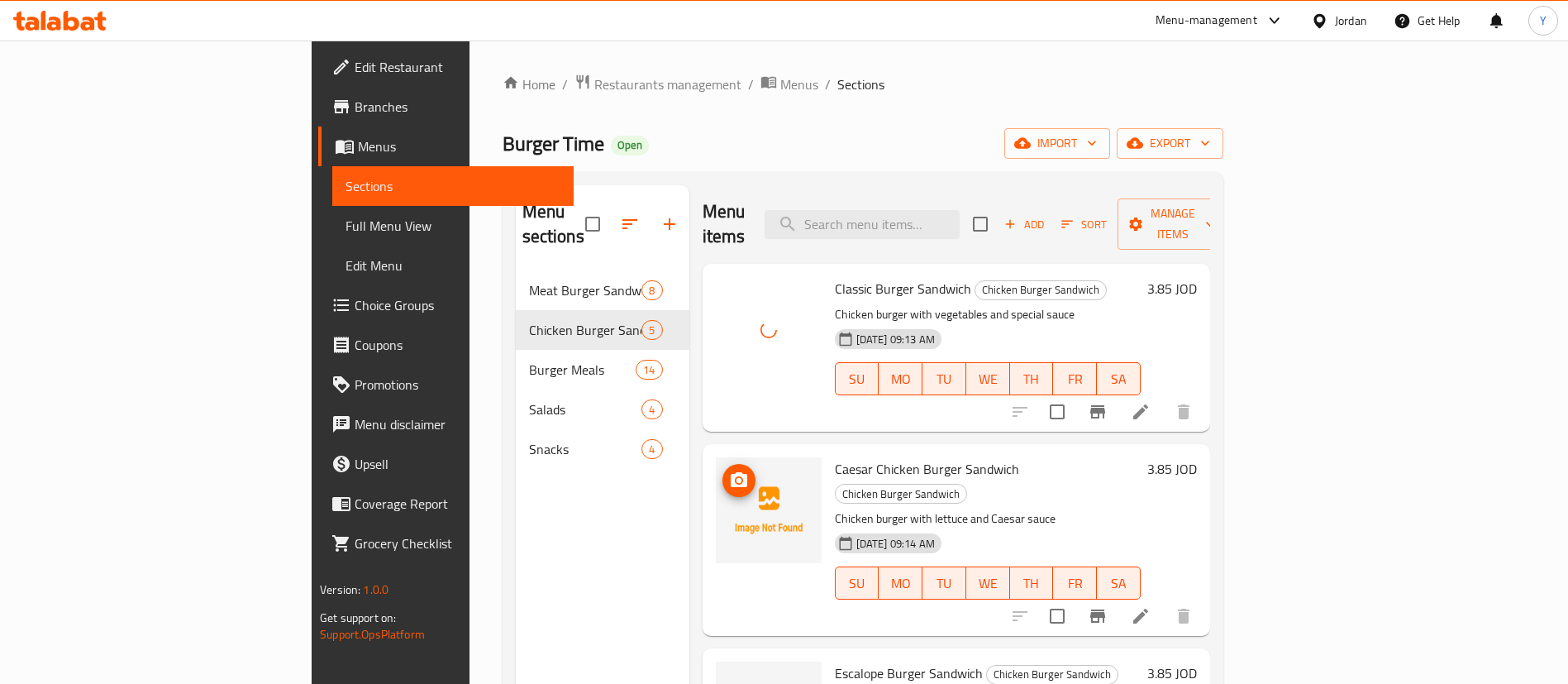
click at [722, 465] on button "upload picture" at bounding box center [739, 481] width 33 height 33
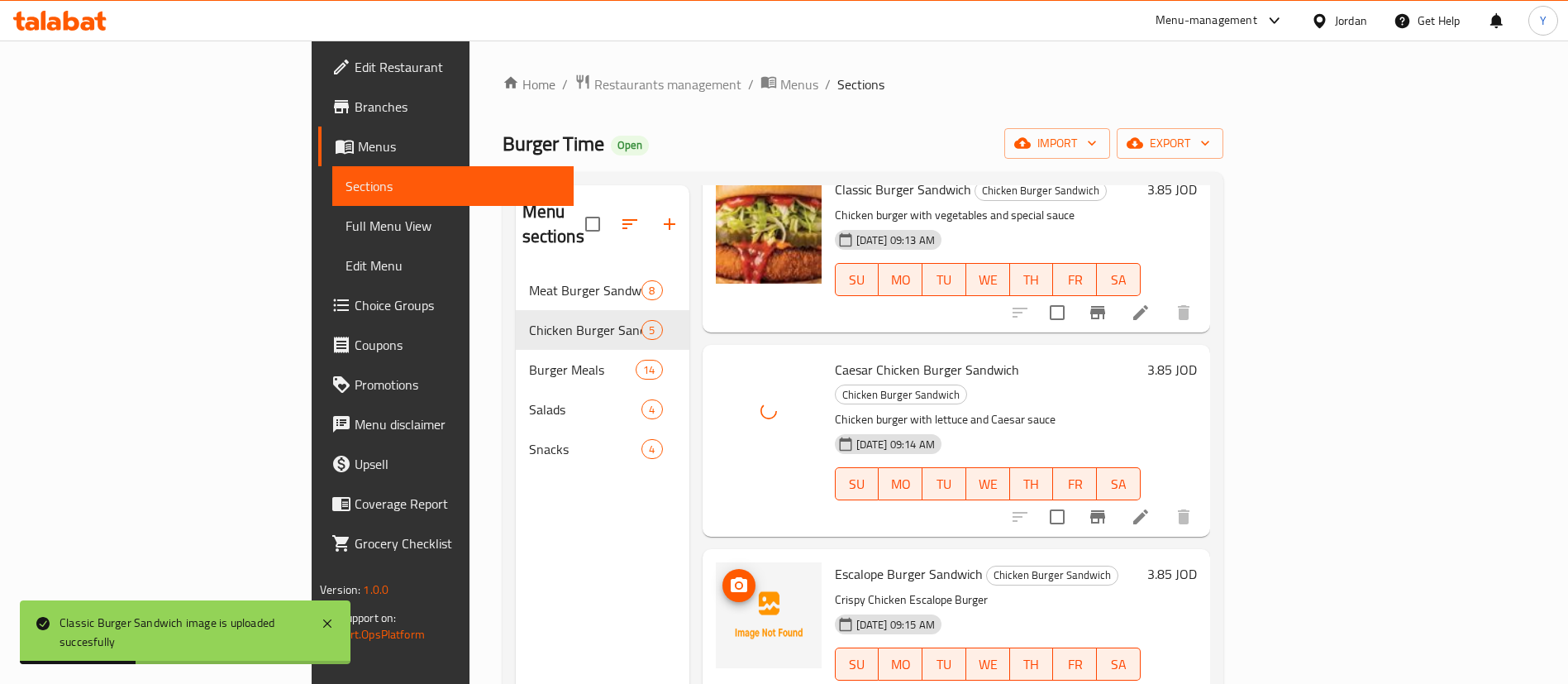
scroll to position [249, 0]
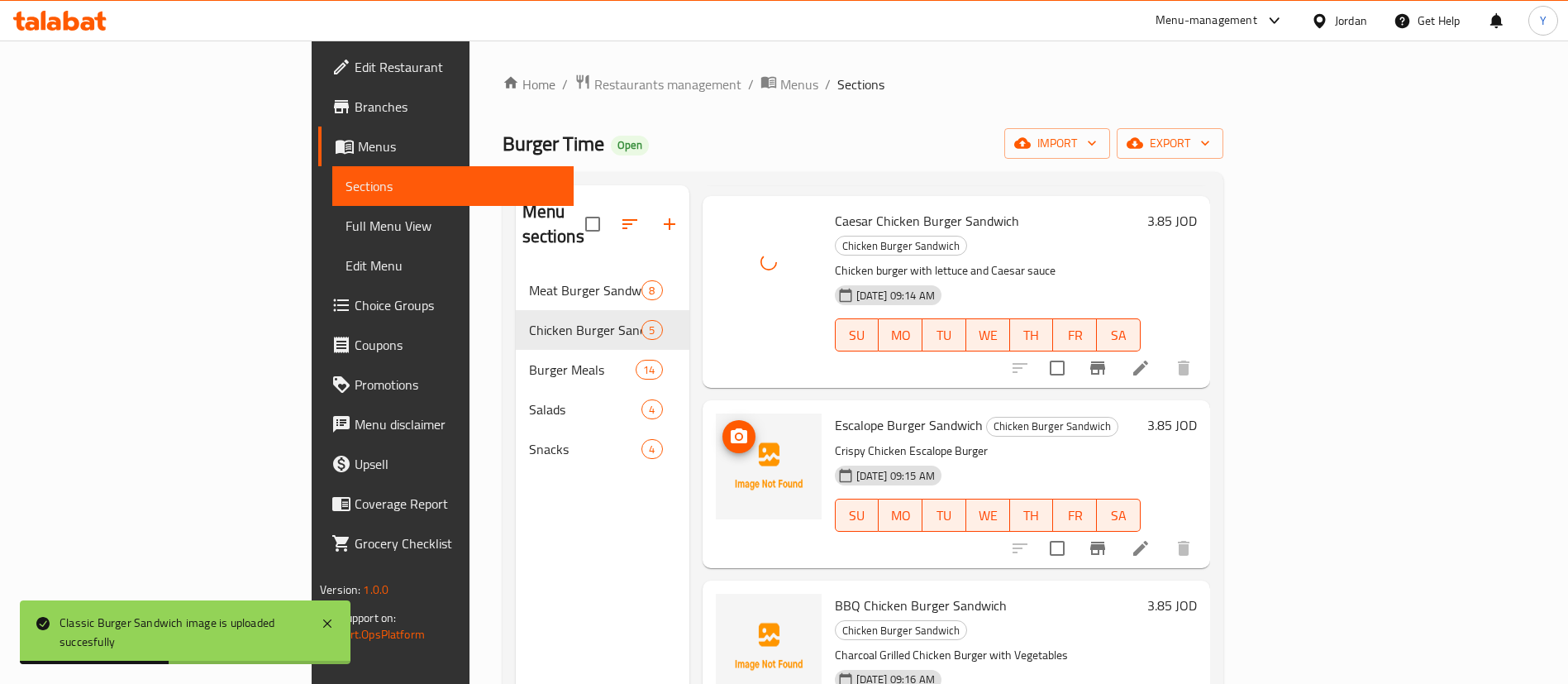
click at [736, 435] on circle "upload picture" at bounding box center [738, 437] width 5 height 5
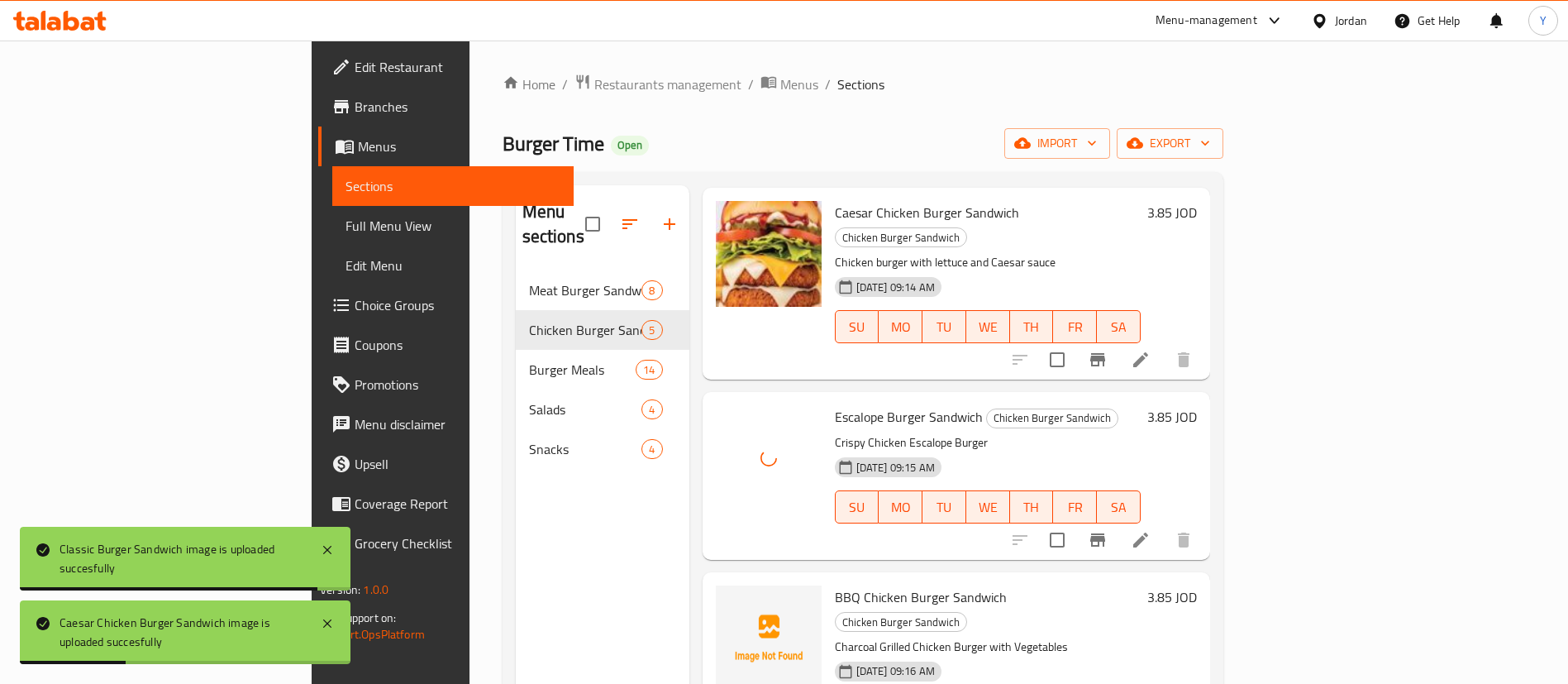
scroll to position [261, 0]
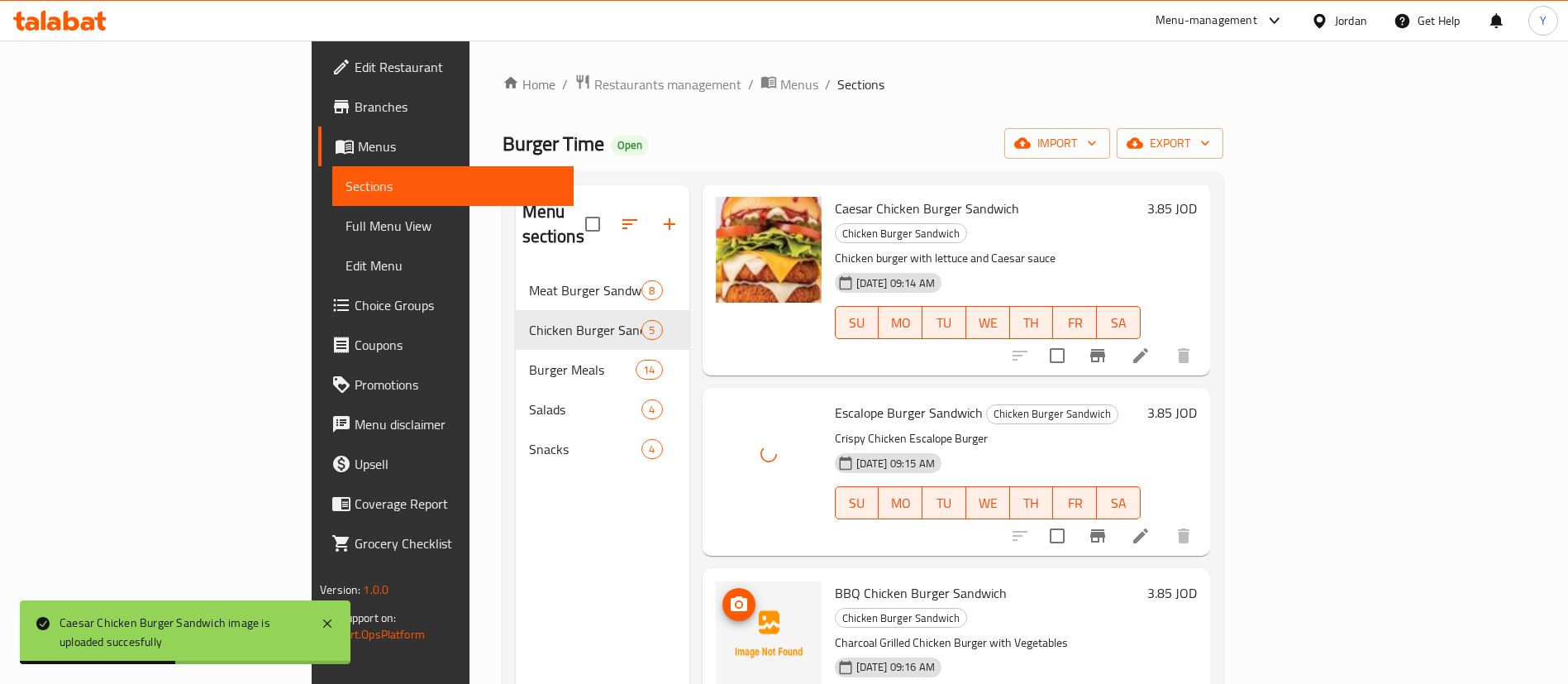
click at [729, 595] on icon "upload picture" at bounding box center [739, 605] width 20 height 20
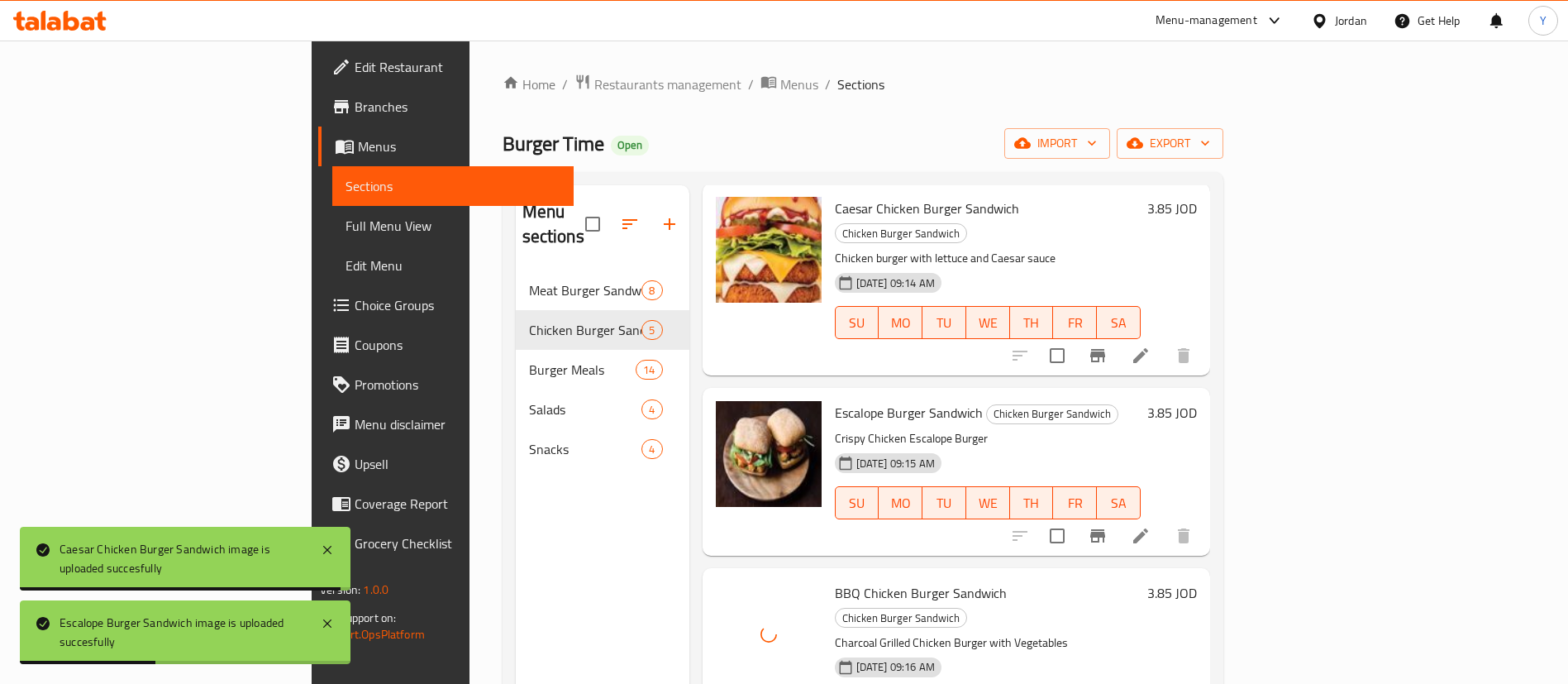
scroll to position [232, 0]
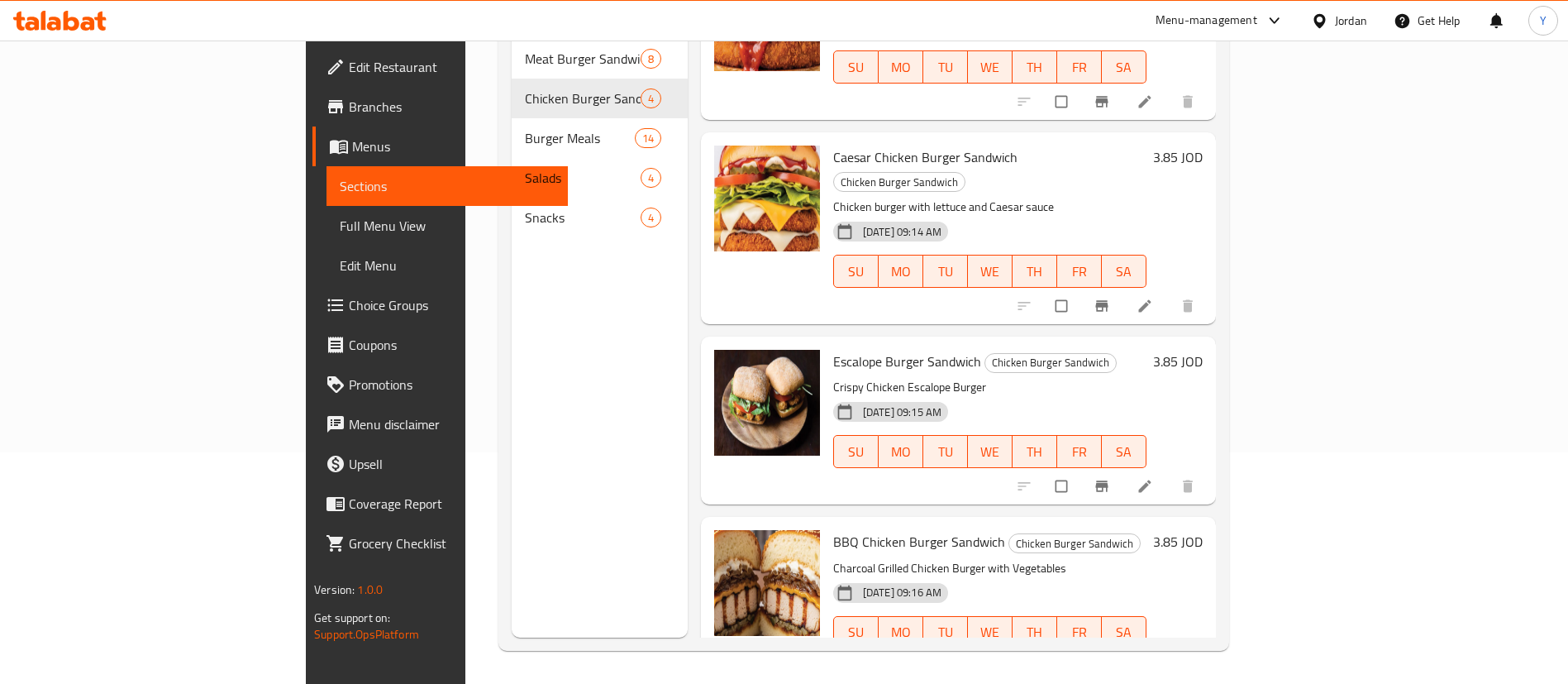
scroll to position [108, 0]
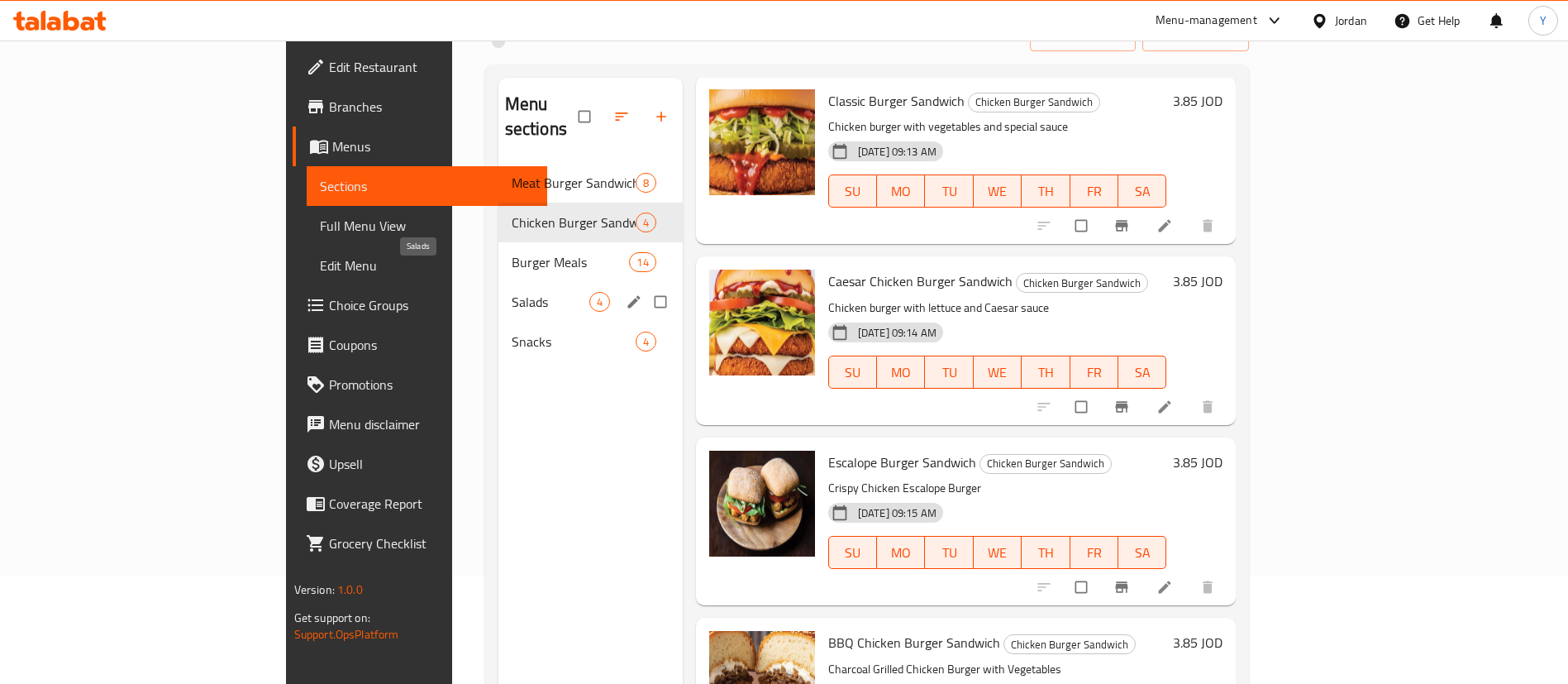
click at [512, 292] on span "Salads" at bounding box center [551, 301] width 78 height 20
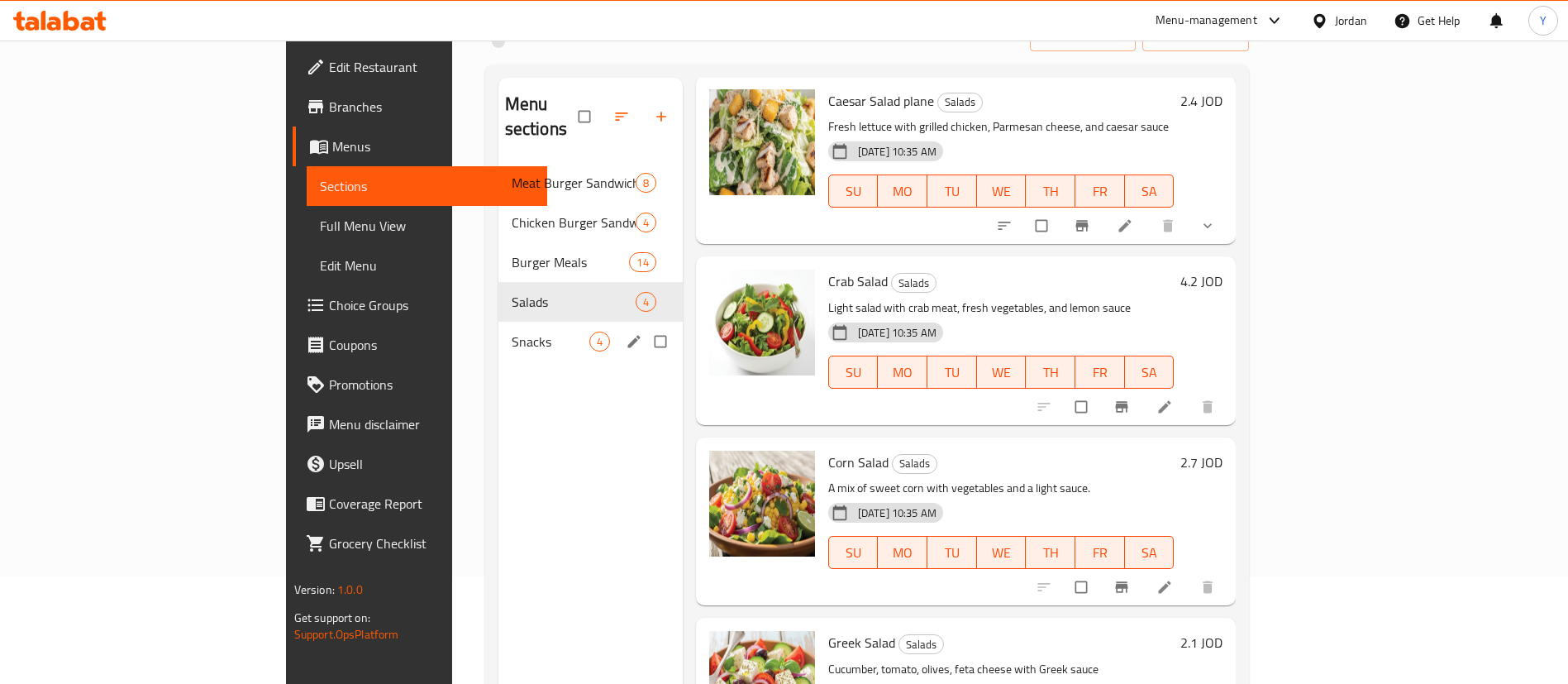
click at [512, 331] on span "Snacks" at bounding box center [551, 341] width 78 height 20
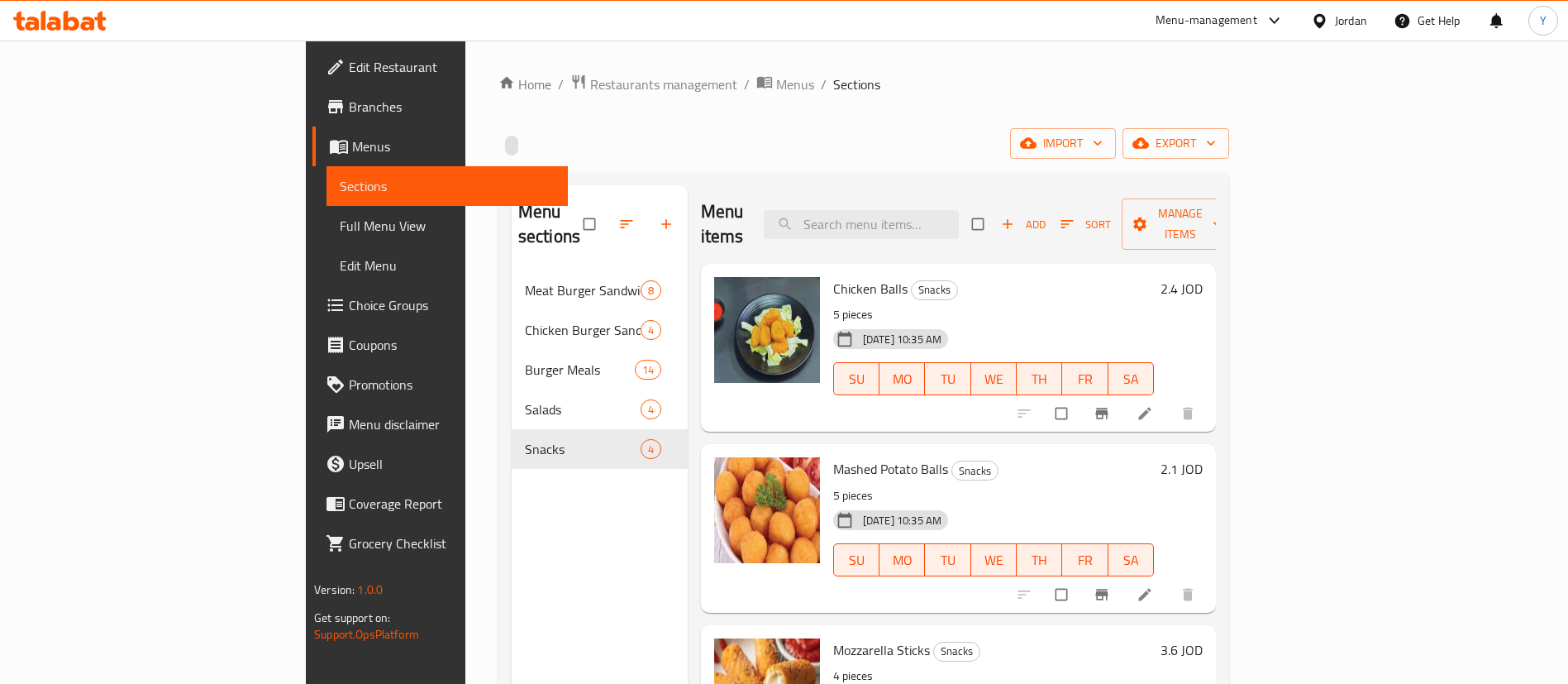
click at [89, 27] on icon at bounding box center [88, 24] width 14 height 14
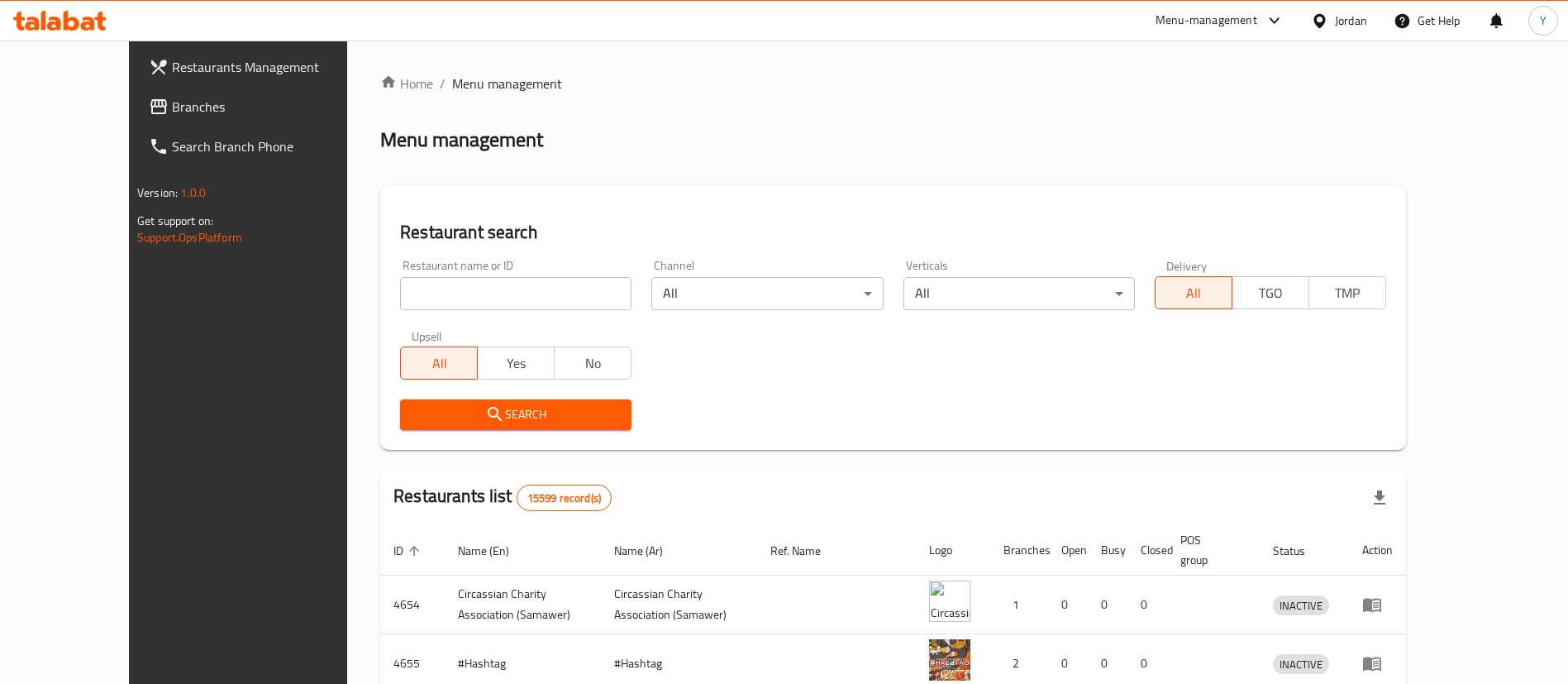
drag, startPoint x: 82, startPoint y: 107, endPoint x: 126, endPoint y: 150, distance: 61.5
click at [172, 107] on span "Branches" at bounding box center [275, 107] width 206 height 20
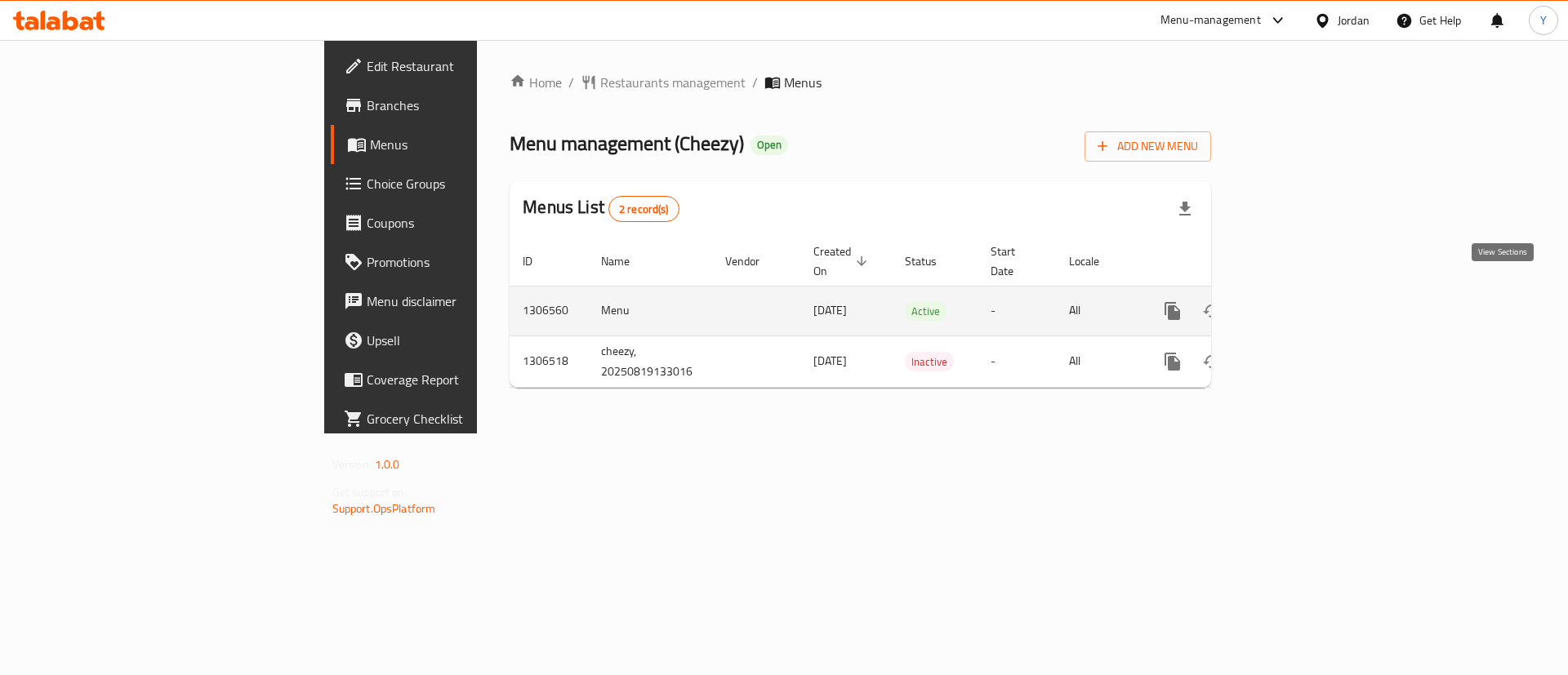
click at [1310, 295] on link "enhanced table" at bounding box center [1290, 311] width 39 height 39
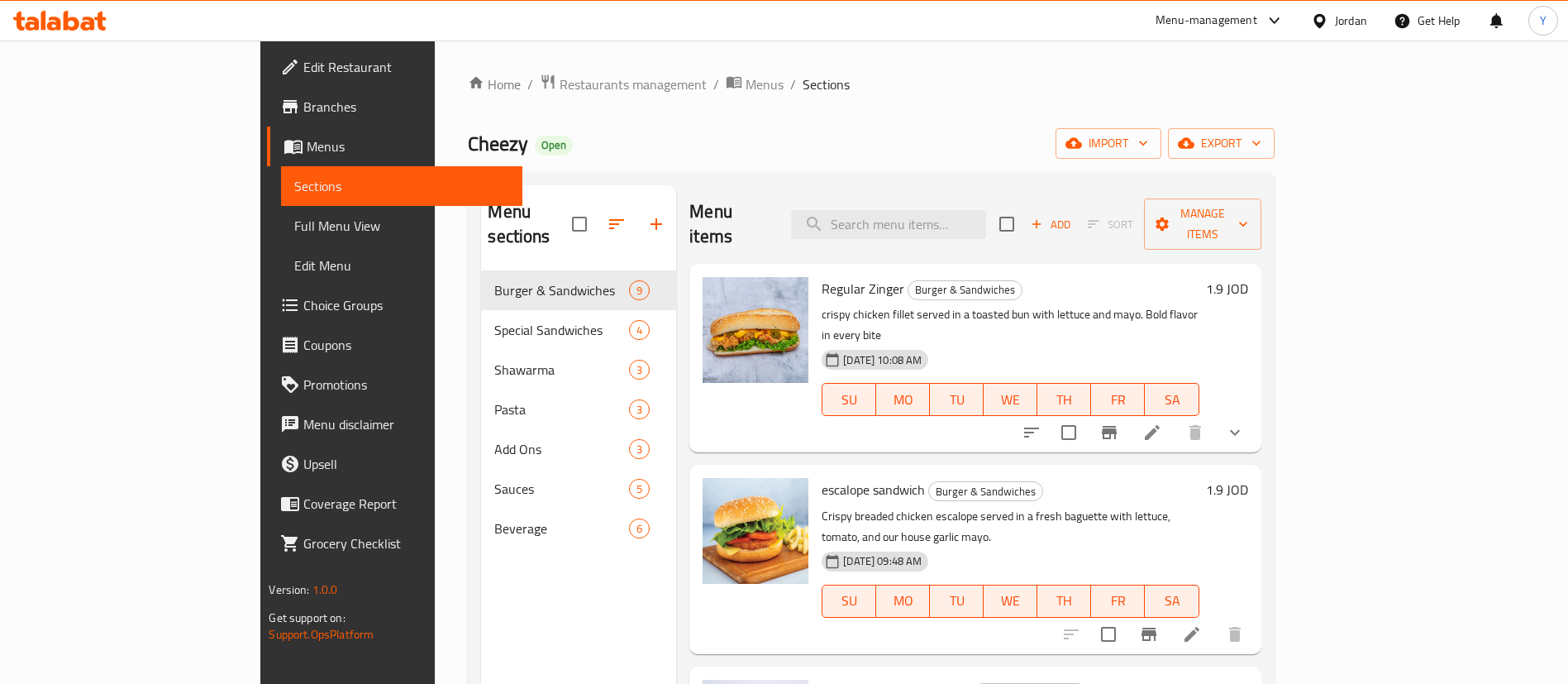
click at [84, 33] on div at bounding box center [60, 21] width 120 height 33
click at [92, 26] on icon at bounding box center [88, 24] width 14 height 14
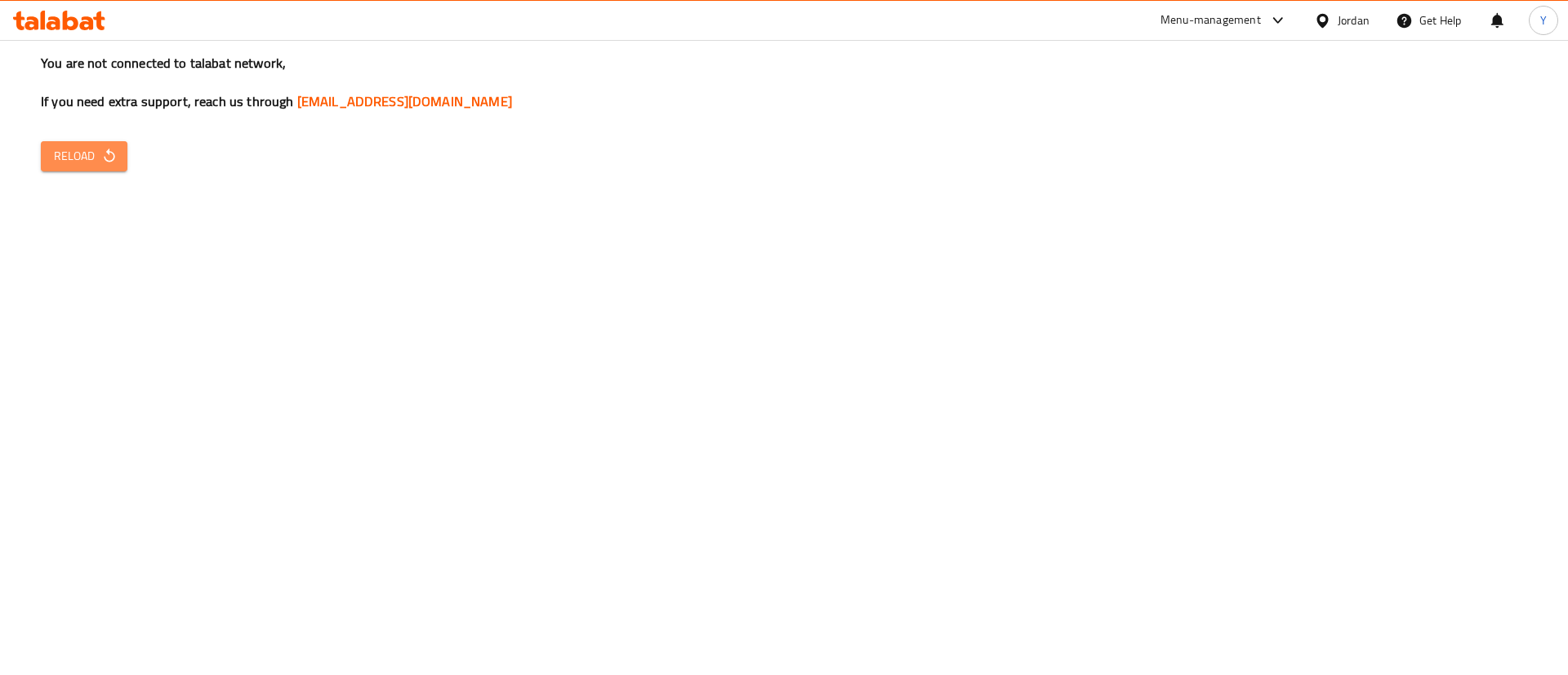
click at [66, 161] on span "Reload" at bounding box center [84, 156] width 60 height 20
click at [90, 159] on span "Reload" at bounding box center [84, 156] width 60 height 20
drag, startPoint x: 72, startPoint y: 130, endPoint x: 84, endPoint y: 158, distance: 30.5
click at [72, 130] on div "You are not connected to talabat network, If you need extra support, reach us t…" at bounding box center [784, 338] width 1568 height 675
click at [84, 158] on span "Reload" at bounding box center [84, 156] width 60 height 20
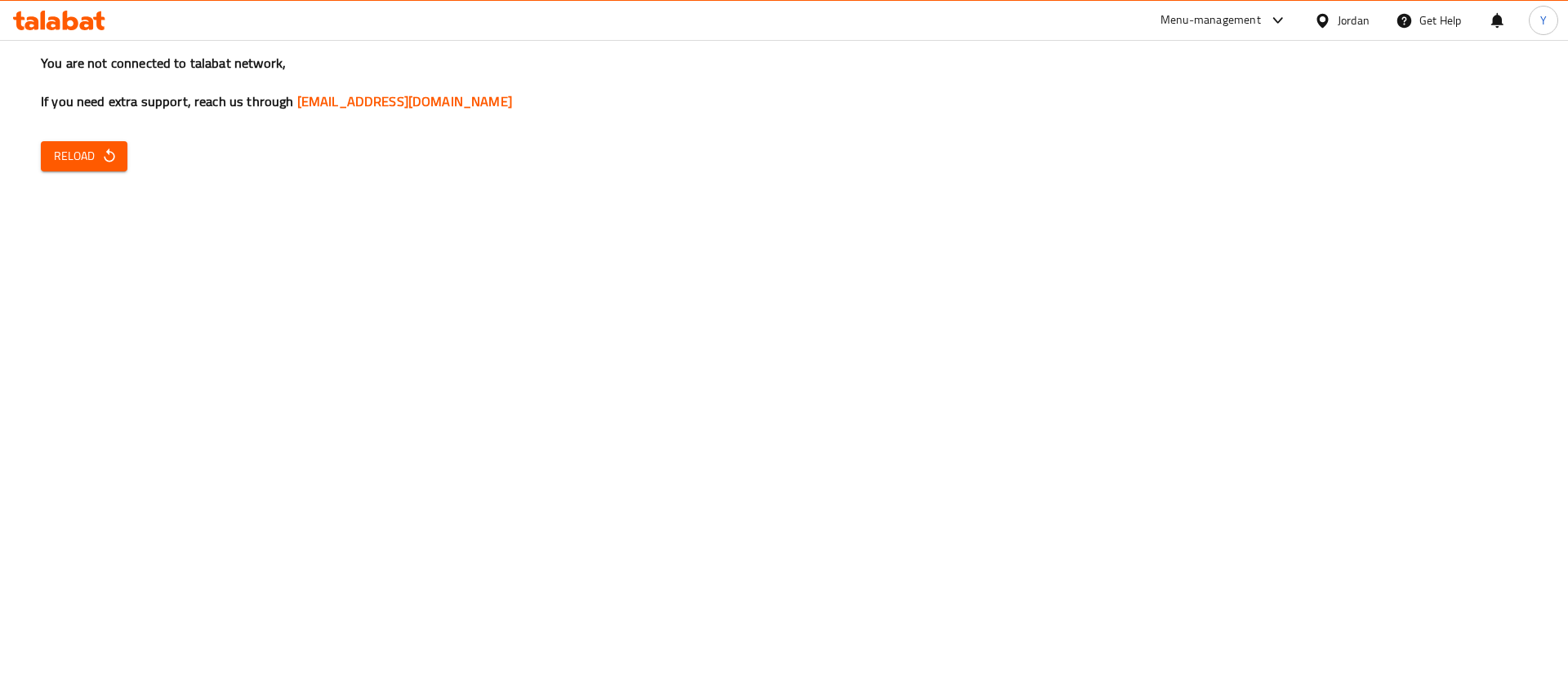
click at [77, 17] on icon at bounding box center [59, 20] width 92 height 20
click at [60, 153] on span "Reload" at bounding box center [84, 156] width 60 height 20
click at [98, 142] on button "Reload" at bounding box center [84, 156] width 86 height 30
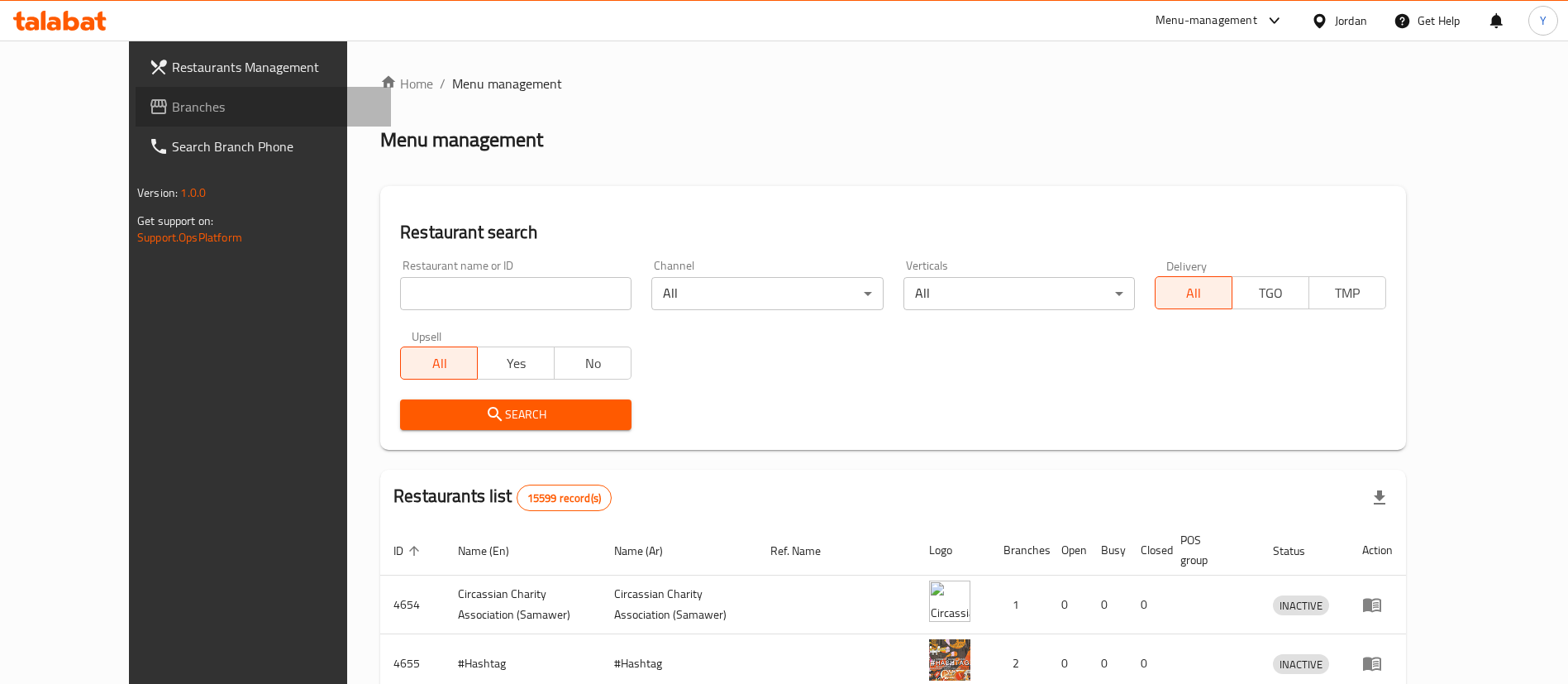
click at [149, 93] on link "Branches" at bounding box center [263, 107] width 255 height 40
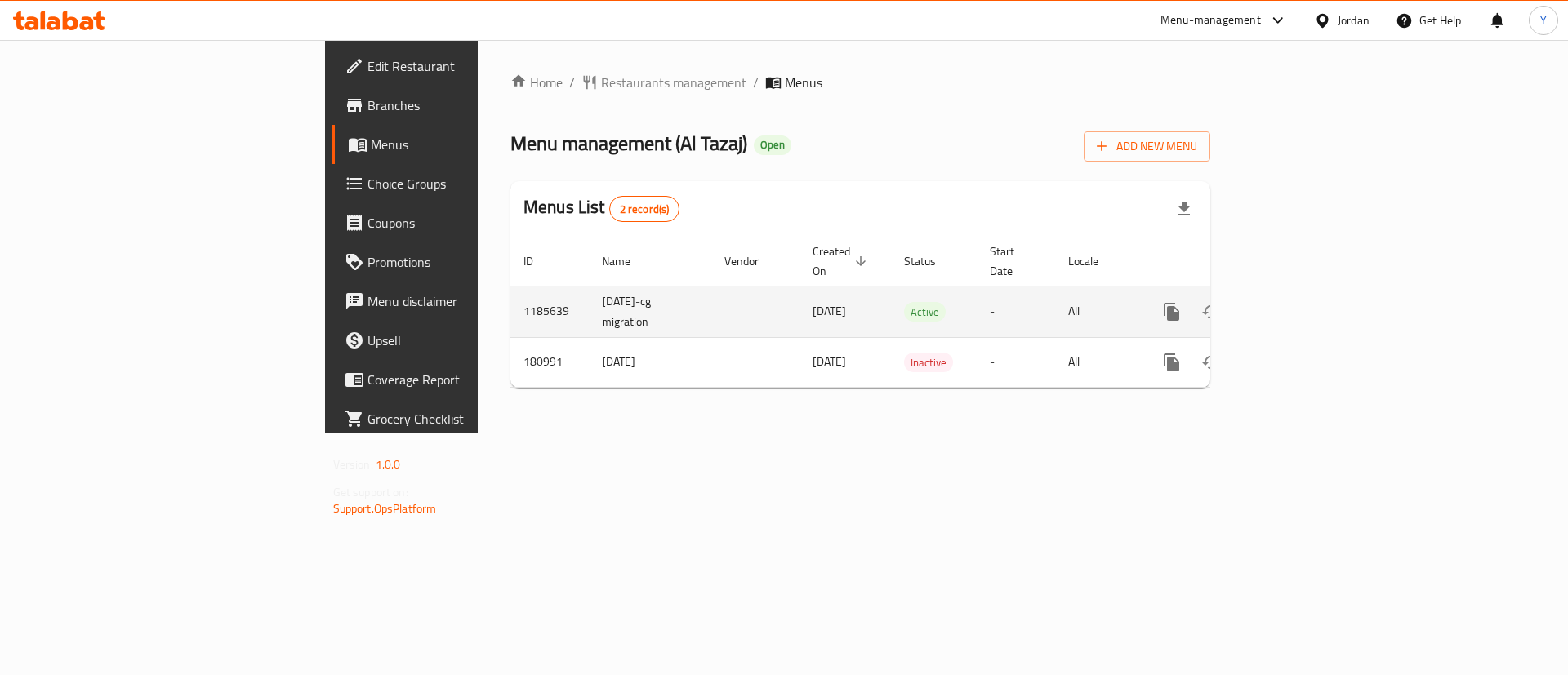
click at [1299, 302] on icon "enhanced table" at bounding box center [1290, 311] width 20 height 20
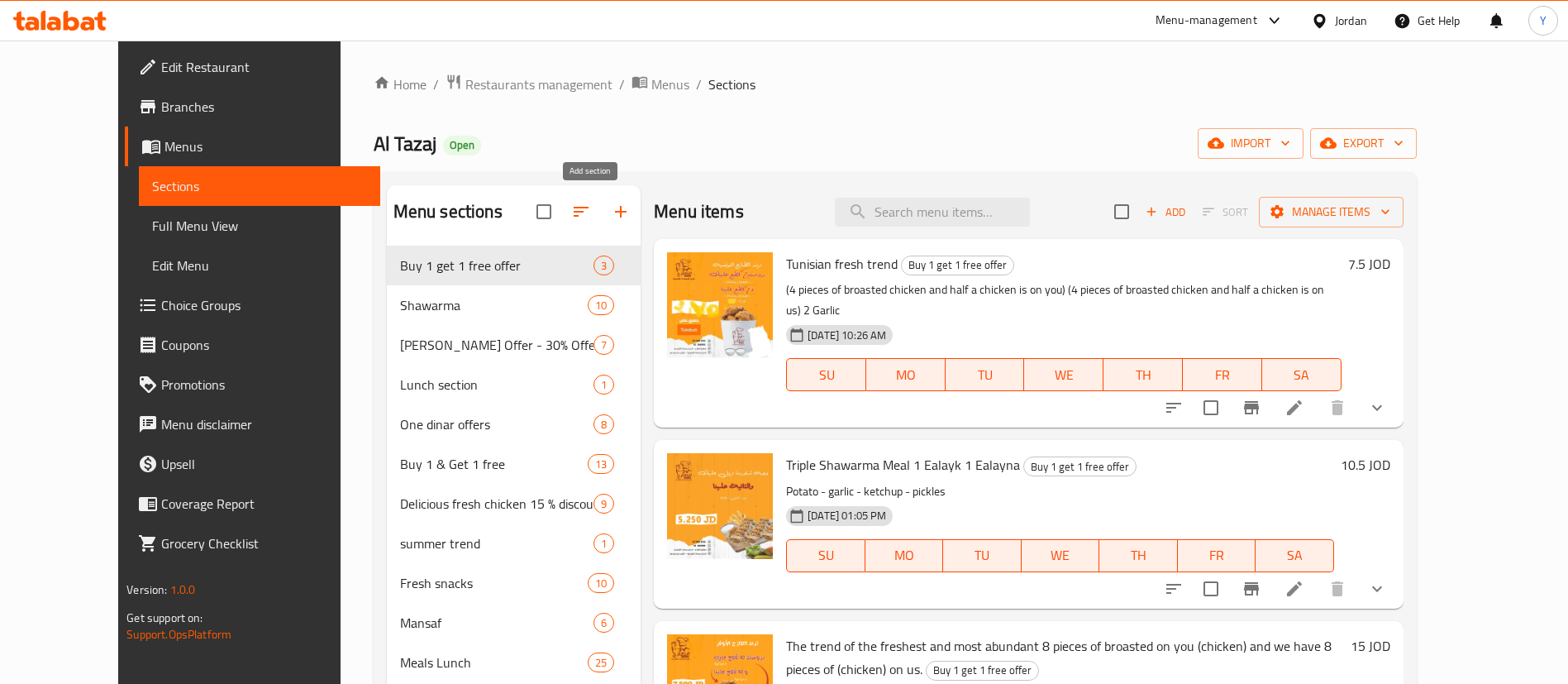
click at [611, 206] on icon "button" at bounding box center [621, 212] width 20 height 20
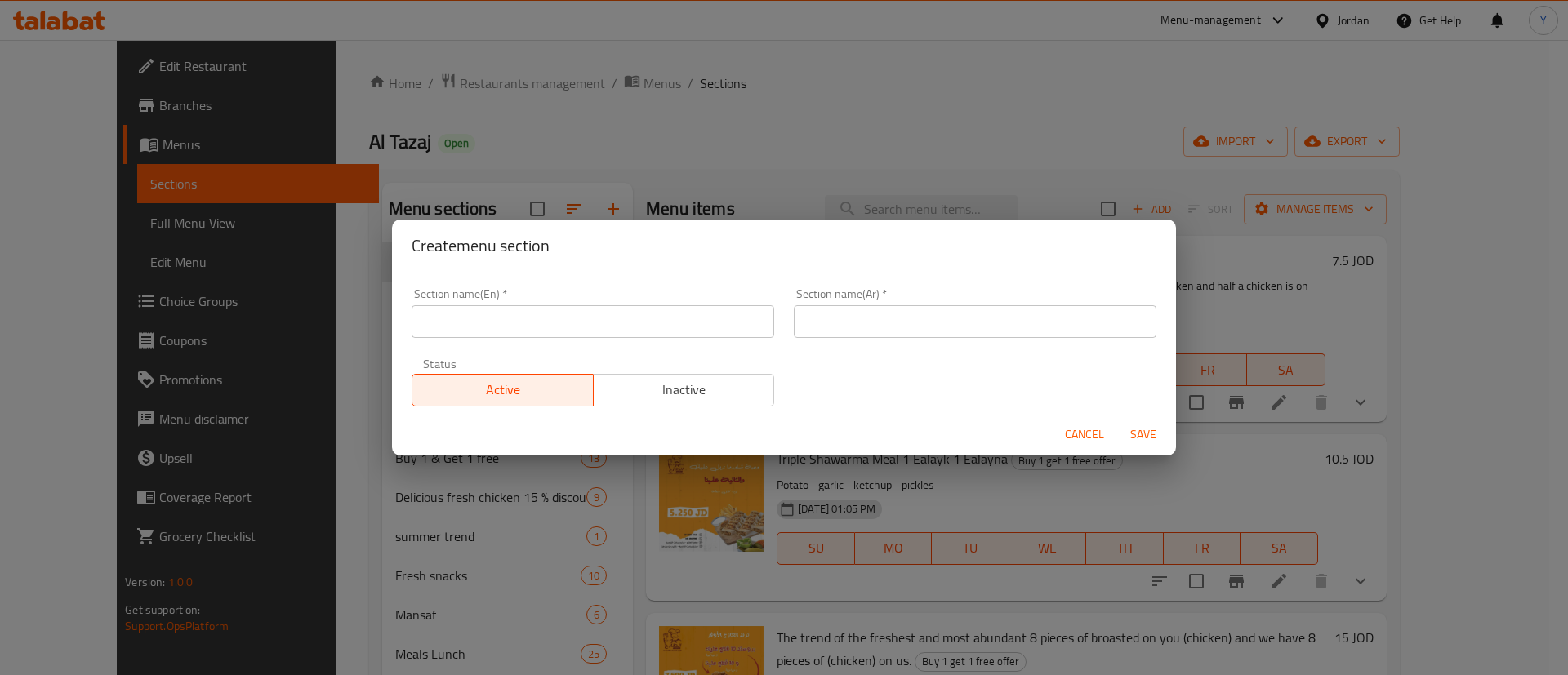
click at [514, 310] on input "text" at bounding box center [593, 322] width 363 height 33
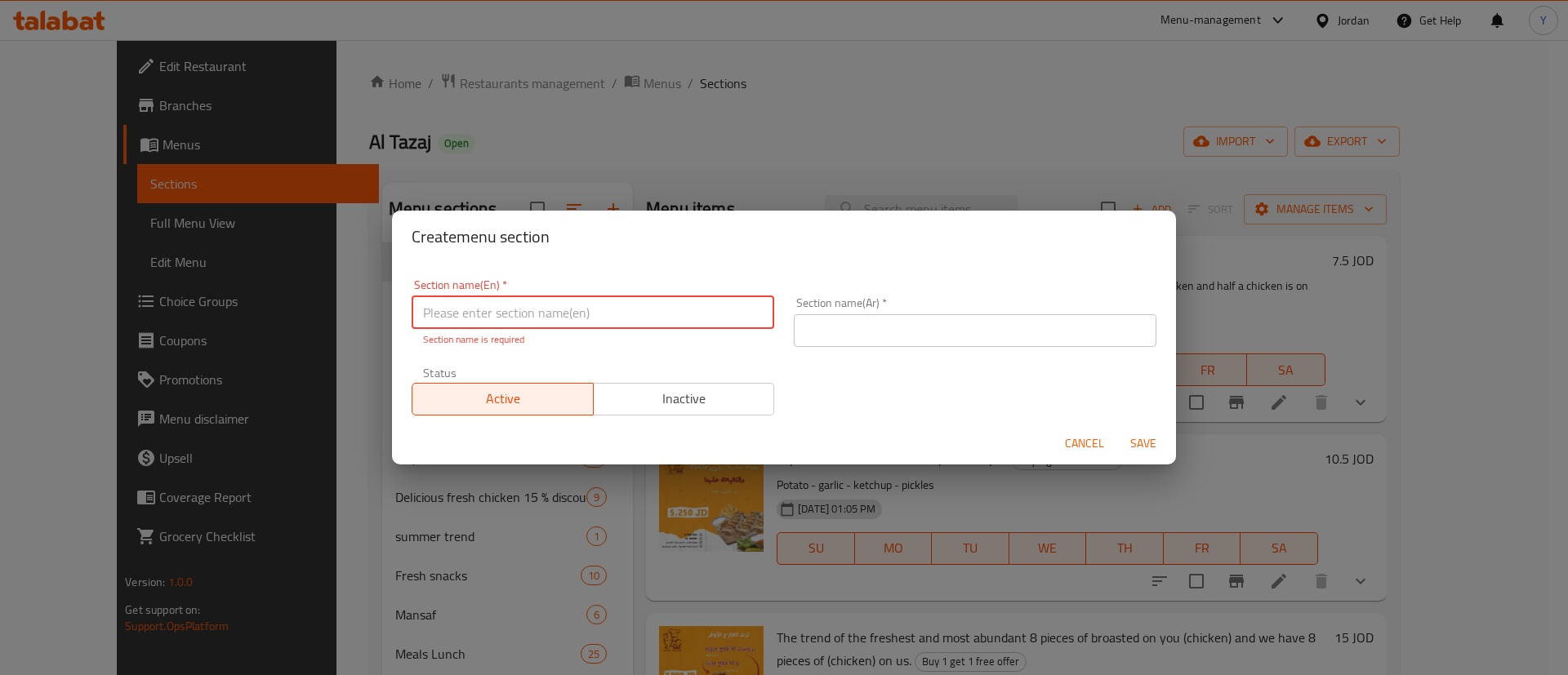
click at [835, 324] on input "text" at bounding box center [975, 331] width 363 height 33
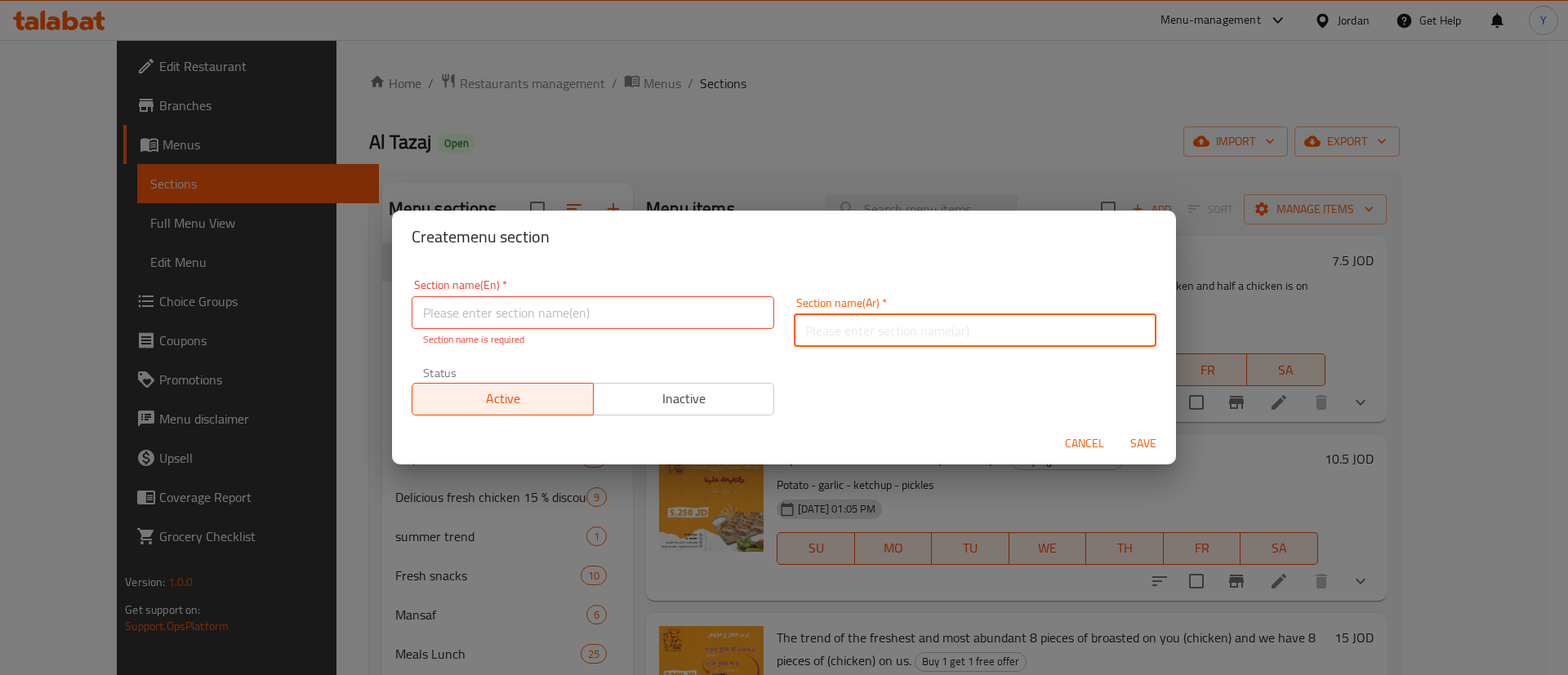
paste input "الطازج دجاج مشوي على أصوله"
type input "الطازج دجاج مشوي على أصوله"
drag, startPoint x: 601, startPoint y: 311, endPoint x: 653, endPoint y: 303, distance: 52.6
click at [600, 311] on input "text" at bounding box center [593, 313] width 363 height 33
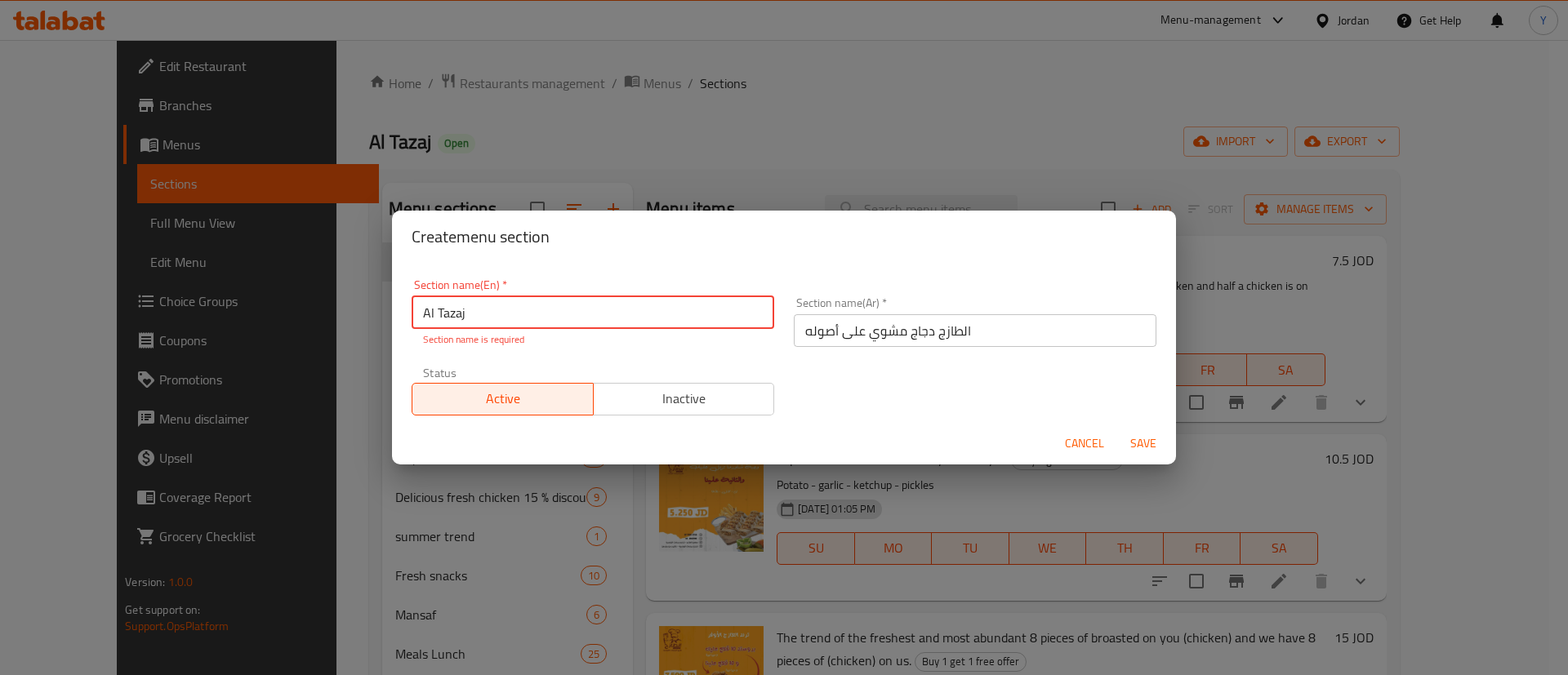
paste input "Fresh grilled chicken"
type input "Al Tazaj Fresh grilled chicken"
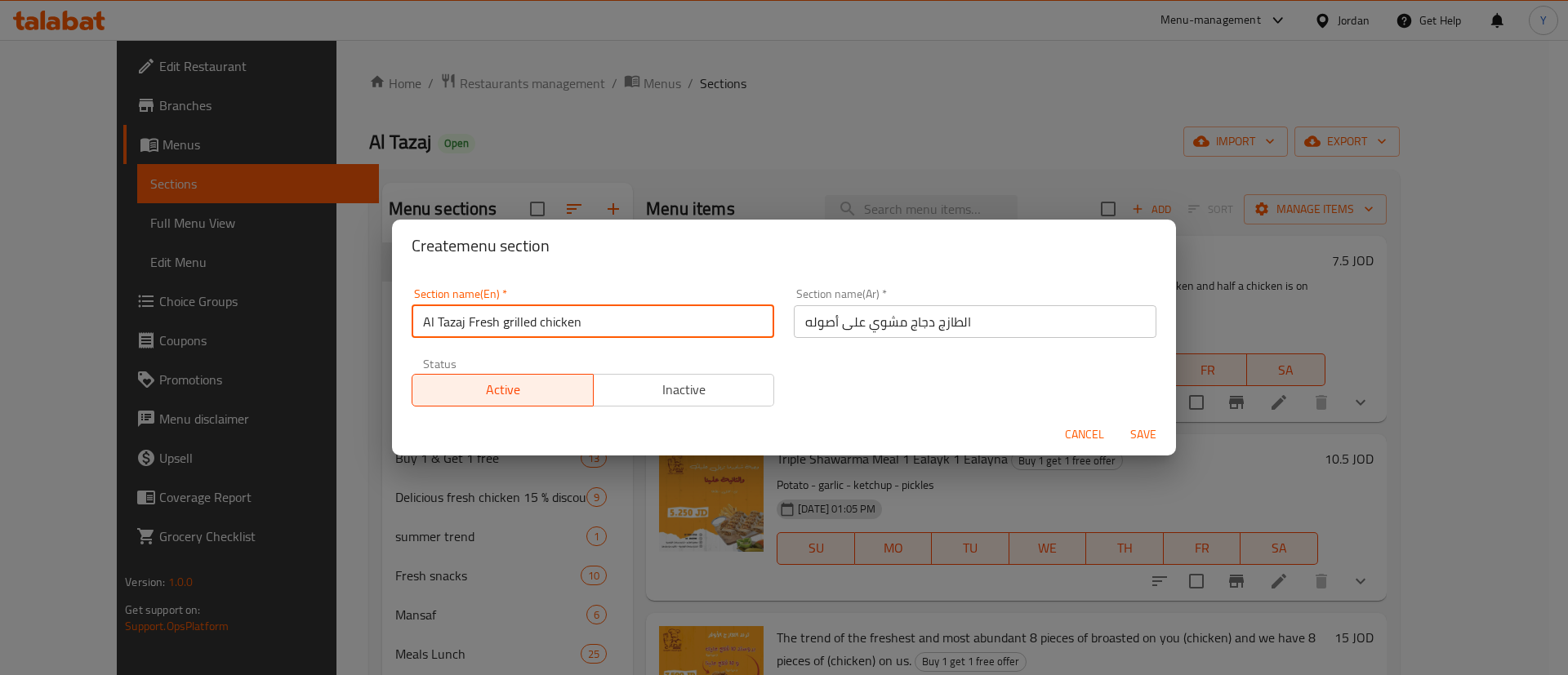
click at [1149, 440] on span "Save" at bounding box center [1142, 434] width 39 height 20
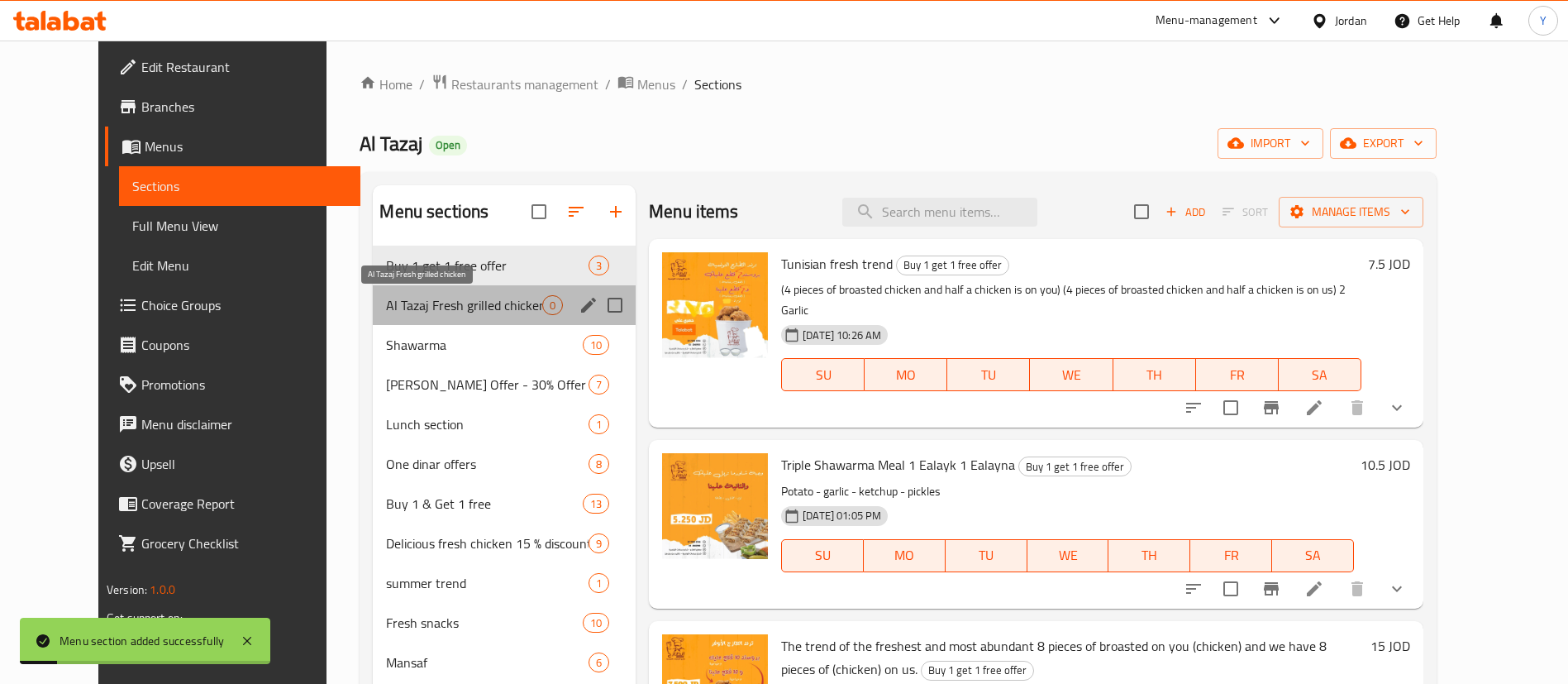
click at [483, 305] on span "Al Tazaj Fresh grilled chicken" at bounding box center [463, 305] width 156 height 20
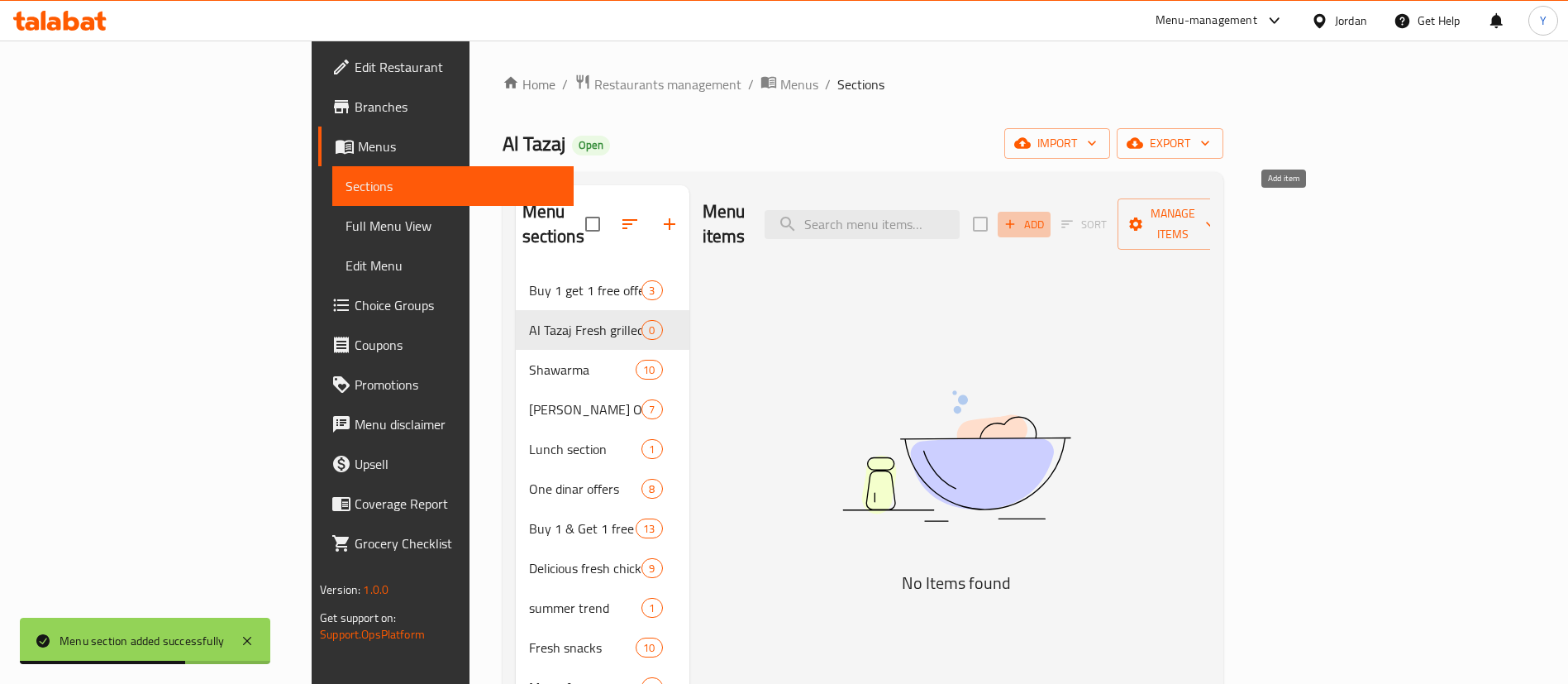
click at [1047, 215] on span "Add" at bounding box center [1024, 225] width 45 height 19
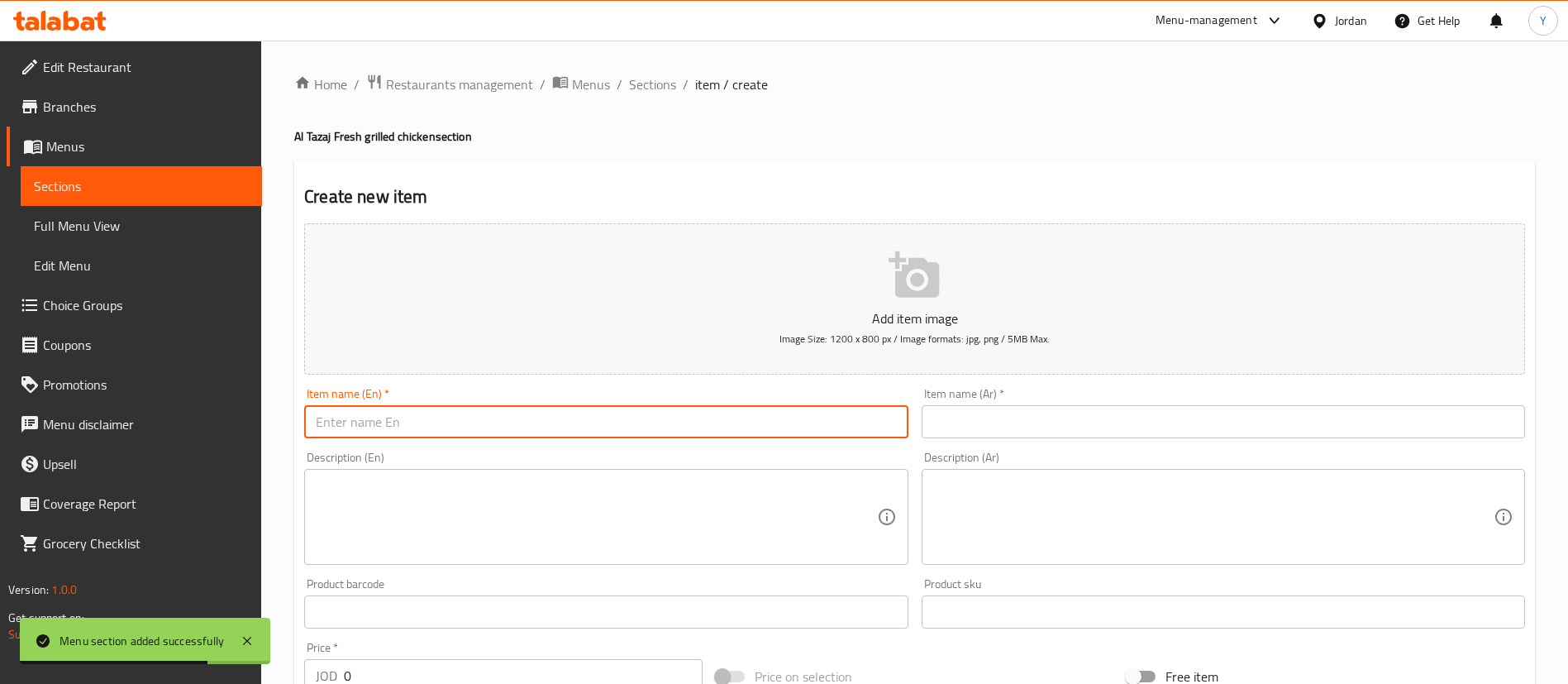
click at [541, 420] on input "text" at bounding box center [605, 422] width 603 height 33
click at [1059, 432] on input "text" at bounding box center [1223, 422] width 603 height 33
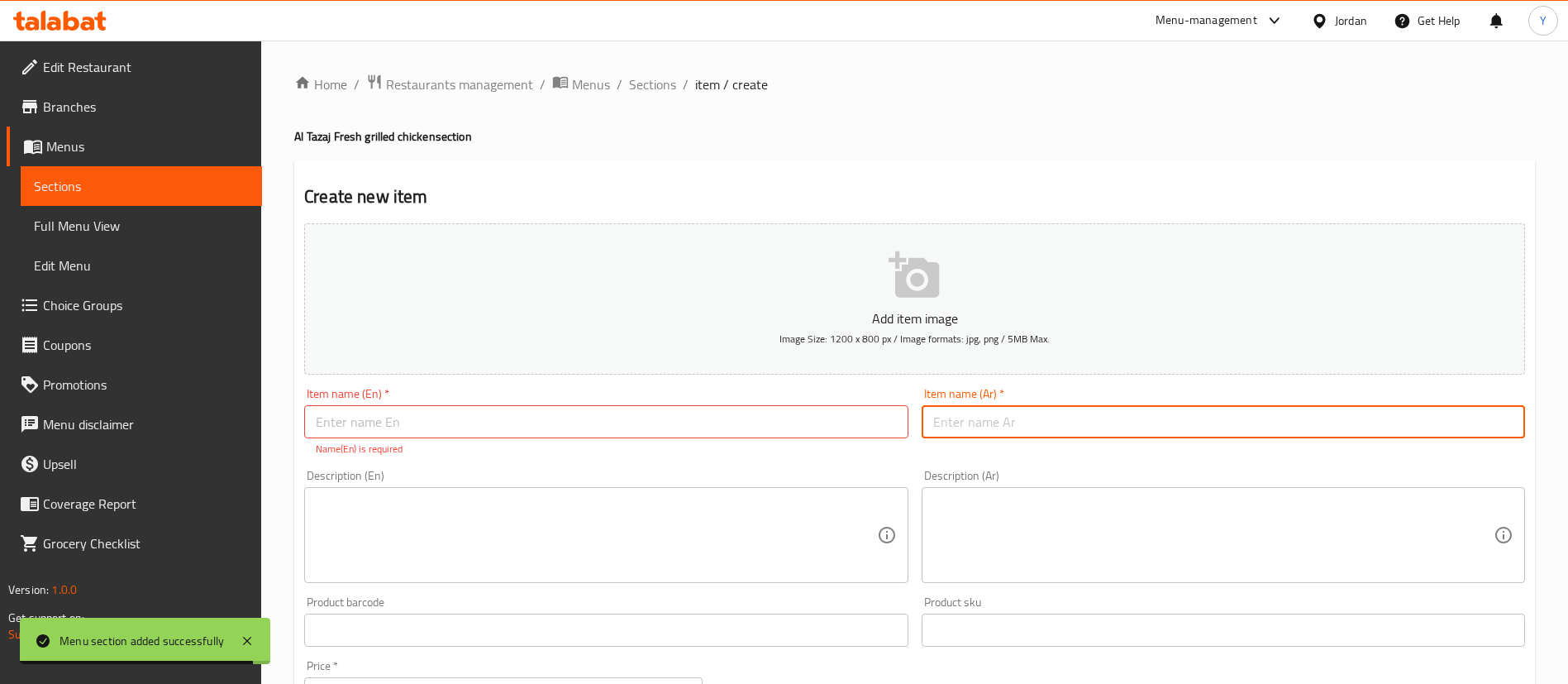
paste input "دجاجة مشوي 1300 غرام طازة 100% - بطاطا - صوص ثوم شهي 2 - مخلل 2 - خبز"
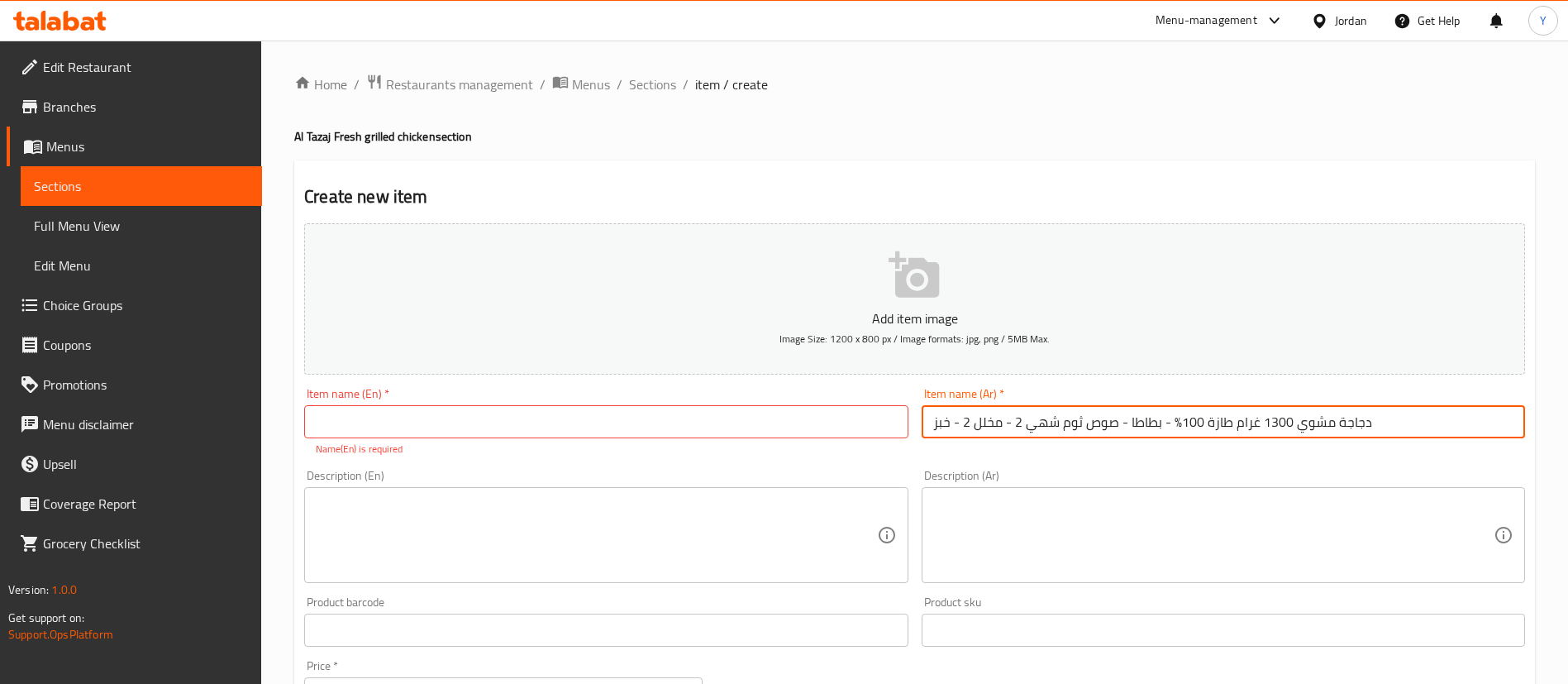
drag, startPoint x: 1167, startPoint y: 422, endPoint x: 826, endPoint y: 419, distance: 341.0
click at [826, 419] on div "Add item image Image Size: 1200 x 800 px / Image formats: jpg, png / 5MB Max. I…" at bounding box center [914, 583] width 1234 height 732
type input "دجاجة مشوي 1300 غرام طازة 100%"
click at [1239, 525] on textarea at bounding box center [1214, 535] width 560 height 78
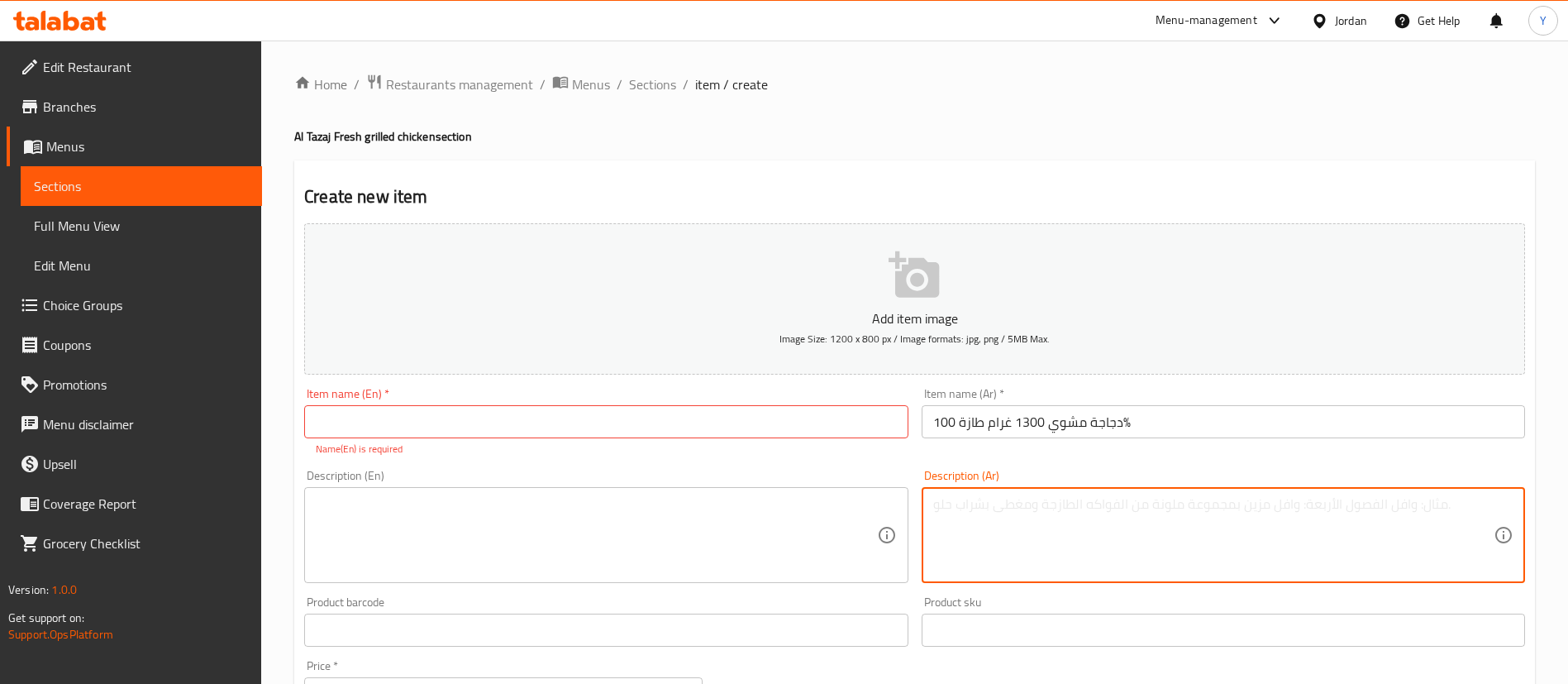
paste textarea "- بطاطا - صوص ثوم شهي 2 - مخلل 2 - خبز"
drag, startPoint x: 929, startPoint y: 504, endPoint x: 891, endPoint y: 504, distance: 38.0
click at [891, 504] on div "Add item image Image Size: 1200 x 800 px / Image formats: jpg, png / 5MB Max. I…" at bounding box center [914, 583] width 1234 height 732
type textarea "بطاطا - صوص ثوم شهي 2 - مخلل 2 - خبز"
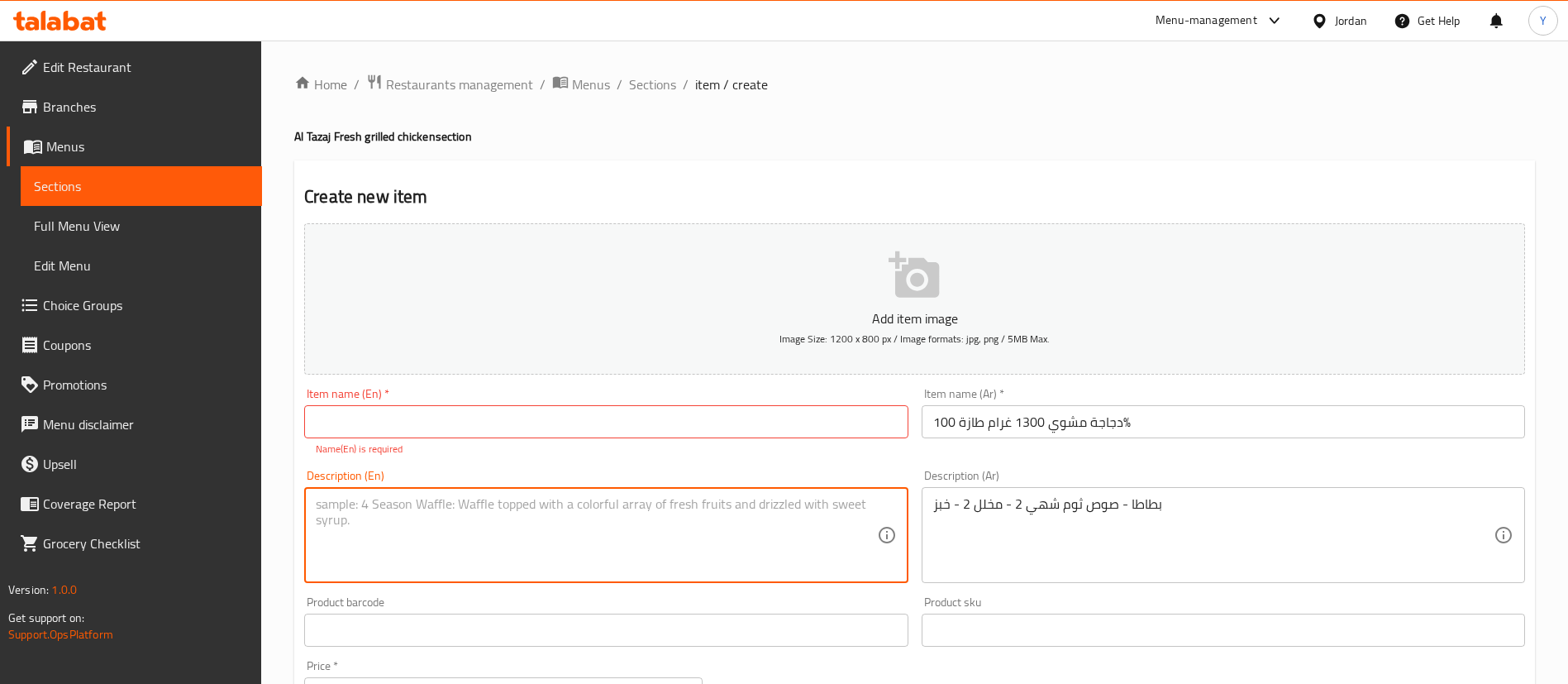
click at [490, 528] on textarea at bounding box center [596, 535] width 560 height 78
paste textarea "Potatoes - 2 delicious garlic sauce - 2 pickles - bread"
type textarea "Potatoes - 2 delicious garlic sauce - 2 pickles - bread"
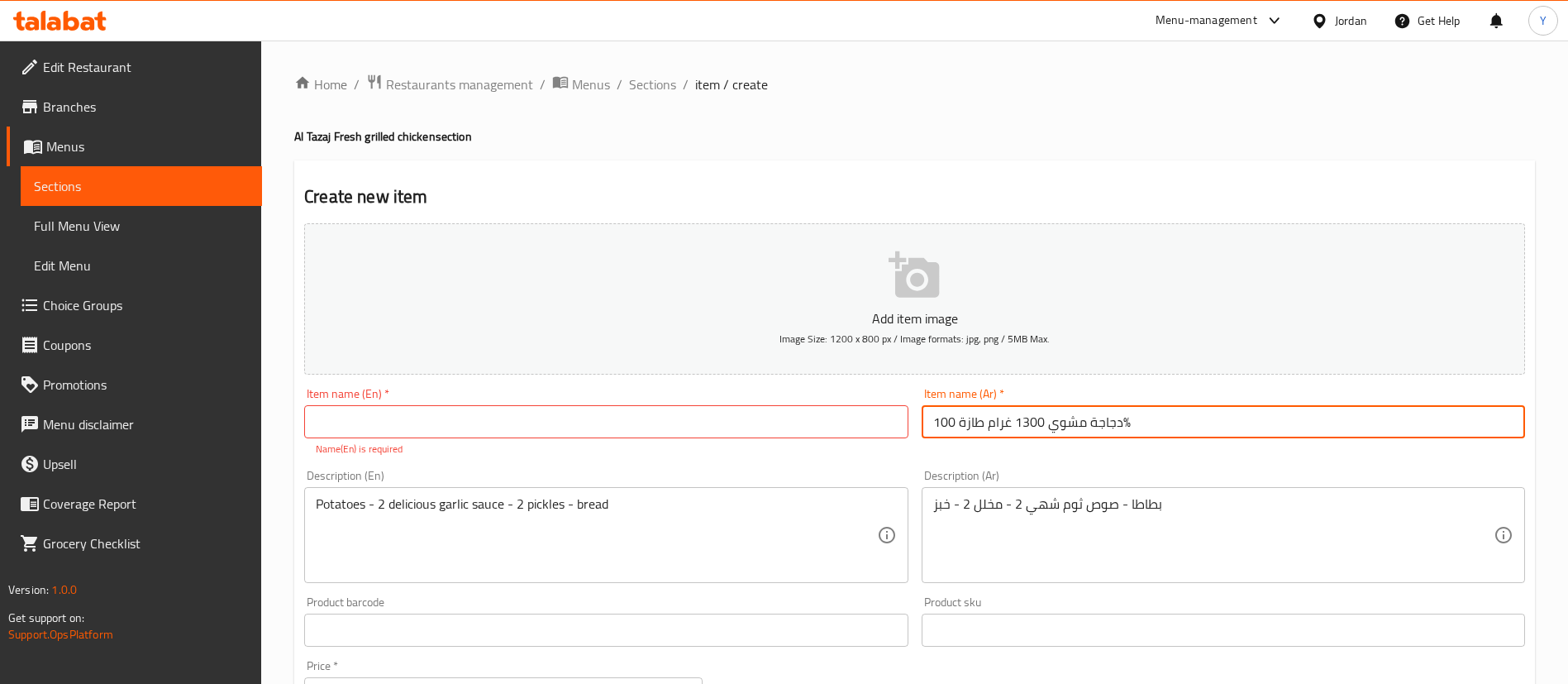
drag, startPoint x: 1171, startPoint y: 409, endPoint x: 647, endPoint y: 418, distance: 524.1
click at [647, 418] on div "Add item image Image Size: 1200 x 800 px / Image formats: jpg, png / 5MB Max. I…" at bounding box center [914, 583] width 1234 height 732
click at [1145, 424] on input "دجاجة مشوي 1300 غرام طازة 100%" at bounding box center [1223, 422] width 603 height 33
click at [1123, 424] on input "دجاجة مشوي 1300 غرام طازة 100%" at bounding box center [1223, 422] width 603 height 33
click at [936, 424] on input "دجاجة مشوي 1300 غرام طازة 100" at bounding box center [1223, 422] width 603 height 33
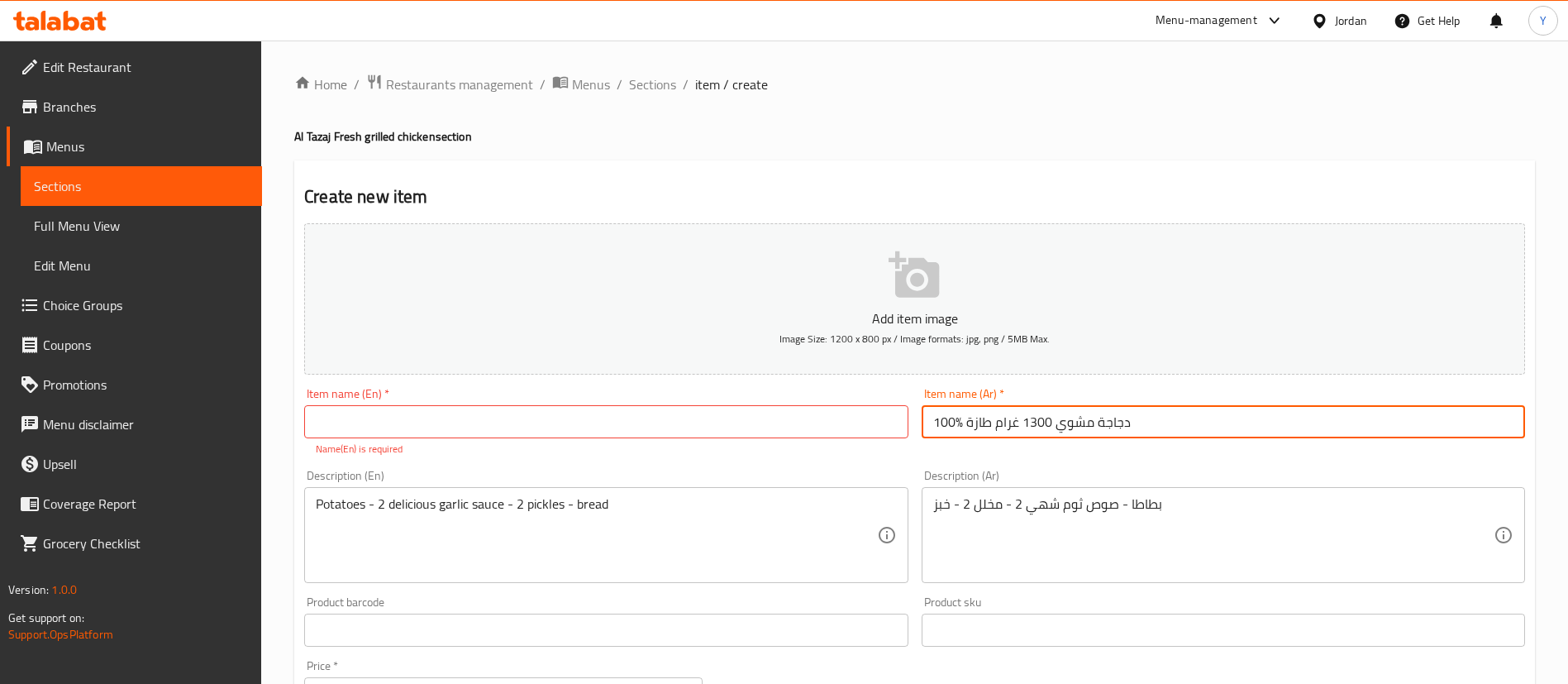
drag, startPoint x: 1201, startPoint y: 431, endPoint x: 655, endPoint y: 428, distance: 546.0
click at [655, 428] on div "Add item image Image Size: 1200 x 800 px / Image formats: jpg, png / 5MB Max. I…" at bounding box center [914, 583] width 1234 height 732
type input "دجاجة مشوي 1300 غرام طازة %100"
click at [1150, 420] on input "دجاجة مشوي 1300 غرام طازة %100" at bounding box center [1223, 422] width 603 height 33
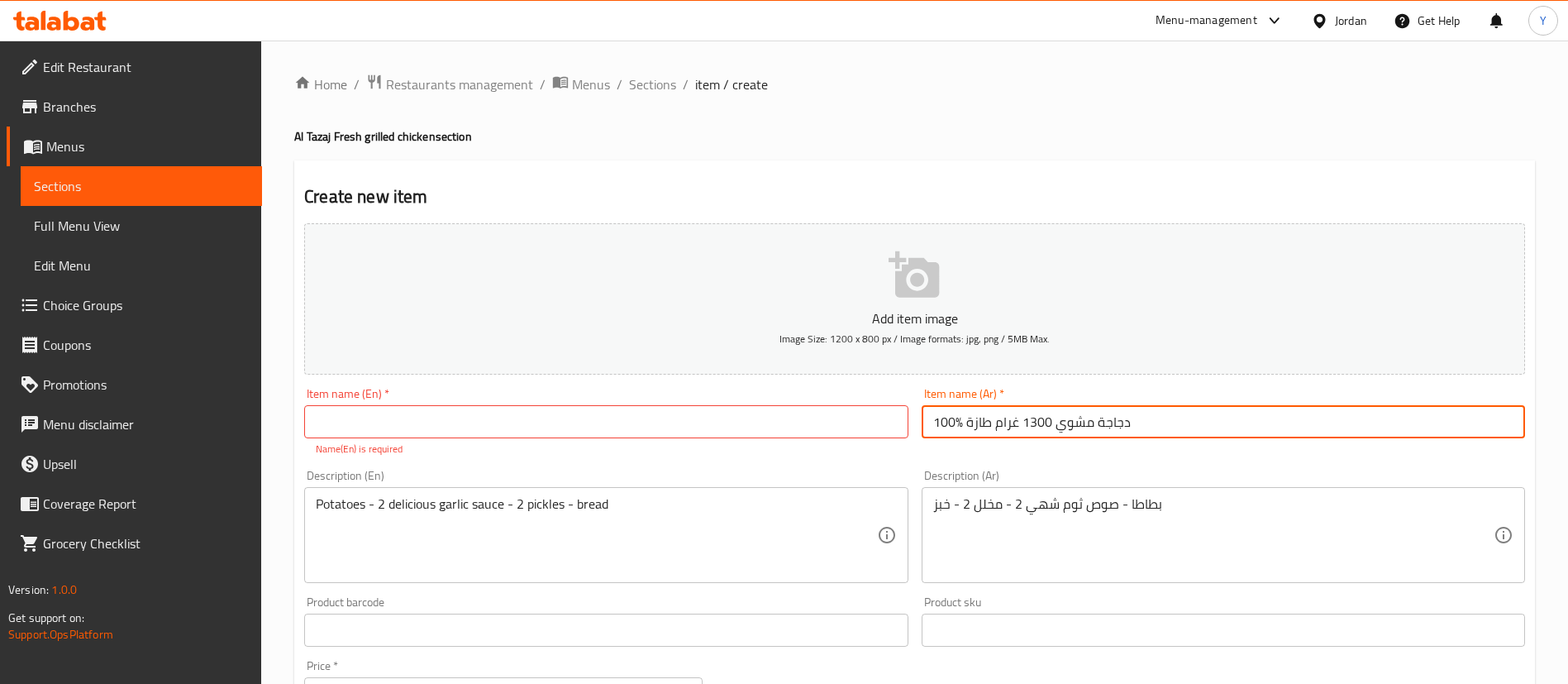
click at [1150, 420] on input "دجاجة مشوي 1300 غرام طازة %100" at bounding box center [1223, 422] width 603 height 33
click at [428, 447] on p "Name(En) is required" at bounding box center [606, 449] width 581 height 15
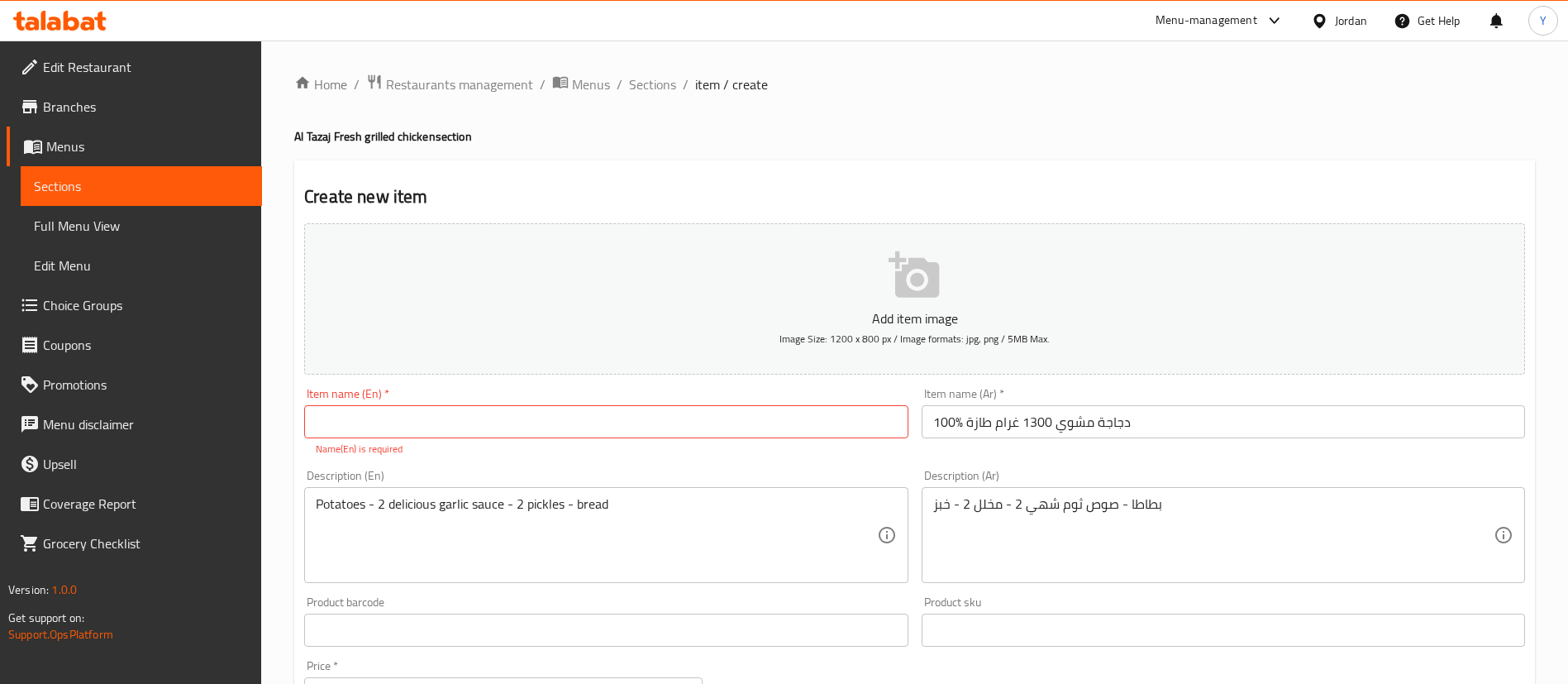
click at [458, 425] on input "text" at bounding box center [605, 422] width 603 height 33
paste input "100% fresh grilled chicken"
type input "100% fresh grilled chicken 1300gram"
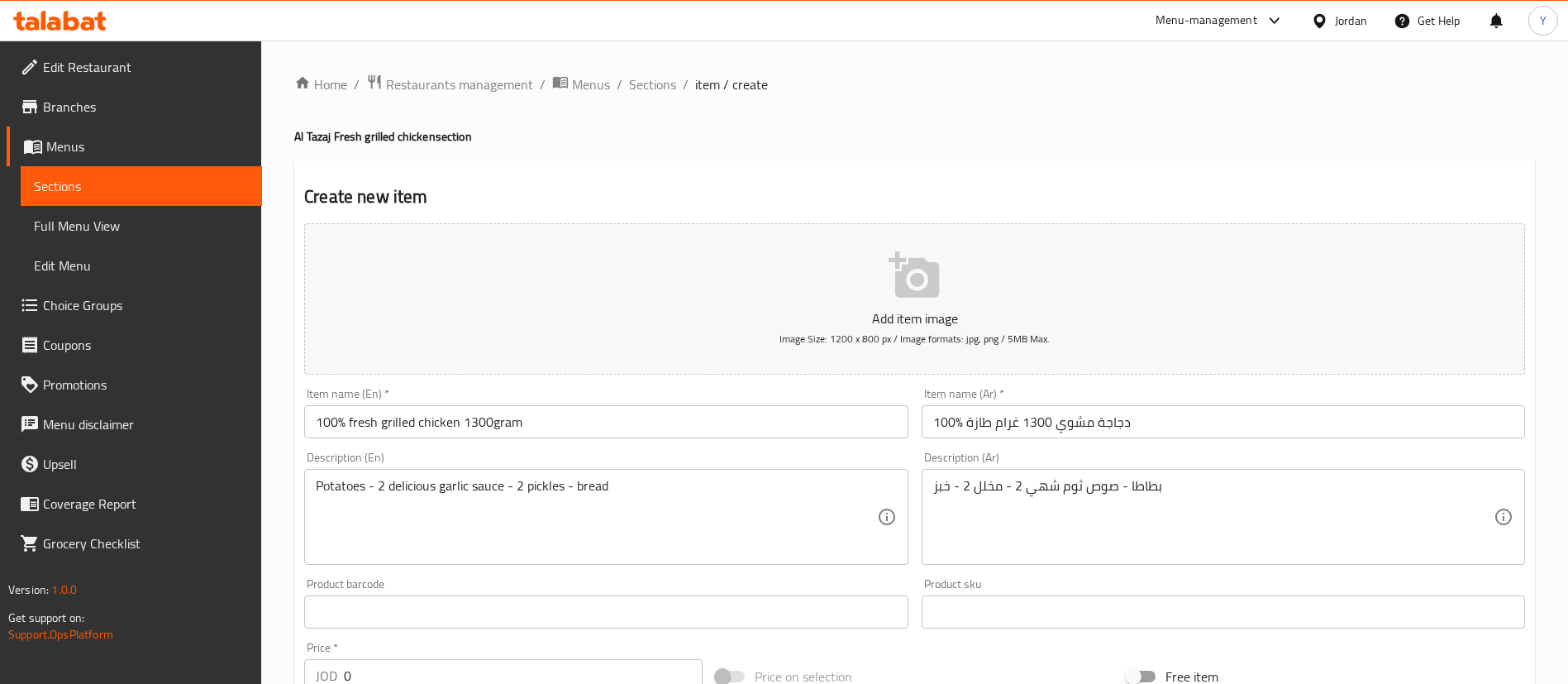
click at [788, 460] on div "Add item image Image Size: 1200 x 800 px / Image formats: jpg, png / 5MB Max. I…" at bounding box center [914, 573] width 1234 height 713
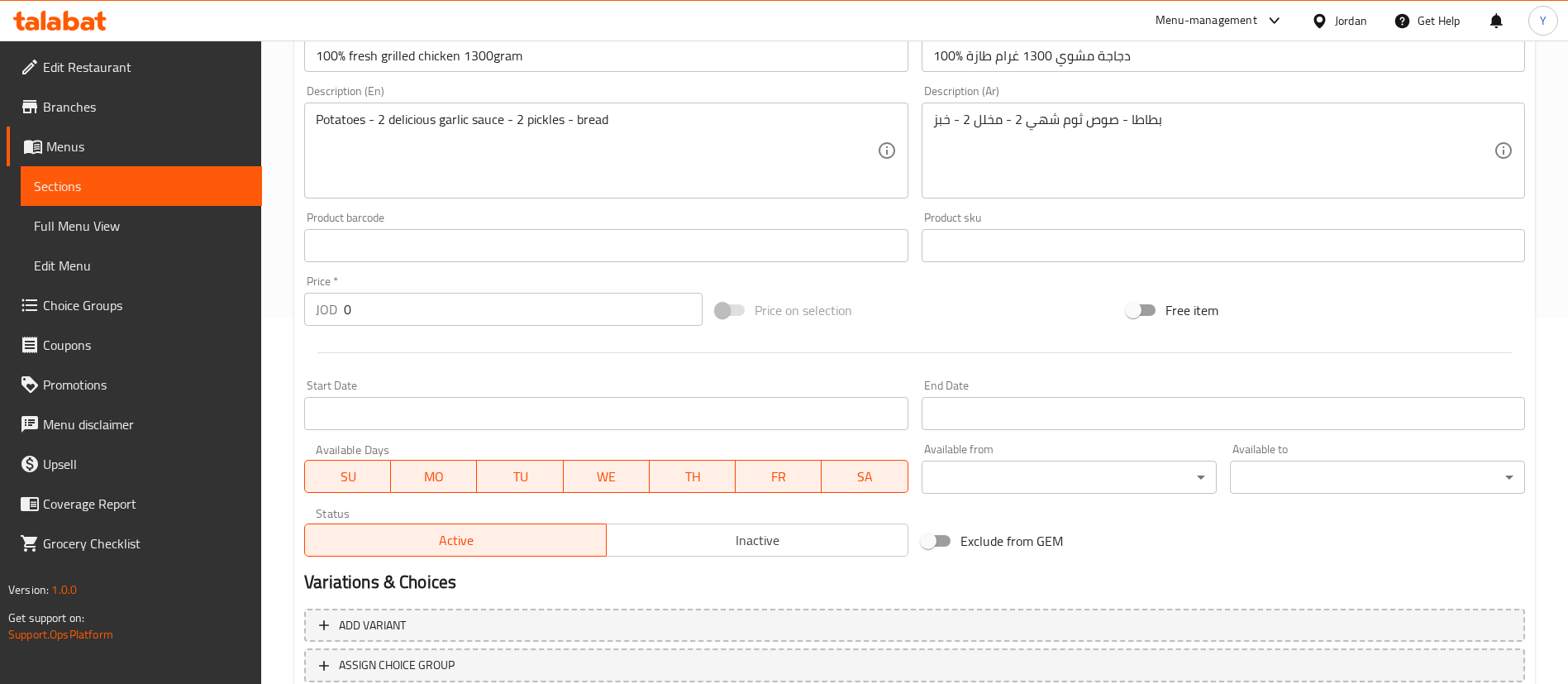
scroll to position [372, 0]
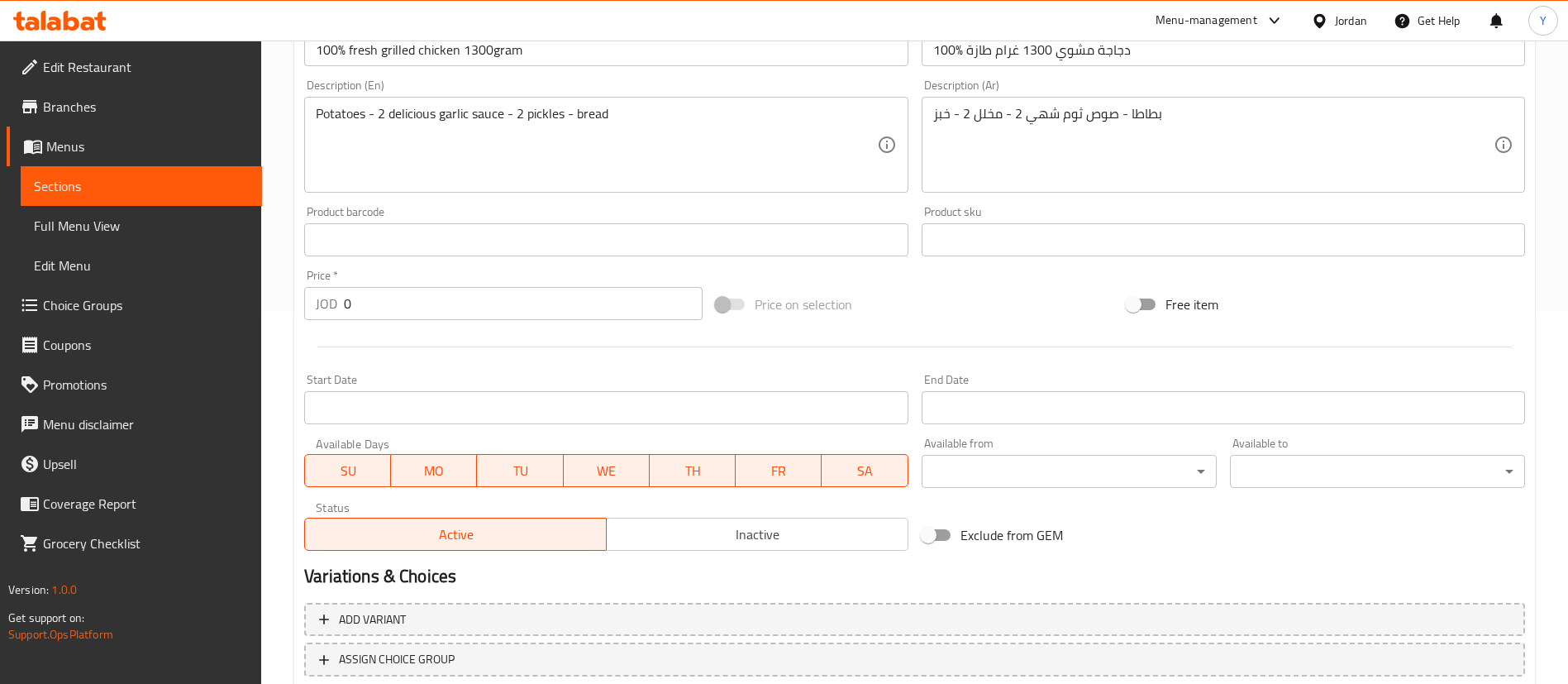
click at [255, 312] on div "Edit Restaurant Branches Menus Sections Full Menu View Edit Menu Choice Groups …" at bounding box center [784, 233] width 1568 height 1128
type input "5.99"
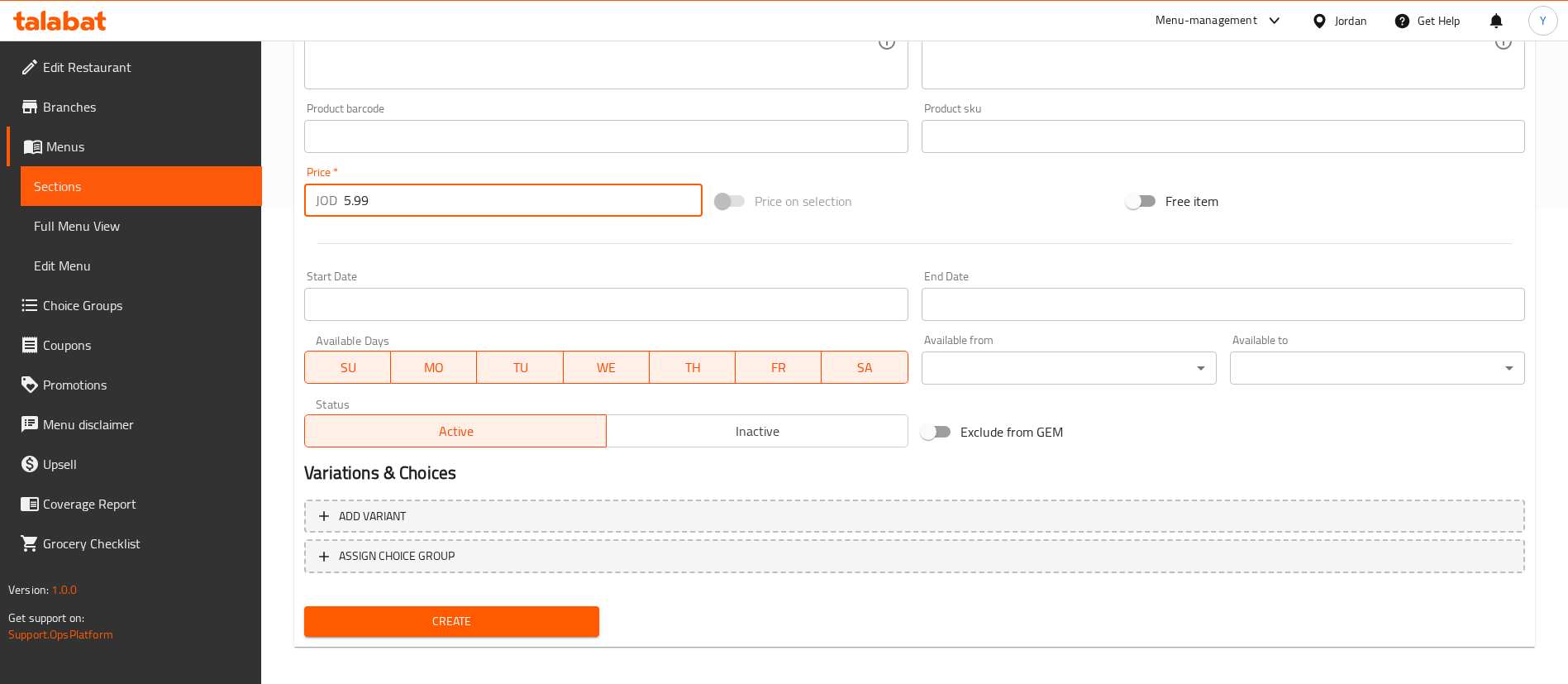
scroll to position [485, 0]
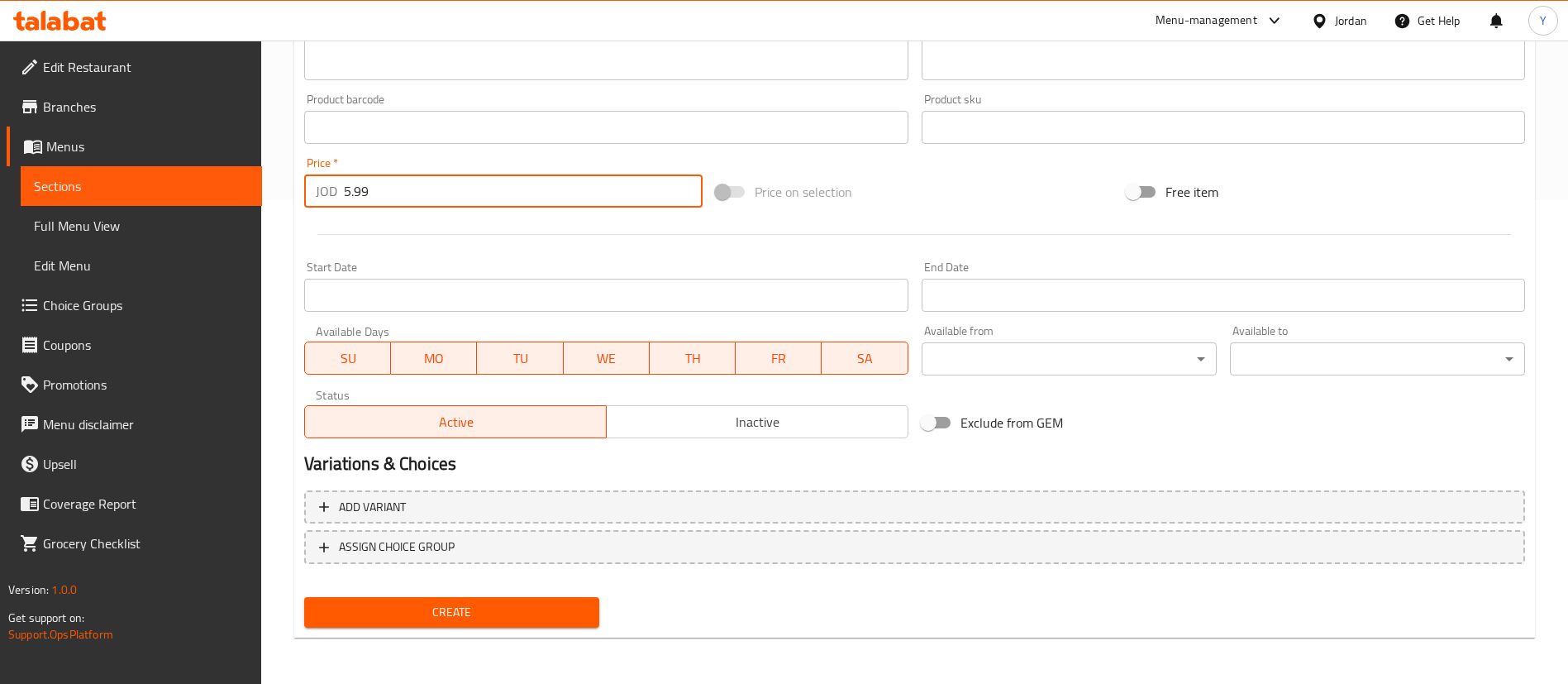
click at [530, 618] on span "Create" at bounding box center [451, 612] width 269 height 20
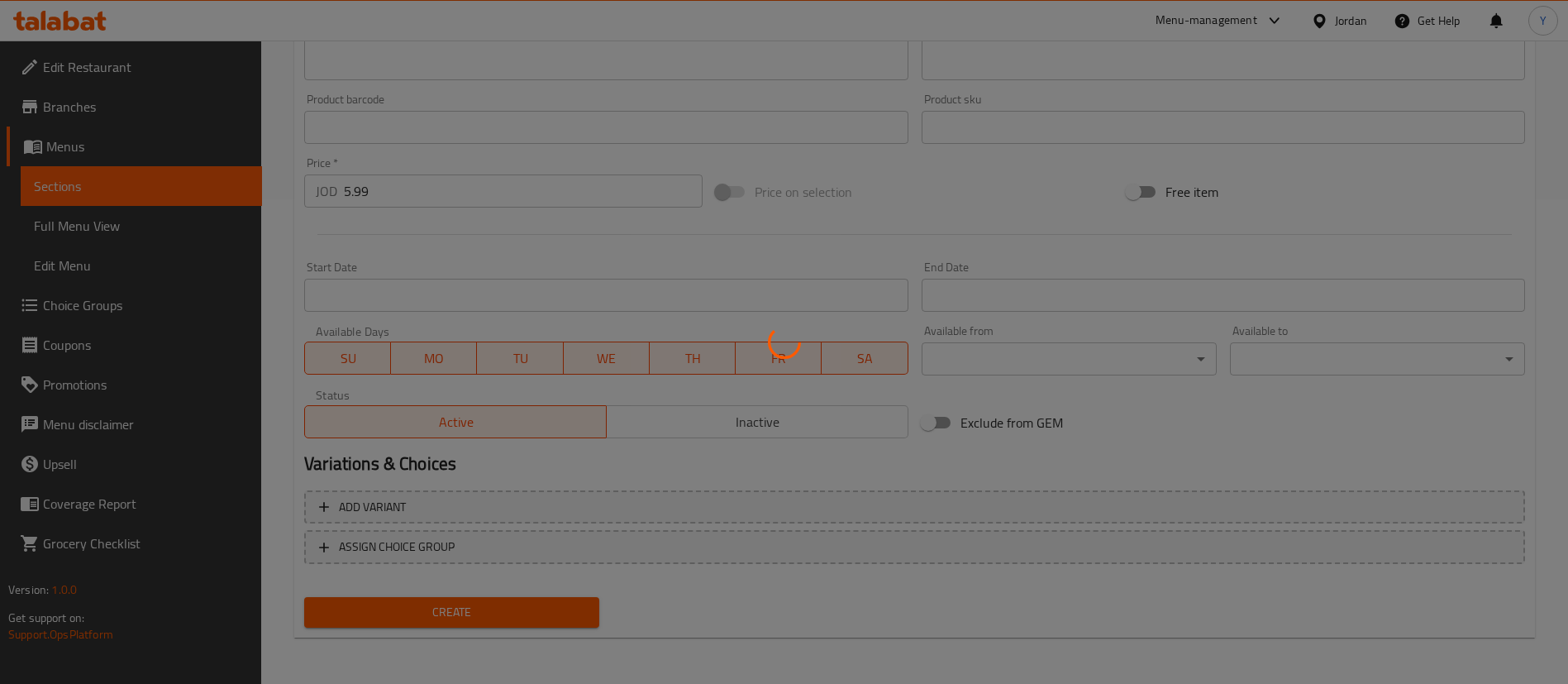
type input "0"
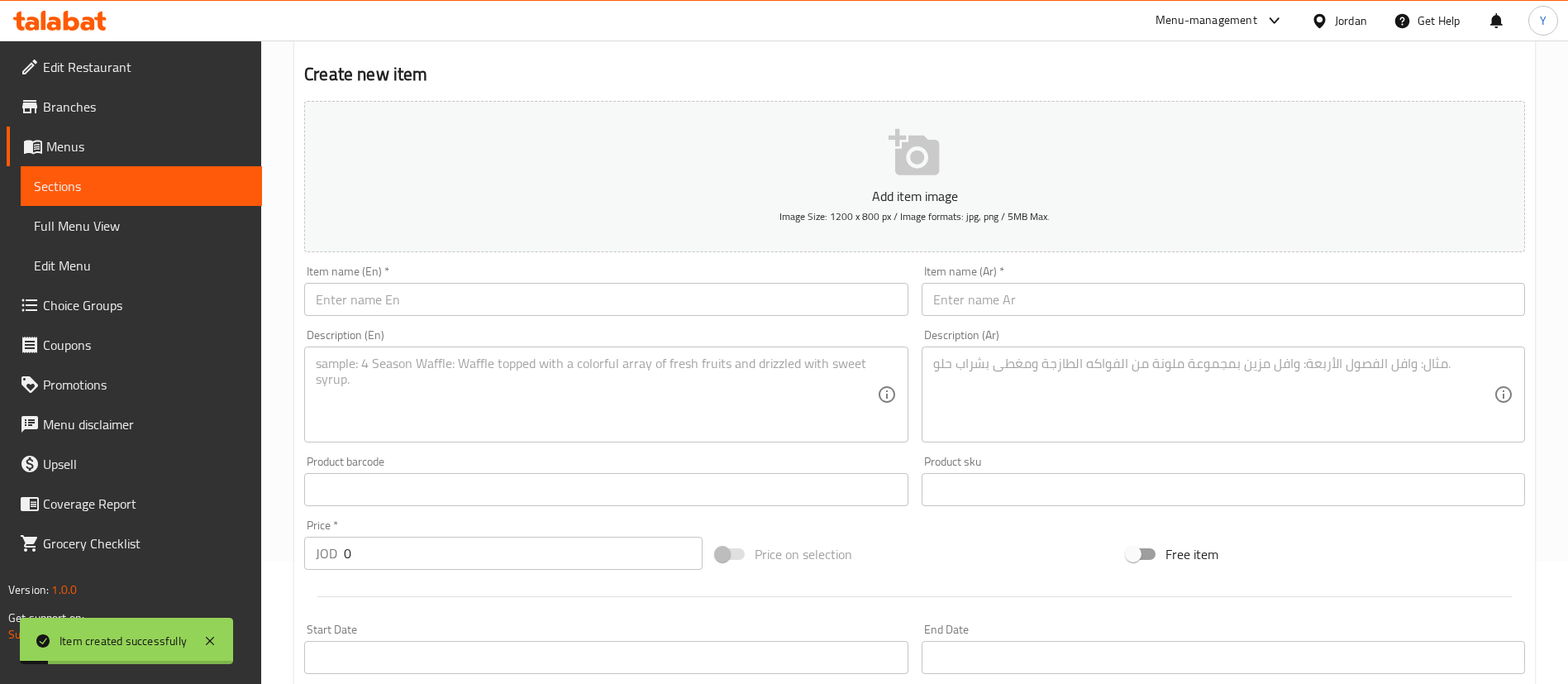
scroll to position [0, 0]
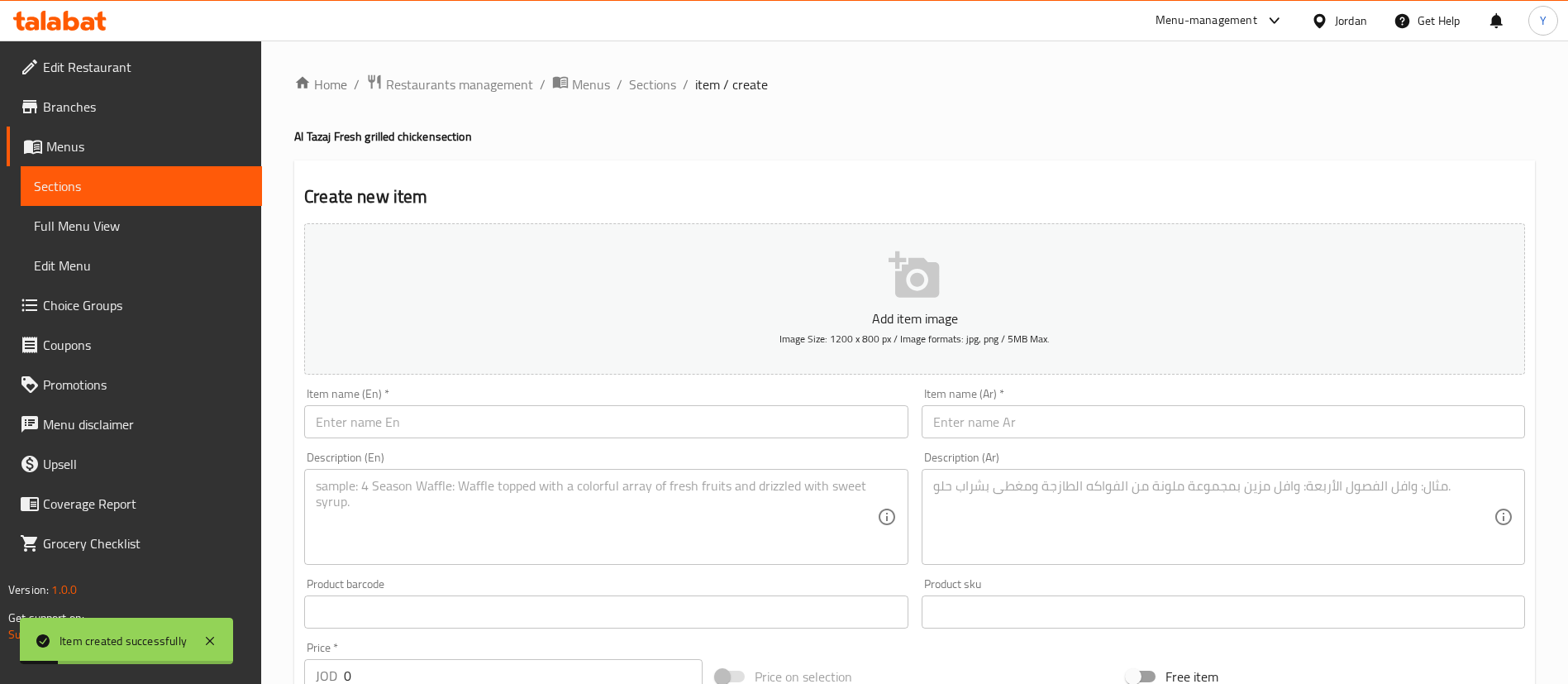
click at [214, 173] on link "Sections" at bounding box center [141, 186] width 241 height 40
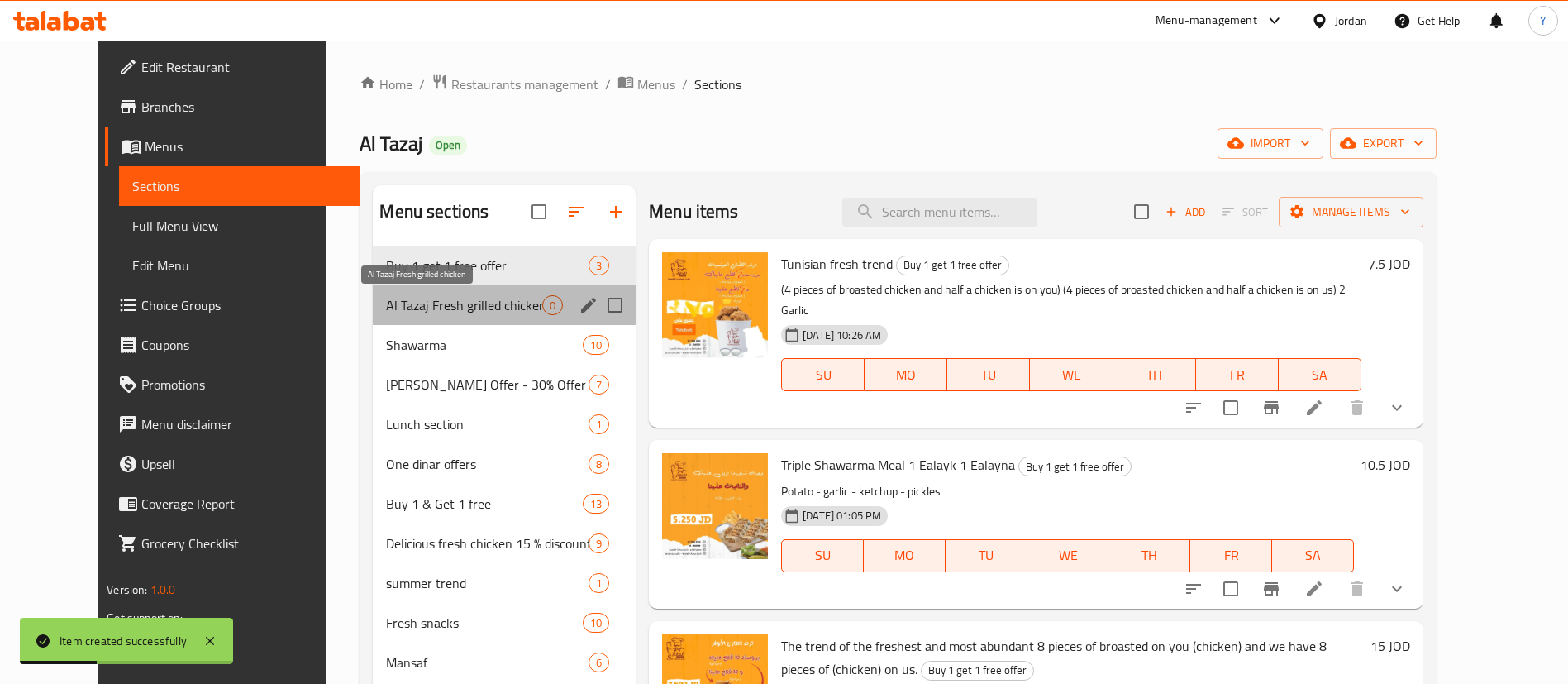
click at [403, 311] on span "Al Tazaj Fresh grilled chicken" at bounding box center [463, 305] width 156 height 20
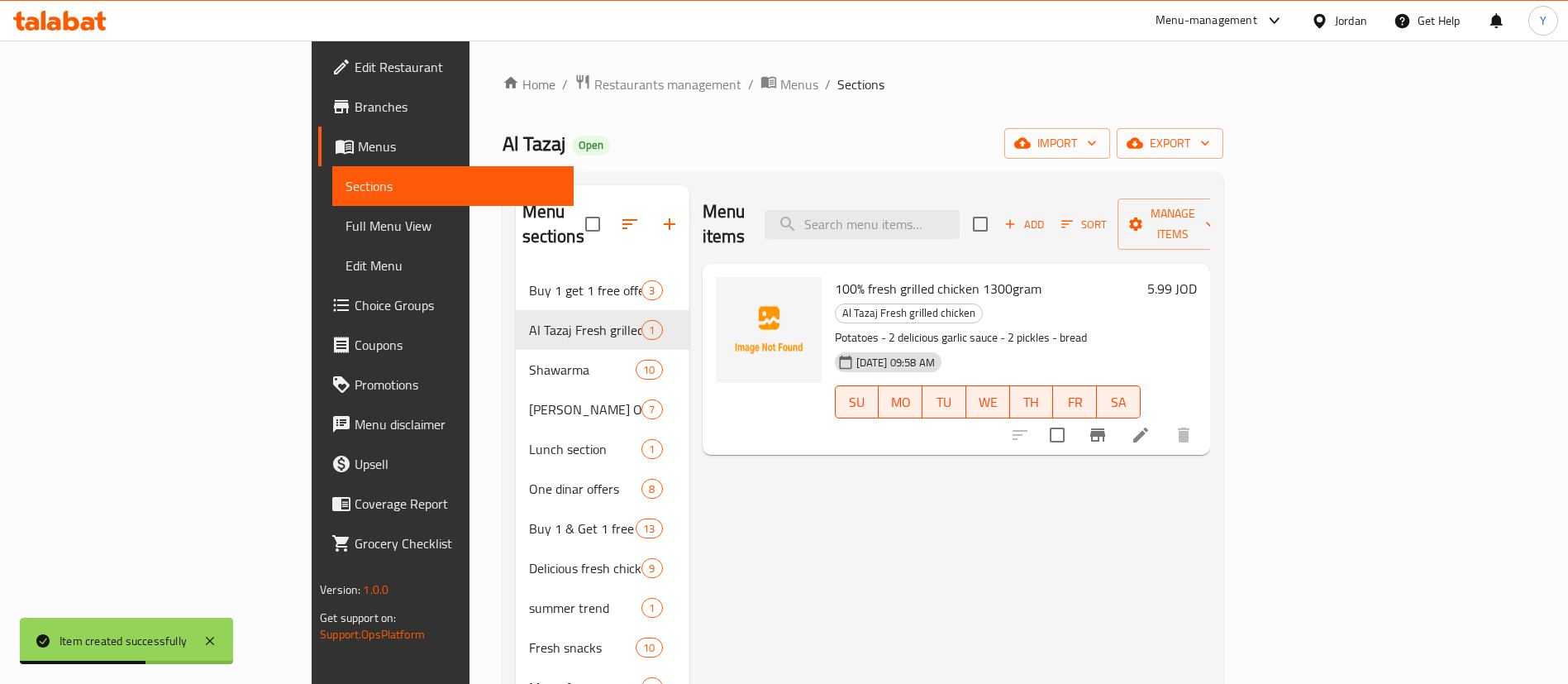
click at [1150, 425] on icon at bounding box center [1141, 435] width 20 height 20
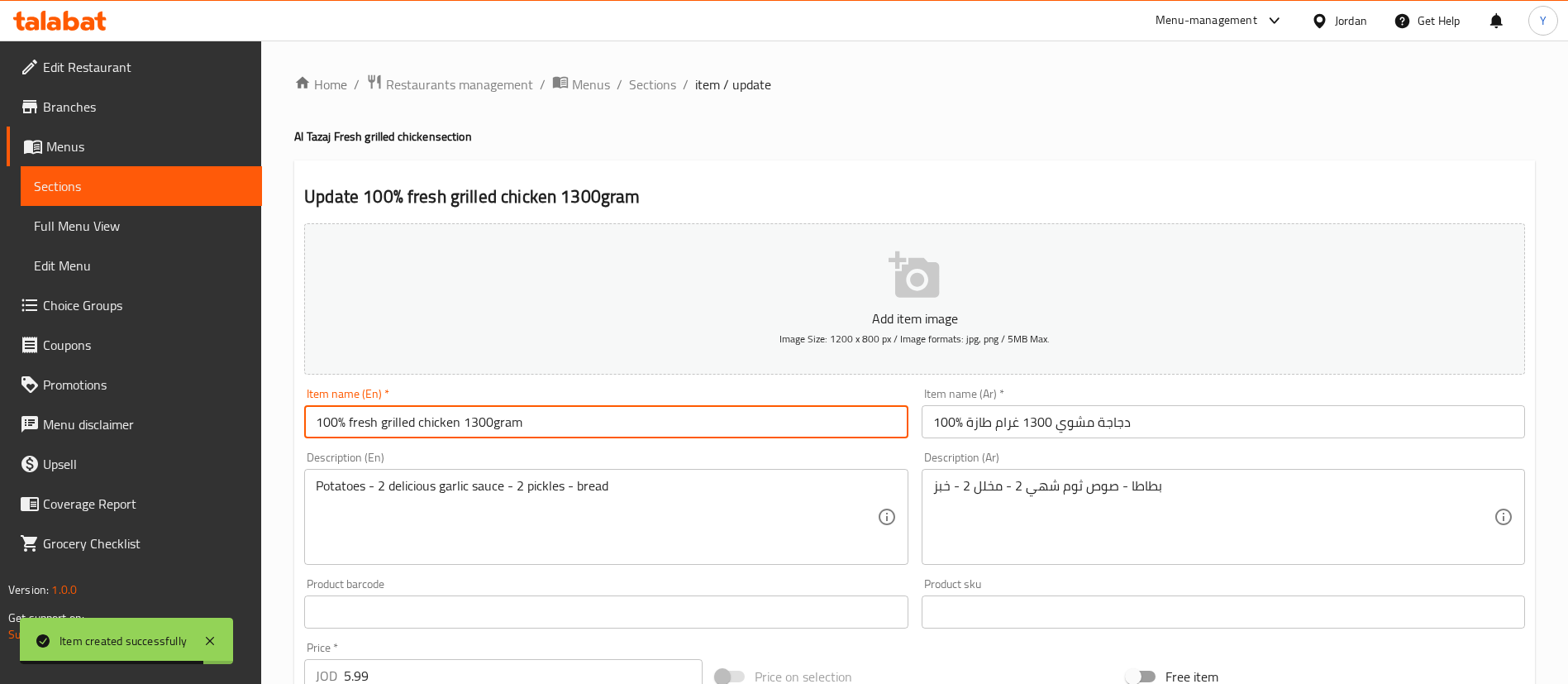
drag, startPoint x: 344, startPoint y: 424, endPoint x: 175, endPoint y: 422, distance: 169.0
click at [175, 422] on div "Edit Restaurant Branches Menus Sections Full Menu View Edit Menu Choice Groups …" at bounding box center [784, 605] width 1568 height 1128
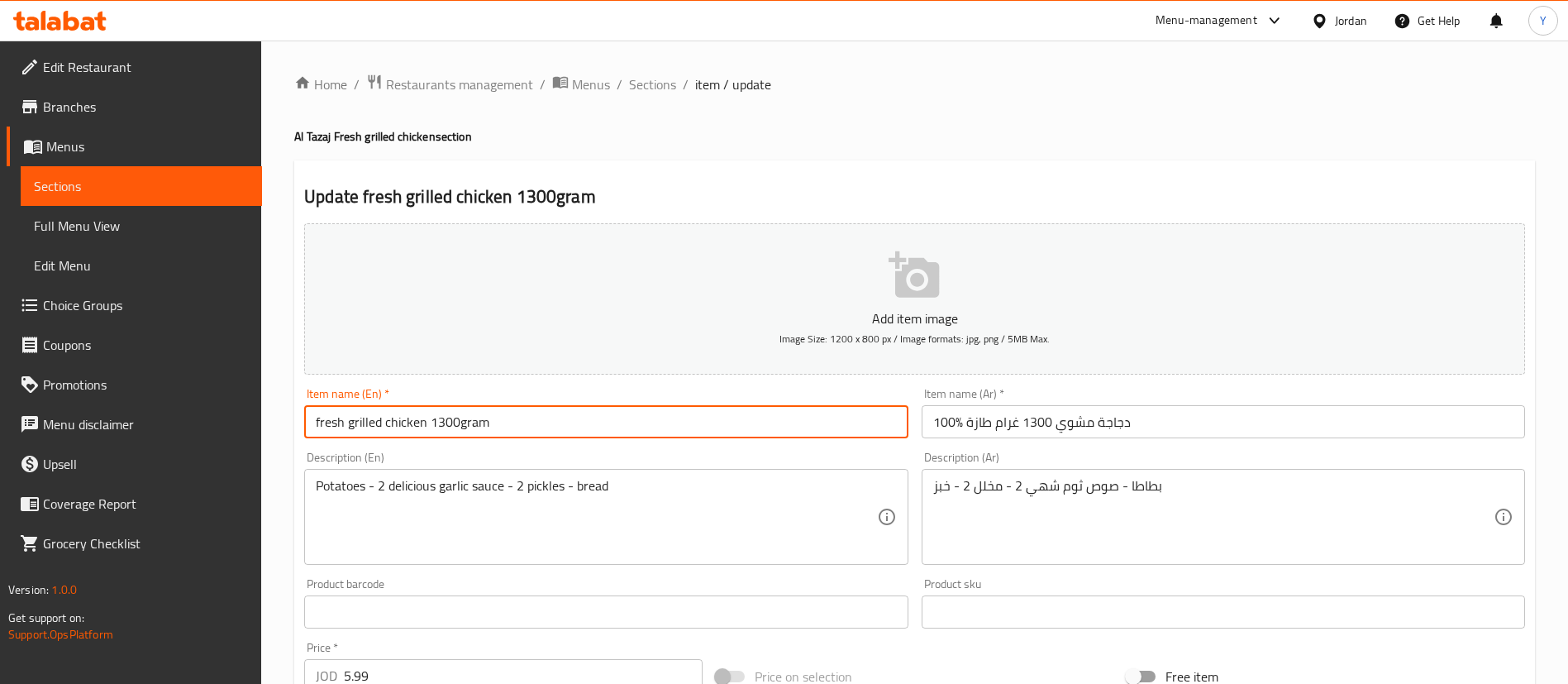
type input "fresh grilled chicken 1300gram"
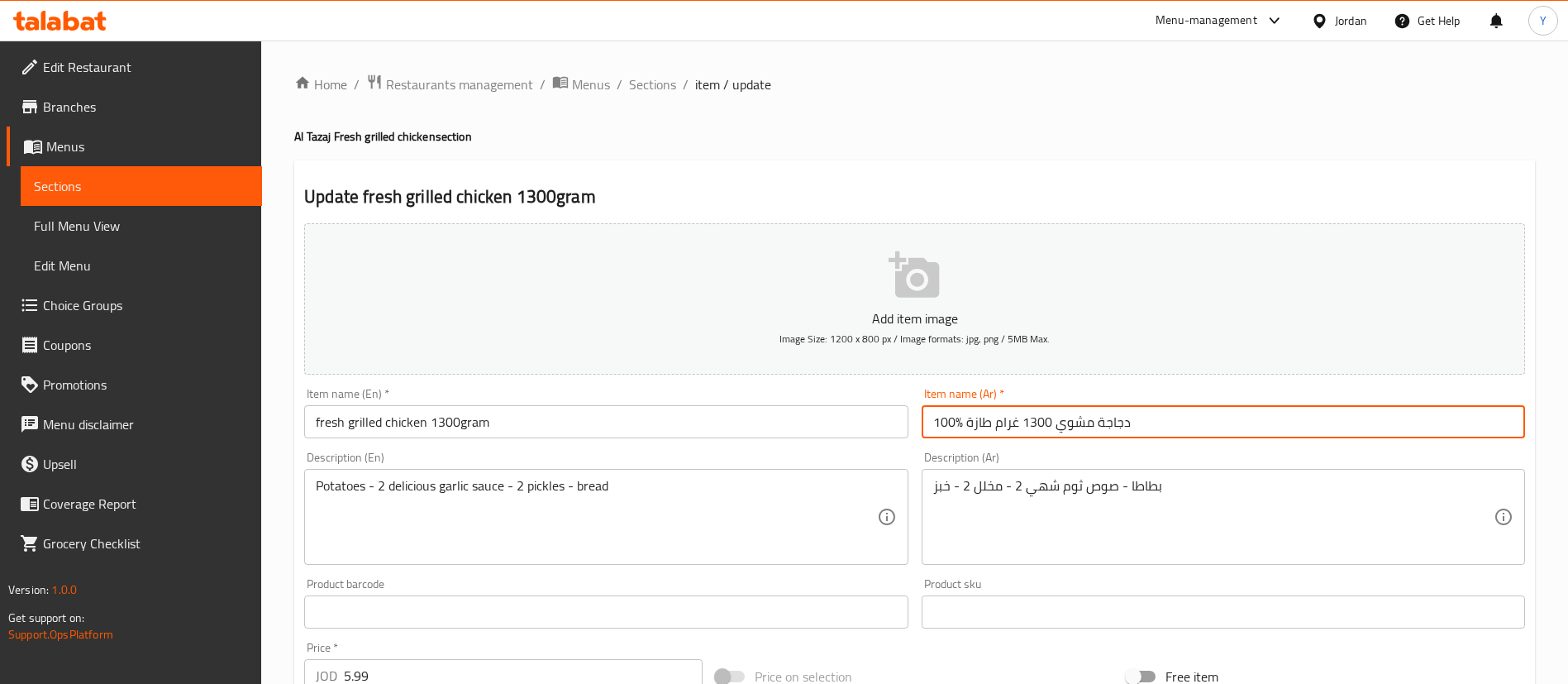
drag, startPoint x: 962, startPoint y: 424, endPoint x: 780, endPoint y: 420, distance: 182.0
click at [786, 420] on div "Add item image Image Size: 1200 x 800 px / Image formats: jpg, png / 5MB Max. I…" at bounding box center [914, 573] width 1234 height 713
drag, startPoint x: 960, startPoint y: 421, endPoint x: 943, endPoint y: 422, distance: 17.0
click at [913, 421] on div "Add item image Image Size: 1200 x 800 px / Image formats: jpg, png / 5MB Max. I…" at bounding box center [914, 573] width 1234 height 713
click at [943, 422] on input "دجاجة مشوي 1300 غرام طازة 100" at bounding box center [1223, 422] width 603 height 33
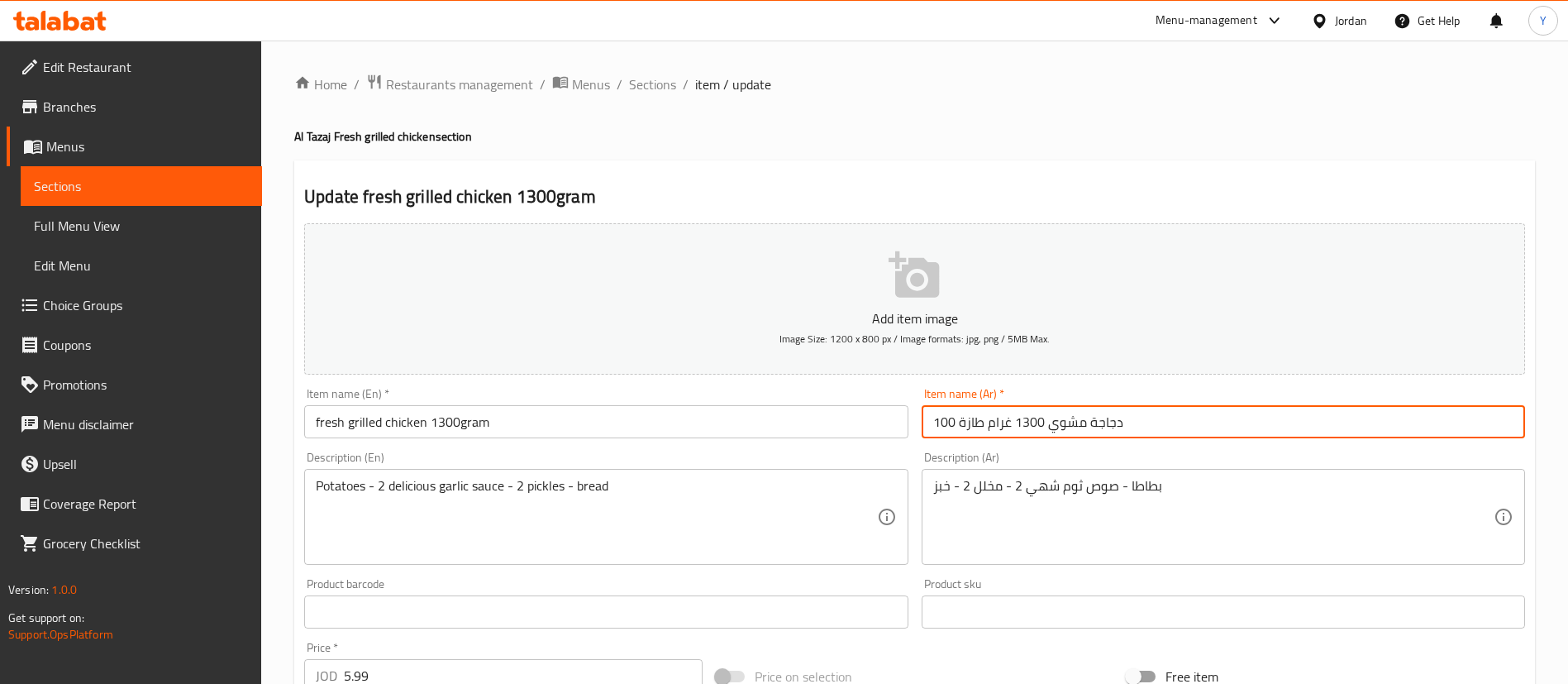
drag, startPoint x: 952, startPoint y: 422, endPoint x: 926, endPoint y: 422, distance: 26.0
click at [926, 422] on input "دجاجة مشوي 1300 غرام طازة 100" at bounding box center [1223, 422] width 603 height 33
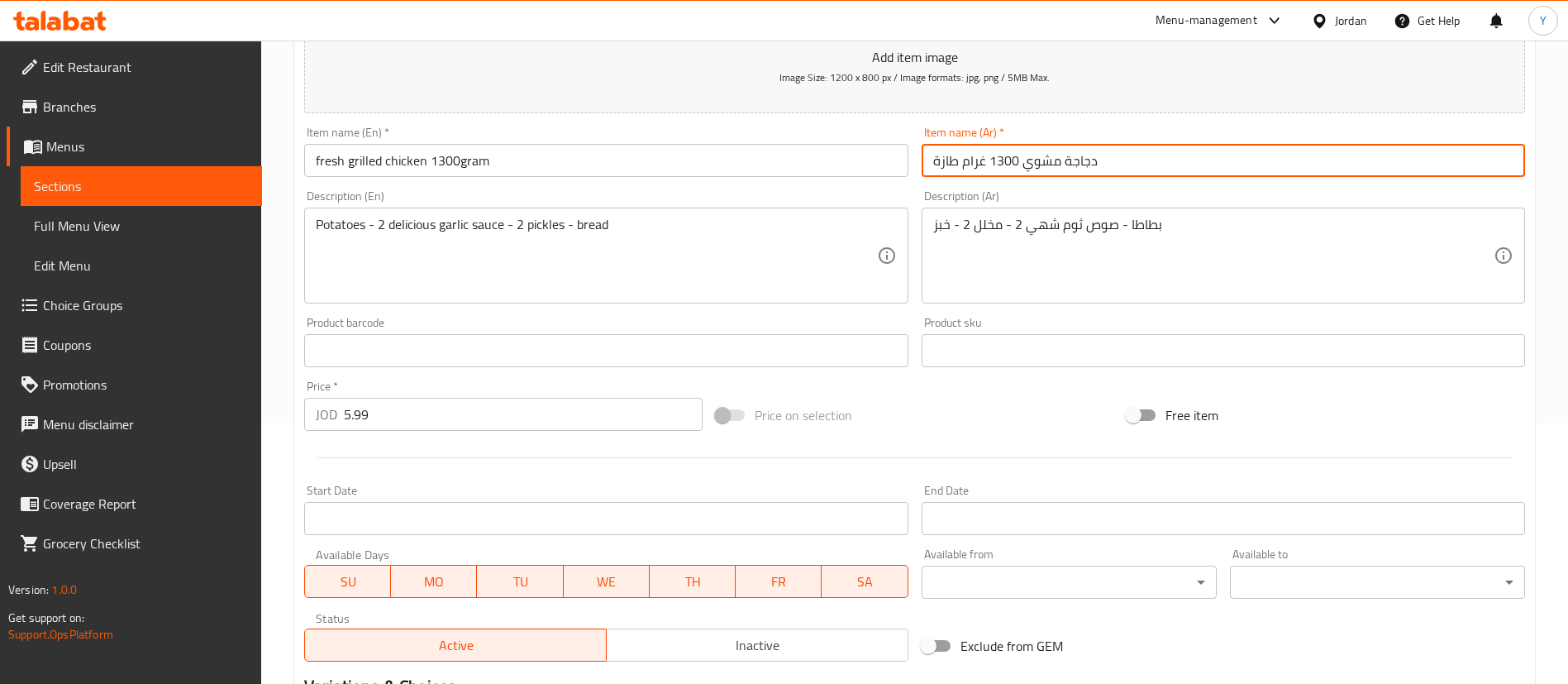
scroll to position [485, 0]
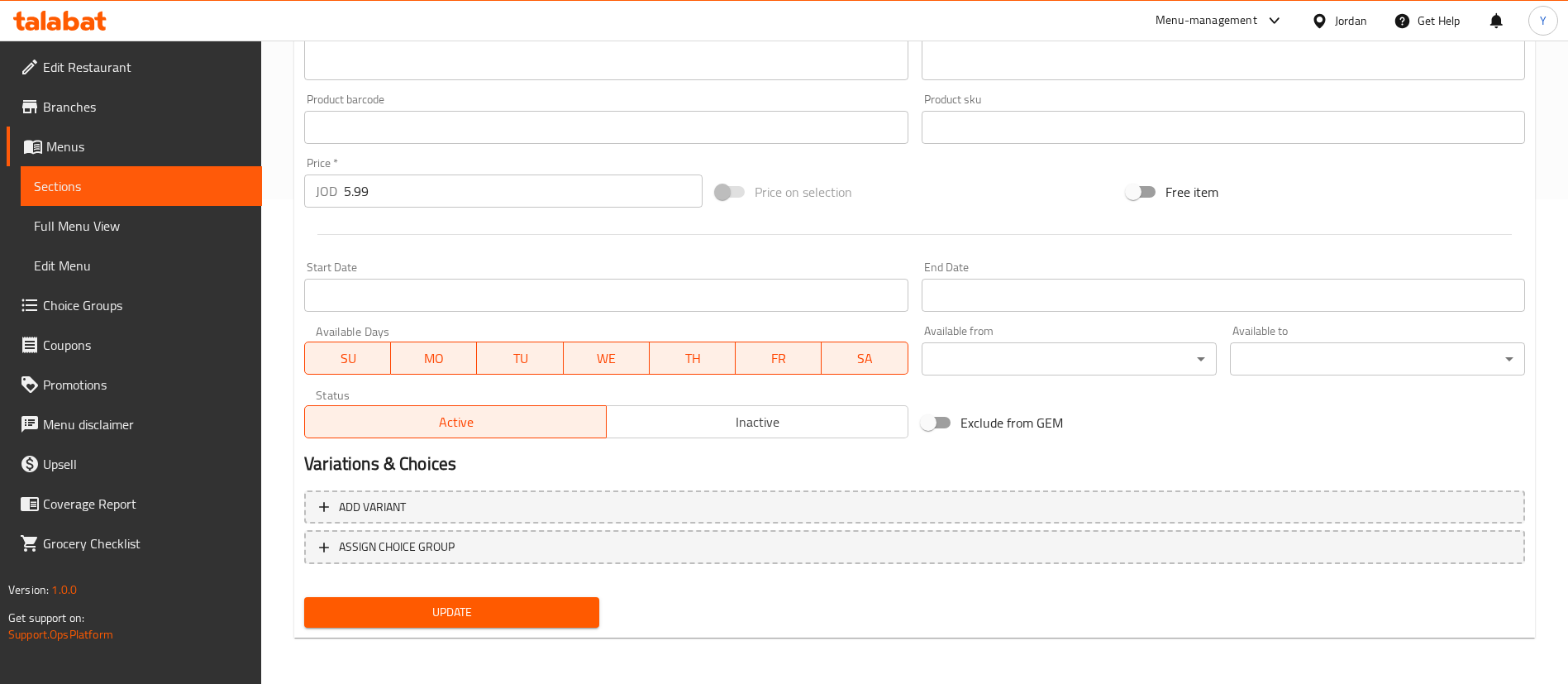
type input "دجاجة مشوي 1300 غرام طازة"
click at [513, 606] on span "Update" at bounding box center [451, 612] width 269 height 20
click at [168, 197] on link "Sections" at bounding box center [141, 186] width 241 height 40
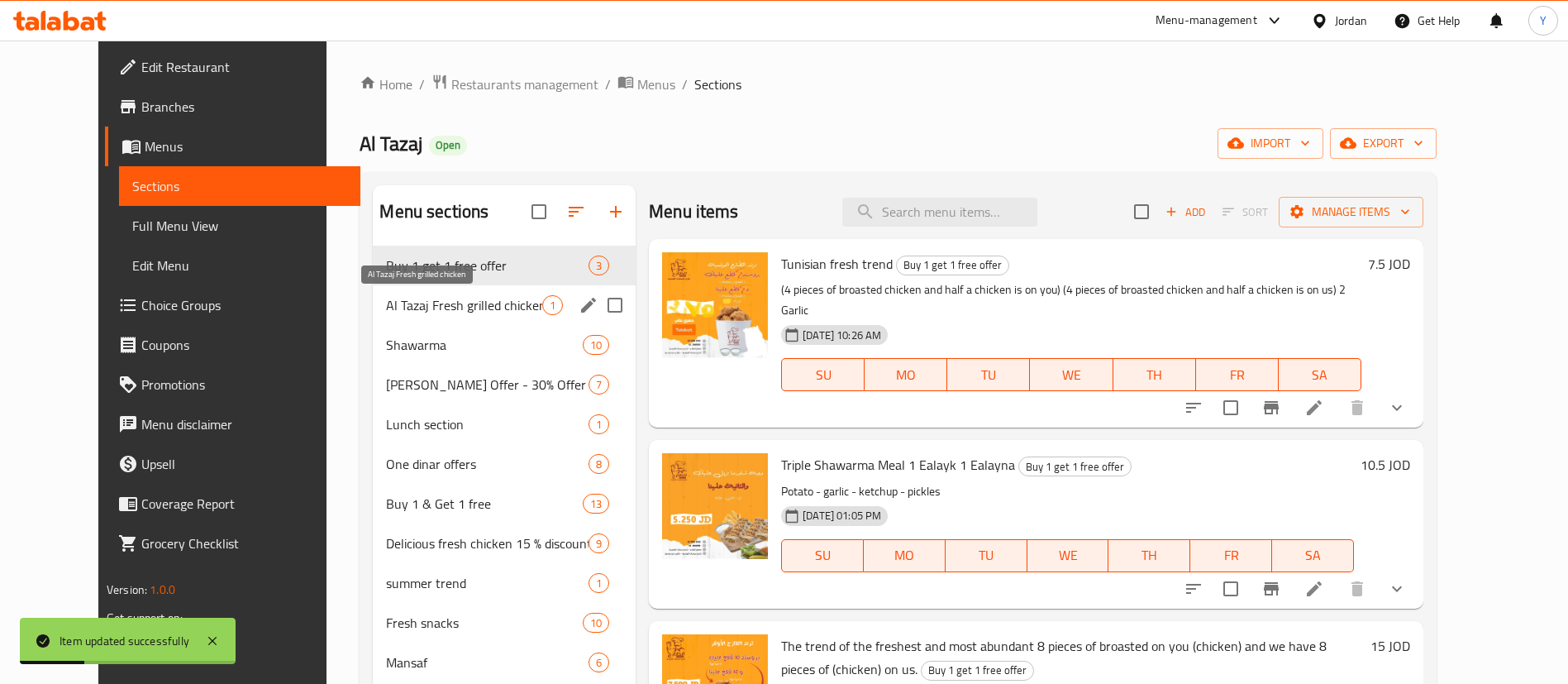
click at [386, 314] on span "Al Tazaj Fresh grilled chicken" at bounding box center [463, 305] width 156 height 20
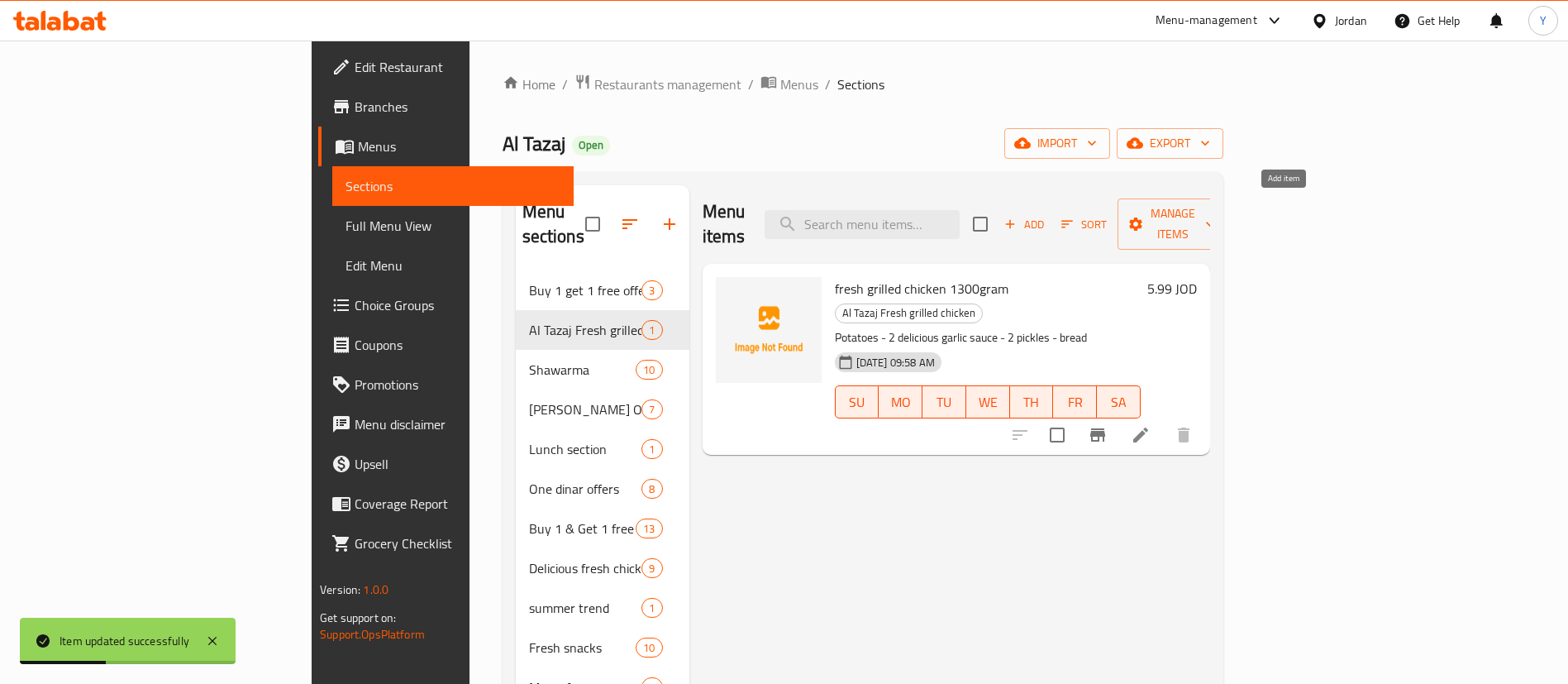
click at [1017, 217] on icon "button" at bounding box center [1010, 224] width 15 height 15
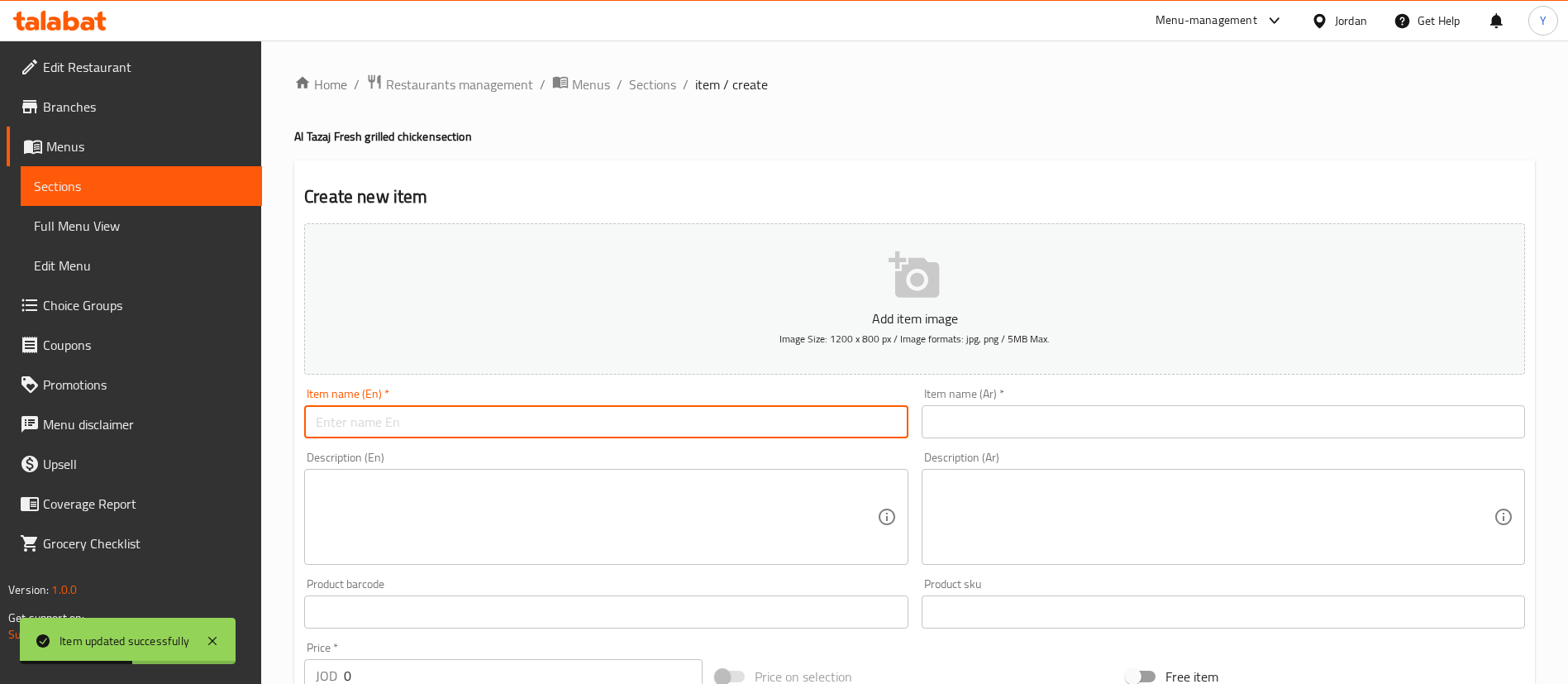
click at [489, 420] on input "text" at bounding box center [605, 422] width 603 height 33
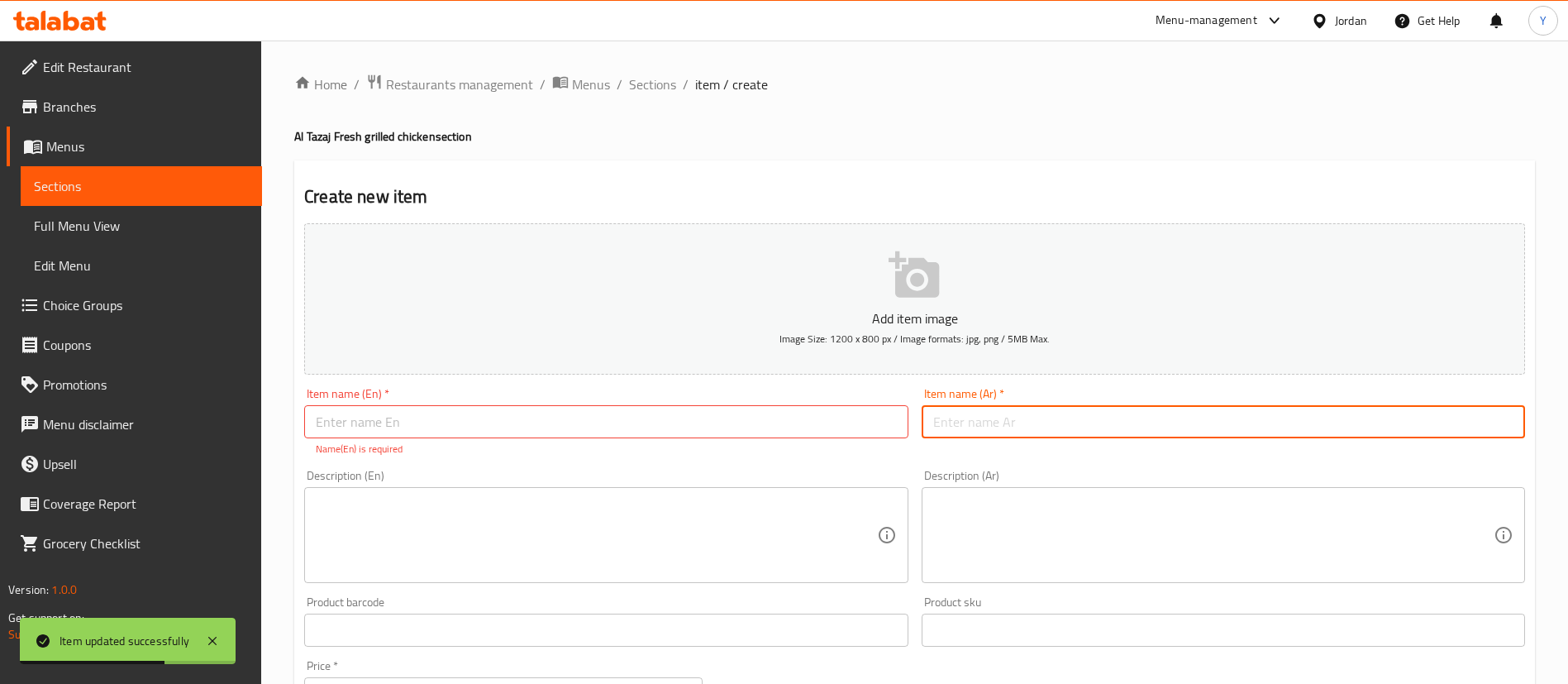
click at [1008, 411] on input "text" at bounding box center [1223, 422] width 603 height 33
paste input "نصف دجاجة مشوي ⁠طازة"
type input "نصف دجاجة مشوي ⁠طازة"
click at [695, 426] on input "text" at bounding box center [605, 422] width 603 height 33
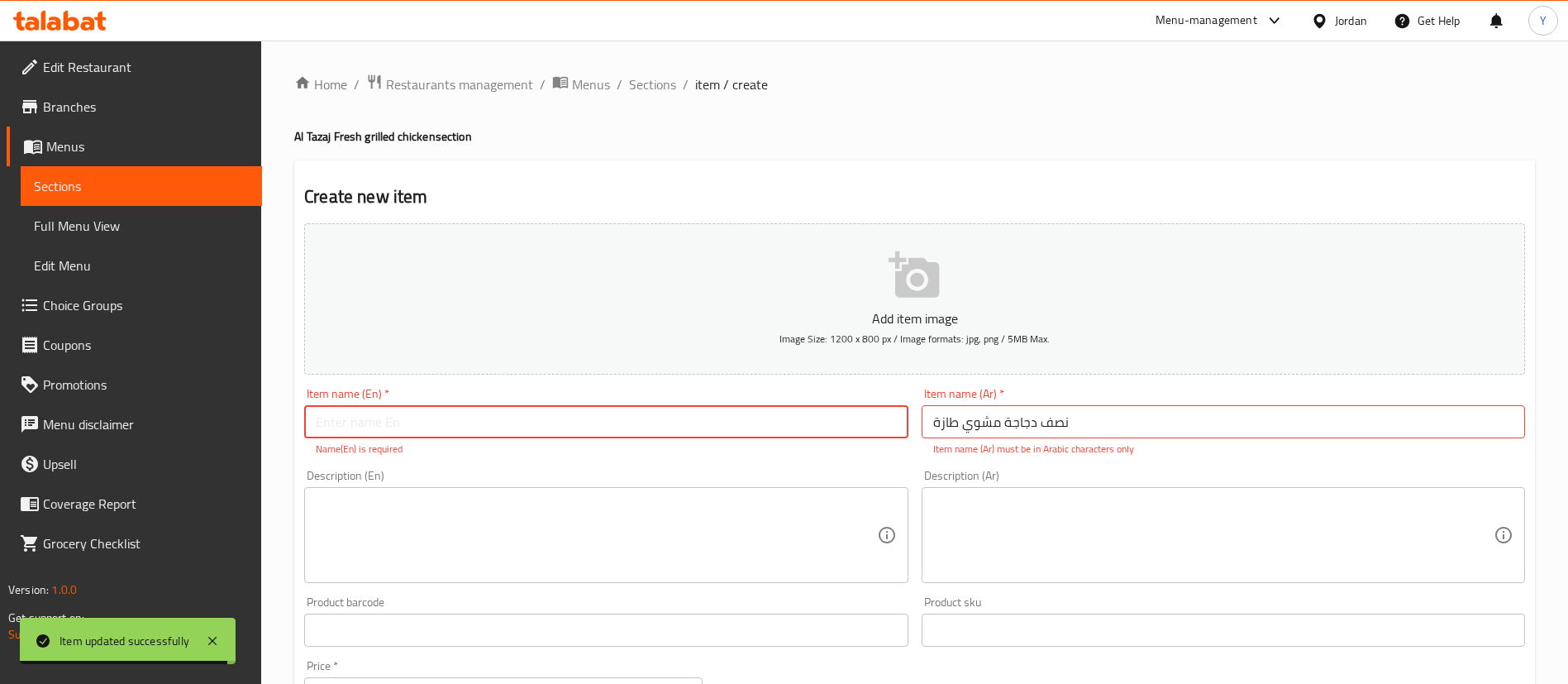
paste input "Half a fresh grilled chicken"
type input "Half a fresh grilled chicken"
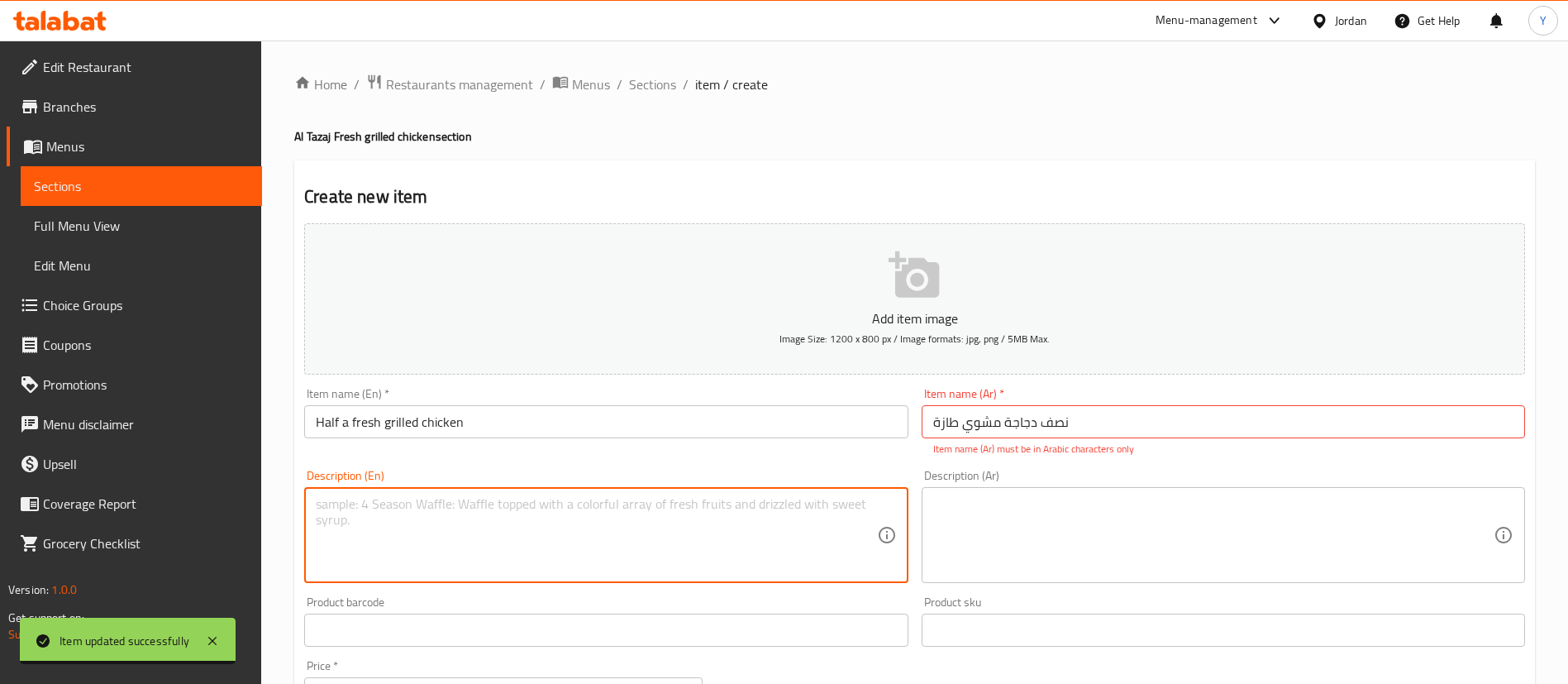
click at [509, 519] on textarea at bounding box center [596, 535] width 560 height 78
click at [1101, 579] on div "Description (Ar)" at bounding box center [1223, 535] width 603 height 96
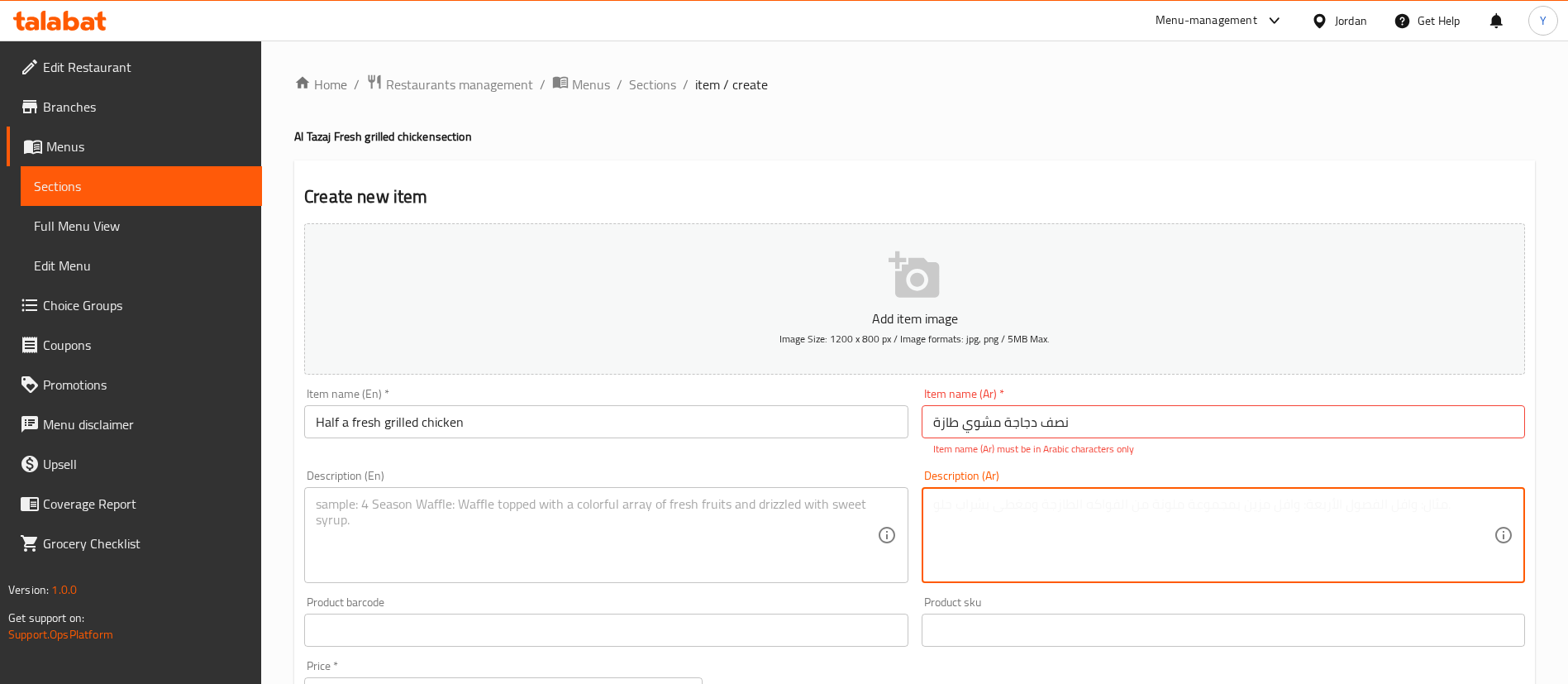
paste textarea "بطاطا - صوص ثوم شهي 1- مخلل 1 - خبز"
type textarea "بطاطا - صوص ثوم شهي 1- مخلل 1 - خبز"
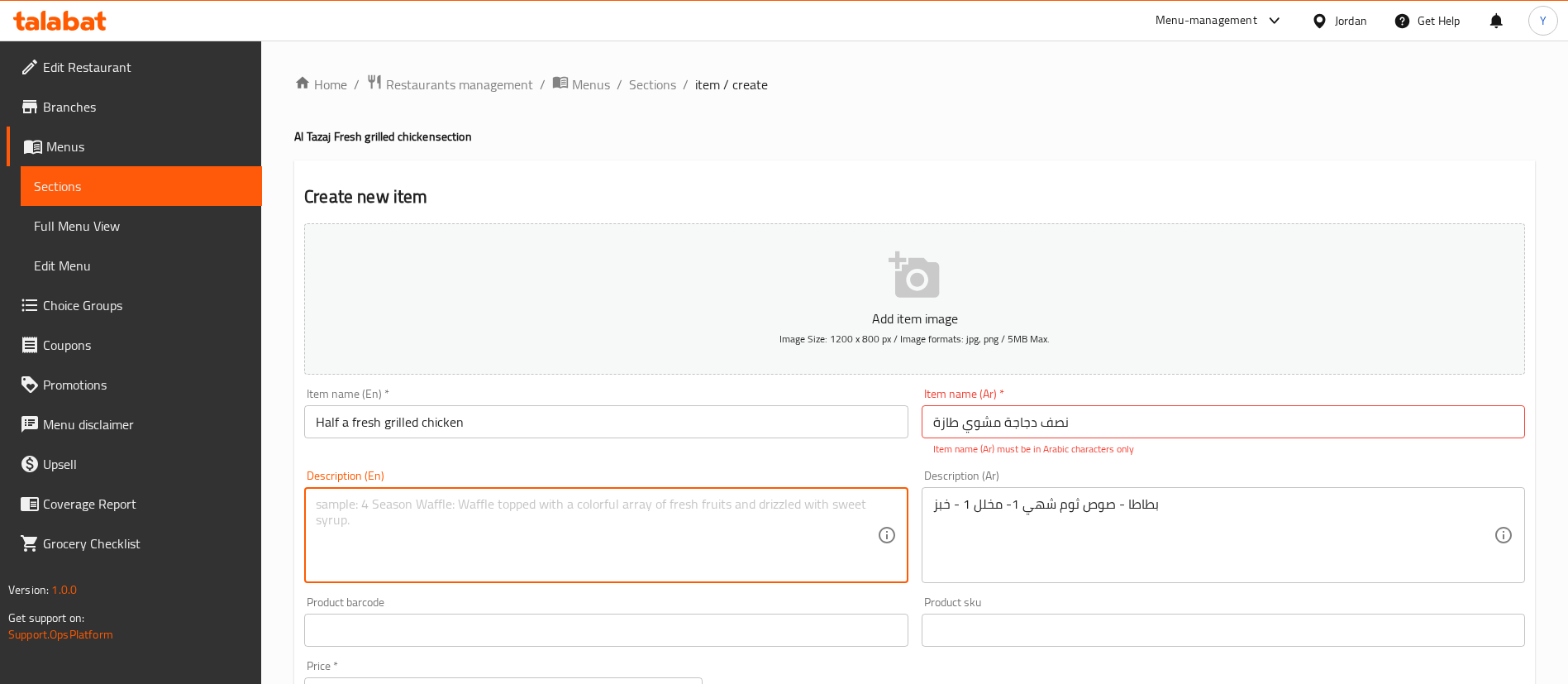
click at [585, 518] on textarea at bounding box center [596, 535] width 560 height 78
paste textarea "Potatoes - Delicious garlic sauce 1 - Pickles 1 - Bread"
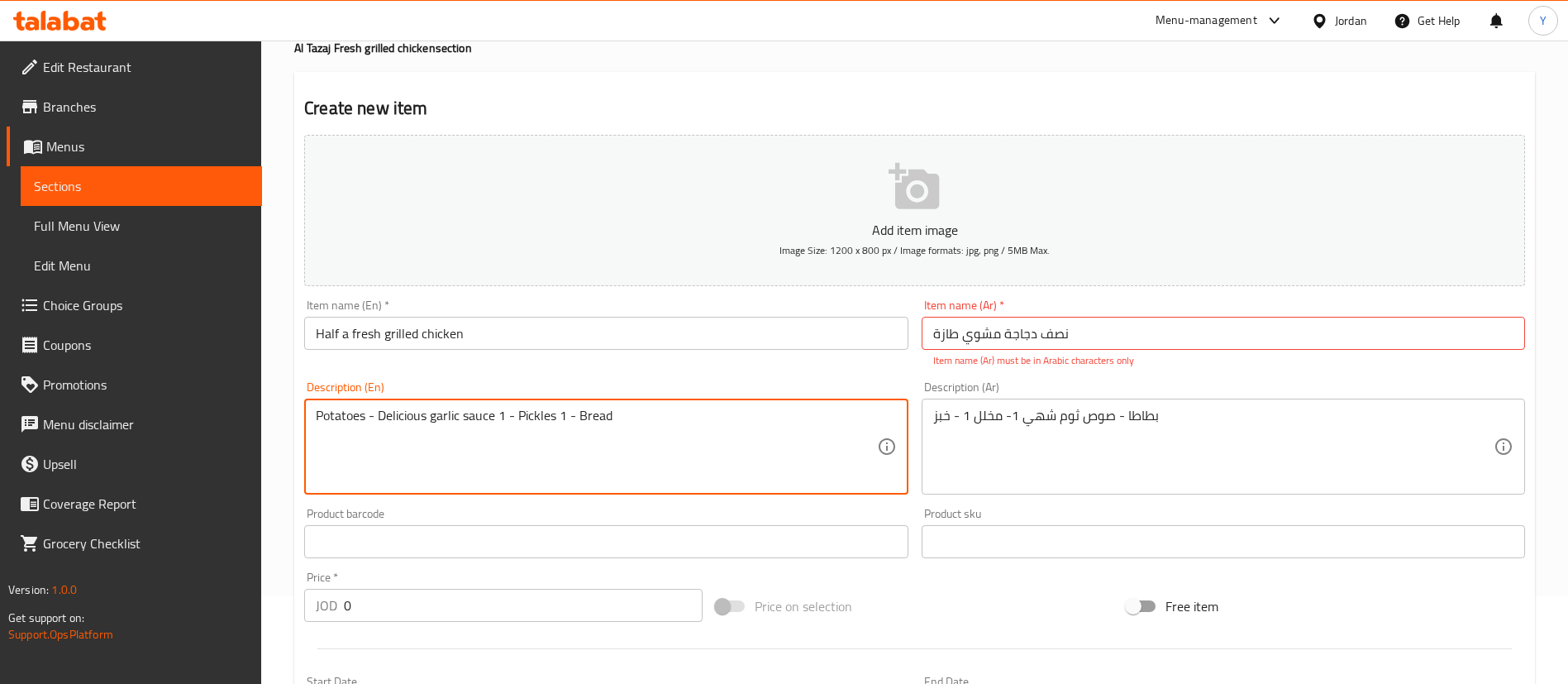
scroll to position [249, 0]
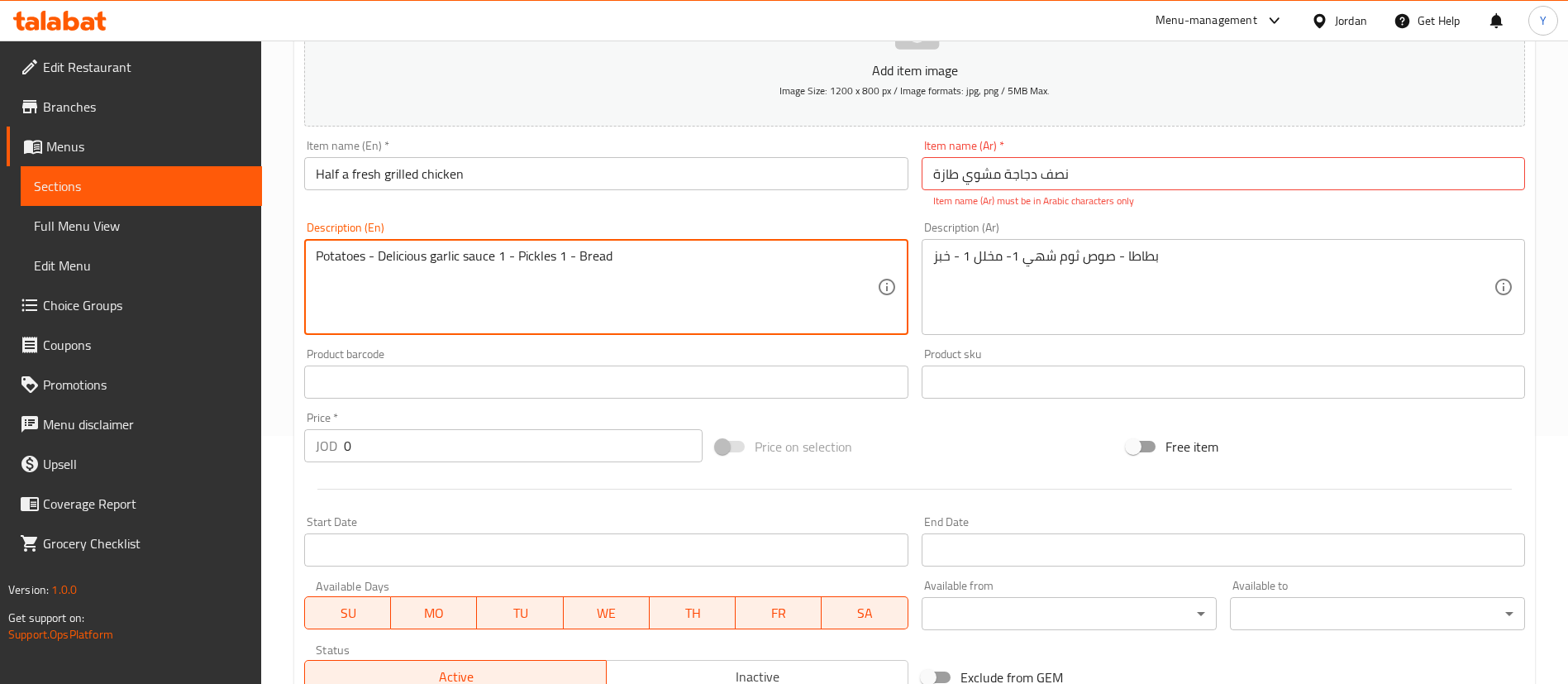
type textarea "Potatoes - Delicious garlic sauce 1 - Pickles 1 - Bread"
drag, startPoint x: 375, startPoint y: 442, endPoint x: 224, endPoint y: 457, distance: 151.7
click at [287, 451] on div "Home / Restaurants management / Menus / Sections / item / create Al Tazaj Fresh…" at bounding box center [915, 365] width 1307 height 1147
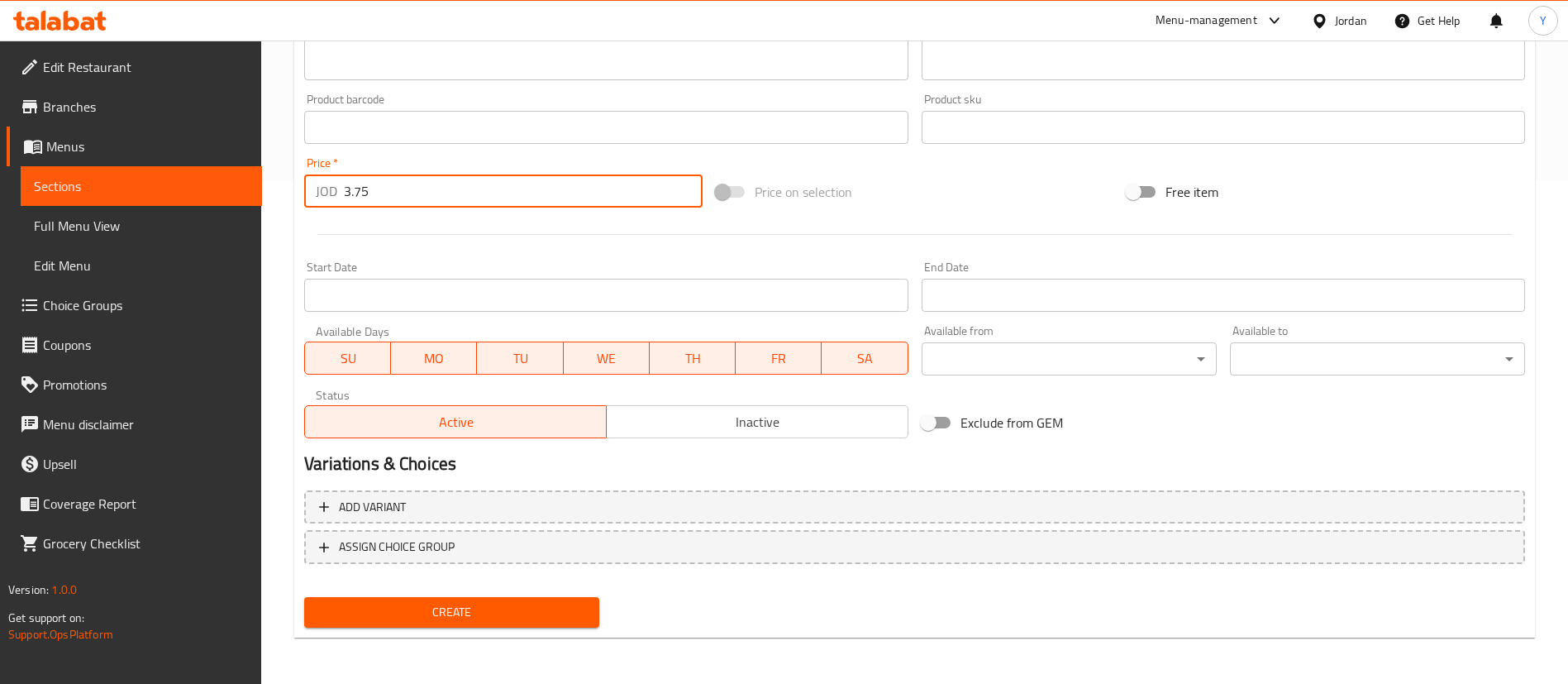
type input "3.75"
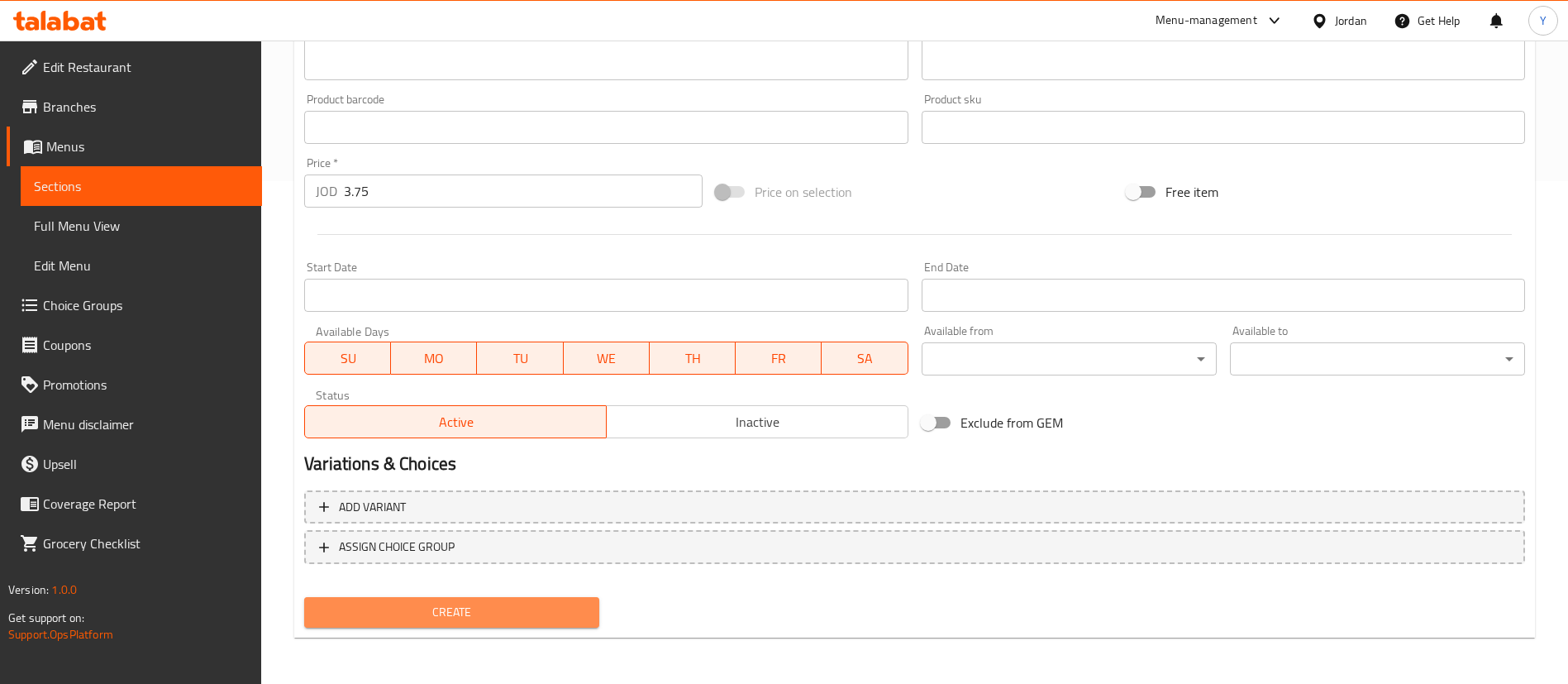
click at [490, 612] on span "Create" at bounding box center [451, 612] width 269 height 20
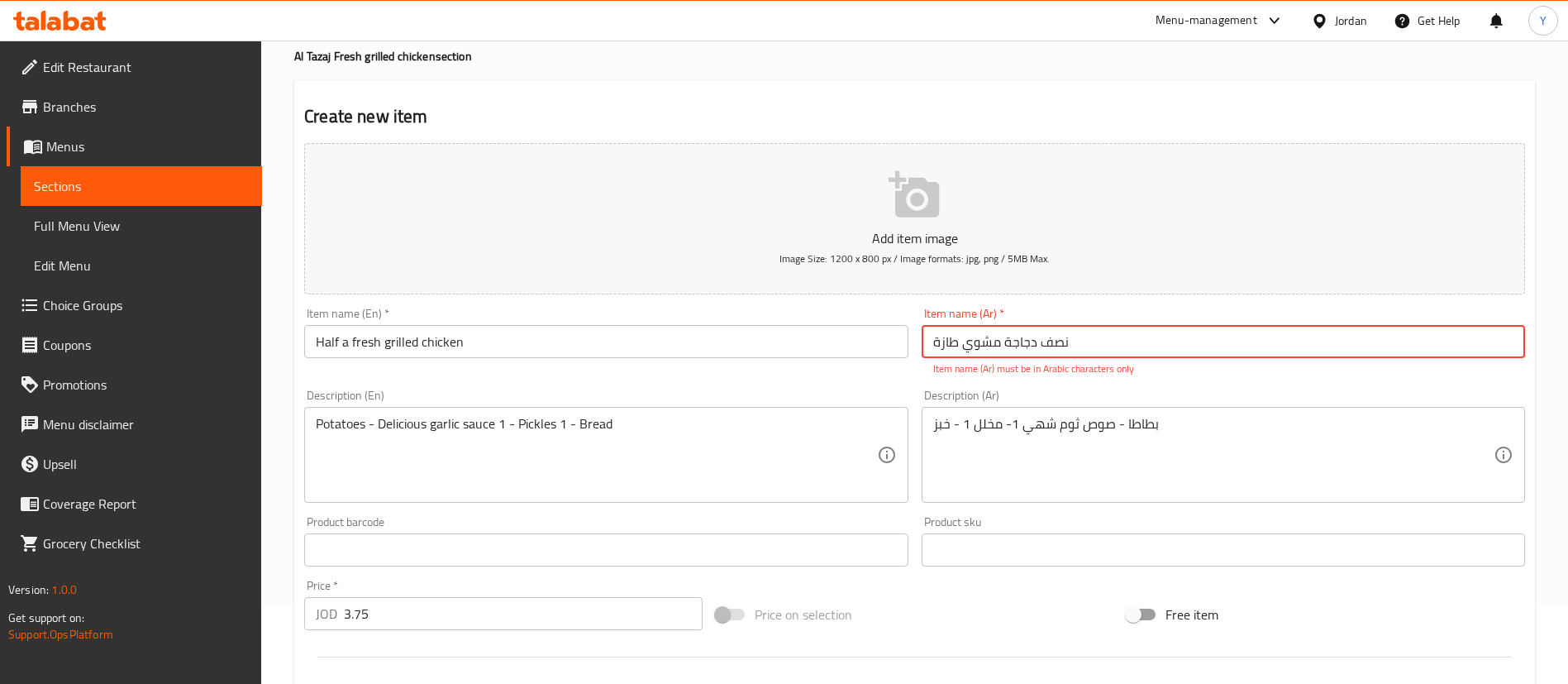
click at [1053, 338] on input "نصف دجاجة مشوي ⁠طازة" at bounding box center [1223, 342] width 603 height 33
click at [1017, 345] on input "نصف دجاجة مشوي ⁠طازة" at bounding box center [1223, 342] width 603 height 33
click at [958, 343] on input "نصف دجاجة مشوي ⁠طازة" at bounding box center [1223, 342] width 603 height 33
click at [939, 343] on input "نصف دجاجة مشوي ⁠طازة" at bounding box center [1223, 342] width 603 height 33
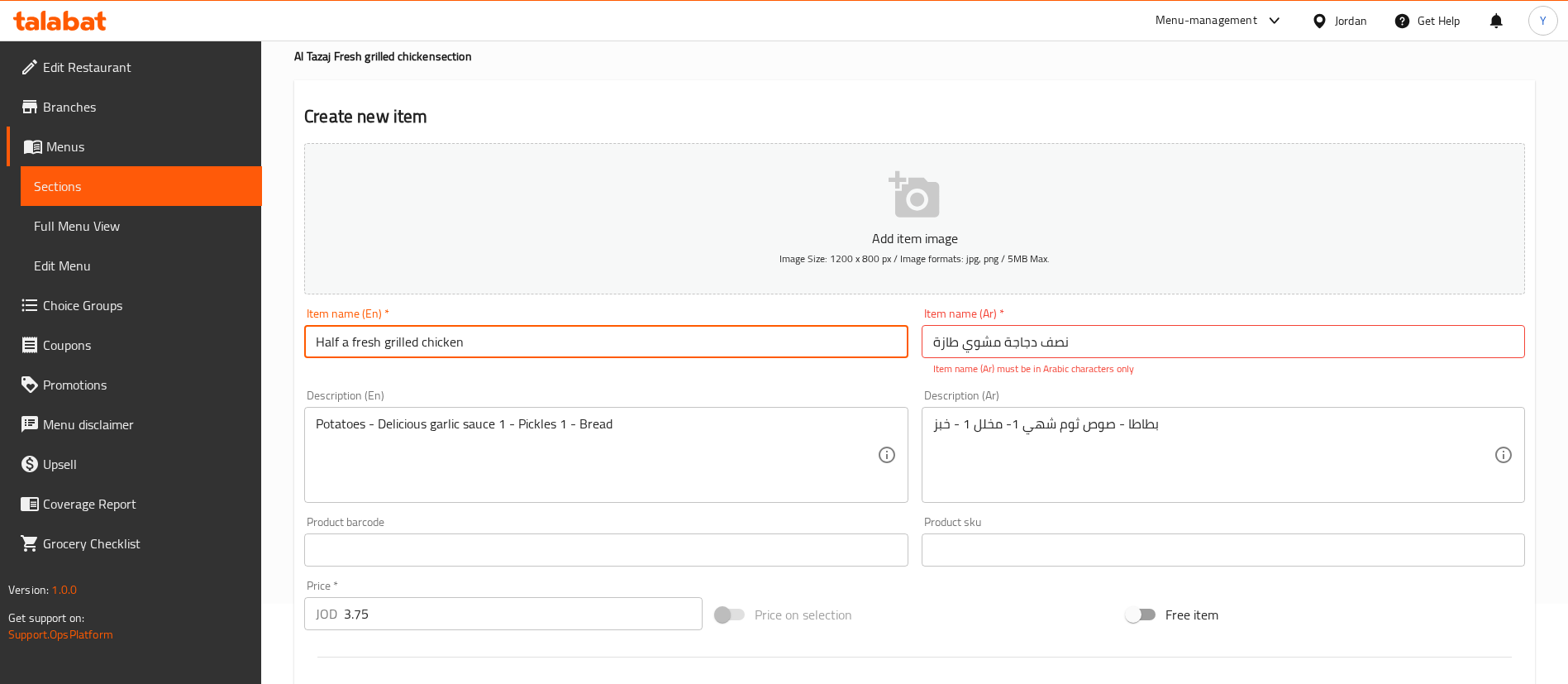
drag, startPoint x: 259, startPoint y: 356, endPoint x: 4, endPoint y: 356, distance: 255.0
click at [13, 356] on div "Edit Restaurant Branches Menus Sections Full Menu View Edit Menu Choice Groups …" at bounding box center [784, 533] width 1568 height 1147
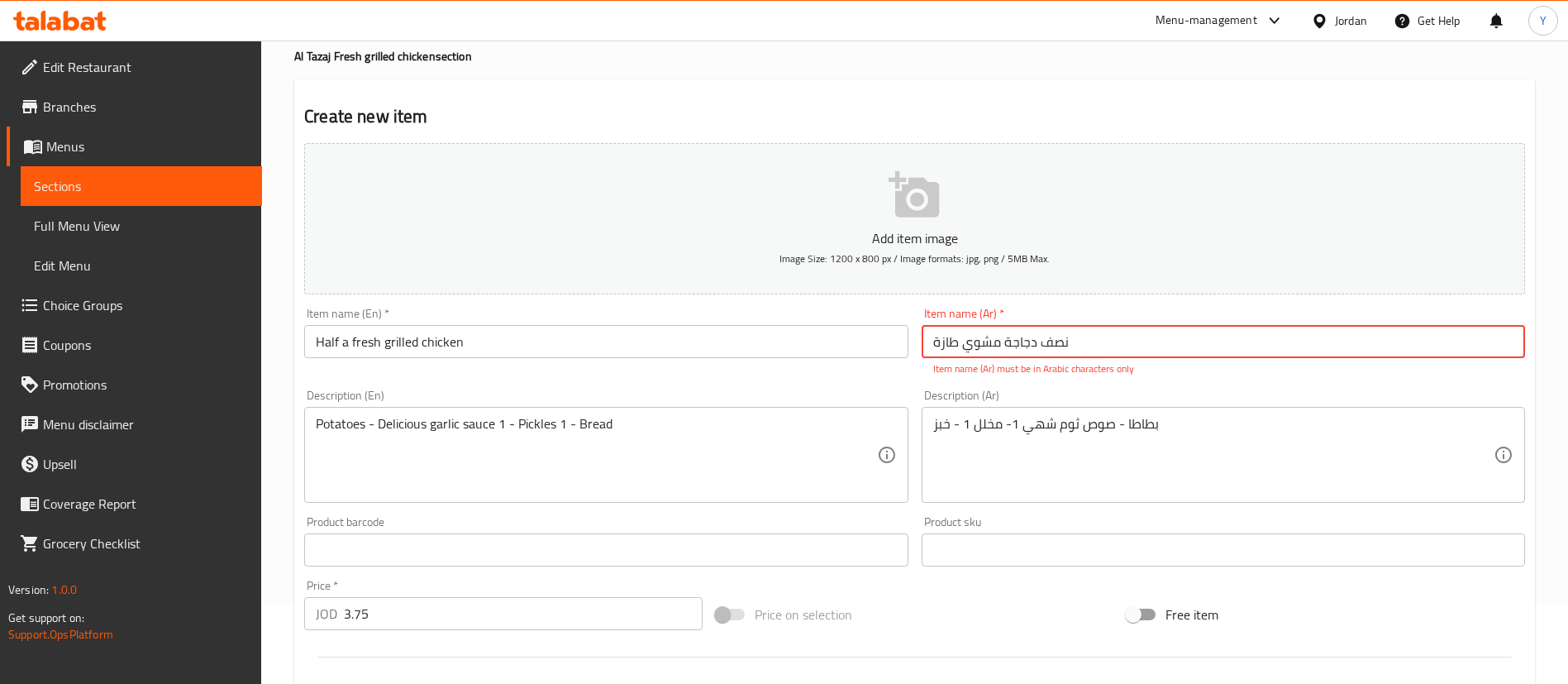
drag, startPoint x: 1063, startPoint y: 346, endPoint x: 702, endPoint y: 334, distance: 361.2
click at [703, 334] on div "Add item image Image Size: 1200 x 800 px / Image formats: jpg, png / 5MB Max. I…" at bounding box center [914, 502] width 1234 height 732
paste input "ة طازج"
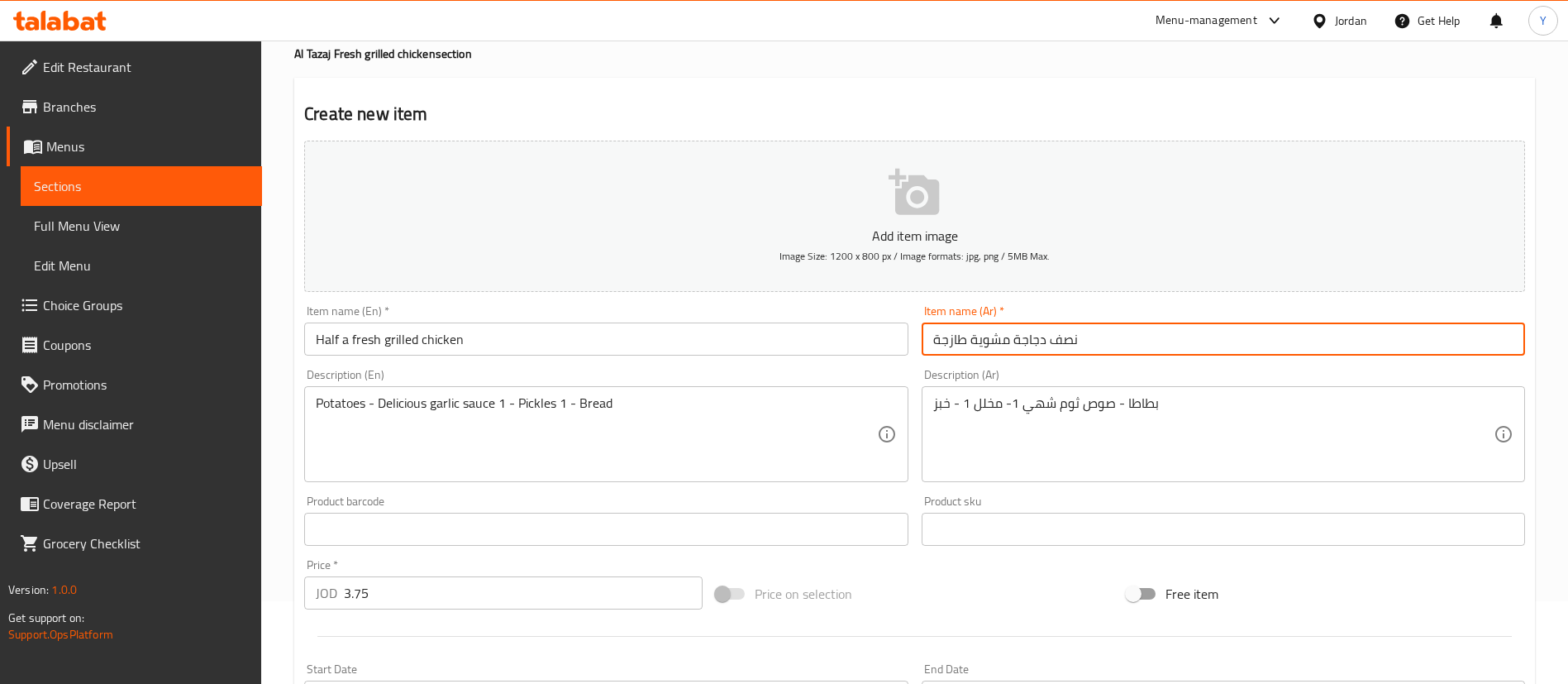
scroll to position [485, 0]
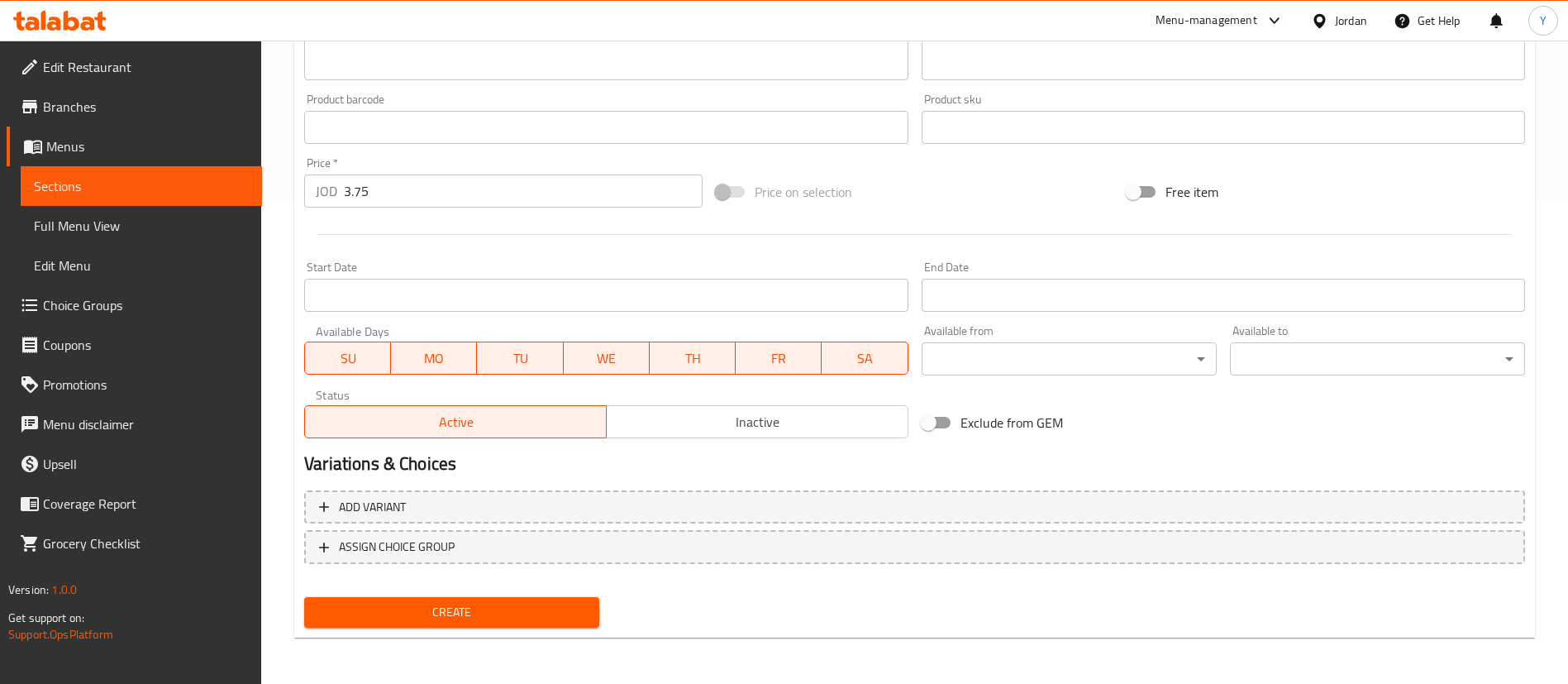
type input "نصف دجاجة مشوية طازجة"
click at [410, 620] on span "Create" at bounding box center [451, 612] width 269 height 20
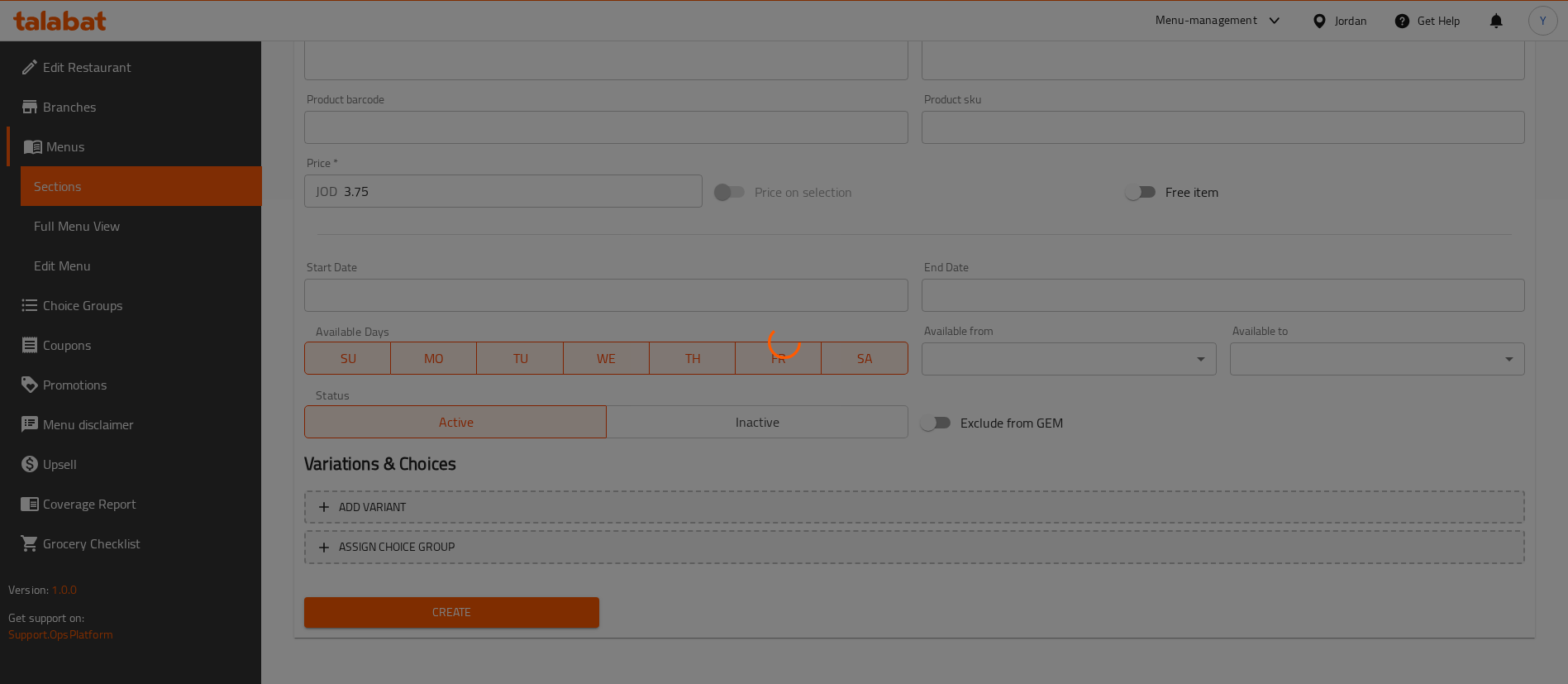
type input "0"
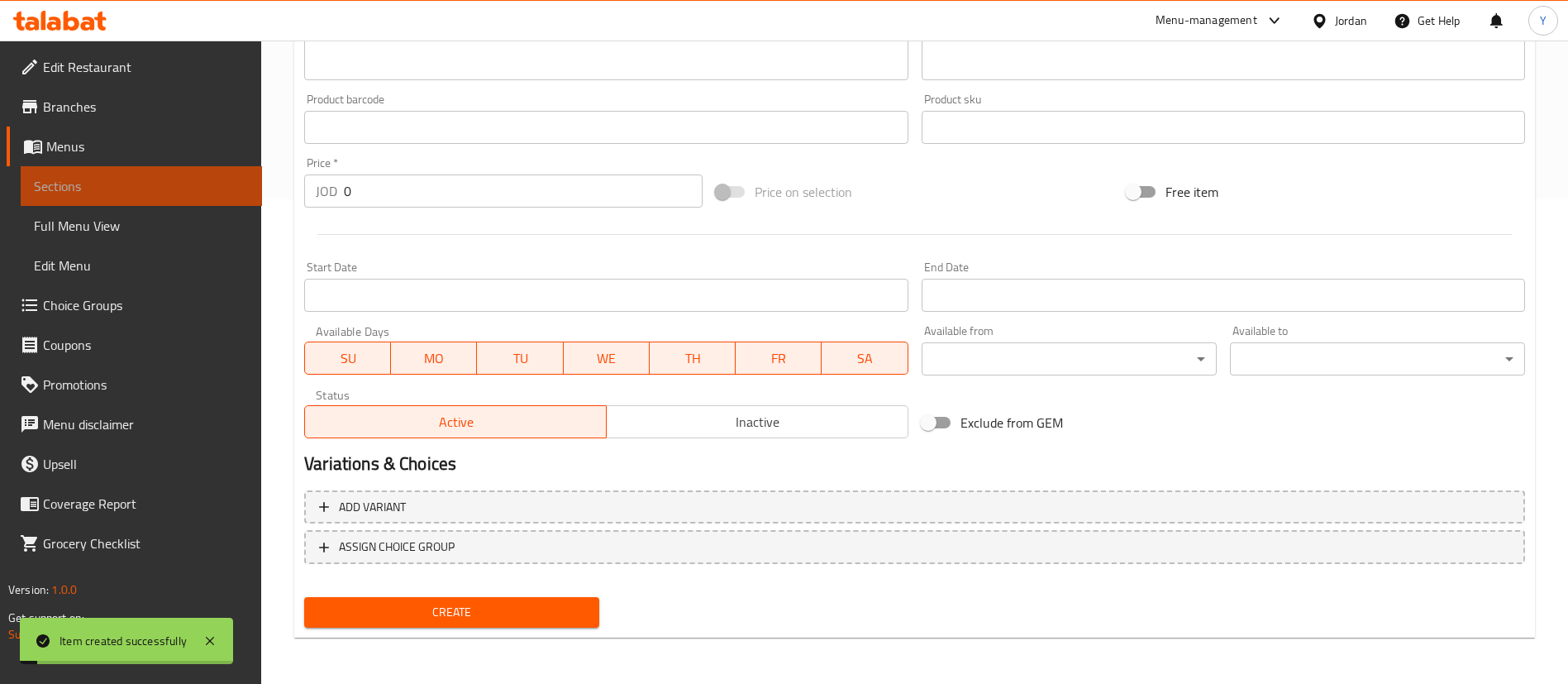
click at [226, 189] on span "Sections" at bounding box center [141, 186] width 215 height 20
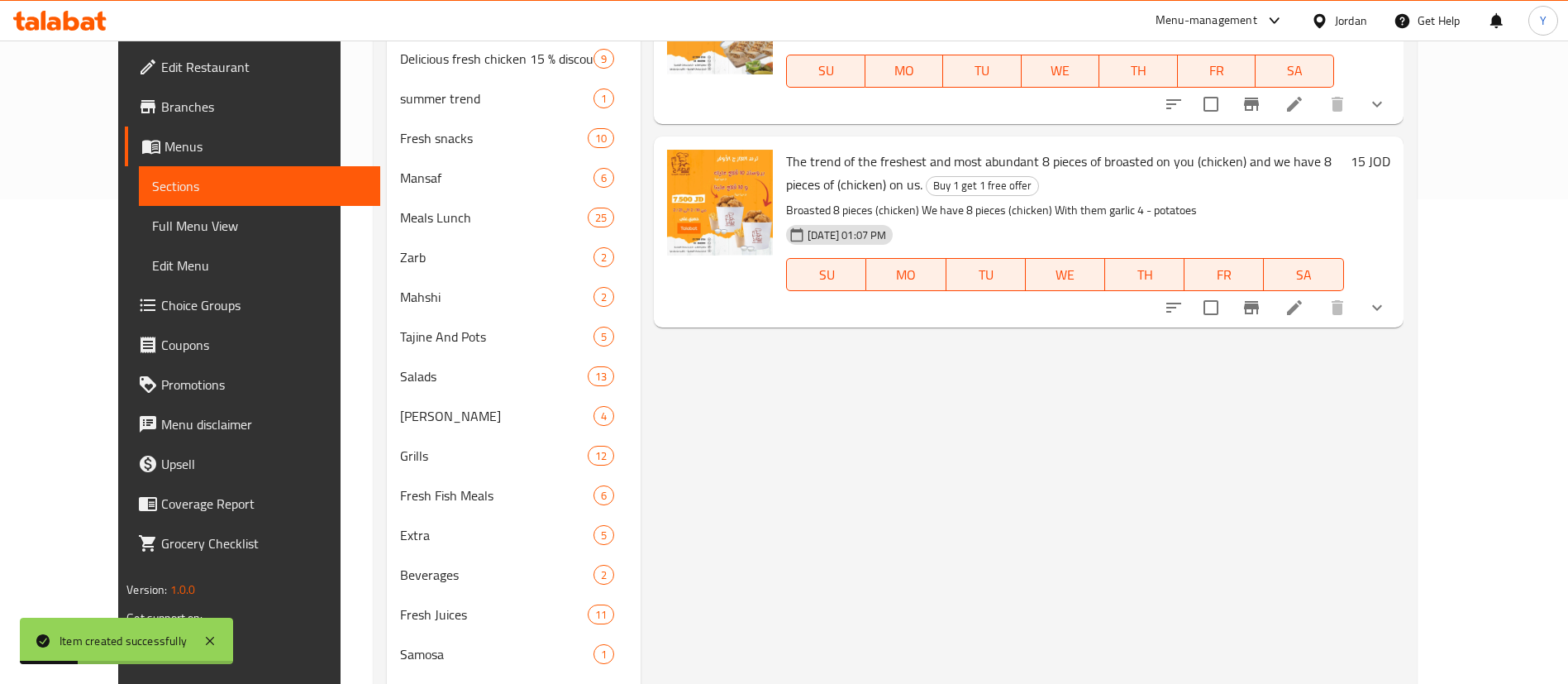
scroll to position [113, 0]
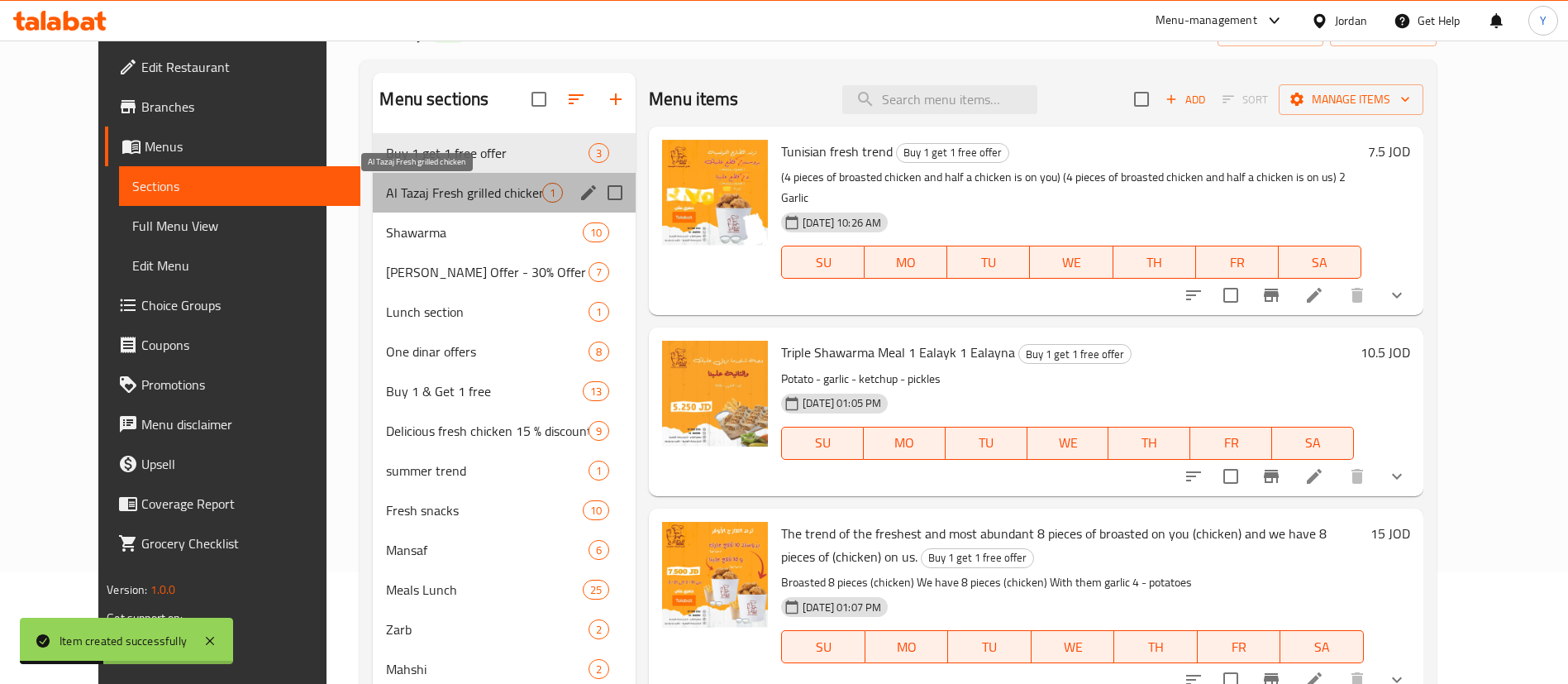
drag, startPoint x: 437, startPoint y: 185, endPoint x: 529, endPoint y: 200, distance: 93.2
click at [437, 185] on span "Al Tazaj Fresh grilled chicken" at bounding box center [463, 192] width 156 height 20
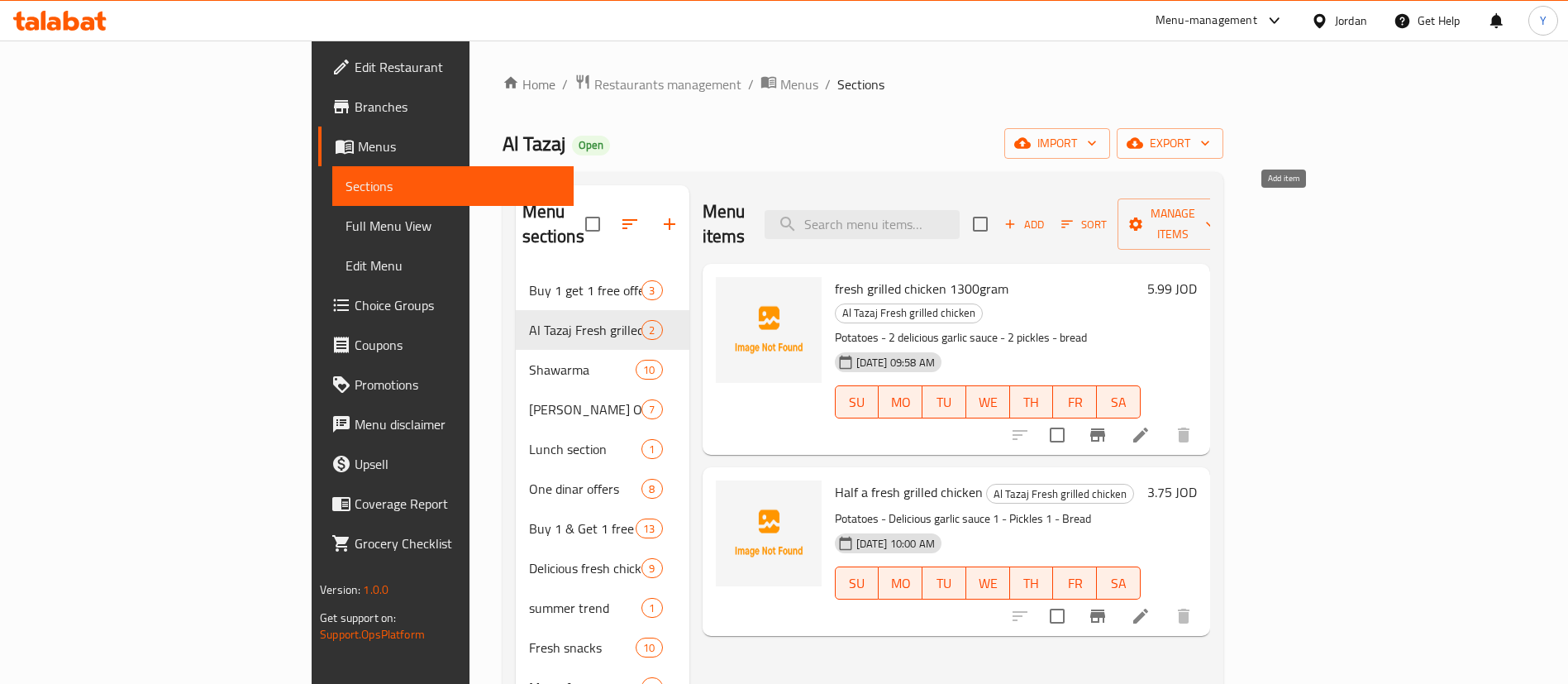
click at [1047, 215] on span "Add" at bounding box center [1024, 225] width 45 height 19
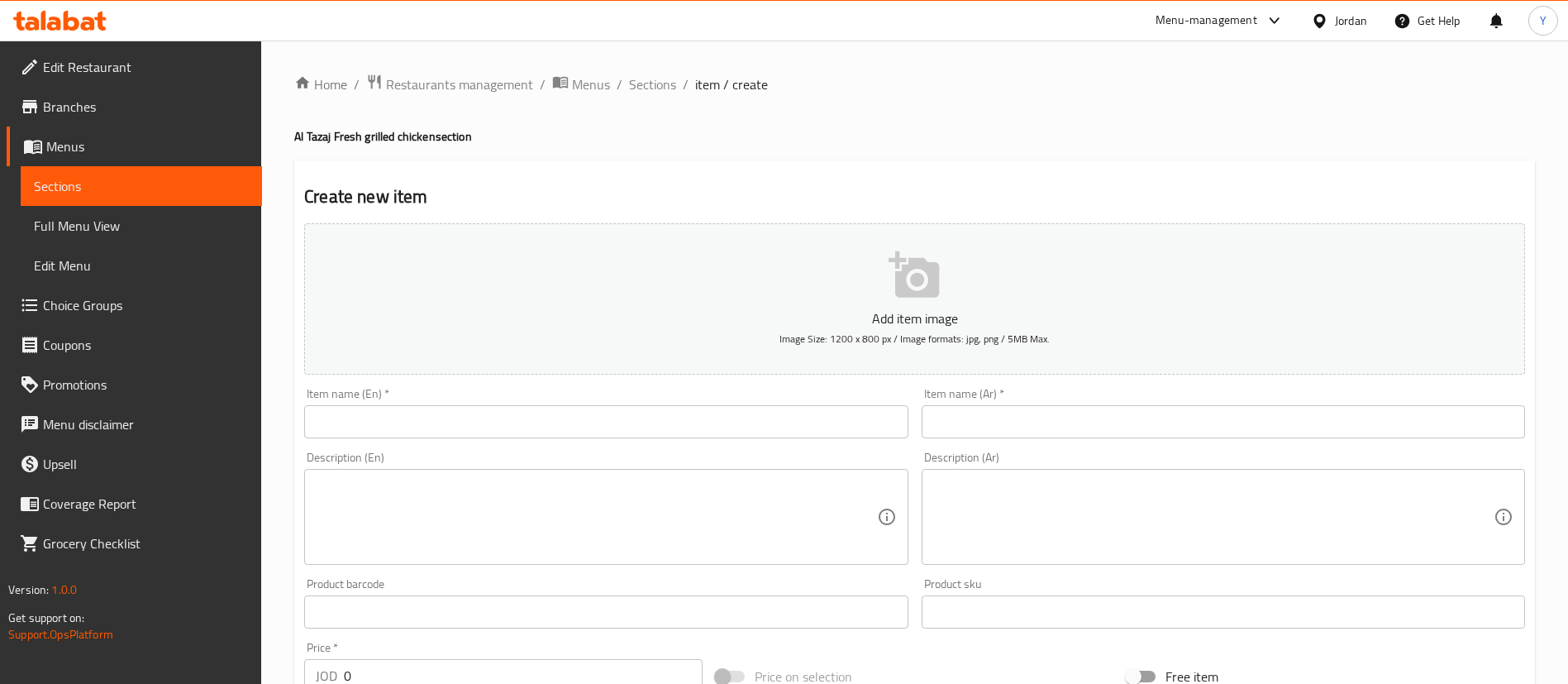
click at [581, 415] on input "text" at bounding box center [605, 422] width 603 height 33
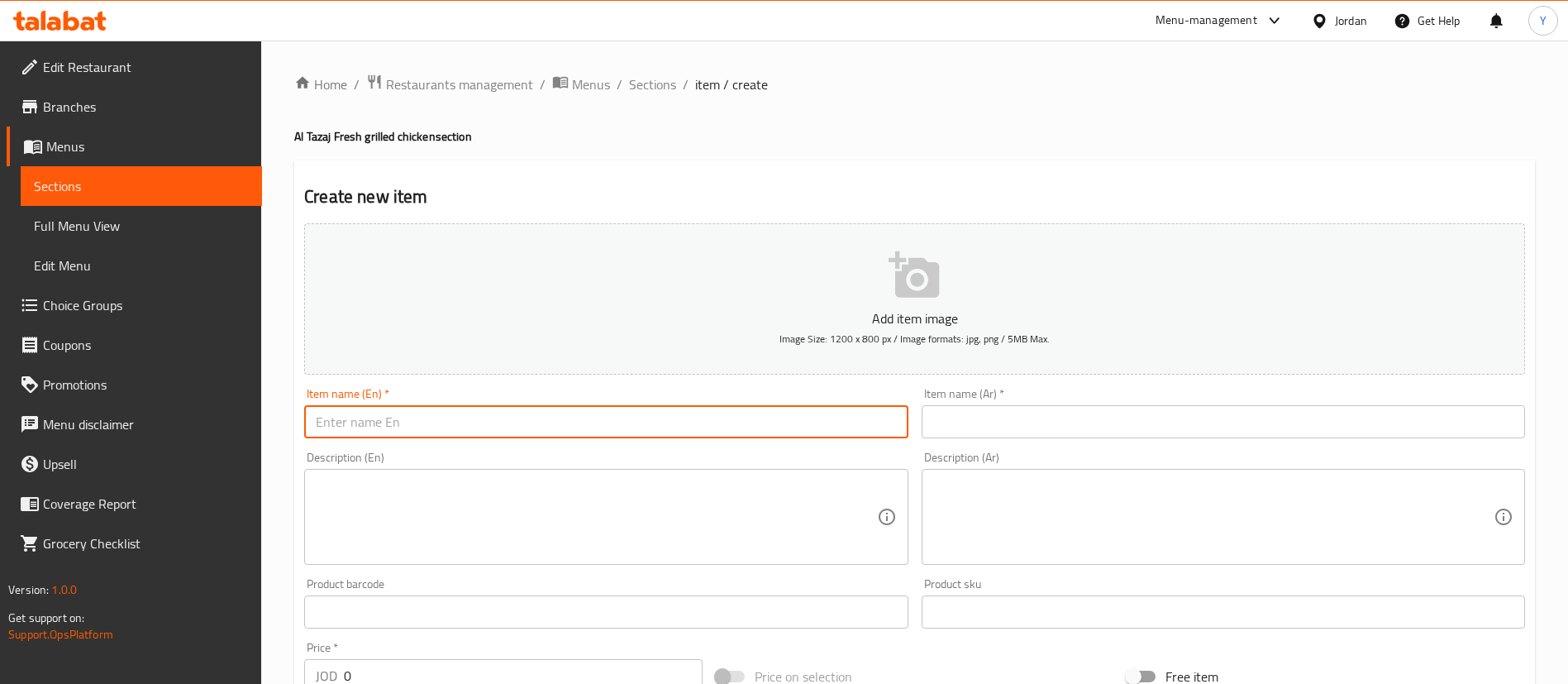
click at [1053, 422] on input "text" at bounding box center [1223, 422] width 603 height 33
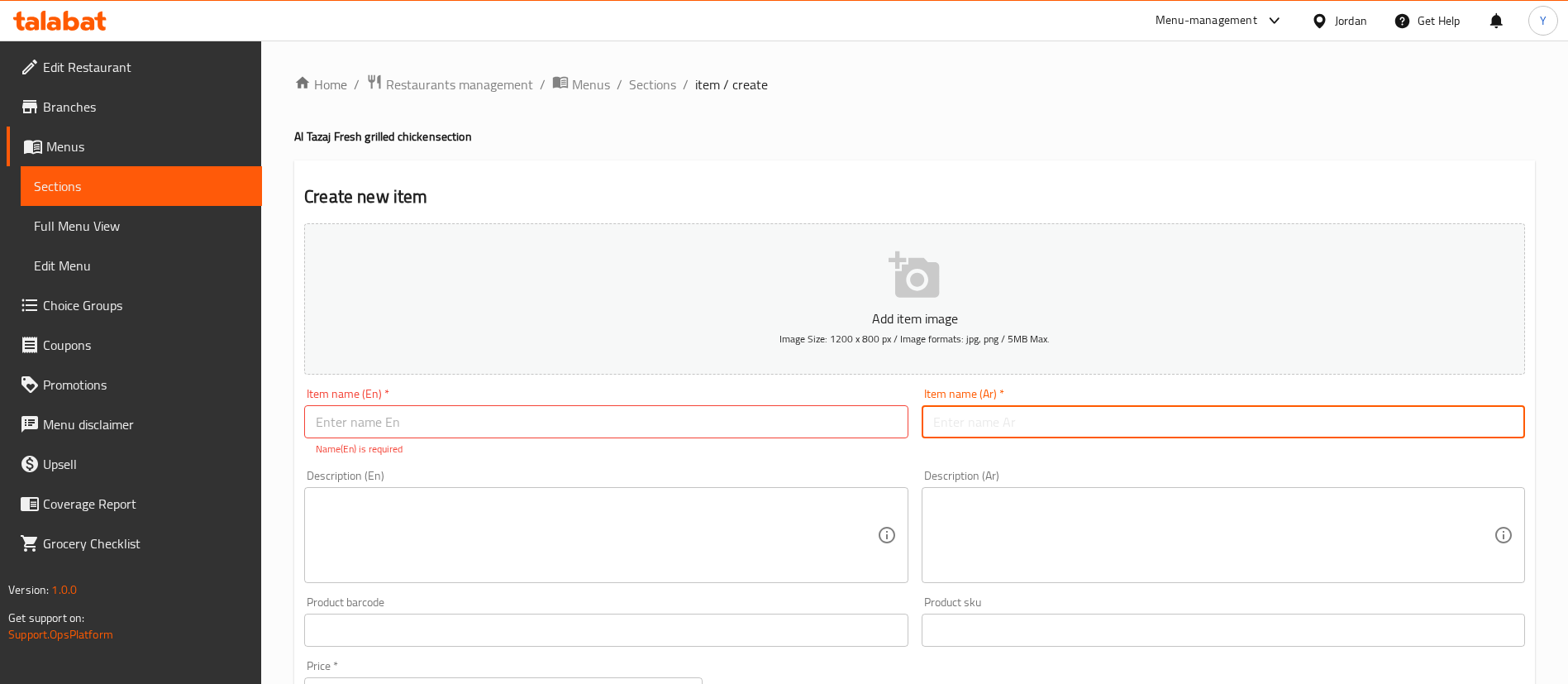
paste input "سدر ارز دجاجة مشوي"
type input "سدر ارز دجاجة مشوي"
click at [731, 420] on input "text" at bounding box center [605, 422] width 603 height 33
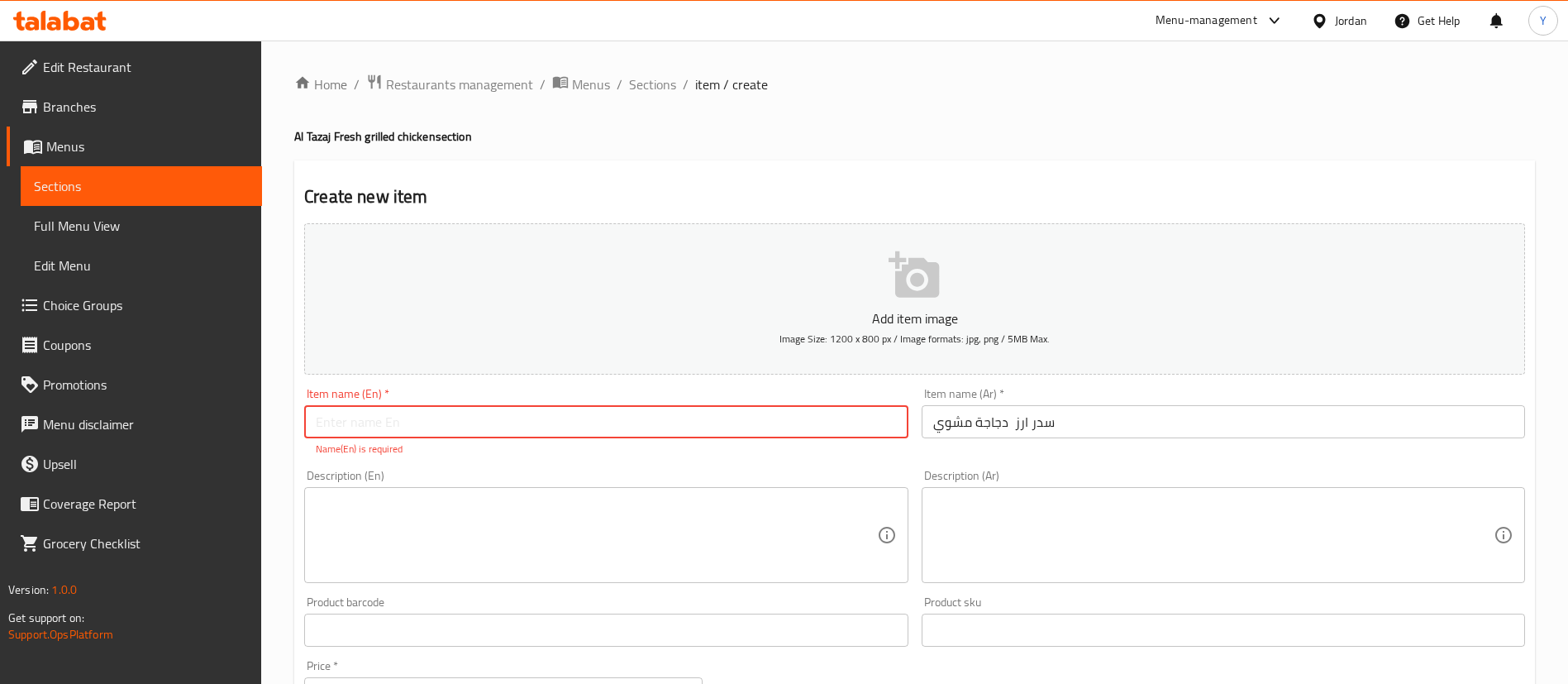
paste input "Sidr rice and grilled chicken"
type input "Sidr rice and grilled chicken"
click at [584, 502] on textarea at bounding box center [596, 535] width 560 height 78
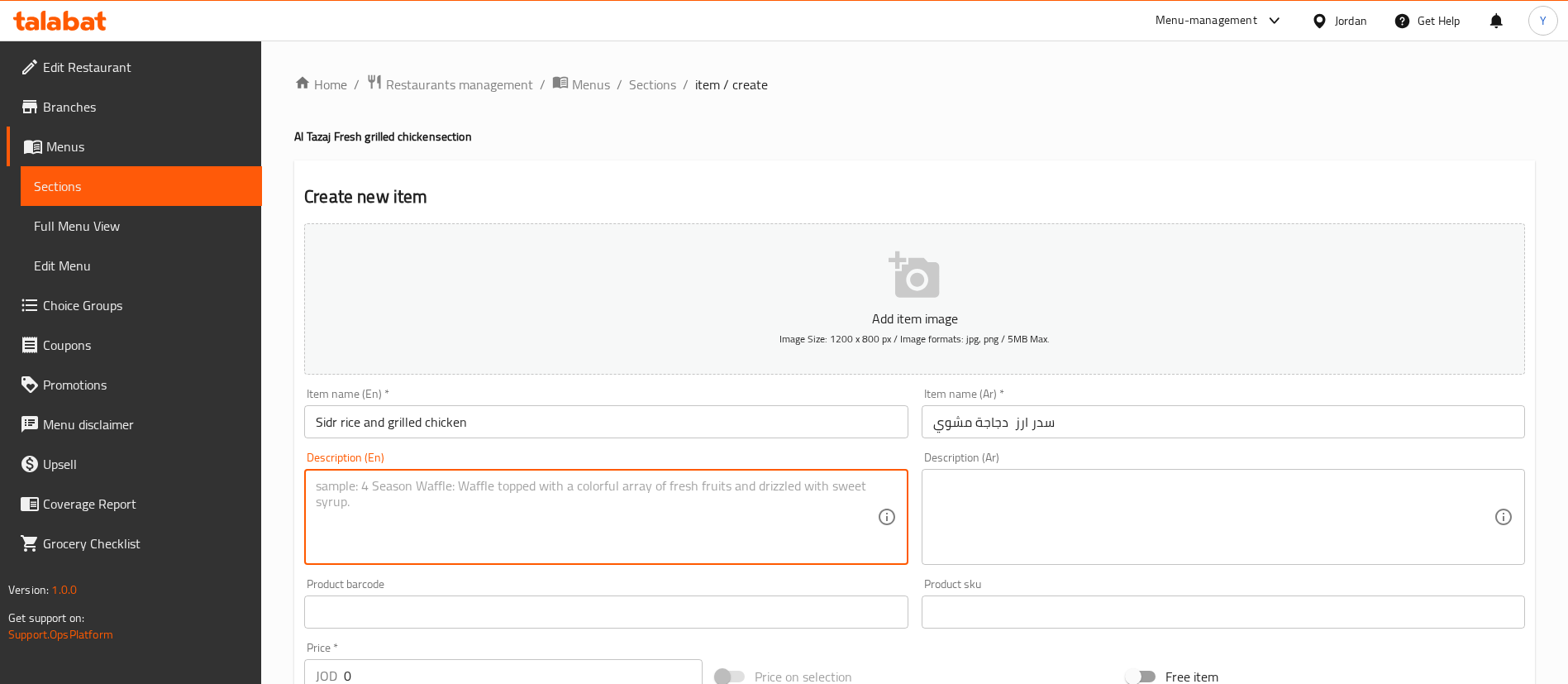
click at [1056, 504] on textarea at bounding box center [1214, 517] width 560 height 78
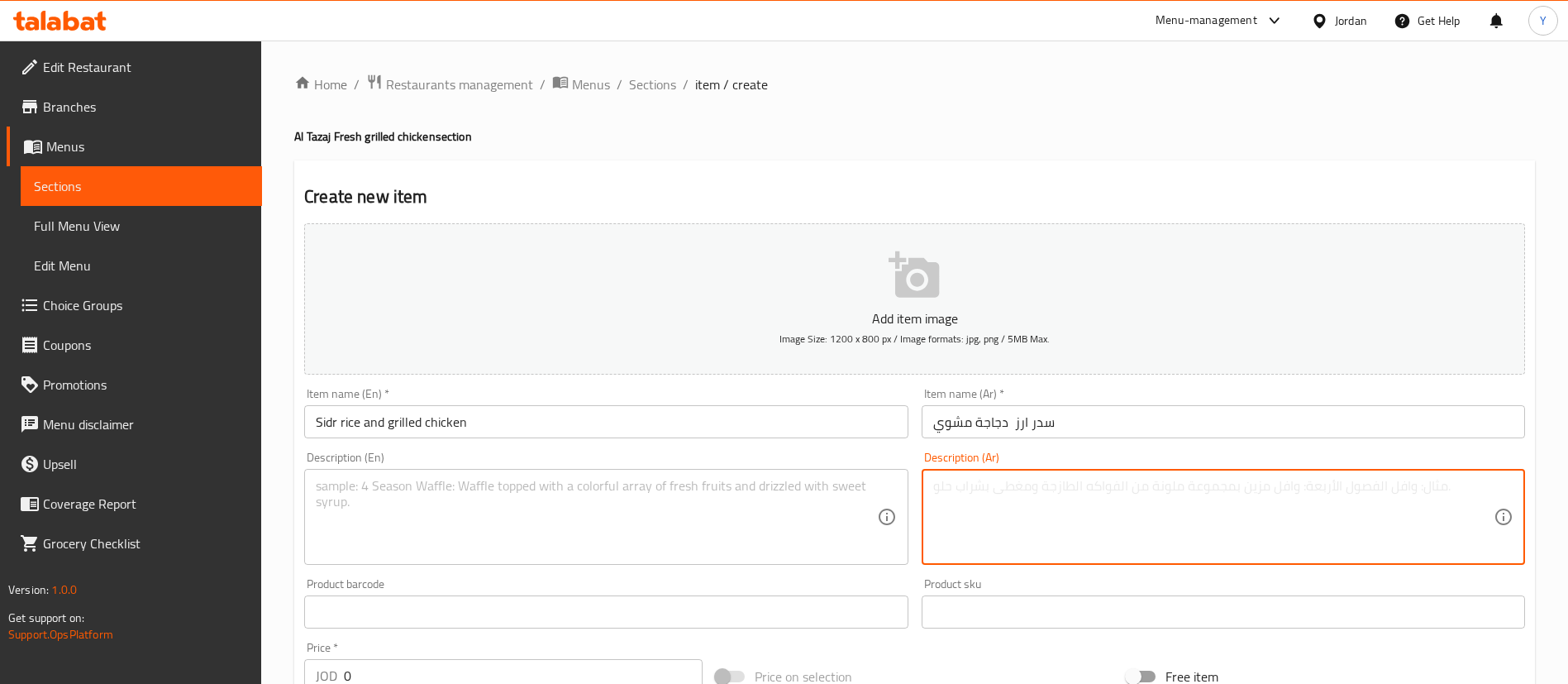
paste textarea "2 صوص ٢ لبن"
type textarea "2 صوص ٢ لبن"
click at [615, 501] on textarea at bounding box center [596, 517] width 560 height 78
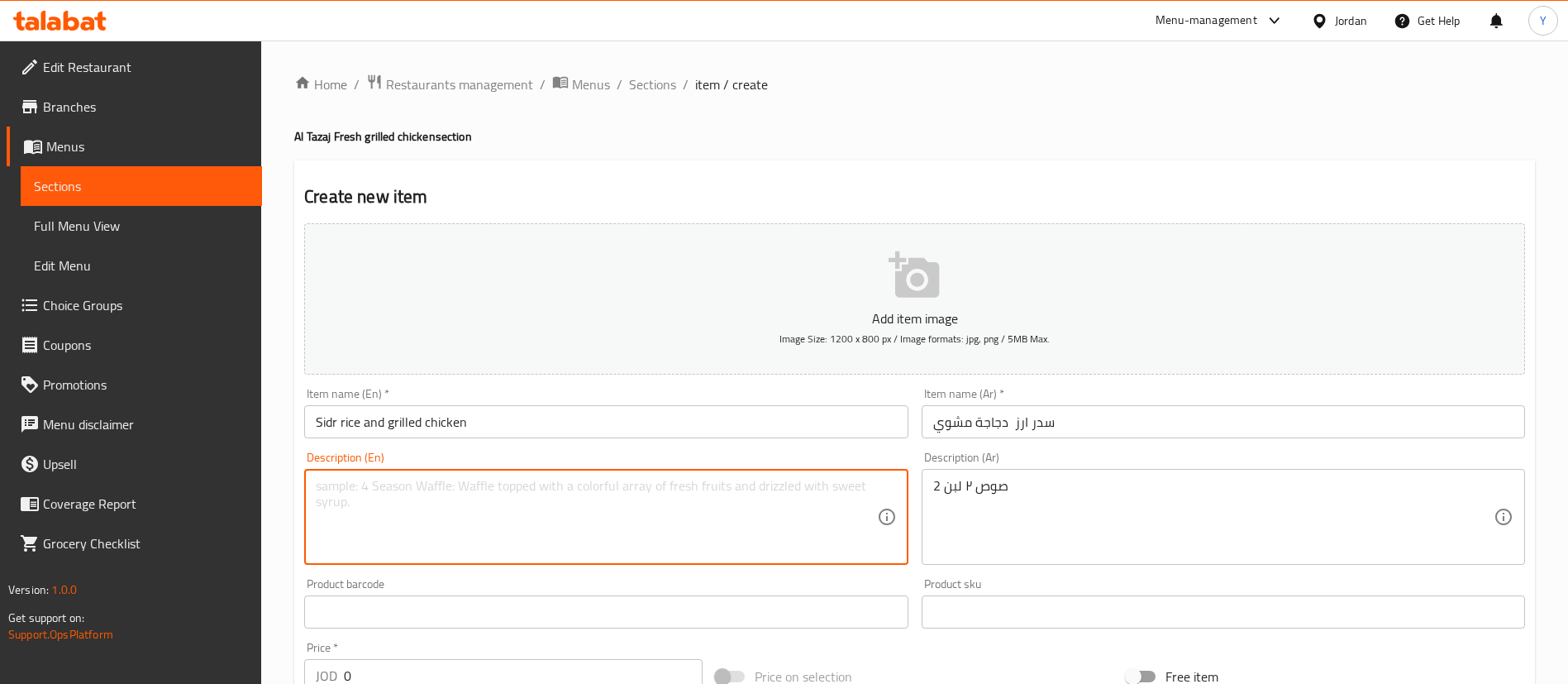
paste textarea "2 sauces, 2 yogurt"
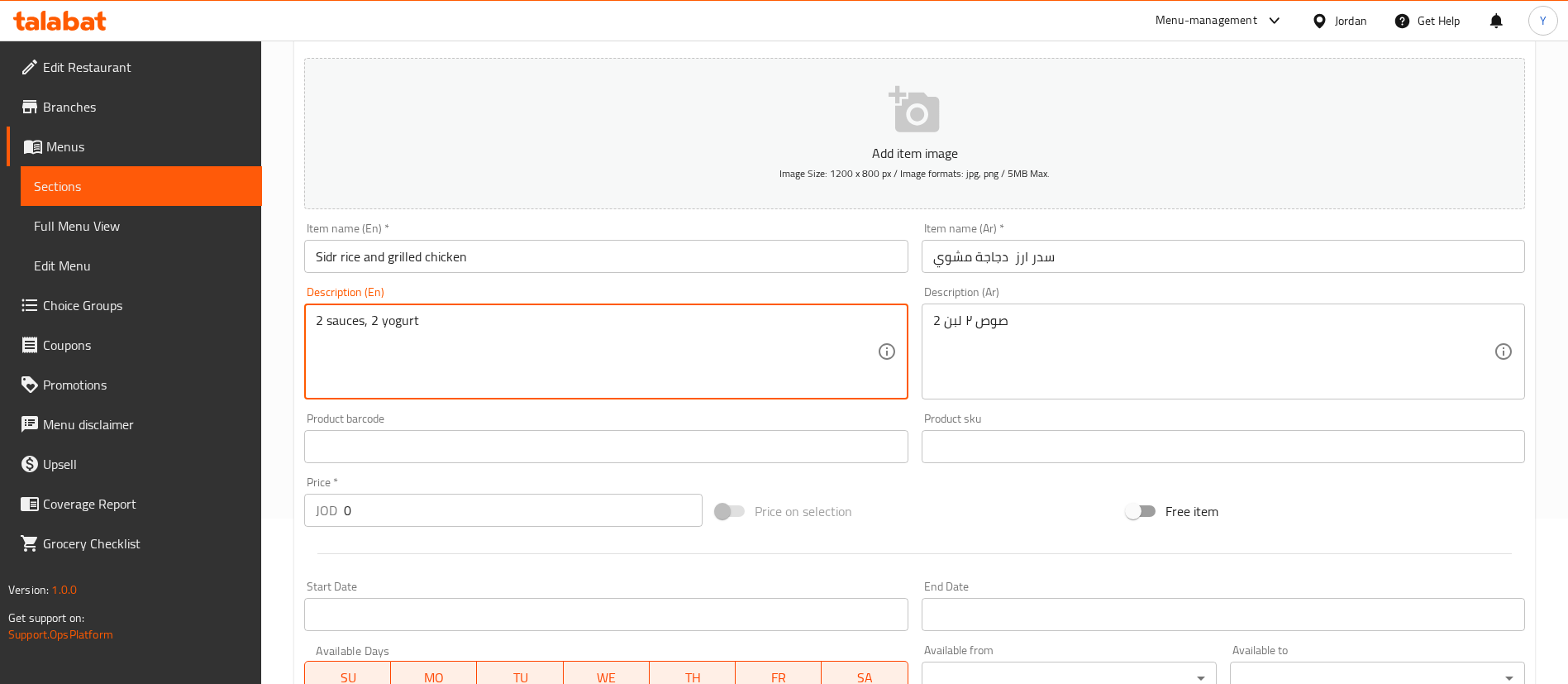
scroll to position [372, 0]
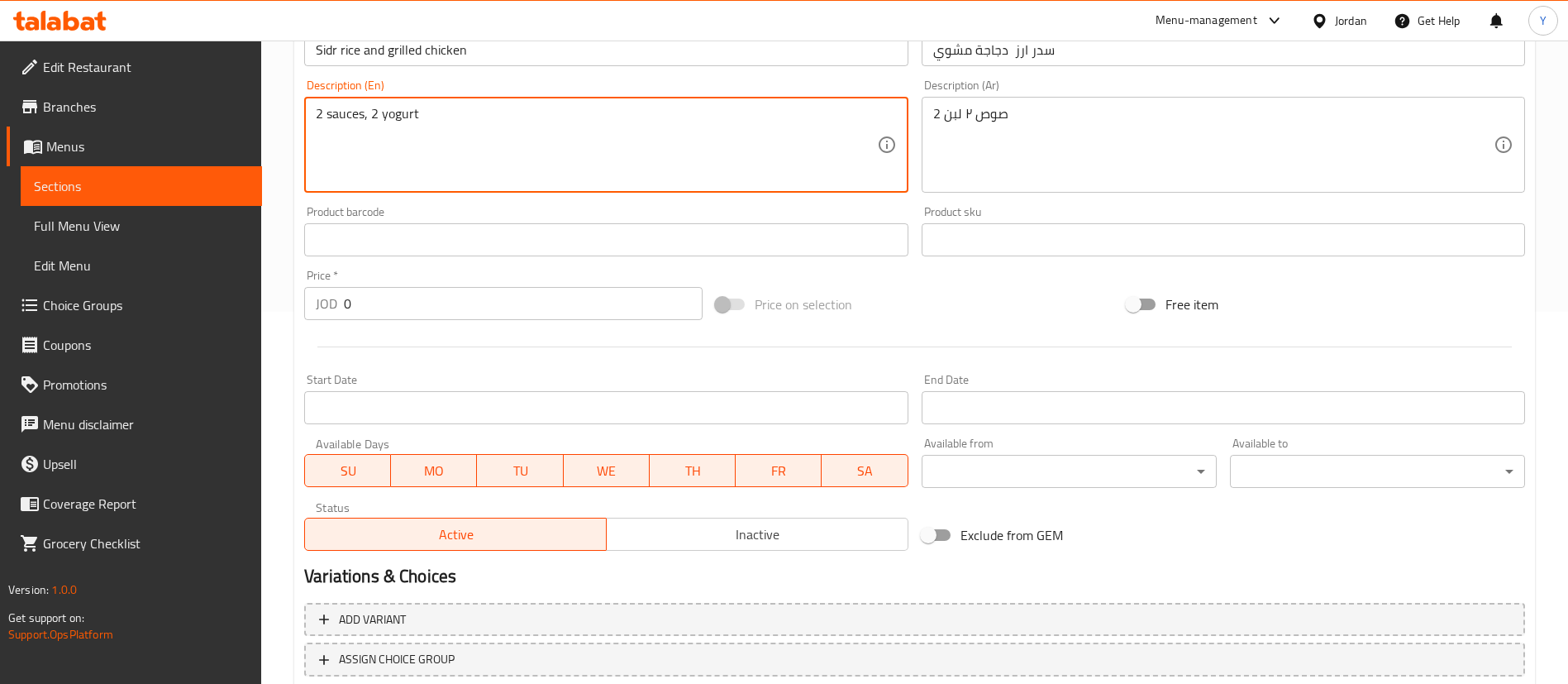
type textarea "2 sauces, 2 yogurt"
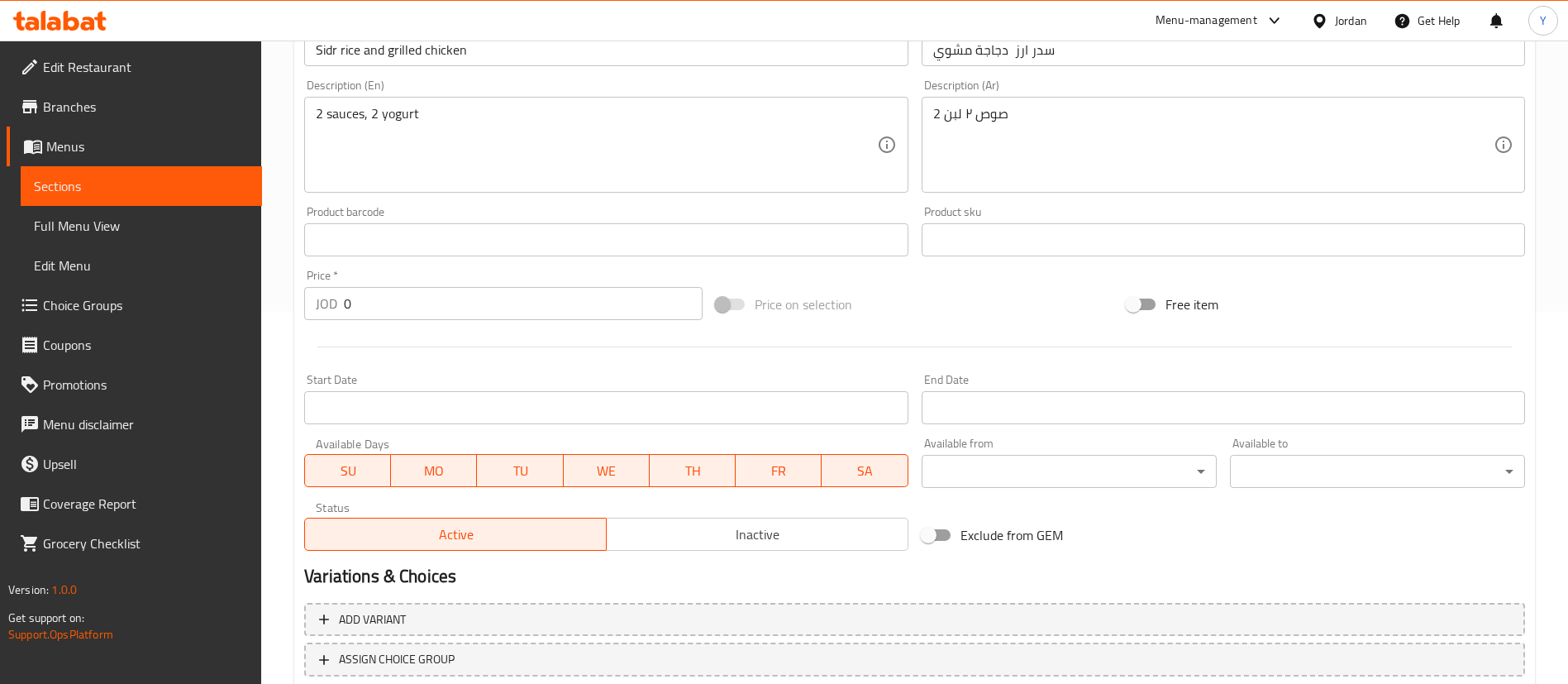
click at [427, 330] on div at bounding box center [914, 347] width 1234 height 41
click at [423, 311] on input "0" at bounding box center [522, 304] width 359 height 33
drag, startPoint x: 407, startPoint y: 313, endPoint x: 237, endPoint y: 313, distance: 170.0
click at [237, 313] on div "Edit Restaurant Branches Menus Sections Full Menu View Edit Menu Choice Groups …" at bounding box center [784, 233] width 1568 height 1128
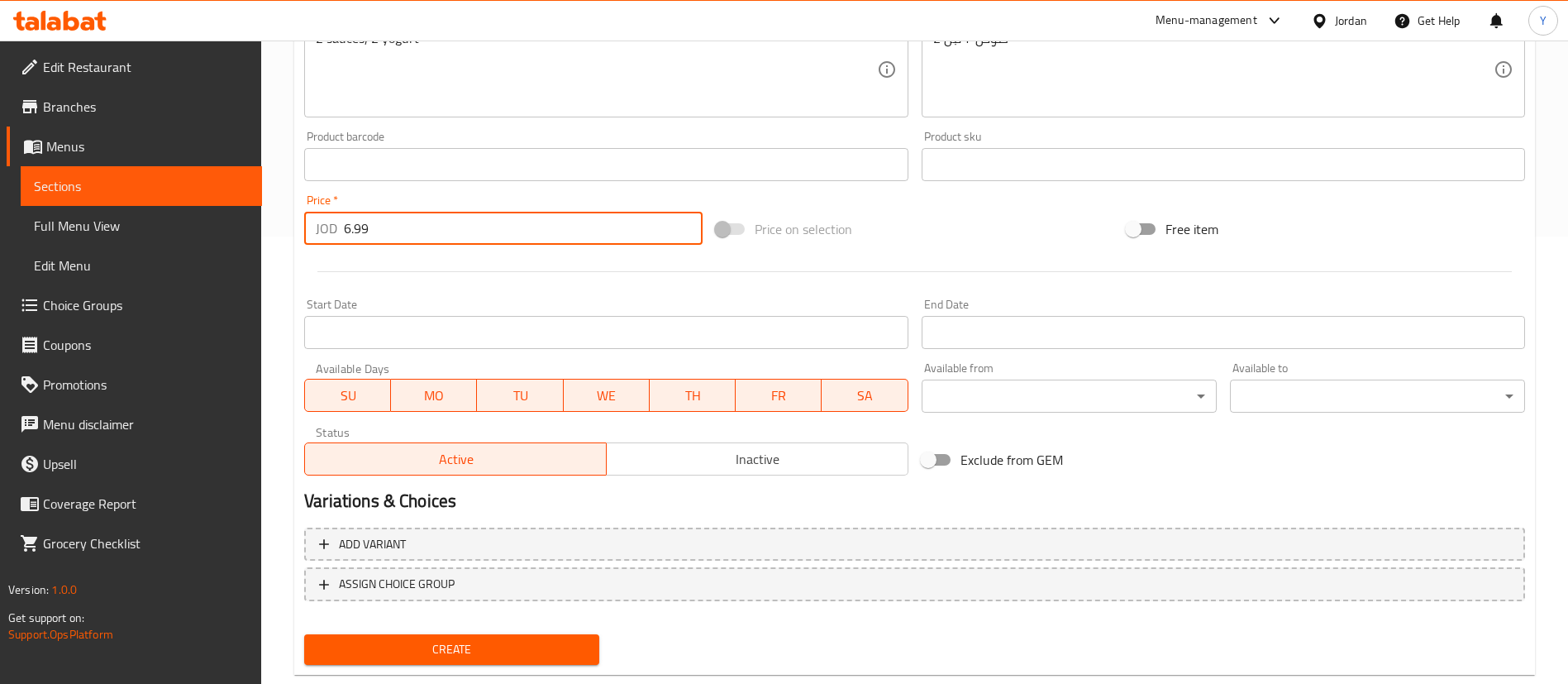
scroll to position [485, 0]
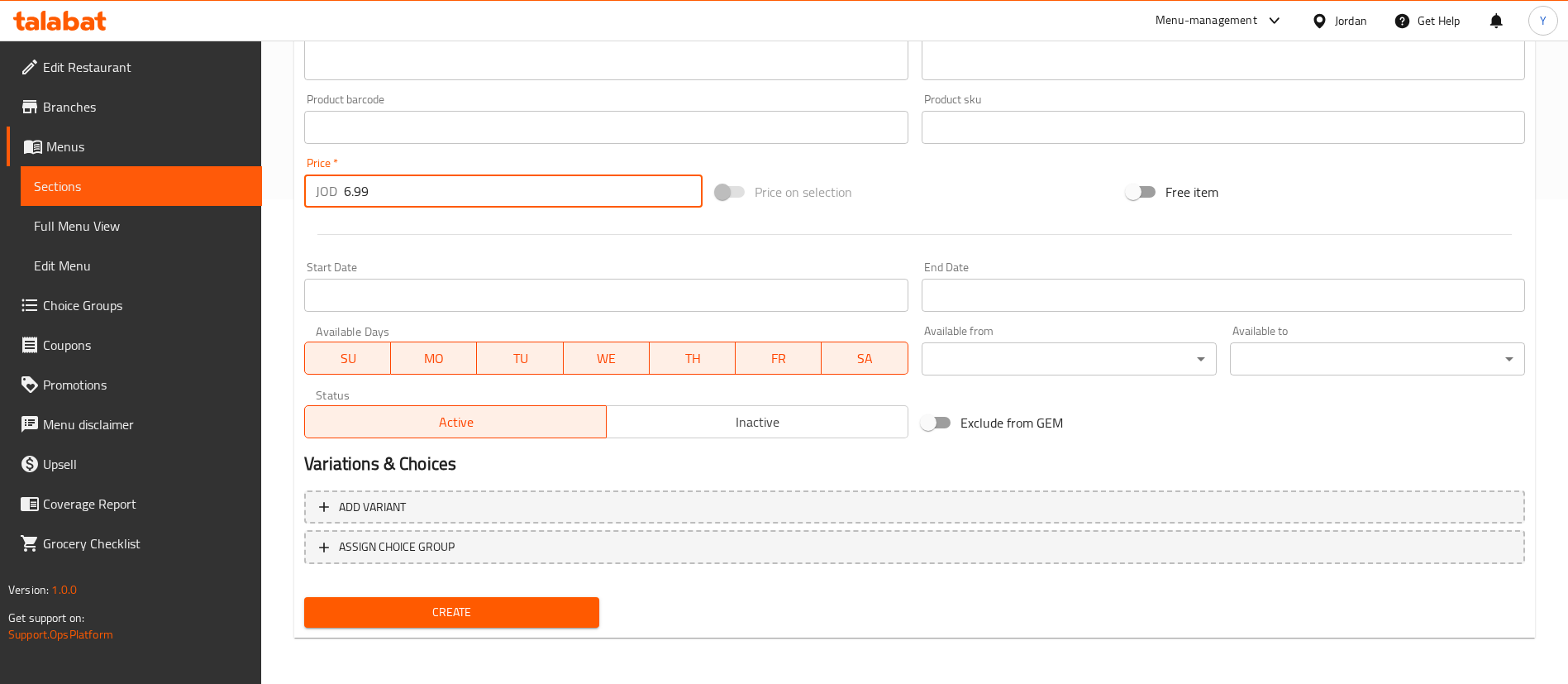
type input "6.99"
click at [455, 606] on span "Create" at bounding box center [451, 612] width 269 height 20
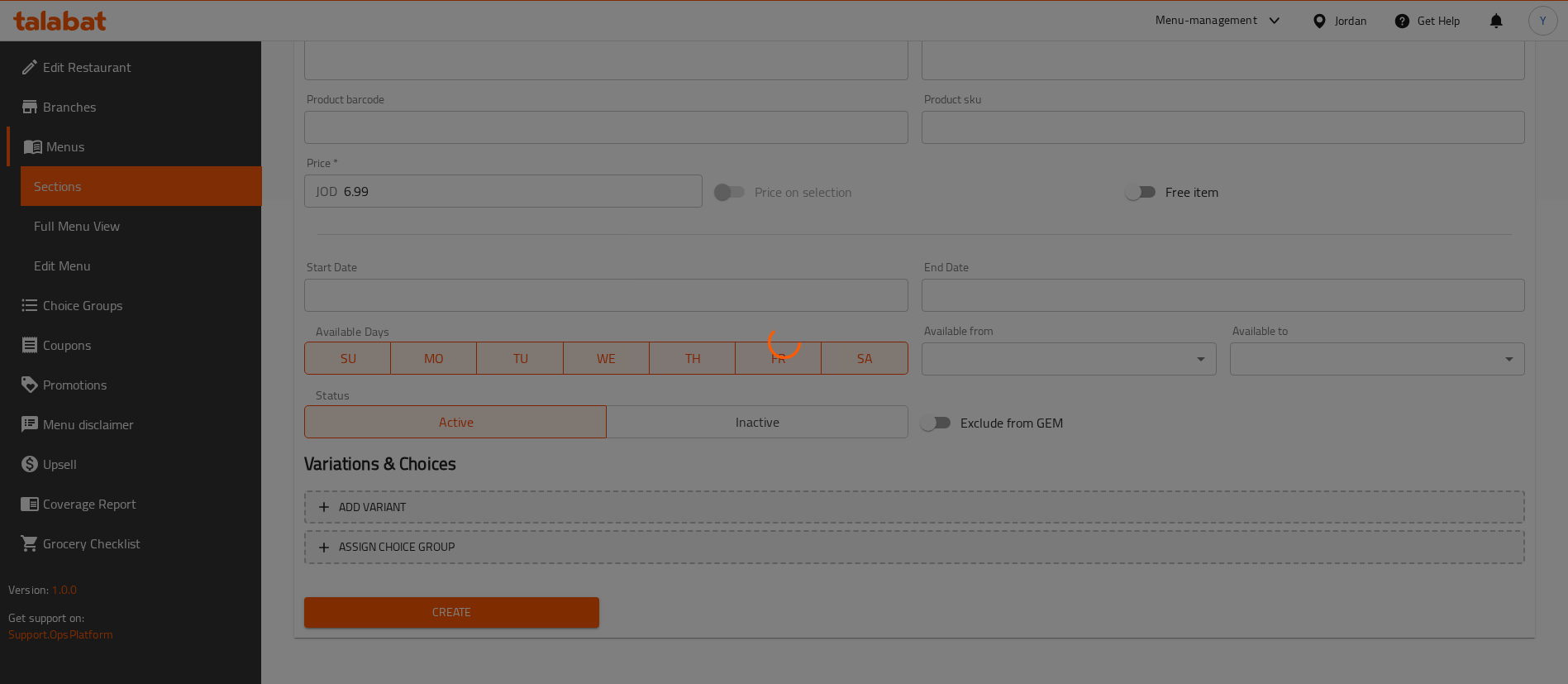
type input "0"
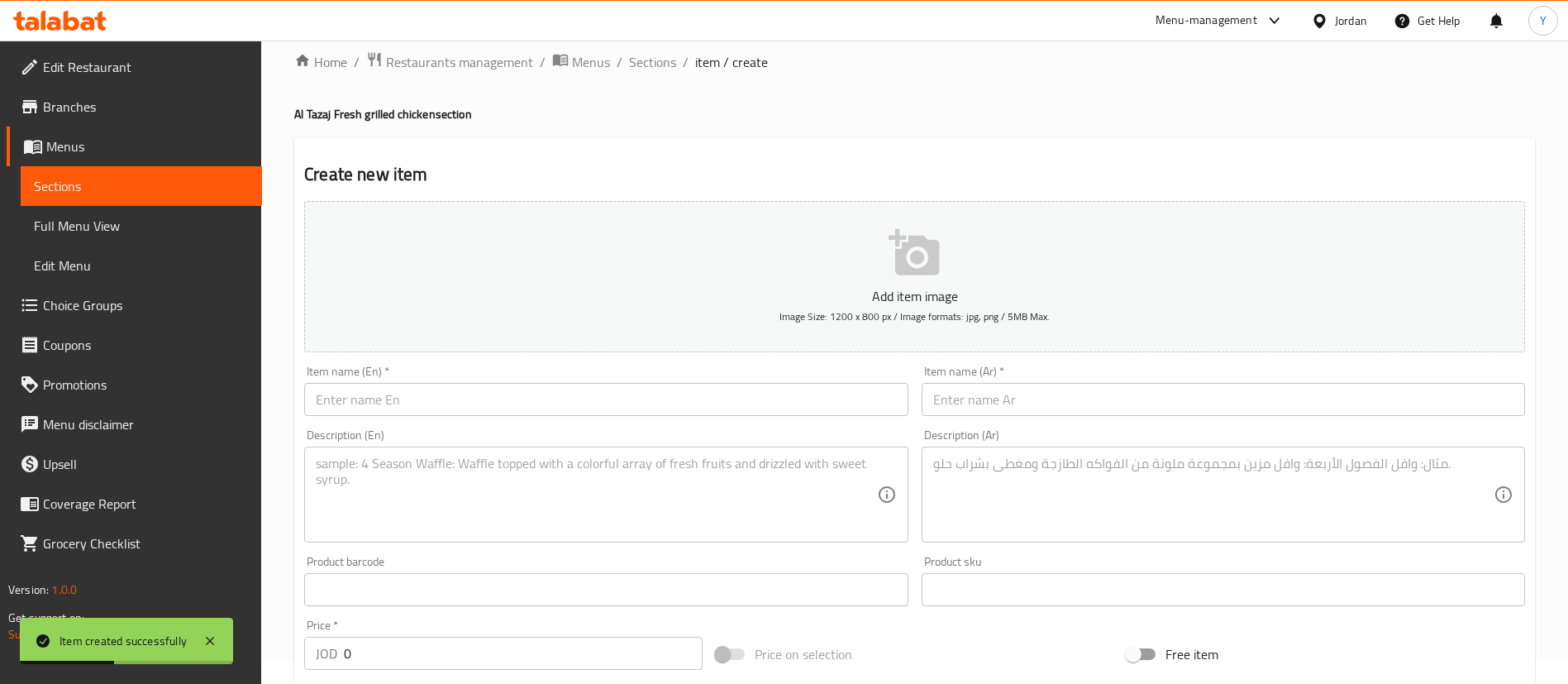
scroll to position [0, 0]
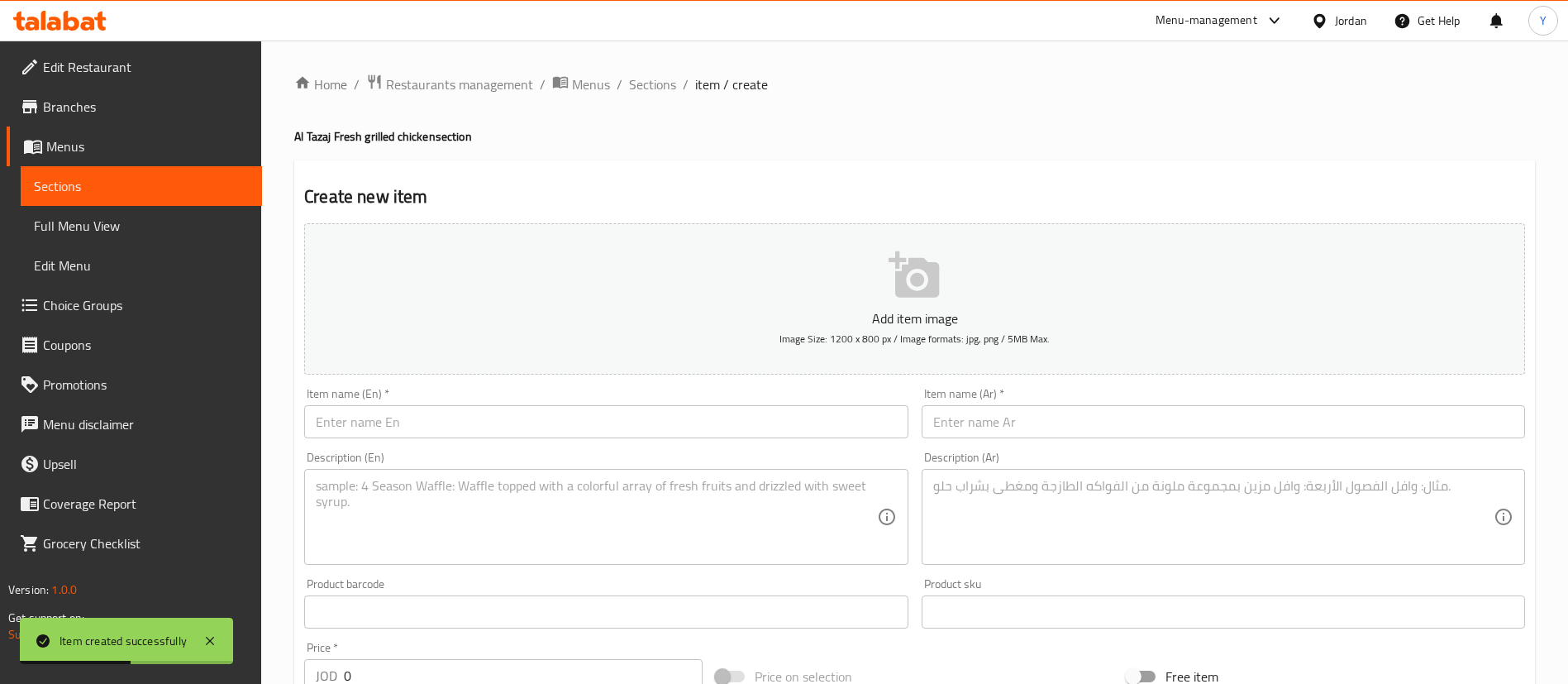
click at [1106, 433] on input "text" at bounding box center [1223, 422] width 603 height 33
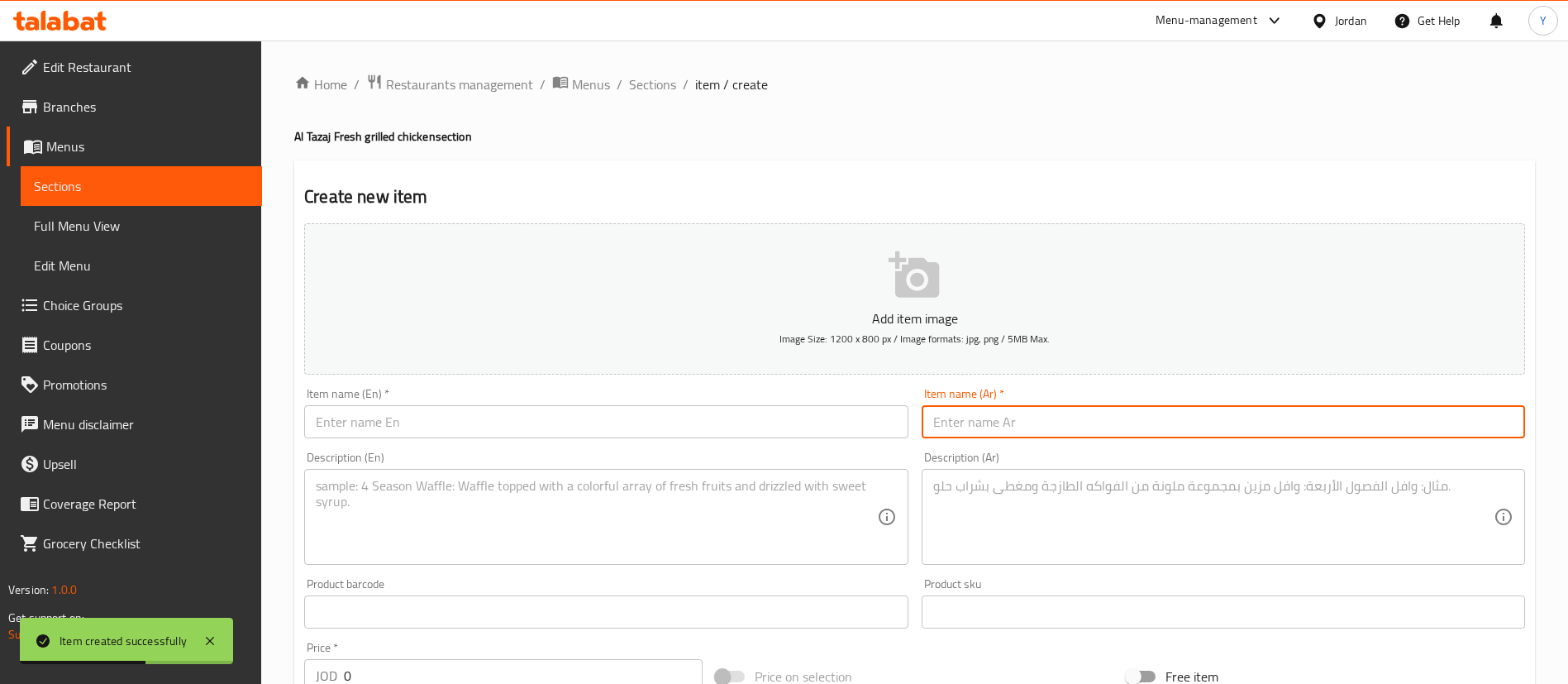
paste input "سدر ارز نصف دجاجة"
type input "سدر ارز نصف دجاجة"
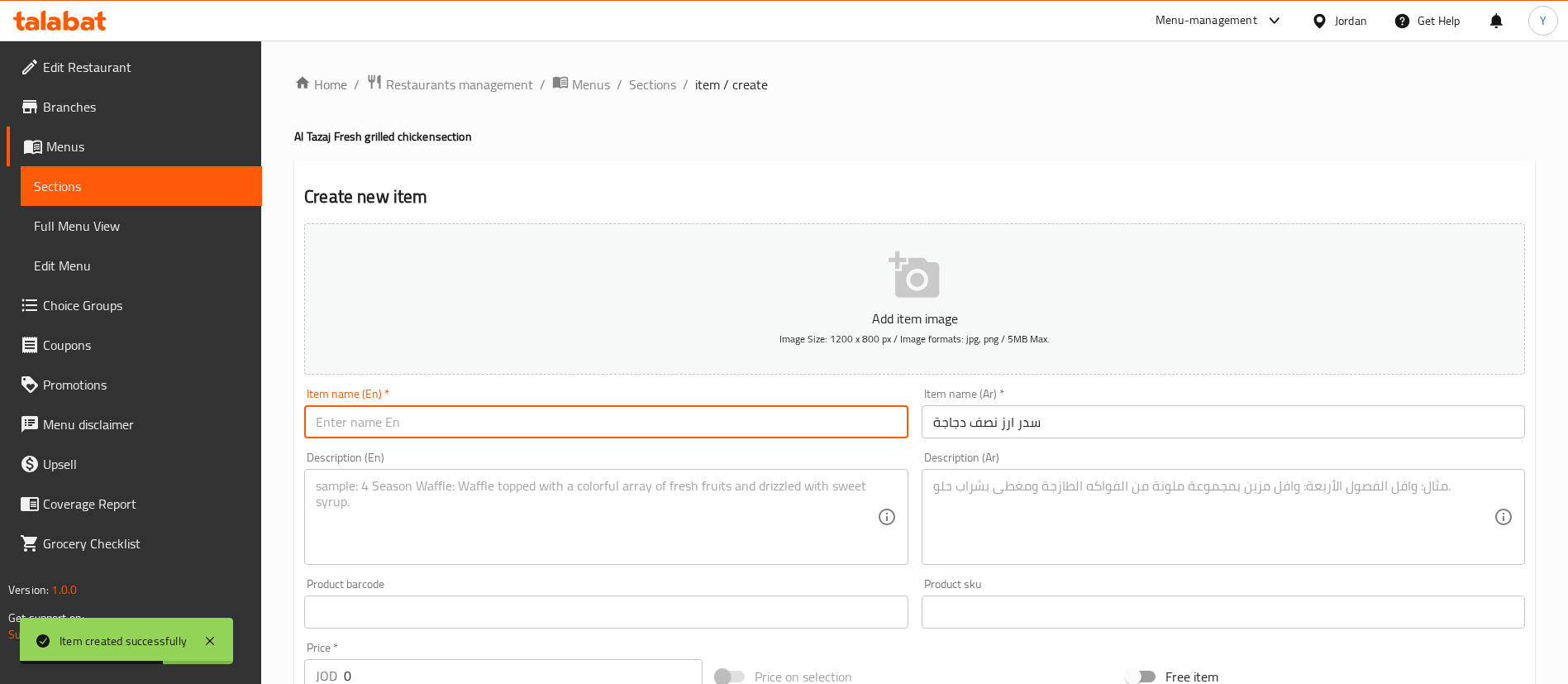
drag, startPoint x: 695, startPoint y: 422, endPoint x: 720, endPoint y: 411, distance: 27.3
click at [694, 422] on input "text" at bounding box center [605, 422] width 603 height 33
paste input "Half chicken rice"
type input "Half chicken rice"
click at [462, 511] on textarea at bounding box center [596, 517] width 560 height 78
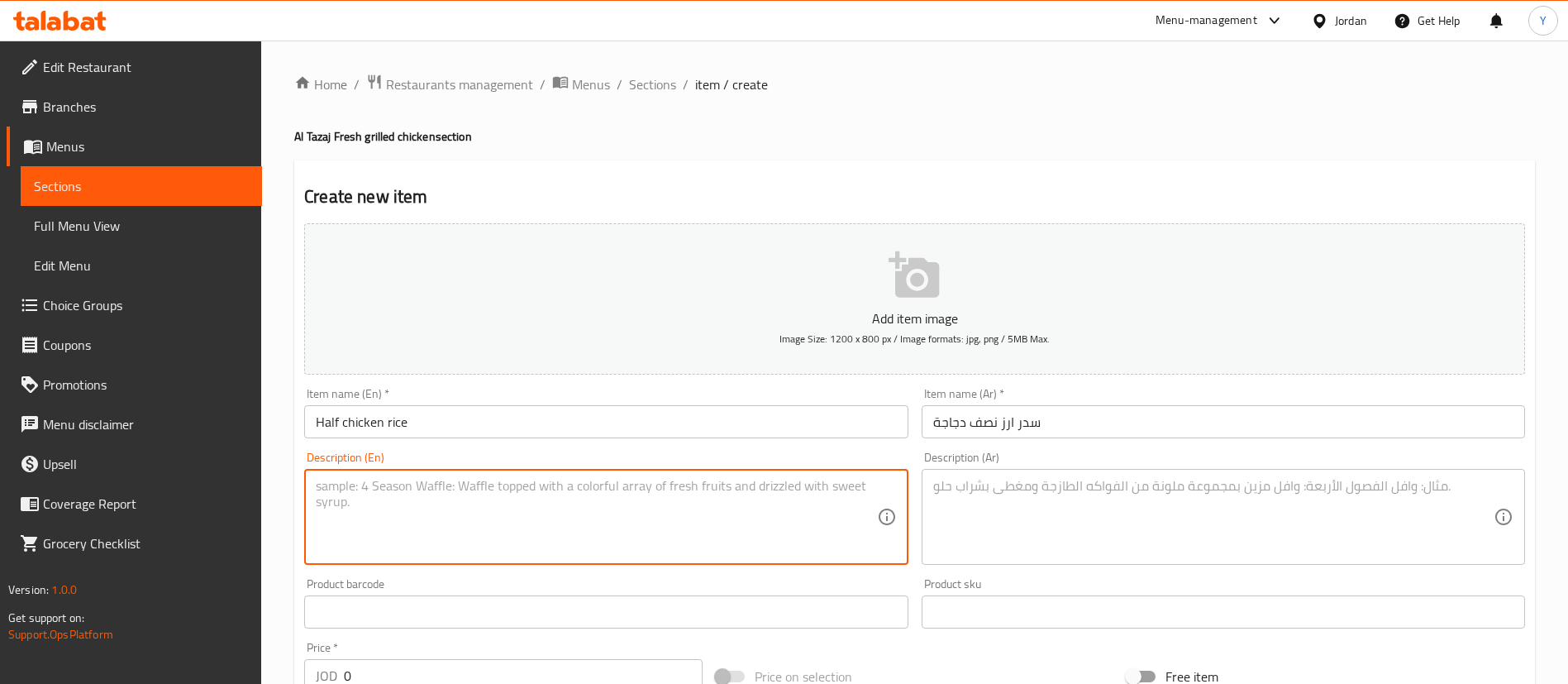
click at [1038, 517] on textarea at bounding box center [1214, 517] width 560 height 78
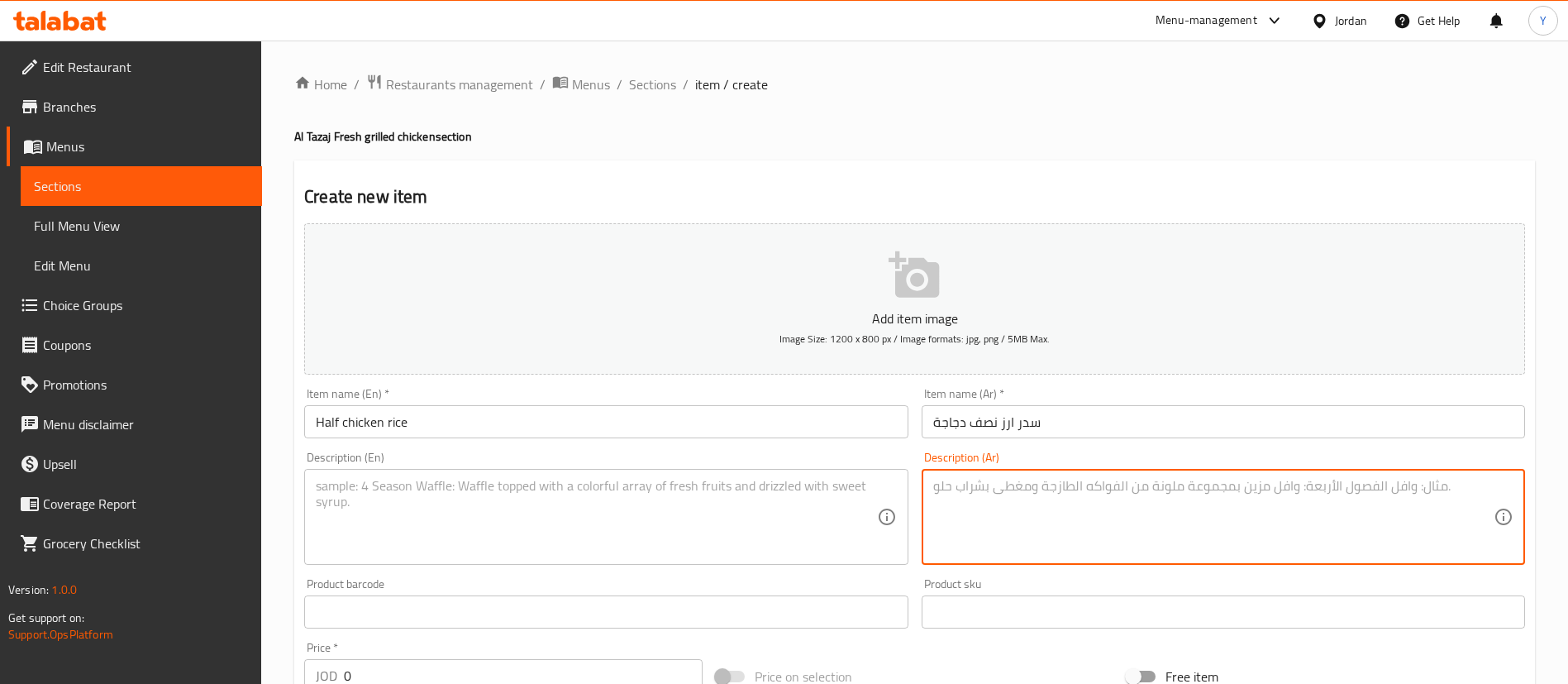
paste textarea "1 صوص و 1 لبن"
type textarea "1 صوص و 1 لبن"
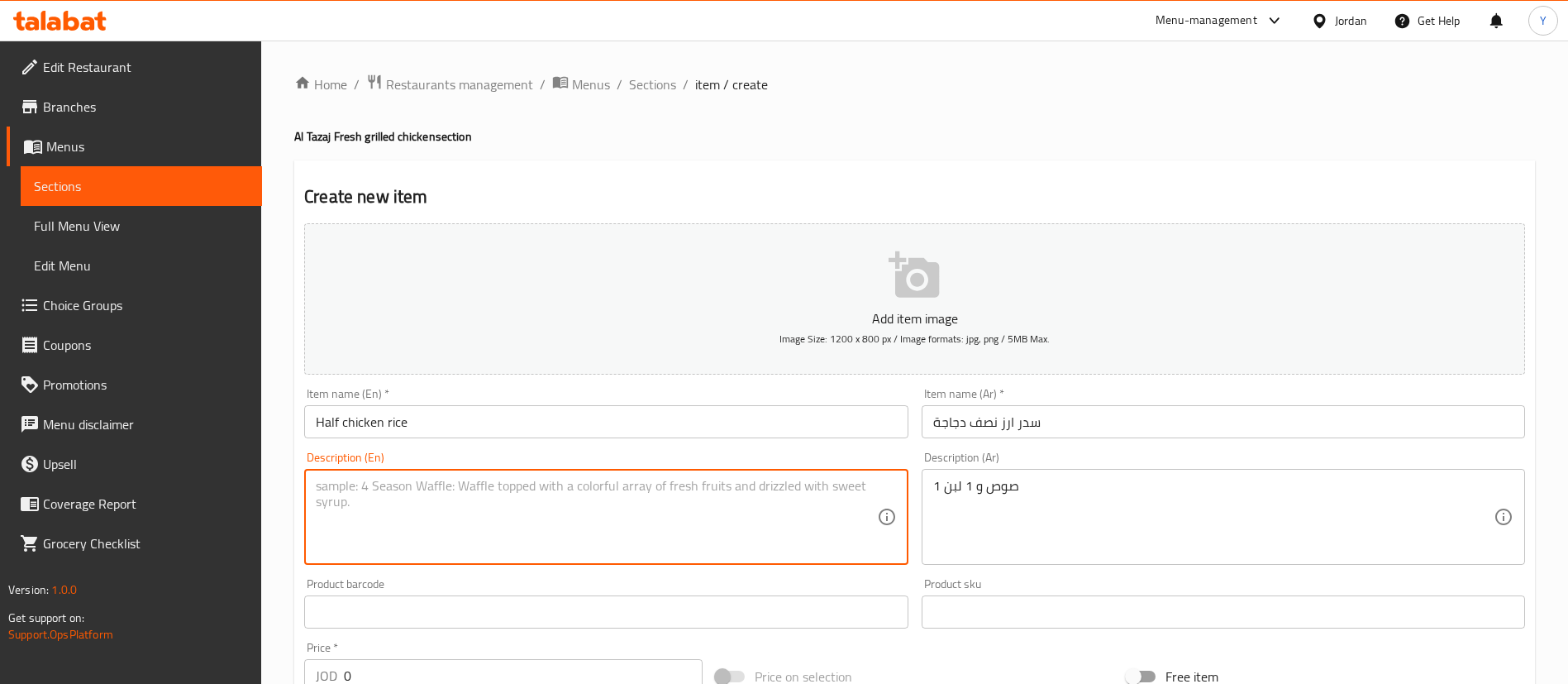
click at [726, 524] on textarea at bounding box center [596, 517] width 560 height 78
paste textarea "1 sauce and 1 yogurt"
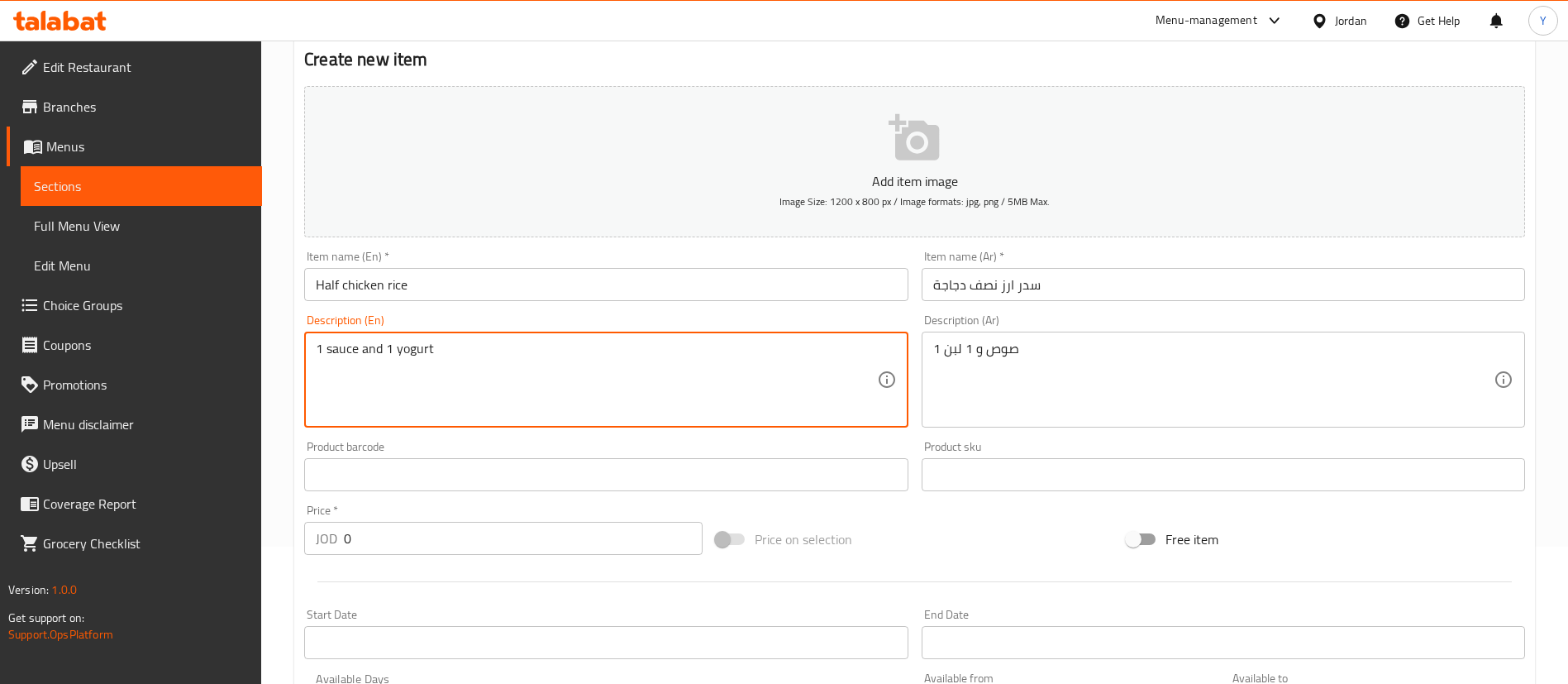
scroll to position [249, 0]
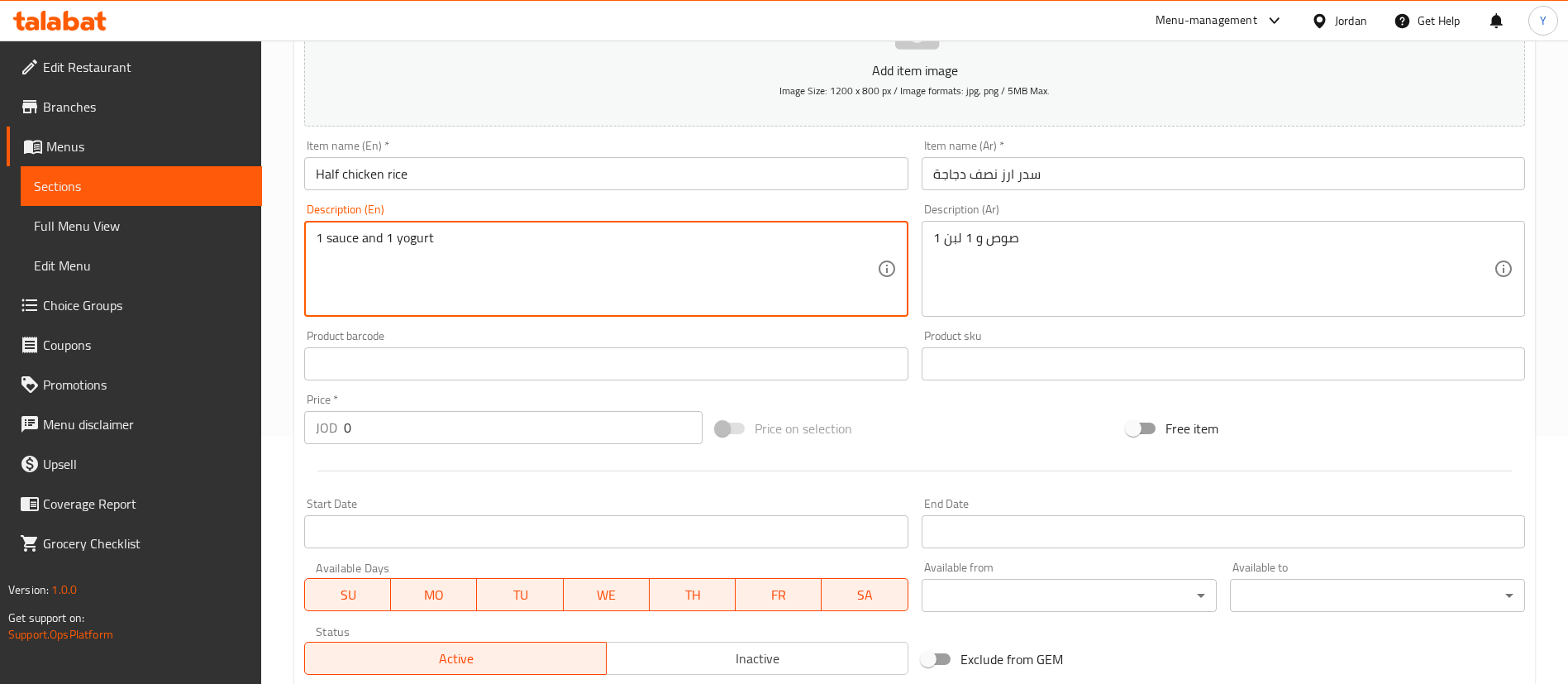
type textarea "1 sauce and 1 yogurt"
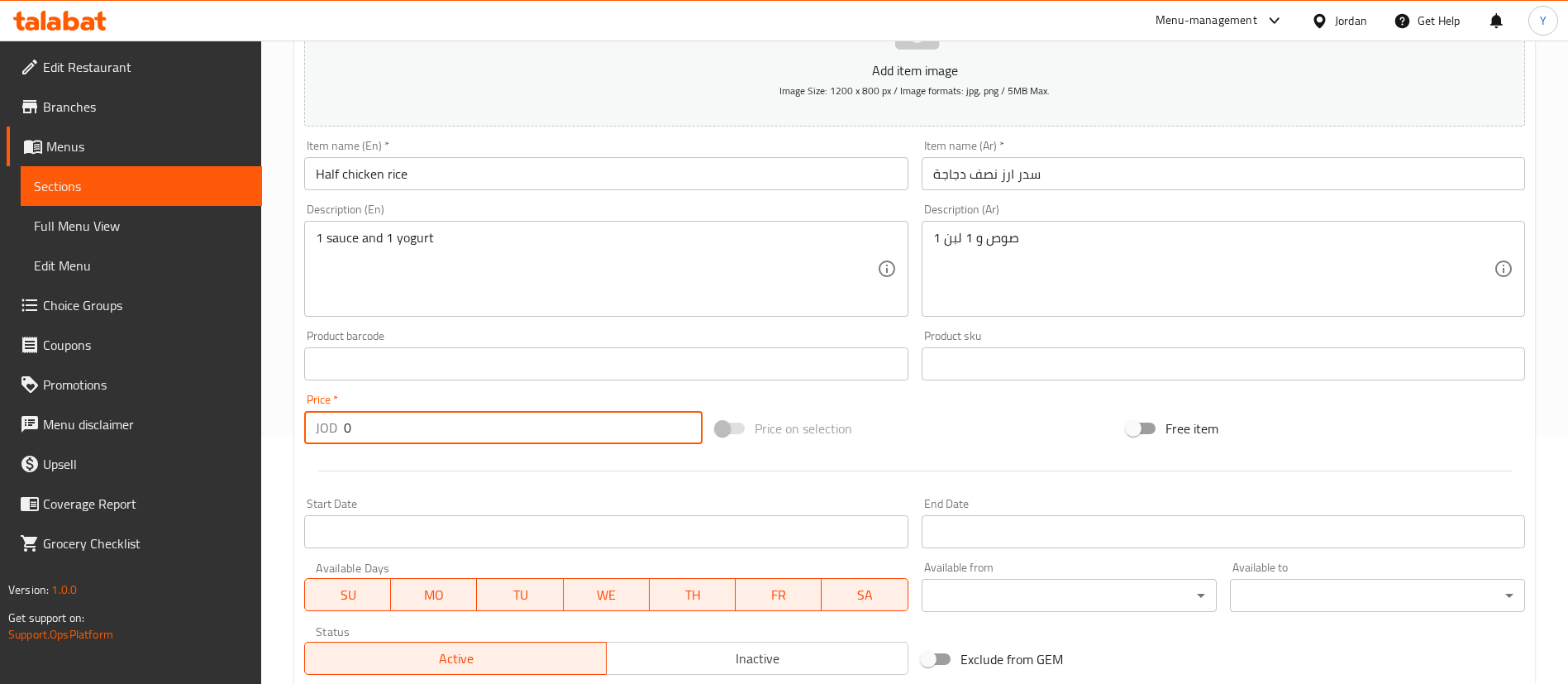
drag, startPoint x: 389, startPoint y: 431, endPoint x: 181, endPoint y: 435, distance: 208.0
click at [382, 430] on input "0" at bounding box center [522, 428] width 359 height 33
drag, startPoint x: 391, startPoint y: 435, endPoint x: 262, endPoint y: 437, distance: 129.0
click at [262, 437] on div "Edit Restaurant Branches Menus Sections Full Menu View Edit Menu Choice Groups …" at bounding box center [784, 356] width 1568 height 1128
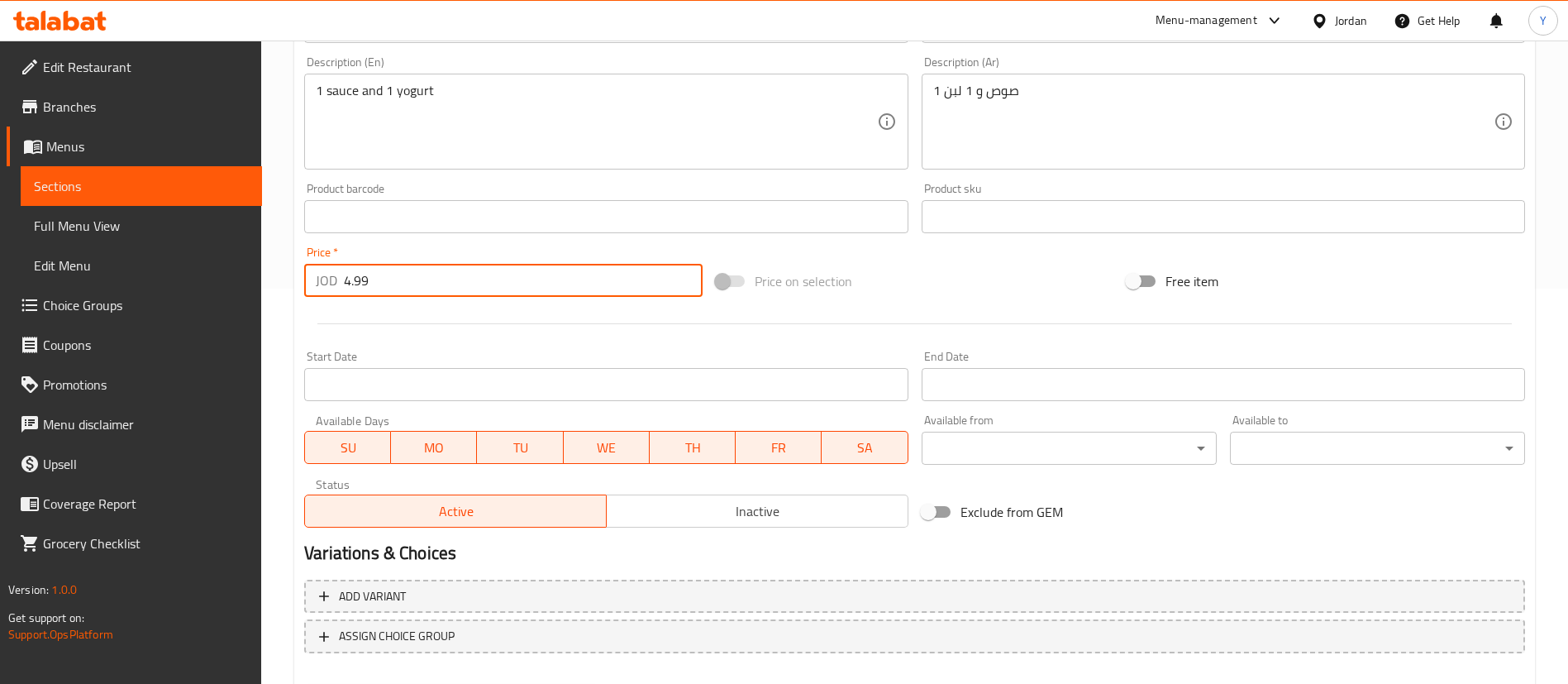
scroll to position [485, 0]
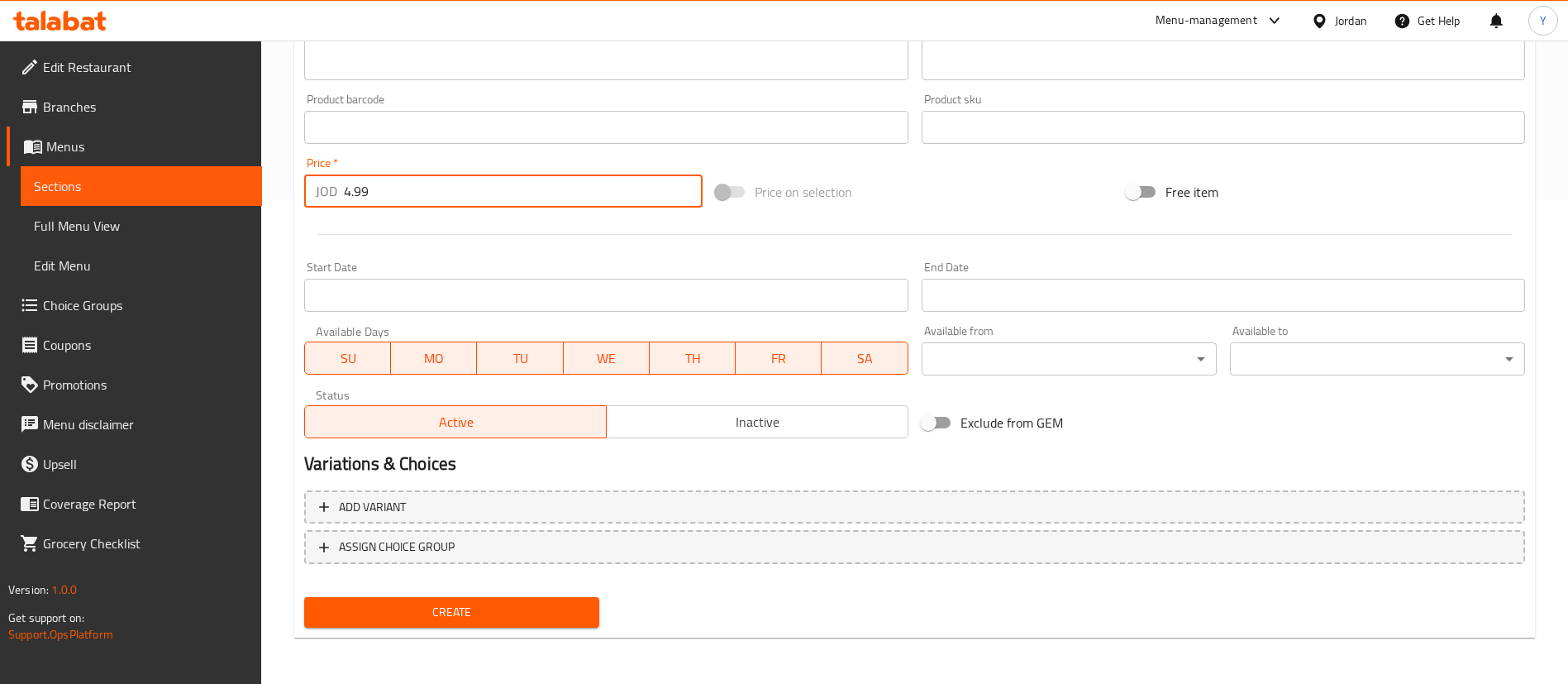
type input "4.99"
click at [418, 606] on span "Create" at bounding box center [451, 612] width 269 height 20
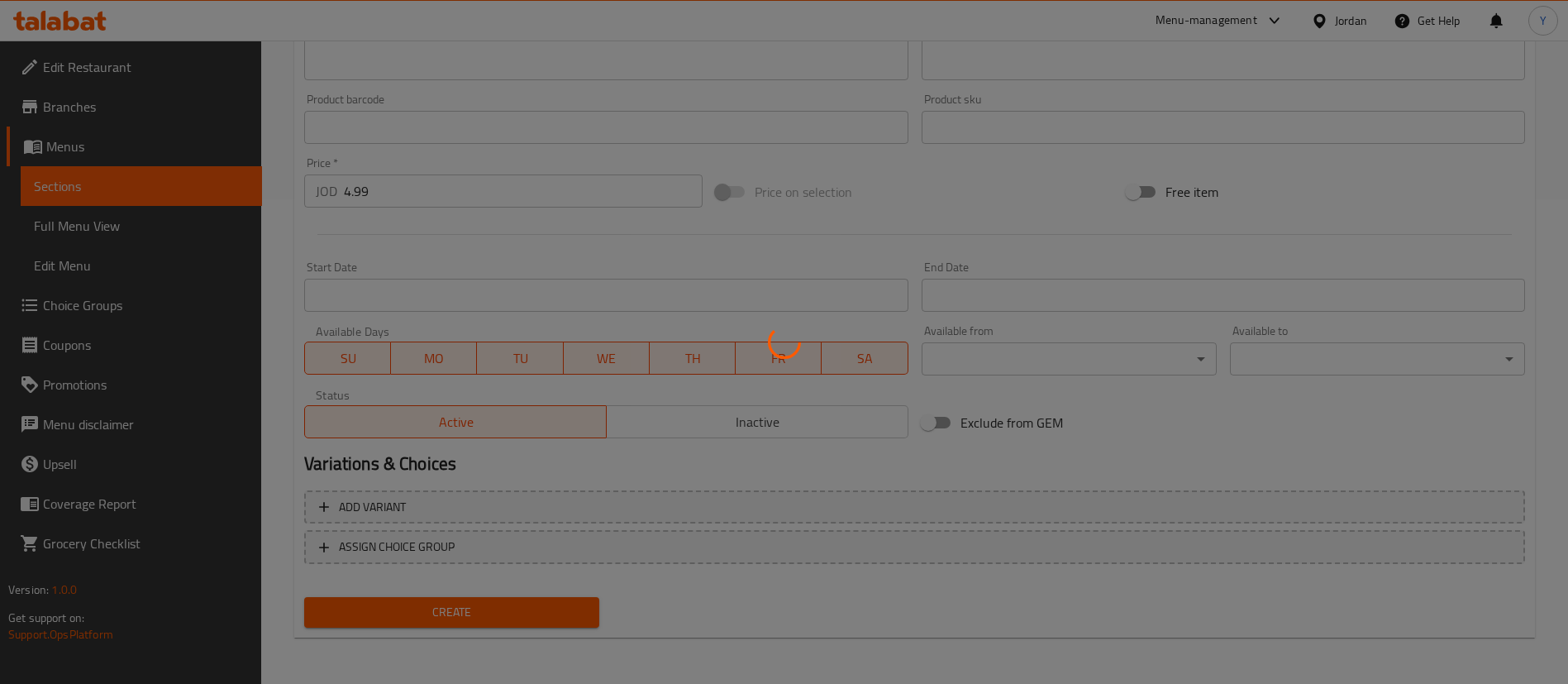
type input "0"
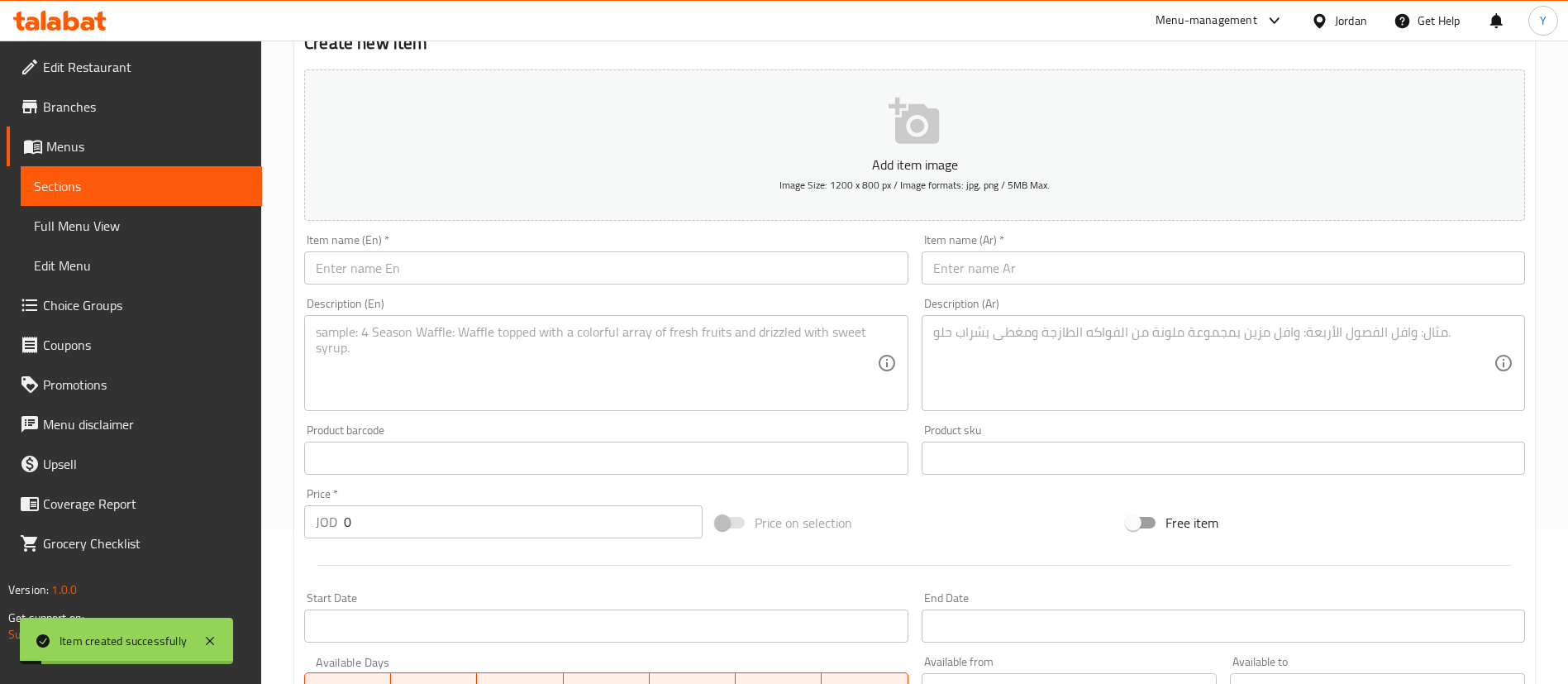
scroll to position [0, 0]
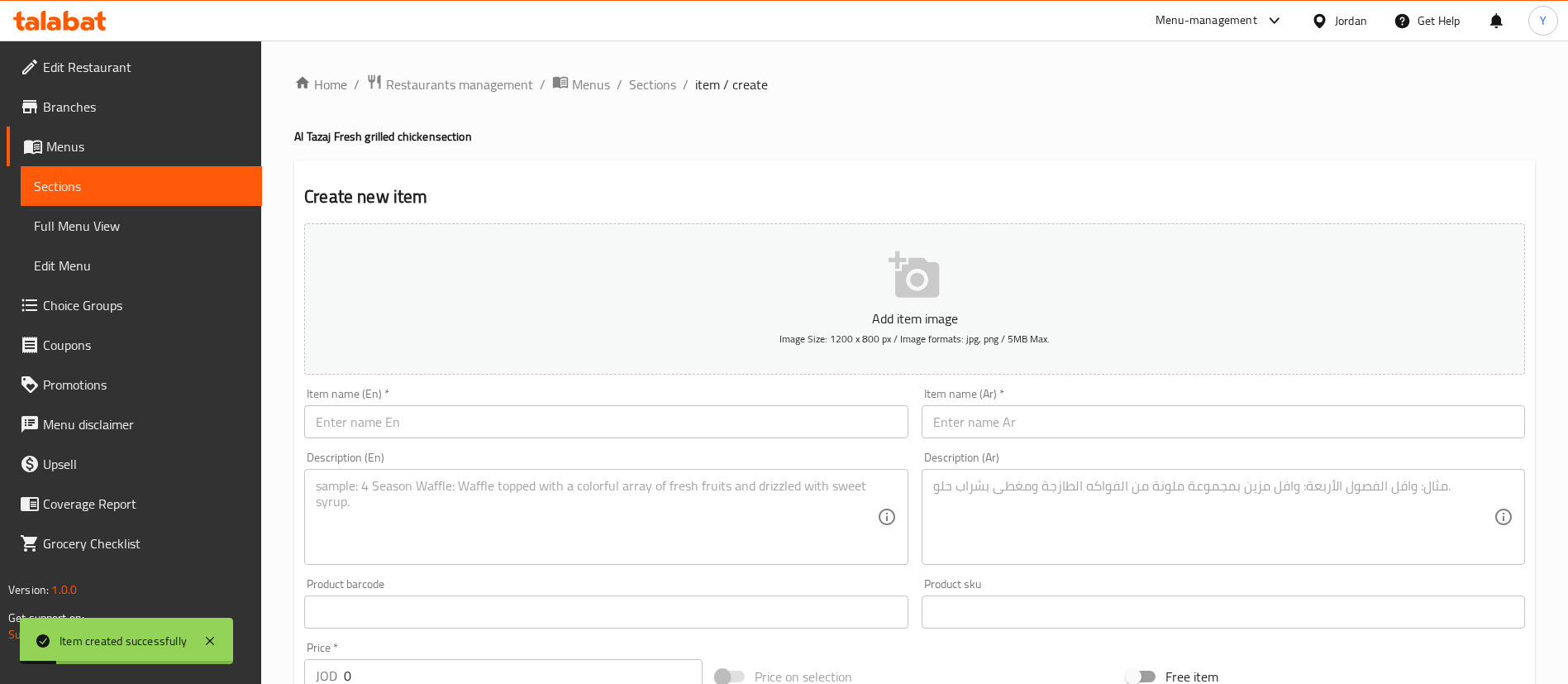
click at [202, 174] on link "Sections" at bounding box center [141, 186] width 241 height 40
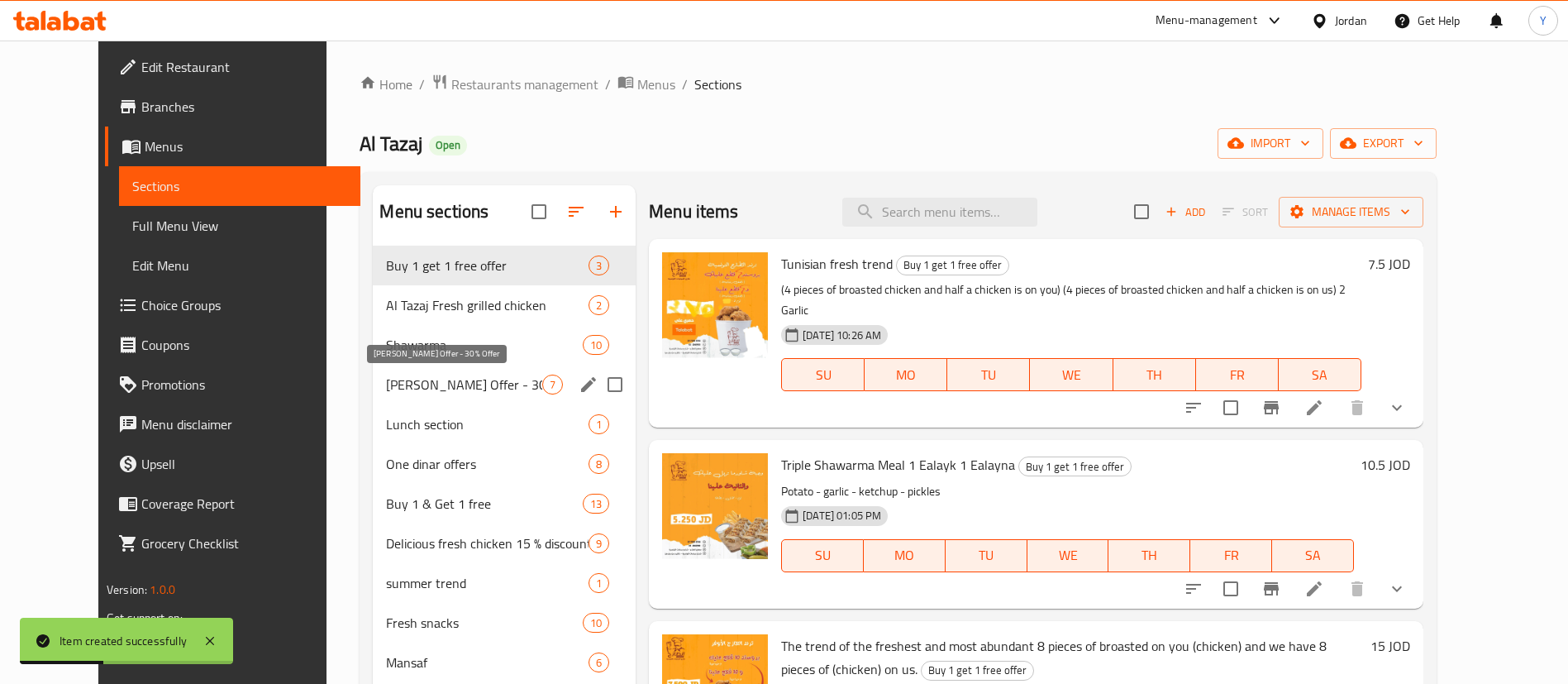
click at [410, 390] on span "[PERSON_NAME] Offer - 30% Offer" at bounding box center [463, 384] width 156 height 20
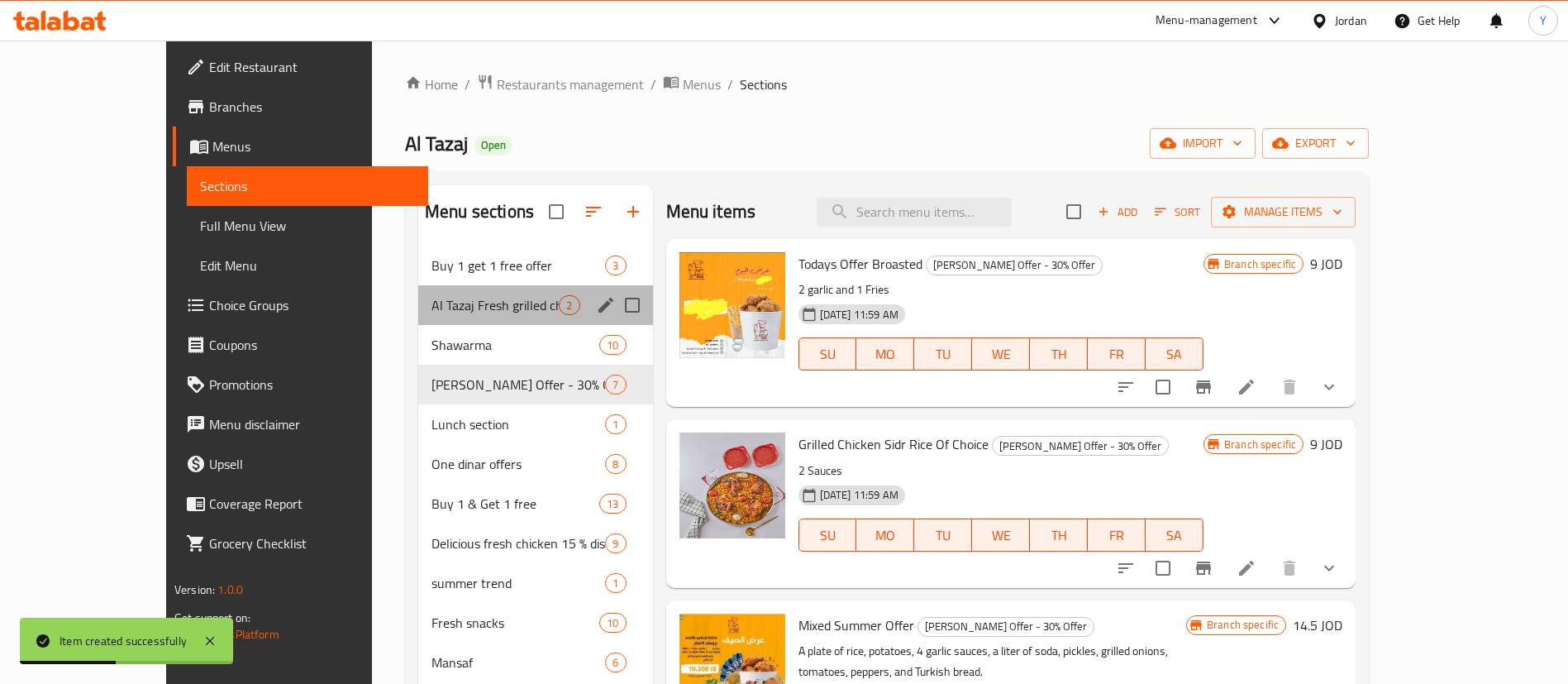
click at [418, 286] on div "Al Tazaj Fresh grilled chicken 2" at bounding box center [536, 305] width 235 height 40
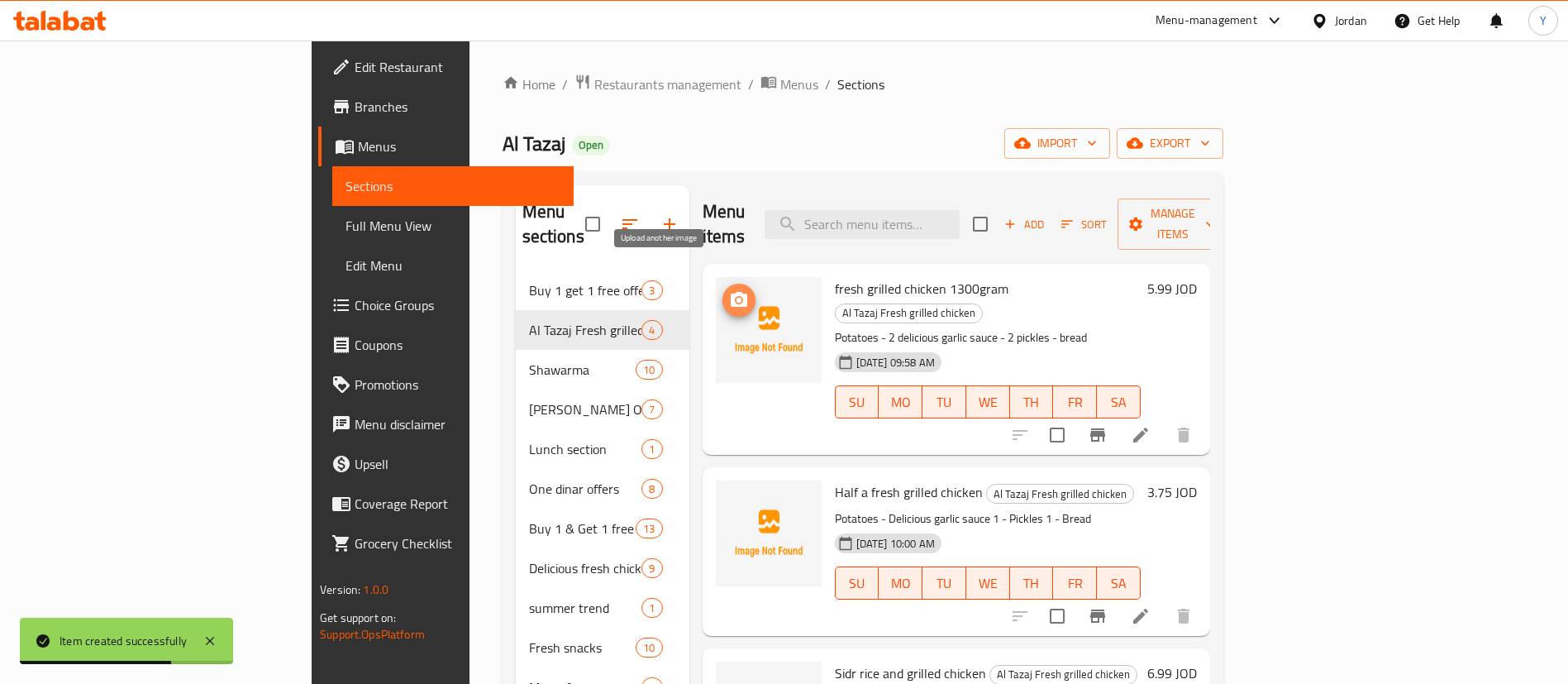
click at [731, 292] on icon "upload picture" at bounding box center [739, 299] width 17 height 15
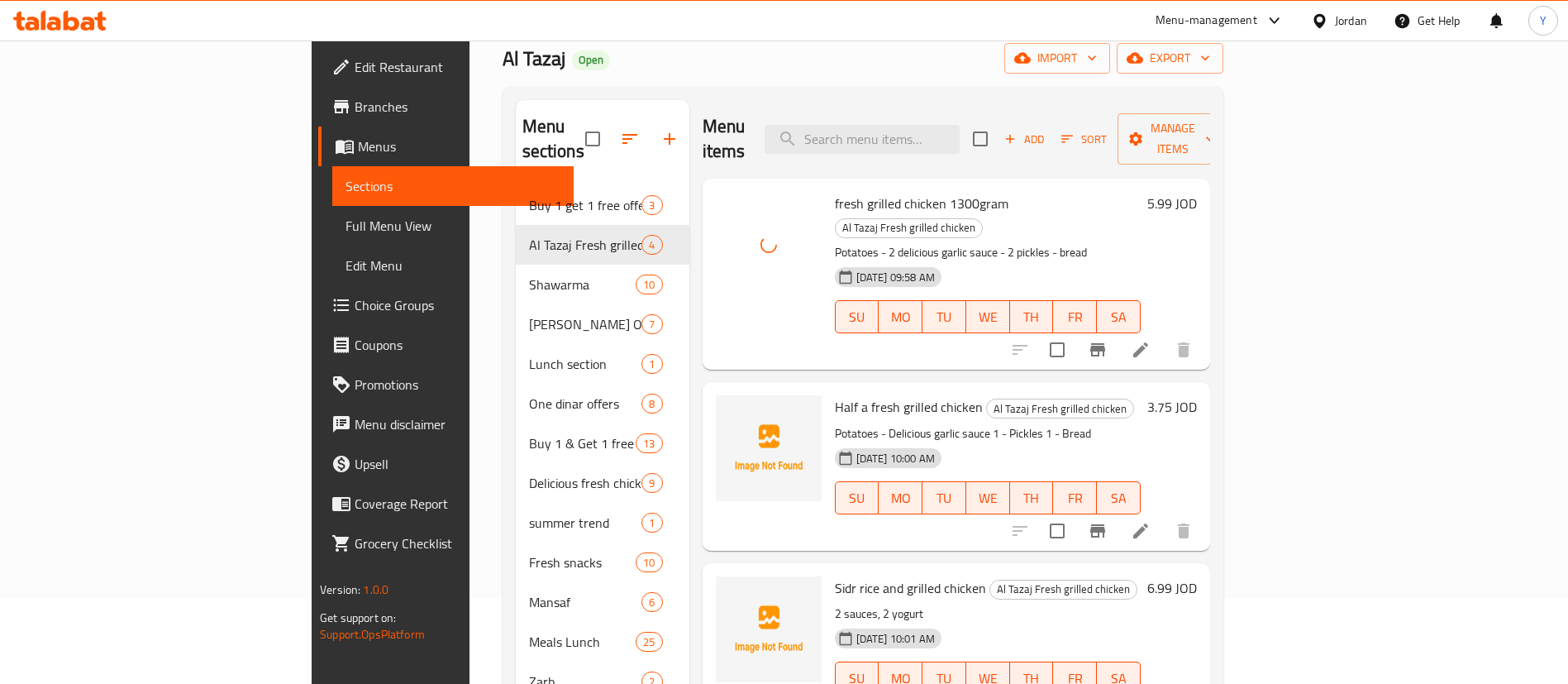
scroll to position [124, 0]
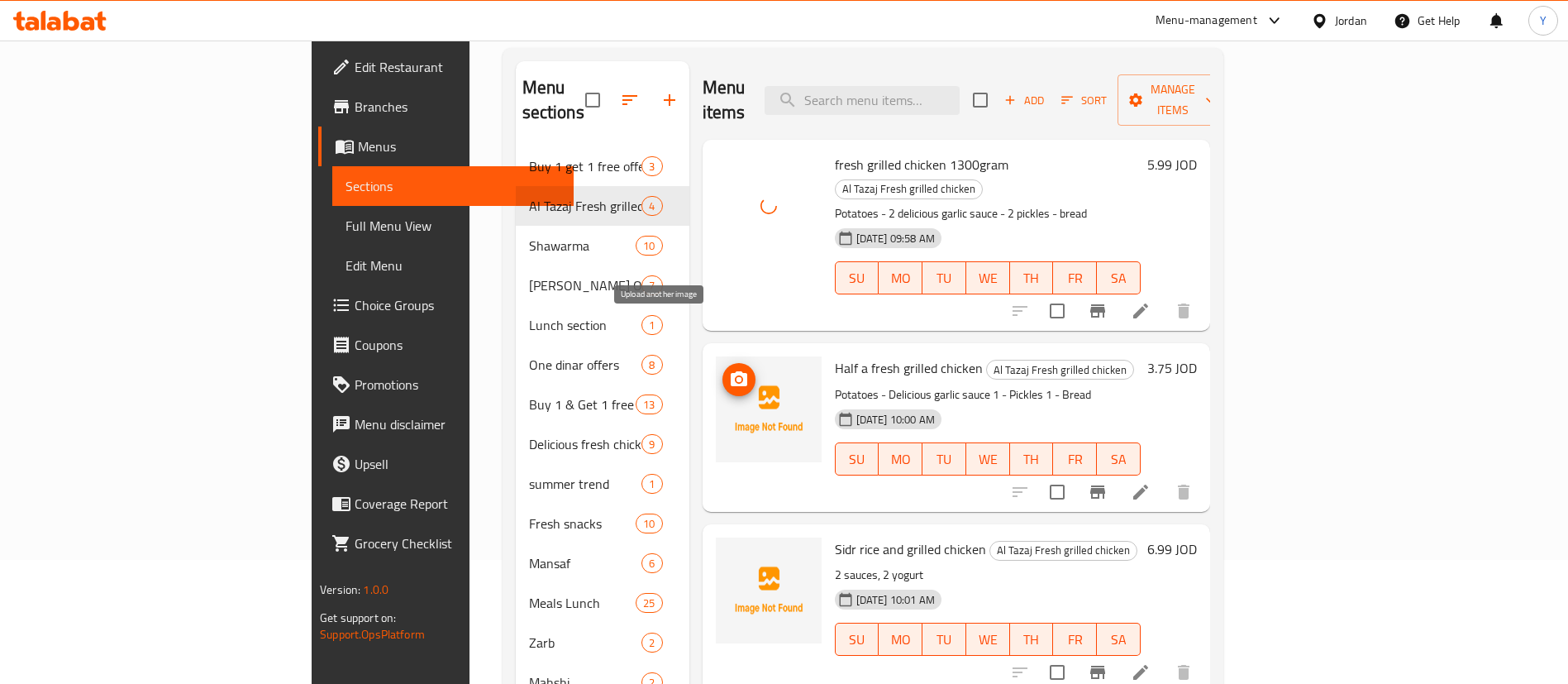
click at [722, 363] on button "upload picture" at bounding box center [739, 380] width 33 height 33
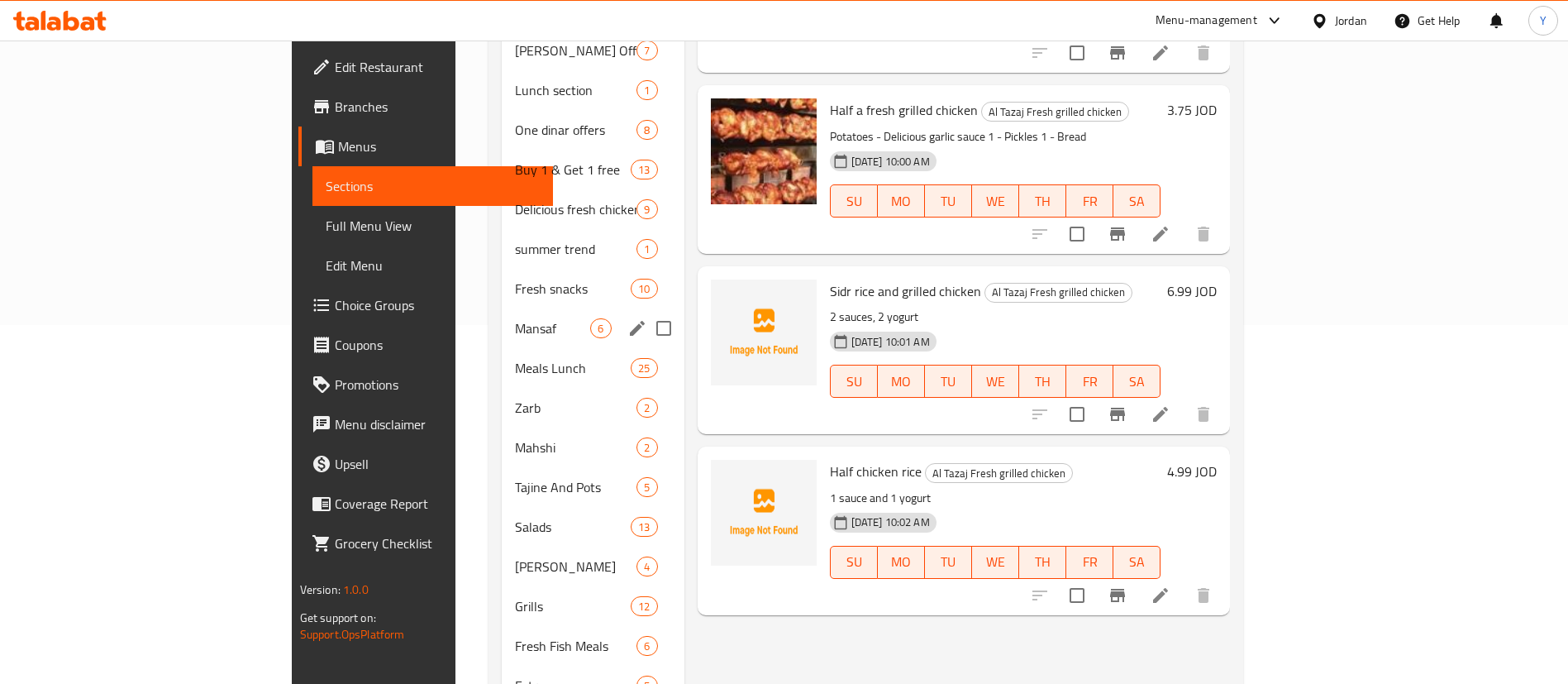
scroll to position [235, 0]
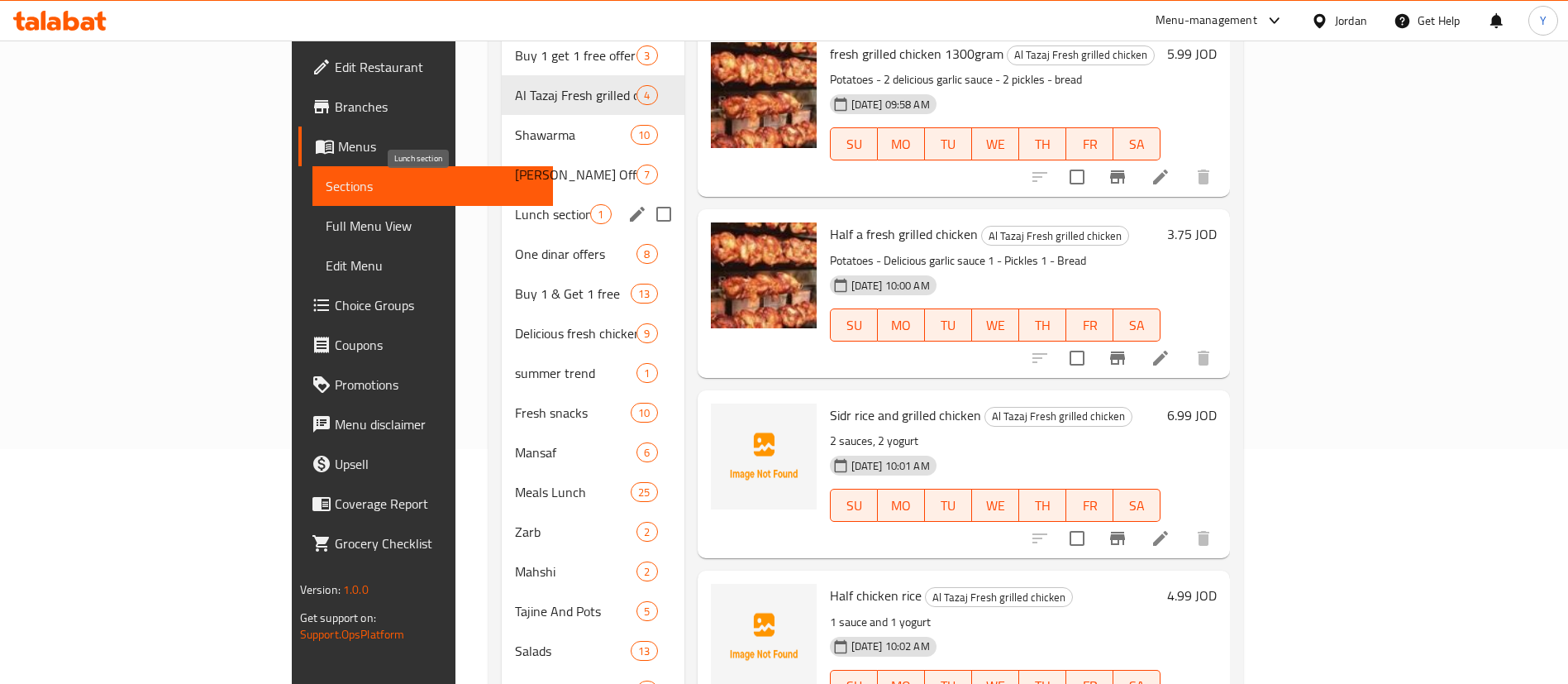
click at [515, 204] on span "Lunch section" at bounding box center [552, 214] width 75 height 20
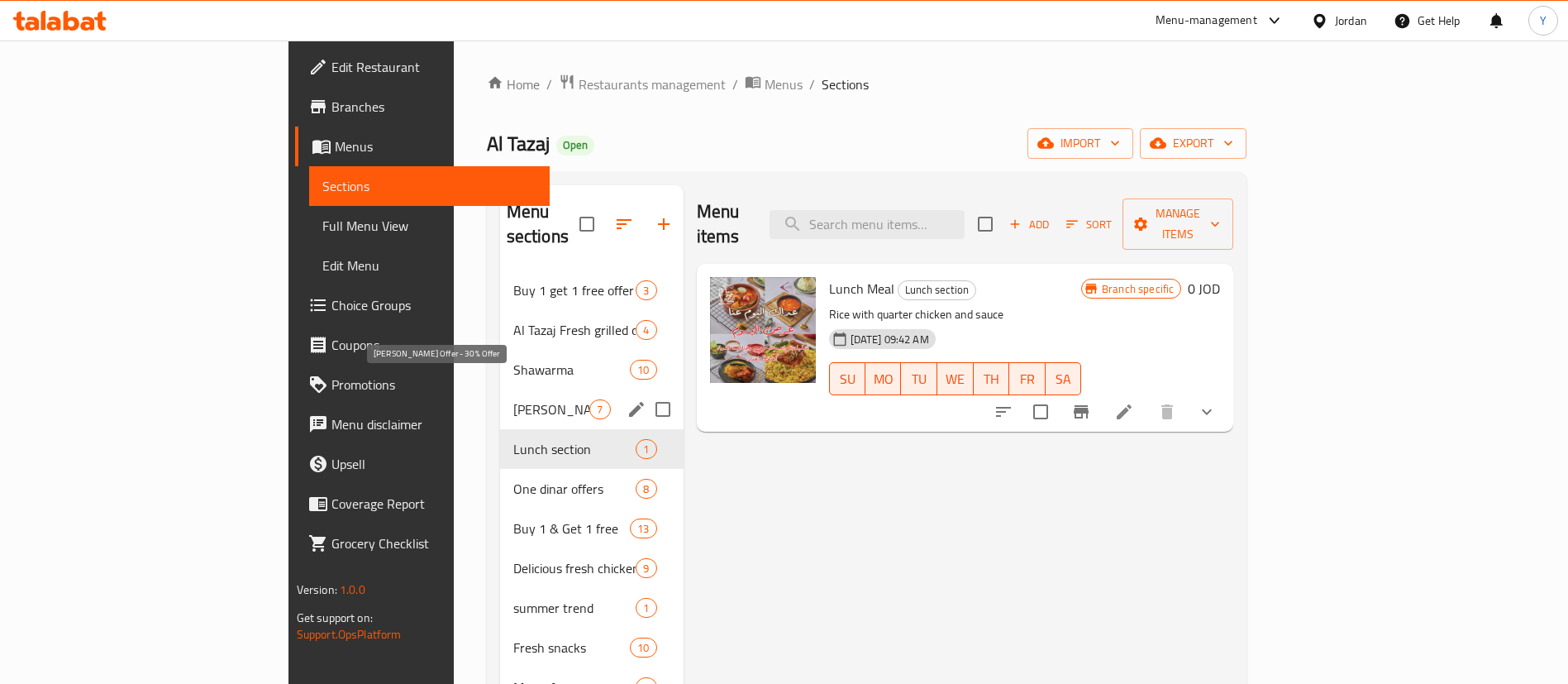
click at [514, 399] on span "[PERSON_NAME] Offer - 30% Offer" at bounding box center [551, 409] width 77 height 20
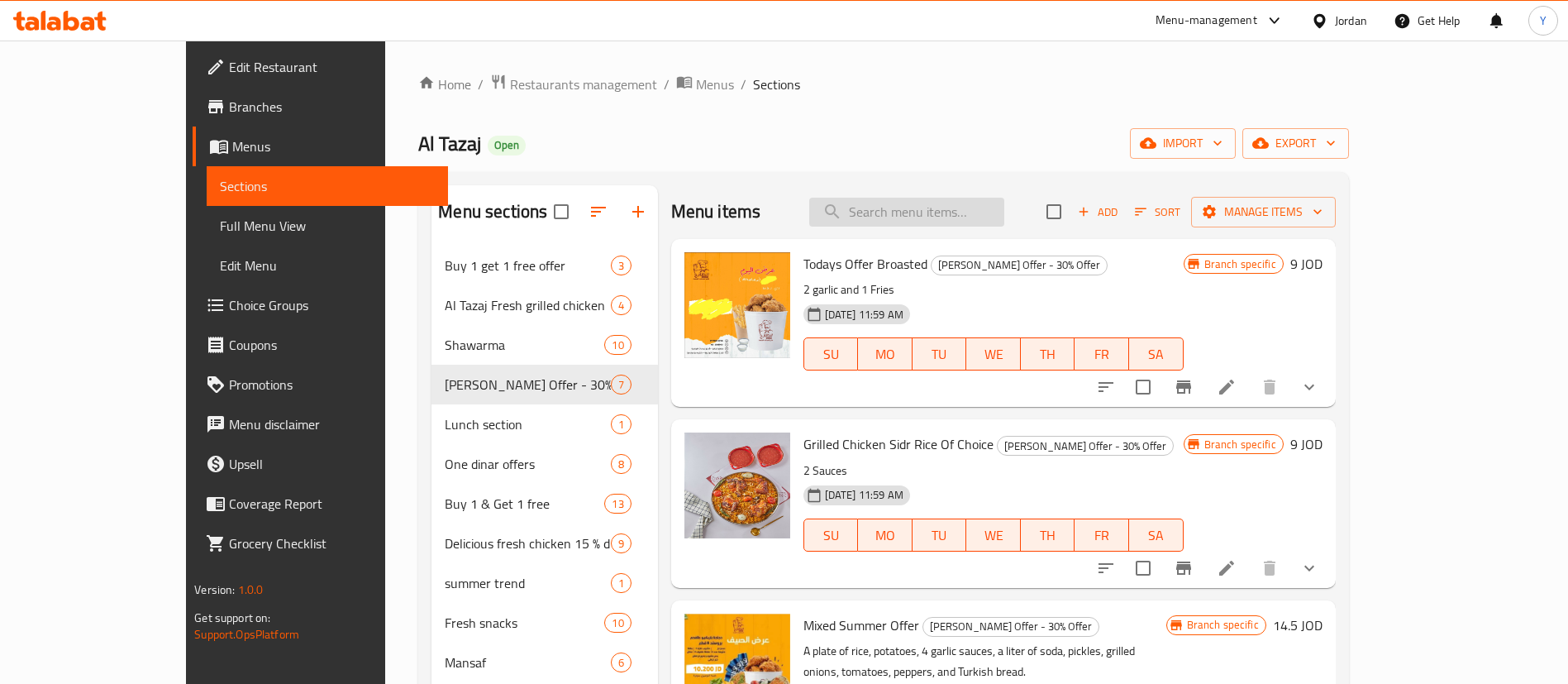
click at [934, 209] on input "search" at bounding box center [906, 212] width 195 height 29
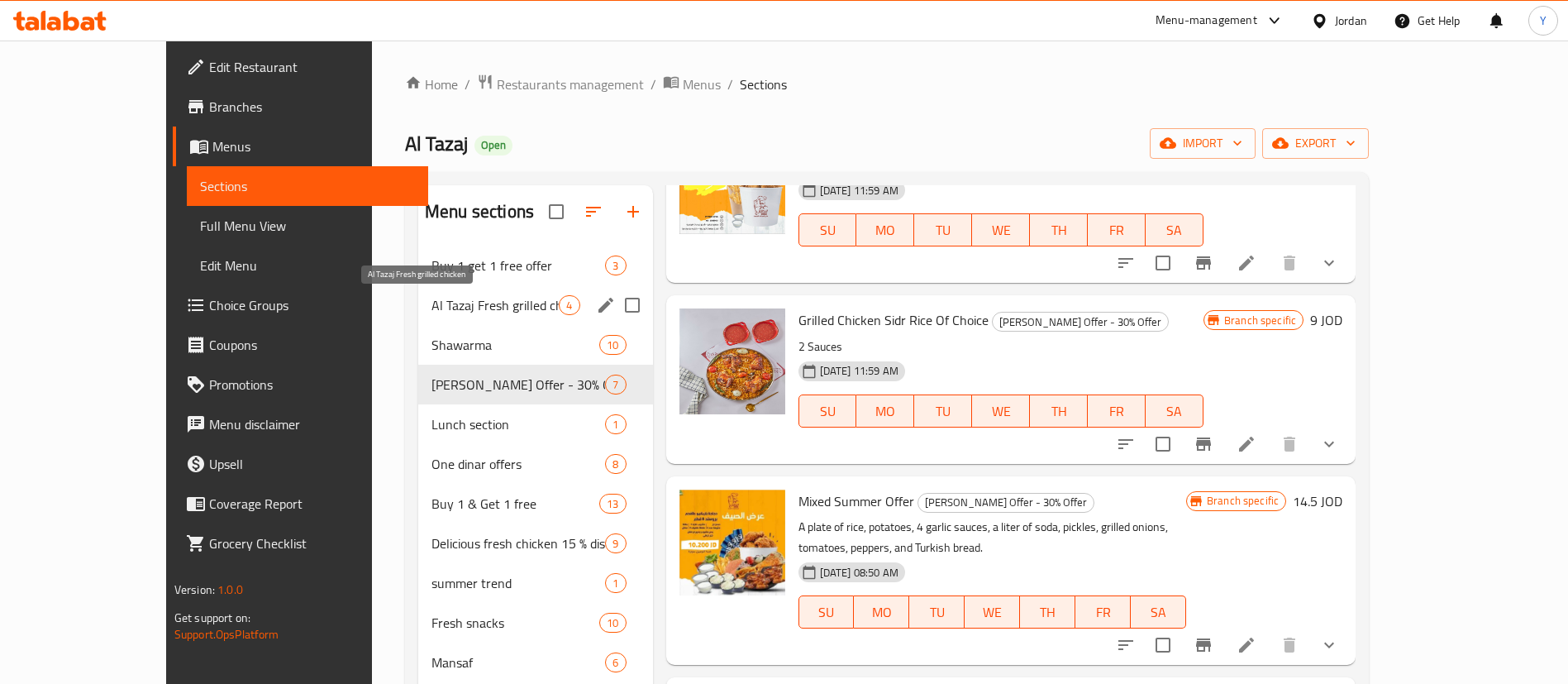
click at [432, 313] on span "Al Tazaj Fresh grilled chicken" at bounding box center [495, 305] width 128 height 20
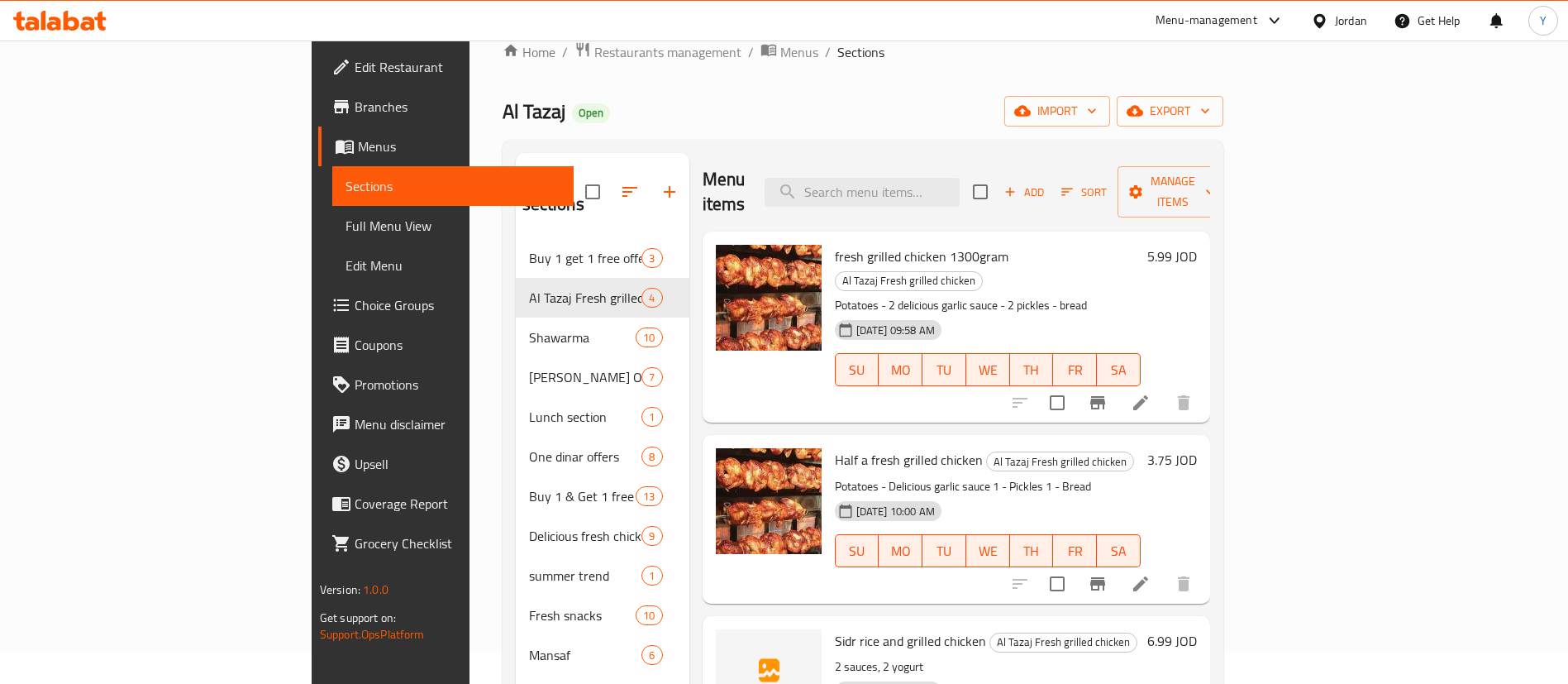
scroll to position [249, 0]
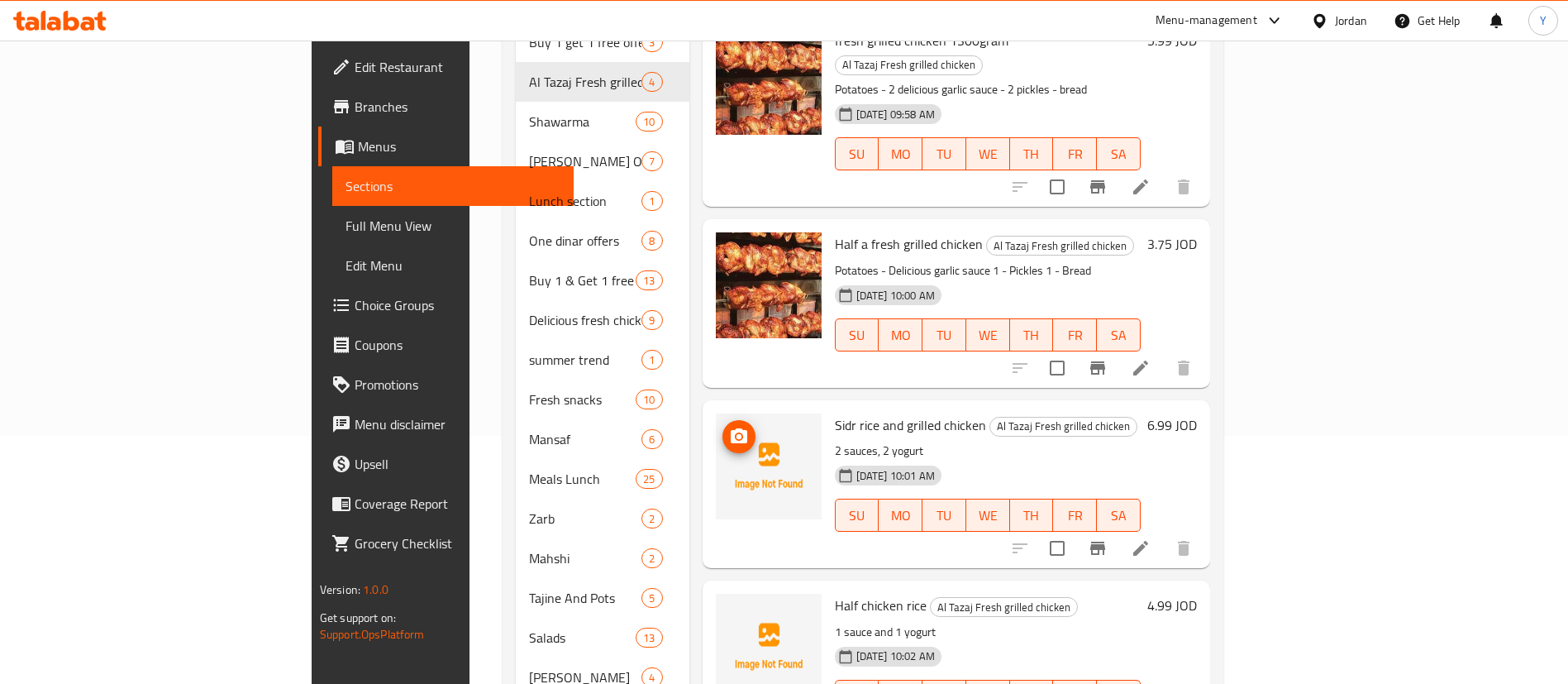
click at [722, 427] on span "upload picture" at bounding box center [739, 436] width 33 height 20
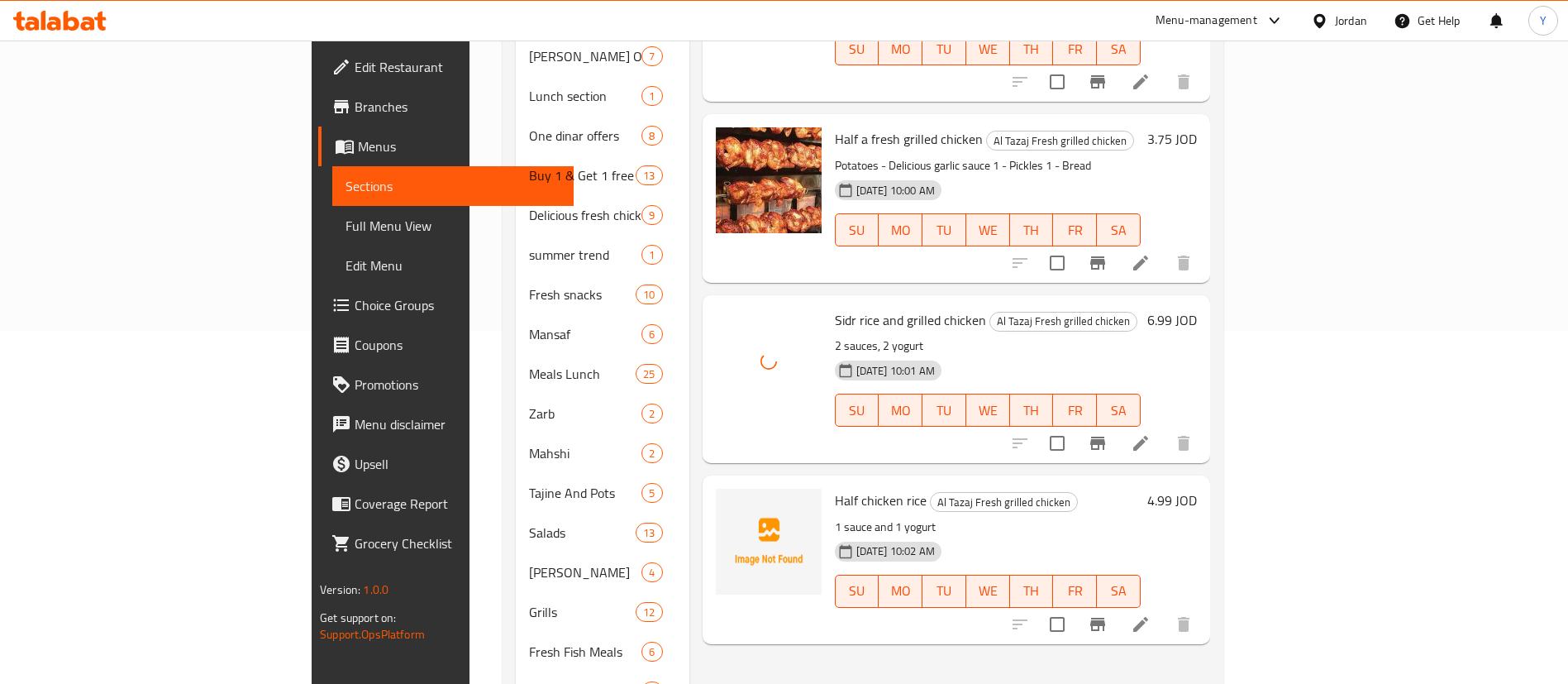
scroll to position [496, 0]
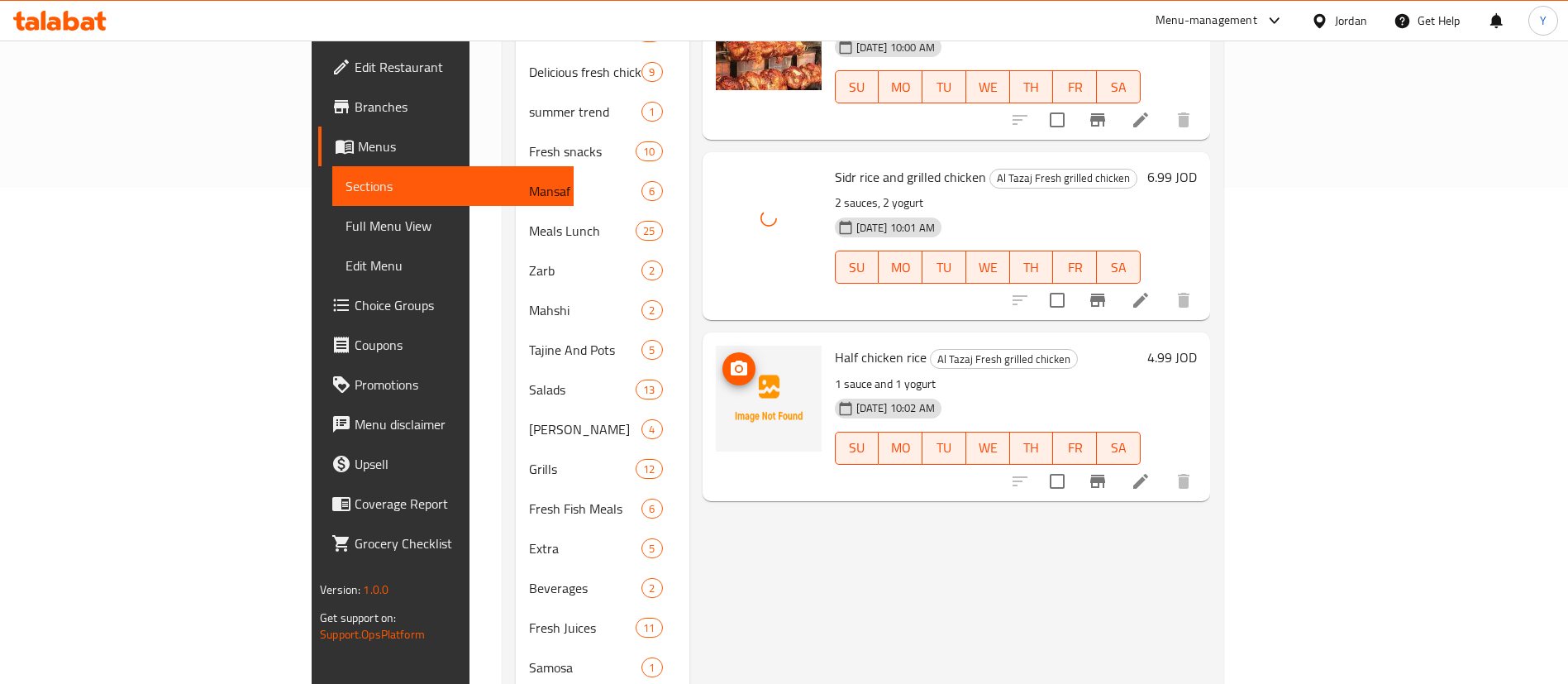
click at [722, 353] on button "upload picture" at bounding box center [739, 369] width 33 height 33
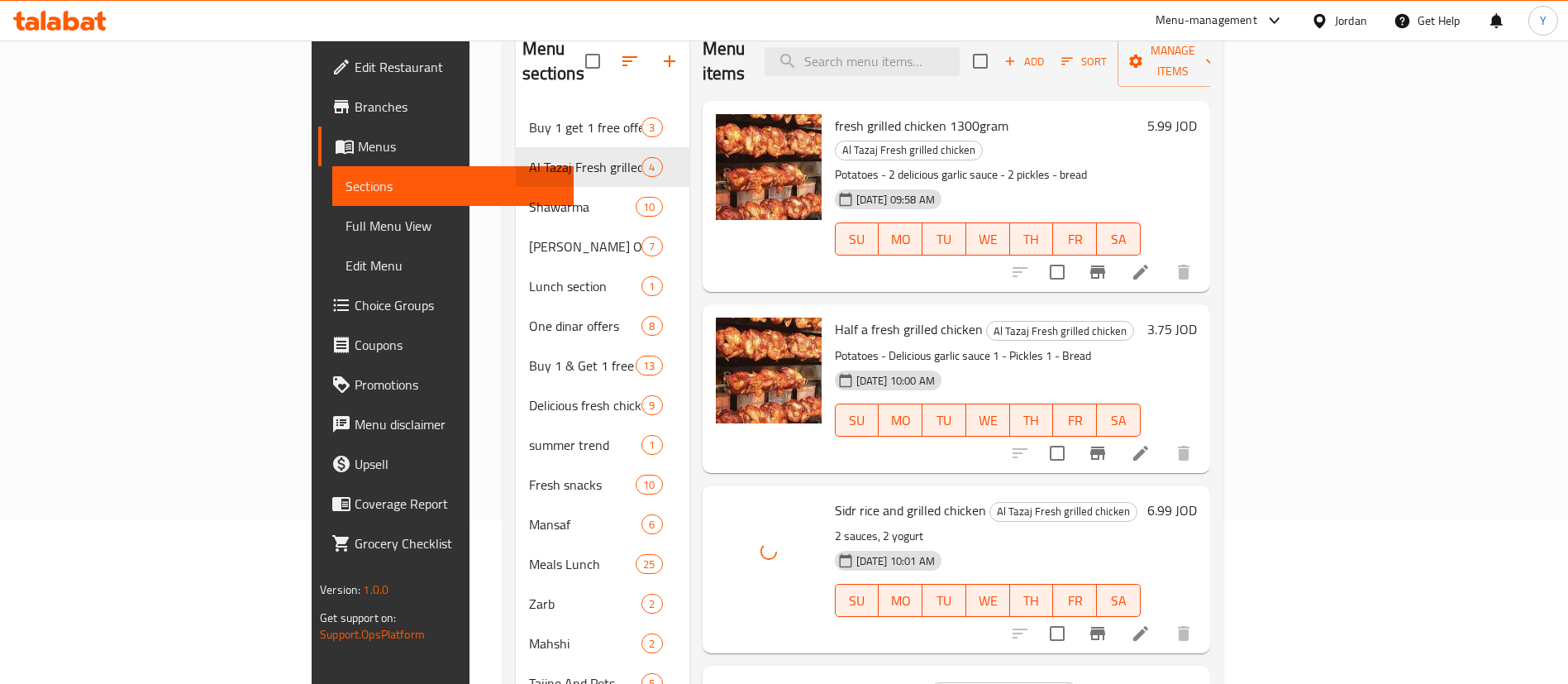
scroll to position [124, 0]
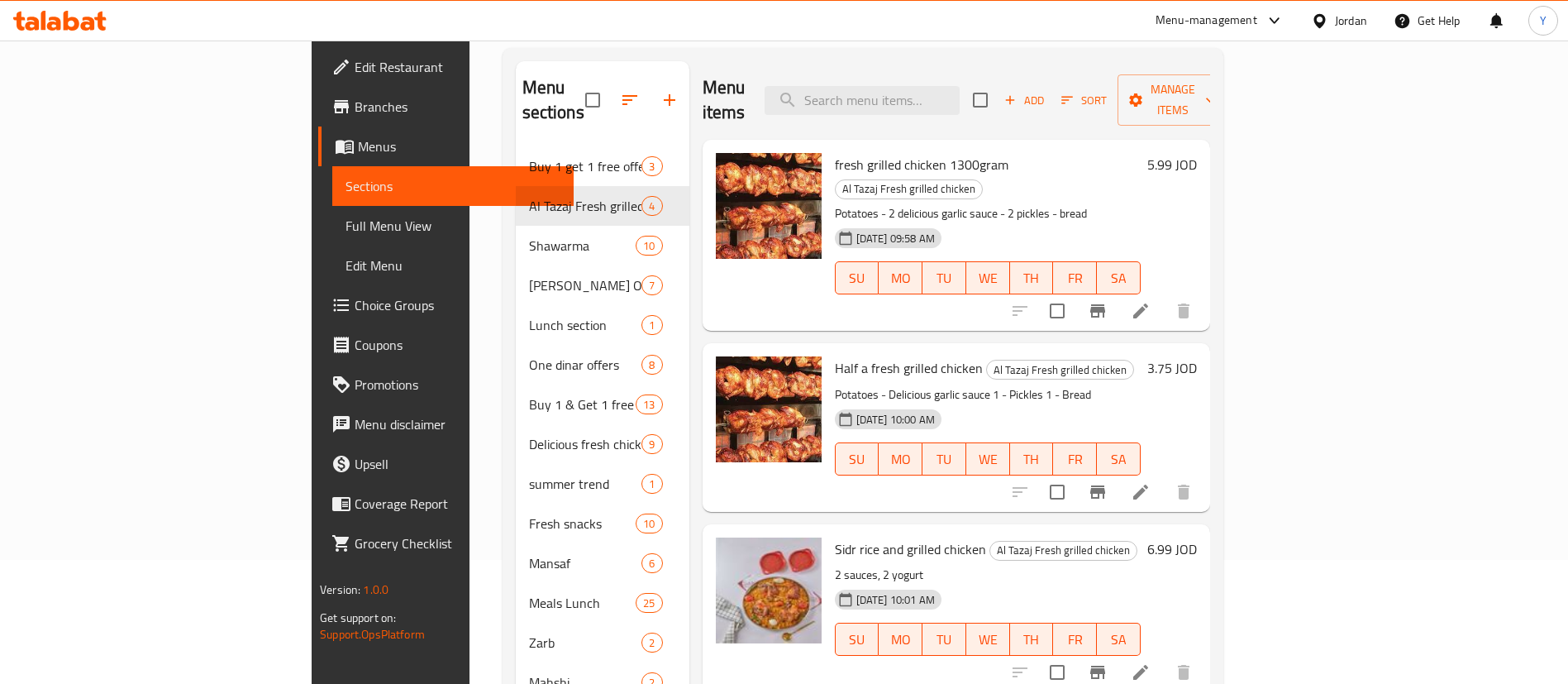
click at [71, 21] on icon at bounding box center [60, 20] width 93 height 20
